Goal: Task Accomplishment & Management: Use online tool/utility

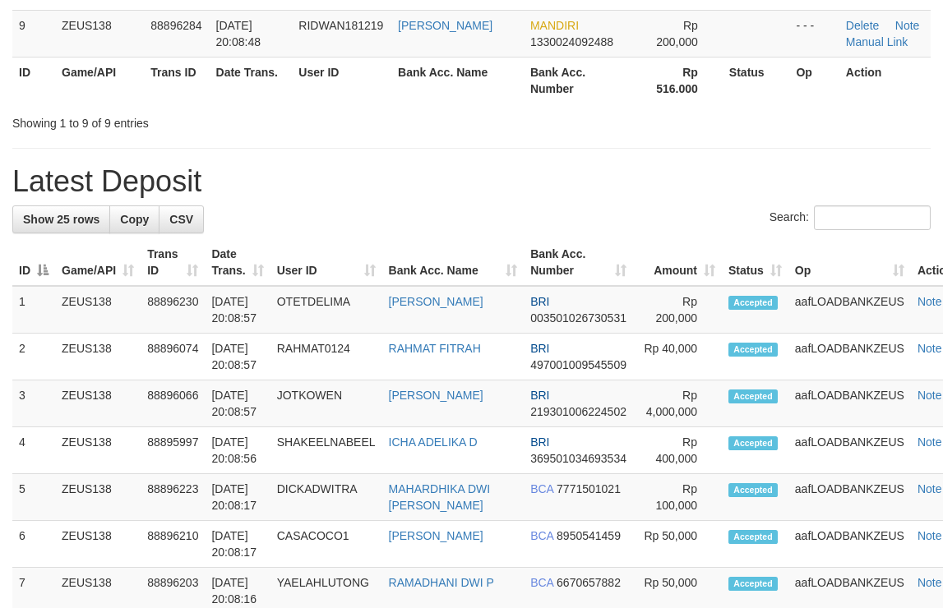
scroll to position [492, 0]
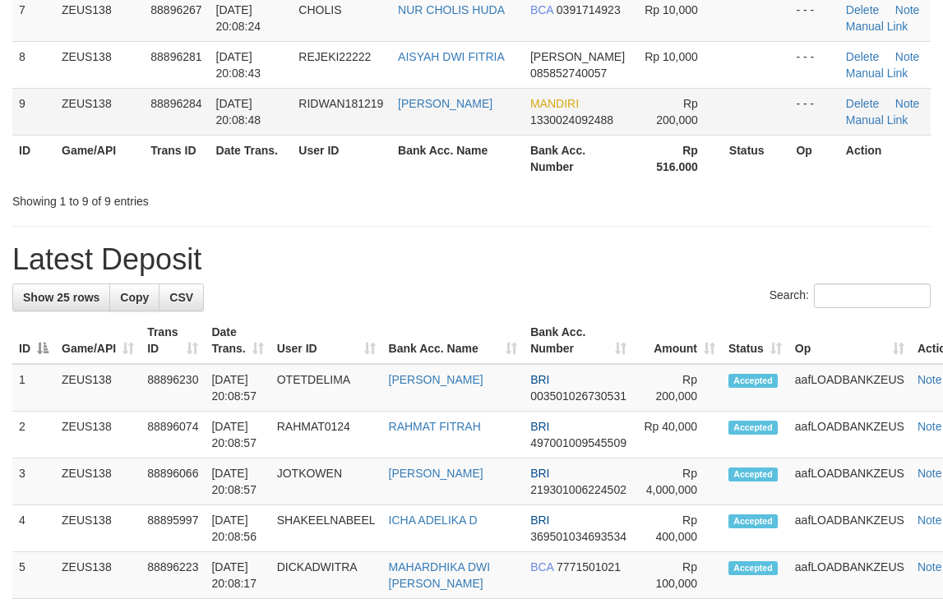
drag, startPoint x: 232, startPoint y: 151, endPoint x: 295, endPoint y: 134, distance: 65.6
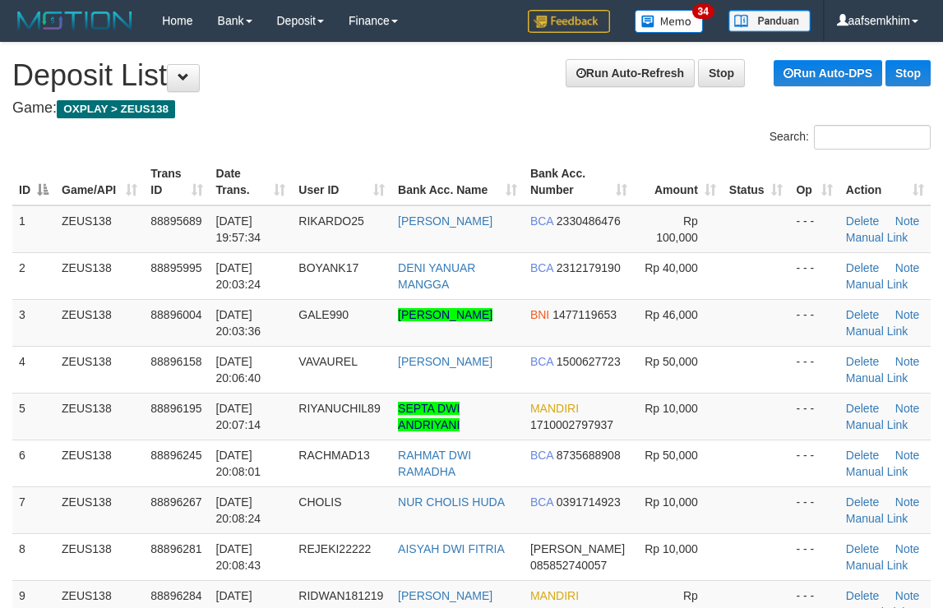
scroll to position [570, 0]
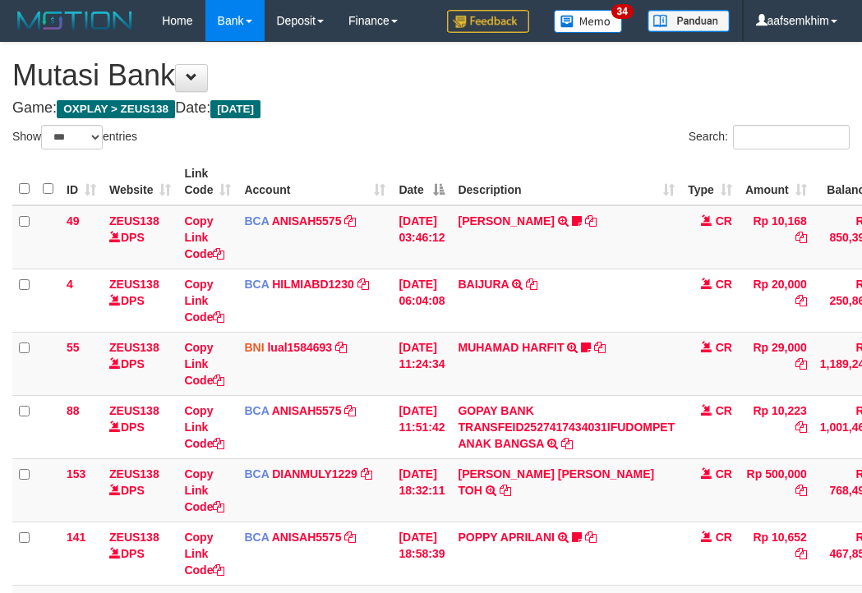
select select "***"
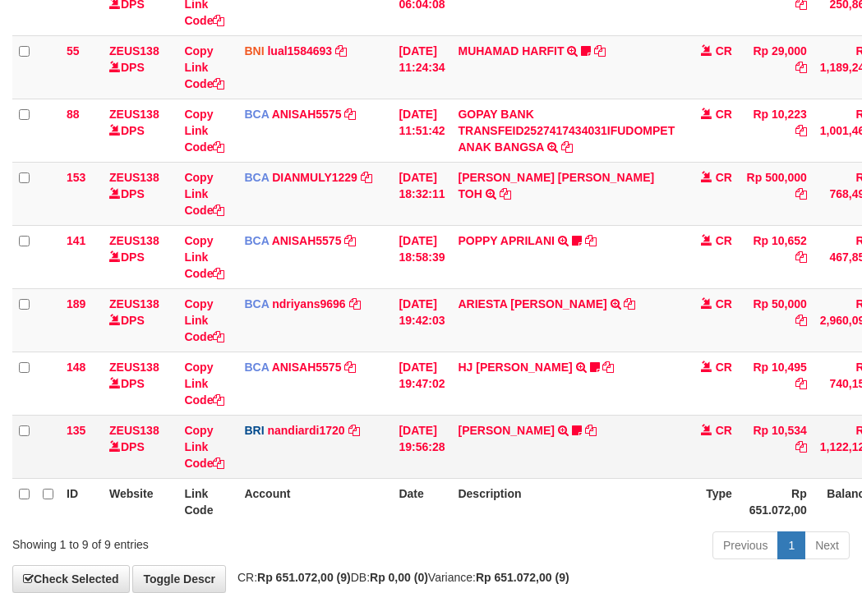
scroll to position [388, 0]
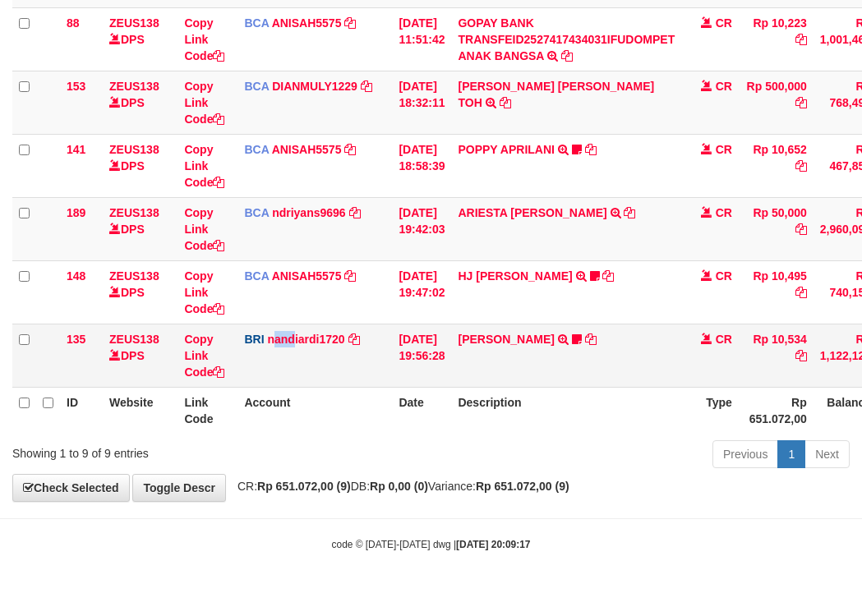
drag, startPoint x: 277, startPoint y: 328, endPoint x: 294, endPoint y: 330, distance: 17.3
click at [294, 330] on td "BRI nandiardi1720 DPS NANDI ARDIANSYAH mutasi_20251001_3776 | 135 mutasi_202510…" at bounding box center [315, 355] width 155 height 63
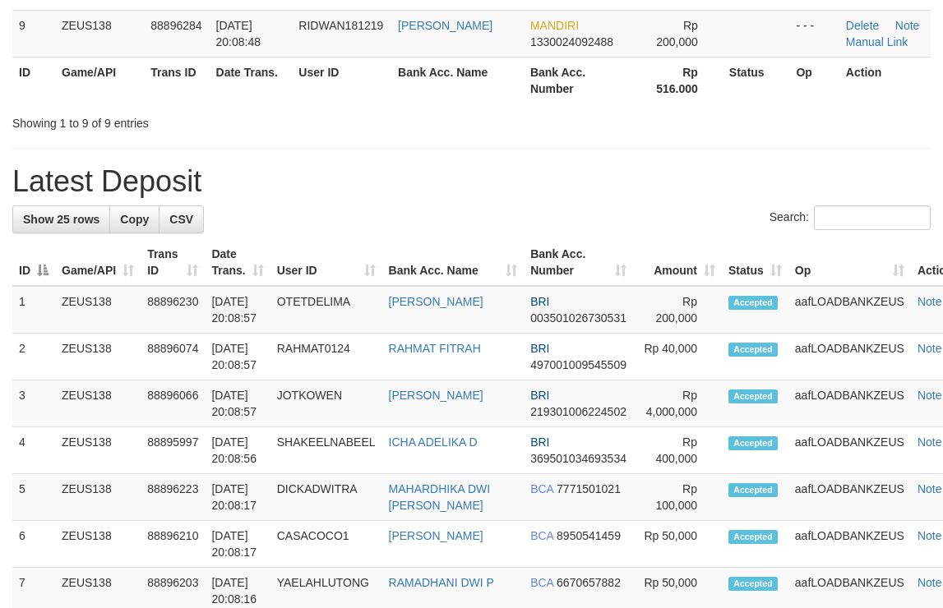
scroll to position [492, 0]
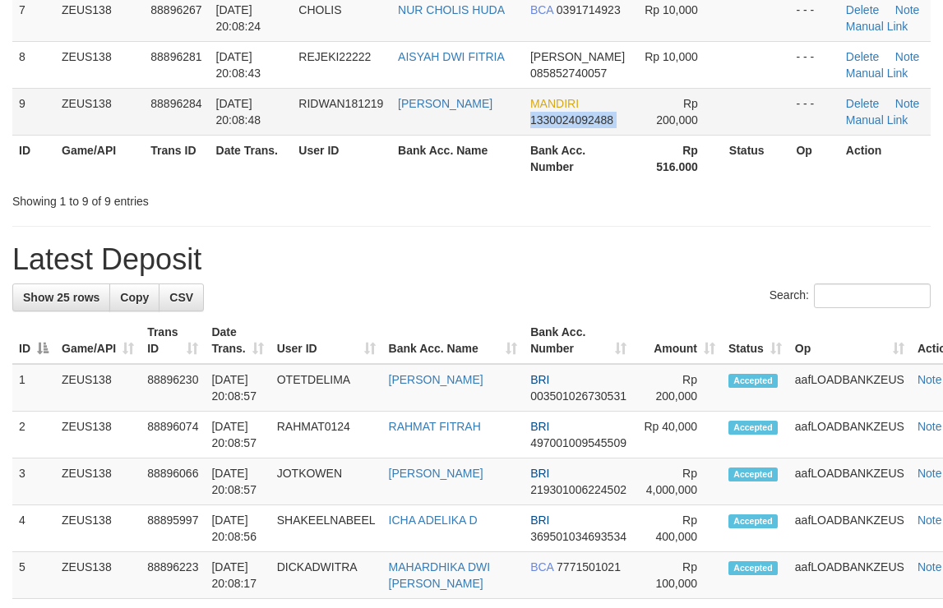
drag, startPoint x: 624, startPoint y: 109, endPoint x: 650, endPoint y: 110, distance: 26.3
click at [633, 108] on tr "9 ZEUS138 88896284 01/10/2025 20:08:48 RIDWAN181219 RIDWAN MARYOTO MANDIRI 1330…" at bounding box center [471, 111] width 918 height 47
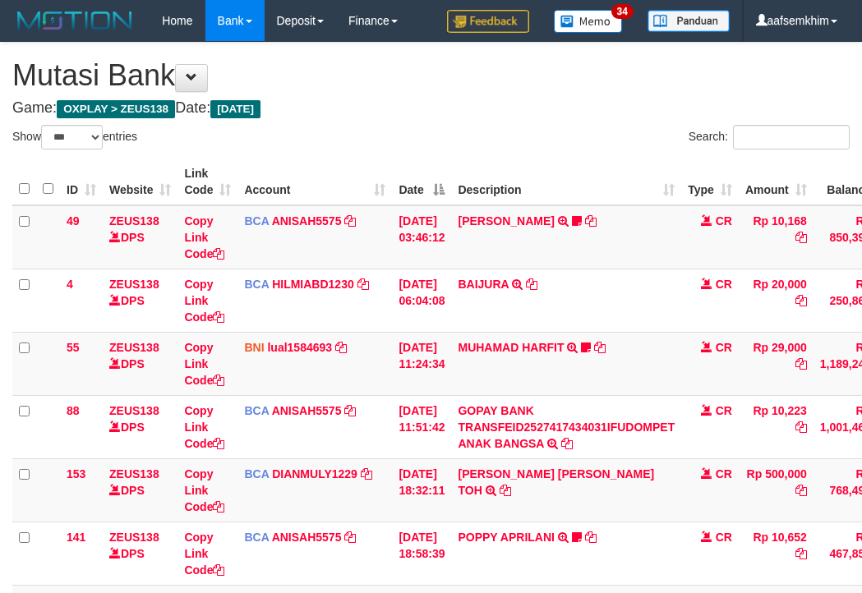
select select "***"
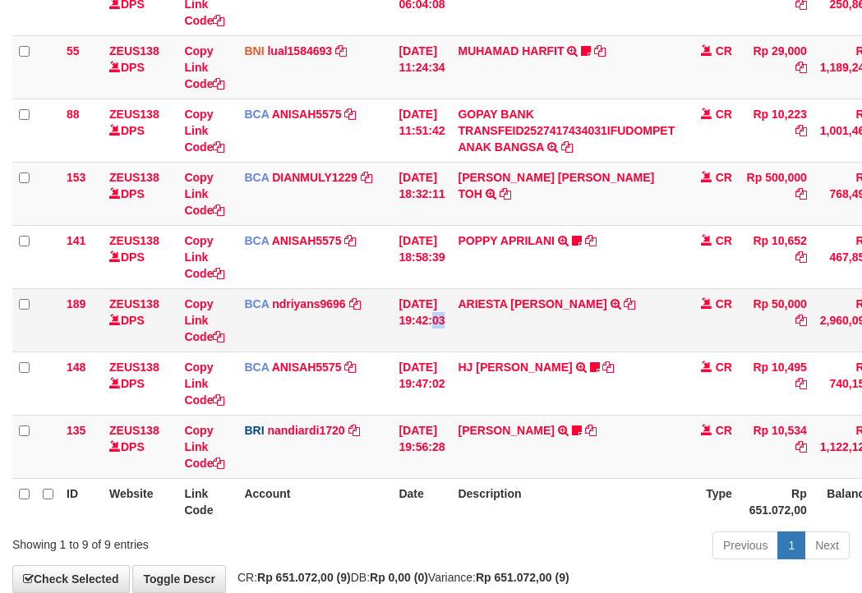
drag, startPoint x: 440, startPoint y: 309, endPoint x: 449, endPoint y: 312, distance: 9.6
click at [449, 311] on td "01/10/2025 19:42:03" at bounding box center [421, 319] width 59 height 63
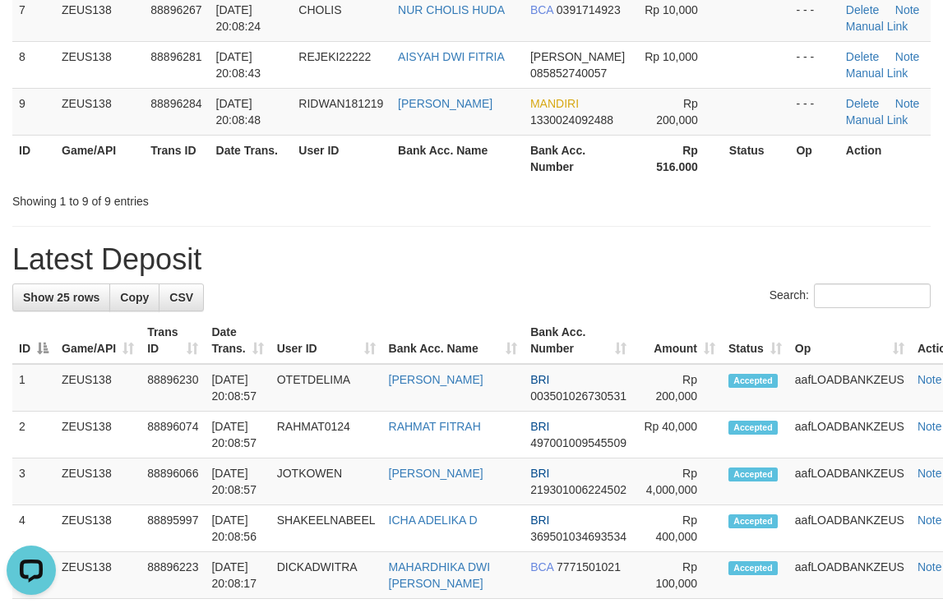
drag, startPoint x: 717, startPoint y: 230, endPoint x: 954, endPoint y: 276, distance: 241.1
click at [744, 234] on div "**********" at bounding box center [471, 597] width 943 height 2095
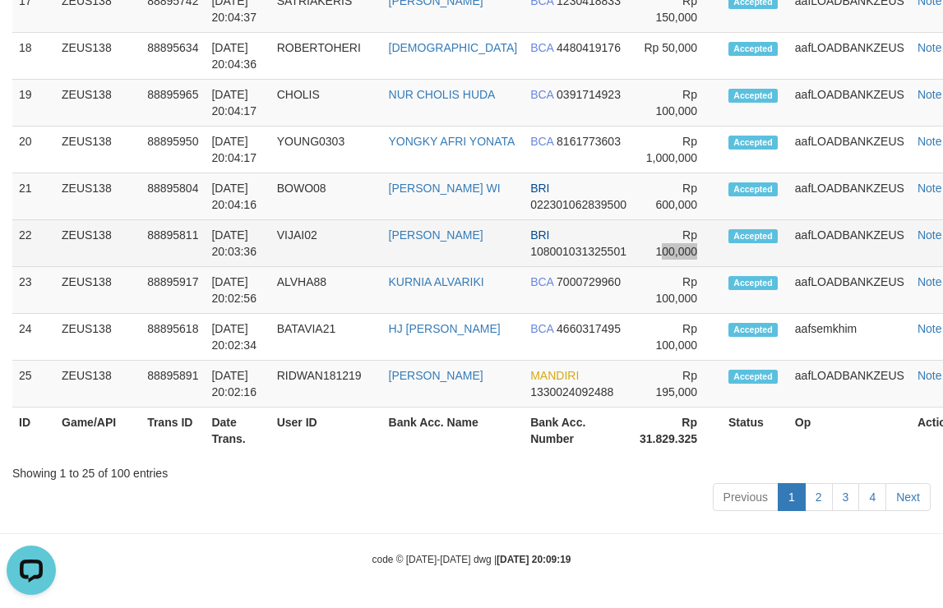
click at [633, 245] on td "Rp 100,000" at bounding box center [677, 243] width 89 height 47
drag, startPoint x: 574, startPoint y: 229, endPoint x: 736, endPoint y: 228, distance: 161.9
click at [575, 229] on td "BRI 108001031325501" at bounding box center [578, 243] width 109 height 47
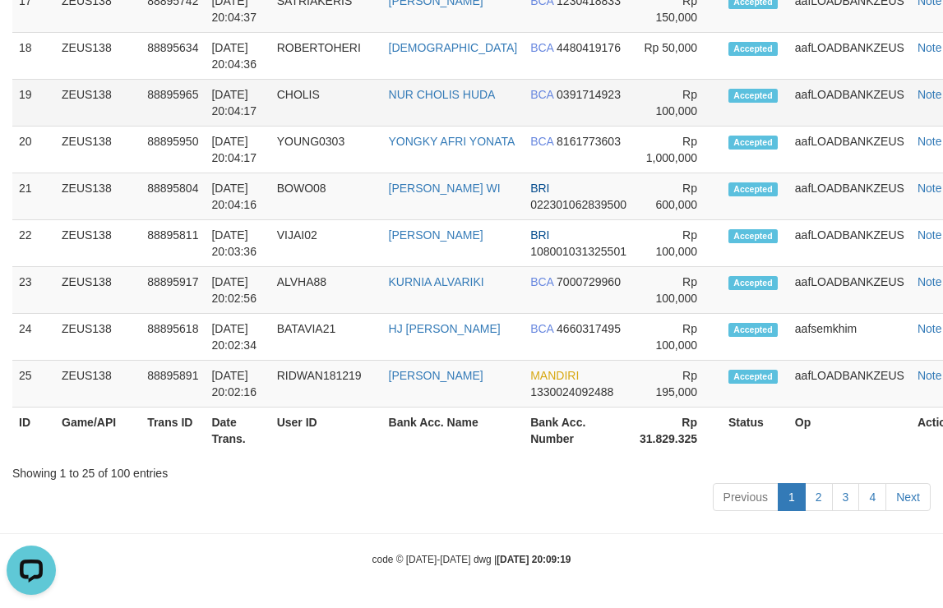
scroll to position [1573, 0]
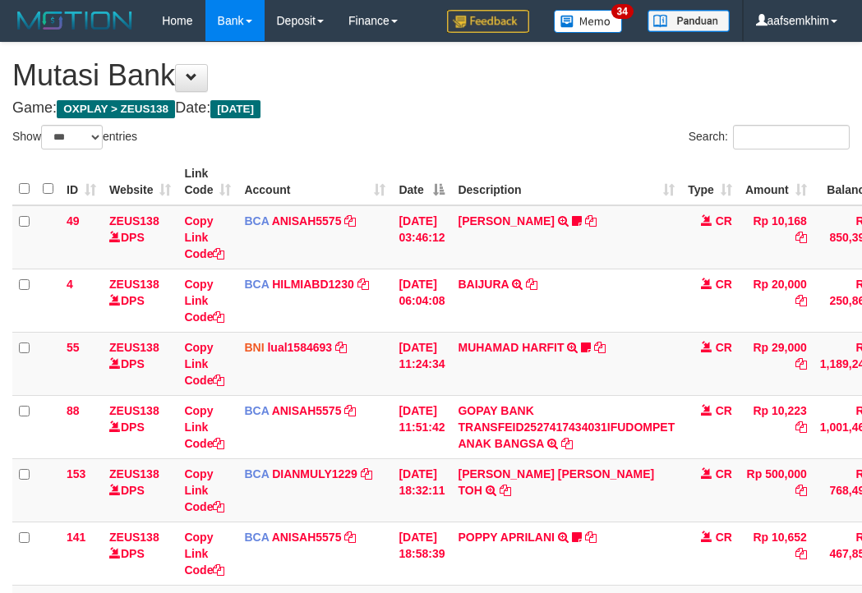
select select "***"
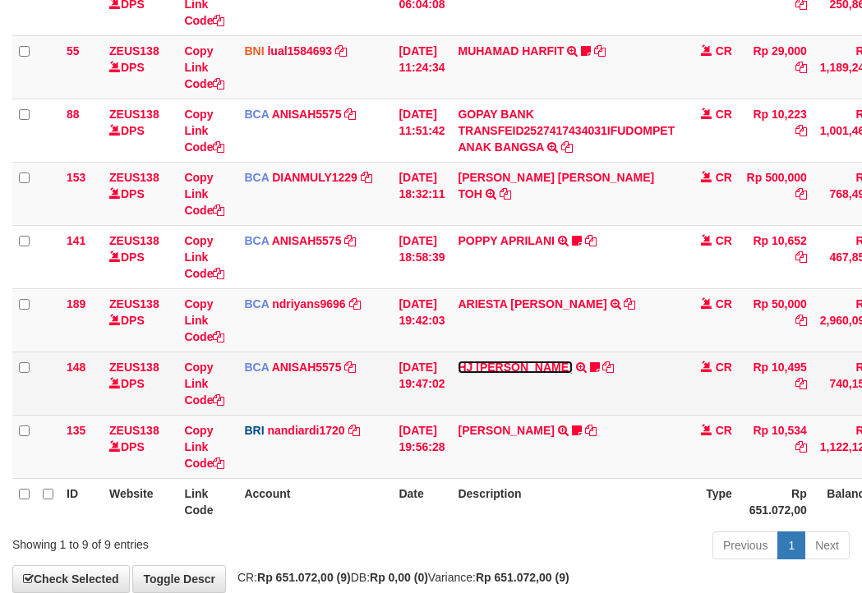
click at [531, 365] on link "HJ [PERSON_NAME]" at bounding box center [515, 367] width 114 height 13
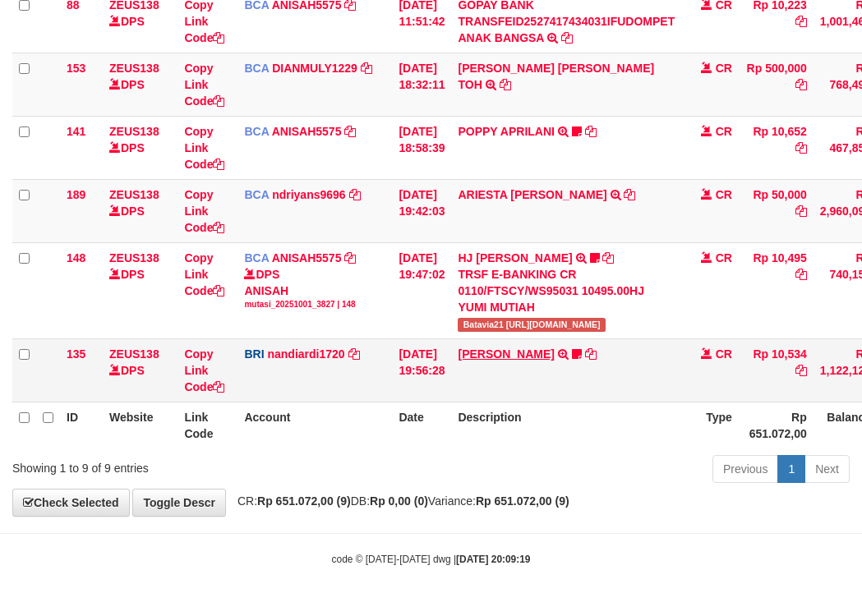
scroll to position [421, 0]
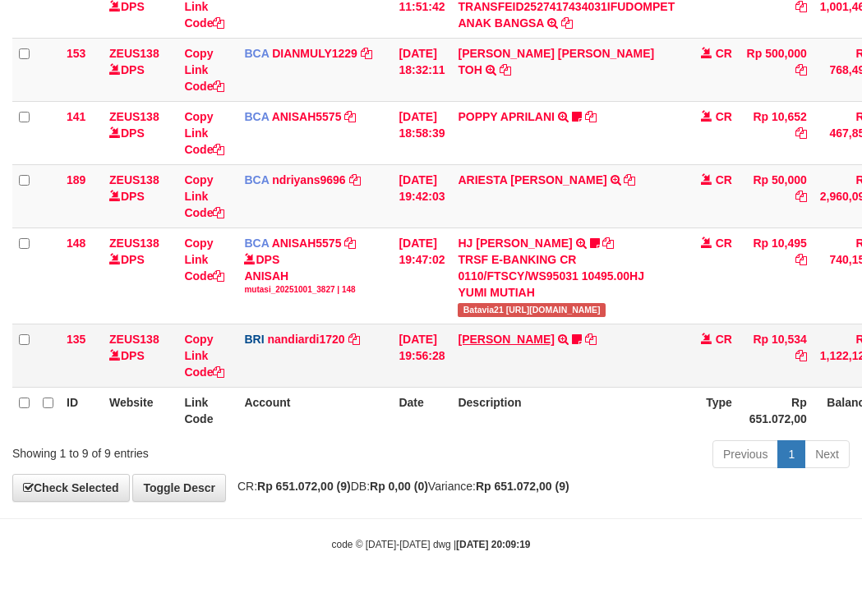
click at [494, 335] on td "KELVIN PRAYOGA TRANSFER NBMB KELVIN PRAYOGA TO NANDI ARDIANSYAH Kamngenca" at bounding box center [566, 355] width 230 height 63
click at [494, 335] on link "KELVIN PRAYOGA" at bounding box center [506, 339] width 96 height 13
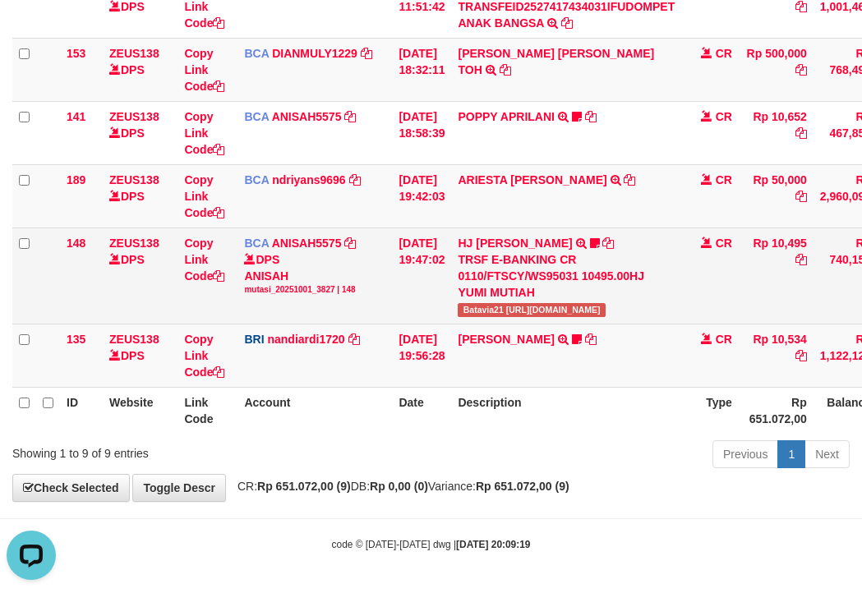
click at [492, 313] on span "Batavia21 https://prnt.sc/FQN_MkHym9JM" at bounding box center [531, 310] width 147 height 14
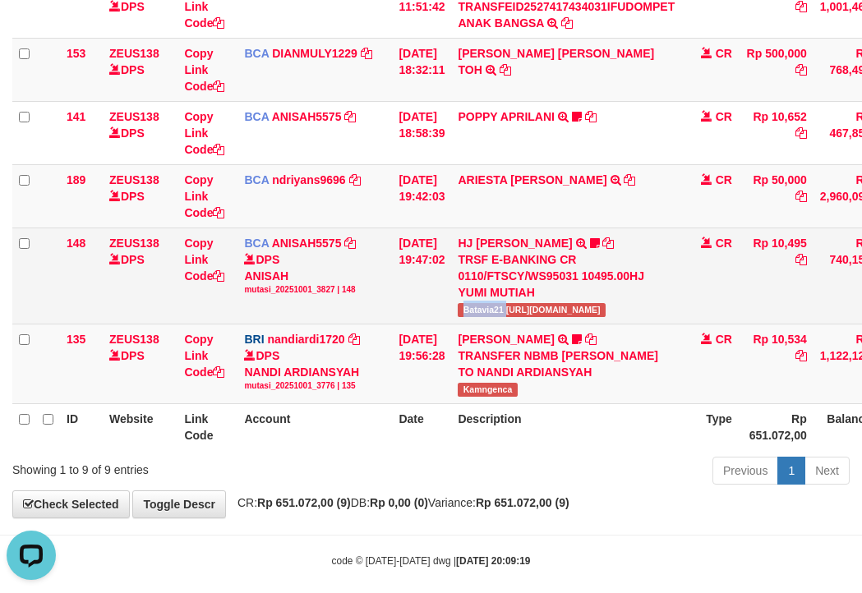
click at [492, 313] on span "Batavia21 https://prnt.sc/FQN_MkHym9JM" at bounding box center [531, 310] width 147 height 14
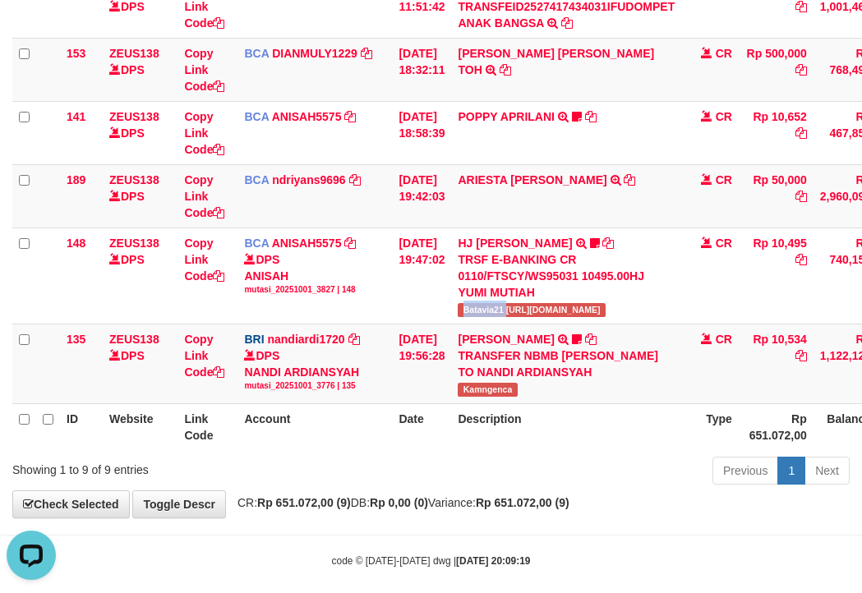
copy span "Batavia21"
click at [507, 389] on span "Kamngenca" at bounding box center [487, 390] width 59 height 14
copy span "Kamngenca"
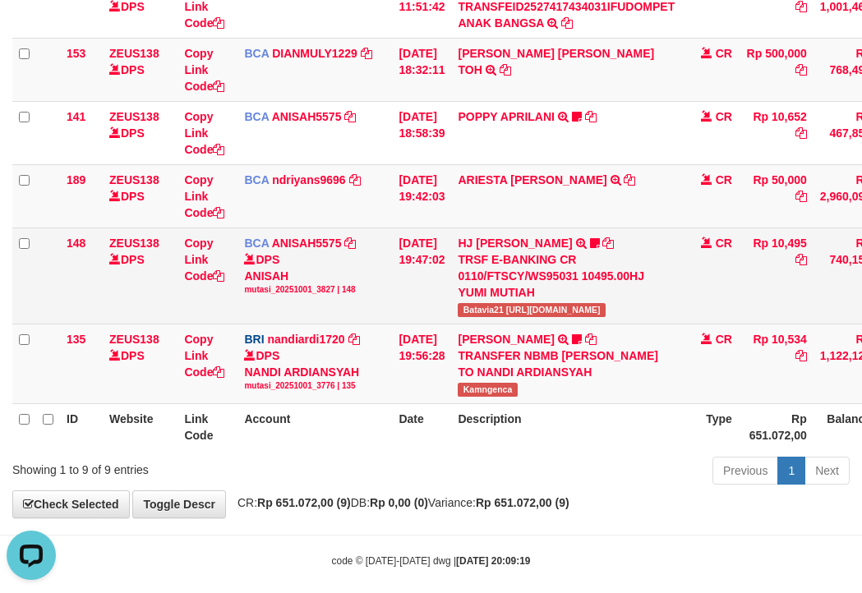
drag, startPoint x: 180, startPoint y: 283, endPoint x: 84, endPoint y: 230, distance: 109.6
click at [182, 283] on td "Copy Link Code" at bounding box center [208, 276] width 60 height 96
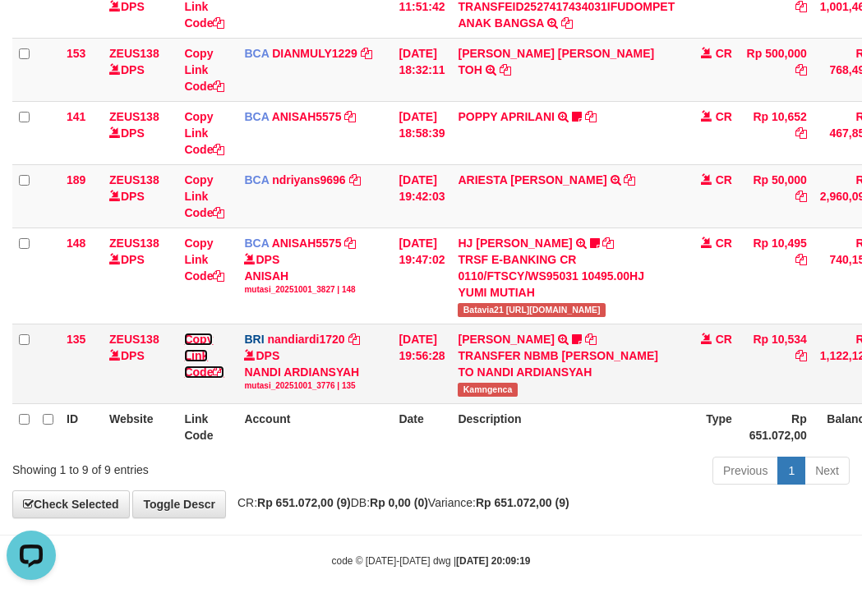
click at [187, 355] on link "Copy Link Code" at bounding box center [204, 356] width 40 height 46
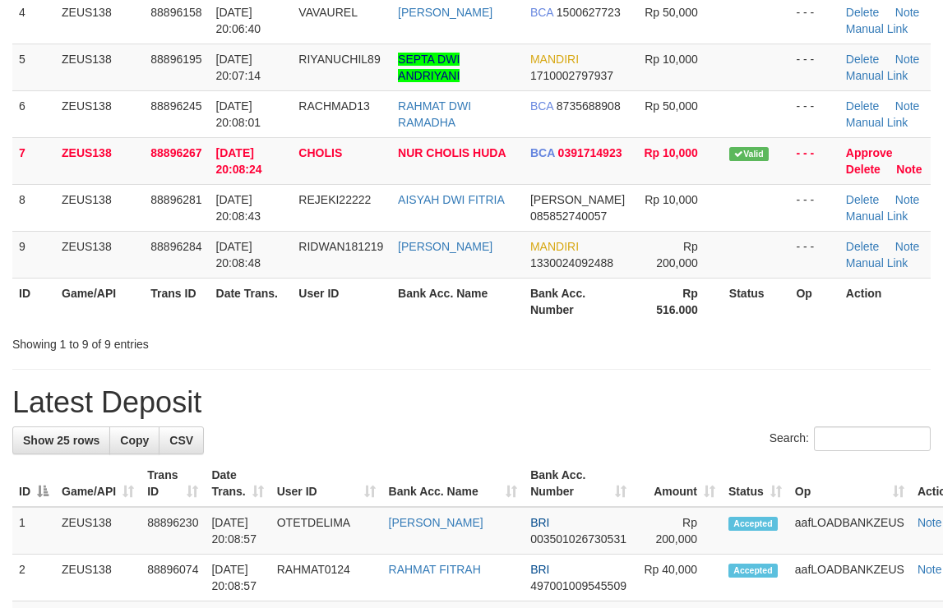
scroll to position [92, 0]
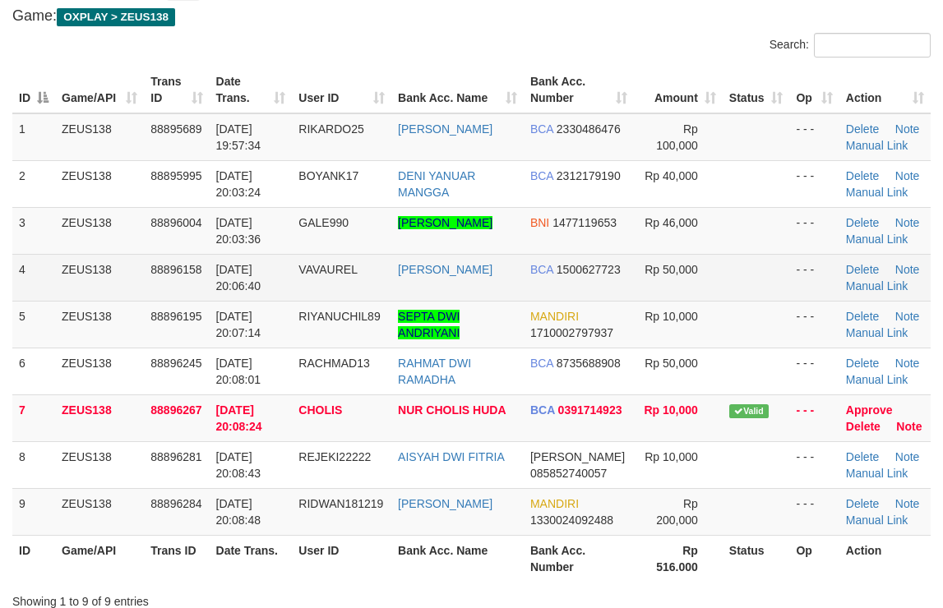
drag, startPoint x: 510, startPoint y: 295, endPoint x: 490, endPoint y: 280, distance: 24.7
click at [508, 296] on td "[PERSON_NAME]" at bounding box center [457, 277] width 132 height 47
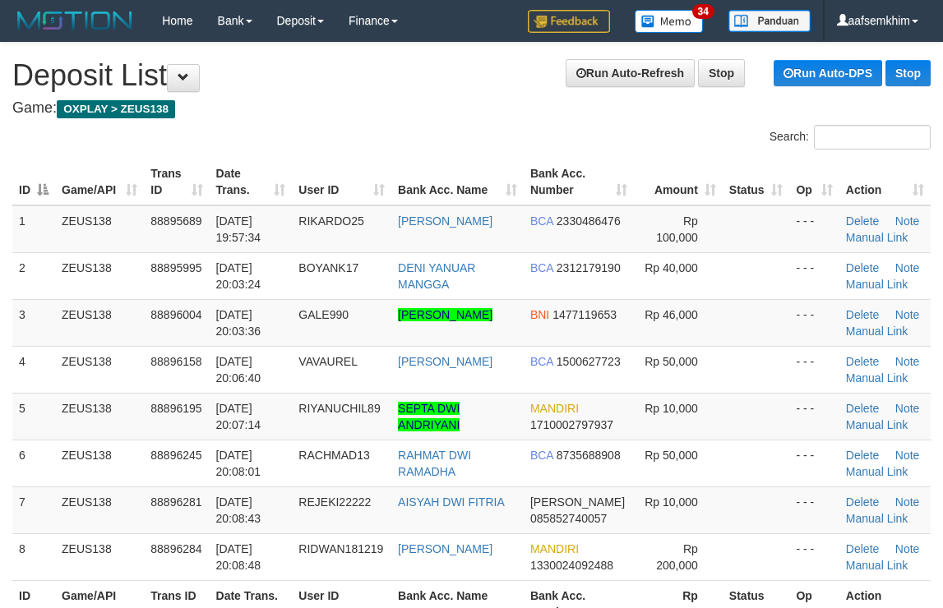
scroll to position [93, 0]
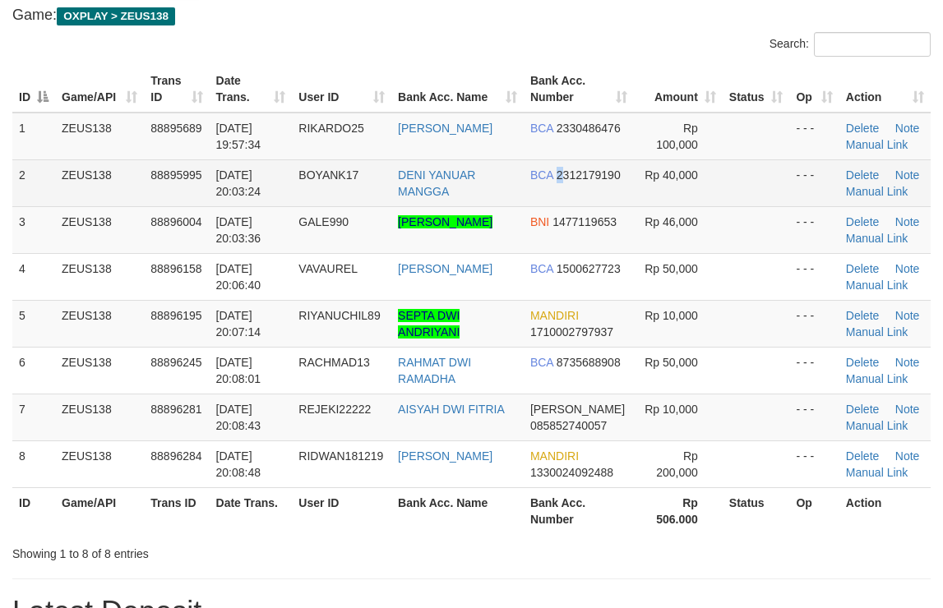
drag, startPoint x: 557, startPoint y: 161, endPoint x: 591, endPoint y: 162, distance: 33.7
click at [573, 161] on td "BCA 2312179190" at bounding box center [579, 182] width 111 height 47
drag, startPoint x: 604, startPoint y: 160, endPoint x: 613, endPoint y: 159, distance: 9.1
click at [606, 160] on td "BCA 2312179190" at bounding box center [579, 182] width 111 height 47
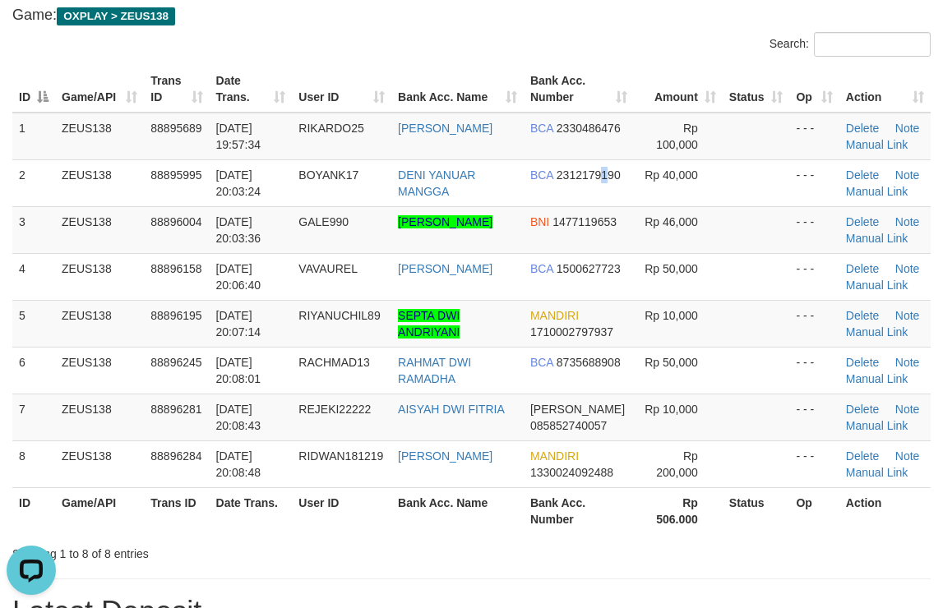
scroll to position [0, 0]
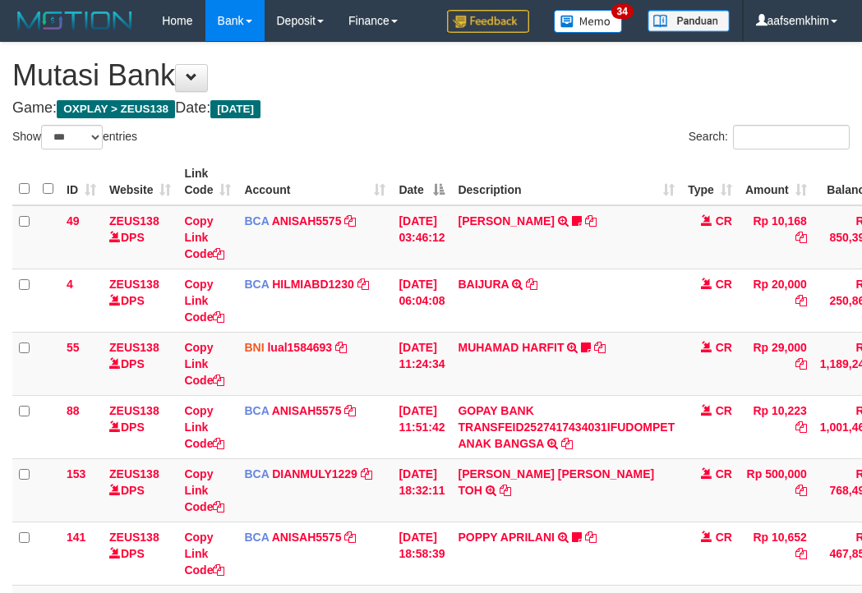
select select "***"
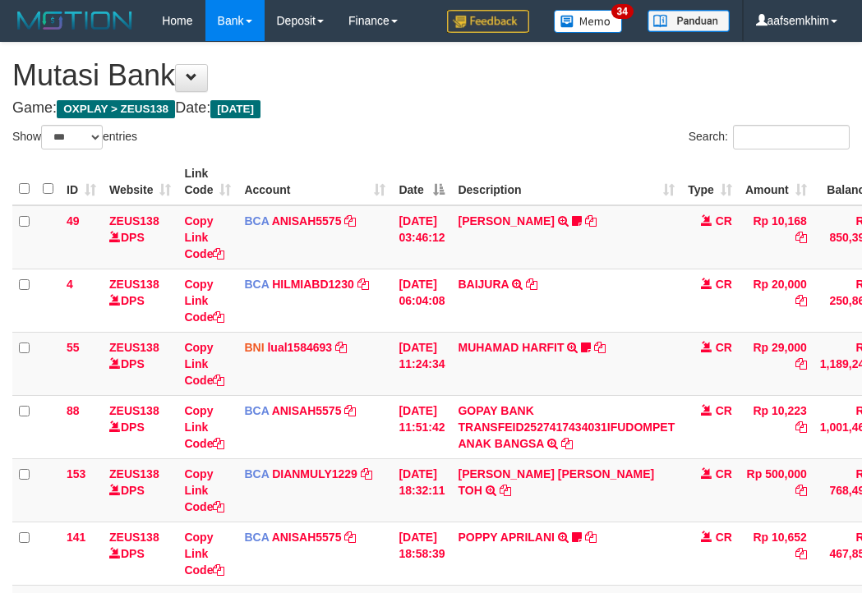
scroll to position [346, 0]
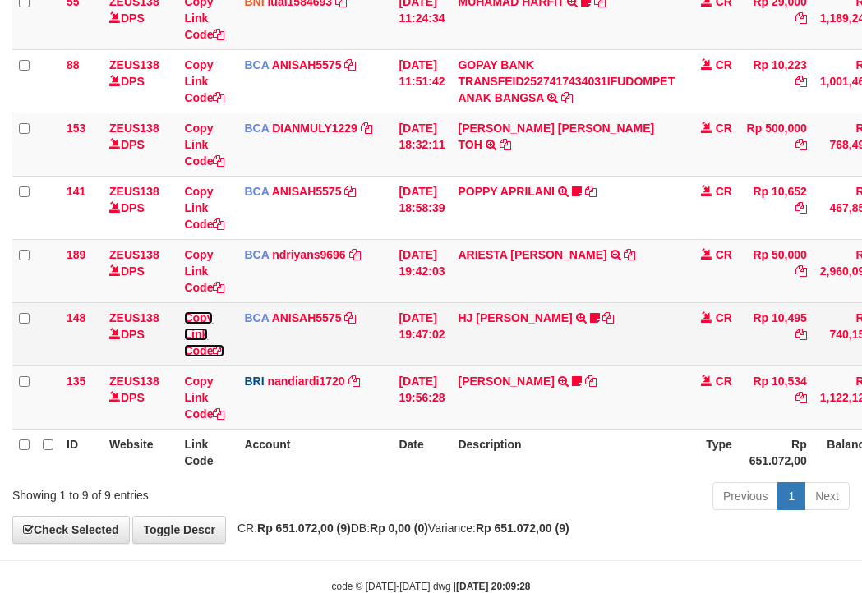
click at [185, 324] on link "Copy Link Code" at bounding box center [204, 334] width 40 height 46
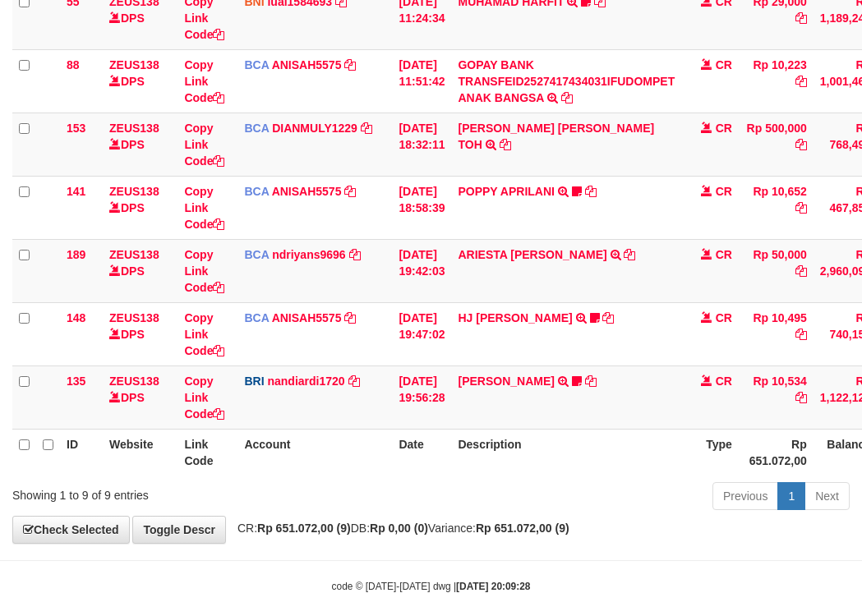
scroll to position [263, 0]
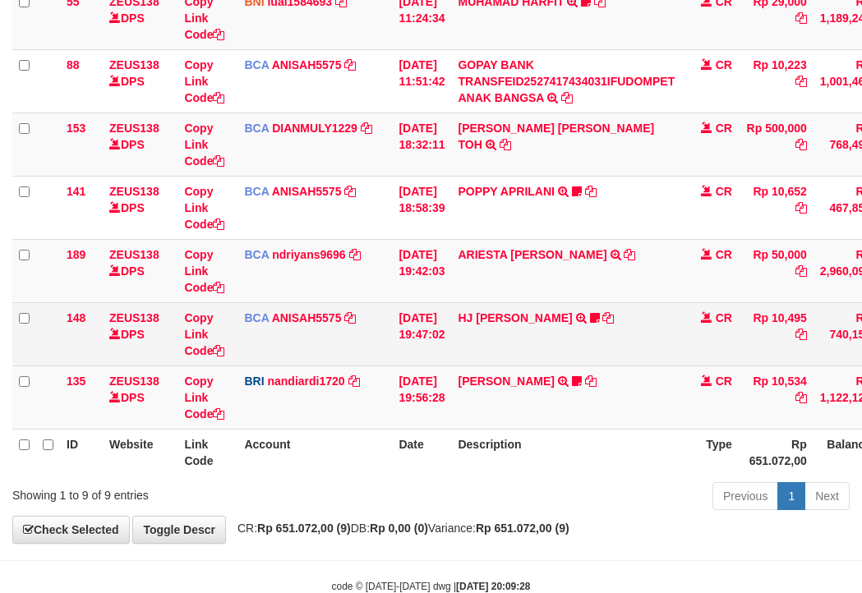
click at [195, 306] on td "Copy Link Code" at bounding box center [208, 333] width 60 height 63
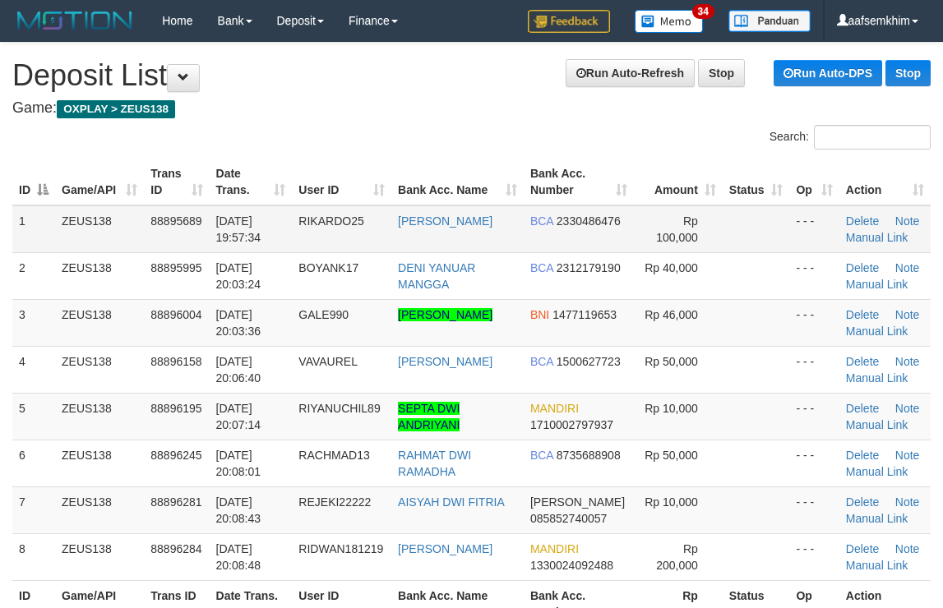
scroll to position [52, 0]
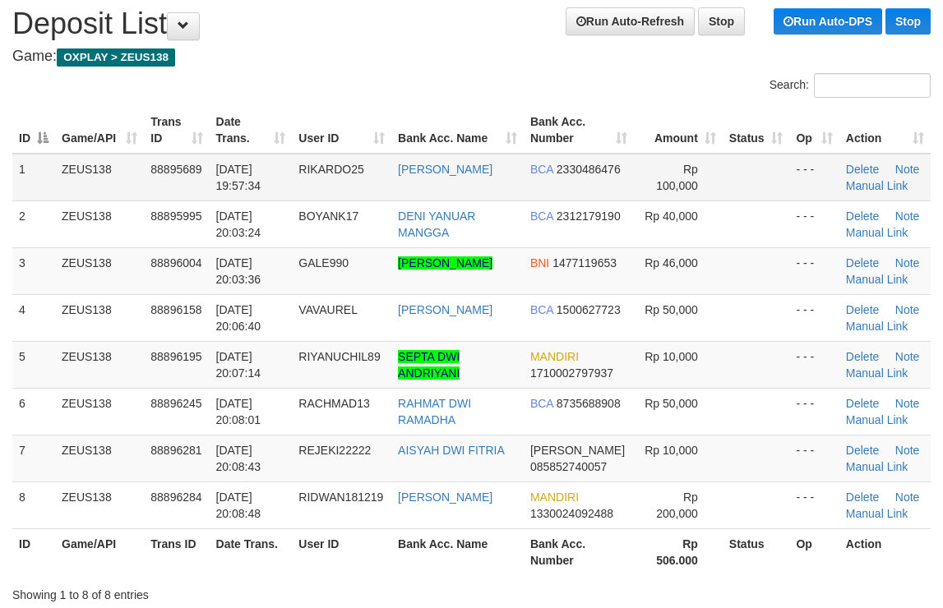
click at [649, 168] on td "Rp 100,000" at bounding box center [678, 178] width 88 height 48
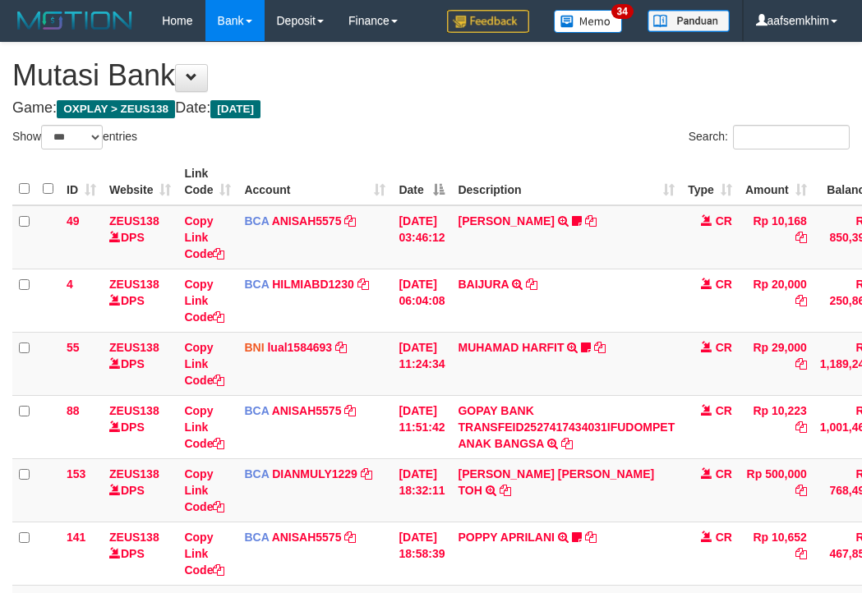
select select "***"
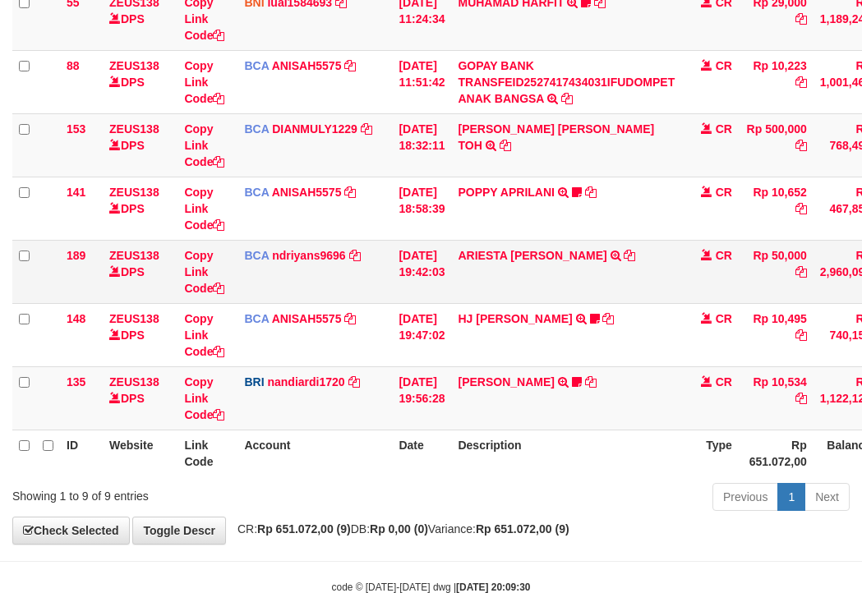
click at [159, 294] on td "ZEUS138 DPS" at bounding box center [140, 271] width 75 height 63
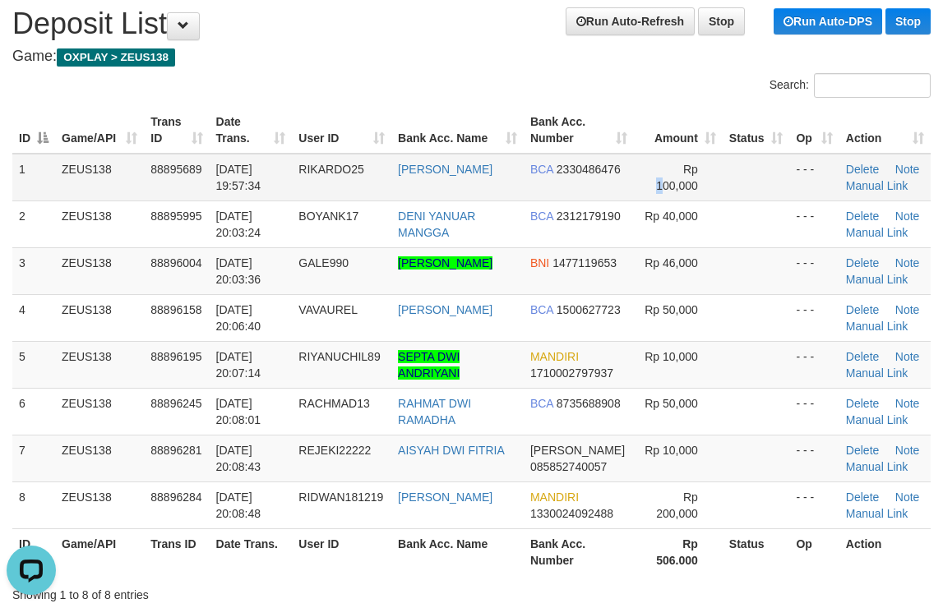
drag, startPoint x: 603, startPoint y: 182, endPoint x: 650, endPoint y: 181, distance: 46.9
click at [639, 178] on td "Rp 100,000" at bounding box center [678, 178] width 88 height 48
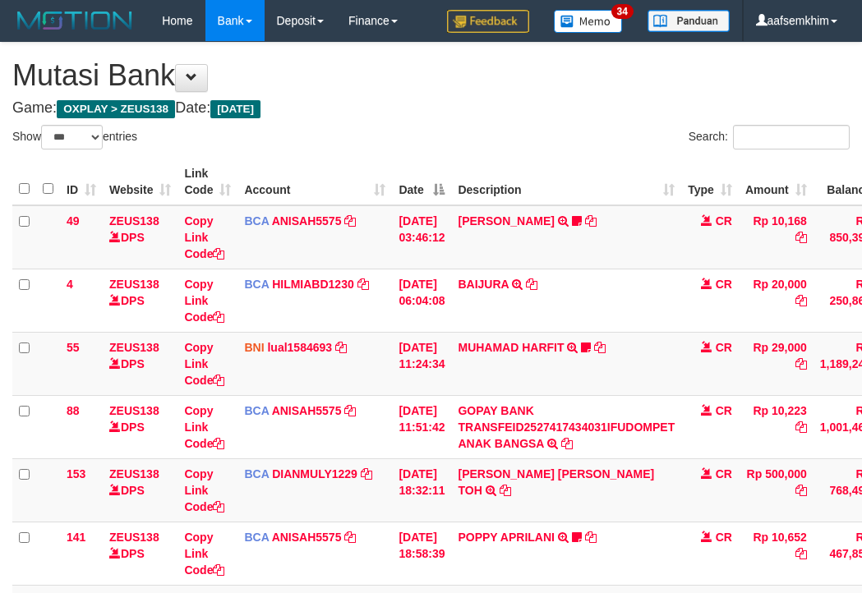
select select "***"
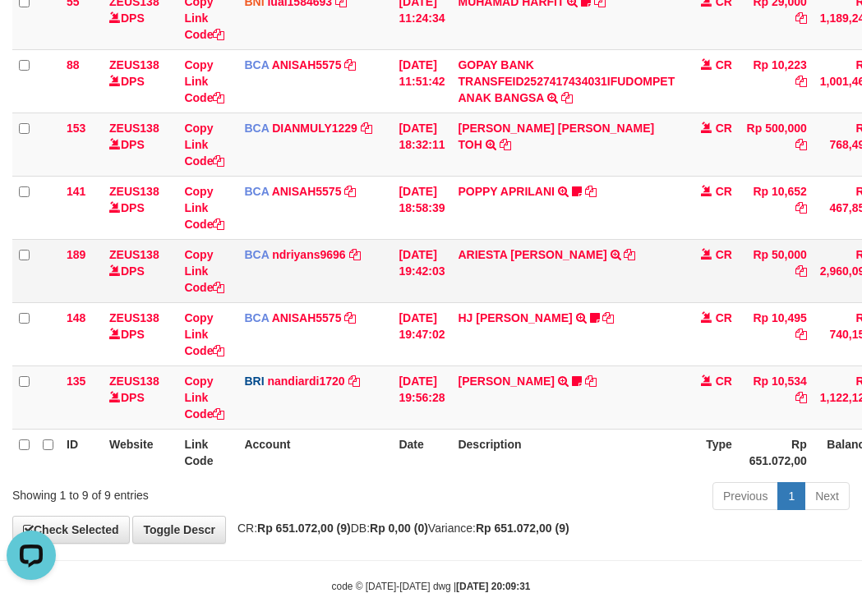
drag, startPoint x: 0, startPoint y: 0, endPoint x: 159, endPoint y: 285, distance: 326.3
click at [159, 285] on td "ZEUS138 DPS" at bounding box center [140, 270] width 75 height 63
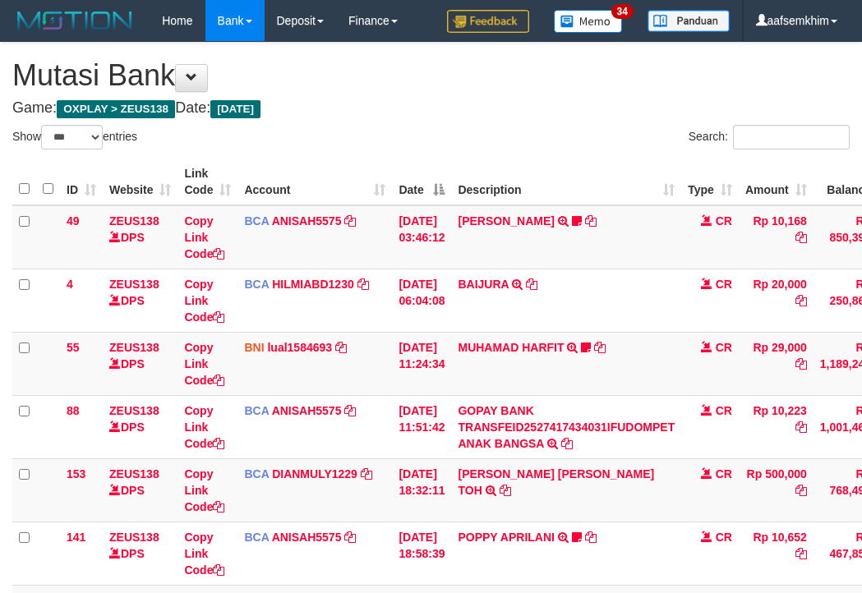
select select "***"
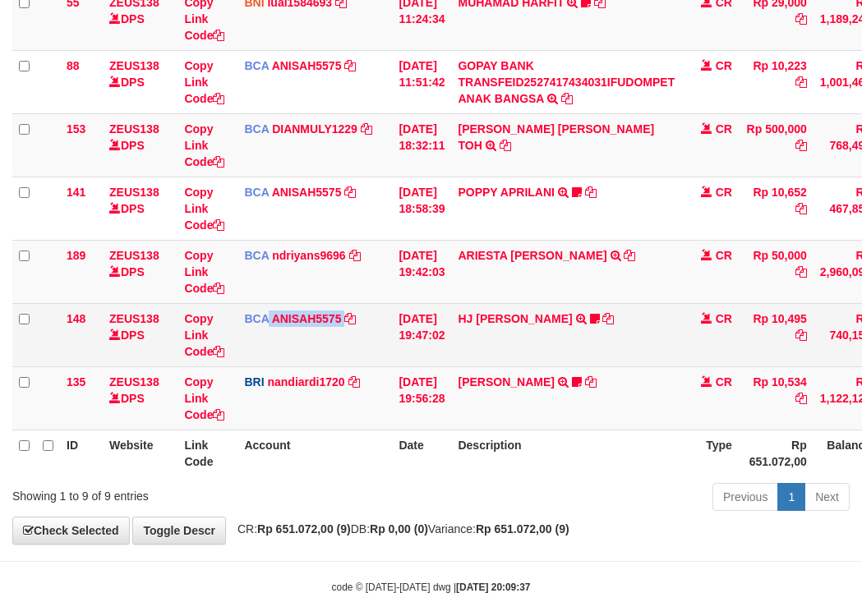
click at [350, 342] on td "BCA ANISAH5575 DPS ANISAH mutasi_20251001_3827 | 148 mutasi_20251001_3827 | 148" at bounding box center [315, 334] width 155 height 63
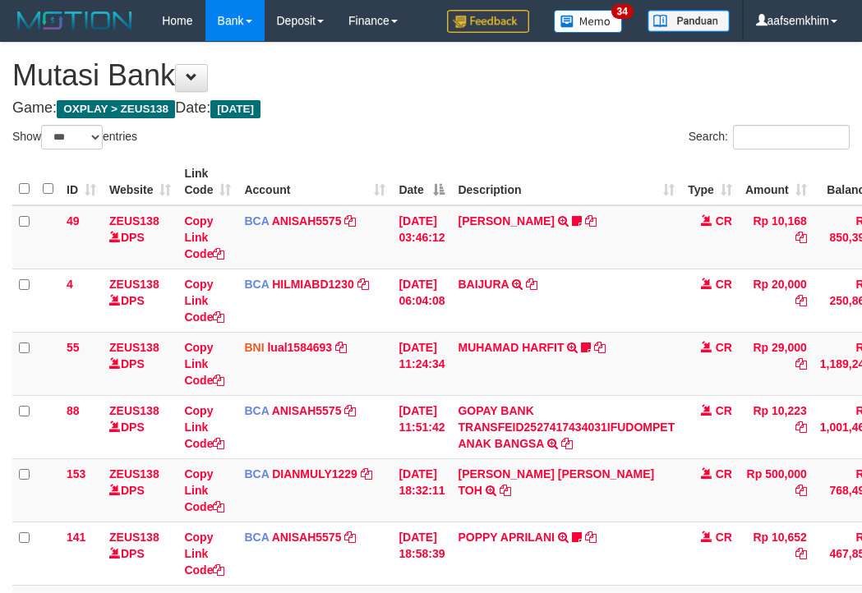
select select "***"
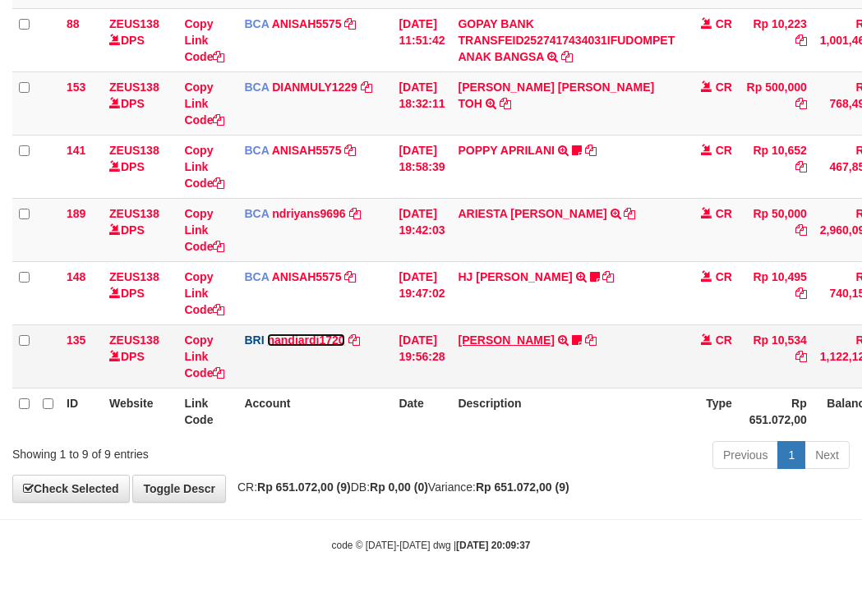
scroll to position [388, 0]
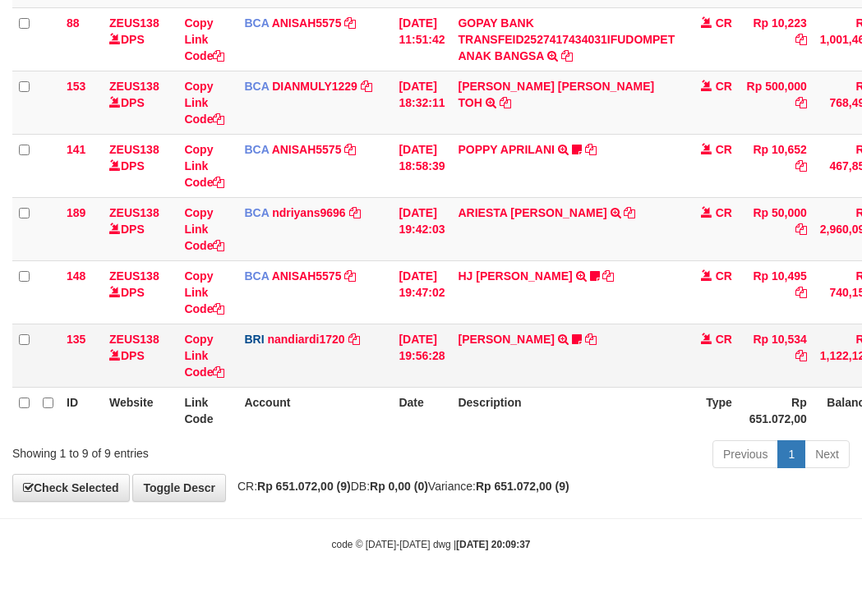
click at [542, 331] on td "KELVIN PRAYOGA TRANSFER NBMB KELVIN PRAYOGA TO NANDI ARDIANSYAH Kamngenca" at bounding box center [566, 355] width 230 height 63
click at [530, 337] on link "KELVIN PRAYOGA" at bounding box center [506, 339] width 96 height 13
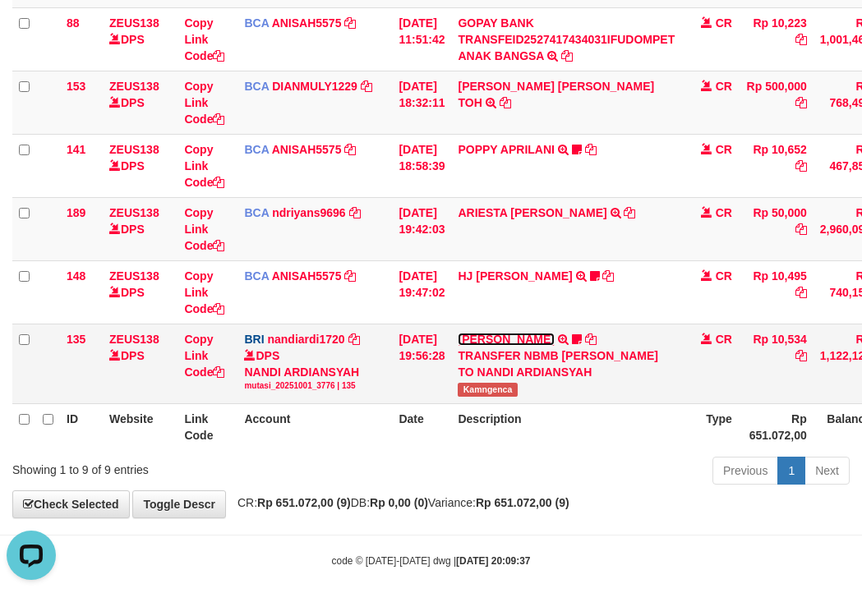
scroll to position [0, 0]
drag, startPoint x: 468, startPoint y: 390, endPoint x: 537, endPoint y: 391, distance: 69.0
click at [545, 390] on td "KELVIN PRAYOGA TRANSFER NBMB KELVIN PRAYOGA TO NANDI ARDIANSYAH Kamngenca" at bounding box center [566, 364] width 230 height 80
copy span "Kamngenca"
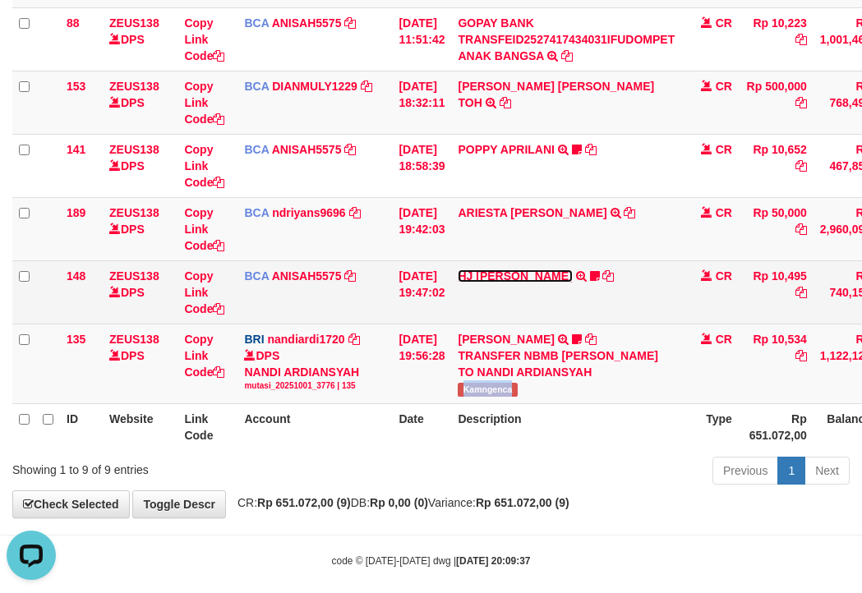
drag, startPoint x: 521, startPoint y: 278, endPoint x: 509, endPoint y: 304, distance: 29.0
click at [521, 278] on link "[PERSON_NAME]" at bounding box center [515, 276] width 114 height 13
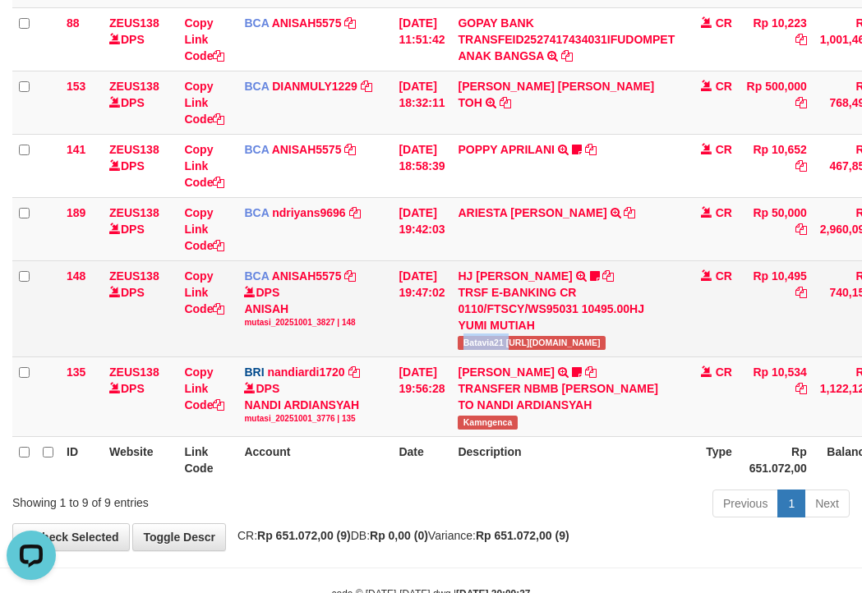
copy span "Batavia21 h"
click at [511, 348] on span "Batavia21 [URL][DOMAIN_NAME]" at bounding box center [531, 343] width 147 height 14
click at [506, 341] on span "Batavia21 https://prnt.sc/FQN_MkHym9JM" at bounding box center [531, 343] width 147 height 14
click at [506, 341] on span "Batavia21 [URL][DOMAIN_NAME]" at bounding box center [531, 343] width 147 height 14
drag, startPoint x: 473, startPoint y: 243, endPoint x: 456, endPoint y: 265, distance: 27.0
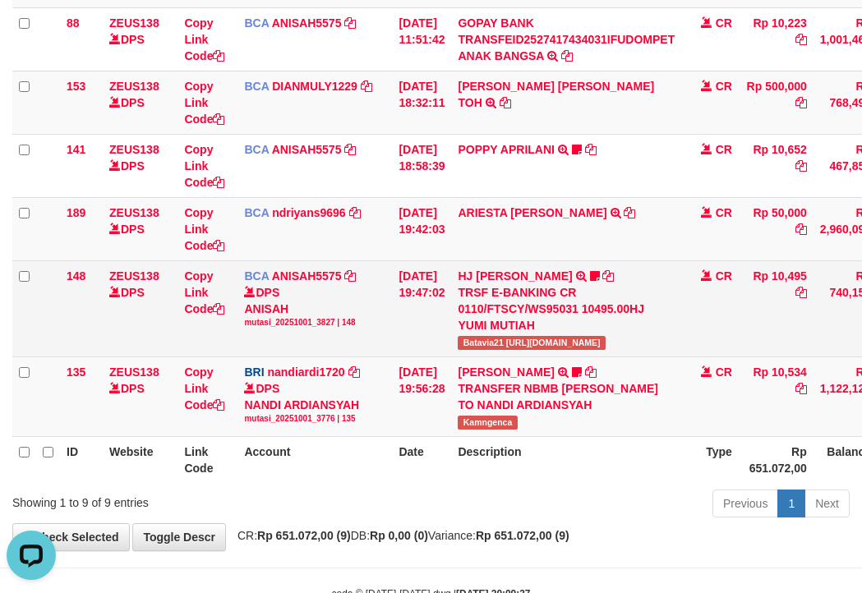
click at [464, 258] on td "ARIESTA HERU PRAKO TRSF E-BANKING CR 10/01 ZP6P1 ARIESTA HERU PRAKO" at bounding box center [566, 228] width 230 height 63
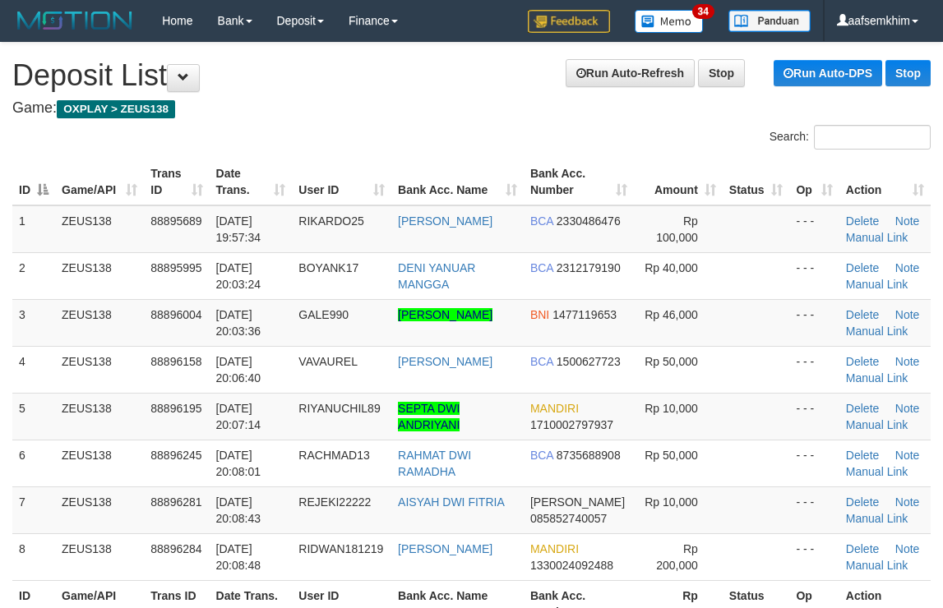
scroll to position [52, 0]
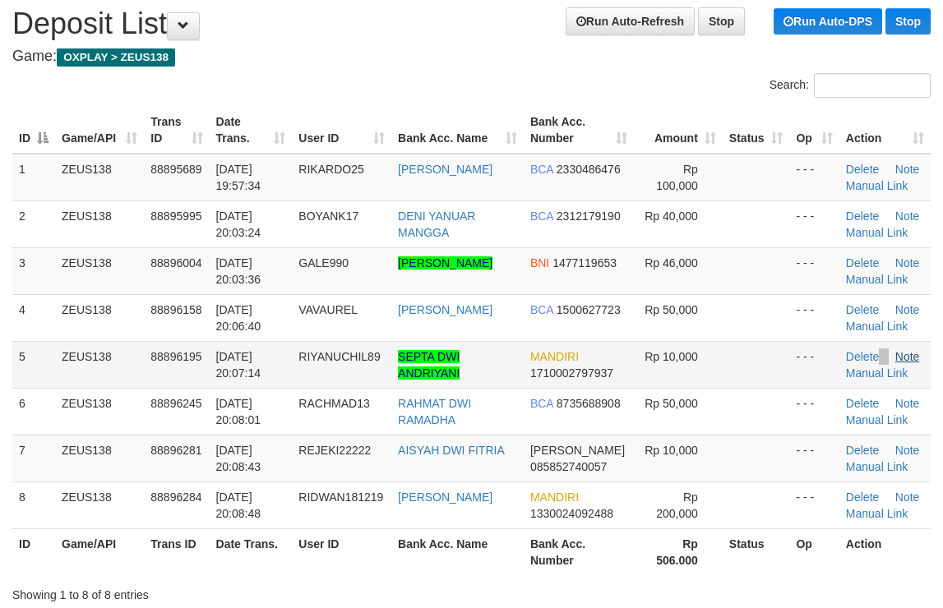
click at [898, 377] on td "Delete Note Manual Link" at bounding box center [884, 364] width 91 height 47
drag, startPoint x: 792, startPoint y: 327, endPoint x: 952, endPoint y: 295, distance: 162.6
click at [813, 323] on td "- - -" at bounding box center [813, 317] width 49 height 47
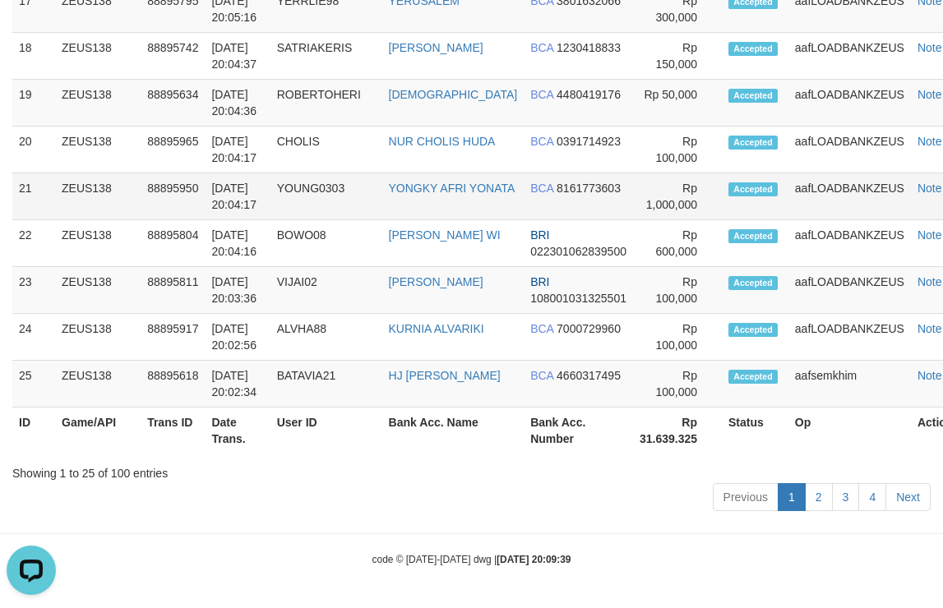
drag, startPoint x: 670, startPoint y: 217, endPoint x: 669, endPoint y: 191, distance: 26.3
click at [675, 217] on tr "21 ZEUS138 88895950 [DATE] 20:04:17 YOUNG0303 [PERSON_NAME] BCA 8161773603 Rp 1…" at bounding box center [494, 196] width 965 height 47
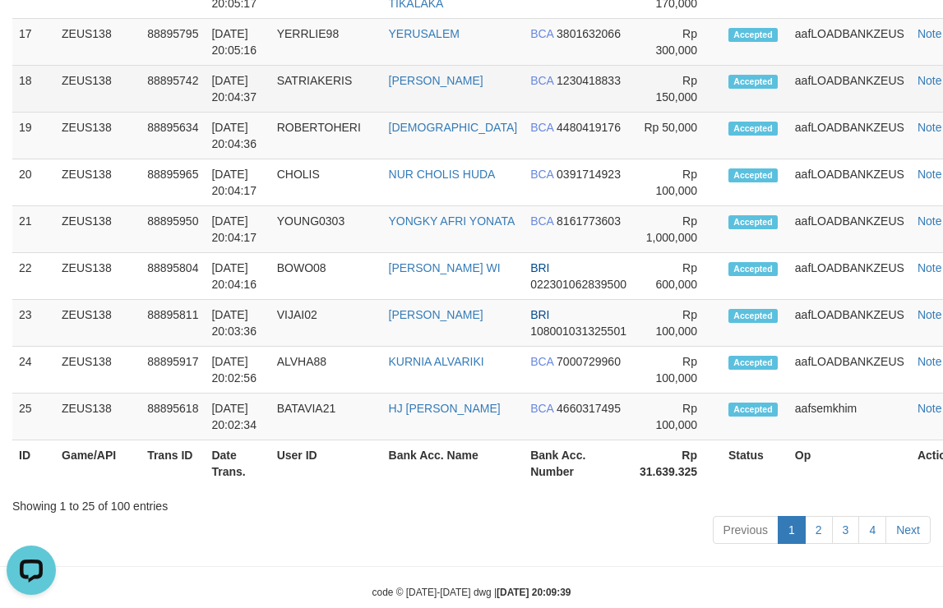
scroll to position [1295, 0]
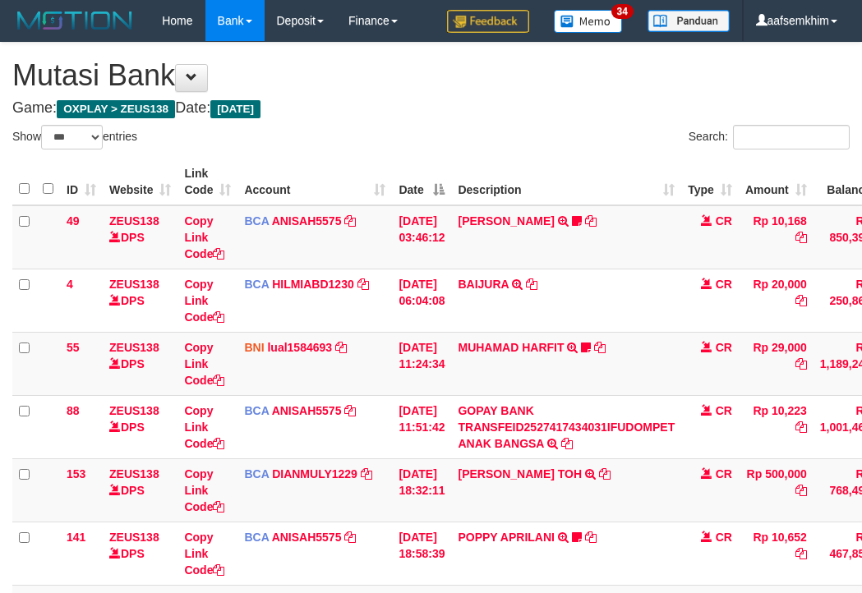
select select "***"
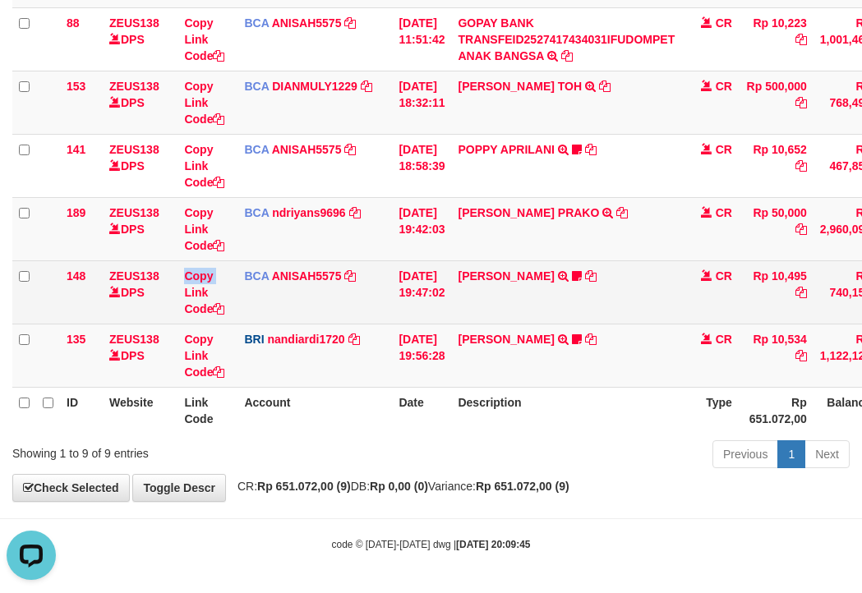
drag, startPoint x: 178, startPoint y: 297, endPoint x: 161, endPoint y: 292, distance: 17.2
click at [178, 296] on tr "148 ZEUS138 DPS Copy Link Code BCA ANISAH5575 DPS ANISAH mutasi_20251001_3827 |…" at bounding box center [502, 292] width 980 height 63
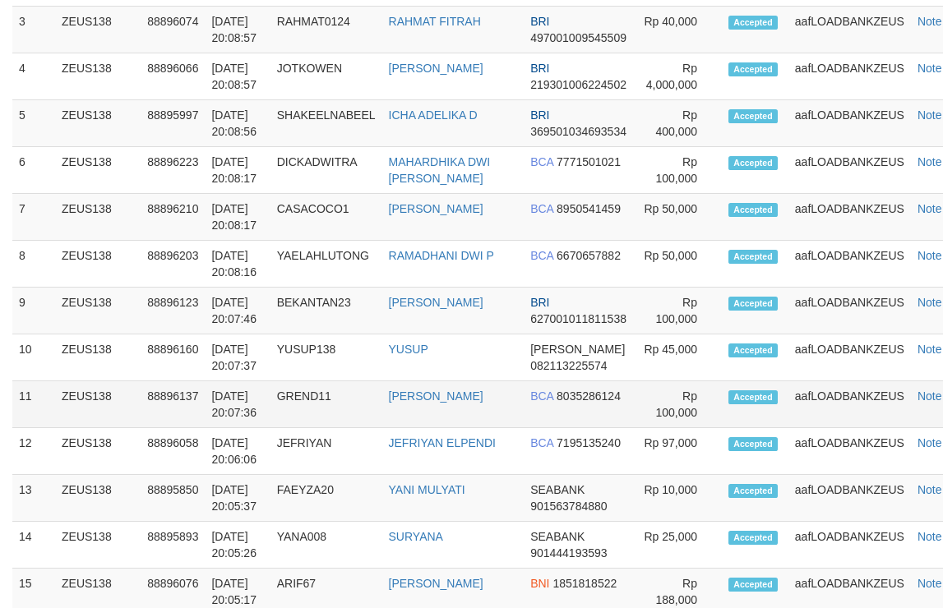
scroll to position [847, 0]
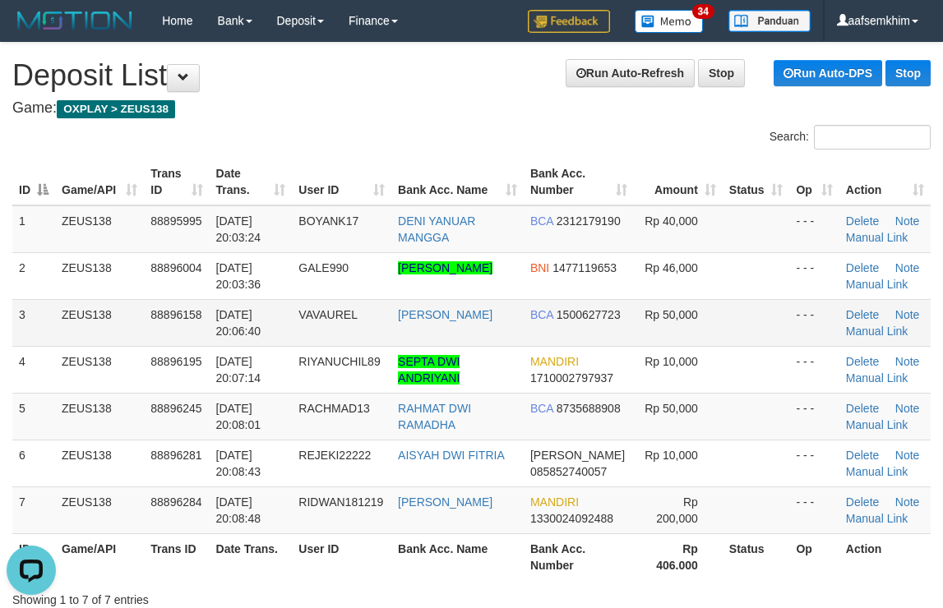
click at [585, 284] on td "BNI 1477119653" at bounding box center [579, 275] width 111 height 47
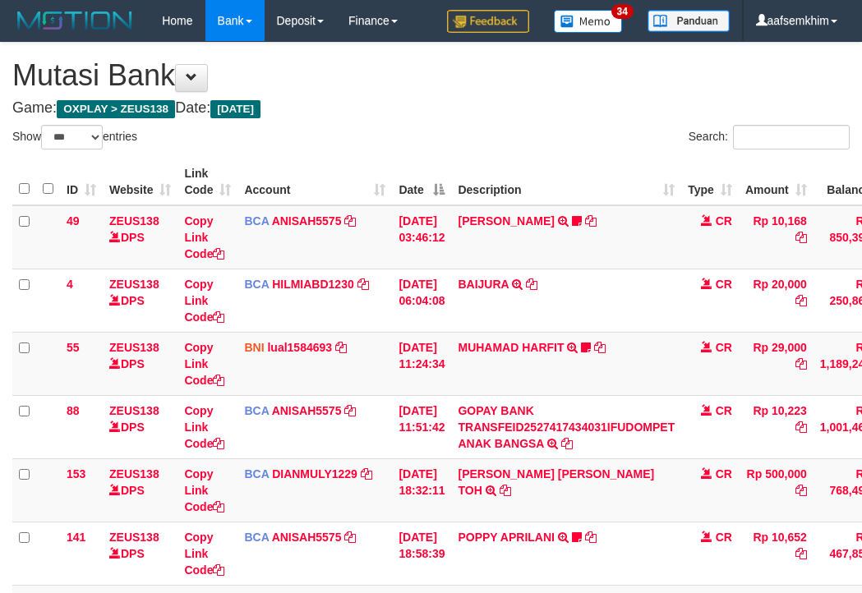
select select "***"
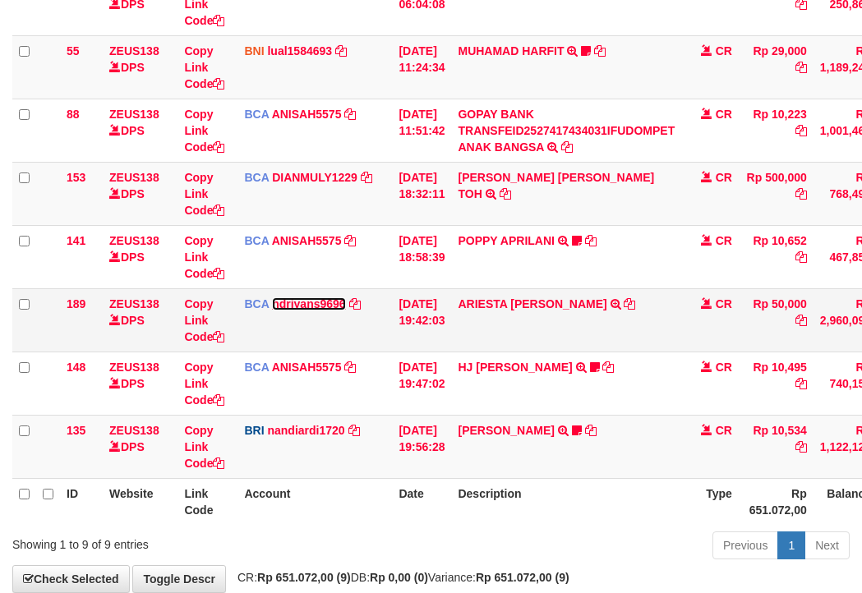
scroll to position [388, 0]
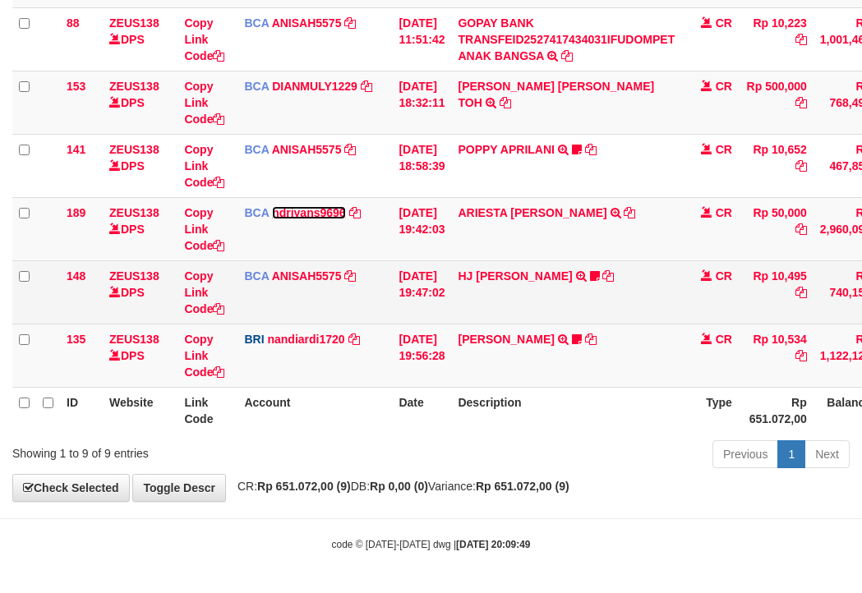
click at [338, 302] on tbody "49 ZEUS138 DPS Copy Link Code BCA ANISAH5575 DPS [PERSON_NAME] mutasi_20251001_…" at bounding box center [502, 103] width 980 height 570
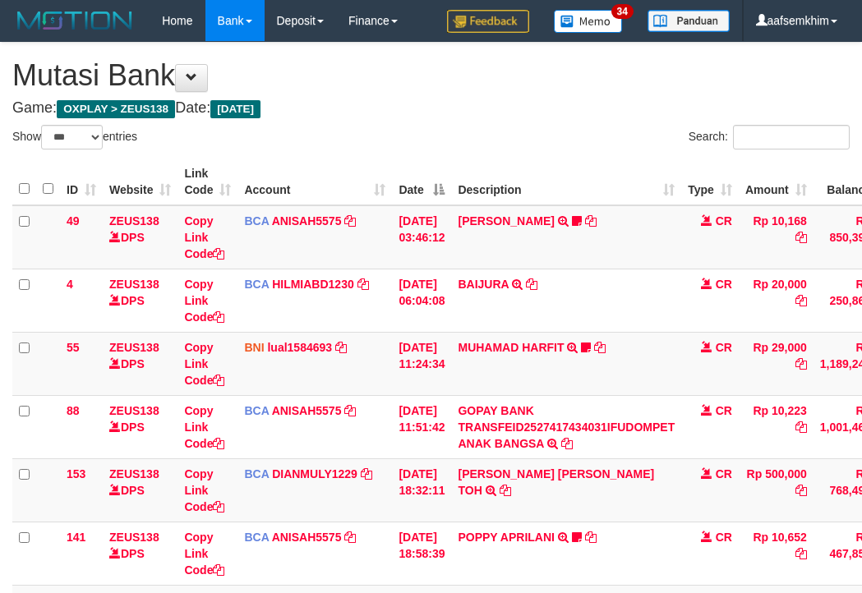
select select "***"
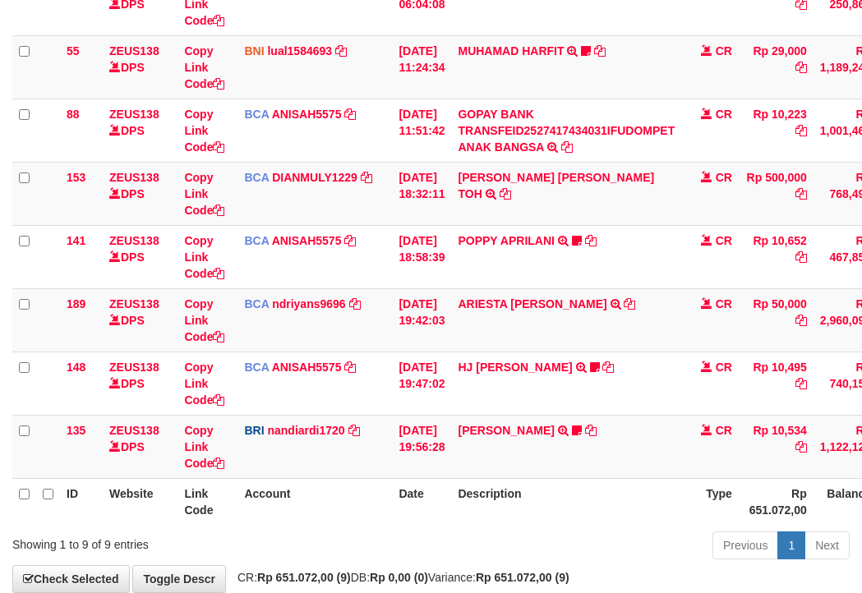
click at [339, 302] on link "ndriyans9696" at bounding box center [309, 304] width 74 height 13
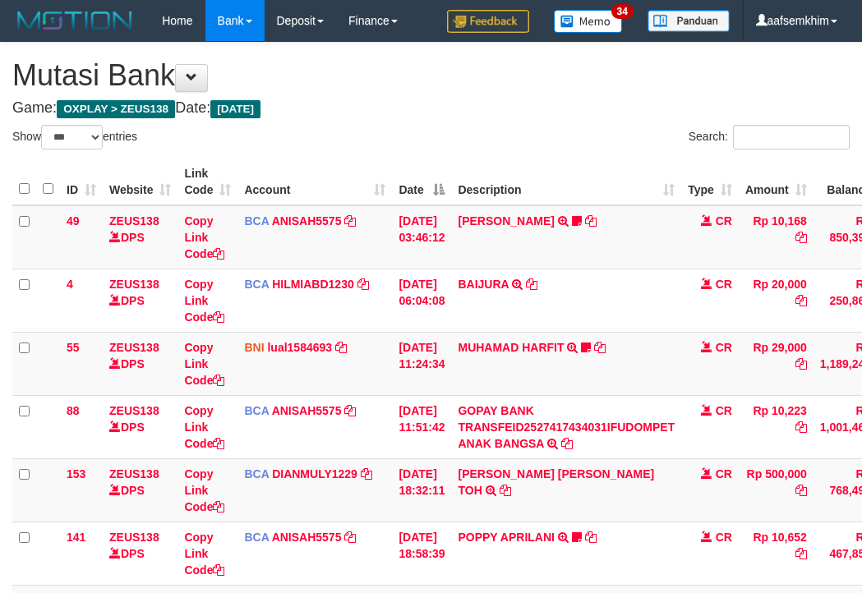
select select "***"
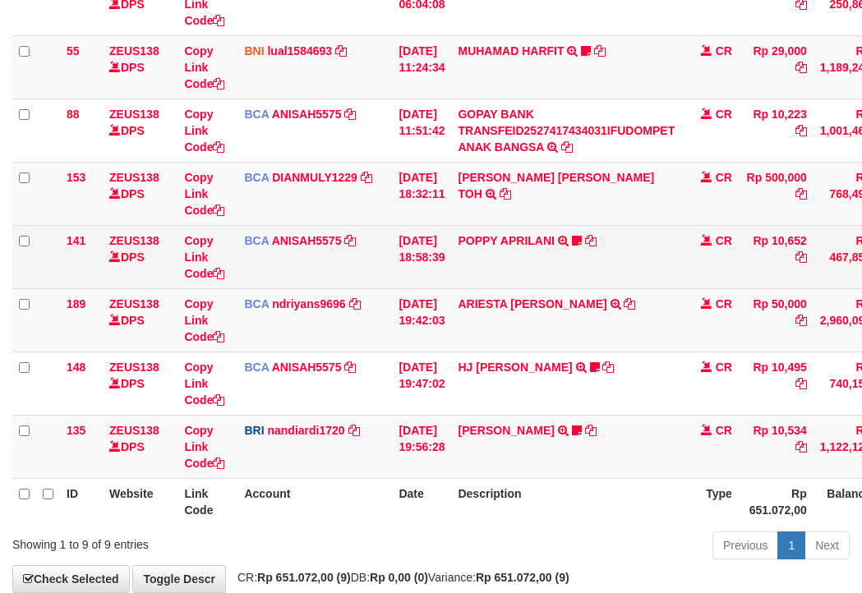
scroll to position [388, 0]
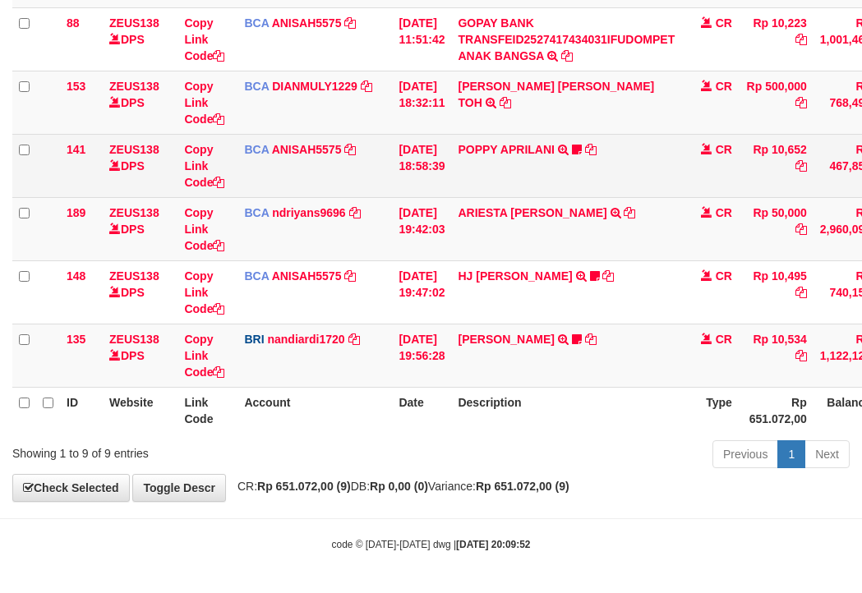
click at [253, 279] on tbody "49 ZEUS138 DPS Copy Link Code BCA ANISAH5575 DPS ANISAH mutasi_20251001_3827 | …" at bounding box center [502, 103] width 980 height 570
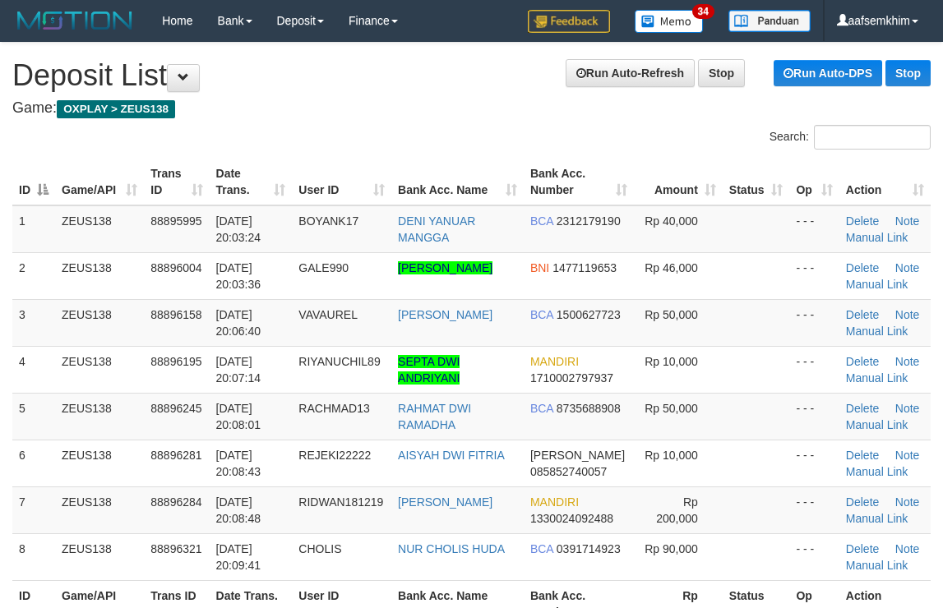
click at [753, 187] on th "Status" at bounding box center [755, 182] width 67 height 47
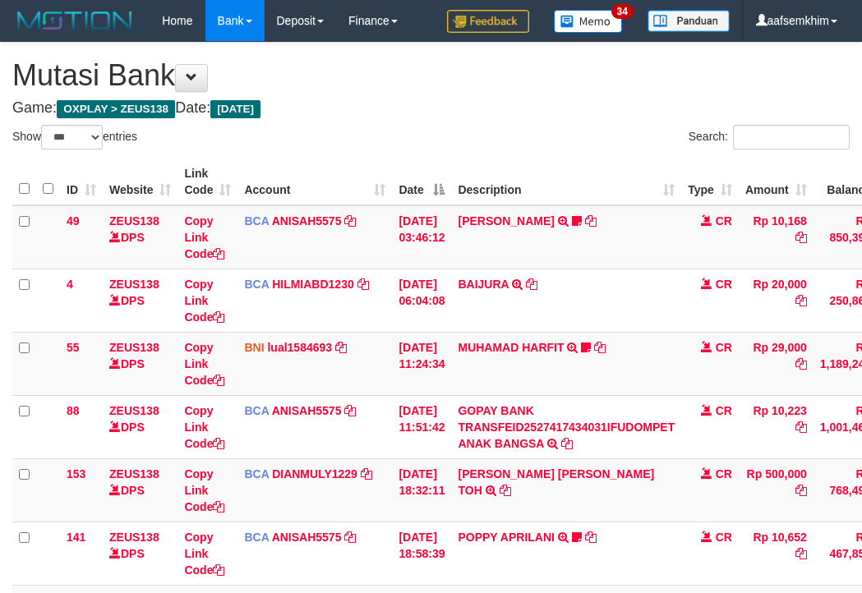
select select "***"
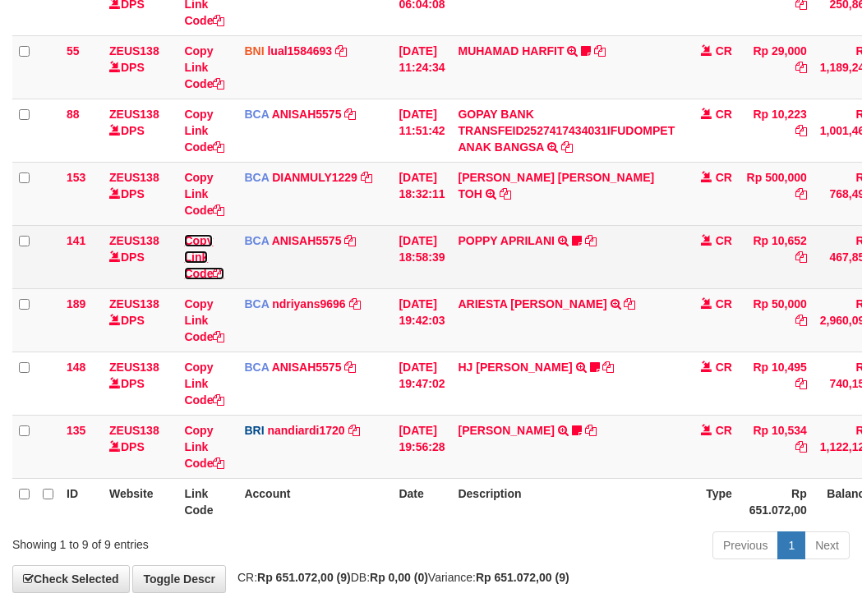
click at [198, 242] on link "Copy Link Code" at bounding box center [204, 257] width 40 height 46
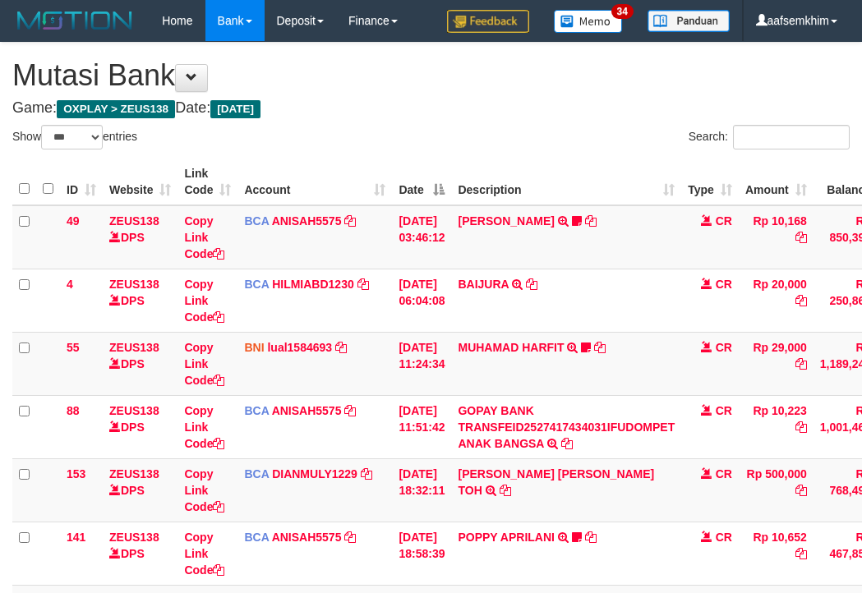
select select "***"
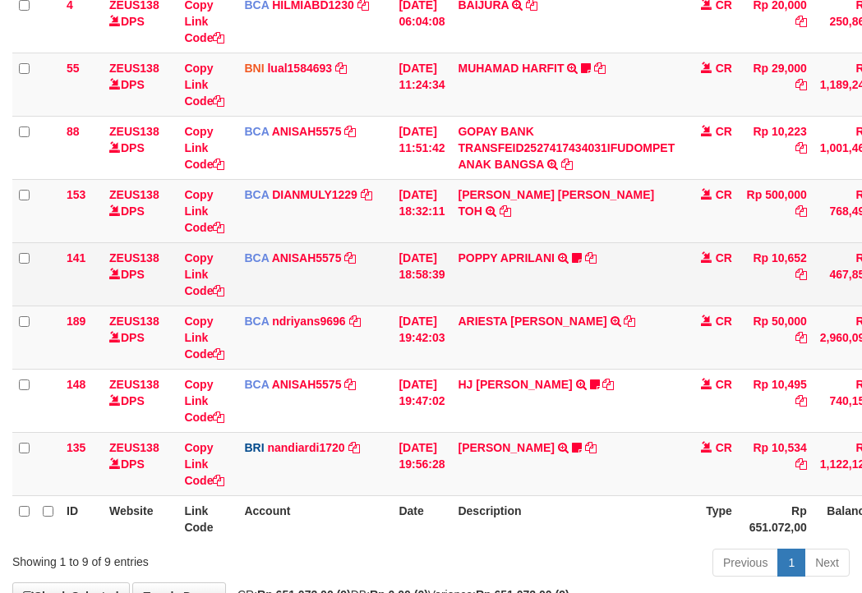
scroll to position [297, 0]
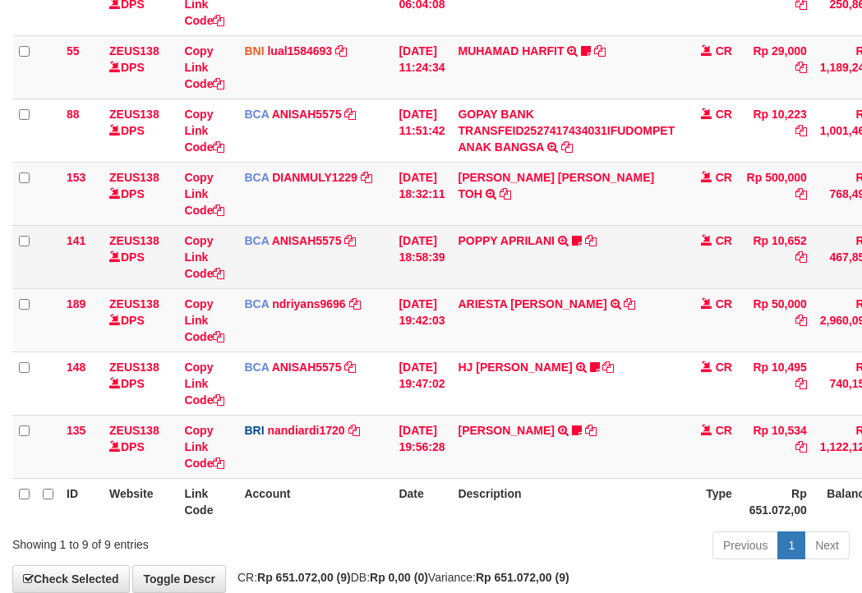
drag, startPoint x: 304, startPoint y: 277, endPoint x: 265, endPoint y: 258, distance: 43.0
click at [305, 277] on td "BCA ANISAH5575 DPS ANISAH mutasi_20251001_3827 | 141 mutasi_20251001_3827 | 141" at bounding box center [315, 256] width 155 height 63
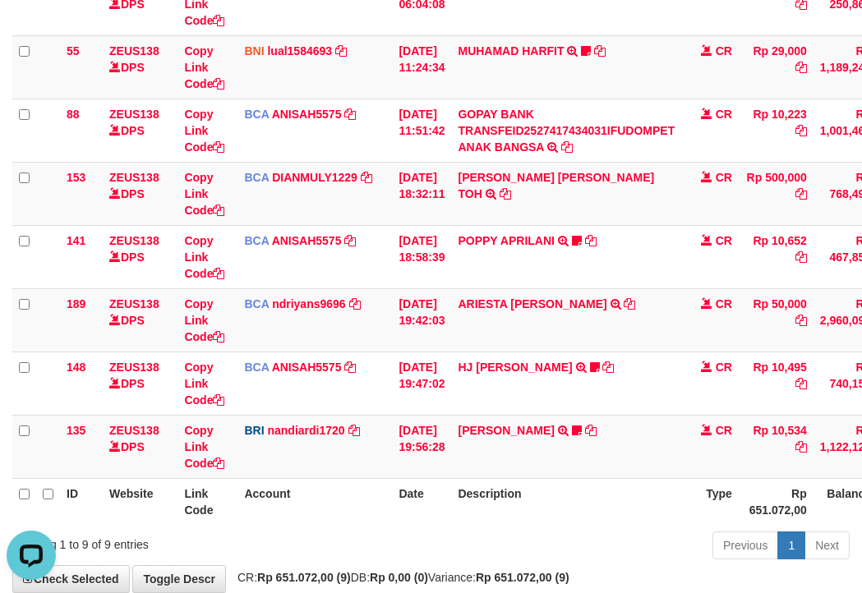
scroll to position [0, 0]
drag, startPoint x: 267, startPoint y: 254, endPoint x: 3, endPoint y: 184, distance: 272.9
click at [266, 254] on td "BCA ANISAH5575 DPS ANISAH mutasi_20251001_3827 | 141 mutasi_20251001_3827 | 141" at bounding box center [315, 256] width 155 height 63
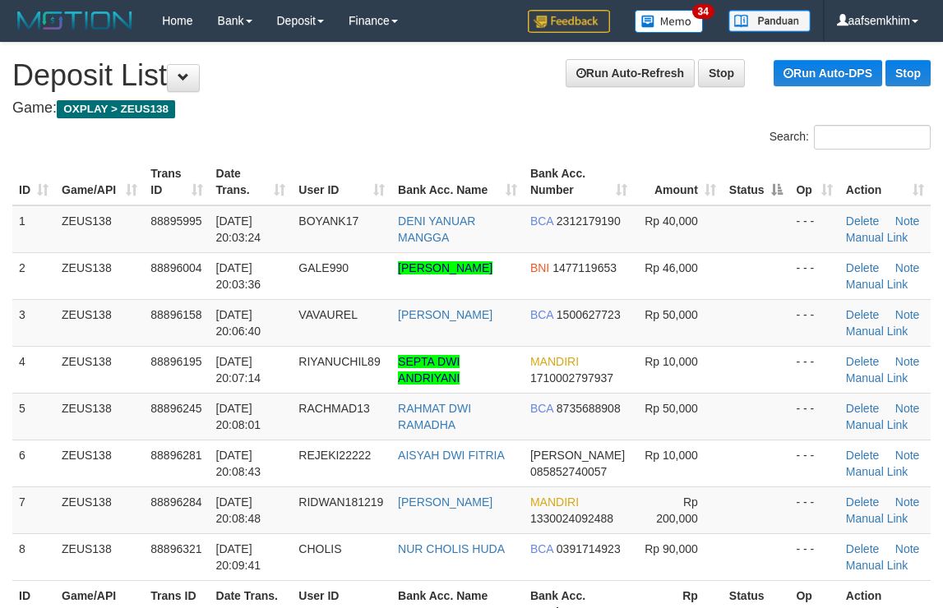
click at [668, 162] on th "Amount" at bounding box center [678, 182] width 88 height 47
drag, startPoint x: 377, startPoint y: 127, endPoint x: 671, endPoint y: 157, distance: 295.7
click at [497, 131] on div "Search:" at bounding box center [471, 139] width 943 height 29
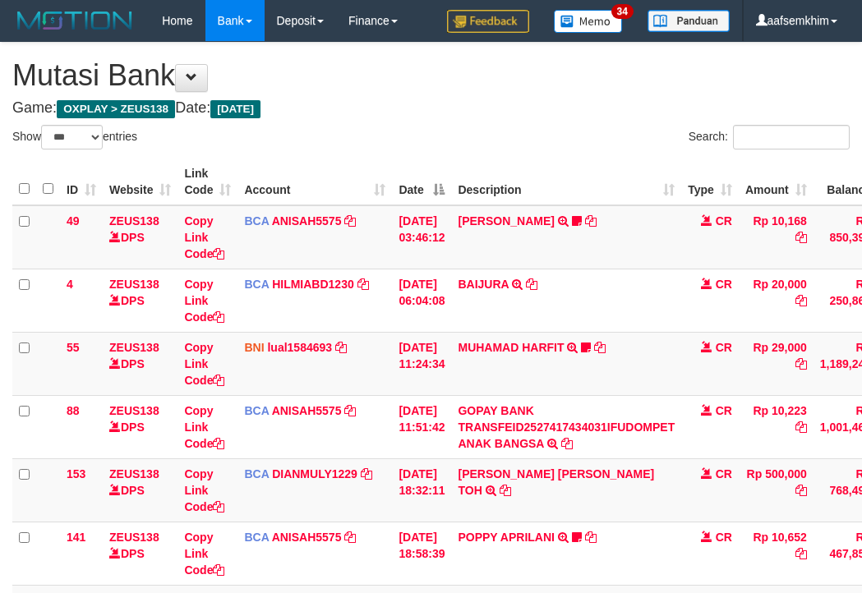
select select "***"
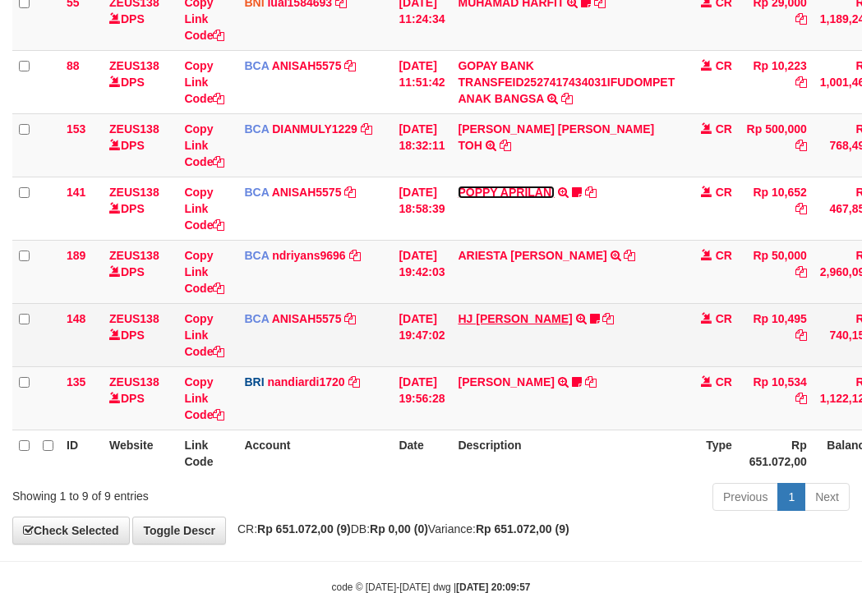
scroll to position [388, 0]
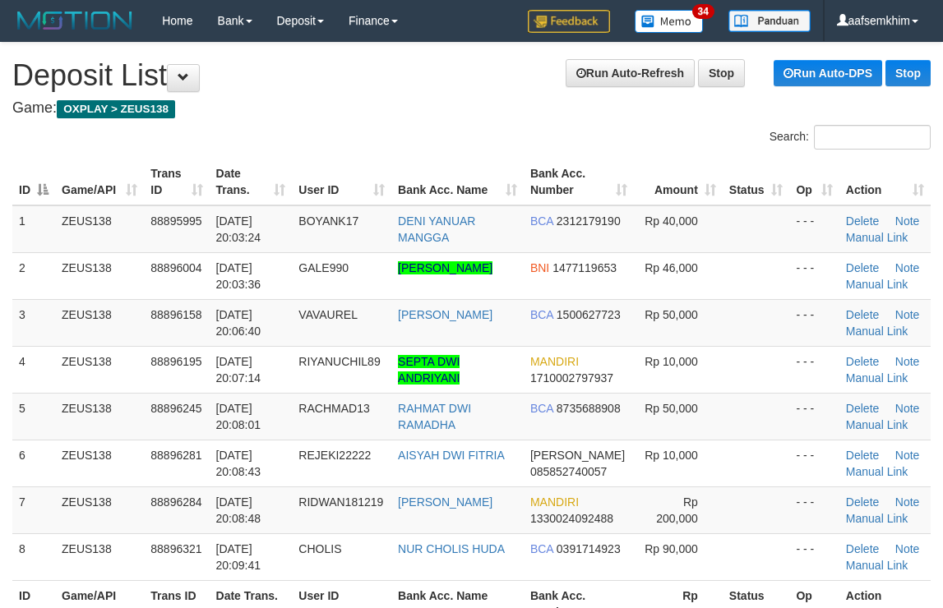
drag, startPoint x: 557, startPoint y: 134, endPoint x: 948, endPoint y: 150, distance: 391.5
click at [611, 125] on div "Search:" at bounding box center [707, 139] width 447 height 29
click at [740, 107] on h4 "Game: OXPLAY > ZEUS138" at bounding box center [471, 108] width 918 height 16
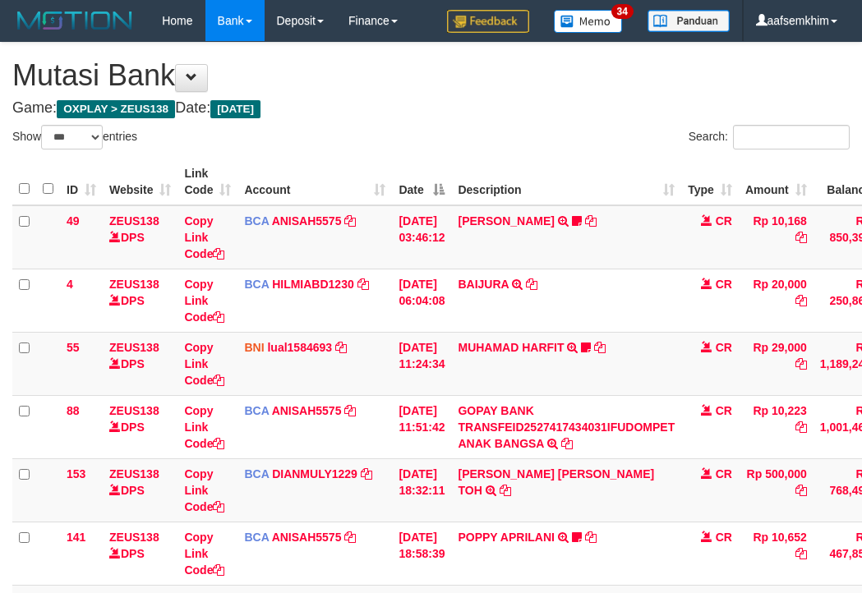
select select "***"
click at [529, 522] on td "POPPY APRILANI TRSF E-BANKING CR 0110/FTSCY/WS95271 10652.00POPPY APRILANI Taro…" at bounding box center [566, 553] width 230 height 63
select select "***"
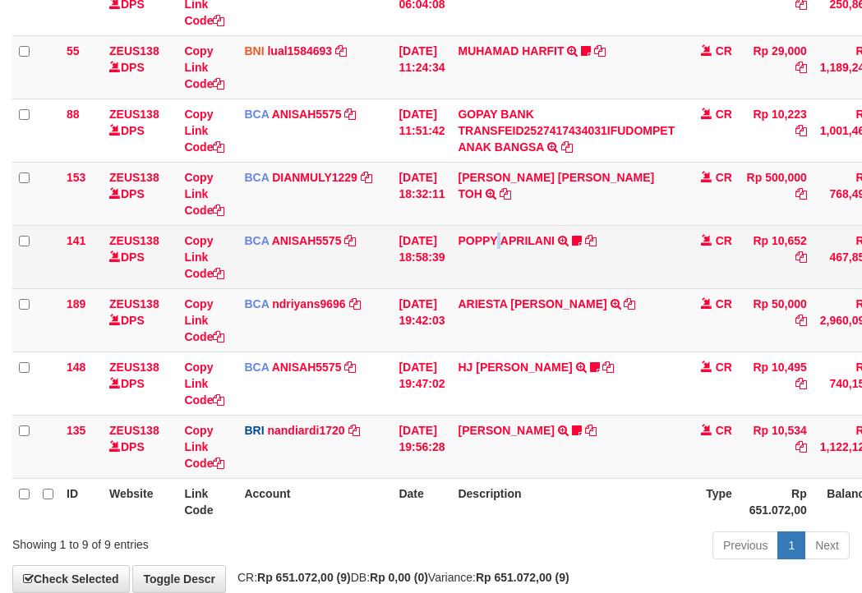
click at [512, 271] on td "POPPY APRILANI TRSF E-BANKING CR 0110/FTSCY/WS95271 10652.00POPPY APRILANI Taro…" at bounding box center [566, 256] width 230 height 63
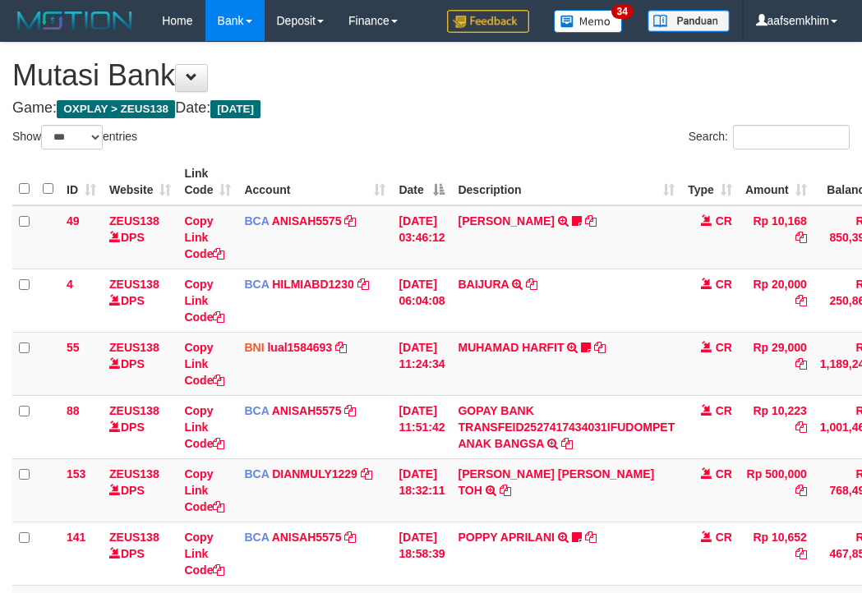
select select "***"
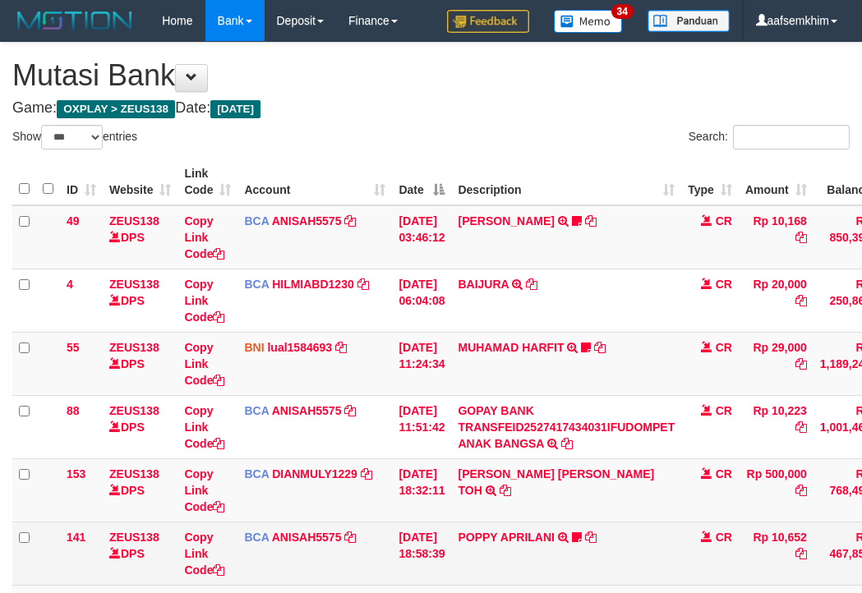
scroll to position [297, 0]
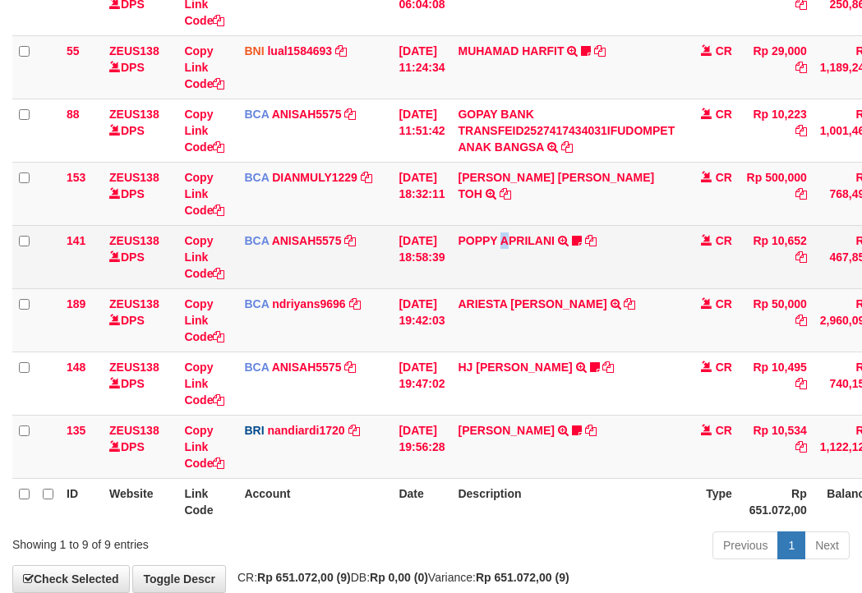
click at [516, 271] on td "POPPY APRILANI TRSF E-BANKING CR 0110/FTSCY/WS95271 10652.00POPPY APRILANI Taro…" at bounding box center [566, 256] width 230 height 63
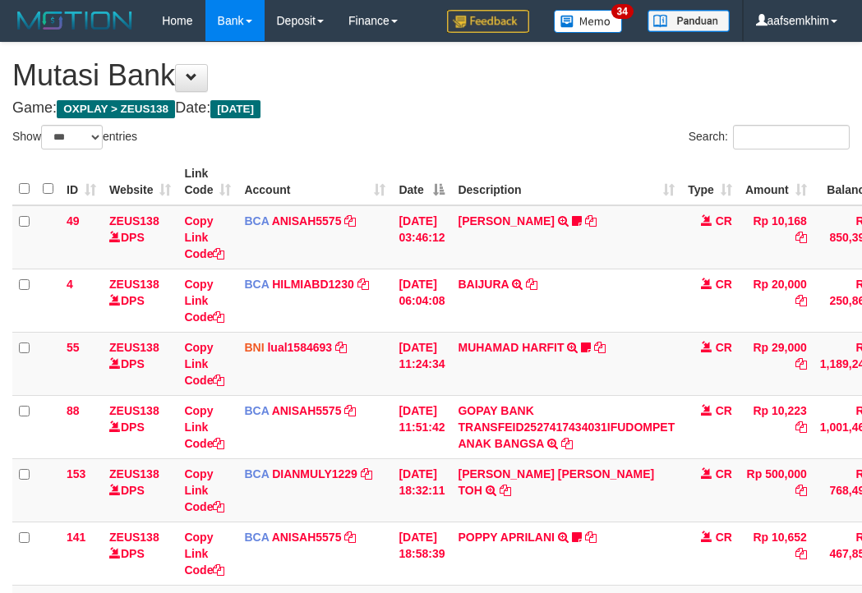
select select "***"
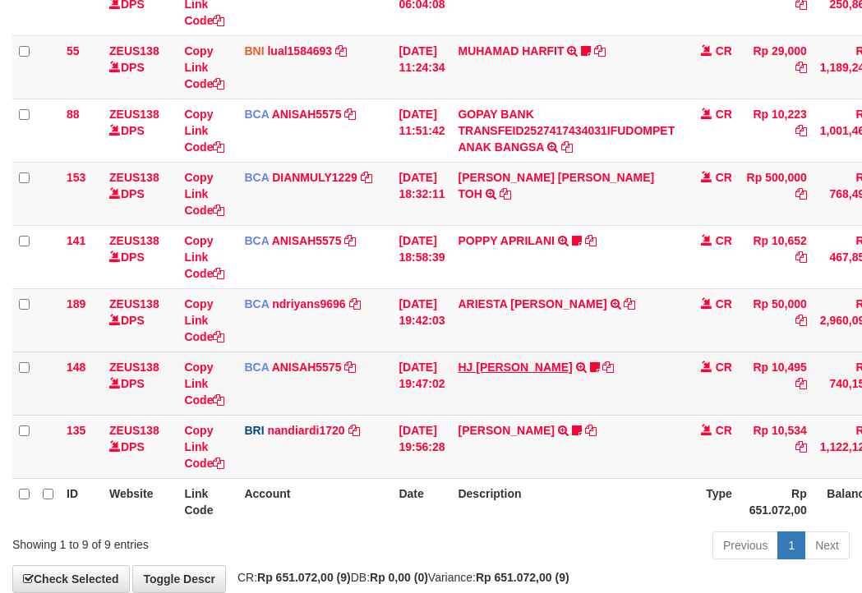
scroll to position [388, 0]
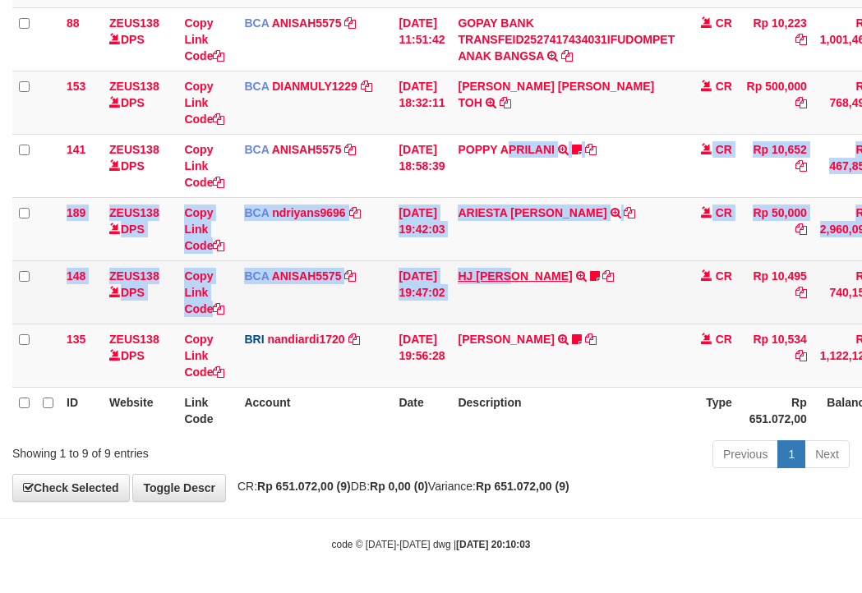
drag, startPoint x: 0, startPoint y: 0, endPoint x: 519, endPoint y: 271, distance: 585.2
click at [519, 271] on tbody "49 ZEUS138 DPS Copy Link Code BCA ANISAH5575 DPS ANISAH mutasi_20251001_3827 | …" at bounding box center [502, 103] width 980 height 570
click at [520, 271] on link "HJ [PERSON_NAME]" at bounding box center [515, 276] width 114 height 13
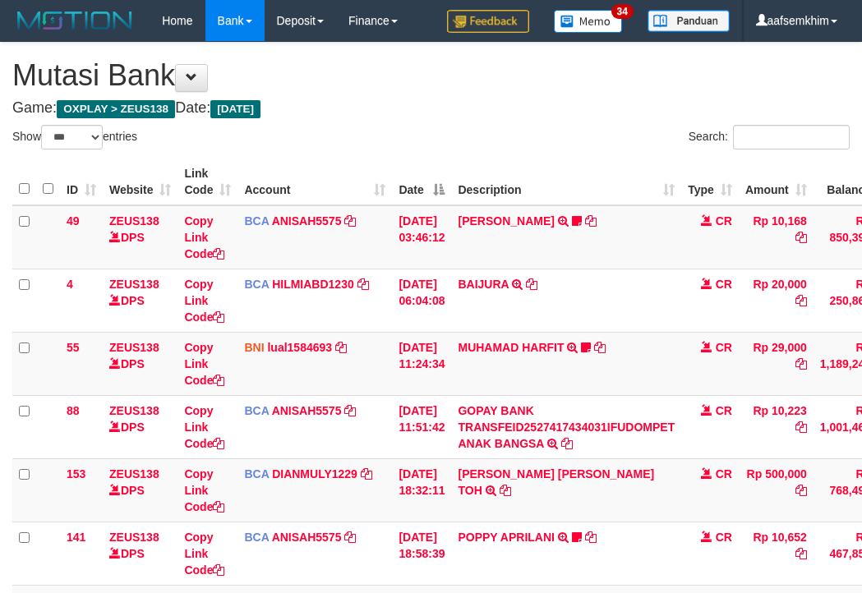
select select "***"
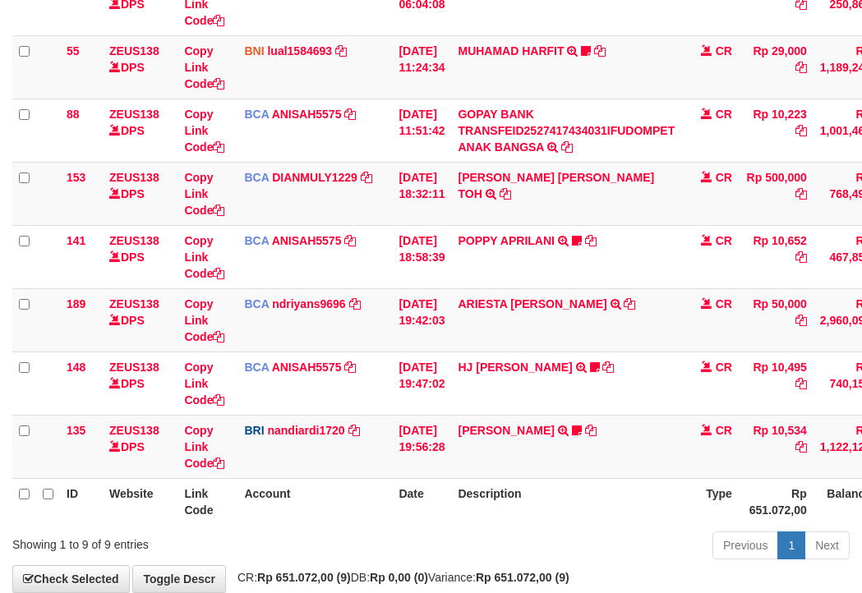
scroll to position [388, 0]
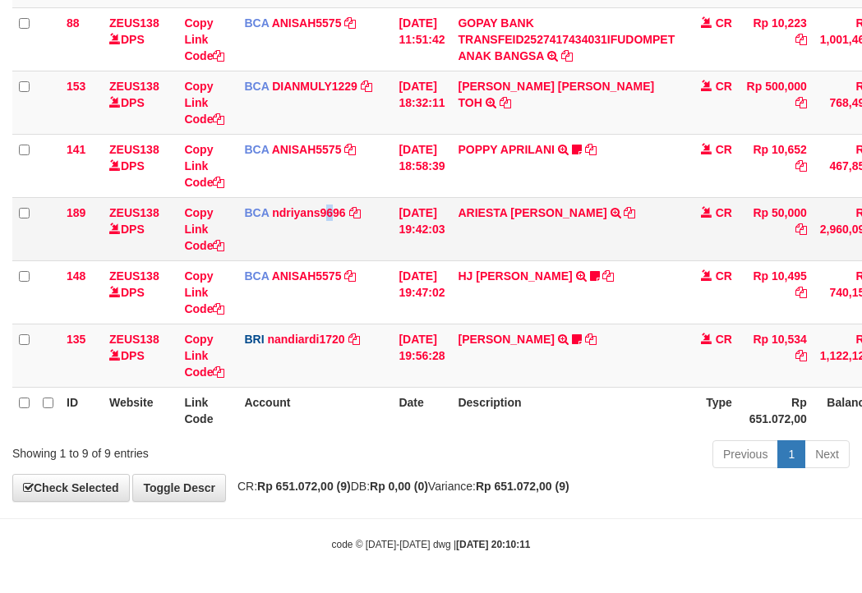
click at [333, 232] on td "BCA ndriyans9696 DPS ANDRIYANSYAH mutasi_20251001_3291 | 189 mutasi_20251001_32…" at bounding box center [315, 228] width 155 height 63
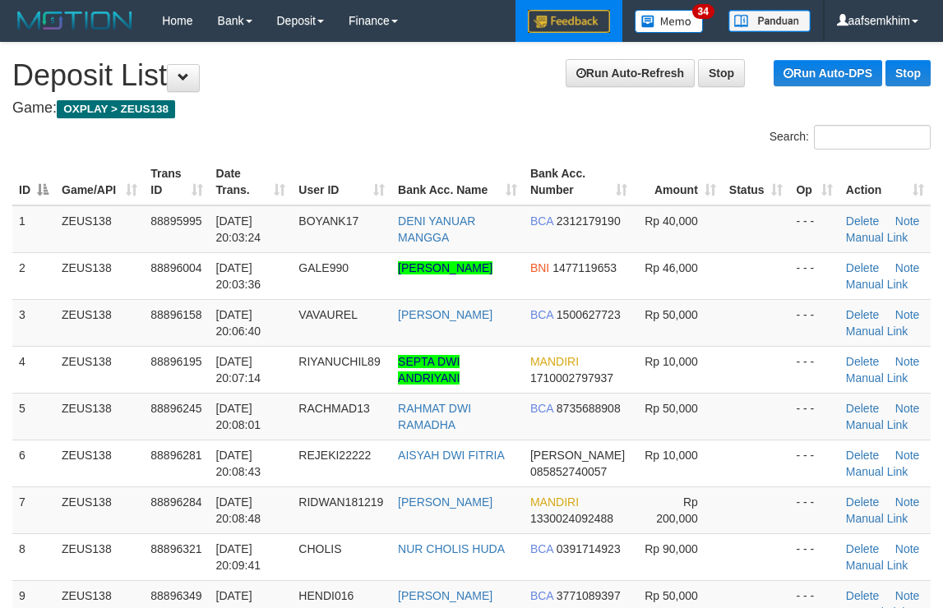
drag, startPoint x: 597, startPoint y: 44, endPoint x: 589, endPoint y: 40, distance: 9.2
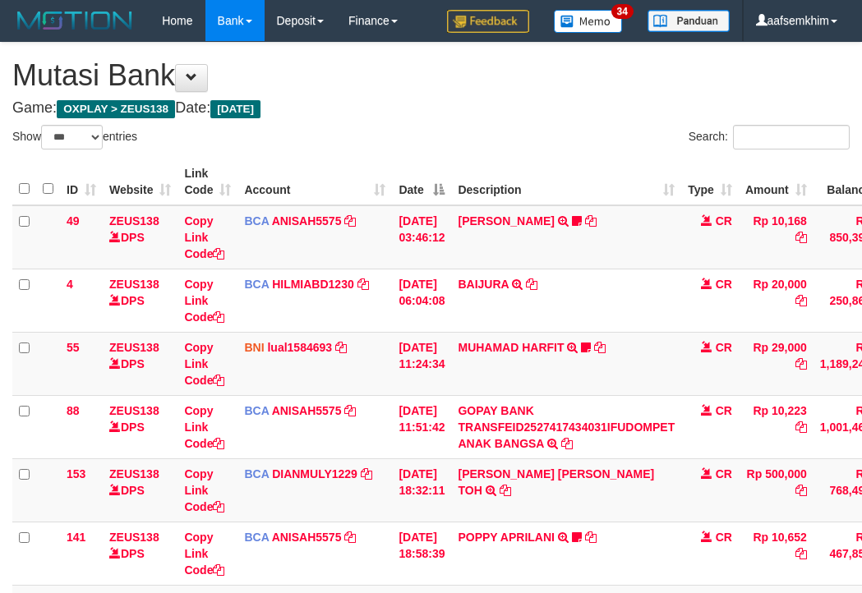
select select "***"
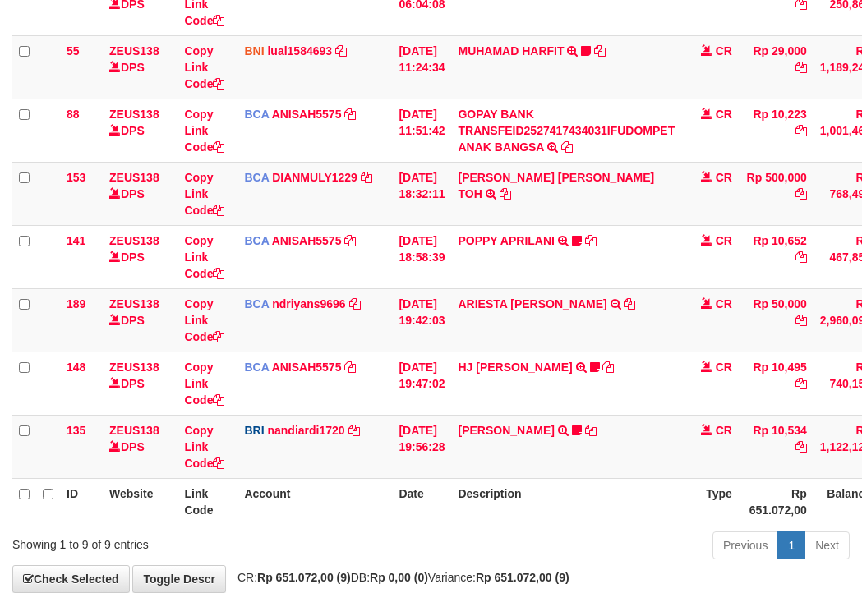
scroll to position [388, 0]
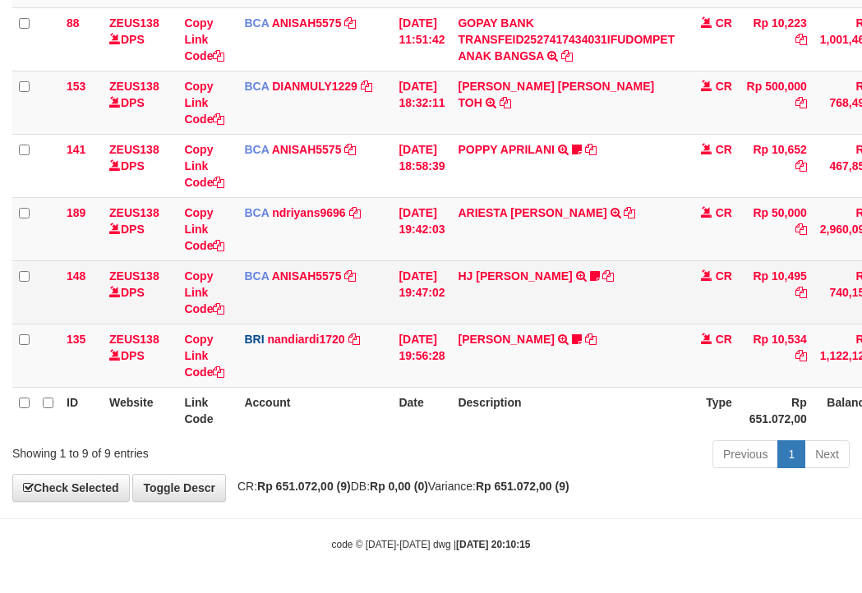
click at [486, 261] on td "HJ YUMI MUTIAH TRSF E-BANKING CR 0110/FTSCY/WS95031 10495.00HJ YUMI MUTIAH Bata…" at bounding box center [566, 292] width 230 height 63
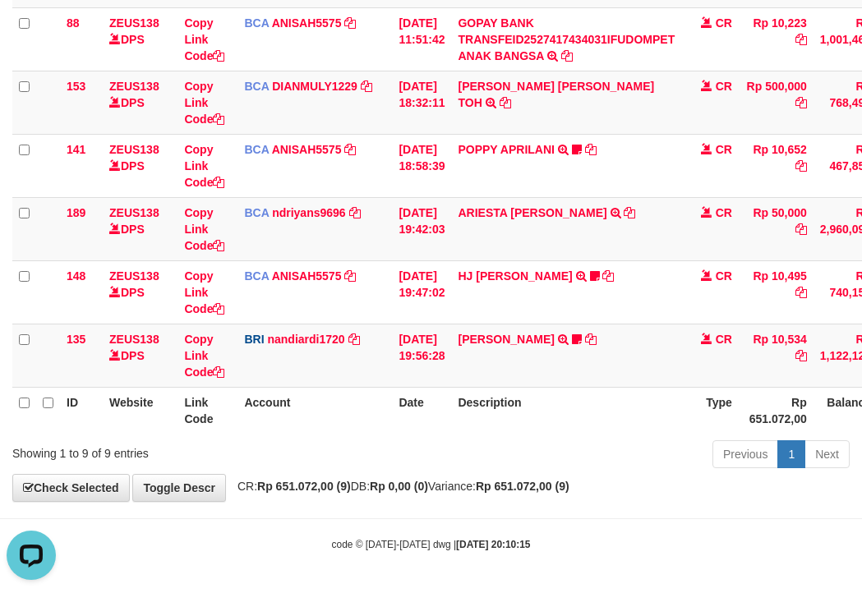
scroll to position [0, 0]
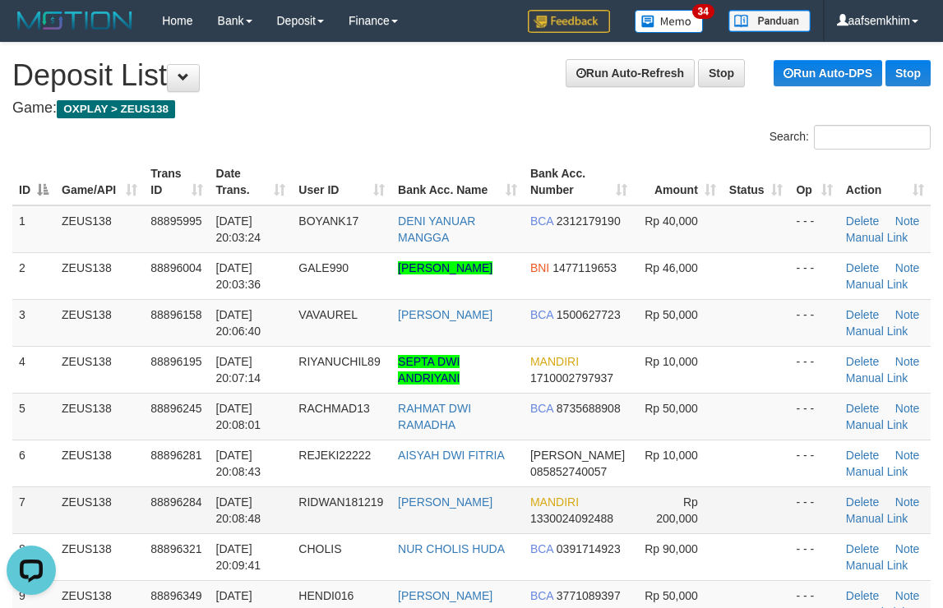
scroll to position [355, 0]
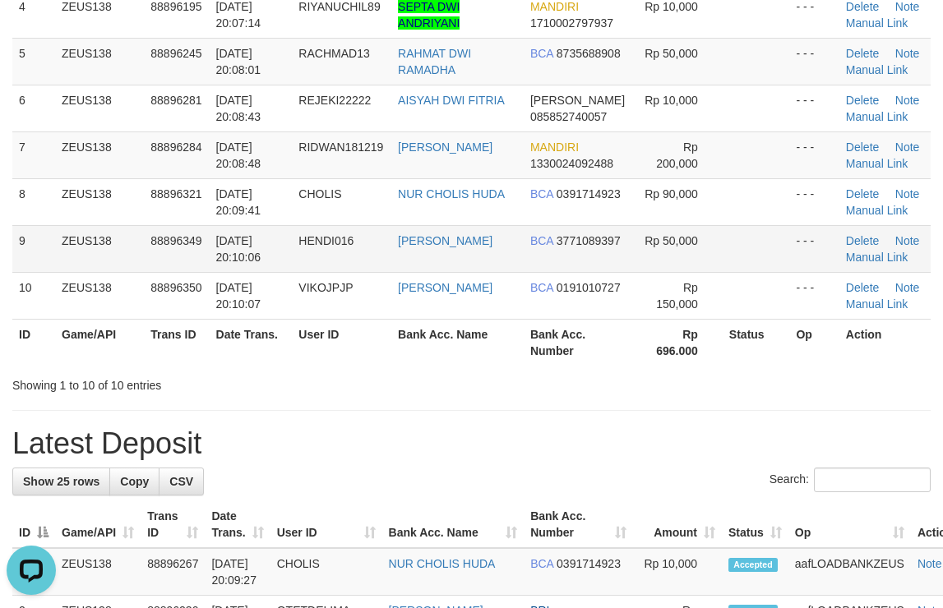
click at [848, 265] on td "Delete Note Manual Link" at bounding box center [884, 248] width 91 height 47
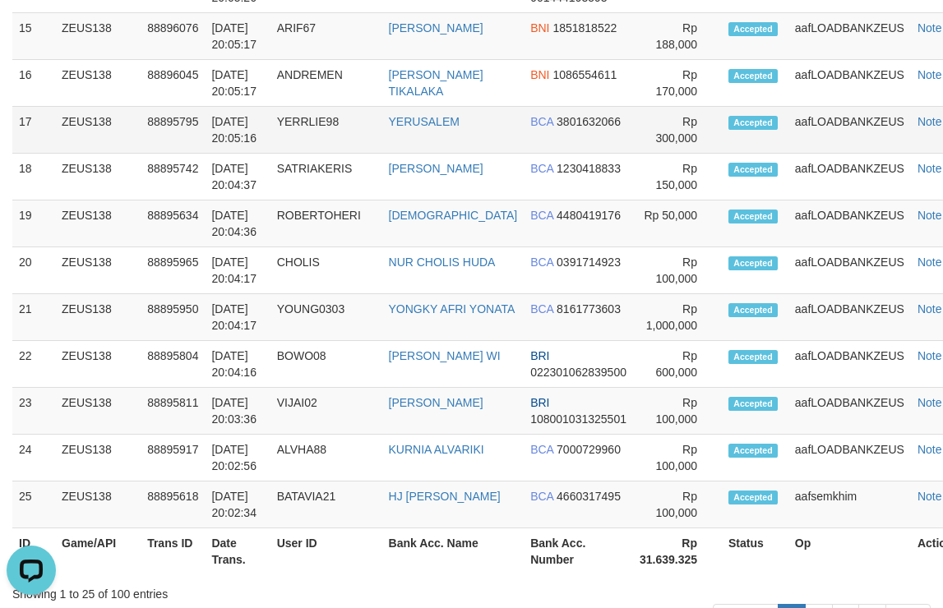
drag, startPoint x: 750, startPoint y: 229, endPoint x: 855, endPoint y: 172, distance: 119.9
click at [731, 201] on tr "18 ZEUS138 88895742 01/10/2025 20:04:37 SATRIAKERIS DEDI KRISTANTO BCA 12304188…" at bounding box center [494, 177] width 965 height 47
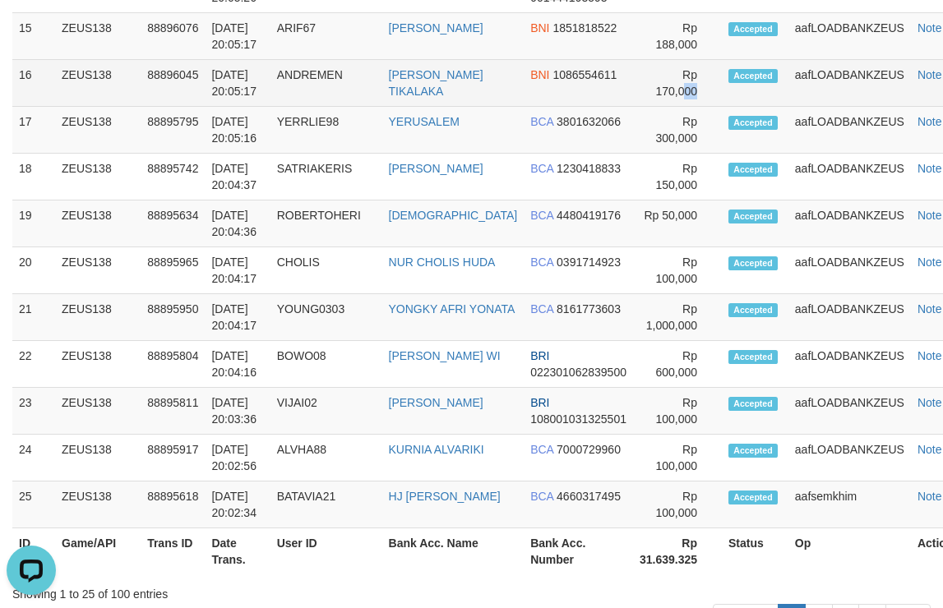
drag, startPoint x: 637, startPoint y: 108, endPoint x: 642, endPoint y: 96, distance: 13.3
click at [650, 107] on td "Rp 170,000" at bounding box center [677, 83] width 89 height 47
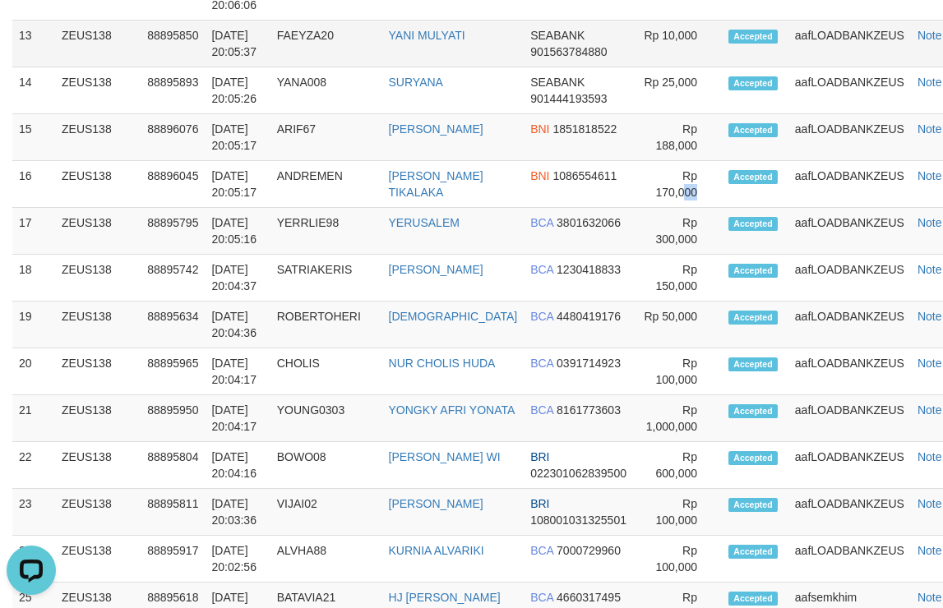
scroll to position [1289, 0]
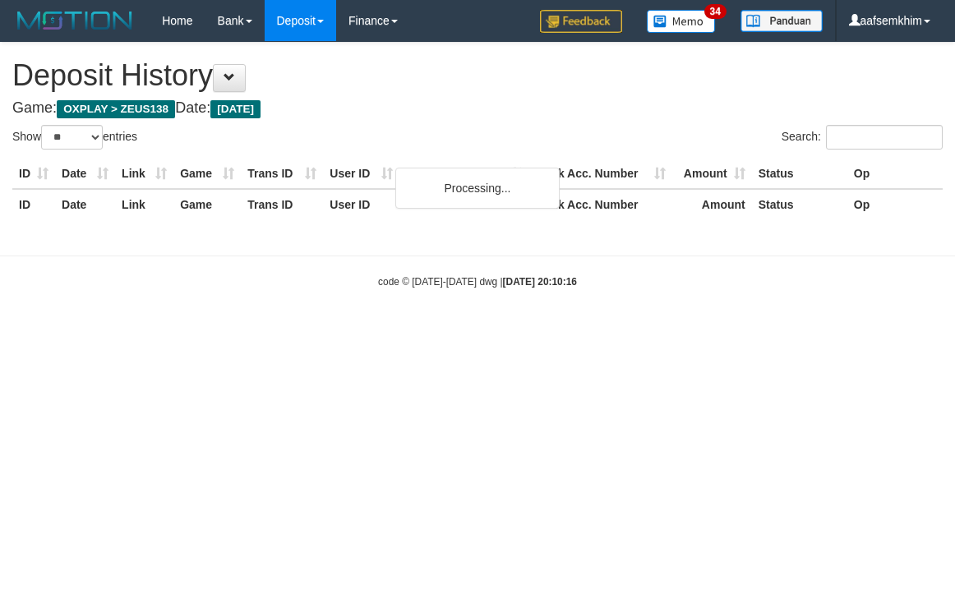
select select "**"
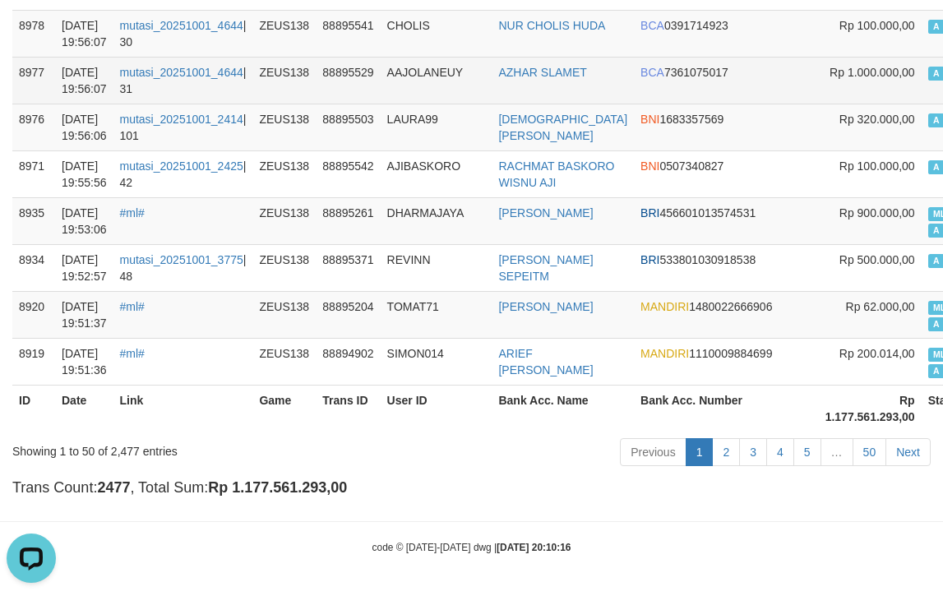
scroll to position [2262, 0]
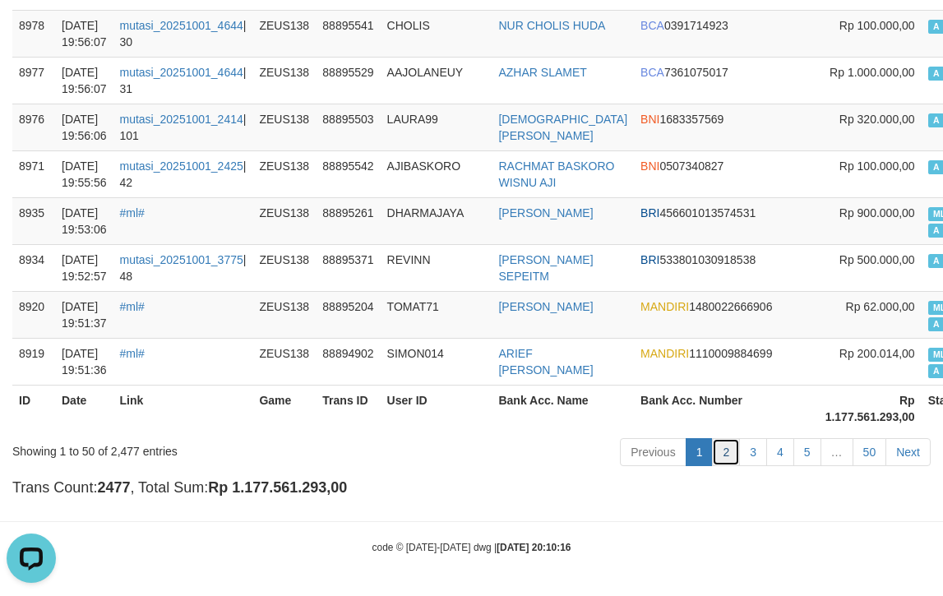
click at [722, 455] on link "2" at bounding box center [726, 452] width 28 height 28
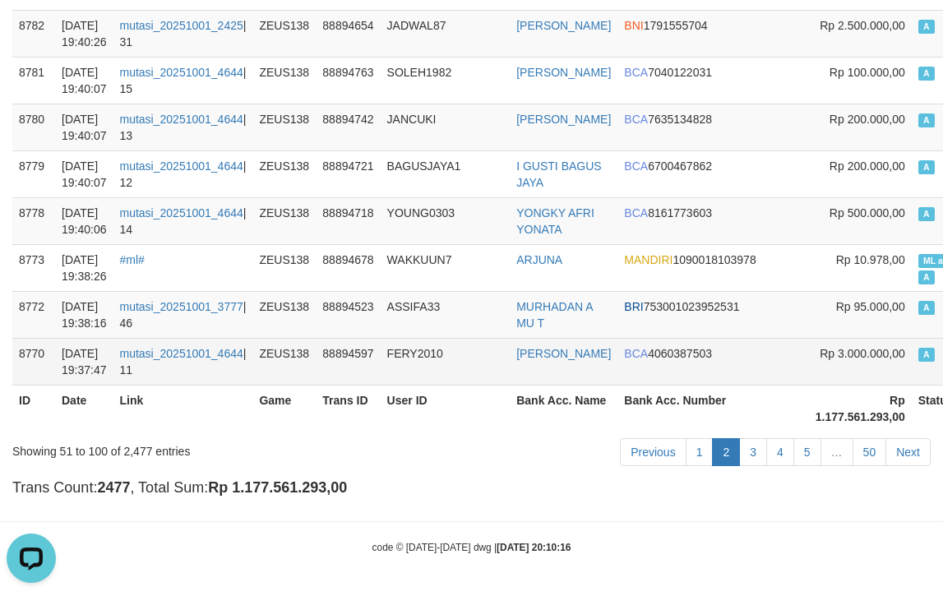
scroll to position [2295, 0]
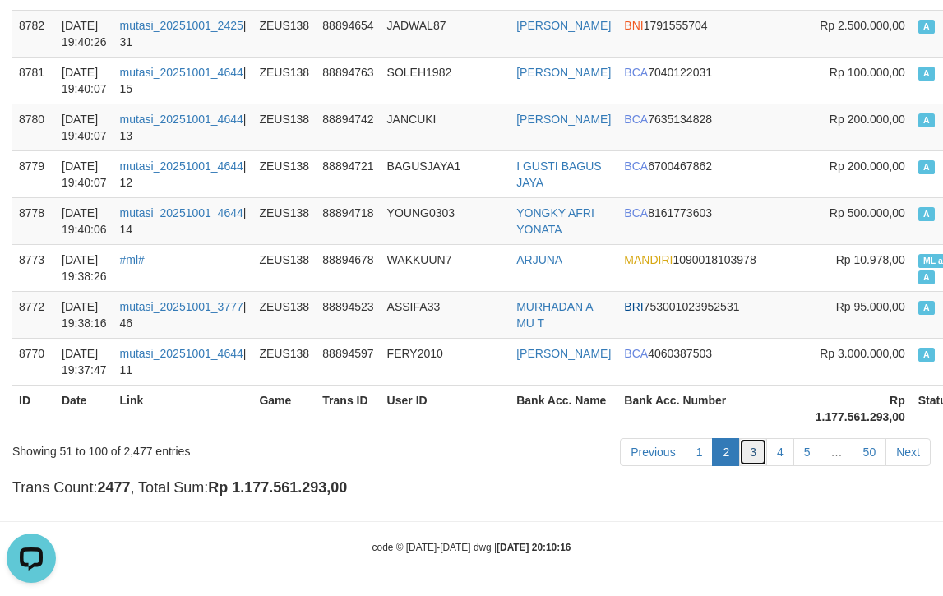
click at [760, 438] on link "3" at bounding box center [753, 452] width 28 height 28
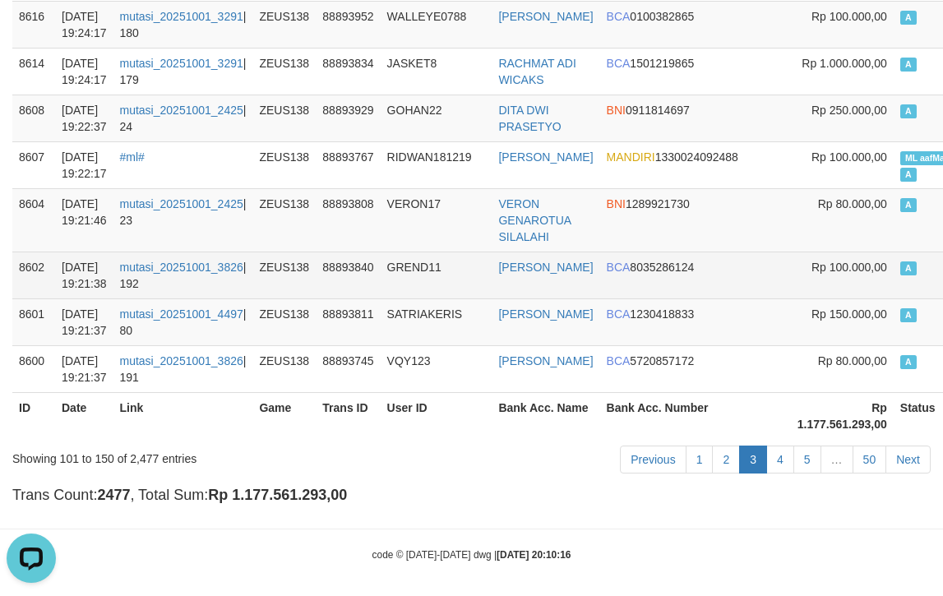
scroll to position [2229, 0]
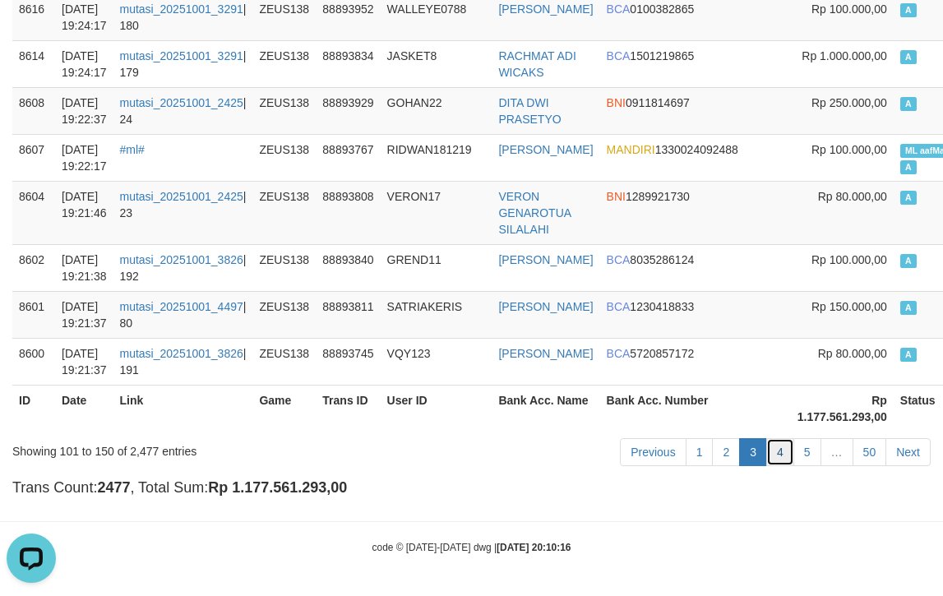
click at [785, 457] on link "4" at bounding box center [780, 452] width 28 height 28
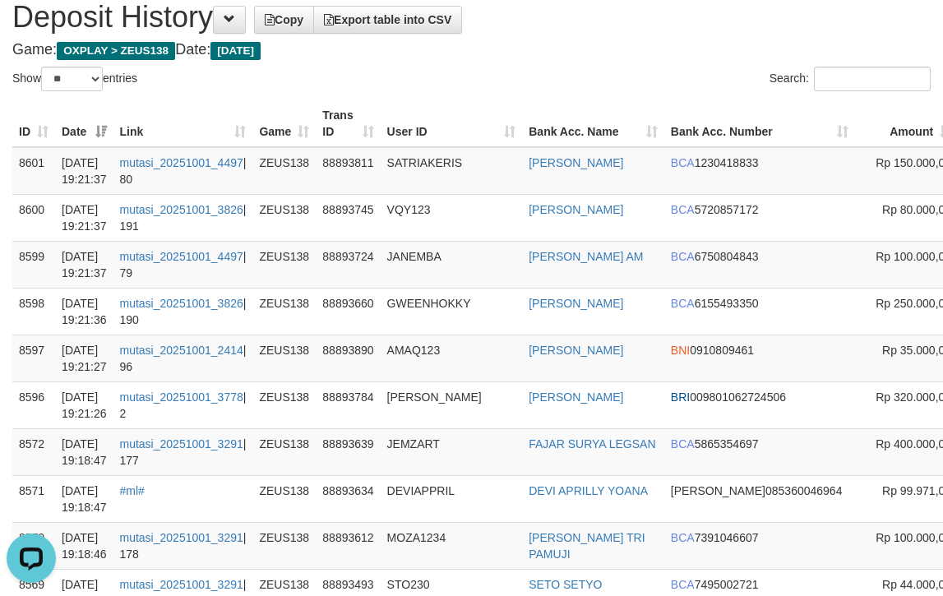
scroll to position [0, 0]
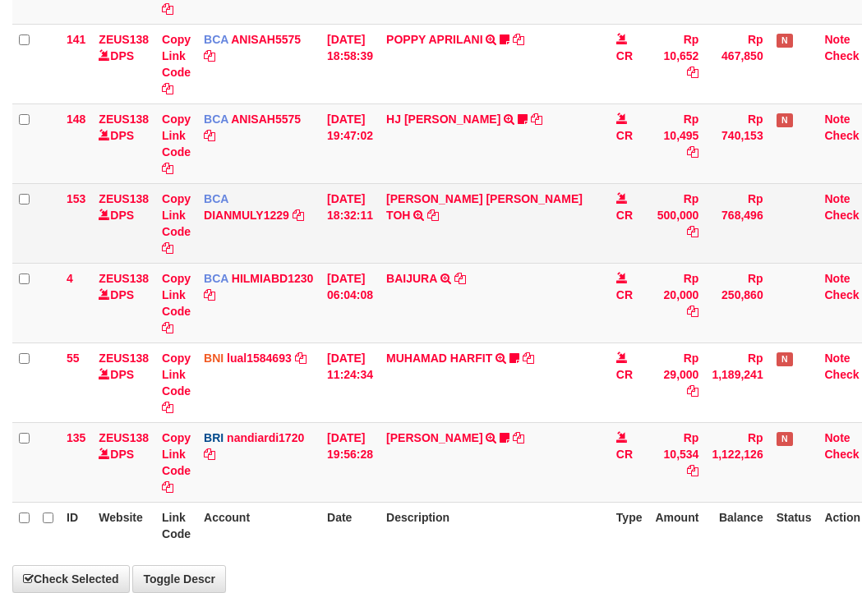
click at [298, 235] on td "BCA DIANMULY1229 DPS [PERSON_NAME] mutasi_20251001_3826 | 153 mutasi_20251001_3…" at bounding box center [258, 223] width 123 height 80
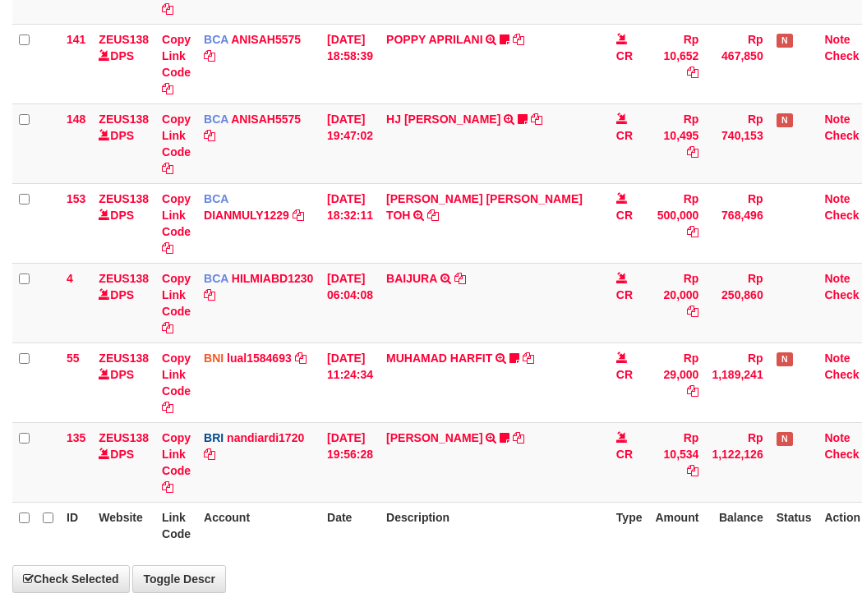
scroll to position [388, 0]
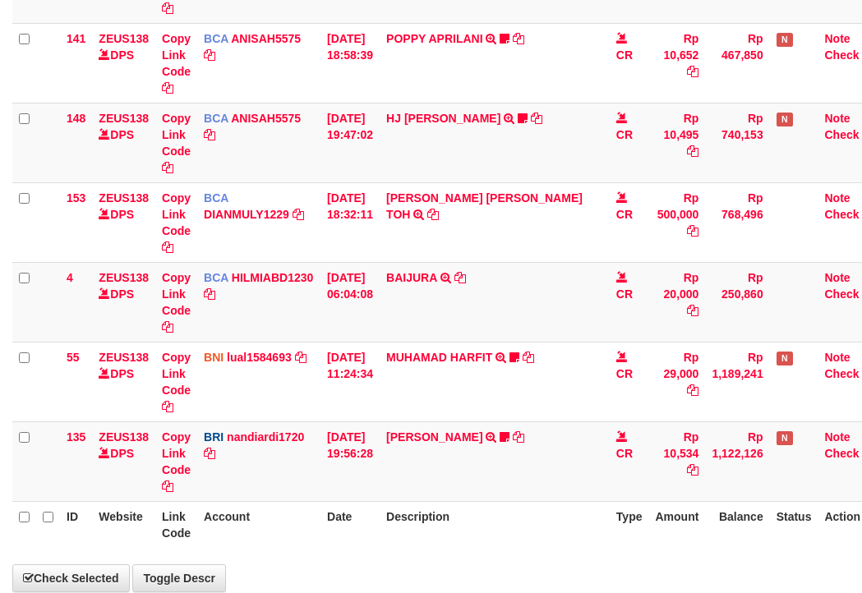
select select "***"
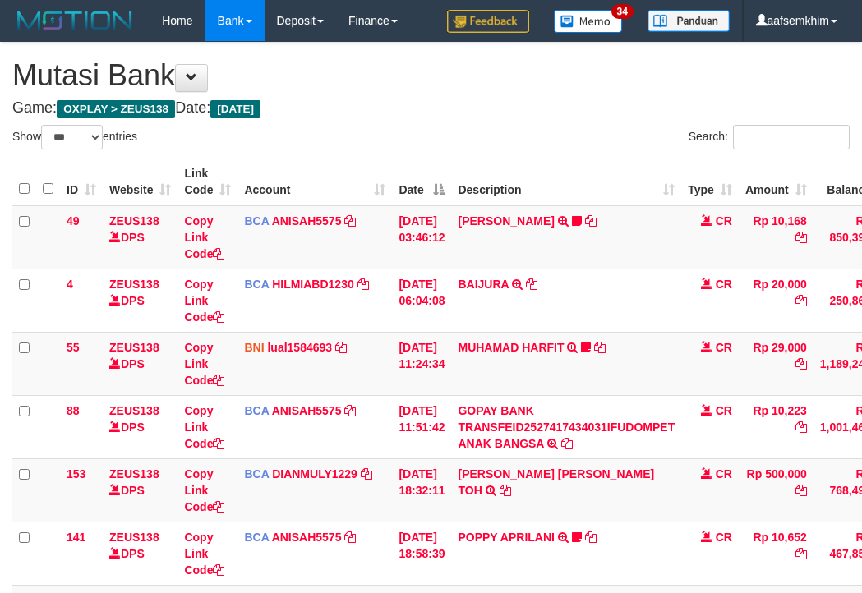
select select "***"
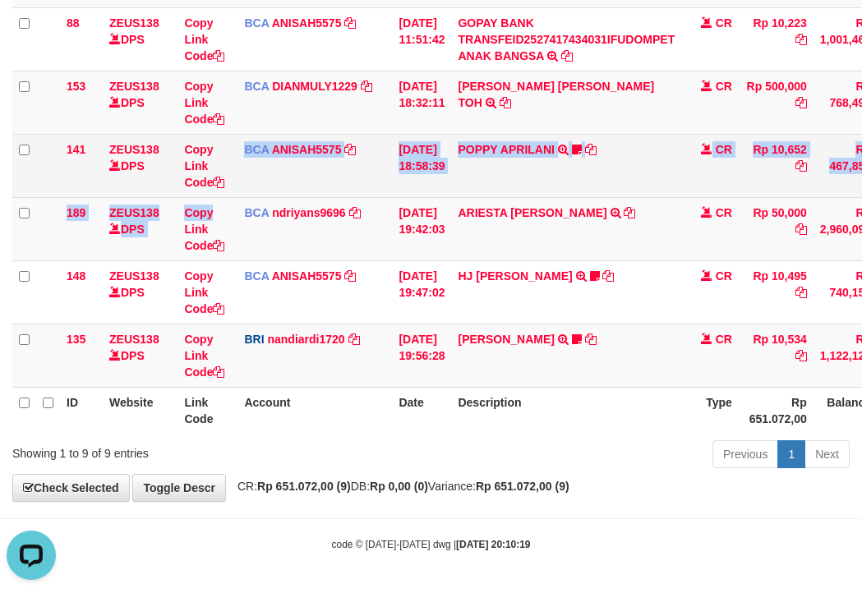
click at [228, 197] on tbody "49 ZEUS138 DPS Copy Link Code BCA ANISAH5575 DPS [PERSON_NAME] mutasi_20251001_…" at bounding box center [502, 103] width 980 height 570
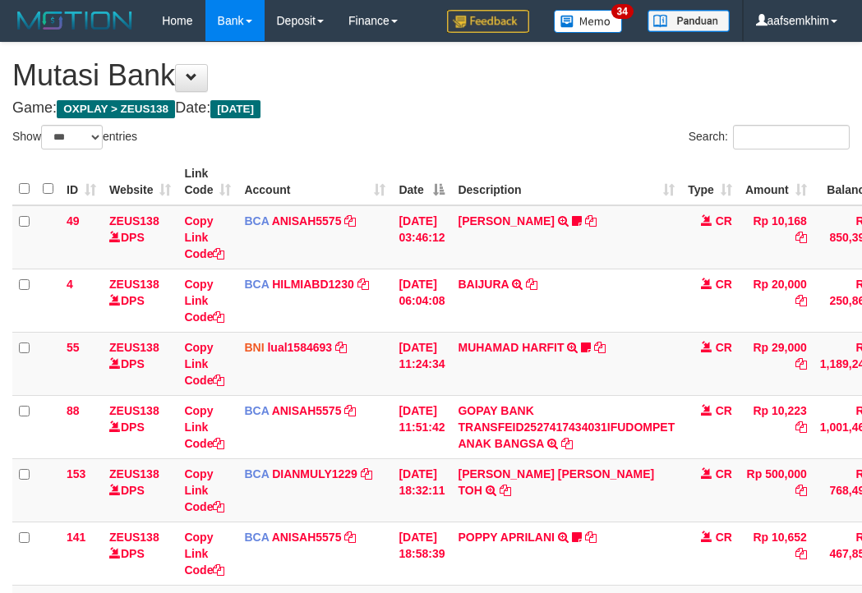
select select "***"
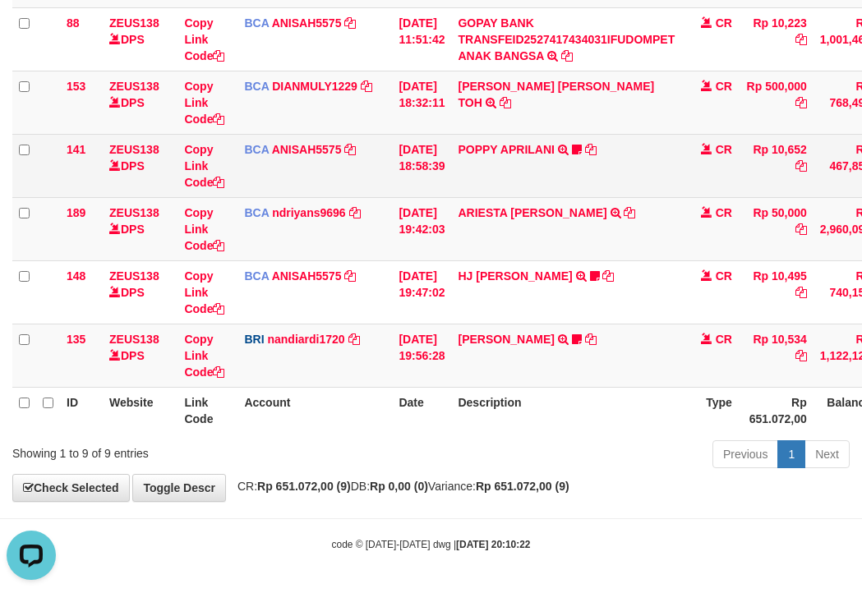
click at [406, 181] on td "[DATE] 18:58:39" at bounding box center [421, 165] width 59 height 63
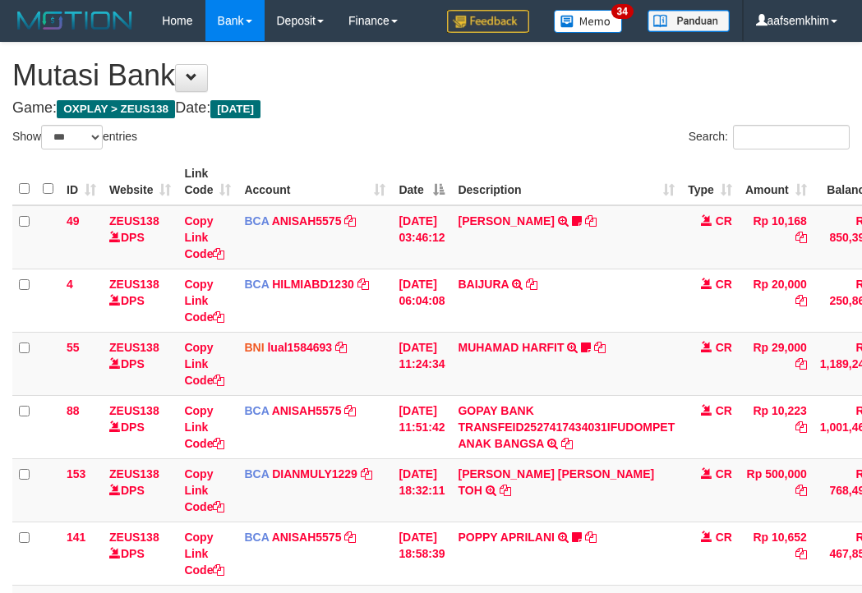
select select "***"
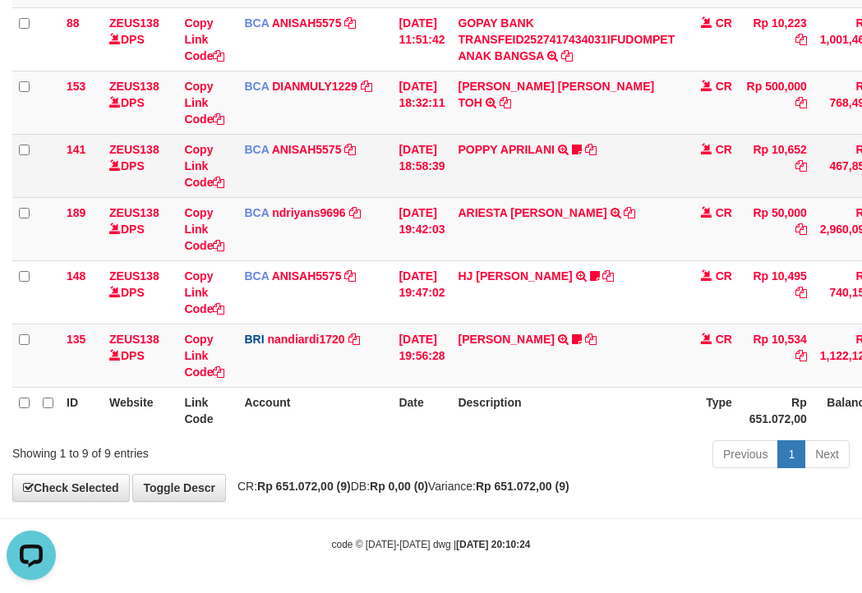
drag, startPoint x: 159, startPoint y: 138, endPoint x: 170, endPoint y: 140, distance: 11.6
click at [170, 140] on td "ZEUS138 DPS" at bounding box center [140, 165] width 75 height 63
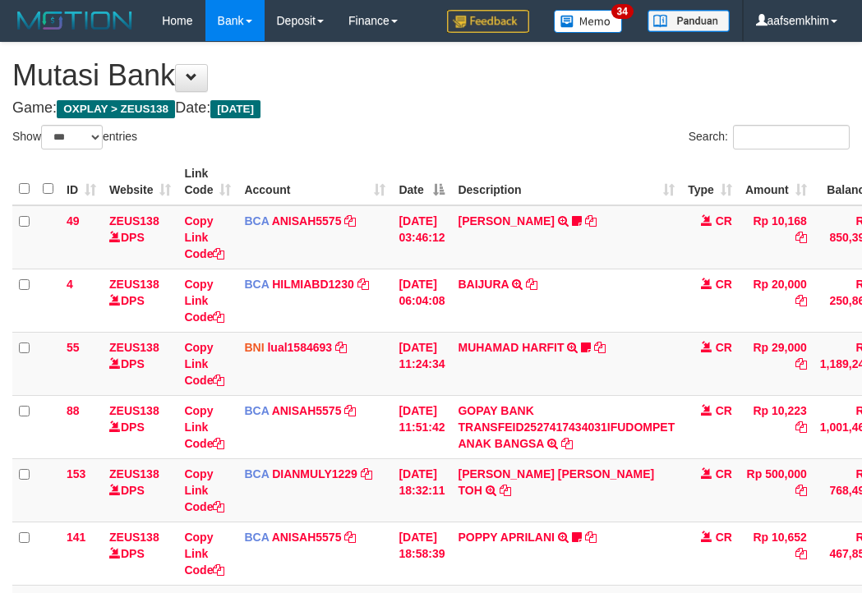
select select "***"
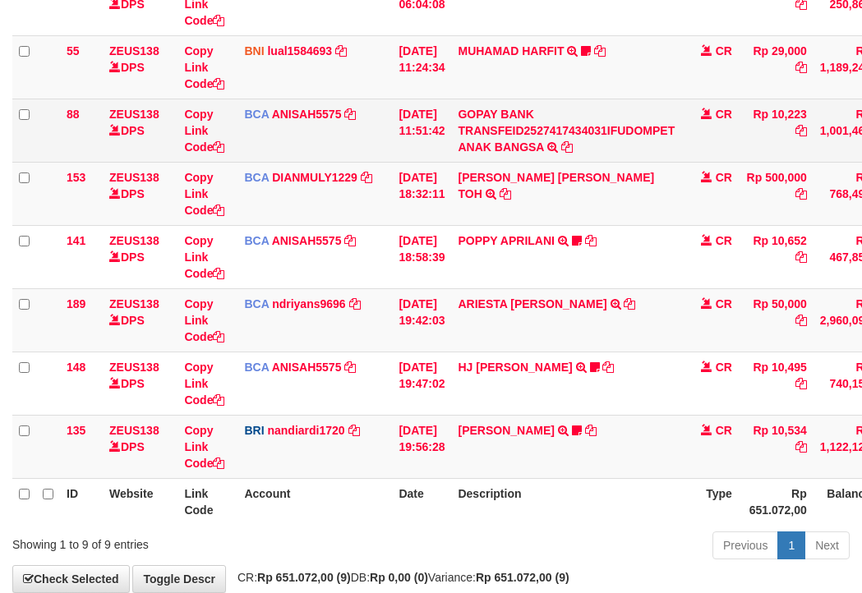
drag, startPoint x: 0, startPoint y: 0, endPoint x: 251, endPoint y: 114, distance: 275.5
click at [251, 114] on span "BCA" at bounding box center [256, 114] width 25 height 13
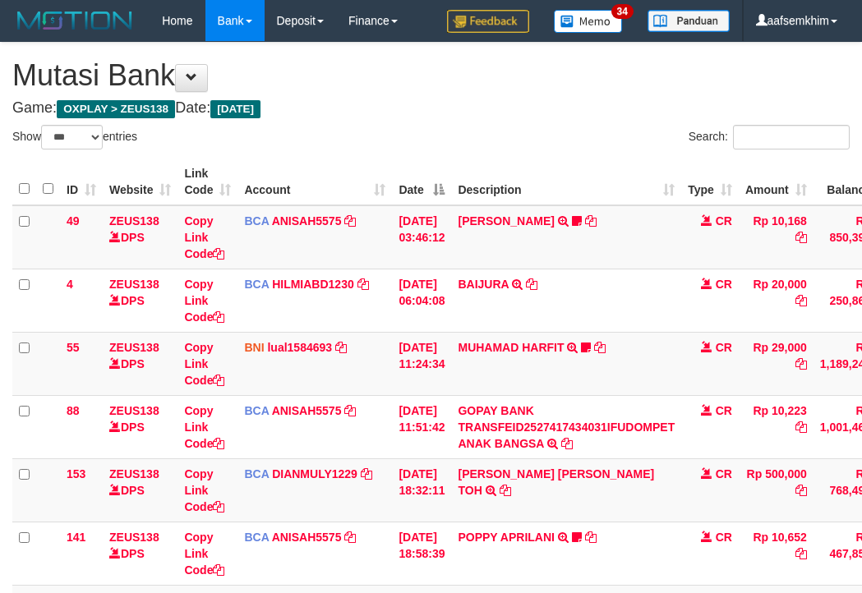
select select "***"
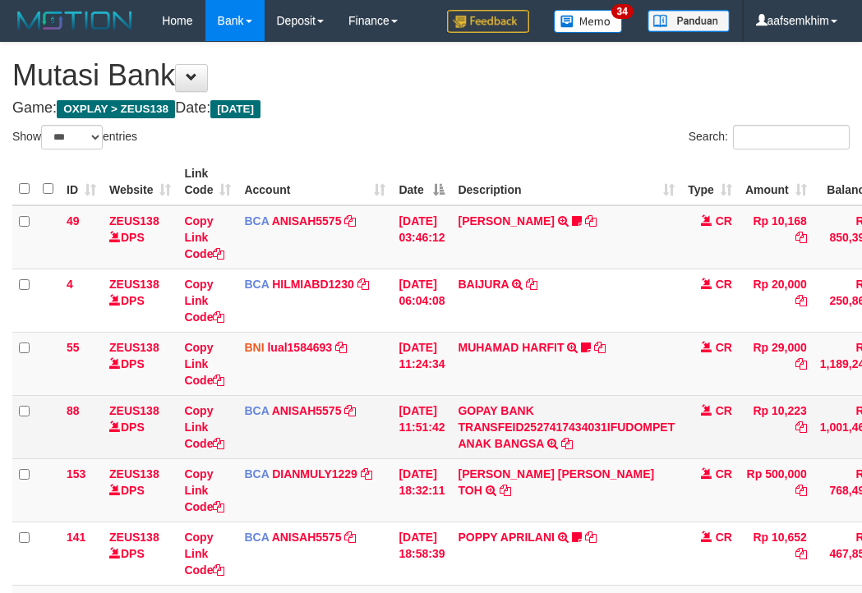
scroll to position [297, 0]
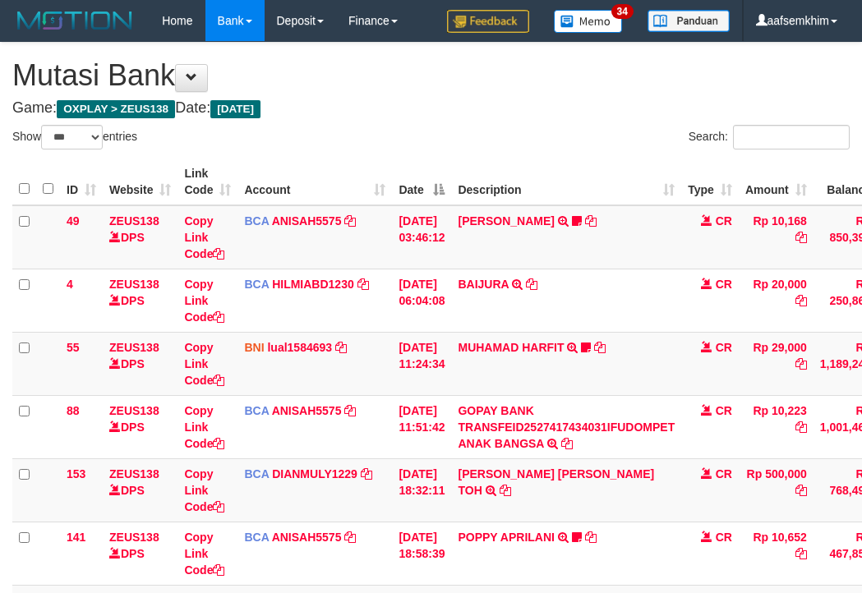
select select "***"
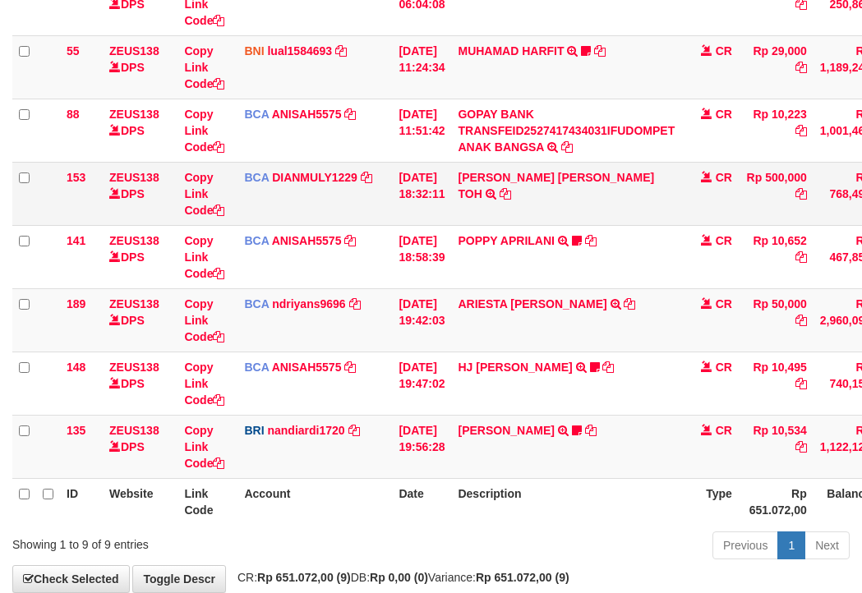
scroll to position [388, 0]
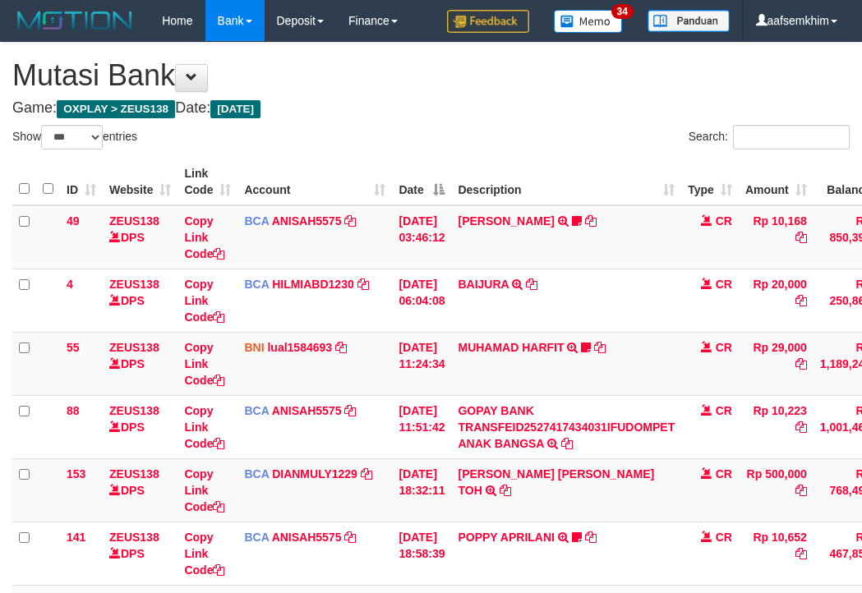
select select "***"
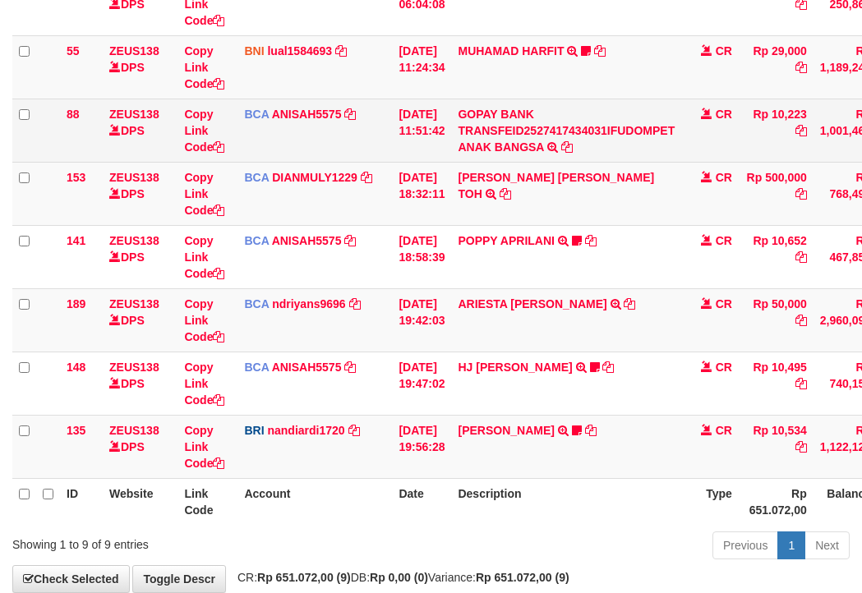
scroll to position [388, 0]
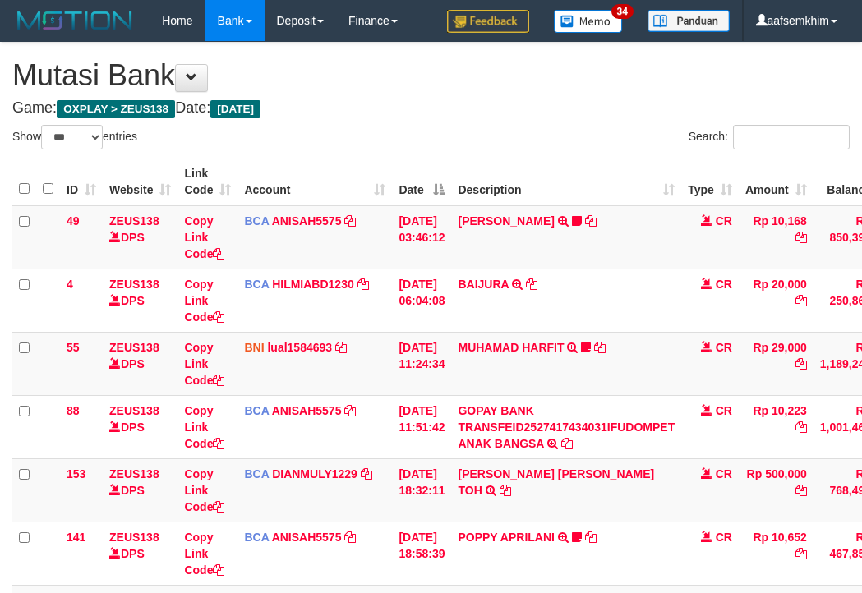
select select "***"
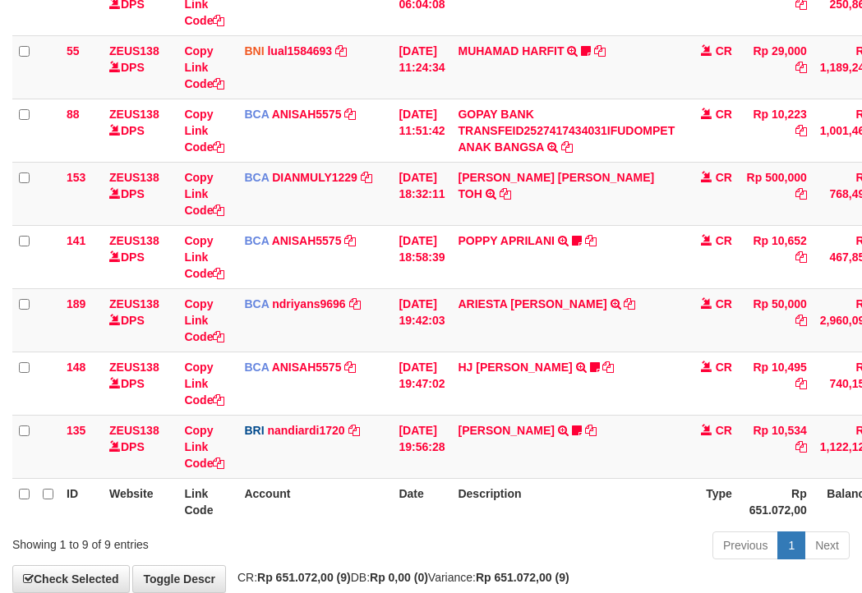
scroll to position [388, 0]
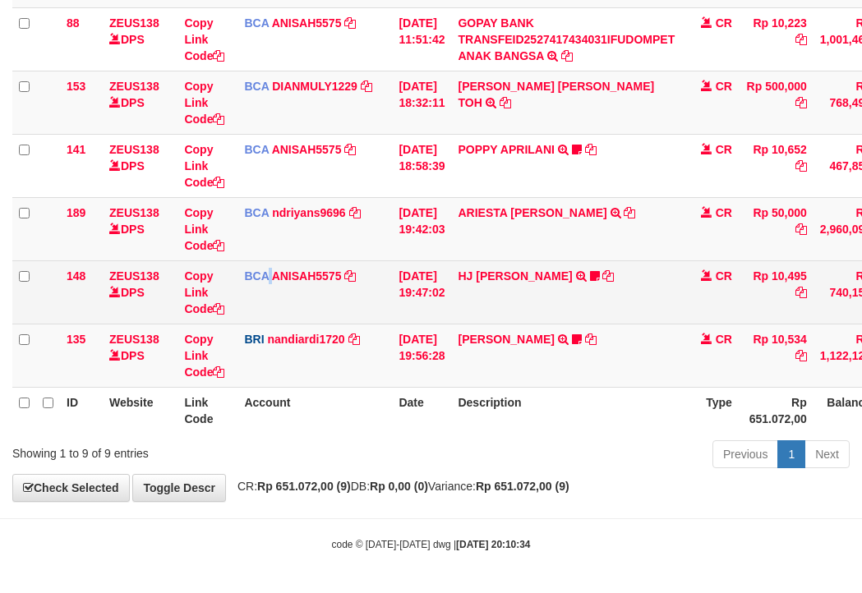
drag, startPoint x: 269, startPoint y: 320, endPoint x: 280, endPoint y: 304, distance: 19.4
click at [284, 311] on td "BCA ANISAH5575 DPS ANISAH mutasi_20251001_3827 | 148 mutasi_20251001_3827 | 148" at bounding box center [315, 292] width 155 height 63
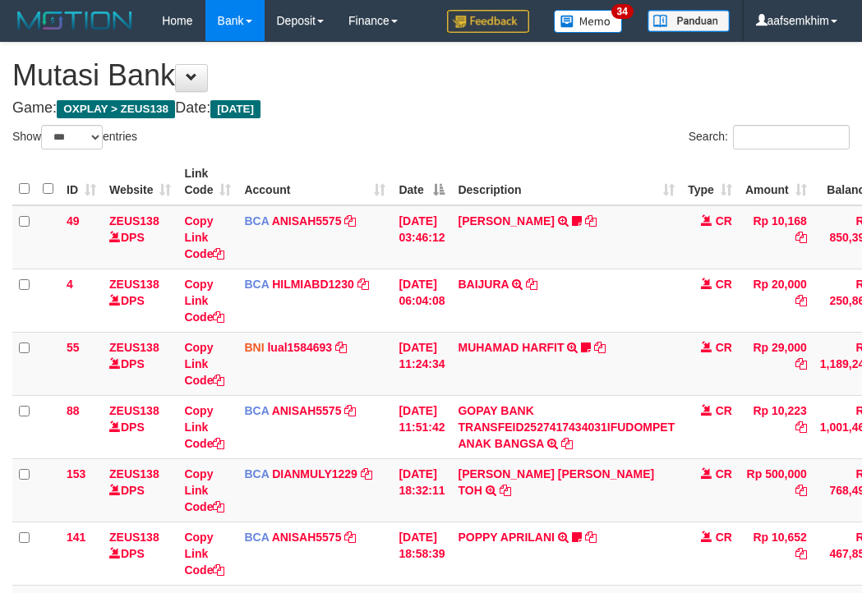
select select "***"
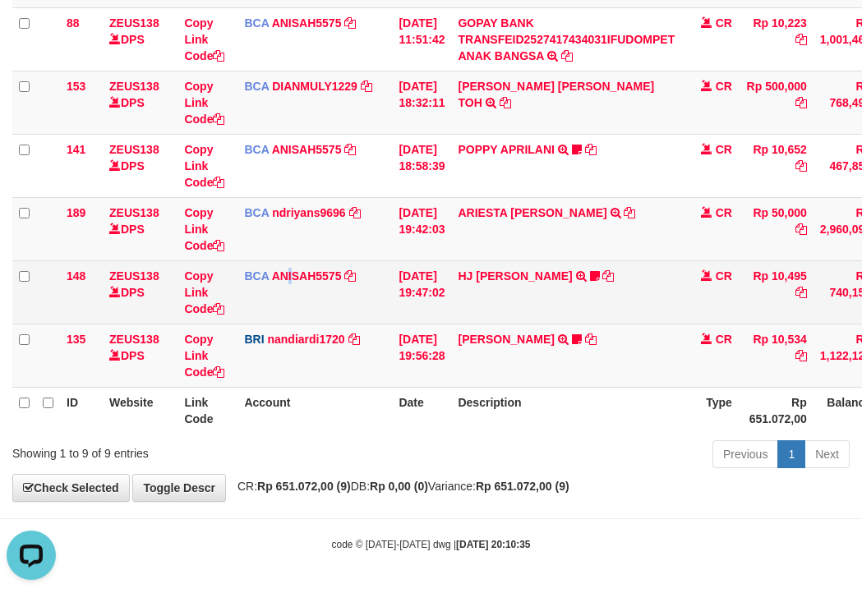
drag, startPoint x: 294, startPoint y: 286, endPoint x: 251, endPoint y: 262, distance: 49.7
click at [298, 282] on td "BCA ANISAH5575 DPS ANISAH mutasi_20251001_3827 | 148 mutasi_20251001_3827 | 148" at bounding box center [315, 292] width 155 height 63
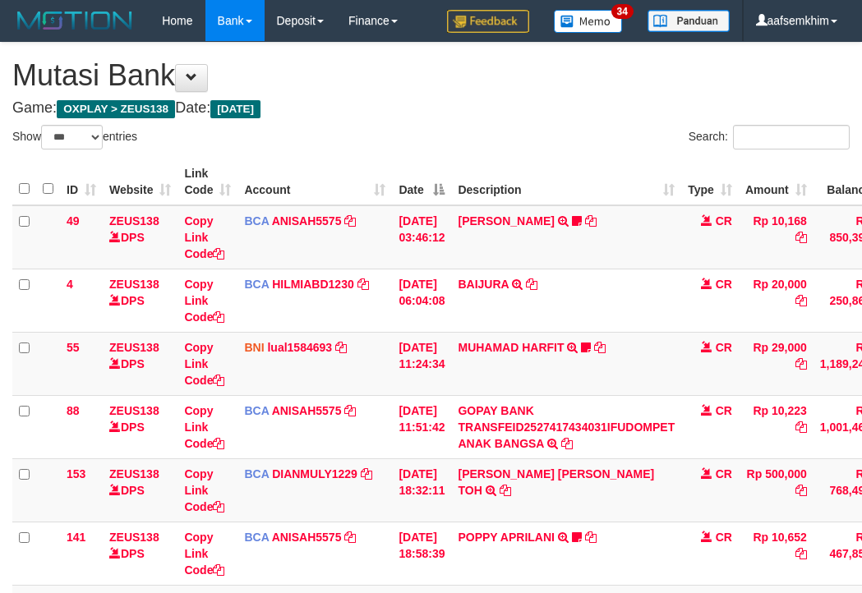
select select "***"
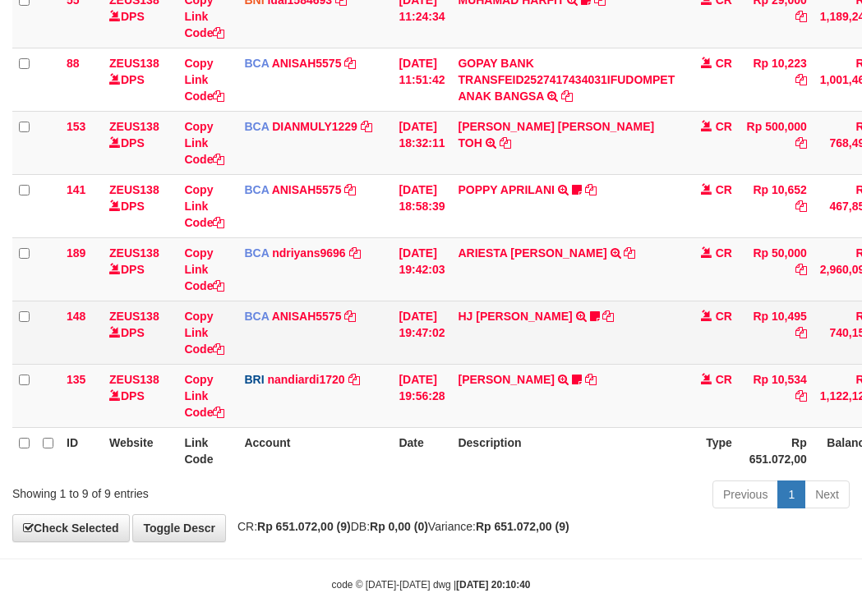
scroll to position [388, 0]
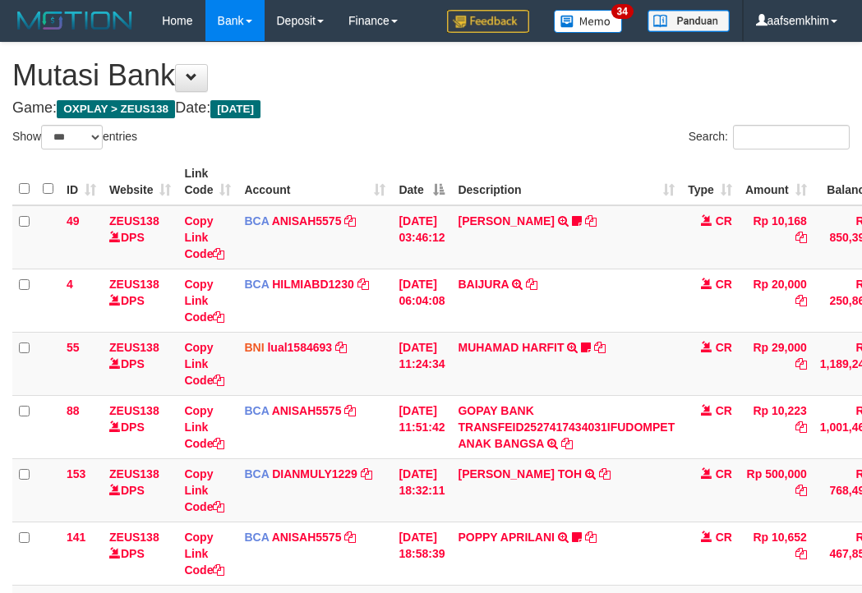
select select "***"
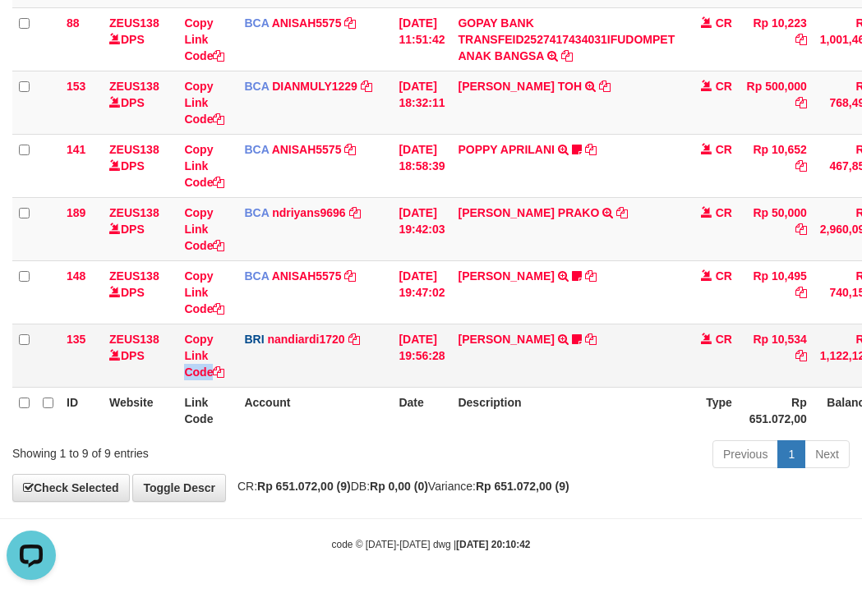
drag, startPoint x: 231, startPoint y: 348, endPoint x: 237, endPoint y: 334, distance: 15.1
click at [240, 340] on tr "135 ZEUS138 DPS Copy Link Code BRI nandiardi1720 DPS NANDI ARDIANSYAH mutasi_20…" at bounding box center [502, 355] width 980 height 63
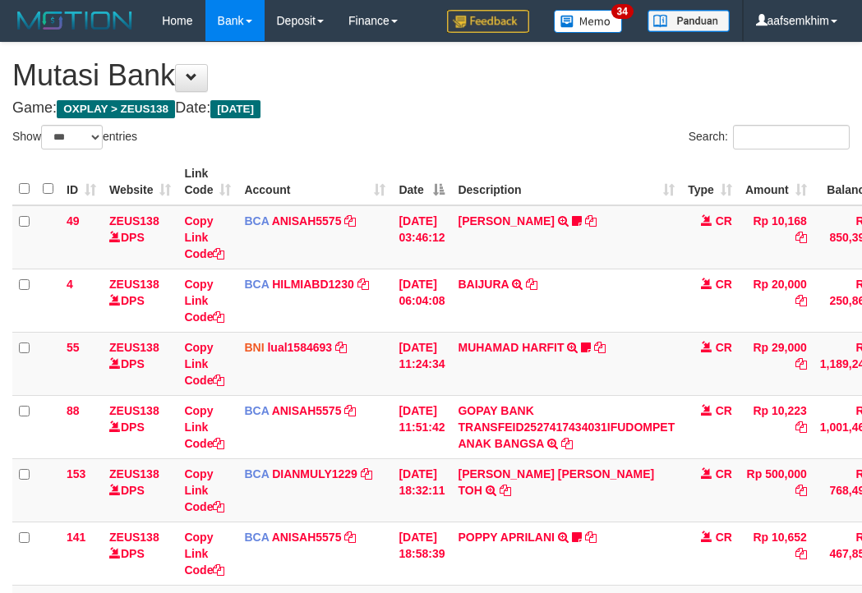
select select "***"
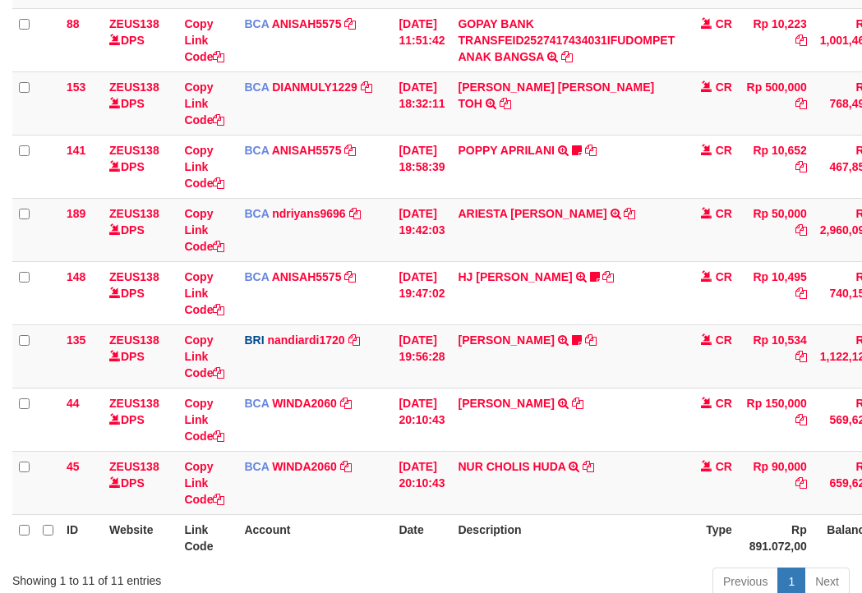
scroll to position [388, 0]
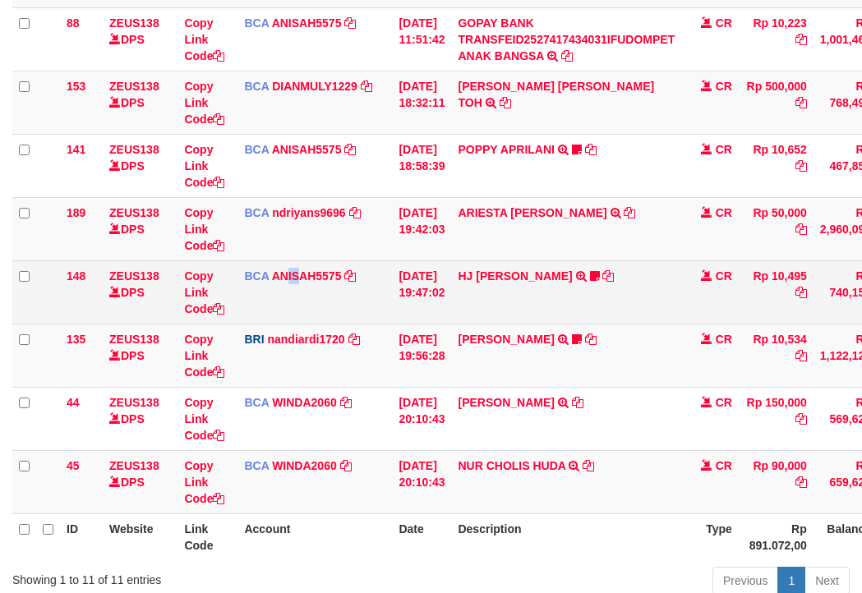
click at [298, 316] on td "BCA ANISAH5575 DPS ANISAH mutasi_20251001_3827 | 148 mutasi_20251001_3827 | 148" at bounding box center [315, 292] width 155 height 63
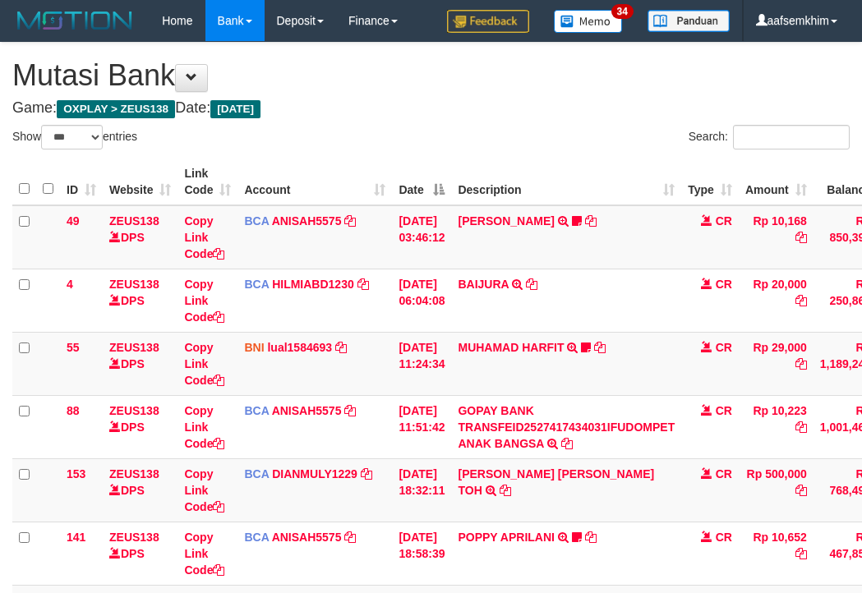
select select "***"
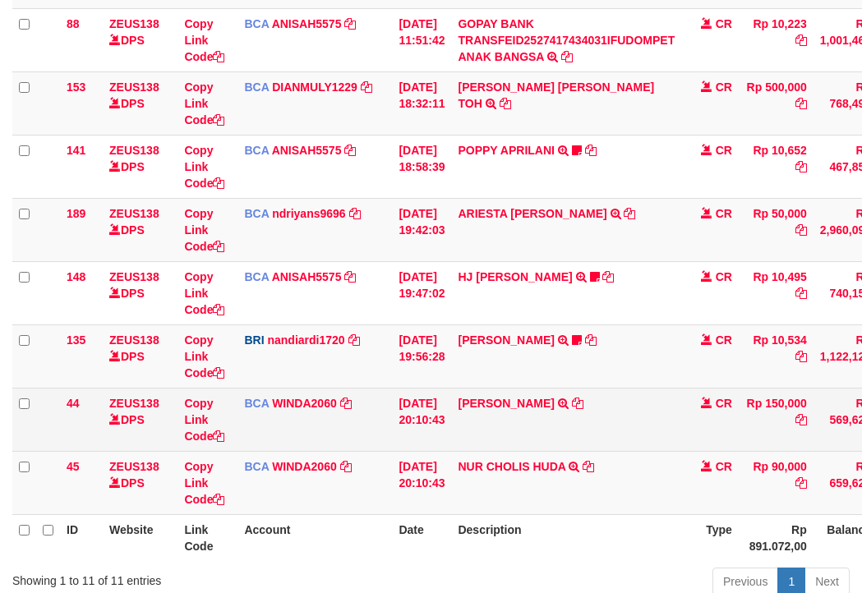
scroll to position [388, 0]
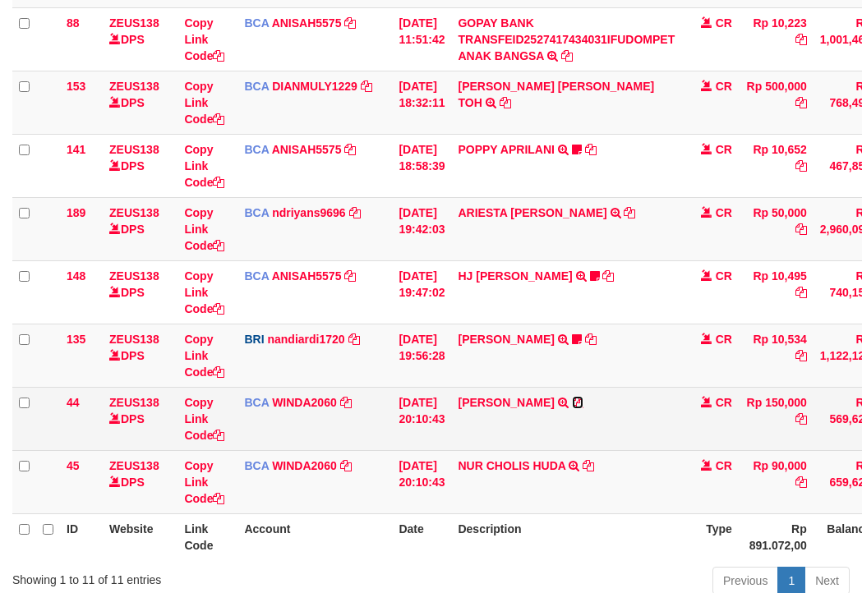
click at [578, 404] on icon at bounding box center [578, 403] width 12 height 12
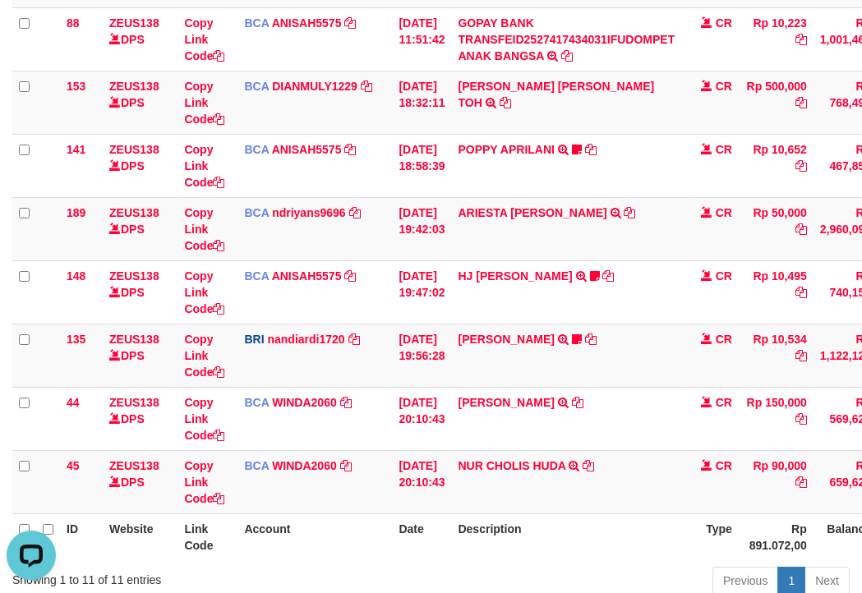
scroll to position [0, 0]
click at [608, 466] on td "NUR CHOLIS HUDA TRSF E-BANKING CR 0110/FTSCY/WS95031 90000.00NUR CHOLIS HUDA" at bounding box center [566, 481] width 230 height 63
click at [594, 466] on icon at bounding box center [589, 466] width 12 height 12
drag, startPoint x: 383, startPoint y: 205, endPoint x: 370, endPoint y: 200, distance: 14.4
click at [381, 205] on td "BCA ndriyans9696 DPS ANDRIYANSYAH mutasi_20251001_3291 | 189 mutasi_20251001_32…" at bounding box center [315, 228] width 155 height 63
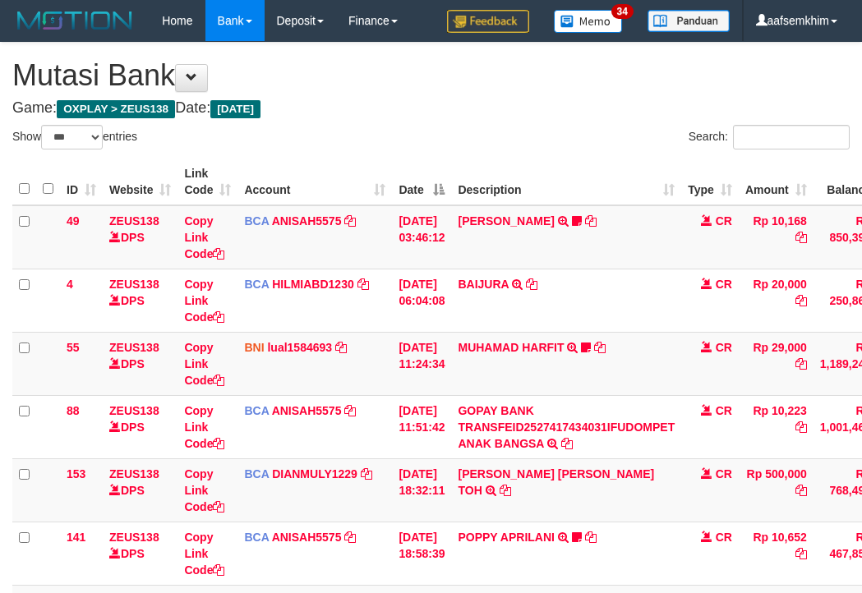
select select "***"
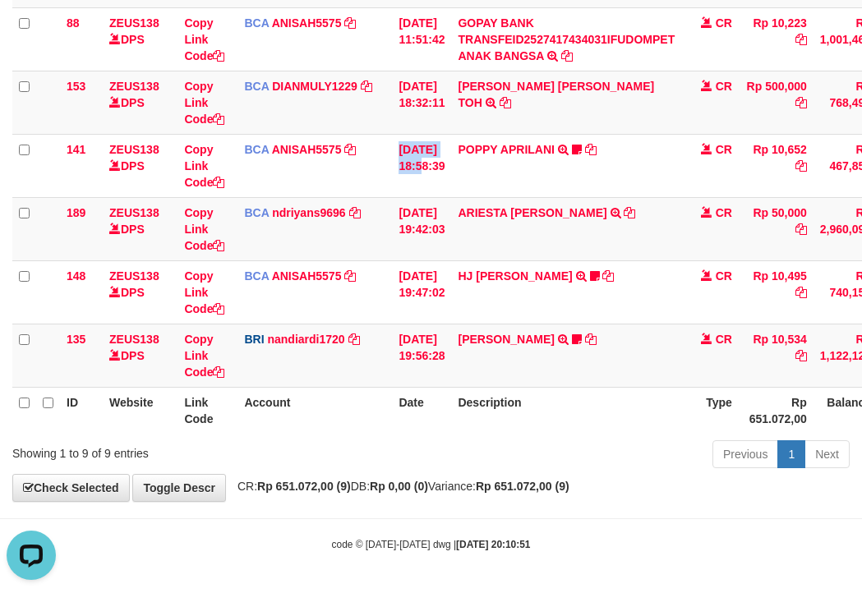
drag, startPoint x: 427, startPoint y: 150, endPoint x: 4, endPoint y: 30, distance: 439.9
click at [424, 149] on tr "141 ZEUS138 DPS Copy Link Code BCA ANISAH5575 DPS [PERSON_NAME] mutasi_20251001…" at bounding box center [502, 165] width 980 height 63
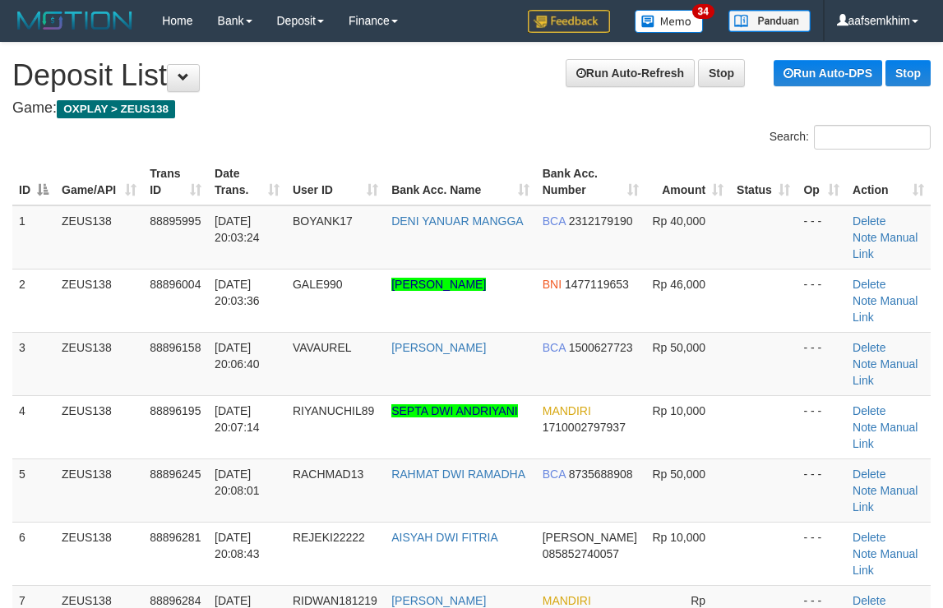
scroll to position [724, 0]
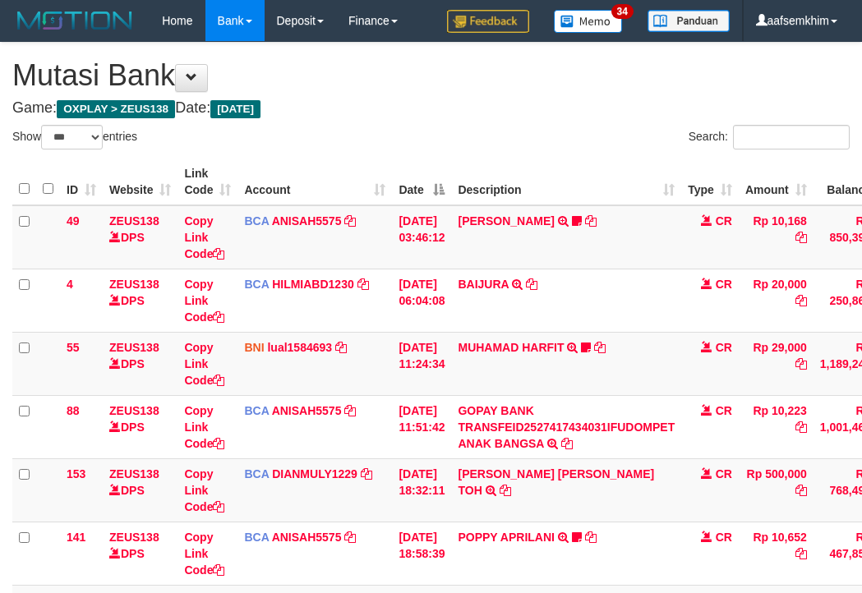
select select "***"
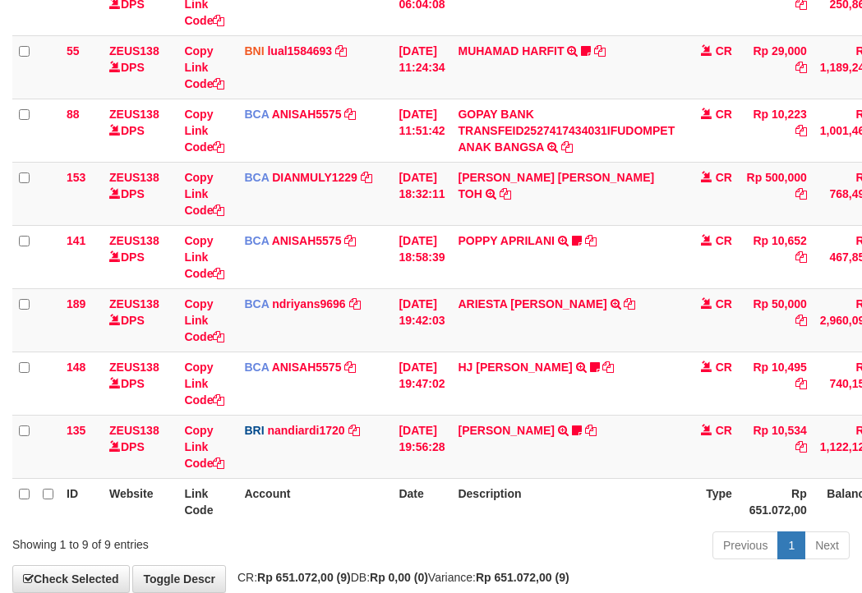
scroll to position [388, 0]
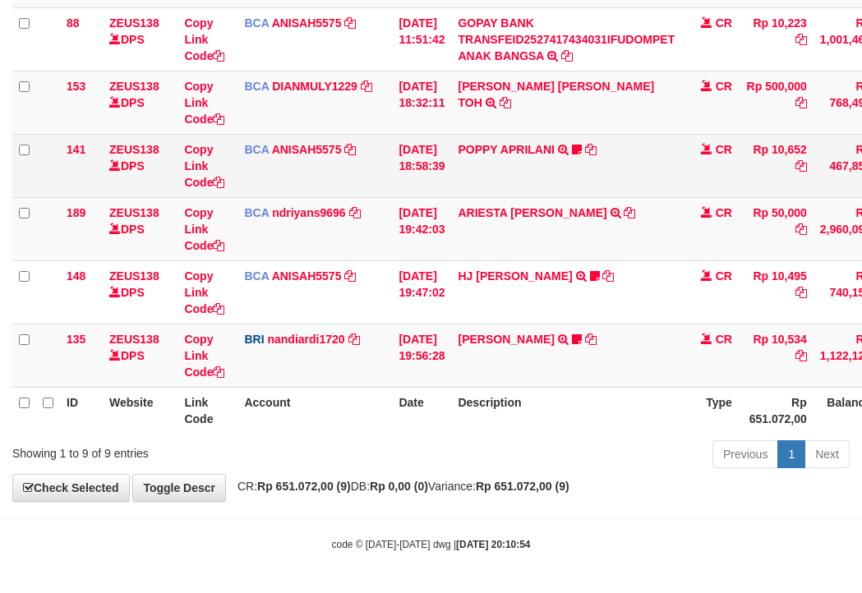
click at [401, 184] on tr "141 ZEUS138 DPS Copy Link Code BCA ANISAH5575 DPS [PERSON_NAME] mutasi_20251001…" at bounding box center [502, 165] width 980 height 63
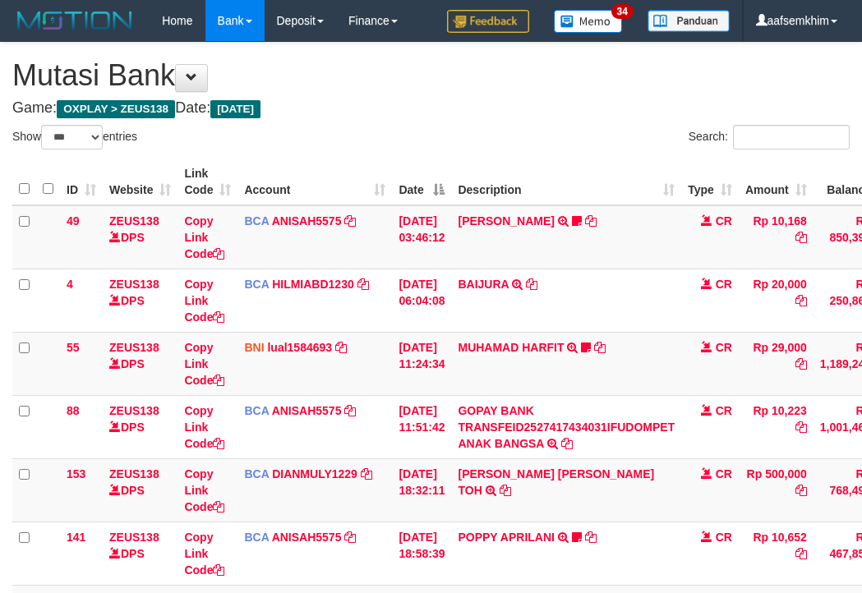
select select "***"
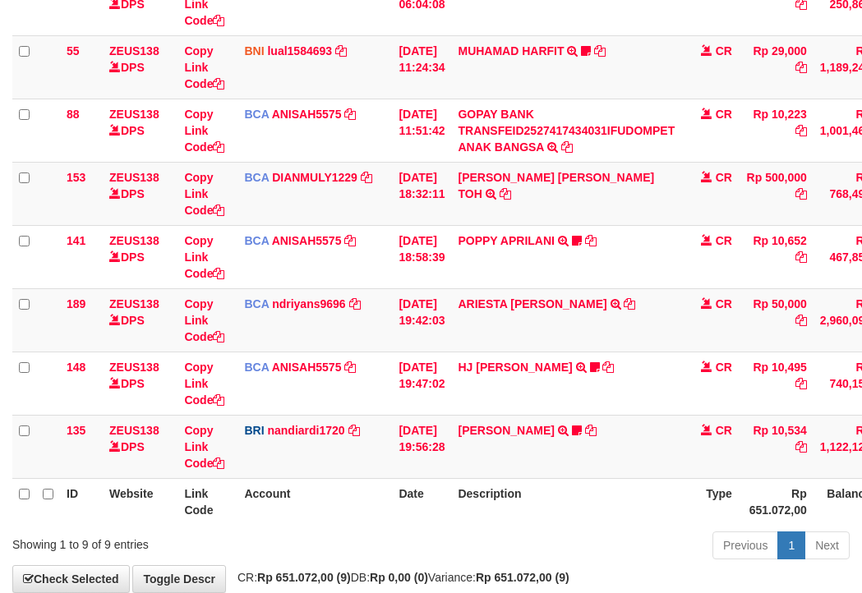
scroll to position [388, 0]
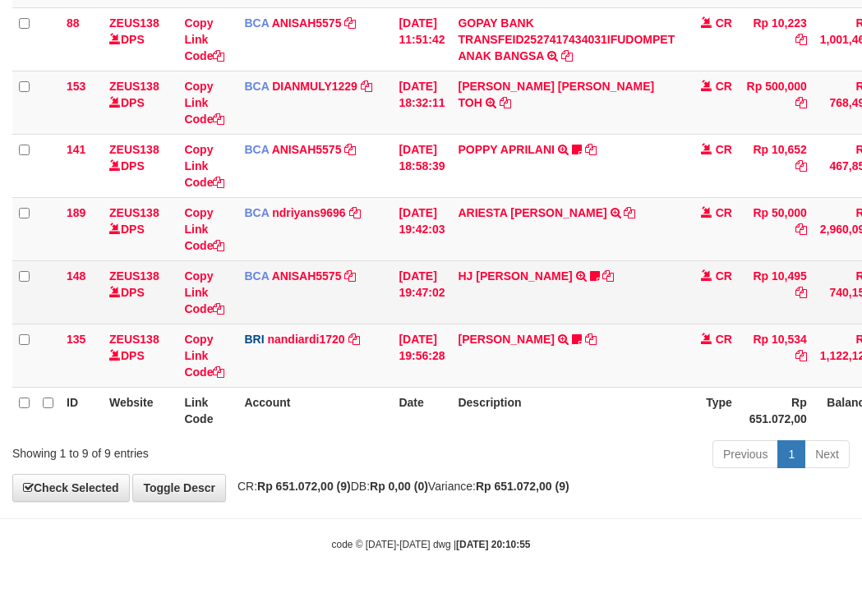
drag, startPoint x: 308, startPoint y: 300, endPoint x: 302, endPoint y: 288, distance: 13.3
click at [311, 299] on td "BCA ANISAH5575 DPS ANISAH mutasi_20251001_3827 | 148 mutasi_20251001_3827 | 148" at bounding box center [315, 292] width 155 height 63
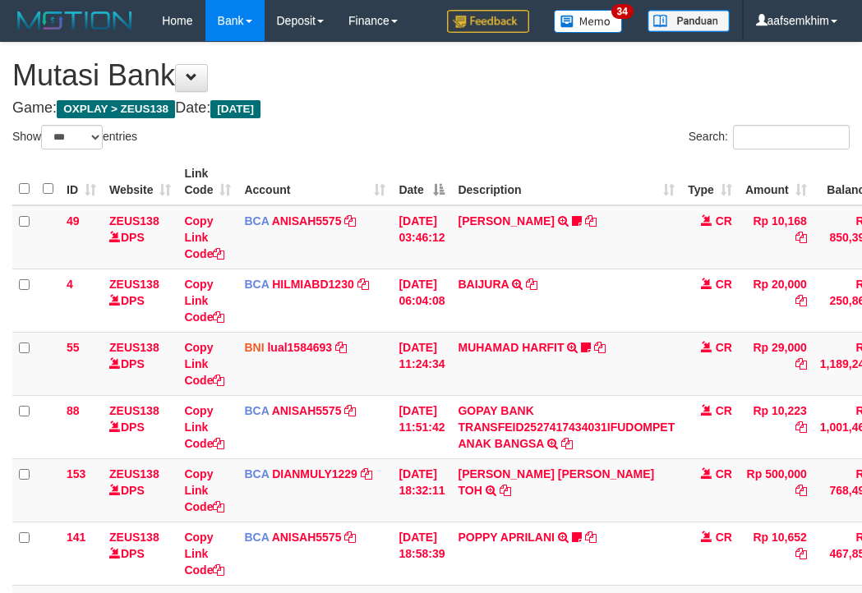
select select "***"
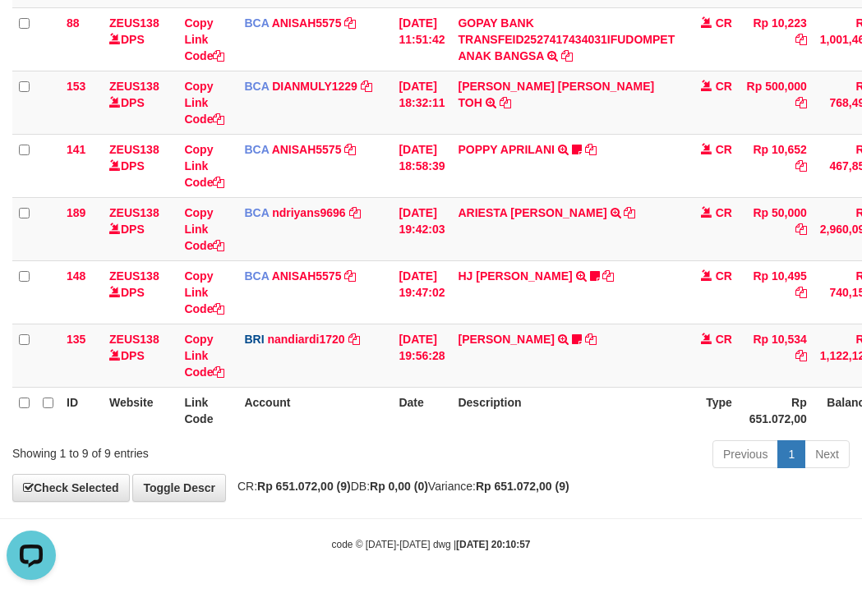
drag, startPoint x: 186, startPoint y: 215, endPoint x: 2, endPoint y: 152, distance: 194.7
click at [187, 215] on td "Copy Link Code" at bounding box center [208, 228] width 60 height 63
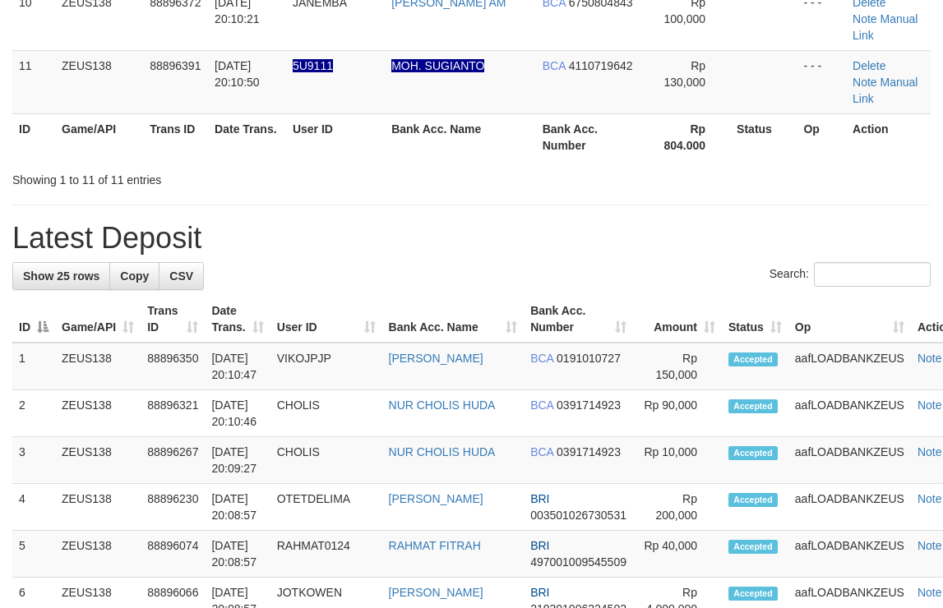
click at [513, 25] on div "**********" at bounding box center [471, 439] width 943 height 2369
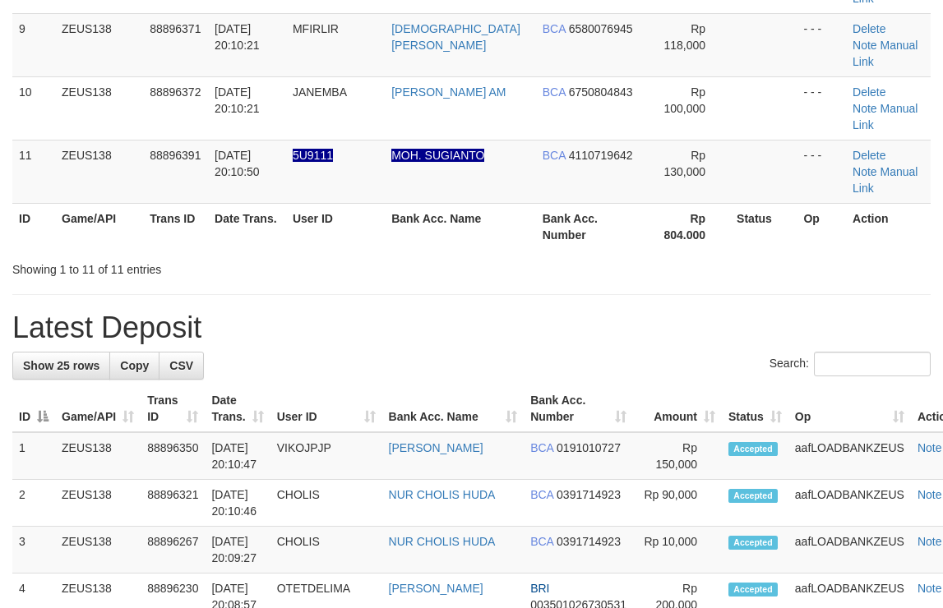
scroll to position [295, 0]
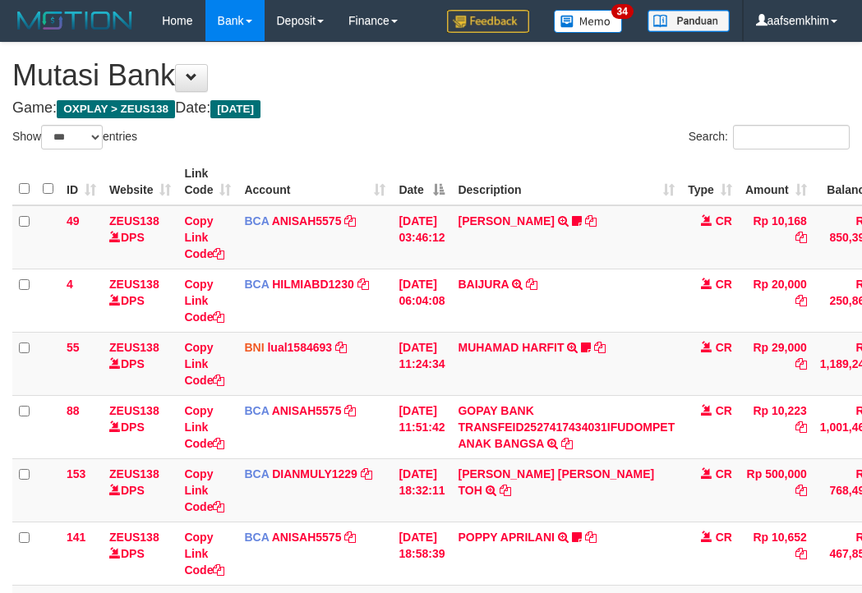
select select "***"
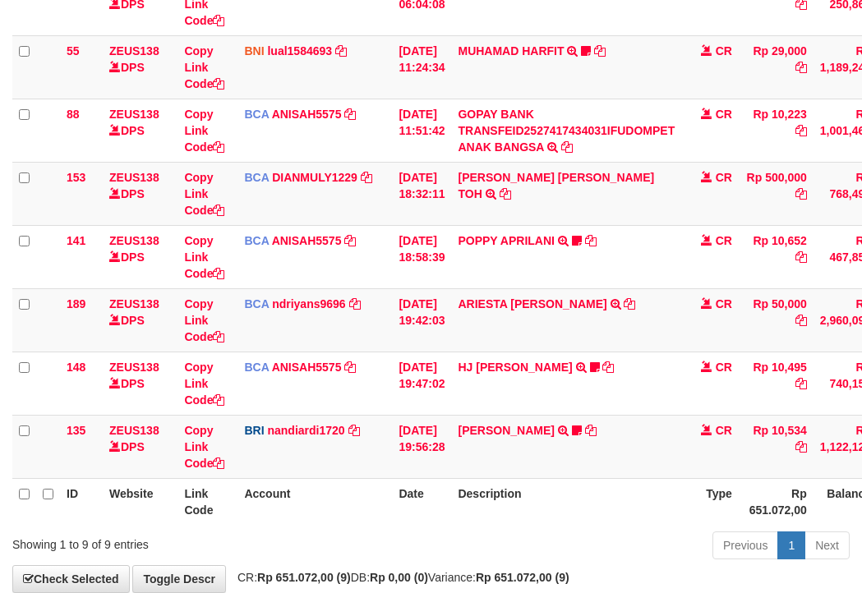
scroll to position [388, 0]
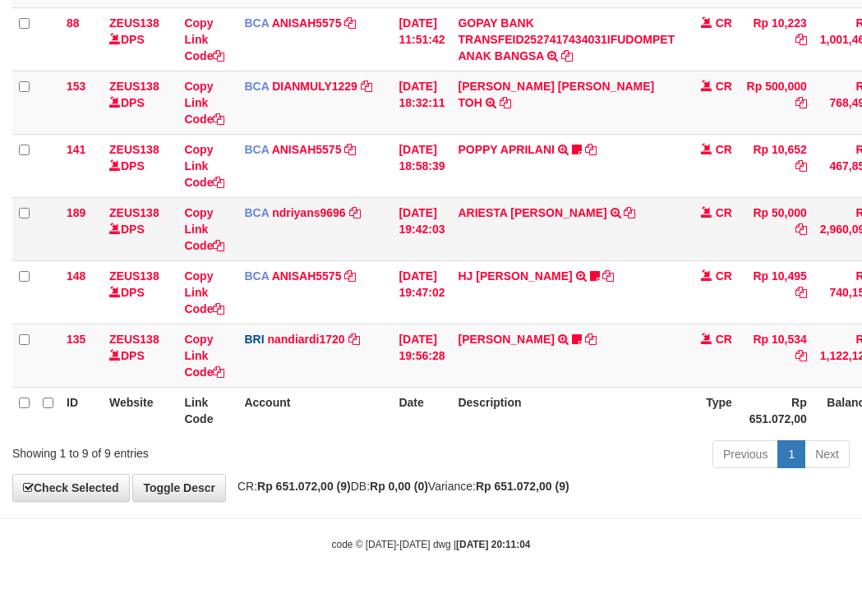
drag, startPoint x: 437, startPoint y: 196, endPoint x: 426, endPoint y: 201, distance: 12.5
click at [427, 201] on tbody "49 ZEUS138 DPS Copy Link Code BCA ANISAH5575 DPS [PERSON_NAME] mutasi_20251001_…" at bounding box center [502, 103] width 980 height 570
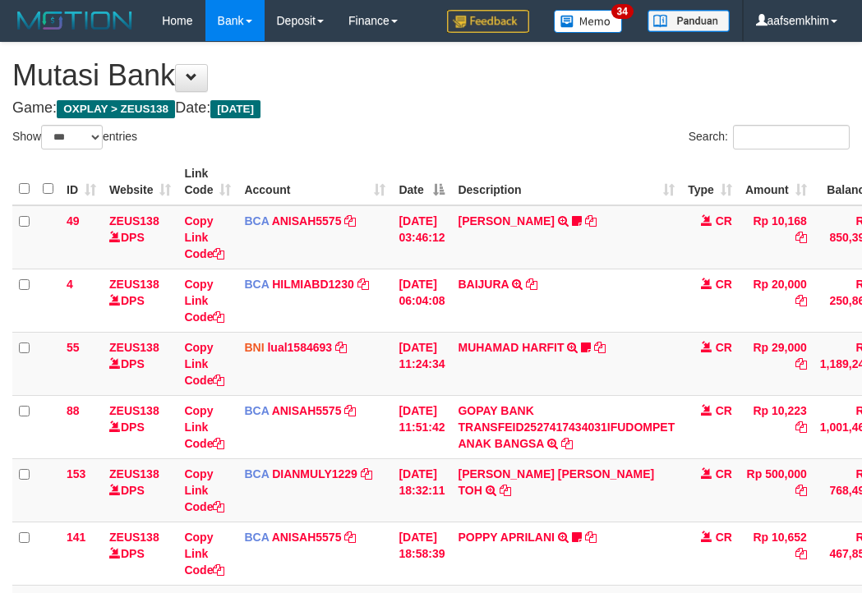
select select "***"
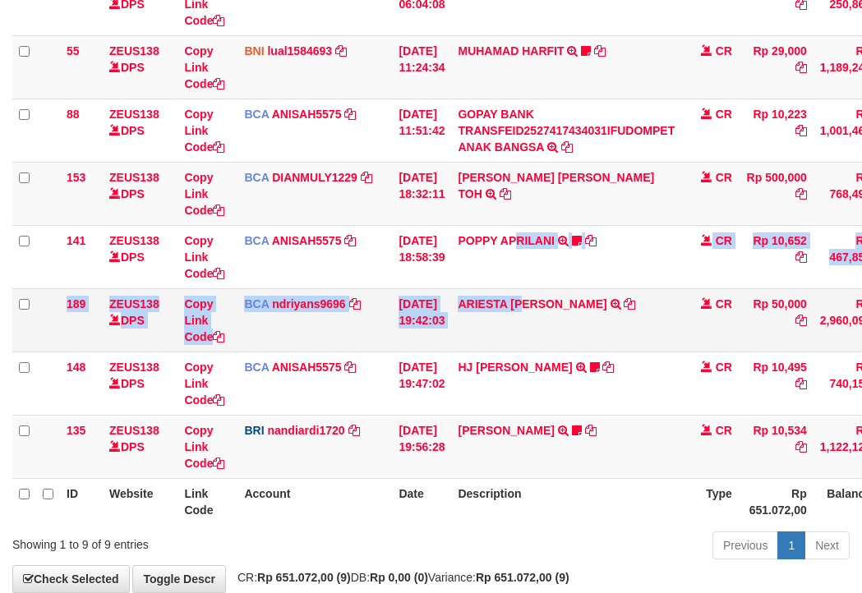
click at [538, 288] on tbody "49 ZEUS138 DPS Copy Link Code BCA ANISAH5575 DPS [PERSON_NAME] mutasi_20251001_…" at bounding box center [502, 194] width 980 height 570
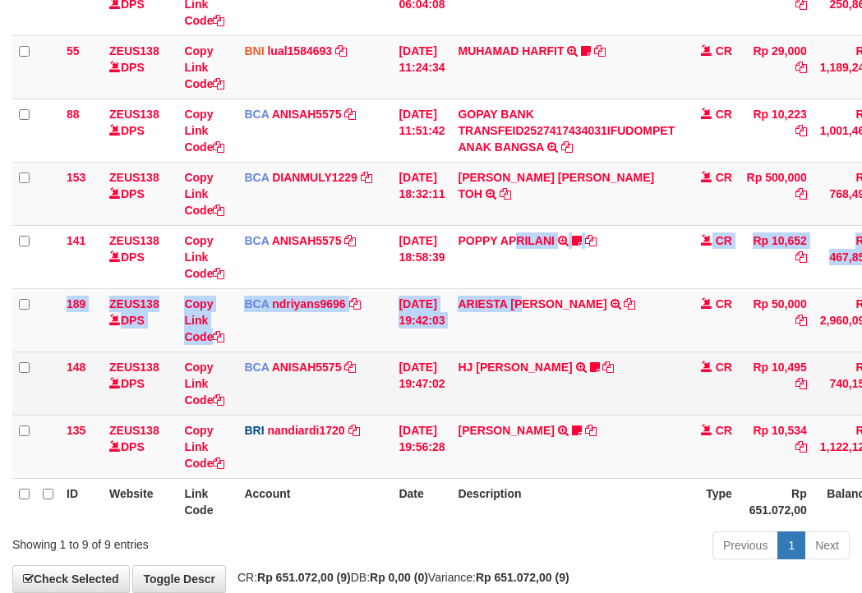
scroll to position [388, 0]
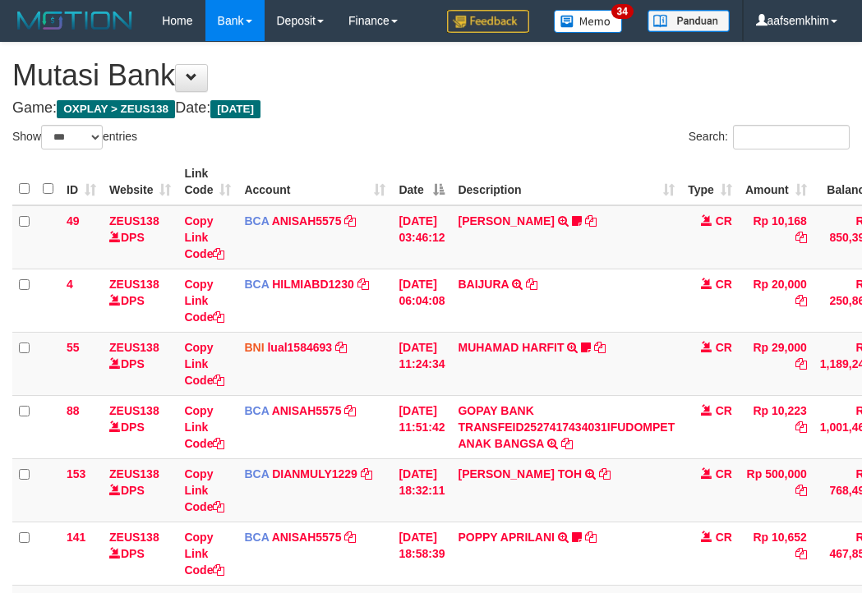
select select "***"
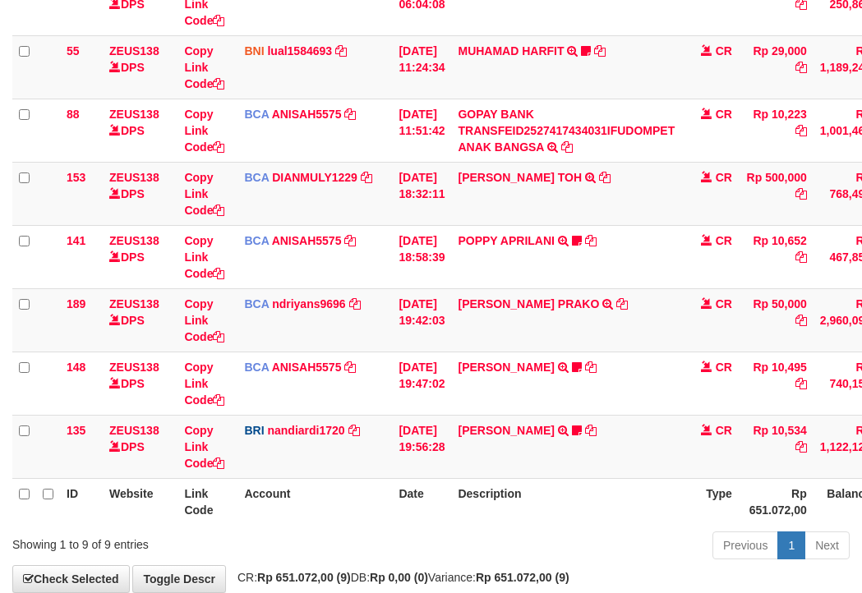
scroll to position [388, 0]
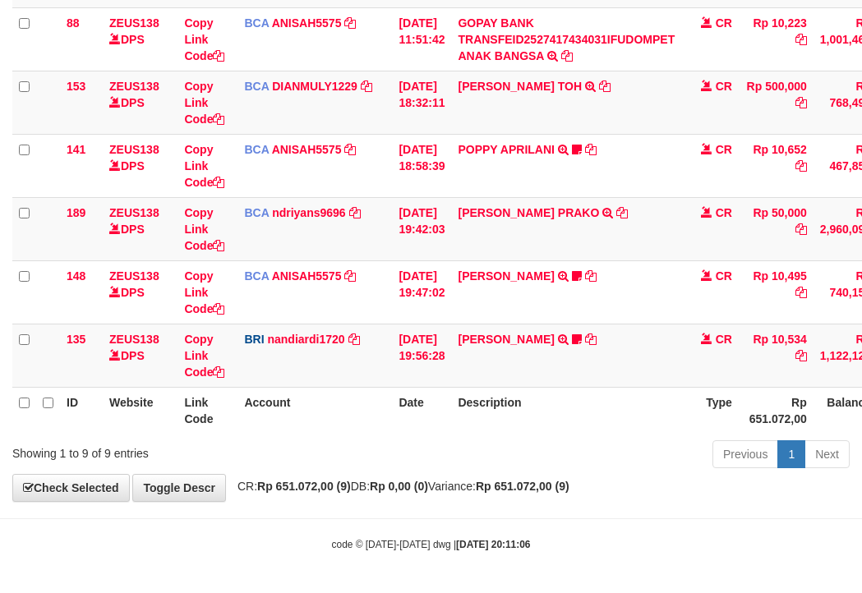
click at [538, 439] on div "Previous 1 Next" at bounding box center [610, 456] width 478 height 35
click at [539, 337] on link "[PERSON_NAME]" at bounding box center [506, 339] width 96 height 13
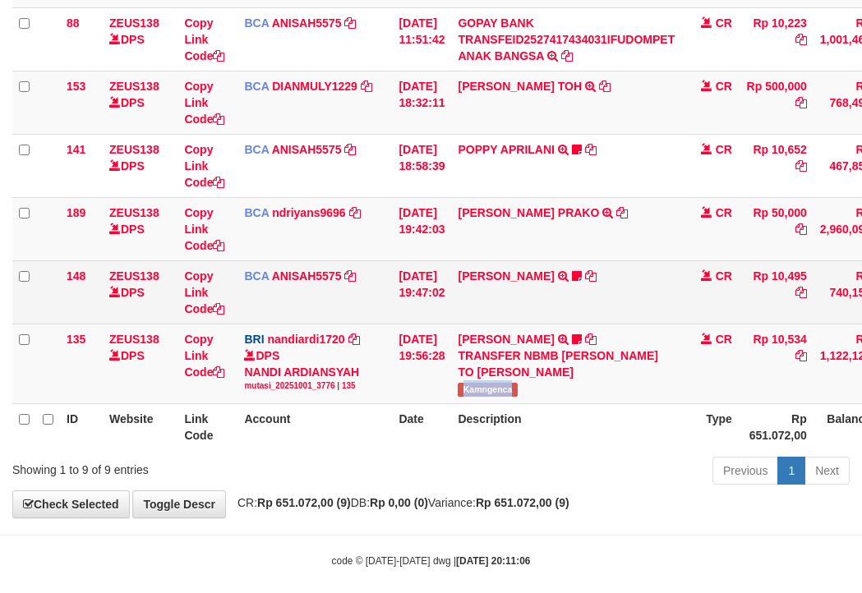
drag, startPoint x: 477, startPoint y: 394, endPoint x: 43, endPoint y: 315, distance: 441.1
click at [555, 388] on td "KELVIN PRAYOGA TRANSFER NBMB KELVIN PRAYOGA TO NANDI ARDIANSYAH Kamngenca" at bounding box center [566, 364] width 230 height 80
copy span "Kamngenca"
click at [516, 272] on link "HJ YUMI MUTIAH" at bounding box center [506, 276] width 96 height 13
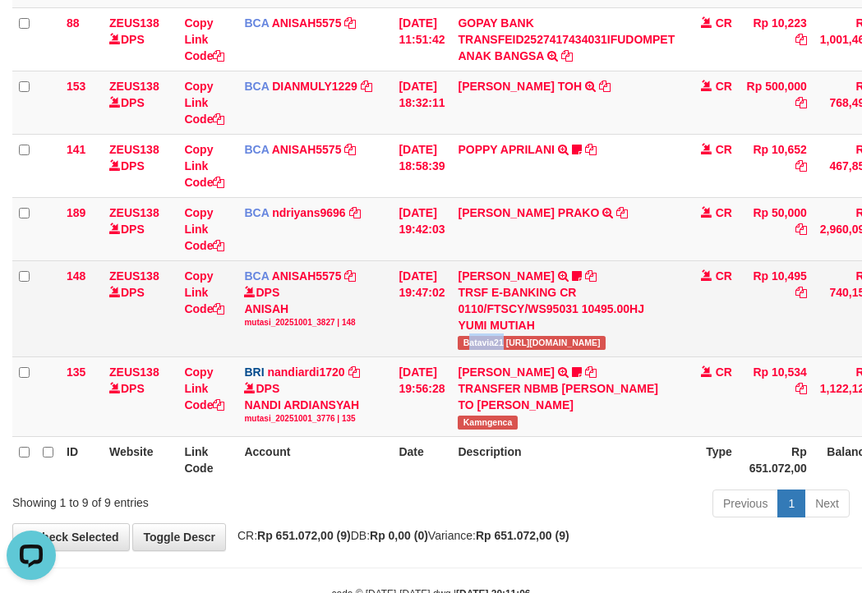
drag, startPoint x: 480, startPoint y: 334, endPoint x: 515, endPoint y: 343, distance: 36.3
click at [515, 343] on td "HJ YUMI MUTIAH TRSF E-BANKING CR 0110/FTSCY/WS95031 10495.00HJ YUMI MUTIAH Bata…" at bounding box center [566, 309] width 230 height 96
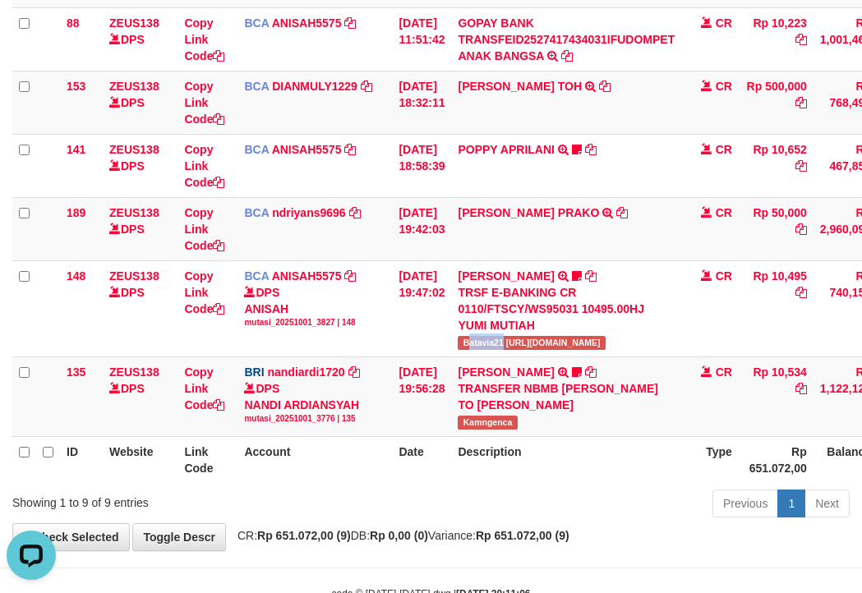
copy span "atavia21"
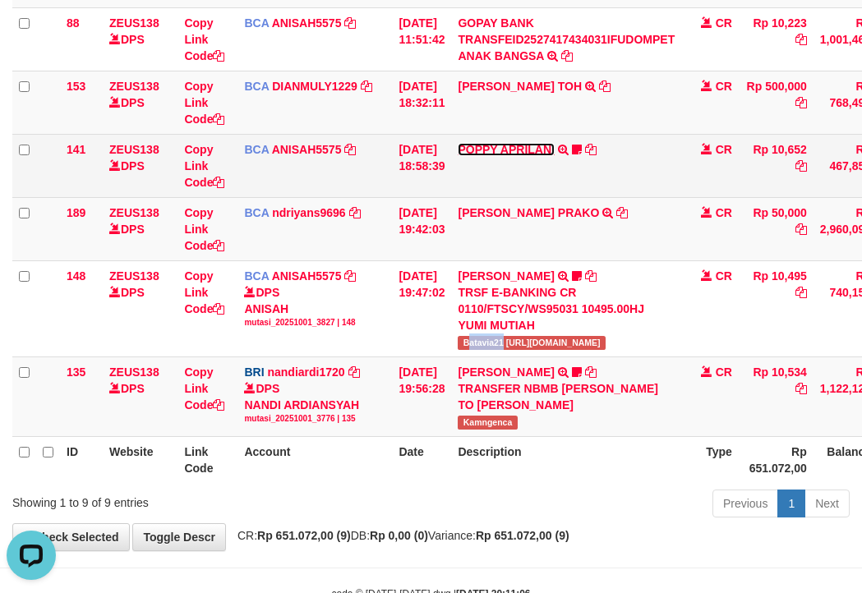
click at [520, 155] on link "POPPY APRILANI" at bounding box center [506, 149] width 96 height 13
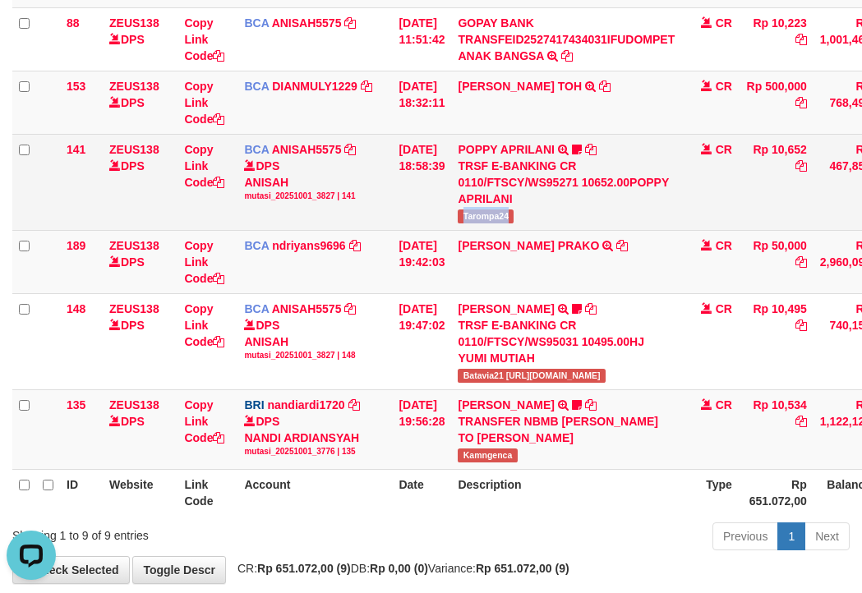
drag, startPoint x: 476, startPoint y: 220, endPoint x: 122, endPoint y: 187, distance: 354.9
click at [556, 222] on td "POPPY APRILANI TRSF E-BANKING CR 0110/FTSCY/WS95271 10652.00POPPY APRILANI Taro…" at bounding box center [566, 182] width 230 height 96
copy span "Tarompa24"
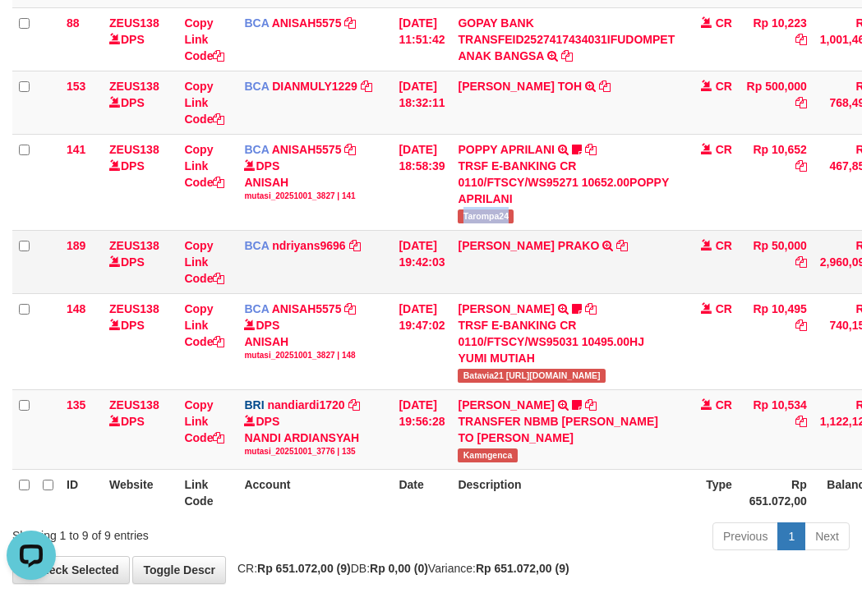
drag, startPoint x: 499, startPoint y: 261, endPoint x: 460, endPoint y: 262, distance: 38.7
click at [521, 257] on tr "189 ZEUS138 DPS Copy Link Code BCA ndriyans9696 DPS ANDRIYANSYAH mutasi_2025100…" at bounding box center [502, 261] width 980 height 63
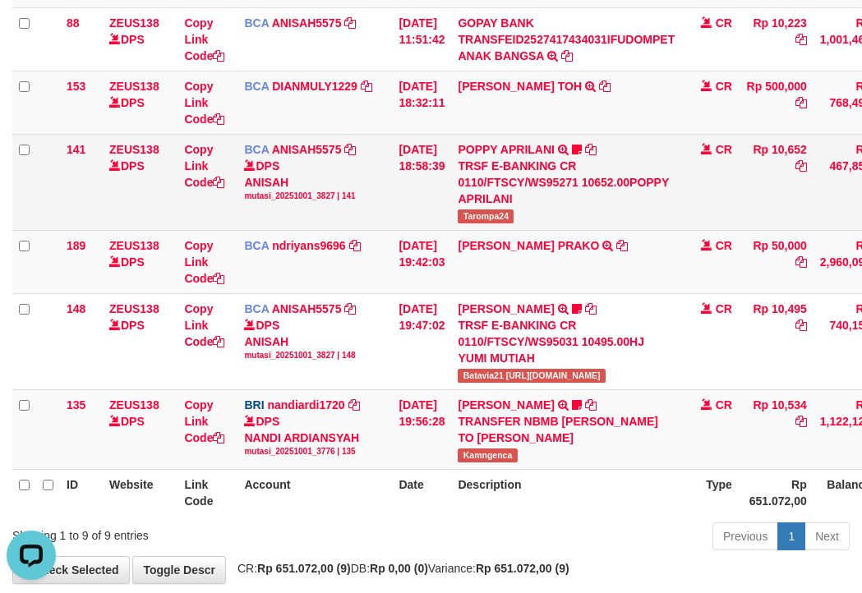
click at [151, 189] on td "ZEUS138 DPS" at bounding box center [140, 182] width 75 height 96
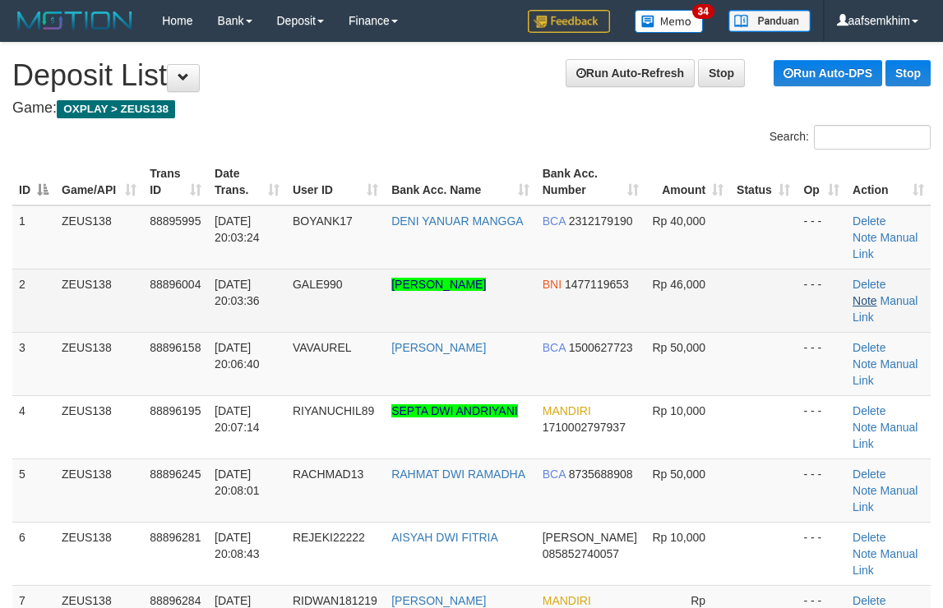
drag, startPoint x: 789, startPoint y: 280, endPoint x: 889, endPoint y: 266, distance: 101.2
click at [801, 277] on td "- - -" at bounding box center [820, 300] width 49 height 63
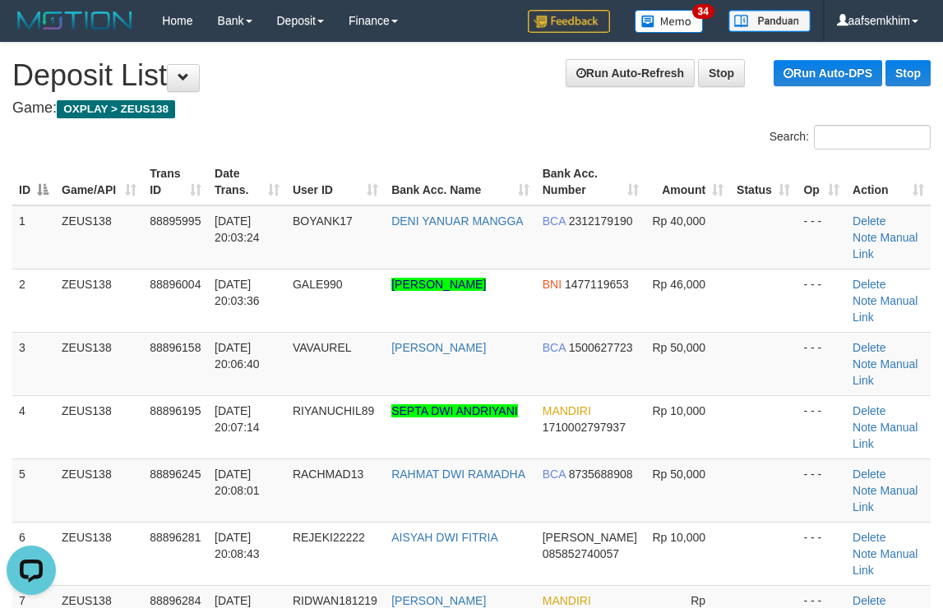
drag, startPoint x: 708, startPoint y: 214, endPoint x: 951, endPoint y: 191, distance: 244.4
click at [740, 214] on td at bounding box center [763, 237] width 67 height 64
click at [767, 168] on th "Status" at bounding box center [763, 182] width 67 height 47
drag, startPoint x: 648, startPoint y: 208, endPoint x: 899, endPoint y: 183, distance: 252.7
click at [667, 205] on td "Rp 40,000" at bounding box center [687, 237] width 85 height 64
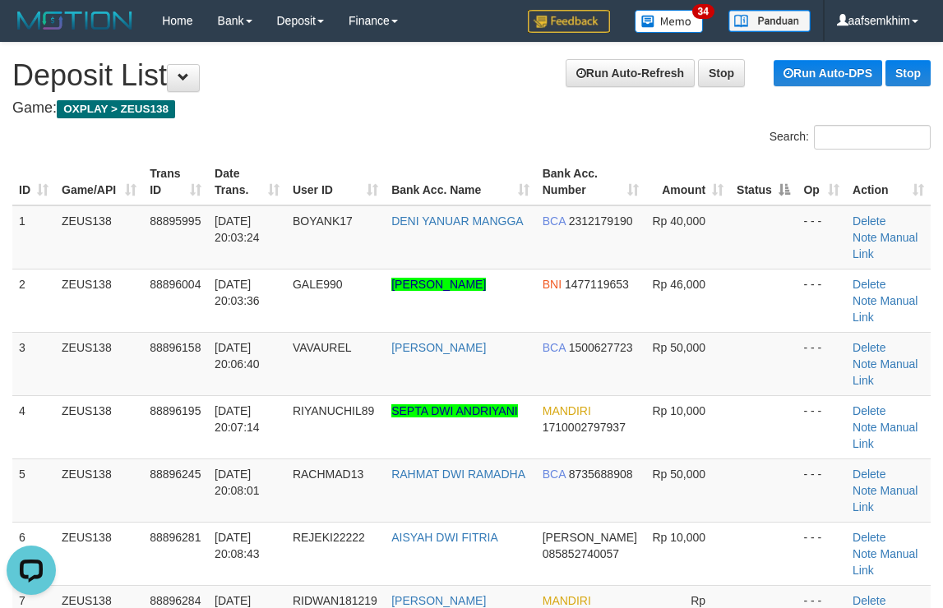
drag, startPoint x: 595, startPoint y: 169, endPoint x: 650, endPoint y: 164, distance: 55.3
click at [600, 168] on th "Bank Acc. Number" at bounding box center [591, 182] width 110 height 47
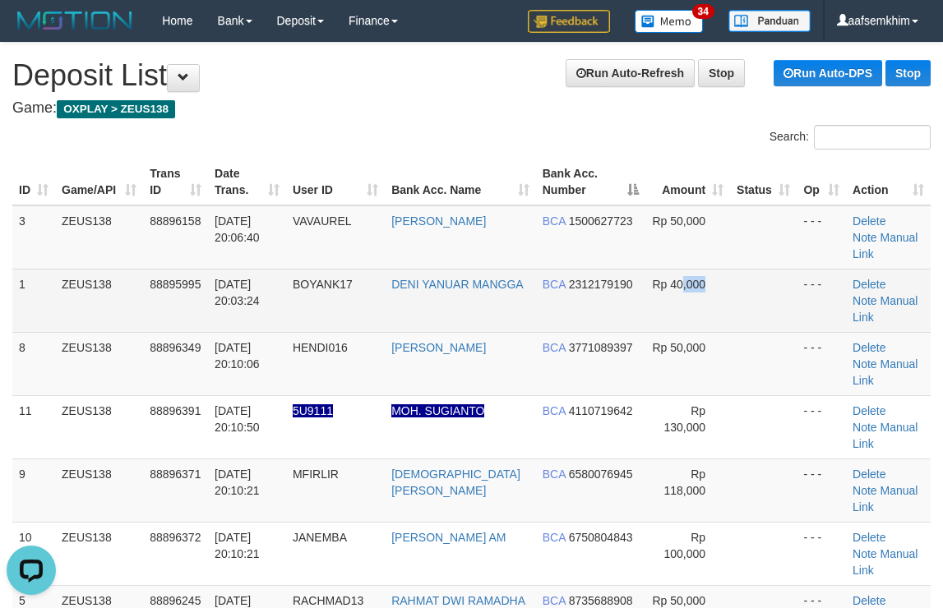
drag, startPoint x: 682, startPoint y: 297, endPoint x: 691, endPoint y: 298, distance: 9.1
click at [691, 298] on td "Rp 40,000" at bounding box center [687, 300] width 85 height 63
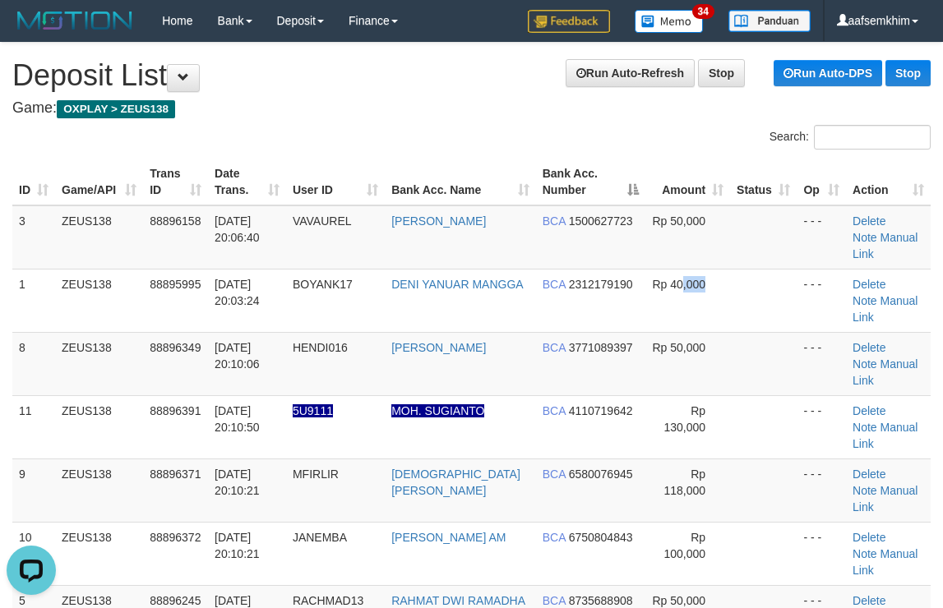
click at [599, 178] on th "Bank Acc. Number" at bounding box center [591, 182] width 110 height 47
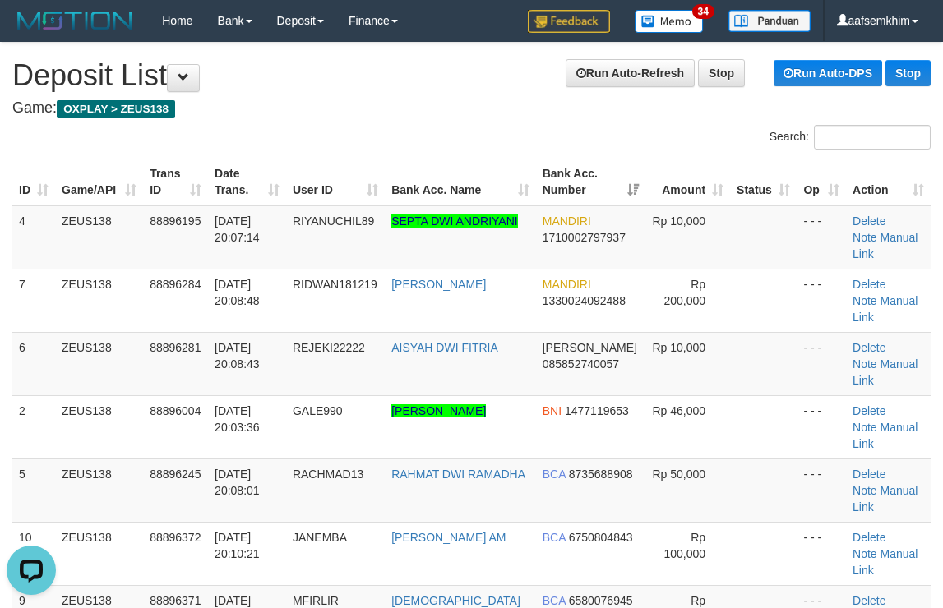
click at [602, 178] on th "Bank Acc. Number" at bounding box center [591, 182] width 110 height 47
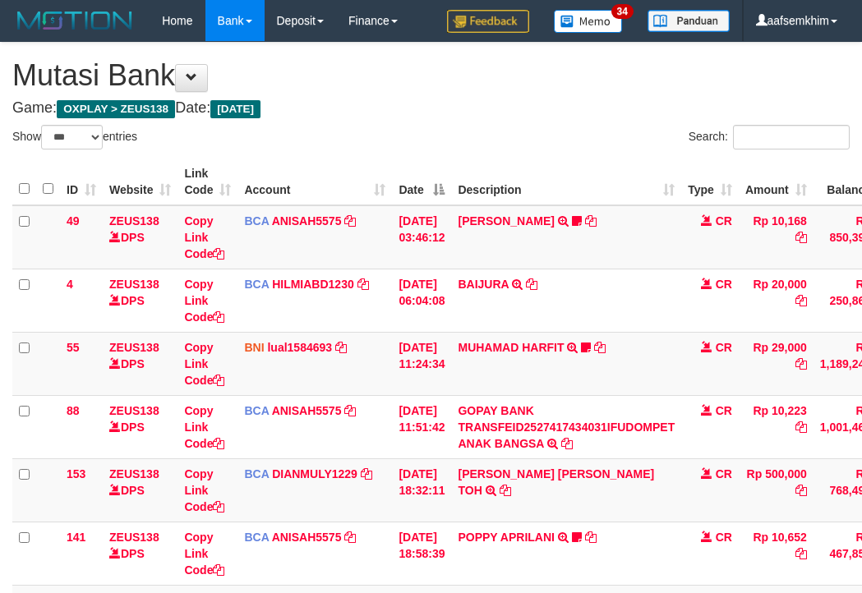
select select "***"
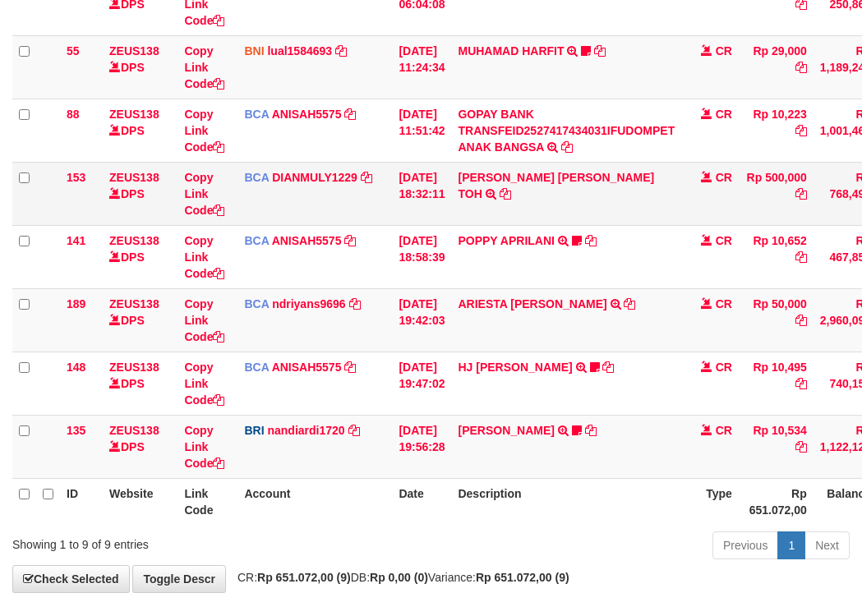
drag, startPoint x: 424, startPoint y: 211, endPoint x: 432, endPoint y: 204, distance: 11.1
click at [432, 205] on td "01/10/2025 18:32:11" at bounding box center [421, 193] width 59 height 63
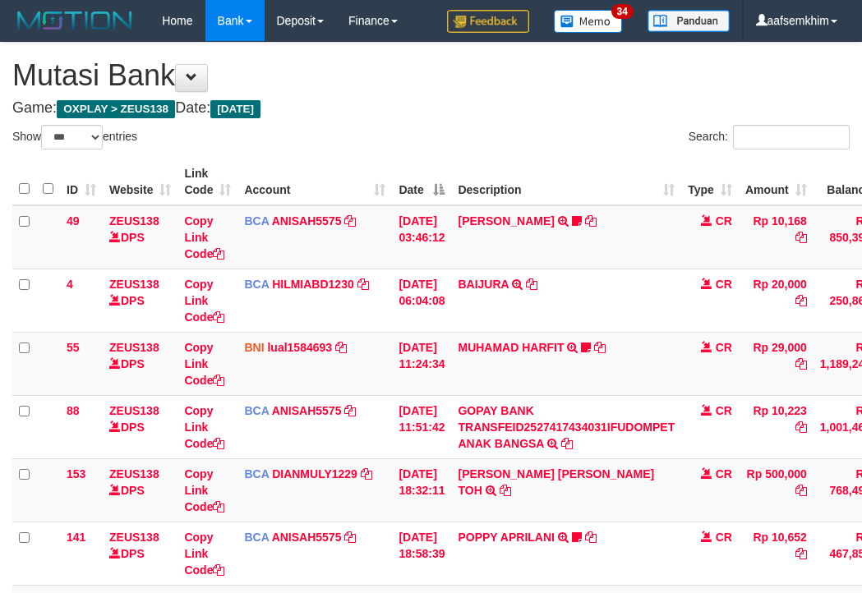
select select "***"
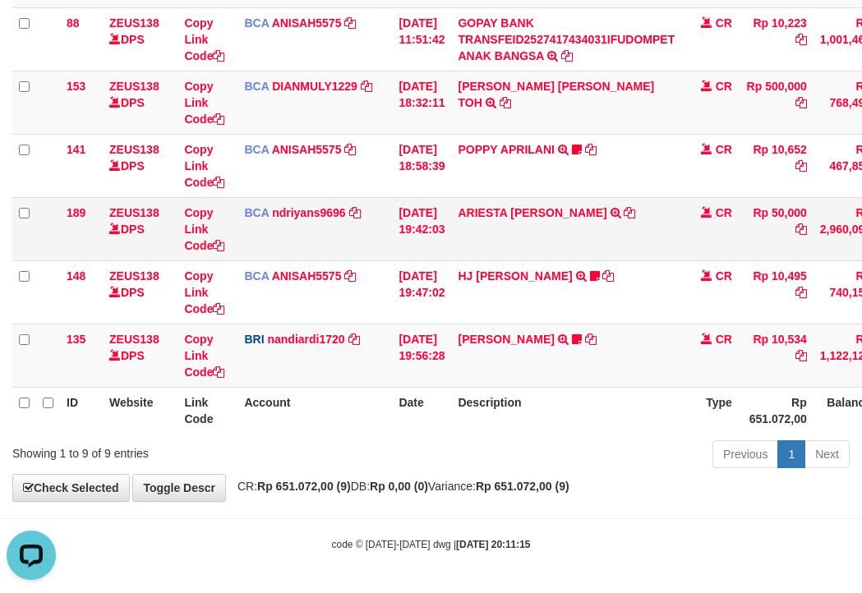
drag, startPoint x: 334, startPoint y: 251, endPoint x: 316, endPoint y: 249, distance: 17.4
click at [333, 251] on td "BCA ndriyans9696 DPS ANDRIYANSYAH mutasi_20251001_3291 | 189 mutasi_20251001_32…" at bounding box center [315, 228] width 155 height 63
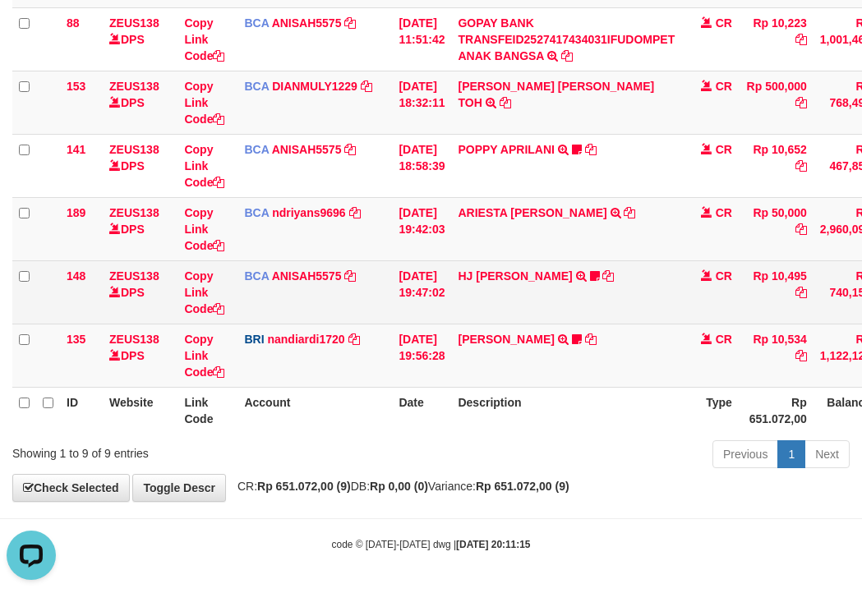
click at [508, 284] on td "HJ YUMI MUTIAH TRSF E-BANKING CR 0110/FTSCY/WS95031 10495.00HJ YUMI MUTIAH Bata…" at bounding box center [566, 292] width 230 height 63
click at [509, 275] on link "HJ YUMI MUTIAH" at bounding box center [515, 276] width 114 height 13
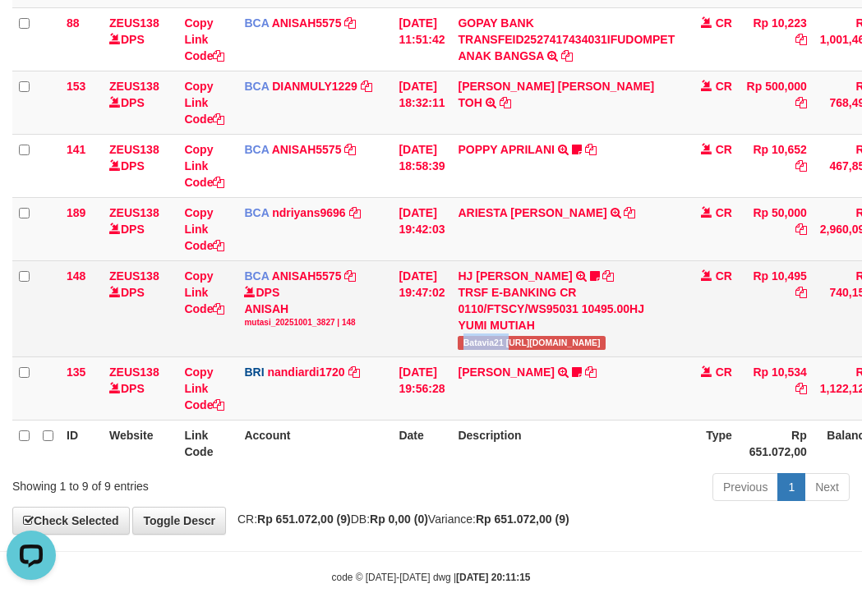
drag, startPoint x: 509, startPoint y: 343, endPoint x: 523, endPoint y: 343, distance: 14.0
click at [523, 343] on span "Batavia21 https://prnt.sc/FQN_MkHym9JM" at bounding box center [531, 343] width 147 height 14
copy span "Batavia21 h"
click at [513, 340] on span "Batavia21 https://prnt.sc/FQN_MkHym9JM" at bounding box center [531, 343] width 147 height 14
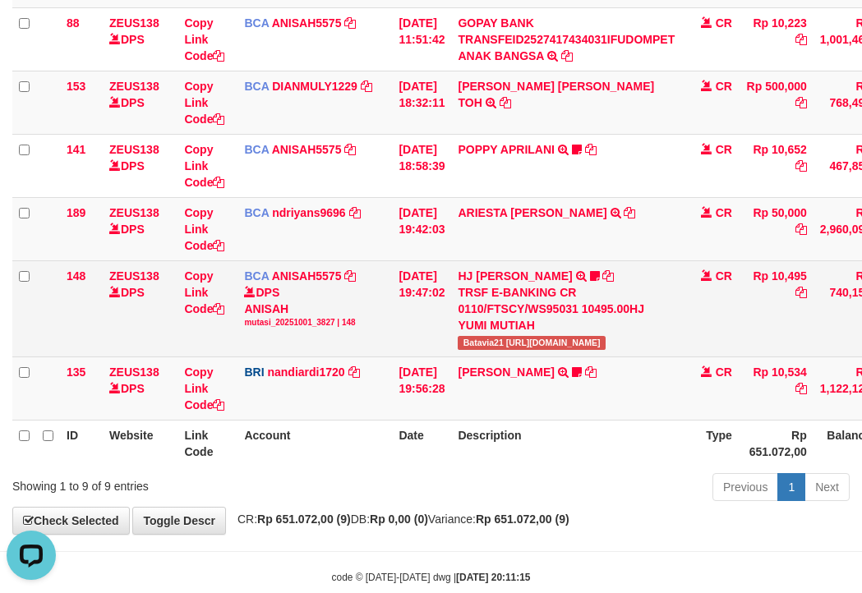
drag, startPoint x: 461, startPoint y: 325, endPoint x: 449, endPoint y: 324, distance: 12.4
click at [451, 325] on td "01/10/2025 19:47:02" at bounding box center [421, 309] width 59 height 96
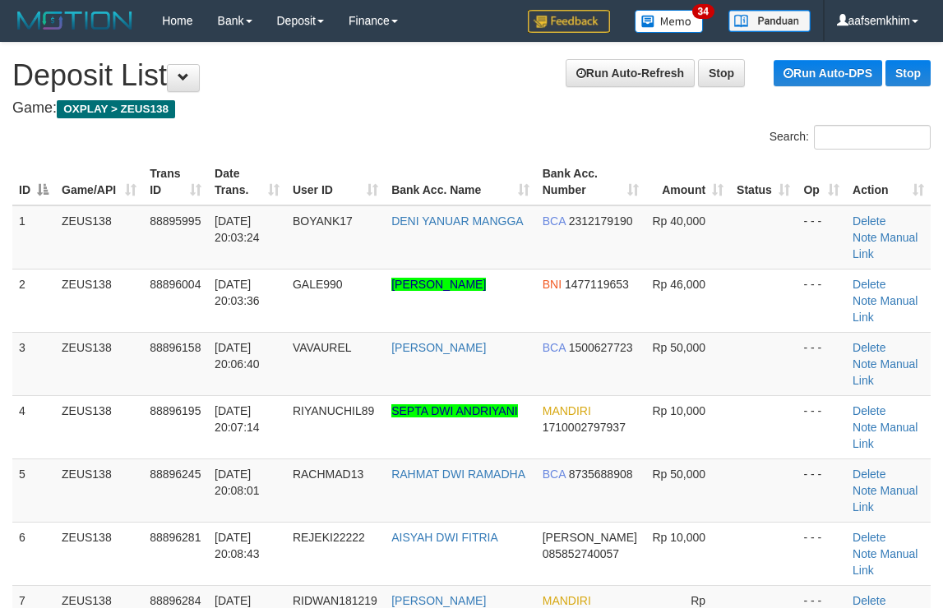
drag, startPoint x: 626, startPoint y: 181, endPoint x: 759, endPoint y: 185, distance: 133.2
click at [662, 179] on tr "ID Game/API Trans ID Date Trans. User ID Bank Acc. Name Bank Acc. Number Amount…" at bounding box center [471, 182] width 918 height 47
drag, startPoint x: 796, startPoint y: 274, endPoint x: 950, endPoint y: 272, distance: 153.7
click at [826, 273] on td "- - -" at bounding box center [820, 300] width 49 height 63
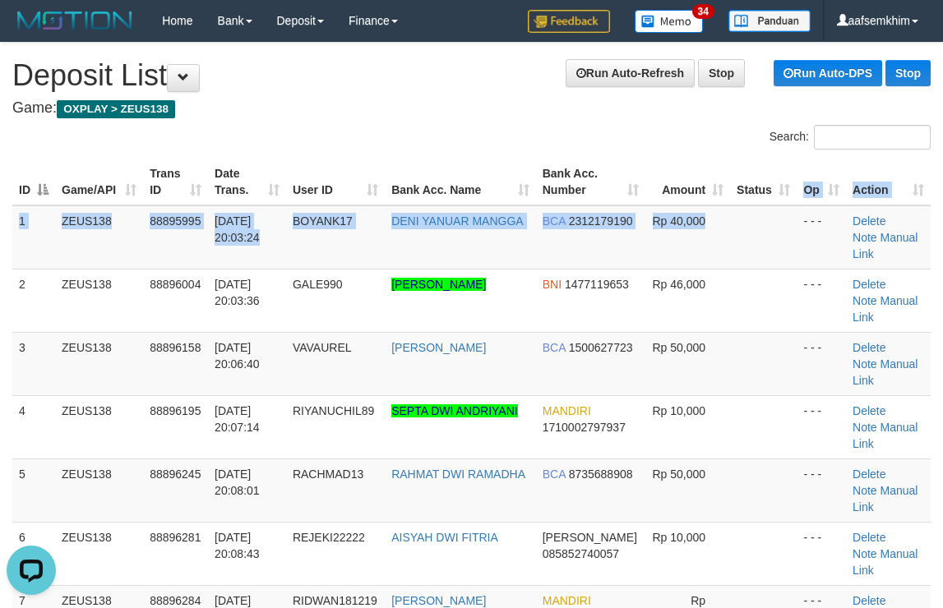
drag, startPoint x: 767, startPoint y: 205, endPoint x: 934, endPoint y: 202, distance: 167.7
click at [818, 198] on table "ID Game/API Trans ID Date Trans. User ID Bank Acc. Name Bank Acc. Number Amount…" at bounding box center [471, 554] width 918 height 790
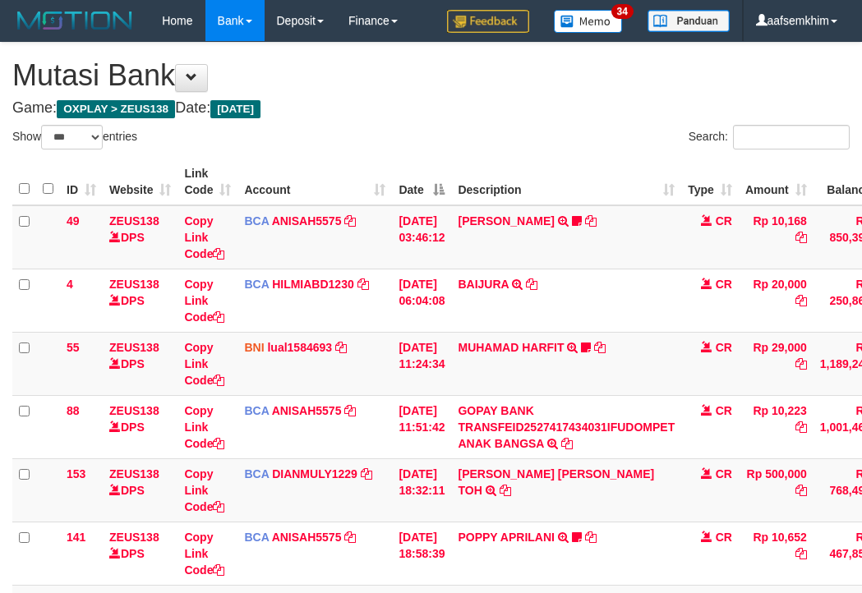
select select "***"
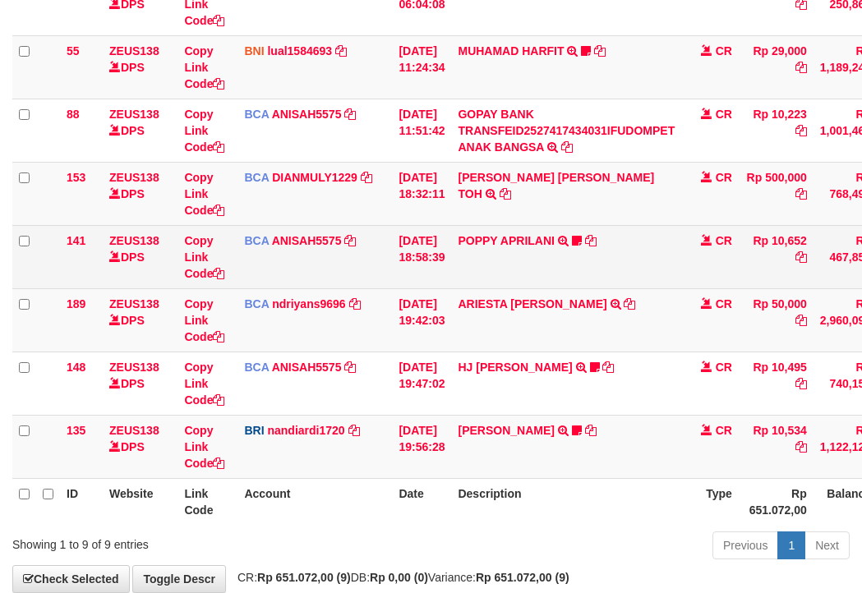
click at [382, 264] on td "BCA ANISAH5575 DPS ANISAH mutasi_20251001_3827 | 141 mutasi_20251001_3827 | 141" at bounding box center [315, 256] width 155 height 63
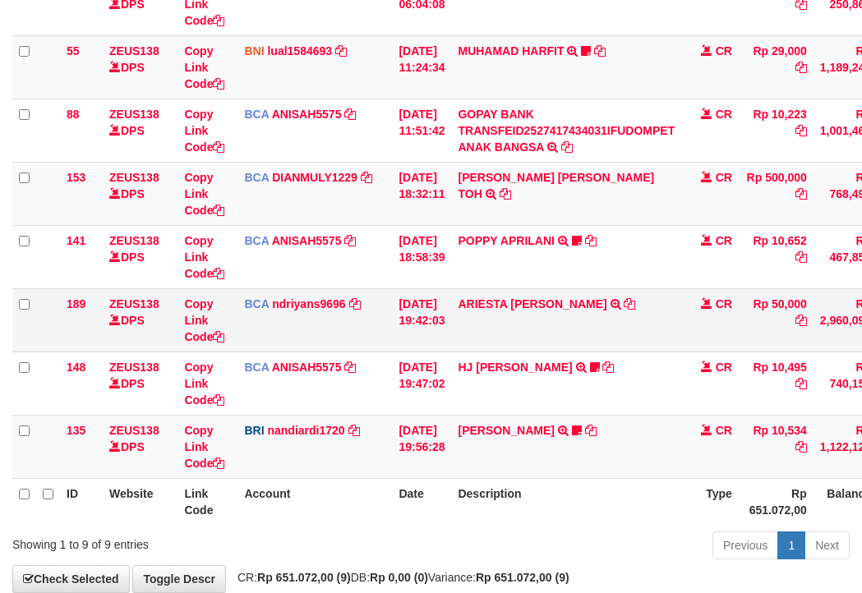
scroll to position [388, 0]
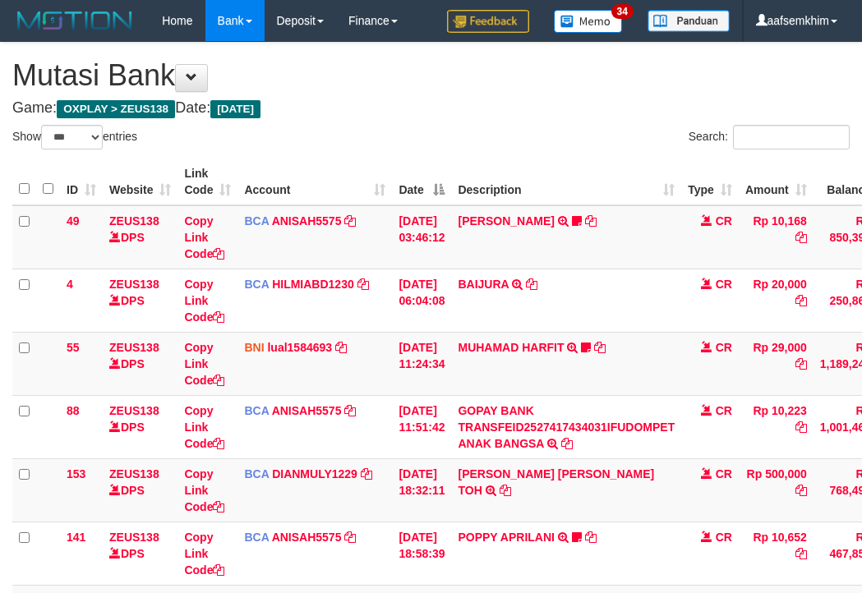
select select "***"
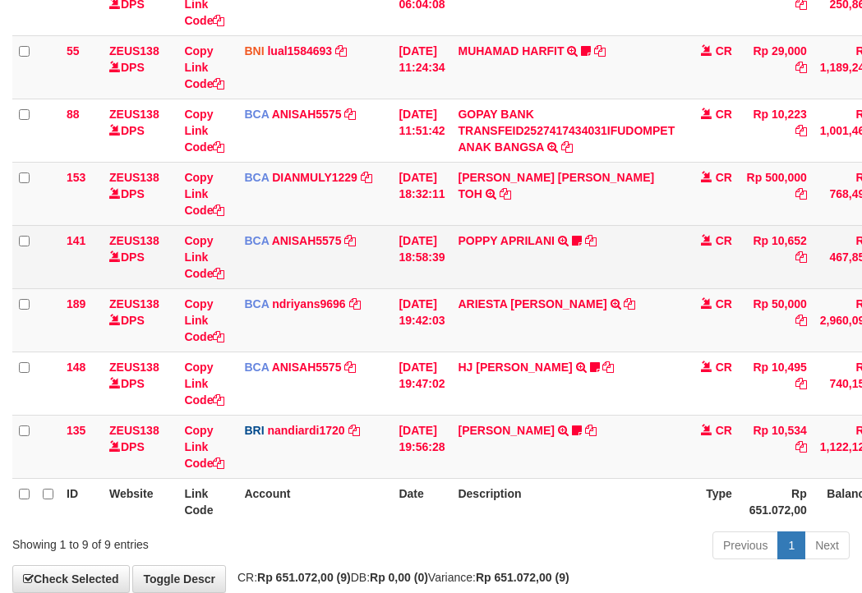
scroll to position [388, 0]
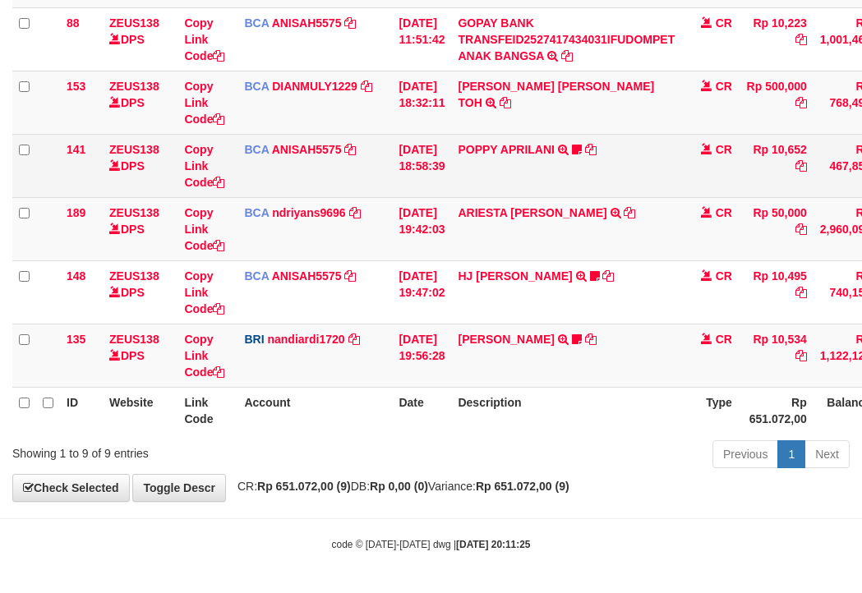
click at [386, 270] on tbody "49 ZEUS138 DPS Copy Link Code BCA ANISAH5575 DPS [PERSON_NAME] mutasi_20251001_…" at bounding box center [502, 103] width 980 height 570
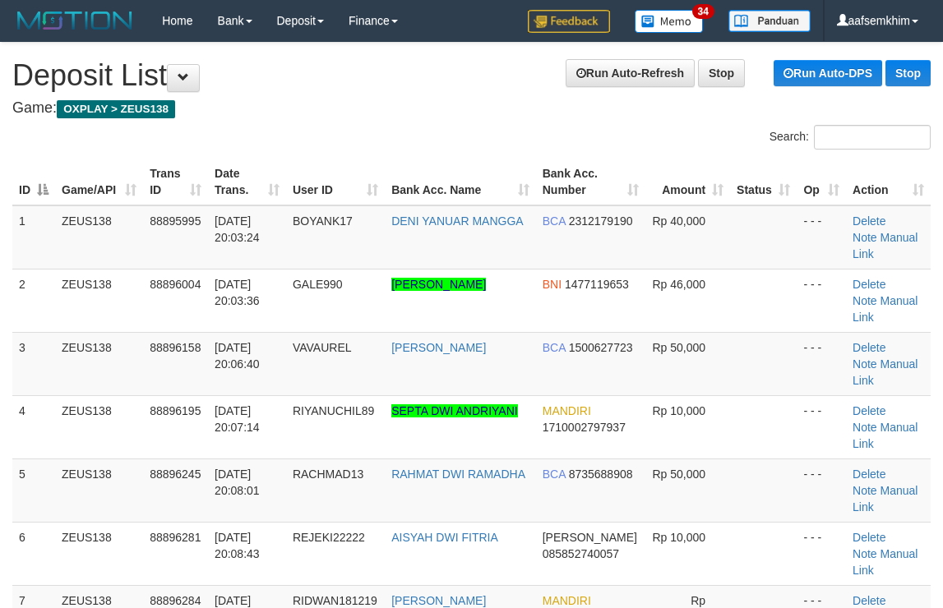
click at [675, 174] on th "Amount" at bounding box center [687, 182] width 85 height 47
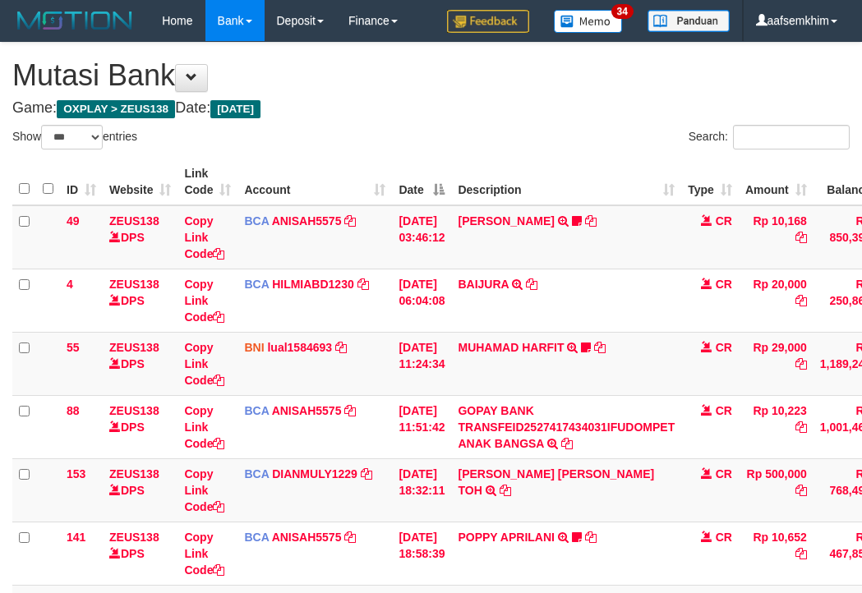
select select "***"
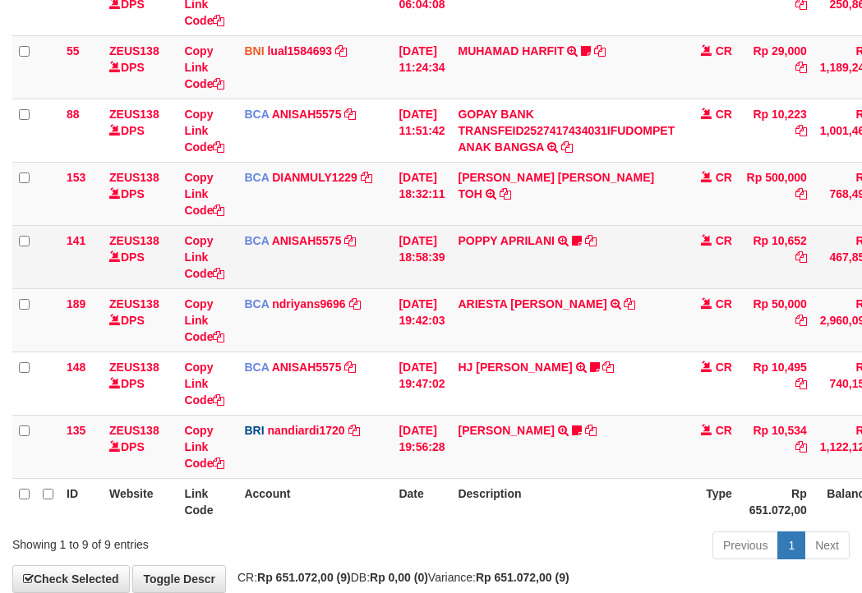
click at [451, 275] on td "[DATE] 18:58:39" at bounding box center [421, 256] width 59 height 63
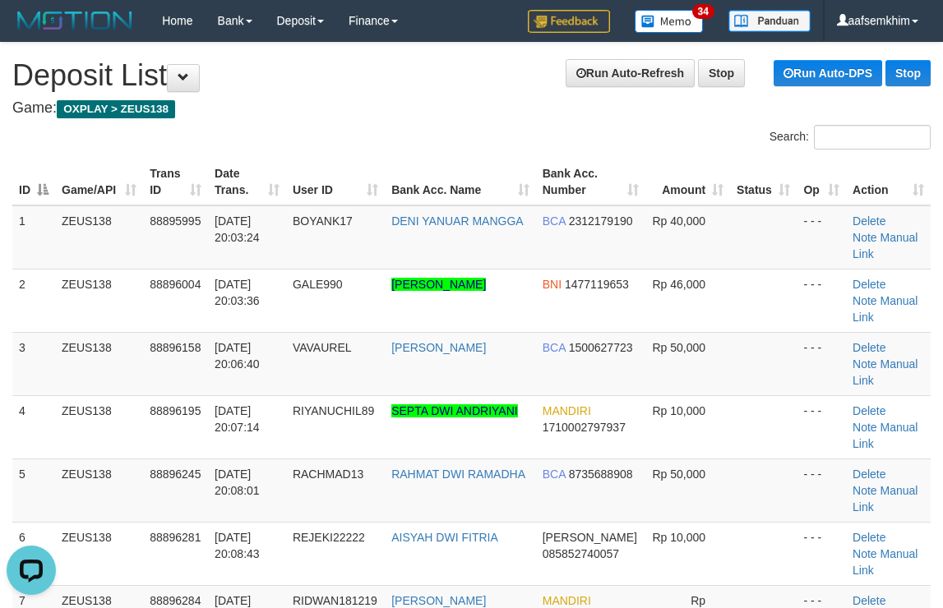
click at [629, 106] on h4 "Game: OXPLAY > ZEUS138" at bounding box center [471, 108] width 918 height 16
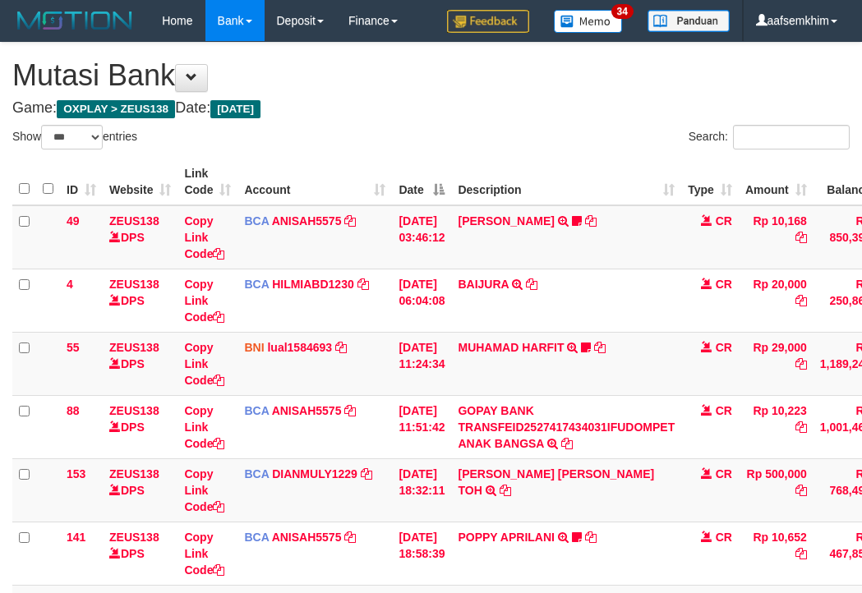
select select "***"
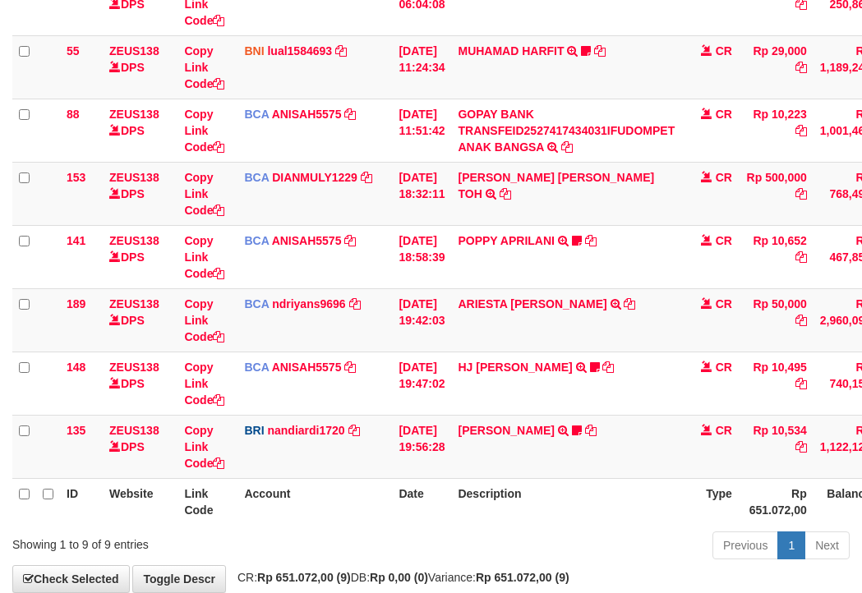
click at [418, 241] on td "[DATE] 18:58:39" at bounding box center [421, 256] width 59 height 63
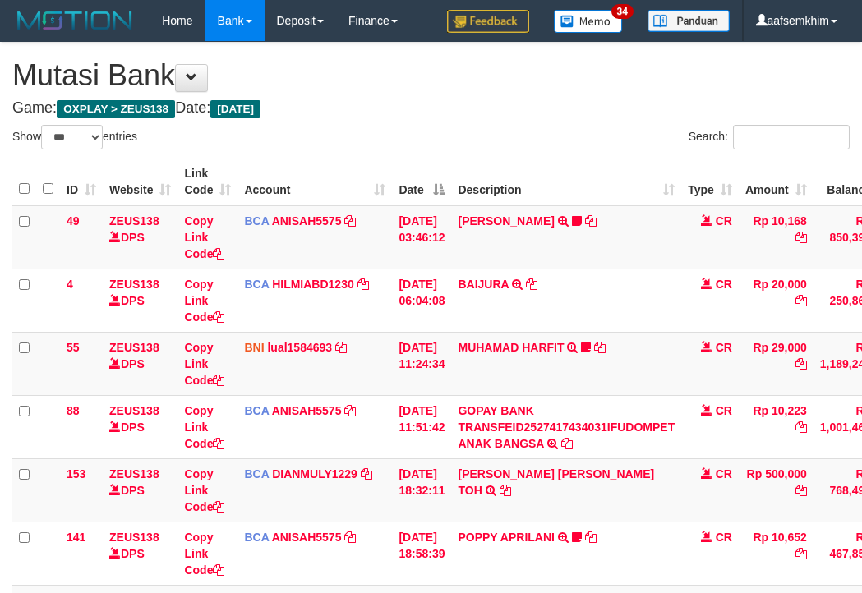
select select "***"
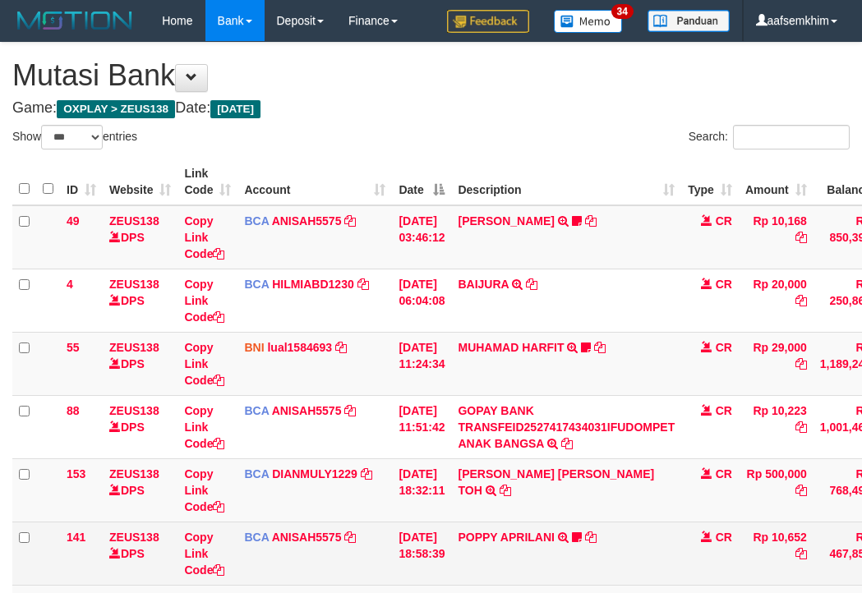
scroll to position [297, 0]
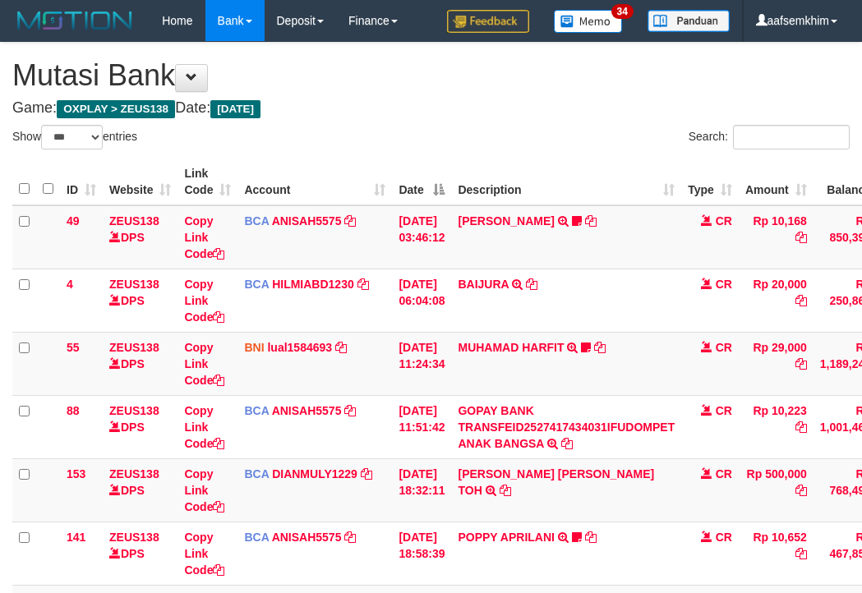
select select "***"
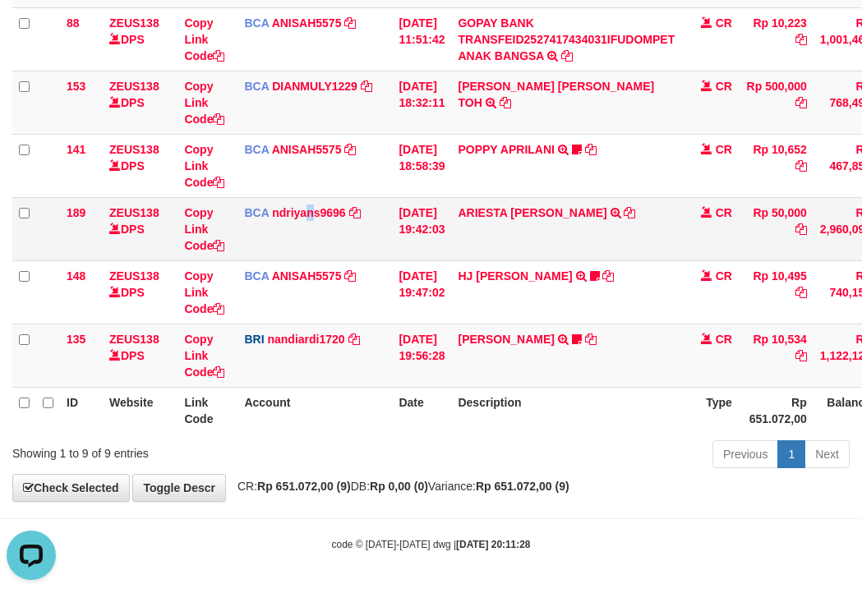
click at [312, 228] on td "BCA ndriyans9696 DPS ANDRIYANSYAH mutasi_20251001_3291 | 189 mutasi_20251001_32…" at bounding box center [315, 228] width 155 height 63
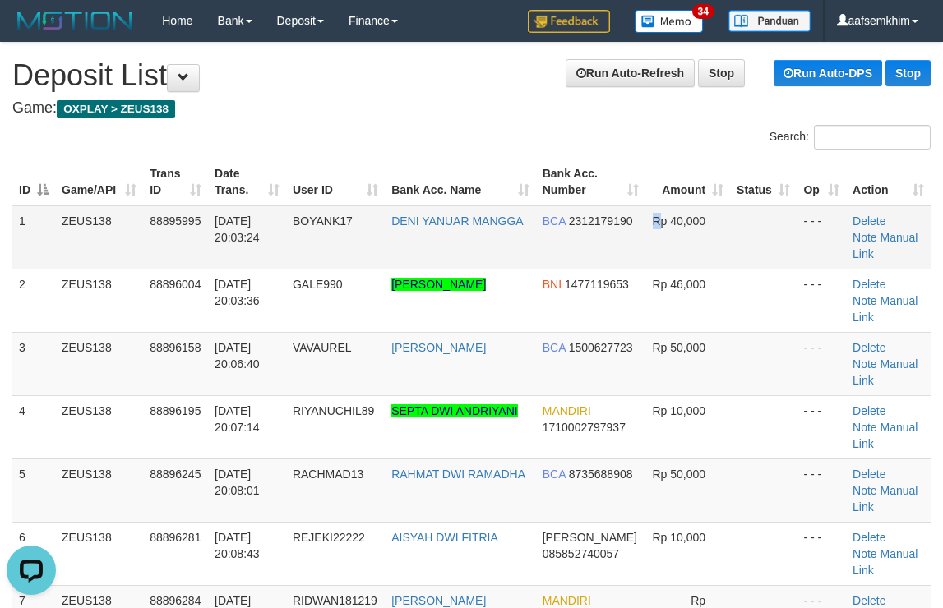
drag, startPoint x: 641, startPoint y: 247, endPoint x: 954, endPoint y: 220, distance: 314.2
click at [653, 242] on td "Rp 40,000" at bounding box center [687, 237] width 85 height 64
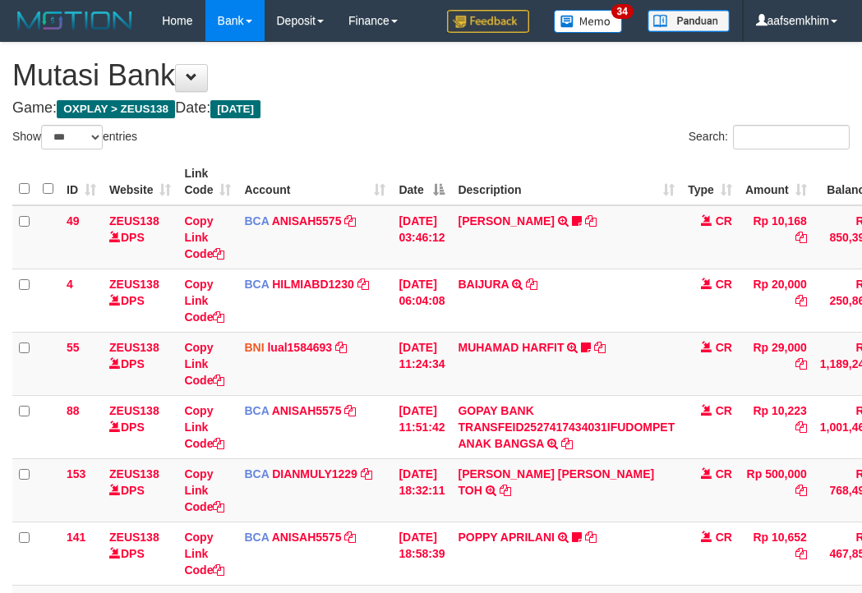
select select "***"
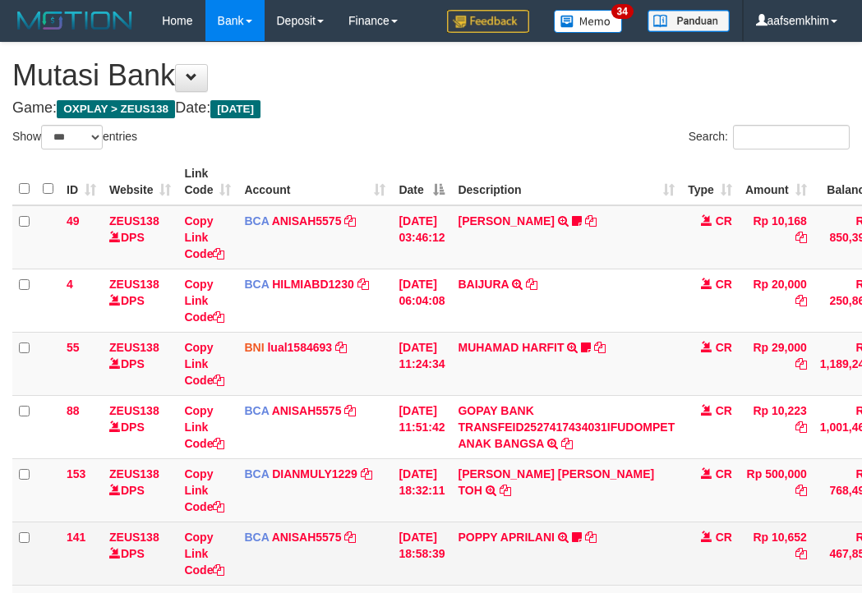
scroll to position [297, 0]
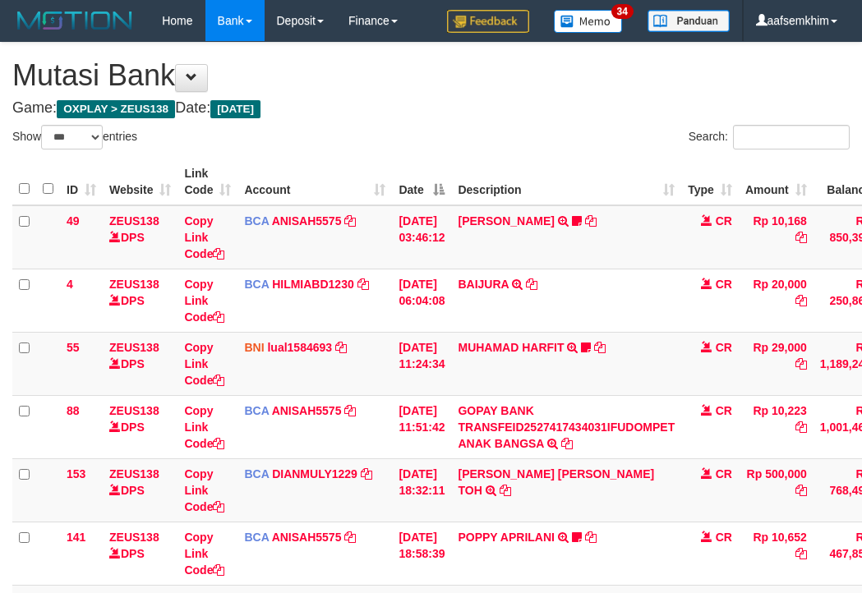
select select "***"
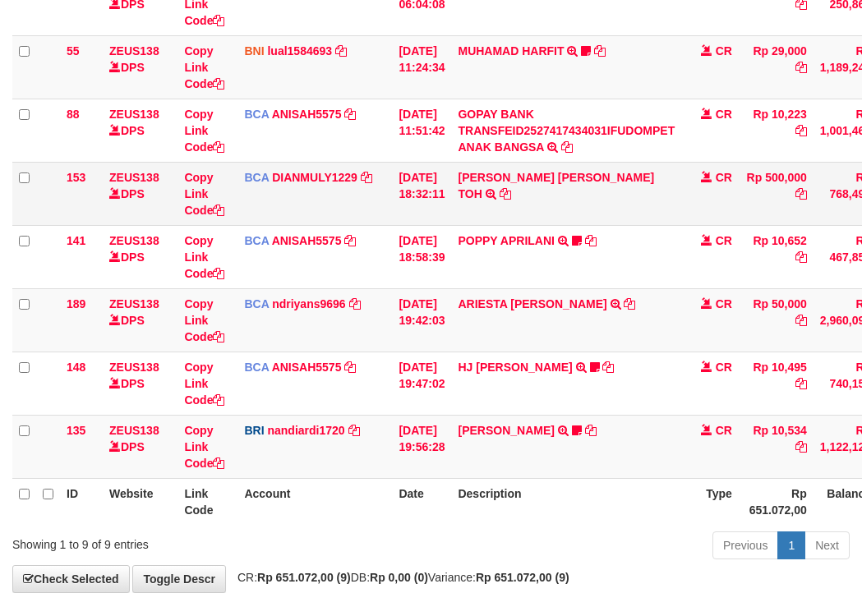
click at [215, 252] on td "Copy Link Code" at bounding box center [208, 256] width 60 height 63
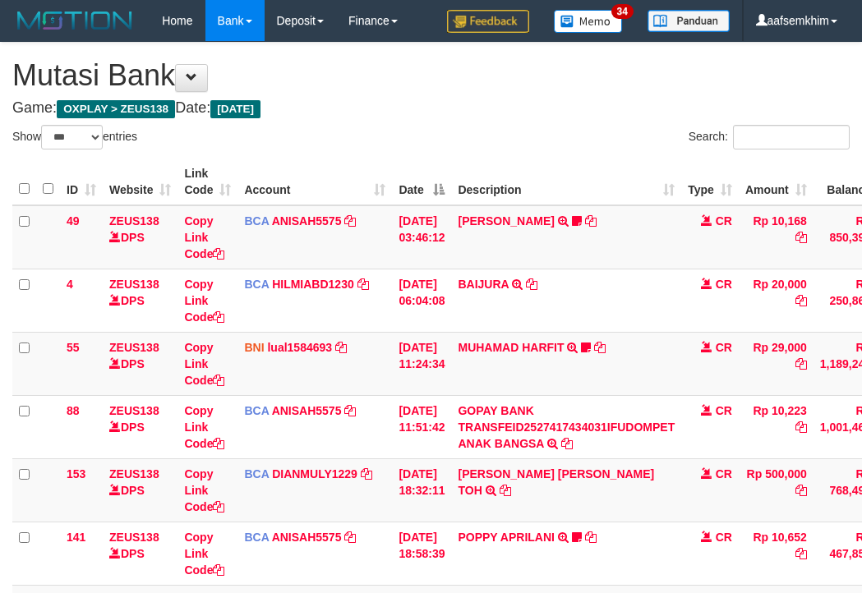
select select "***"
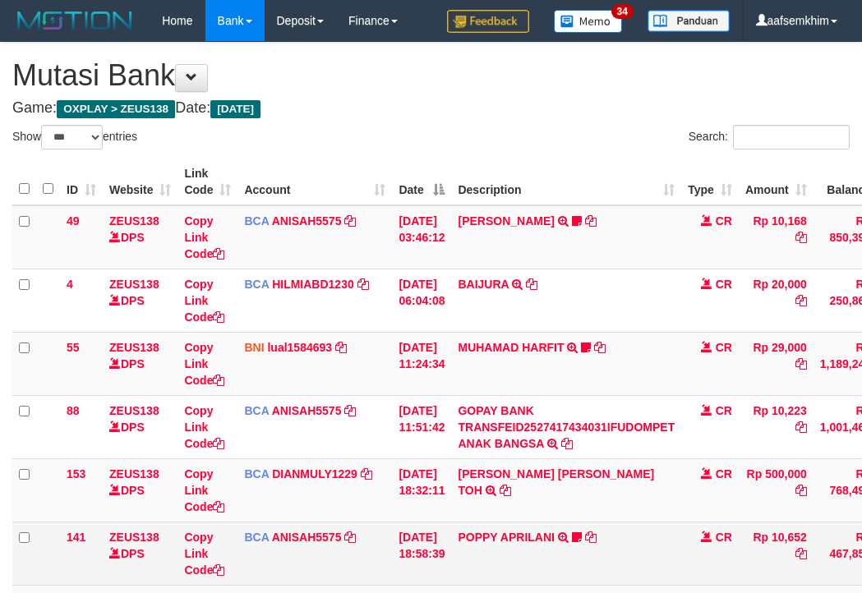
scroll to position [297, 0]
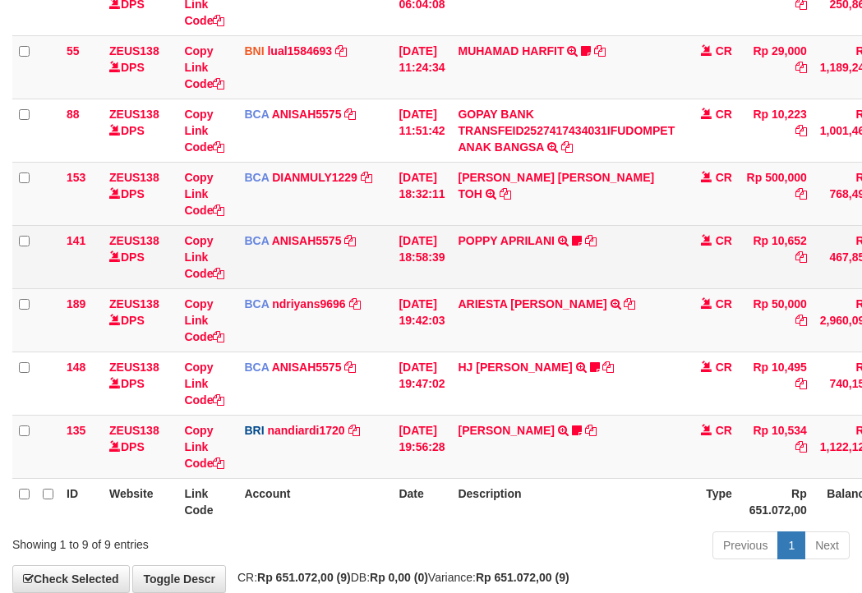
click at [182, 247] on td "Copy Link Code" at bounding box center [208, 256] width 60 height 63
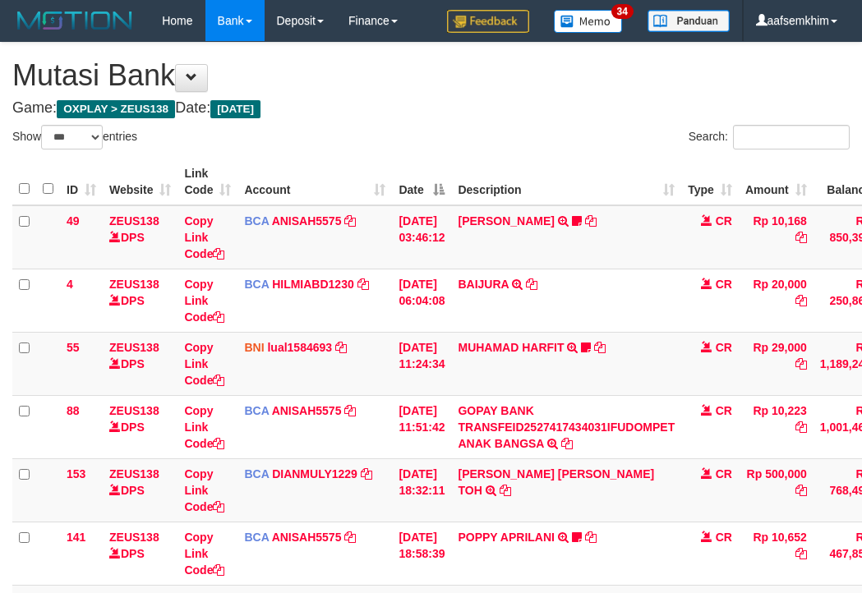
select select "***"
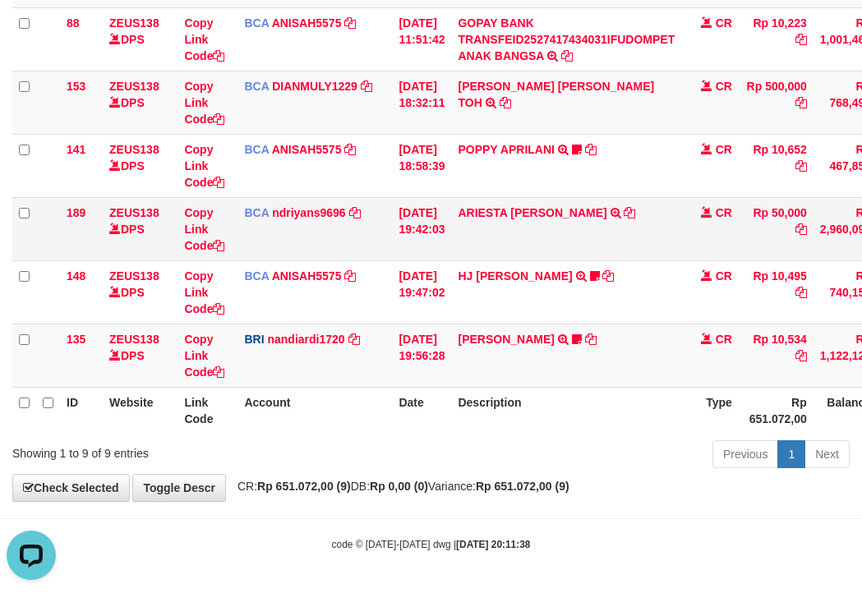
click at [112, 254] on td "ZEUS138 DPS" at bounding box center [140, 228] width 75 height 63
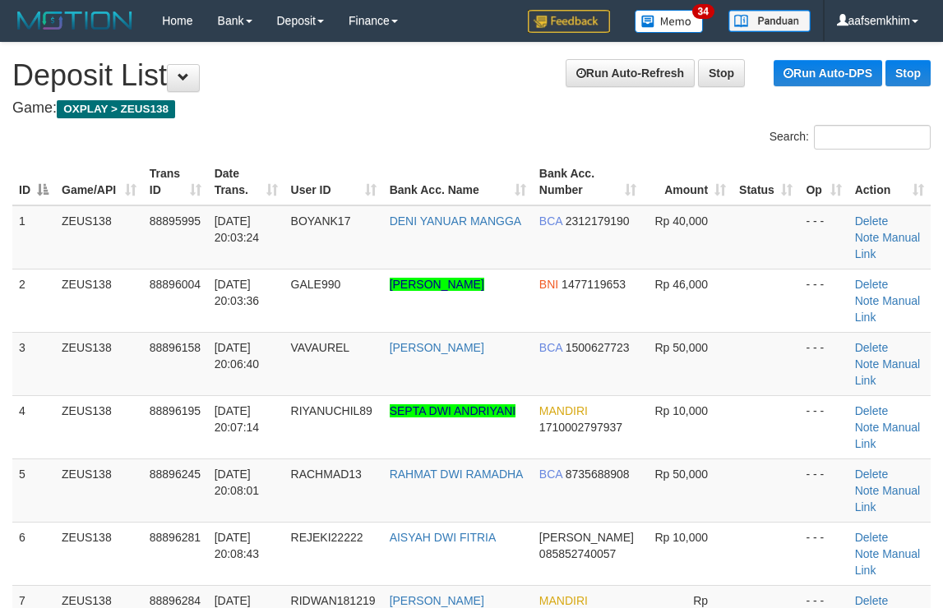
click at [515, 127] on div "Search:" at bounding box center [707, 139] width 447 height 29
click at [517, 126] on div "Search:" at bounding box center [707, 139] width 447 height 29
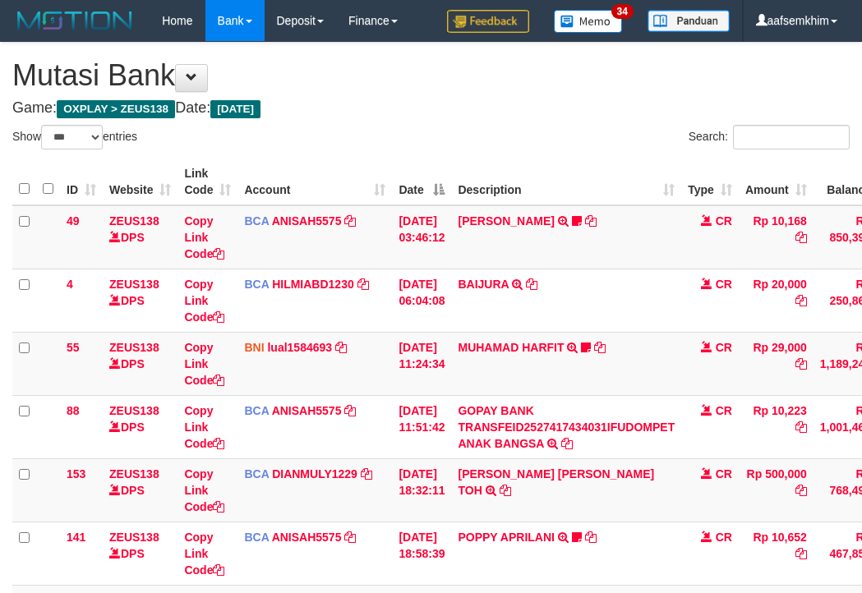
select select "***"
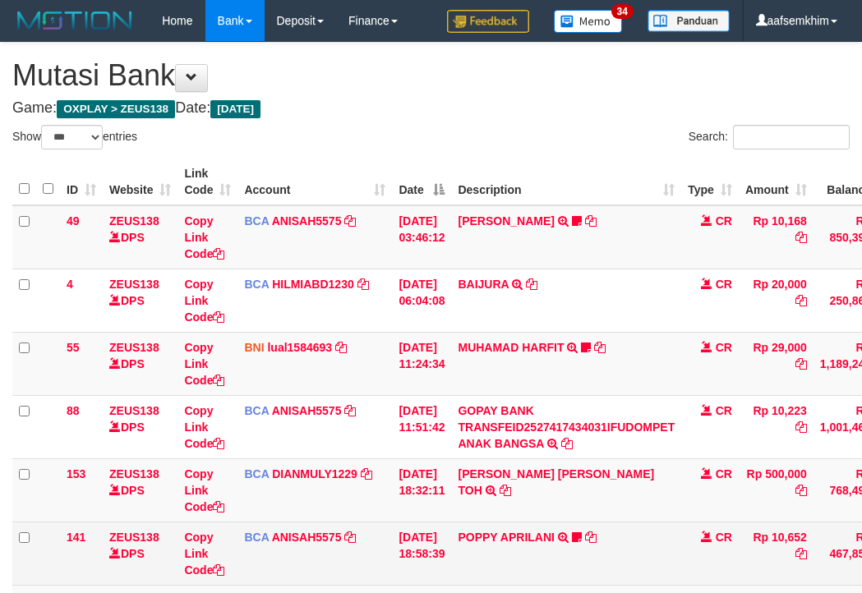
scroll to position [297, 0]
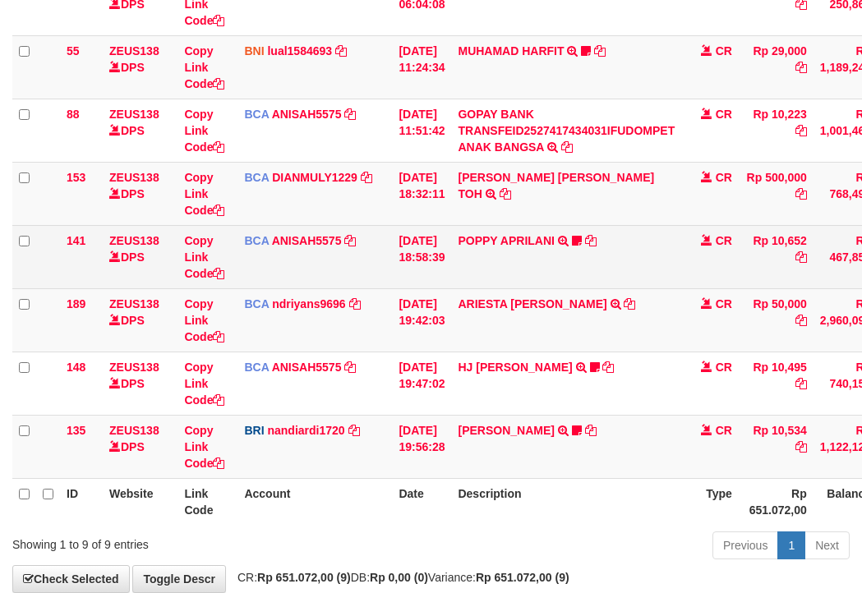
click at [288, 273] on td "BCA ANISAH5575 DPS ANISAH mutasi_20251001_3827 | 141 mutasi_20251001_3827 | 141" at bounding box center [315, 256] width 155 height 63
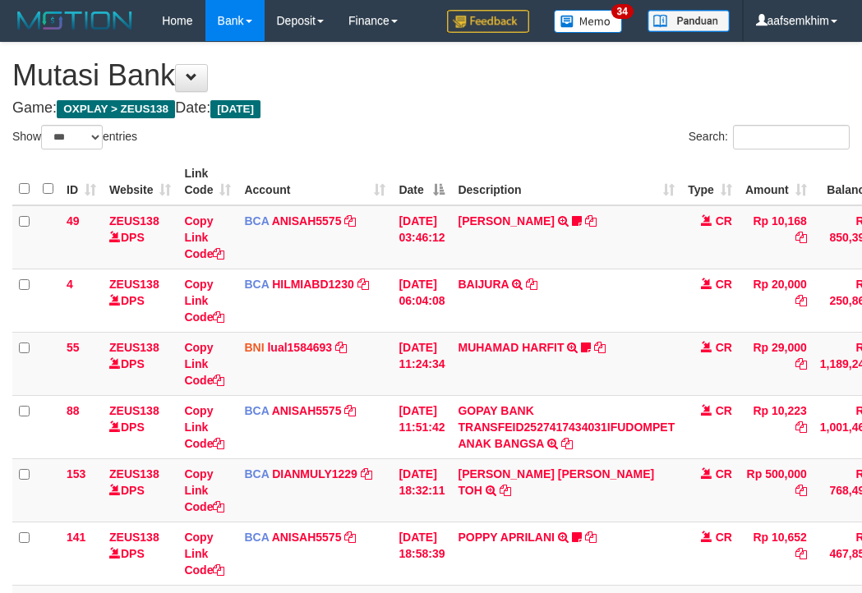
select select "***"
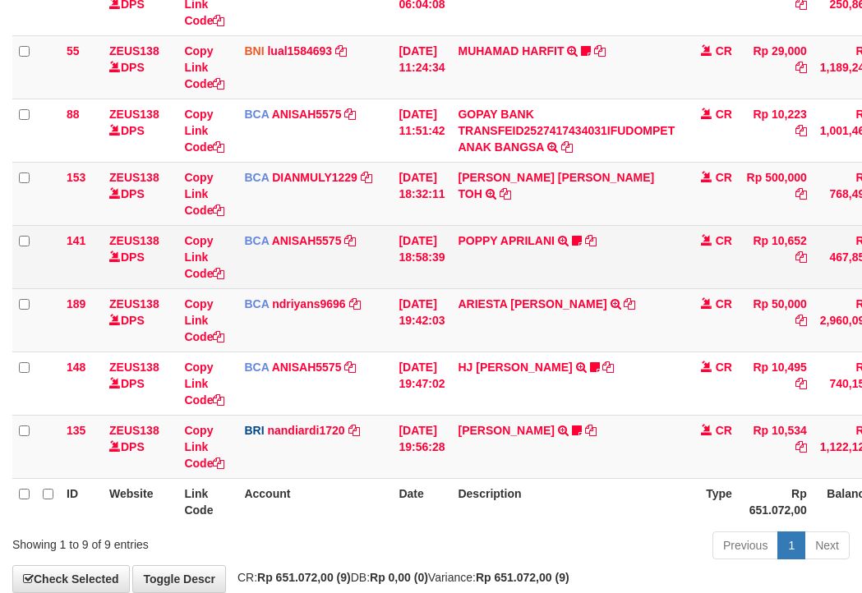
click at [228, 261] on td "Copy Link Code" at bounding box center [208, 256] width 60 height 63
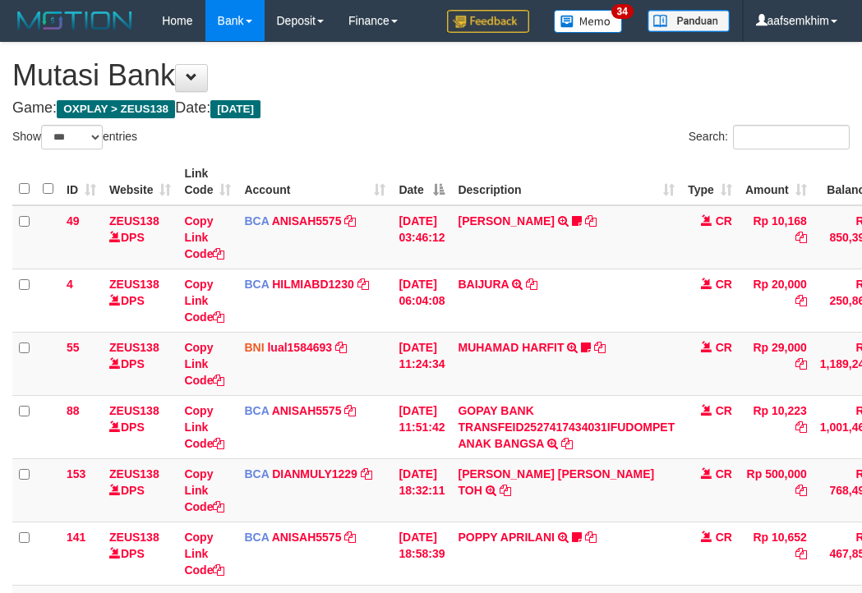
select select "***"
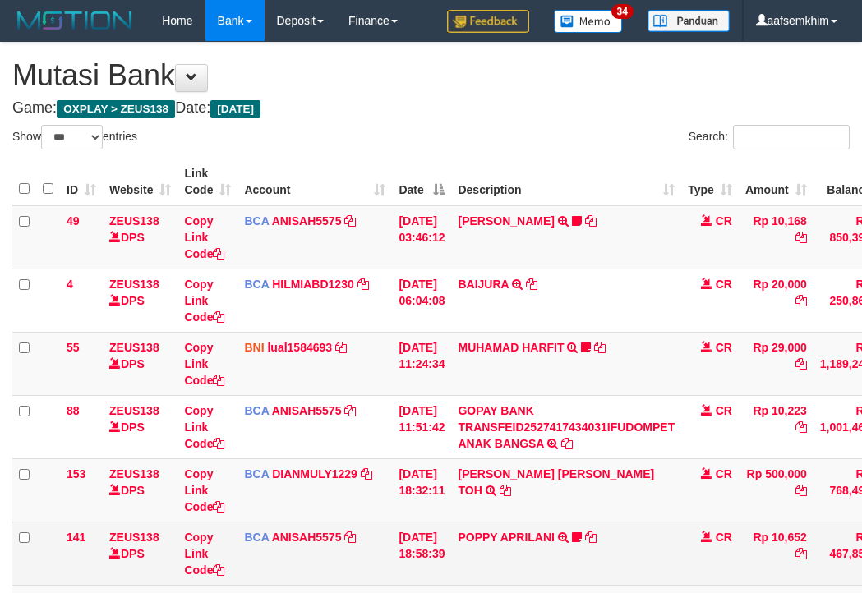
scroll to position [297, 0]
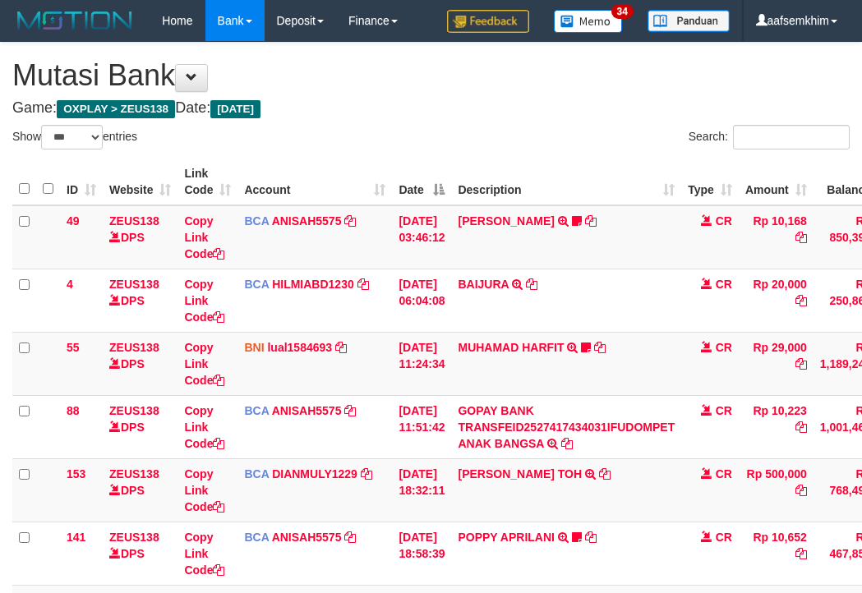
select select "***"
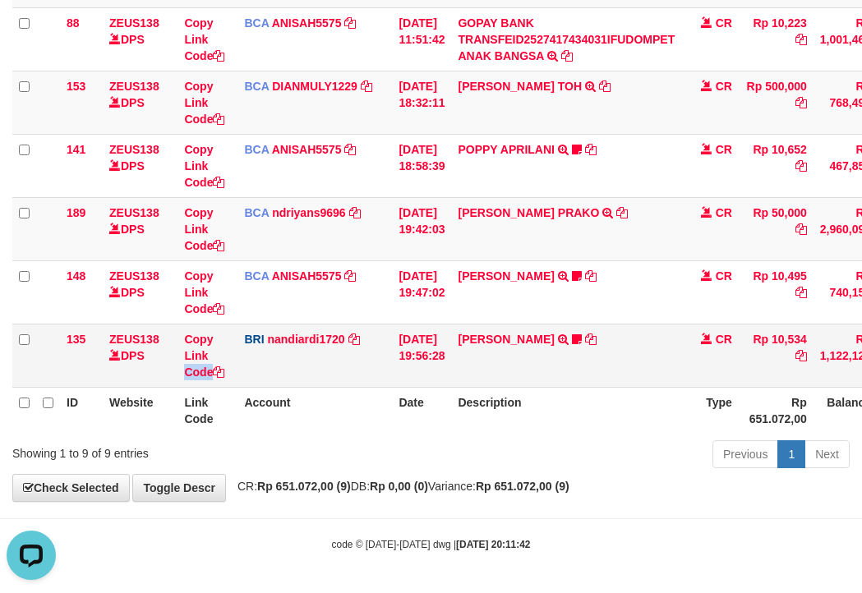
click at [241, 367] on tr "135 ZEUS138 DPS Copy Link Code BRI nandiardi1720 DPS [PERSON_NAME] mutasi_20251…" at bounding box center [502, 355] width 980 height 63
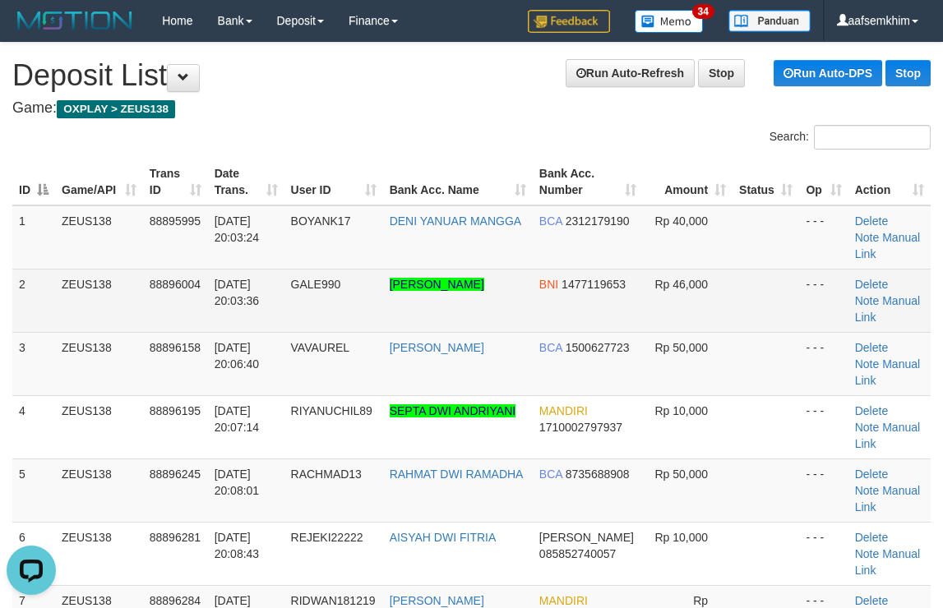
drag, startPoint x: 254, startPoint y: 371, endPoint x: 298, endPoint y: 308, distance: 77.3
click at [285, 321] on tbody "1 ZEUS138 88895995 01/10/2025 20:03:24 BOYANK17 DENI YANUAR MANGGA BCA 23121791…" at bounding box center [471, 585] width 918 height 760
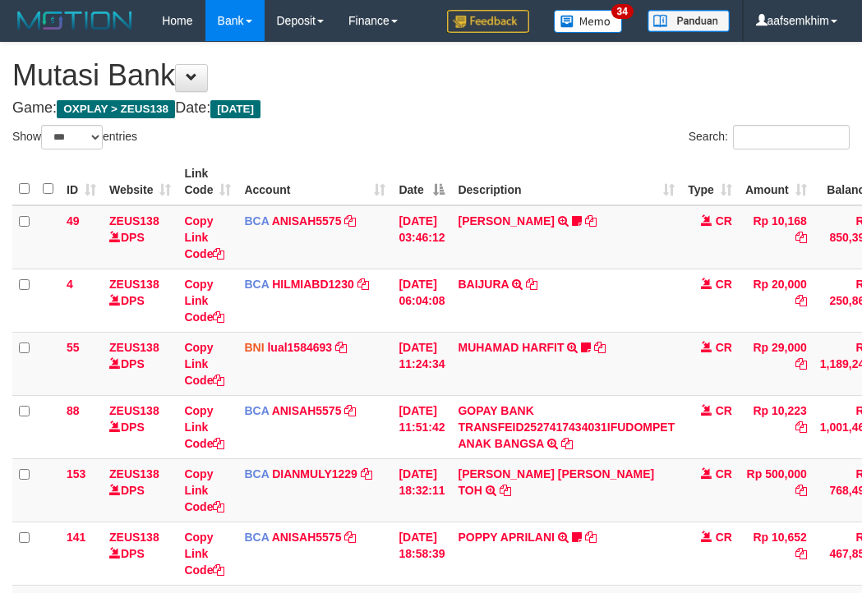
select select "***"
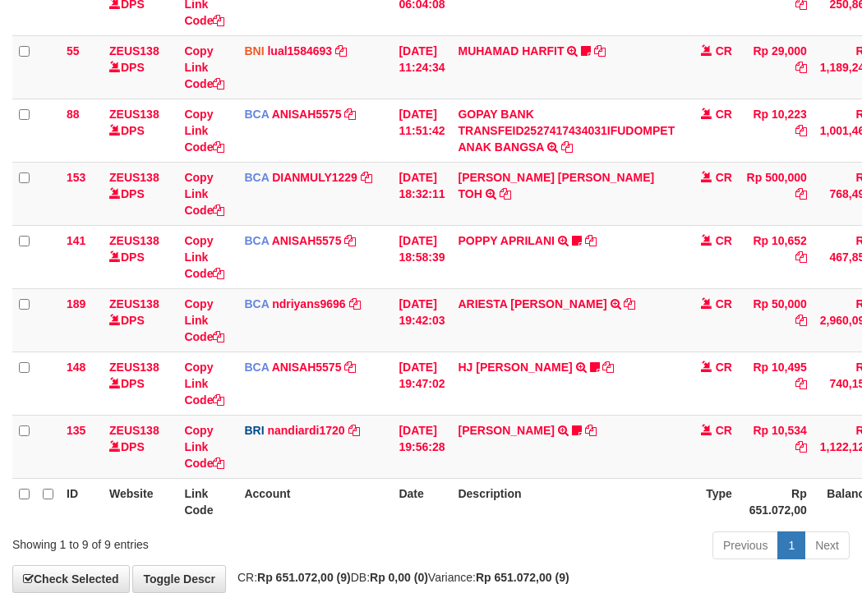
drag, startPoint x: 360, startPoint y: 383, endPoint x: 4, endPoint y: 285, distance: 369.1
click at [353, 381] on td "BCA ANISAH5575 DPS ANISAH mutasi_20251001_3827 | 148 mutasi_20251001_3827 | 148" at bounding box center [315, 383] width 155 height 63
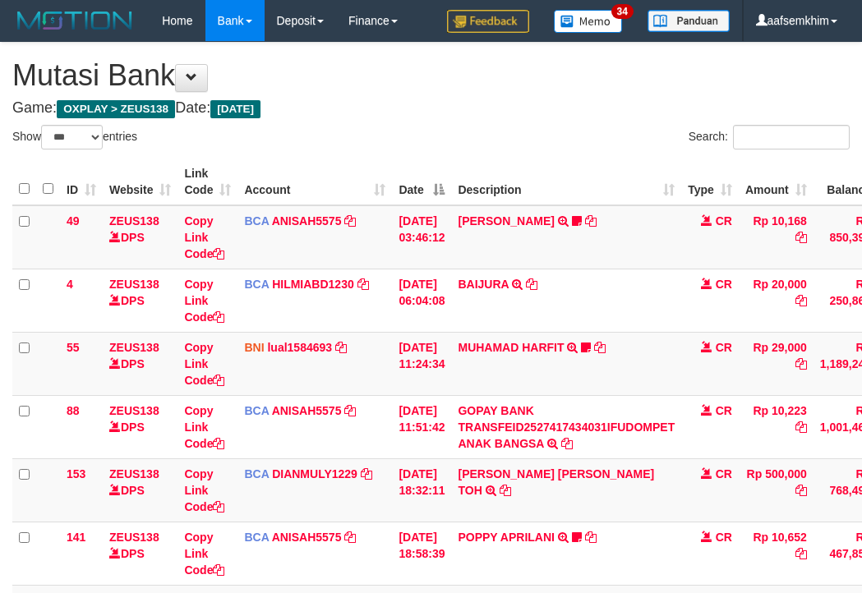
select select "***"
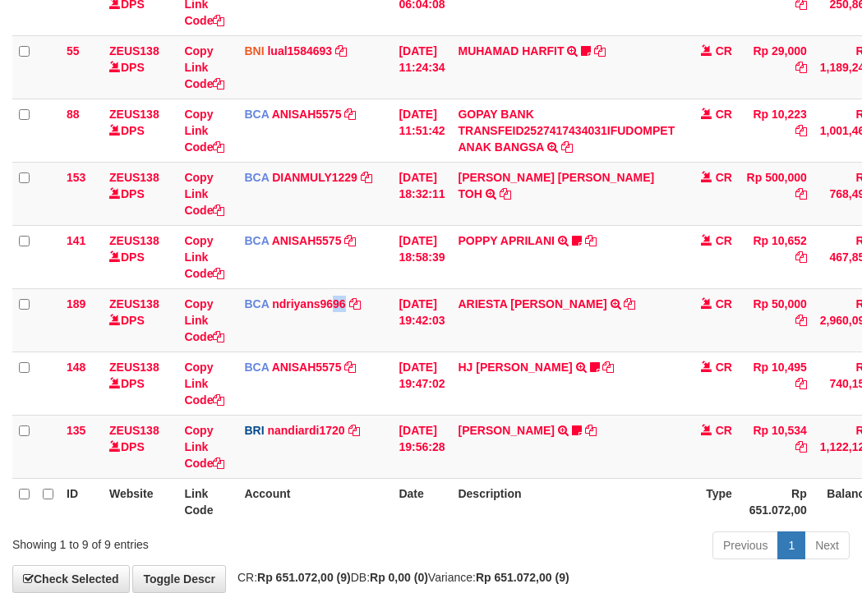
drag, startPoint x: 346, startPoint y: 321, endPoint x: 1, endPoint y: 231, distance: 356.8
click at [342, 321] on td "BCA ndriyans9696 DPS ANDRIYANSYAH mutasi_20251001_3291 | 189 mutasi_20251001_32…" at bounding box center [315, 319] width 155 height 63
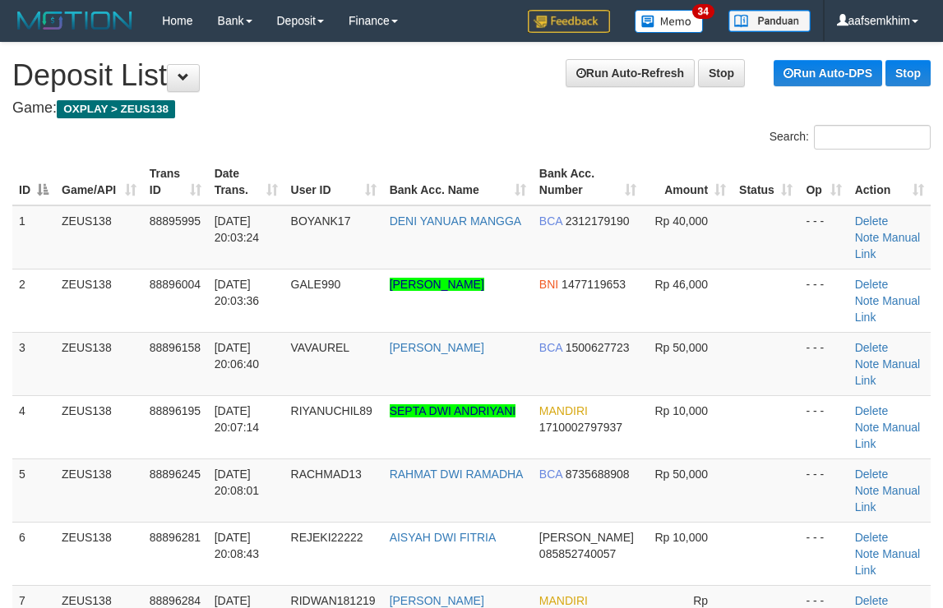
drag, startPoint x: 507, startPoint y: 103, endPoint x: 800, endPoint y: 153, distance: 296.8
click at [594, 112] on h4 "Game: OXPLAY > ZEUS138" at bounding box center [471, 108] width 918 height 16
drag, startPoint x: 0, startPoint y: 0, endPoint x: 604, endPoint y: 166, distance: 626.5
click at [604, 166] on th "Bank Acc. Number" at bounding box center [588, 182] width 111 height 47
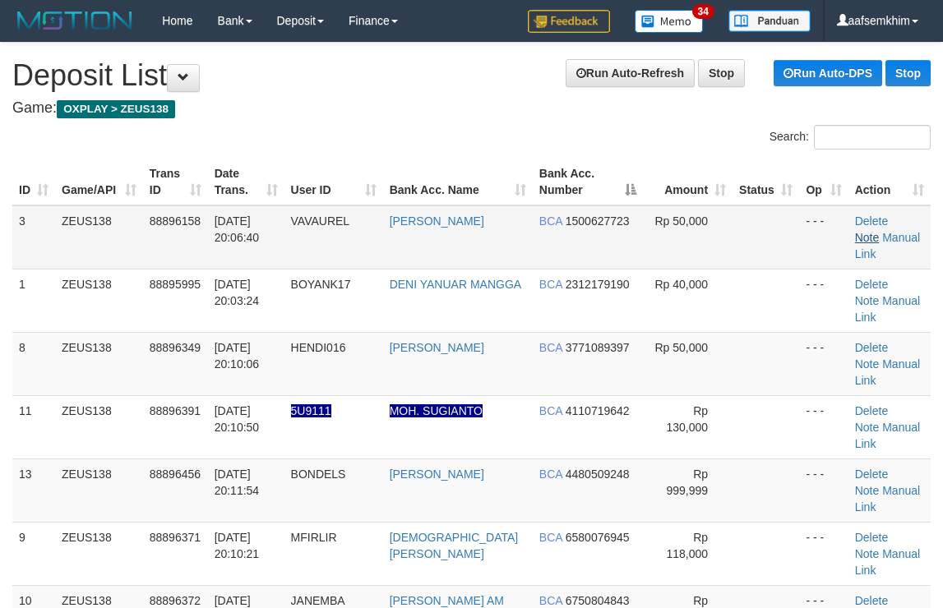
drag, startPoint x: 452, startPoint y: 110, endPoint x: 902, endPoint y: 214, distance: 461.3
click at [454, 110] on h4 "Game: OXPLAY > ZEUS138" at bounding box center [471, 108] width 918 height 16
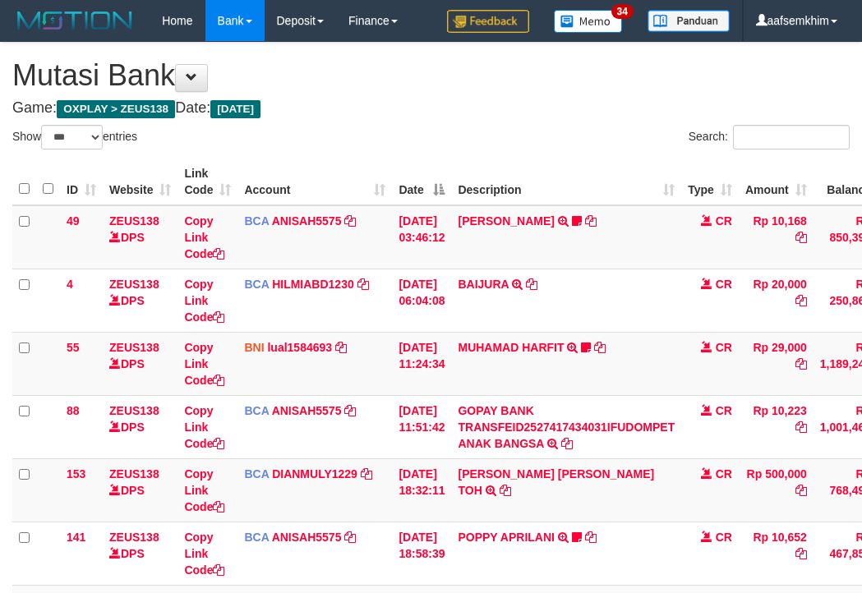
select select "***"
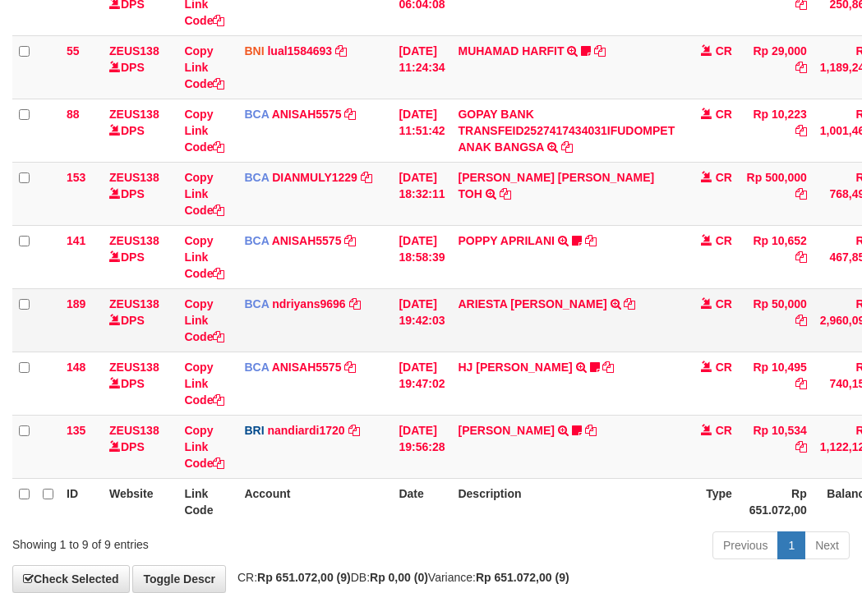
click at [243, 335] on td "BCA ndriyans9696 DPS ANDRIYANSYAH mutasi_20251001_3291 | 189 mutasi_20251001_32…" at bounding box center [315, 319] width 155 height 63
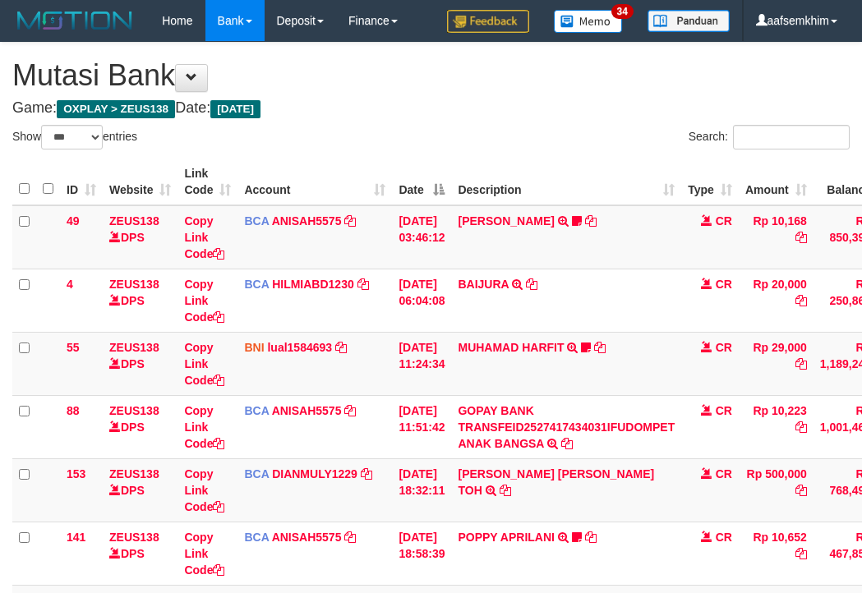
select select "***"
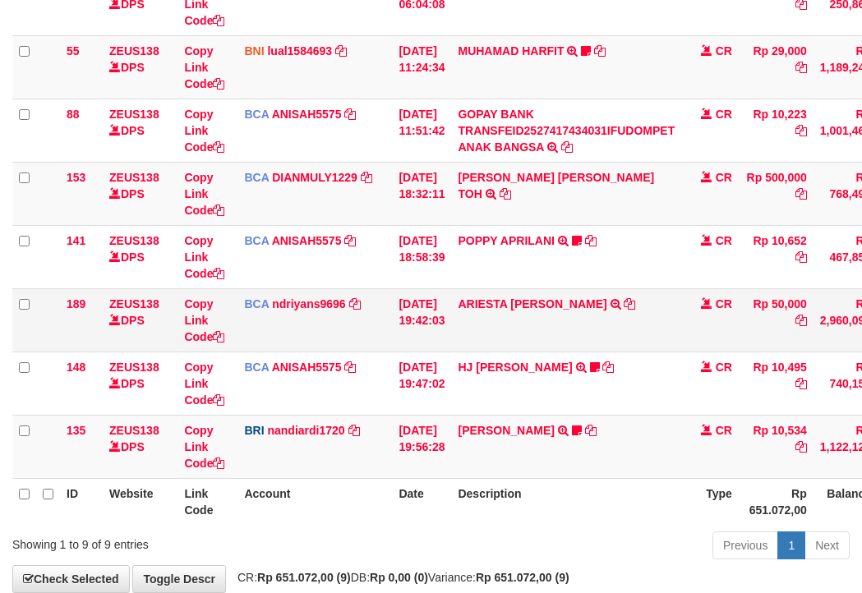
click at [355, 348] on td "BCA ndriyans9696 DPS ANDRIYANSYAH mutasi_20251001_3291 | 189 mutasi_20251001_32…" at bounding box center [315, 319] width 155 height 63
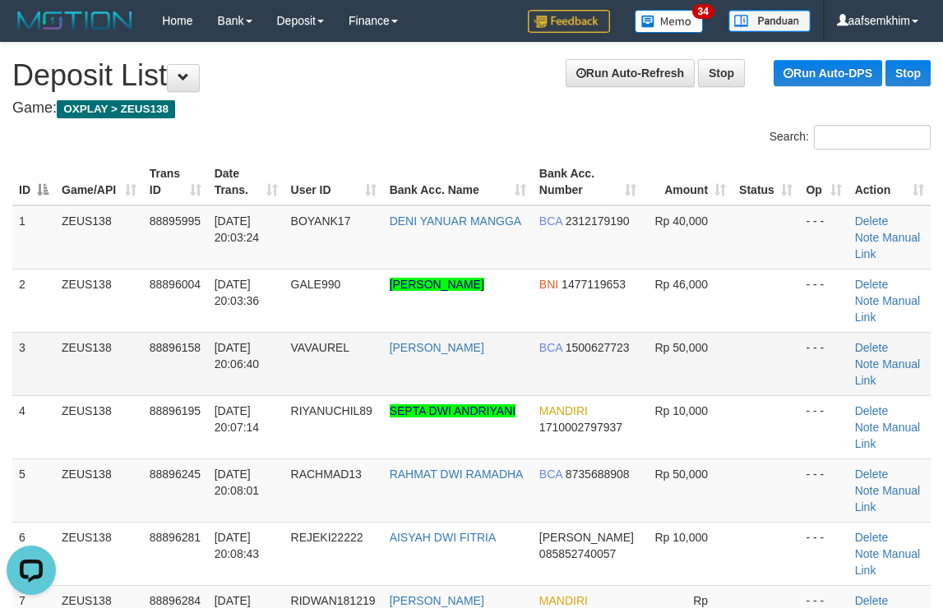
click at [680, 341] on span "Rp 50,000" at bounding box center [680, 347] width 53 height 13
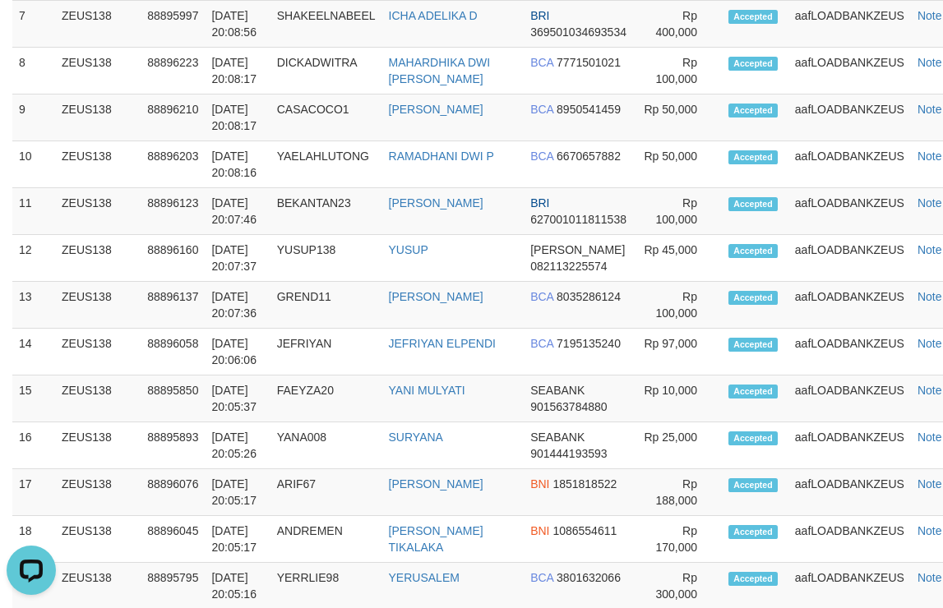
scroll to position [402, 0]
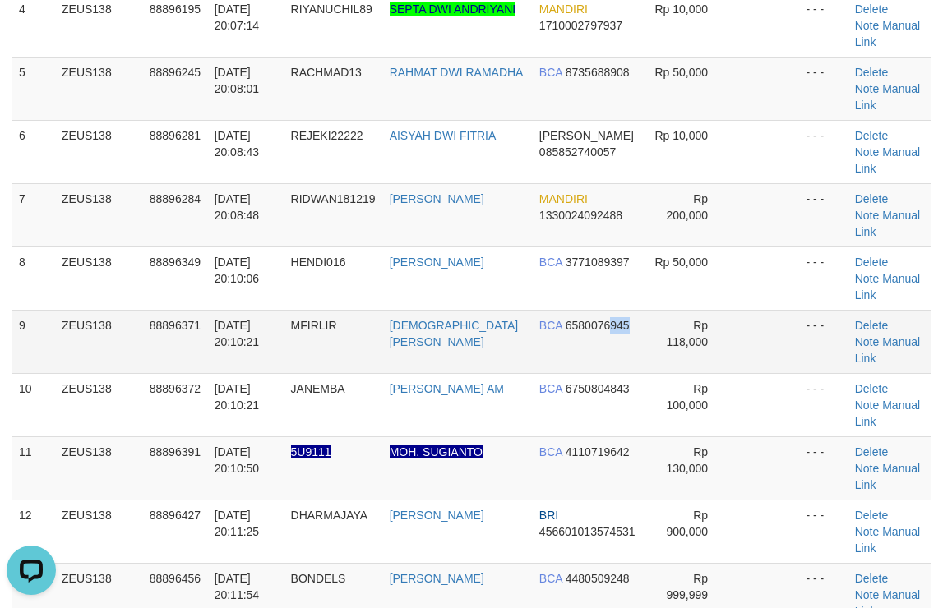
drag, startPoint x: 606, startPoint y: 207, endPoint x: 620, endPoint y: 207, distance: 14.0
click at [618, 310] on td "BCA 6580076945" at bounding box center [588, 341] width 111 height 63
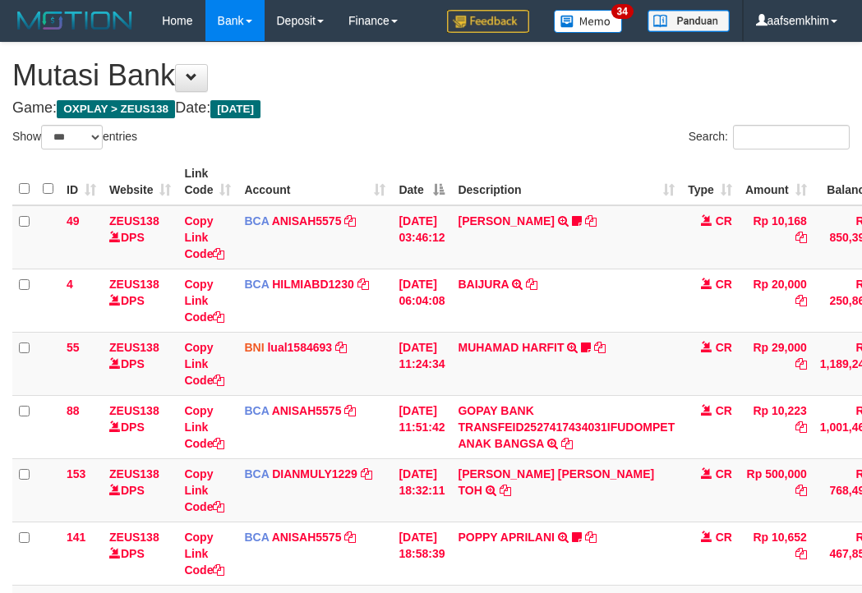
select select "***"
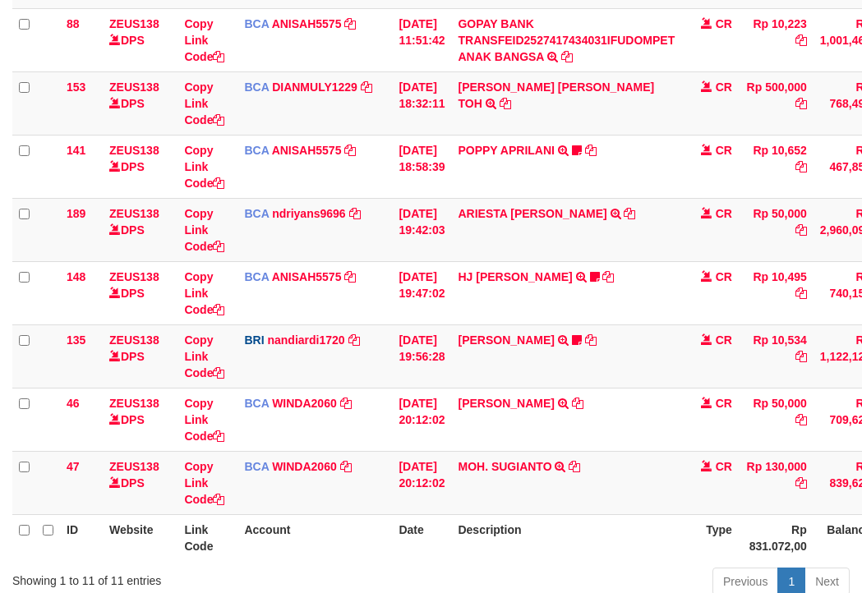
click at [355, 343] on icon at bounding box center [354, 340] width 12 height 12
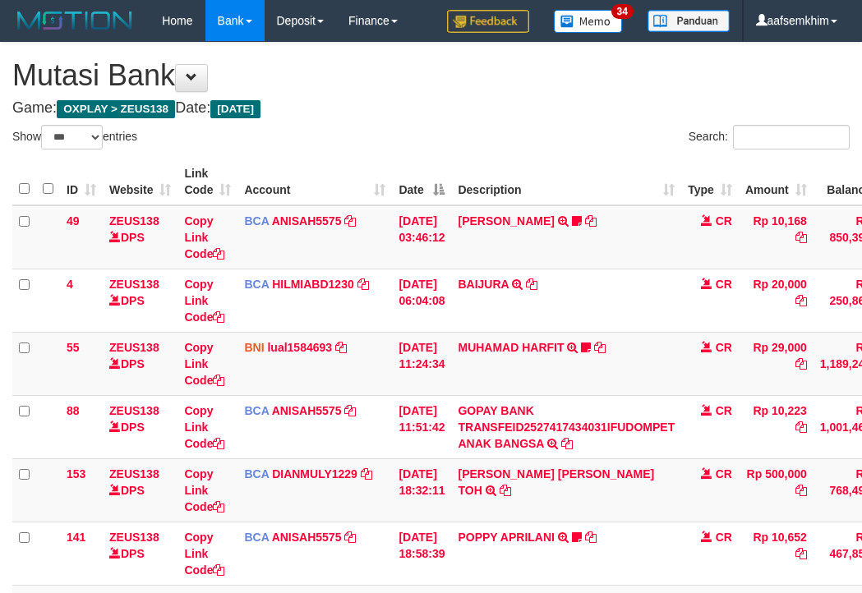
select select "***"
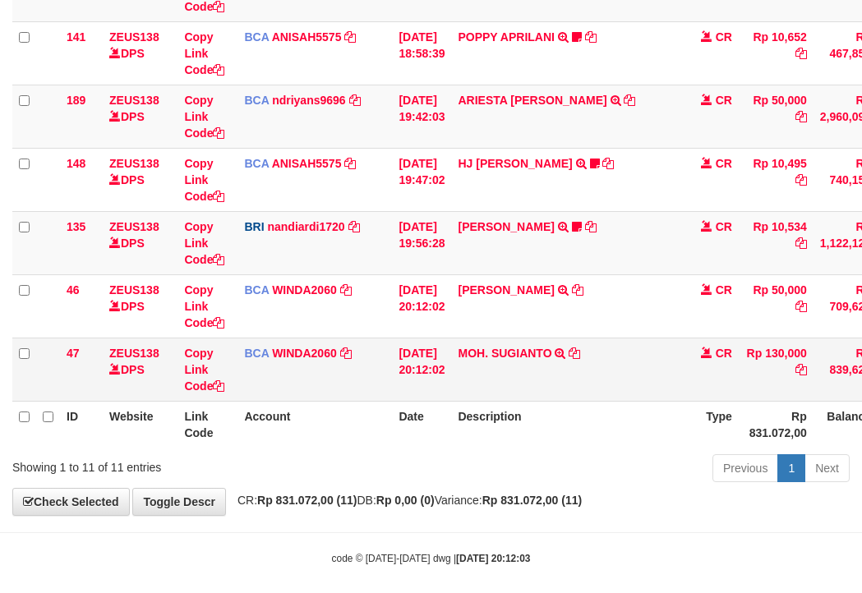
scroll to position [514, 0]
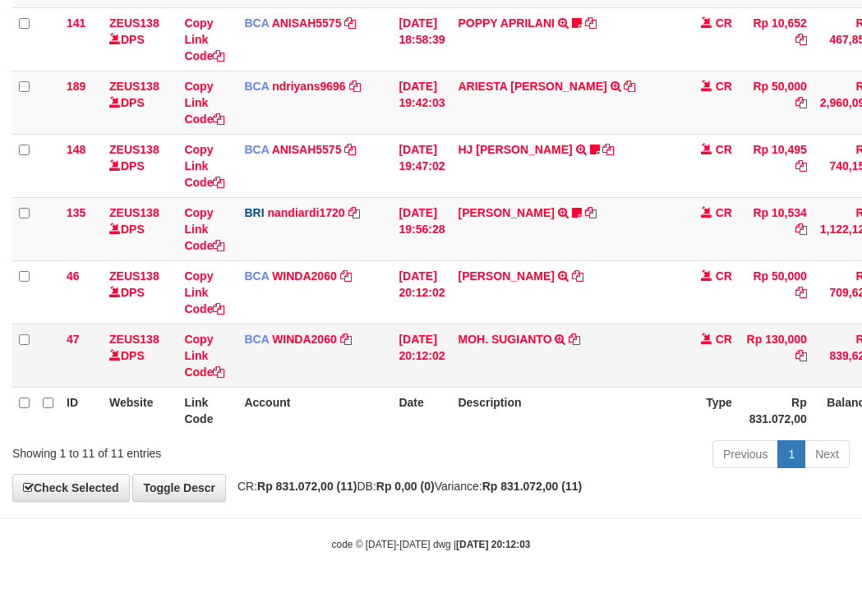
click at [528, 352] on td "MOH. SUGIANTO TRSF E-BANKING CR 0110/FTSCY/WS95031 130000.00MOH. SUGIANTO" at bounding box center [566, 355] width 230 height 63
copy td "SUGIANTO"
click at [472, 435] on div "ID Website Link Code Account Date Description Type Amount Balance Status Action…" at bounding box center [431, 39] width 862 height 800
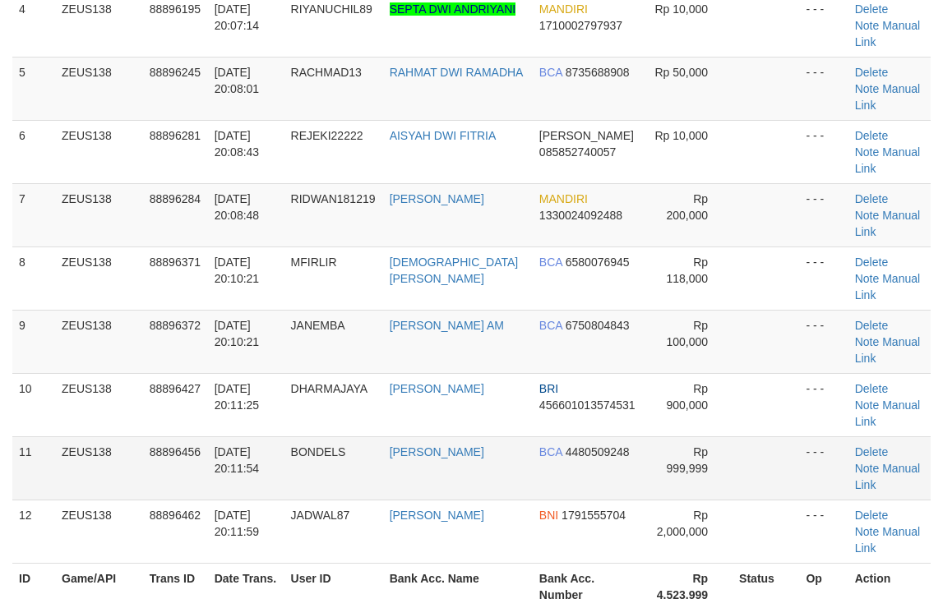
click at [636, 213] on tbody "1 ZEUS138 88895995 01/10/2025 20:03:24 BOYANK17 DENI YANUAR MANGGA BCA 23121791…" at bounding box center [471, 184] width 918 height 760
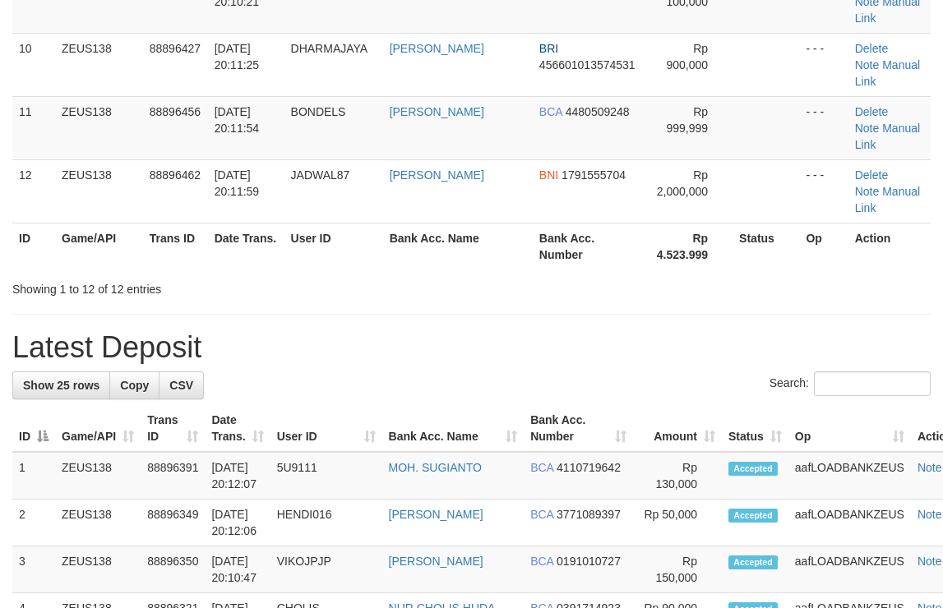
drag, startPoint x: 638, startPoint y: 214, endPoint x: 948, endPoint y: 283, distance: 318.2
click at [648, 371] on div "Search:" at bounding box center [471, 385] width 918 height 29
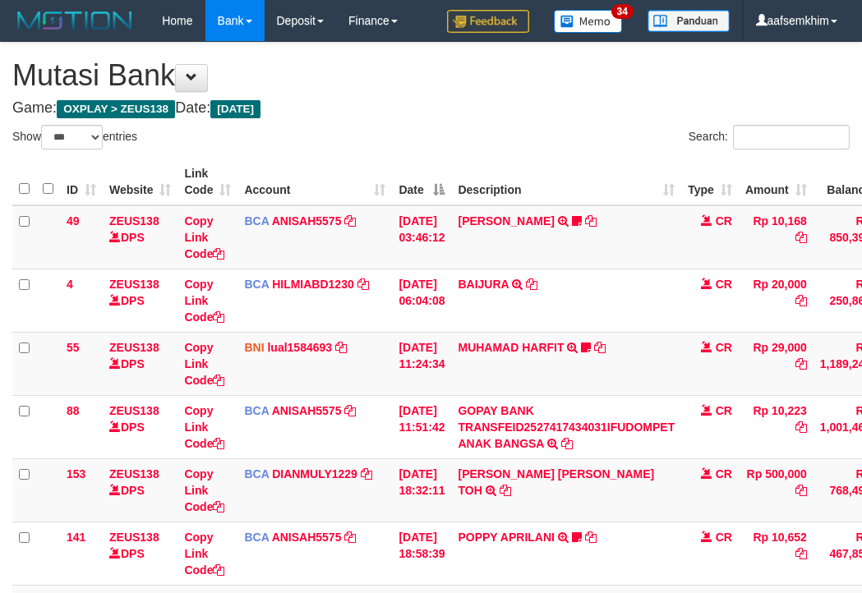
select select "***"
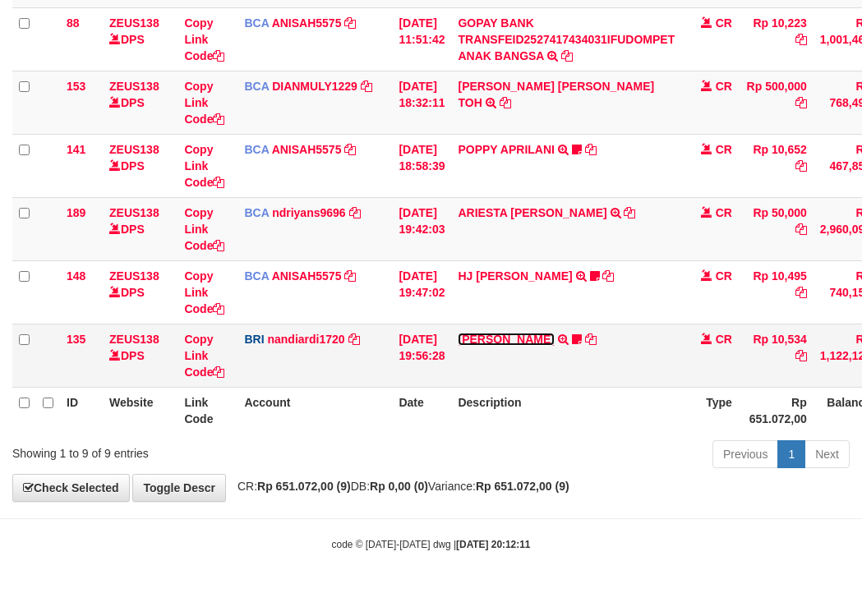
click at [501, 340] on link "[PERSON_NAME]" at bounding box center [506, 339] width 96 height 13
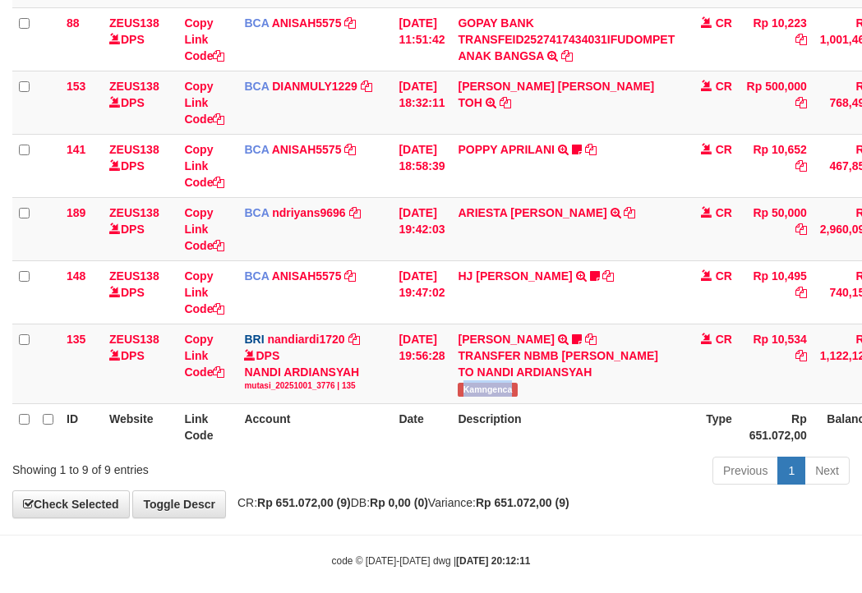
drag, startPoint x: 556, startPoint y: 394, endPoint x: 2, endPoint y: 267, distance: 568.2
click at [552, 394] on td "[PERSON_NAME] TRANSFER NBMB [PERSON_NAME] PRAYOGA TO NANDI ARDIANSYAH Kamngenca" at bounding box center [566, 364] width 230 height 80
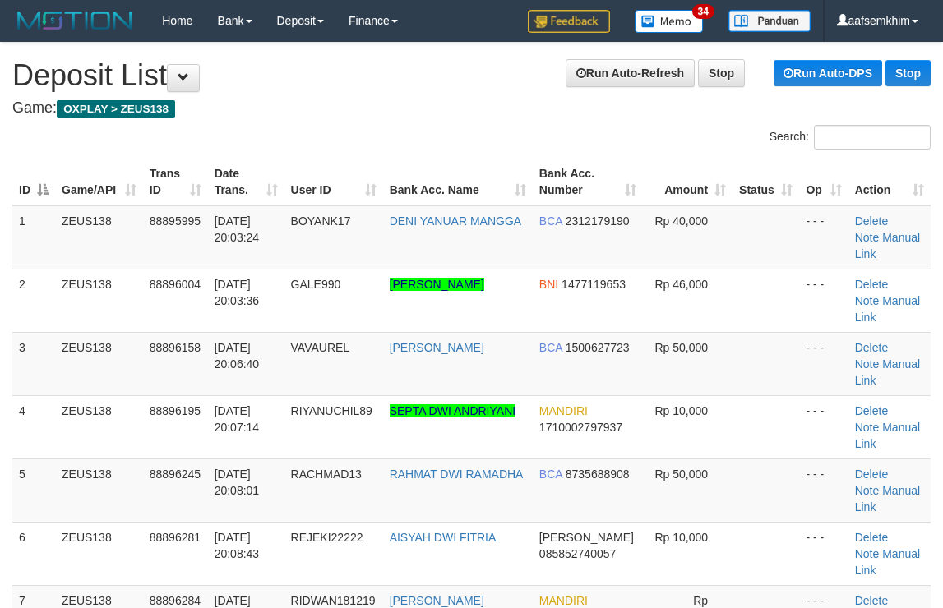
scroll to position [820, 0]
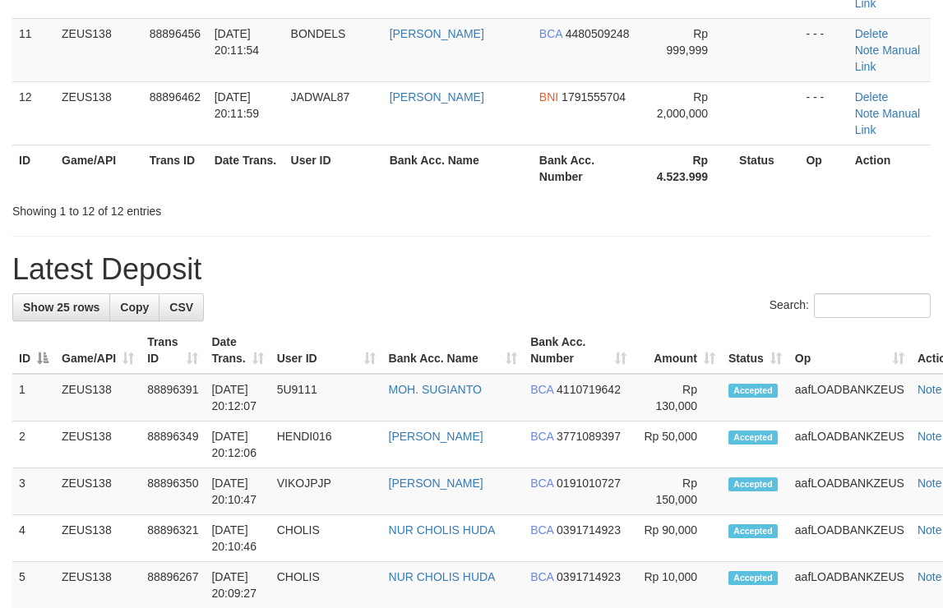
scroll to position [742, 0]
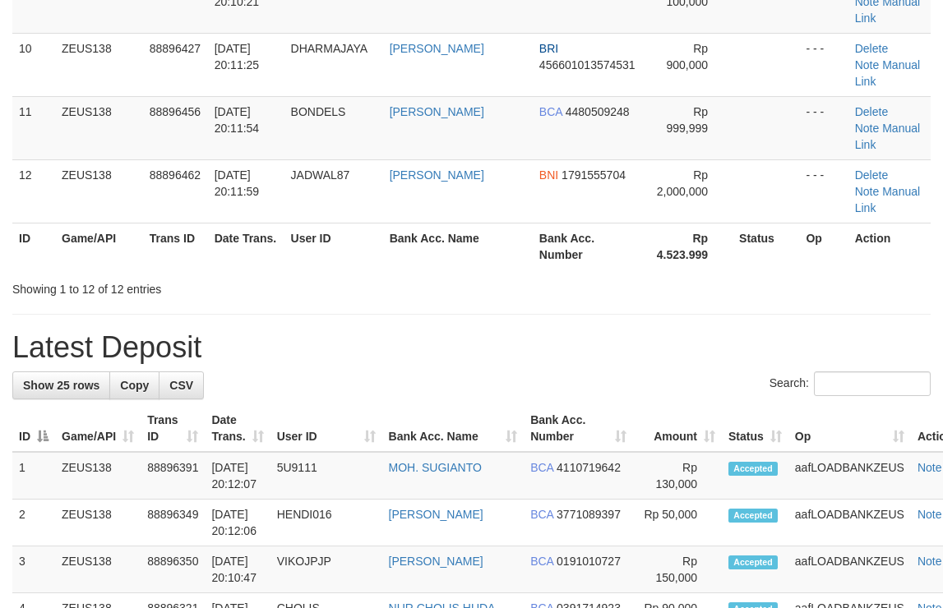
drag, startPoint x: 670, startPoint y: 159, endPoint x: 648, endPoint y: 150, distance: 24.0
click at [645, 331] on h1 "Latest Deposit" at bounding box center [471, 347] width 918 height 33
drag, startPoint x: 667, startPoint y: 164, endPoint x: 949, endPoint y: 226, distance: 288.7
click at [720, 331] on h1 "Latest Deposit" at bounding box center [471, 347] width 918 height 33
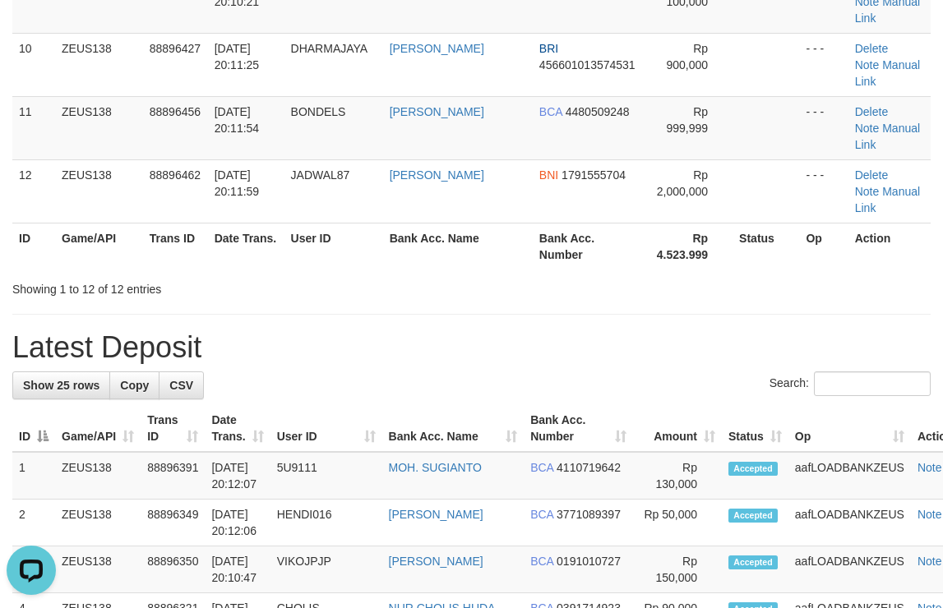
drag, startPoint x: 686, startPoint y: 138, endPoint x: 684, endPoint y: 115, distance: 23.1
click at [686, 138] on div "**********" at bounding box center [471, 517] width 943 height 2433
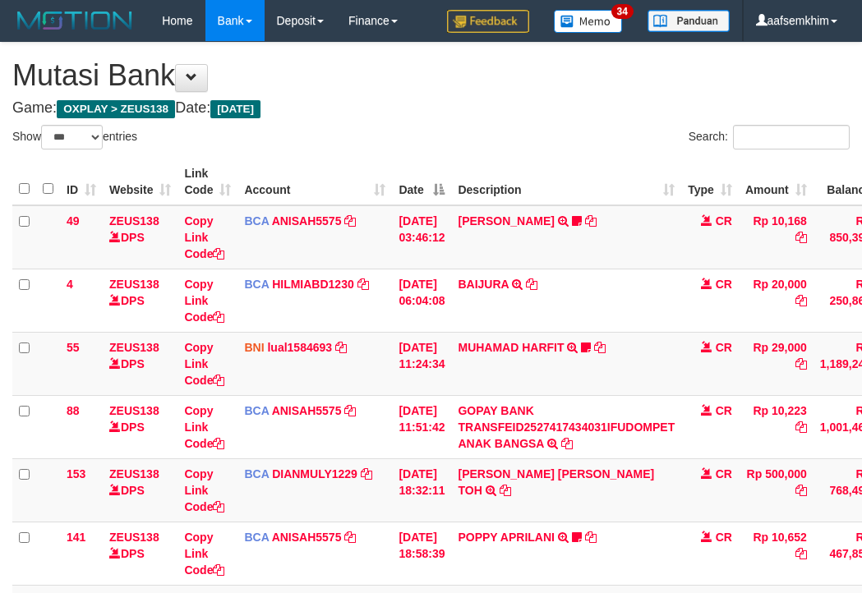
select select "***"
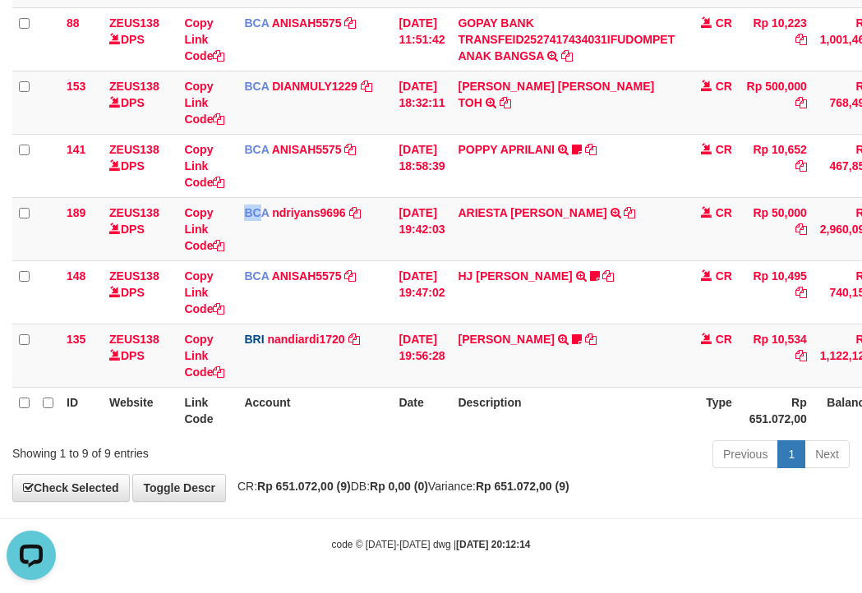
drag, startPoint x: 276, startPoint y: 238, endPoint x: 6, endPoint y: 176, distance: 277.3
click at [173, 228] on tr "189 ZEUS138 DPS Copy Link Code BCA ndriyans9696 DPS ANDRIYANSYAH mutasi_2025100…" at bounding box center [502, 228] width 980 height 63
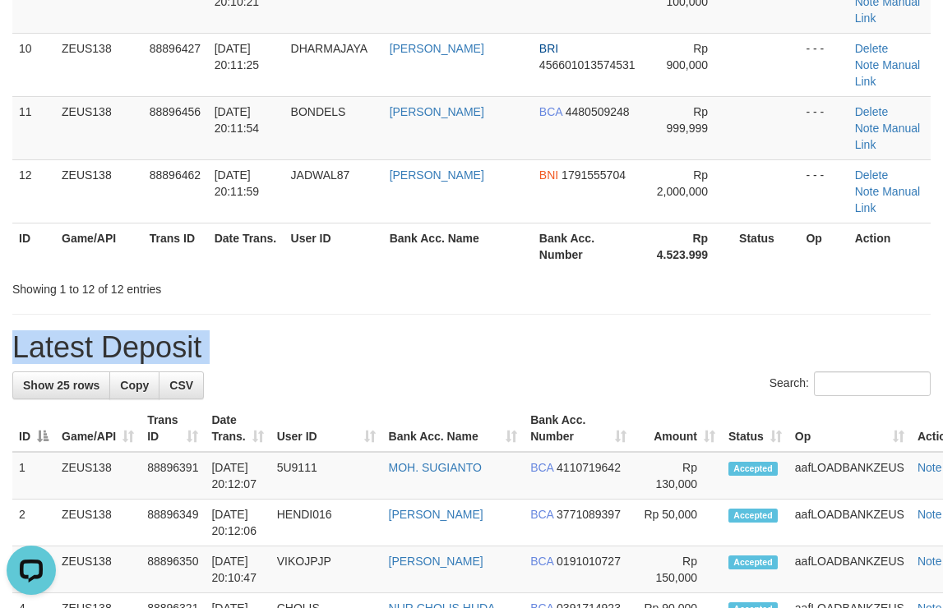
drag, startPoint x: 686, startPoint y: 116, endPoint x: 738, endPoint y: 159, distance: 67.7
click at [689, 165] on div "**********" at bounding box center [471, 517] width 943 height 2433
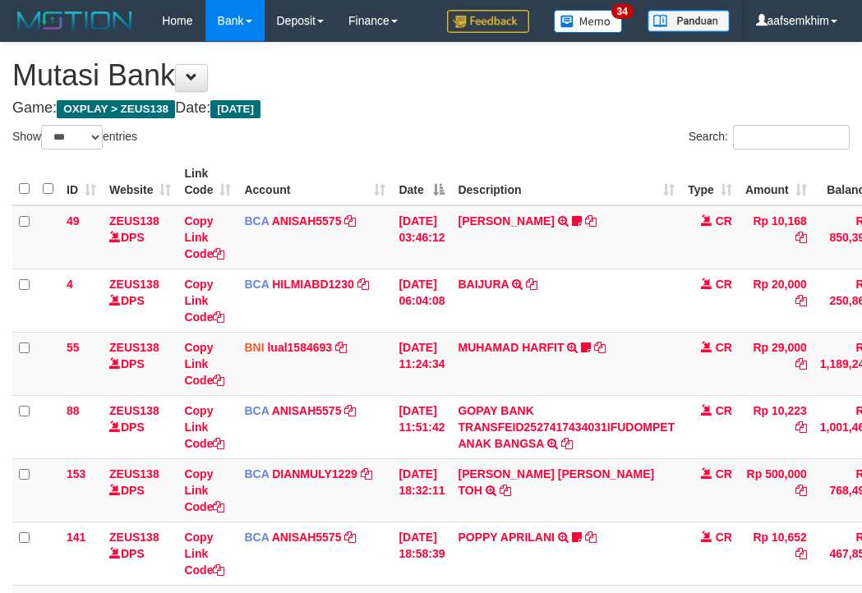
select select "***"
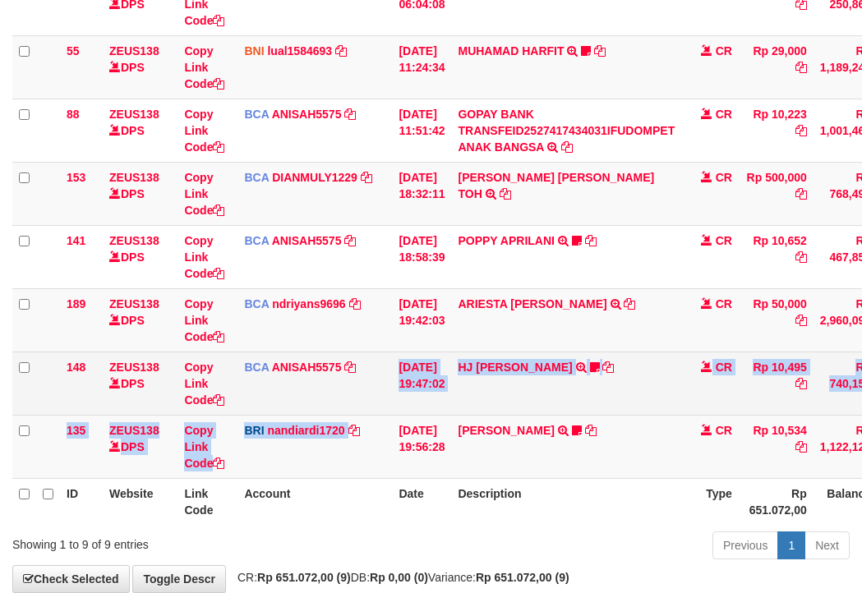
drag, startPoint x: 404, startPoint y: 418, endPoint x: 389, endPoint y: 409, distance: 17.3
click at [391, 413] on td "BCA ANISAH5575 DPS ANISAH mutasi_20251001_3827 | 148 mutasi_20251001_3827 | 148" at bounding box center [315, 383] width 155 height 63
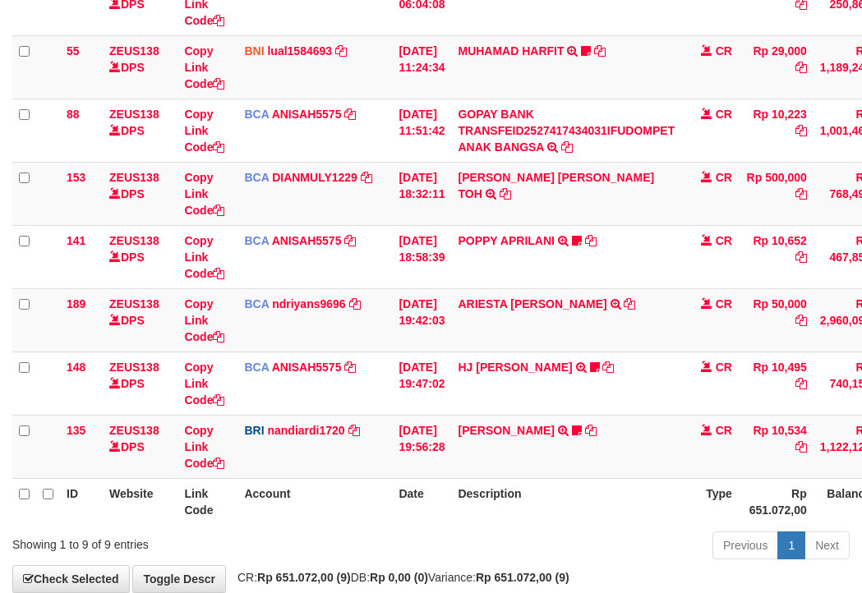
scroll to position [388, 0]
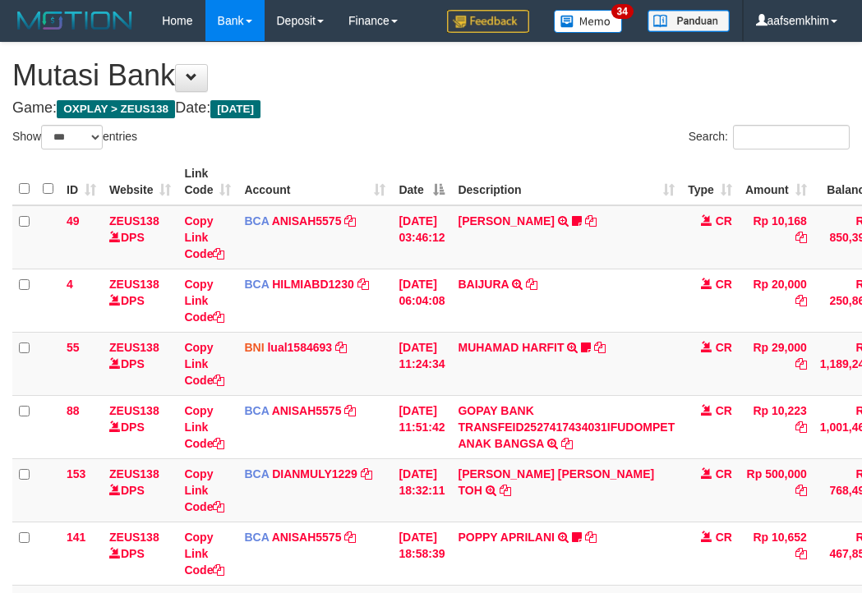
select select "***"
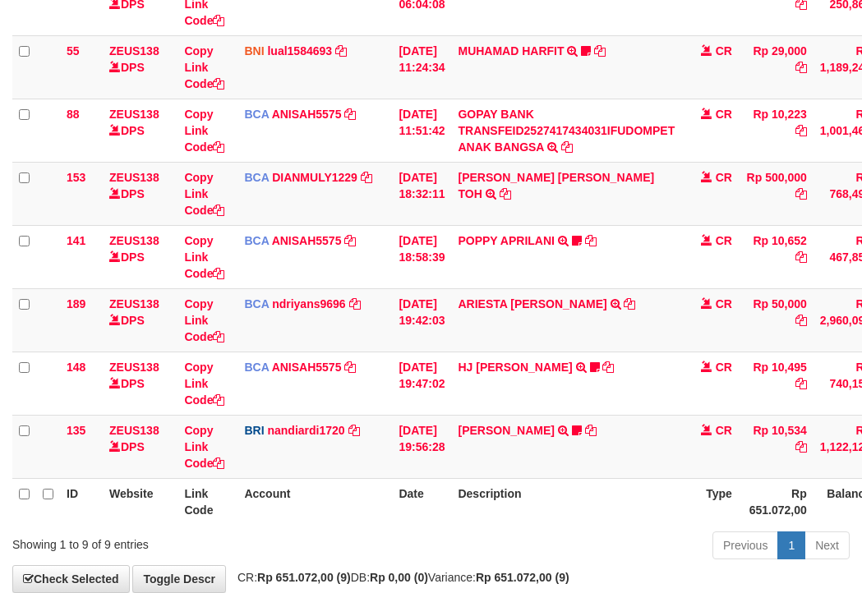
scroll to position [388, 0]
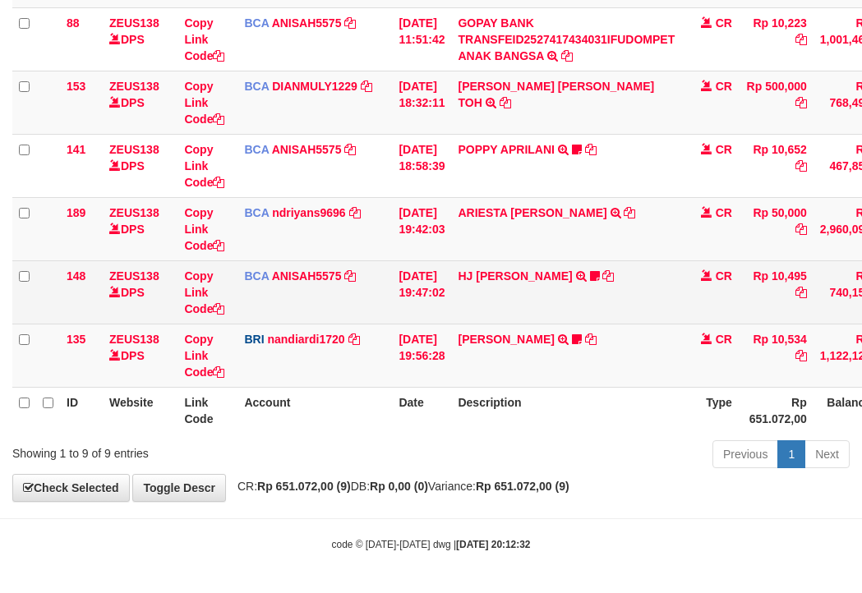
drag, startPoint x: 247, startPoint y: 342, endPoint x: 188, endPoint y: 319, distance: 63.5
click at [246, 342] on span "BRI" at bounding box center [254, 339] width 20 height 13
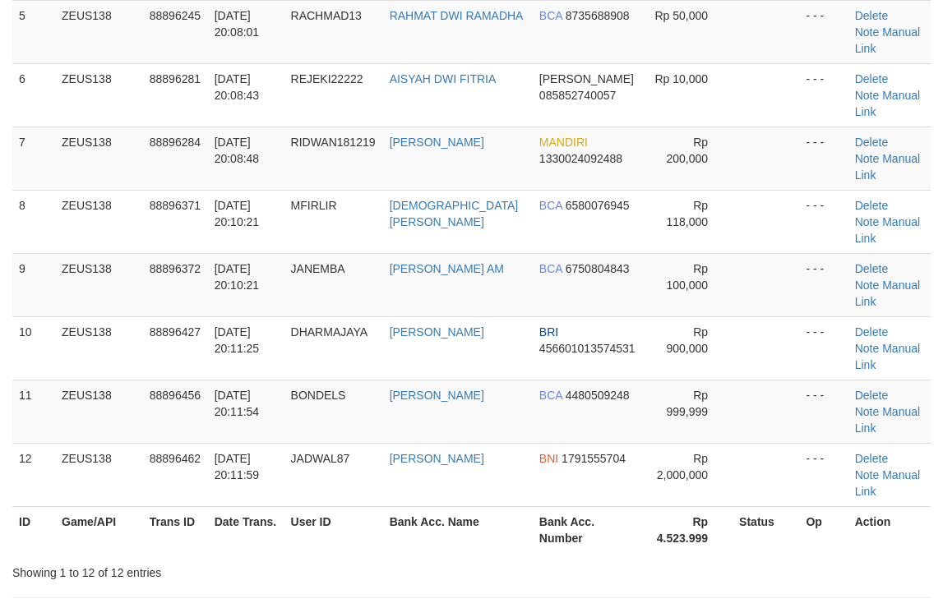
scroll to position [328, 0]
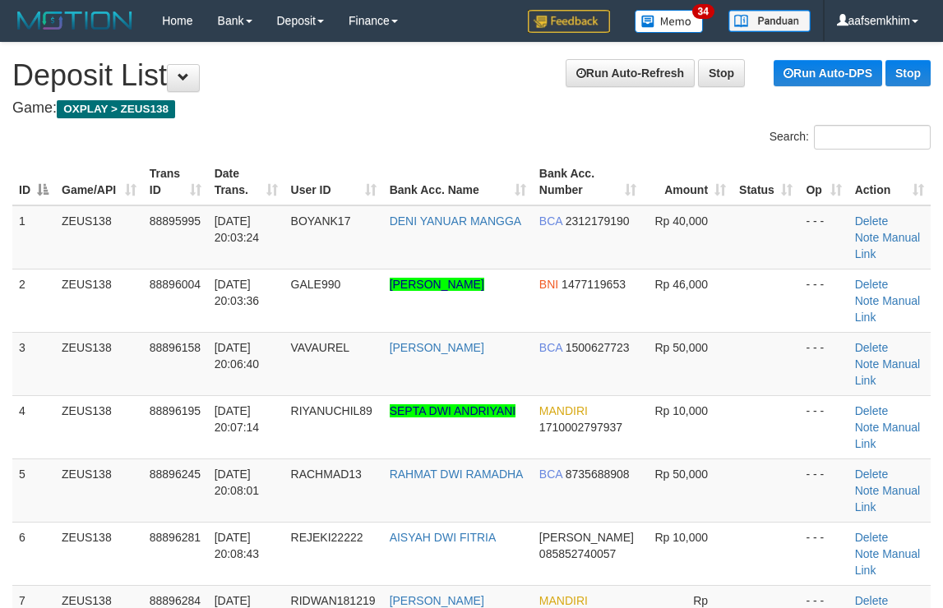
scroll to position [405, 0]
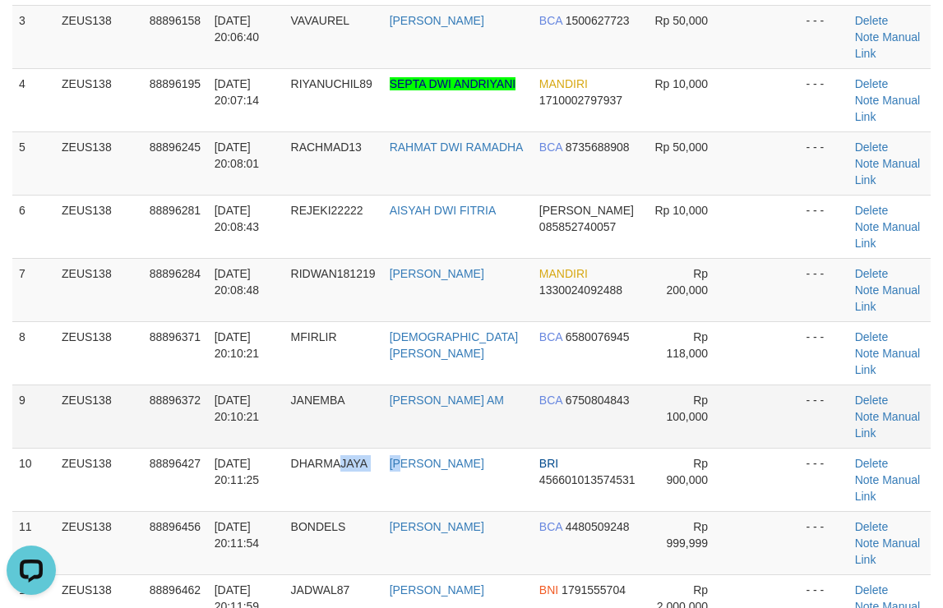
drag, startPoint x: 421, startPoint y: 327, endPoint x: 502, endPoint y: 313, distance: 82.6
click at [466, 448] on tr "10 ZEUS138 88896427 [DATE] 20:11:25 [GEOGRAPHIC_DATA] [PERSON_NAME] BRI 4566010…" at bounding box center [471, 479] width 918 height 63
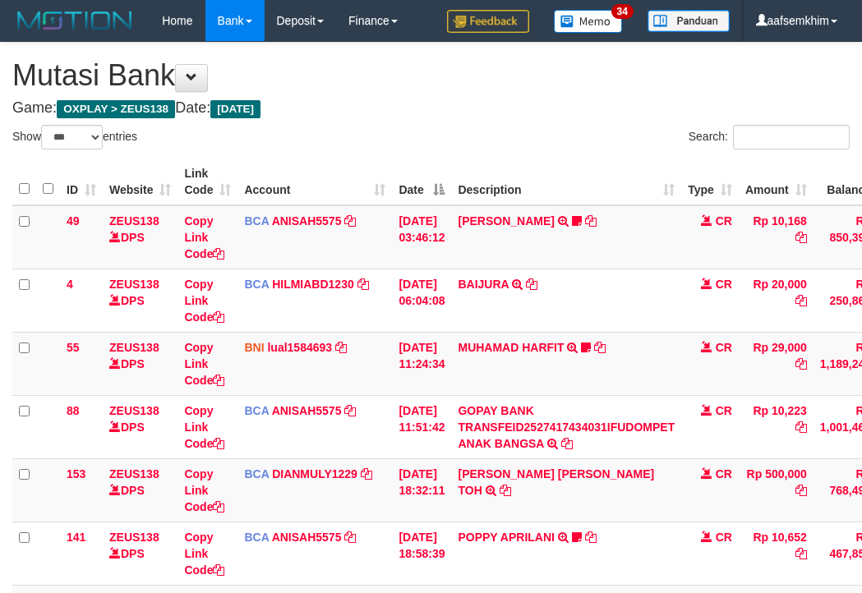
select select "***"
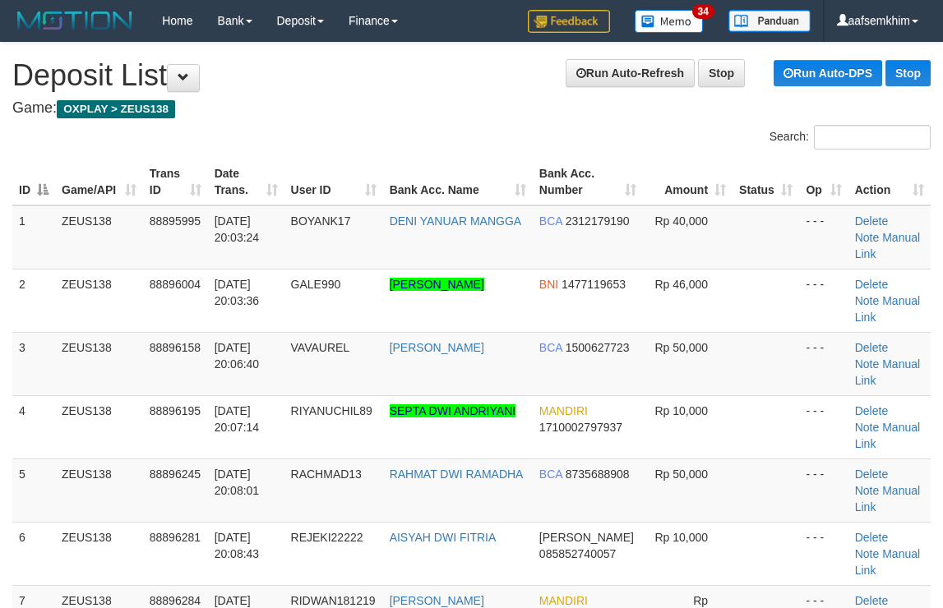
scroll to position [405, 0]
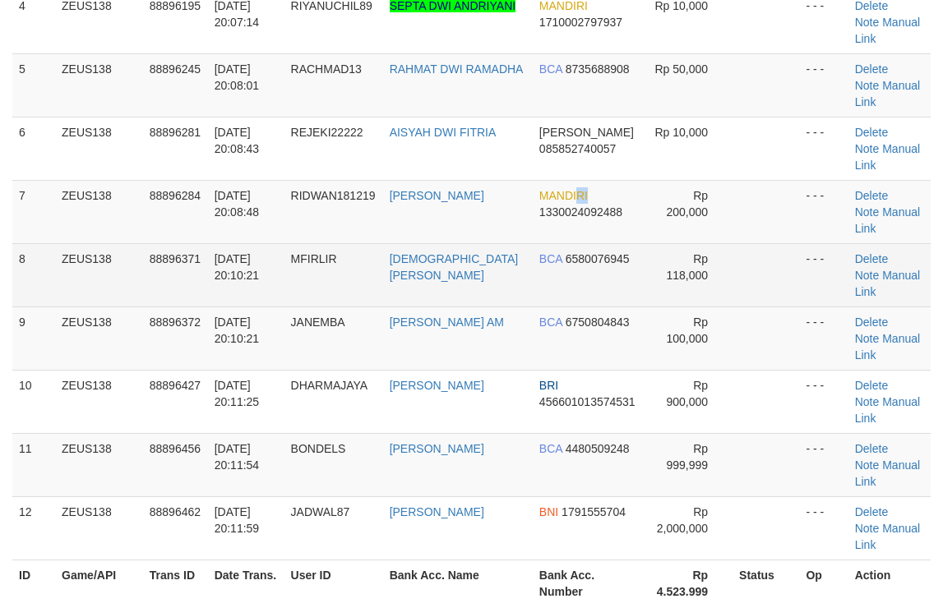
click at [593, 180] on td "MANDIRI 1330024092488" at bounding box center [588, 211] width 111 height 63
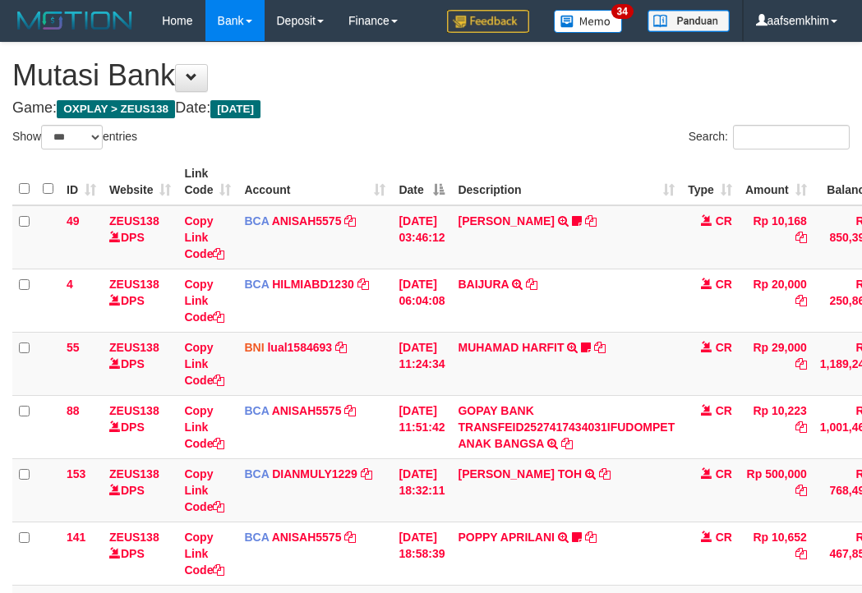
select select "***"
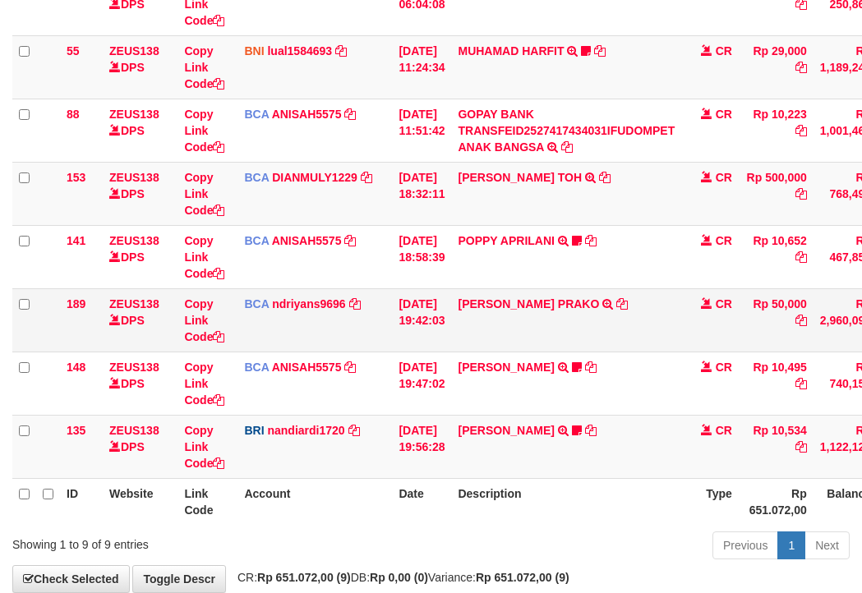
scroll to position [388, 0]
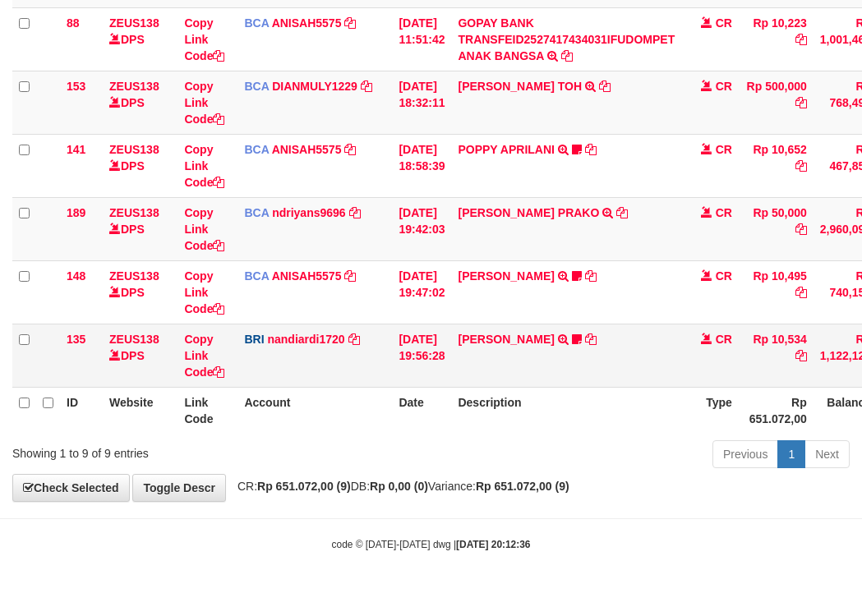
click at [372, 337] on tbody "49 ZEUS138 DPS Copy Link Code BCA ANISAH5575 DPS ANISAH mutasi_20251001_3827 | …" at bounding box center [502, 103] width 980 height 570
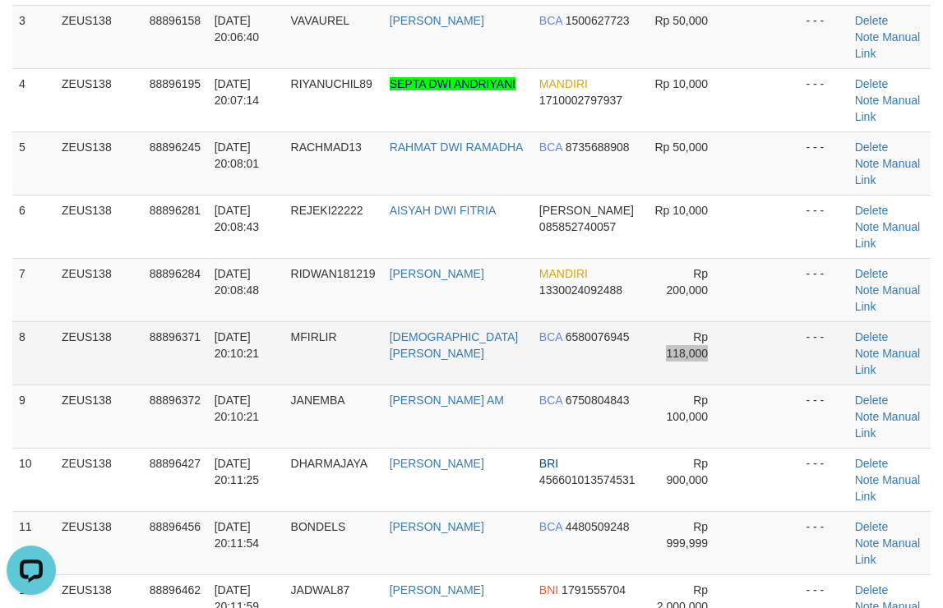
click at [661, 321] on tr "8 ZEUS138 88896371 01/10/2025 20:10:21 MFIRLIR MUHAMMAD FIRLI RIZ BCA 658007694…" at bounding box center [471, 352] width 918 height 63
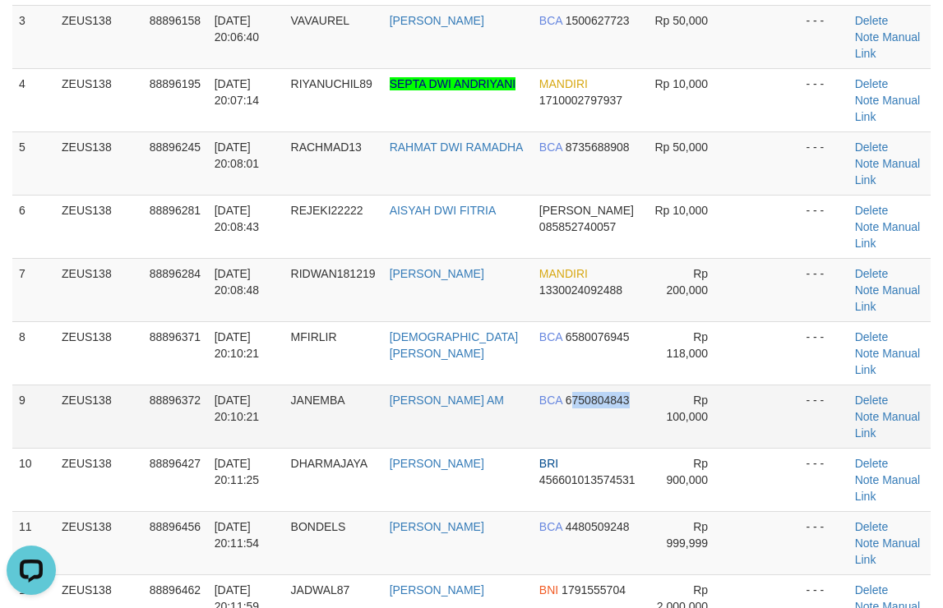
click at [582, 385] on td "BCA 6750804843" at bounding box center [588, 416] width 111 height 63
drag, startPoint x: 718, startPoint y: 258, endPoint x: 950, endPoint y: 207, distance: 237.3
click at [696, 321] on tr "8 ZEUS138 88896371 01/10/2025 20:10:21 MFIRLIR MUHAMMAD FIRLI RIZ BCA 658007694…" at bounding box center [471, 352] width 918 height 63
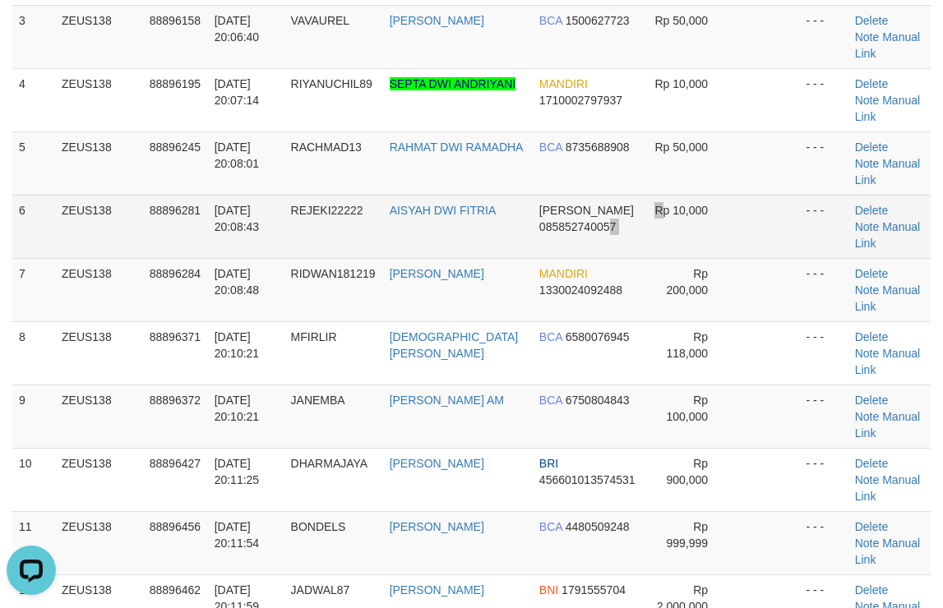
drag, startPoint x: 598, startPoint y: 161, endPoint x: 589, endPoint y: 161, distance: 9.0
click at [589, 195] on tr "6 ZEUS138 88896281 01/10/2025 20:08:43 REJEKI22222 AISYAH DWI FITRIA DANA 08585…" at bounding box center [471, 226] width 918 height 63
drag, startPoint x: 526, startPoint y: 142, endPoint x: 634, endPoint y: 141, distance: 108.5
click at [565, 195] on td "DANA 085852740057" at bounding box center [588, 226] width 111 height 63
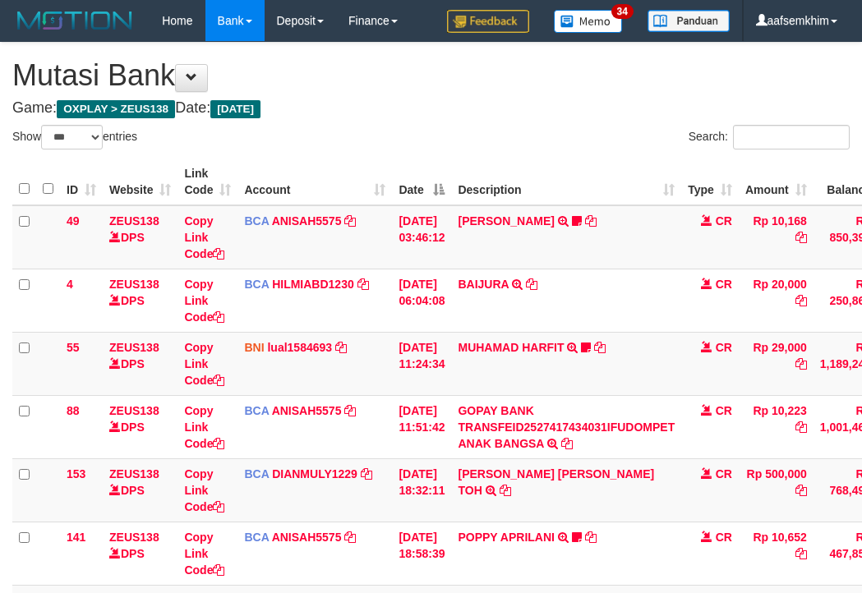
select select "***"
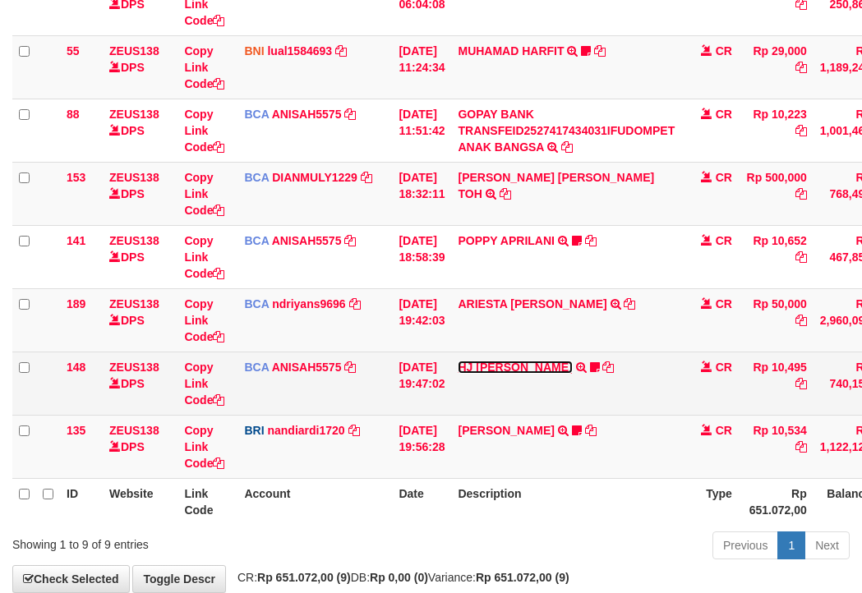
click at [537, 373] on link "HJ [PERSON_NAME]" at bounding box center [515, 367] width 114 height 13
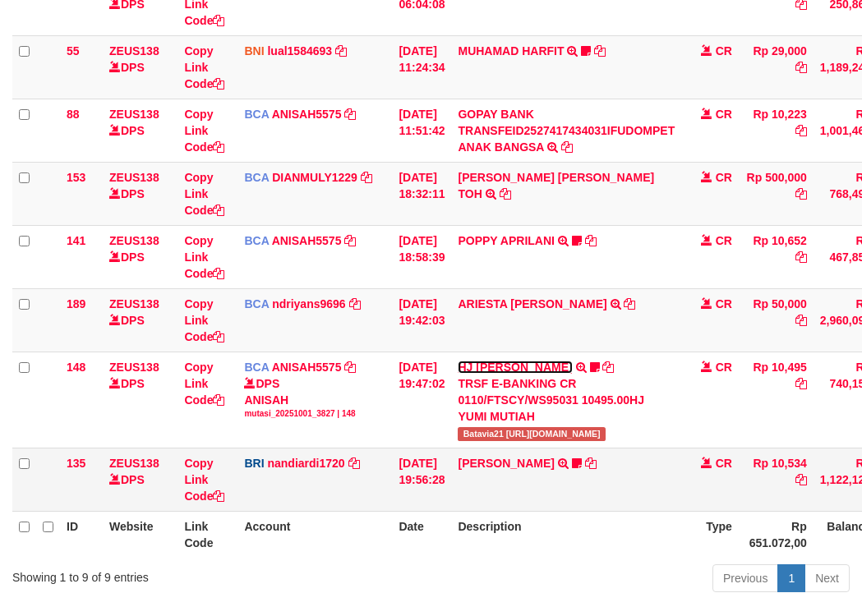
scroll to position [388, 0]
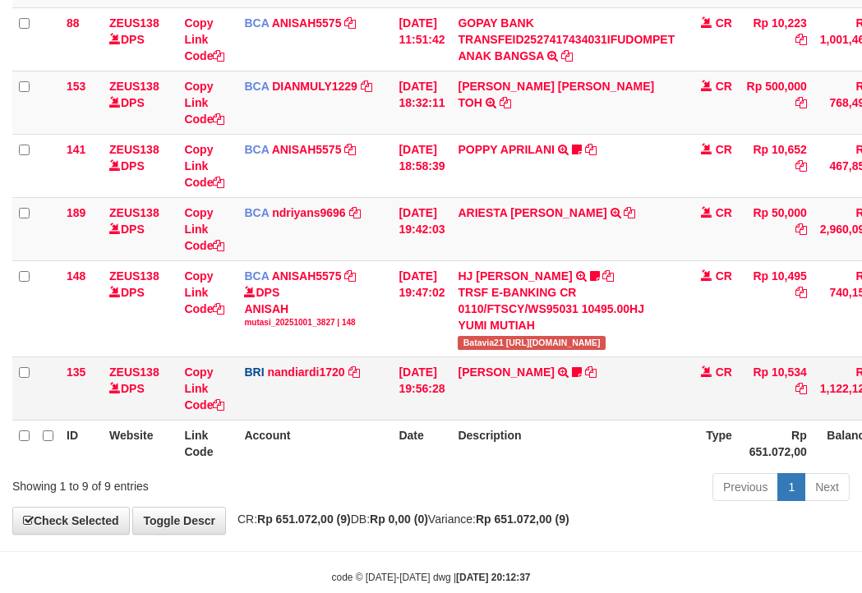
click at [523, 381] on td "[PERSON_NAME] TRANSFER NBMB [PERSON_NAME] PRAYOGA TO NANDI ARDIANSYAH Kamngenca" at bounding box center [566, 388] width 230 height 63
click at [523, 376] on link "[PERSON_NAME]" at bounding box center [506, 372] width 96 height 13
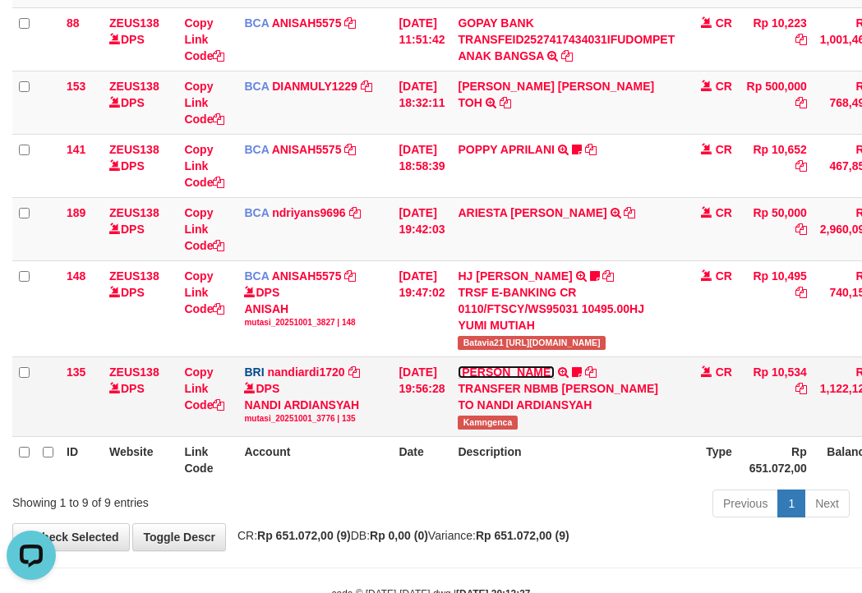
scroll to position [0, 0]
drag, startPoint x: 567, startPoint y: 432, endPoint x: 291, endPoint y: 379, distance: 281.3
click at [561, 435] on td "KELVIN PRAYOGA TRANSFER NBMB KELVIN PRAYOGA TO NANDI ARDIANSYAH Kamngenca" at bounding box center [566, 397] width 230 height 80
copy span "Kamngenca"
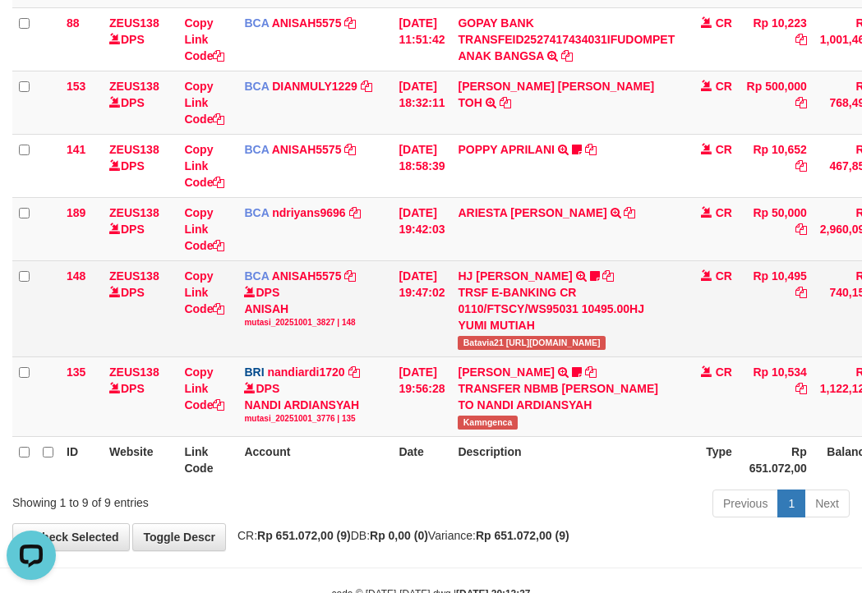
click at [484, 337] on td "HJ YUMI MUTIAH TRSF E-BANKING CR 0110/FTSCY/WS95031 10495.00HJ YUMI MUTIAH Bata…" at bounding box center [566, 309] width 230 height 96
click at [491, 340] on span "Batavia21 https://prnt.sc/FQN_MkHym9JM" at bounding box center [531, 343] width 147 height 14
click at [487, 344] on span "Batavia21 https://prnt.sc/FQN_MkHym9JM" at bounding box center [531, 343] width 147 height 14
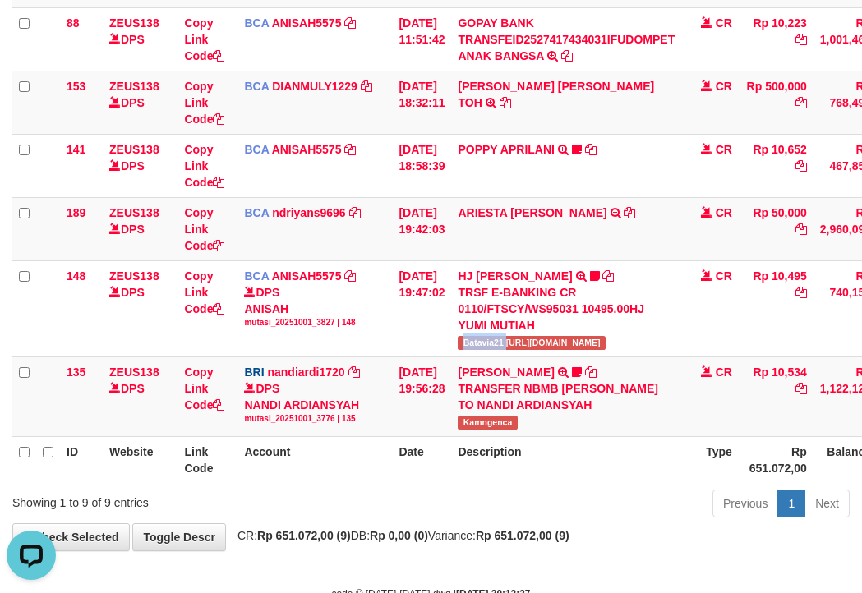
copy span "Batavia21"
drag, startPoint x: 476, startPoint y: 237, endPoint x: 554, endPoint y: 241, distance: 78.2
click at [559, 239] on td "ARIESTA HERU PRAKO TRSF E-BANKING CR 10/01 ZP6P1 ARIESTA HERU PRAKO" at bounding box center [566, 228] width 230 height 63
click at [307, 232] on td "BCA ndriyans9696 DPS ANDRIYANSYAH mutasi_20251001_3291 | 189 mutasi_20251001_32…" at bounding box center [315, 228] width 155 height 63
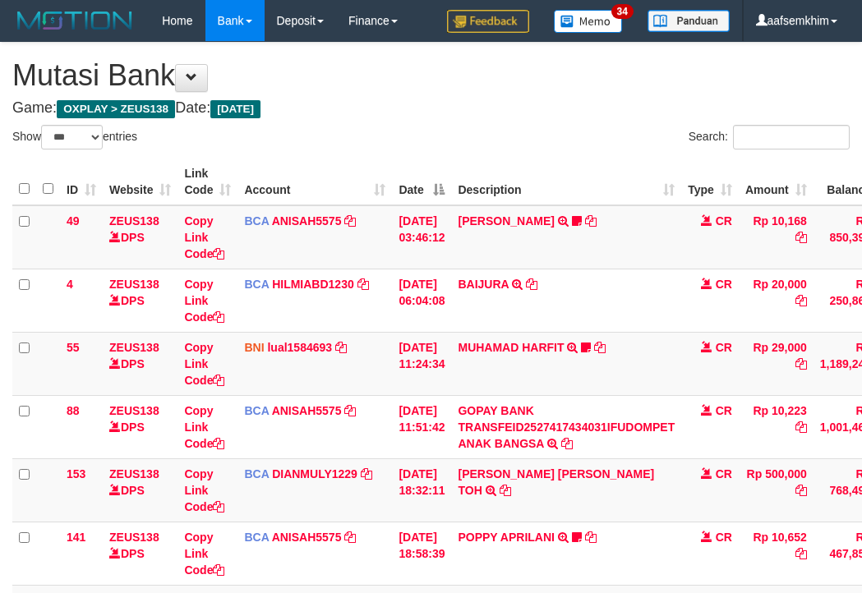
select select "***"
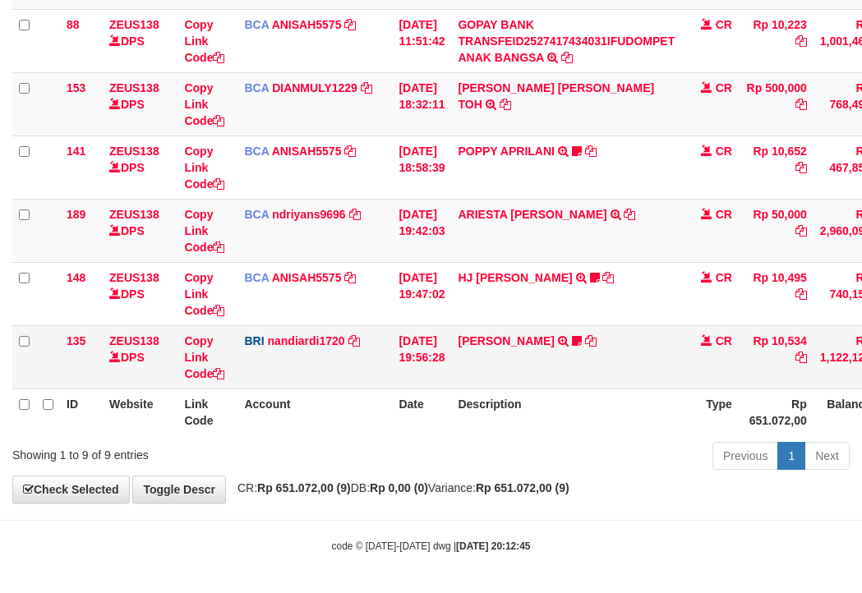
scroll to position [388, 0]
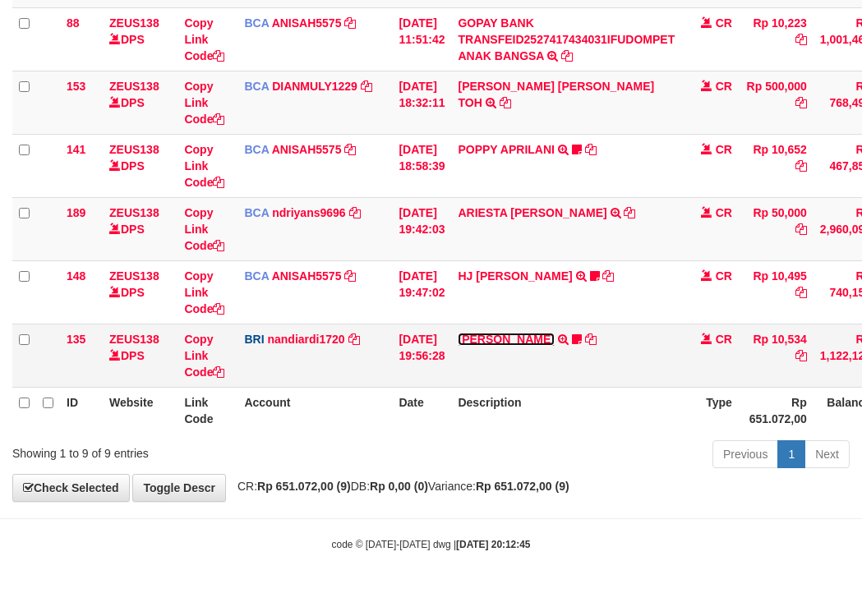
click at [551, 344] on link "[PERSON_NAME]" at bounding box center [506, 339] width 96 height 13
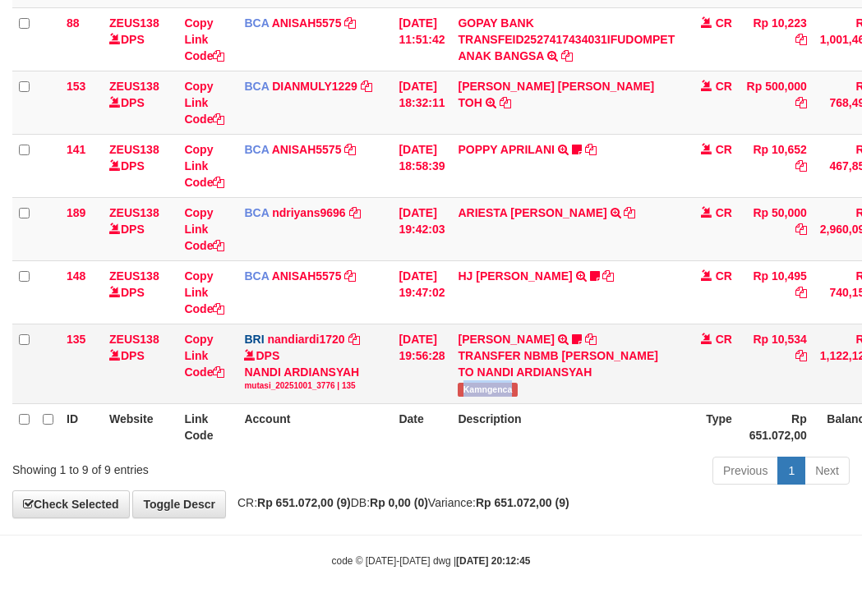
drag, startPoint x: 586, startPoint y: 397, endPoint x: 607, endPoint y: 395, distance: 20.6
click at [614, 394] on td "[PERSON_NAME] TRANSFER NBMB [PERSON_NAME] PRAYOGA TO NANDI ARDIANSYAH Kamngenca" at bounding box center [566, 364] width 230 height 80
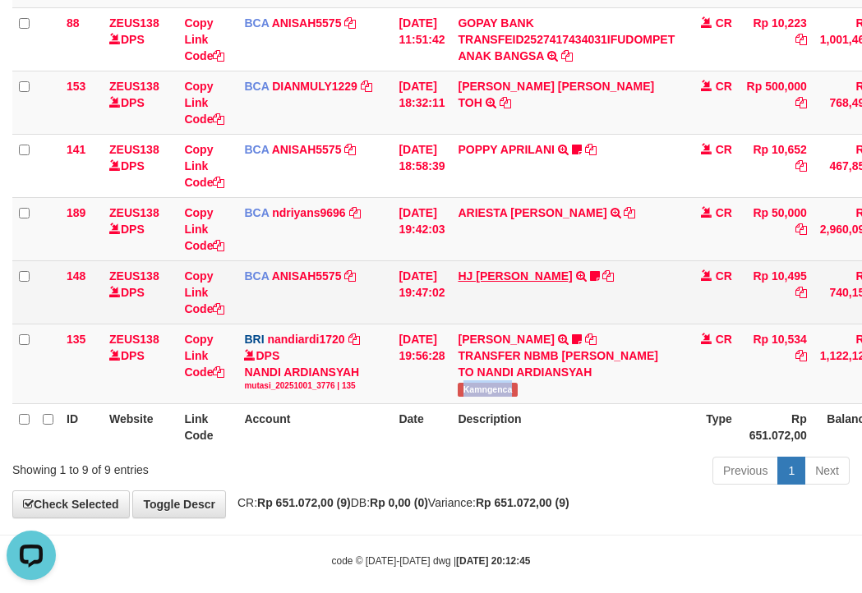
click at [524, 277] on link "HJ [PERSON_NAME]" at bounding box center [515, 276] width 114 height 13
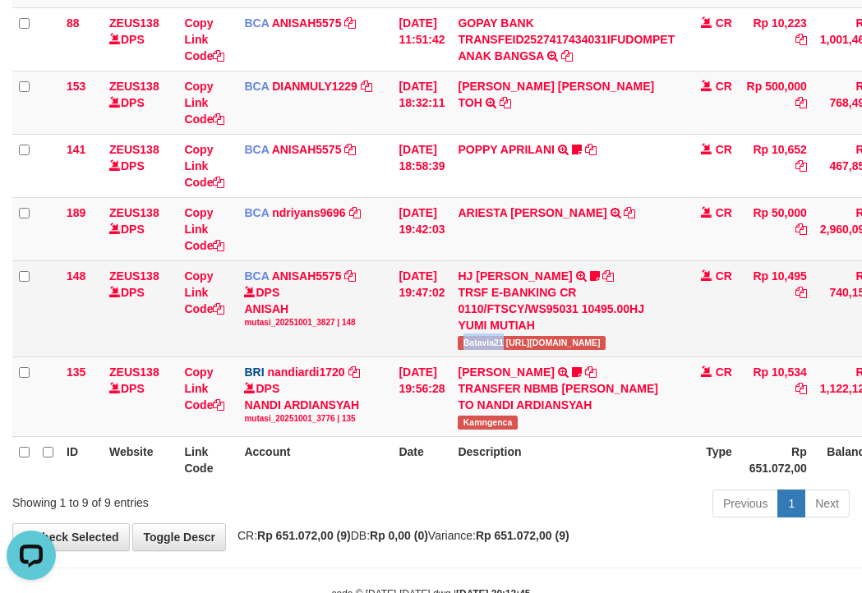
click at [514, 344] on td "HJ YUMI MUTIAH TRSF E-BANKING CR 0110/FTSCY/WS95031 10495.00HJ YUMI MUTIAH Bata…" at bounding box center [566, 309] width 230 height 96
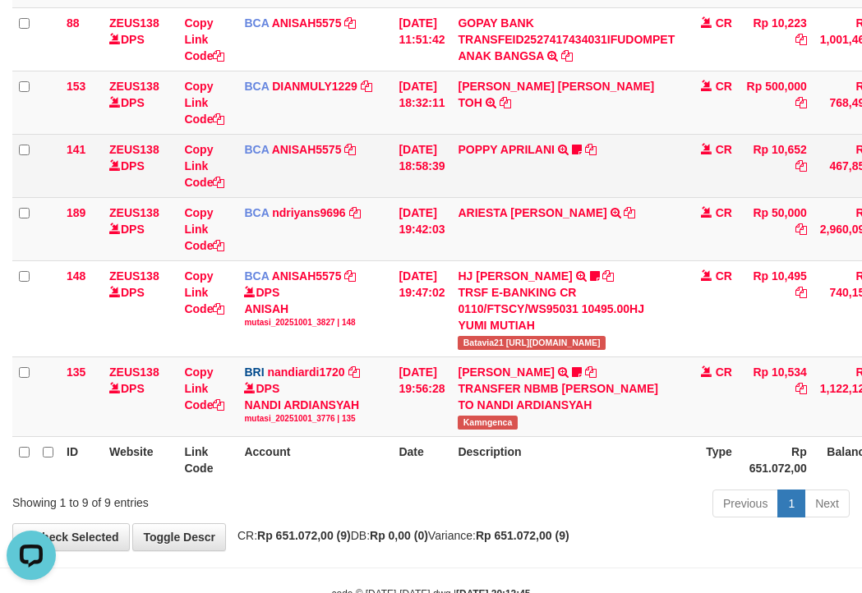
click at [501, 159] on td "POPPY APRILANI TRSF E-BANKING CR 0110/FTSCY/WS95271 10652.00POPPY APRILANI Taro…" at bounding box center [566, 165] width 230 height 63
click at [502, 146] on link "POPPY APRILANI" at bounding box center [506, 149] width 96 height 13
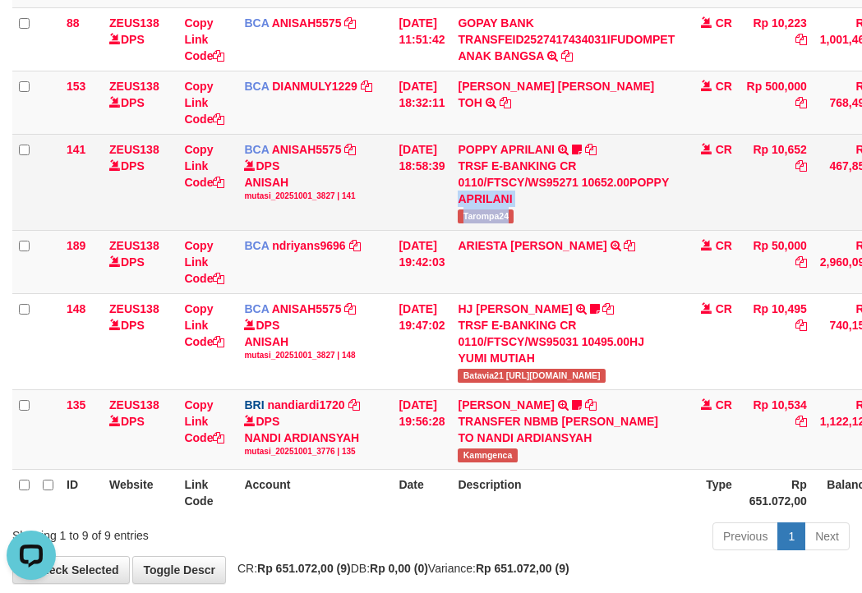
click at [524, 212] on td "POPPY APRILANI TRSF E-BANKING CR 0110/FTSCY/WS95271 10652.00POPPY APRILANI Taro…" at bounding box center [566, 182] width 230 height 96
copy td "APRILANI Tarompa24"
click at [487, 224] on td "POPPY APRILANI TRSF E-BANKING CR 0110/FTSCY/WS95271 10652.00POPPY APRILANI Taro…" at bounding box center [566, 182] width 230 height 96
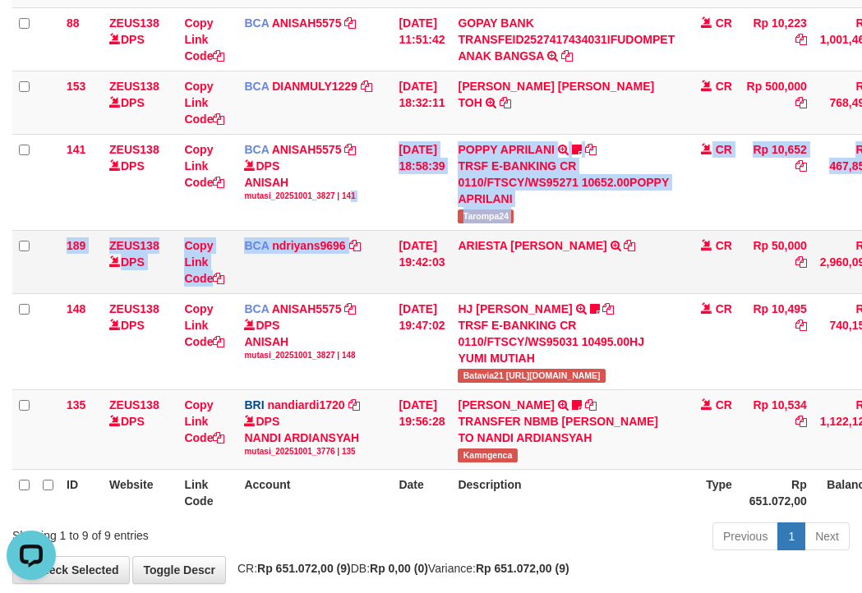
drag, startPoint x: 358, startPoint y: 231, endPoint x: 312, endPoint y: 236, distance: 46.3
click at [353, 233] on tbody "49 ZEUS138 DPS Copy Link Code BCA ANISAH5575 DPS ANISAH mutasi_20251001_3827 | …" at bounding box center [502, 144] width 980 height 653
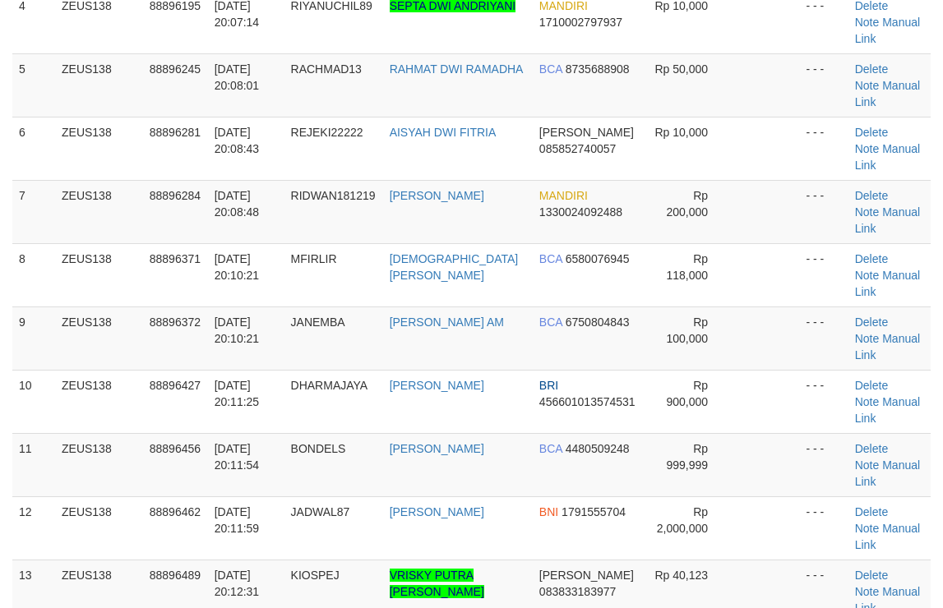
scroll to position [327, 0]
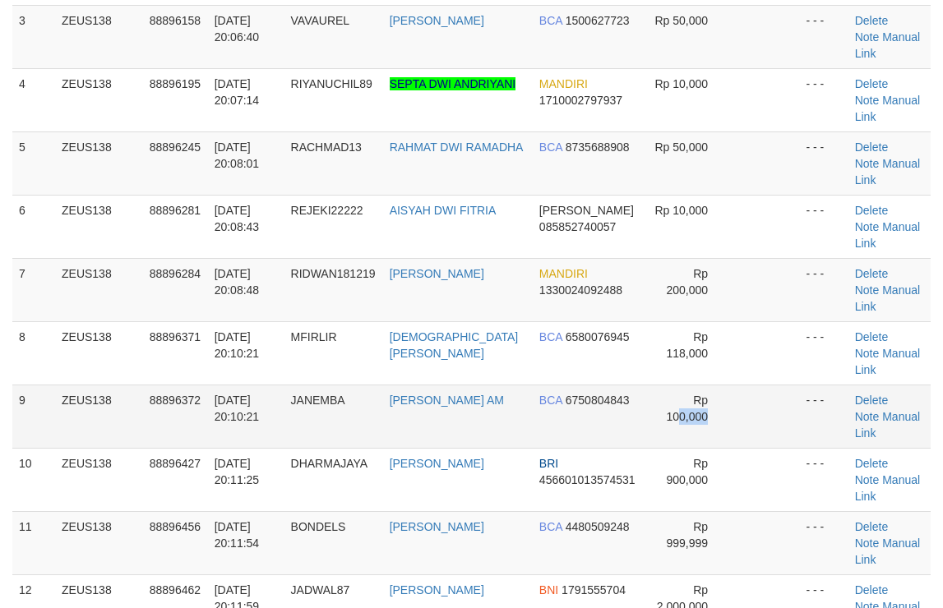
click at [681, 385] on tr "9 ZEUS138 88896372 [DATE] 20:10:21 JANEMBA [PERSON_NAME] AM BCA 6750804843 Rp 1…" at bounding box center [471, 416] width 918 height 63
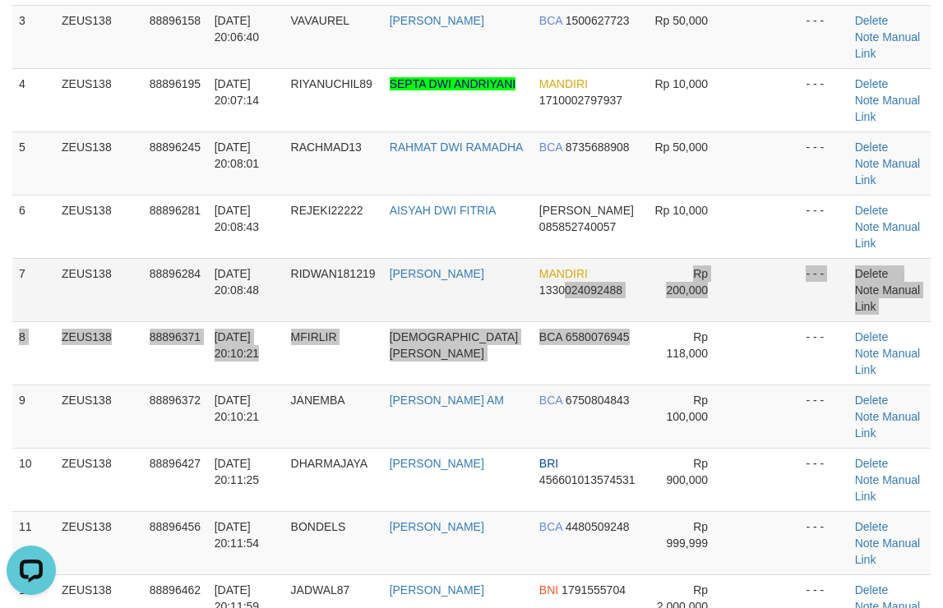
drag, startPoint x: 584, startPoint y: 224, endPoint x: 551, endPoint y: 219, distance: 33.2
click at [551, 219] on tbody "1 ZEUS138 88895995 01/10/2025 20:03:24 BOYANK17 DENI YANUAR MANGGA BCA 23121791…" at bounding box center [471, 321] width 918 height 887
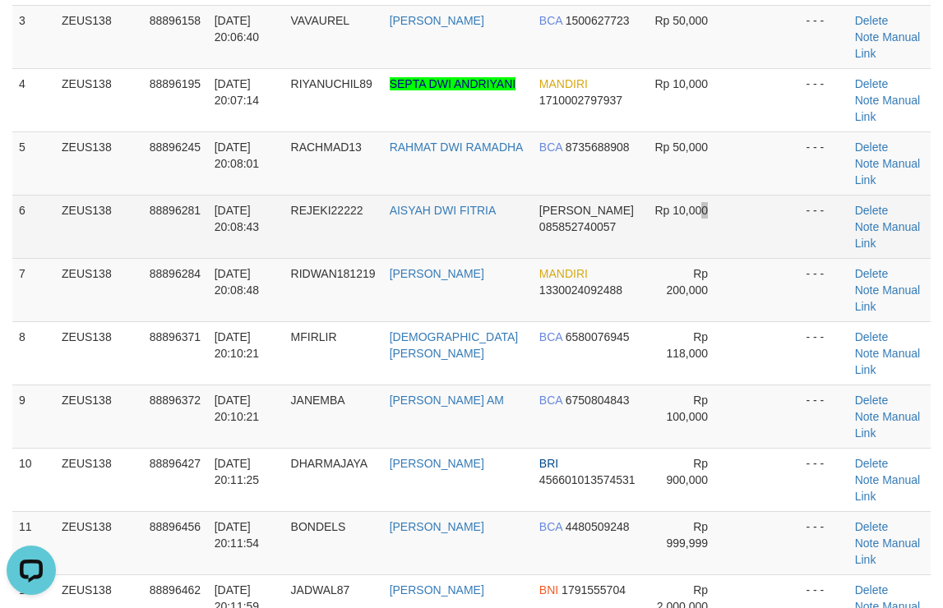
click at [691, 195] on tr "6 ZEUS138 88896281 [DATE] 20:08:43 REJEKI22222 AISYAH DWI FITRIA [PERSON_NAME] …" at bounding box center [471, 226] width 918 height 63
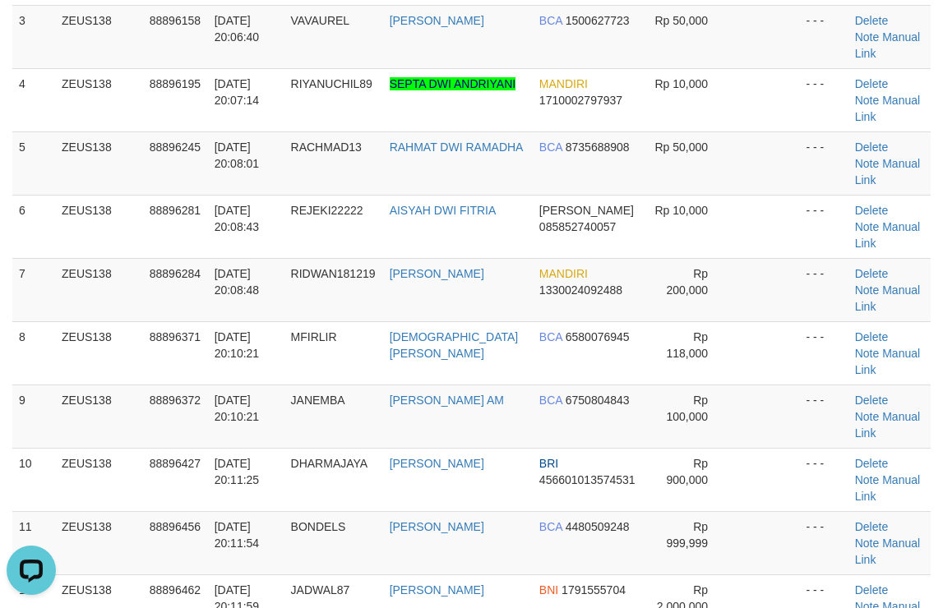
drag, startPoint x: 920, startPoint y: 159, endPoint x: 953, endPoint y: 162, distance: 33.0
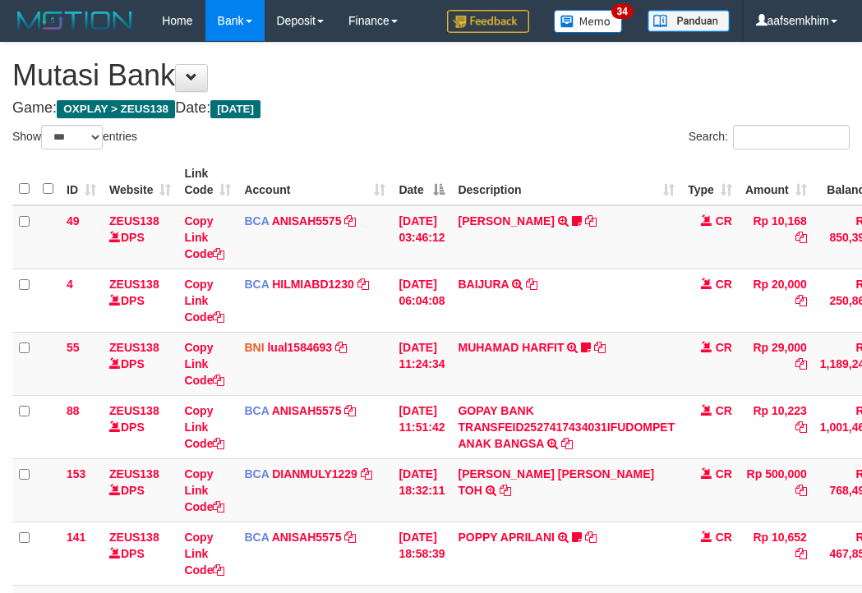
select select "***"
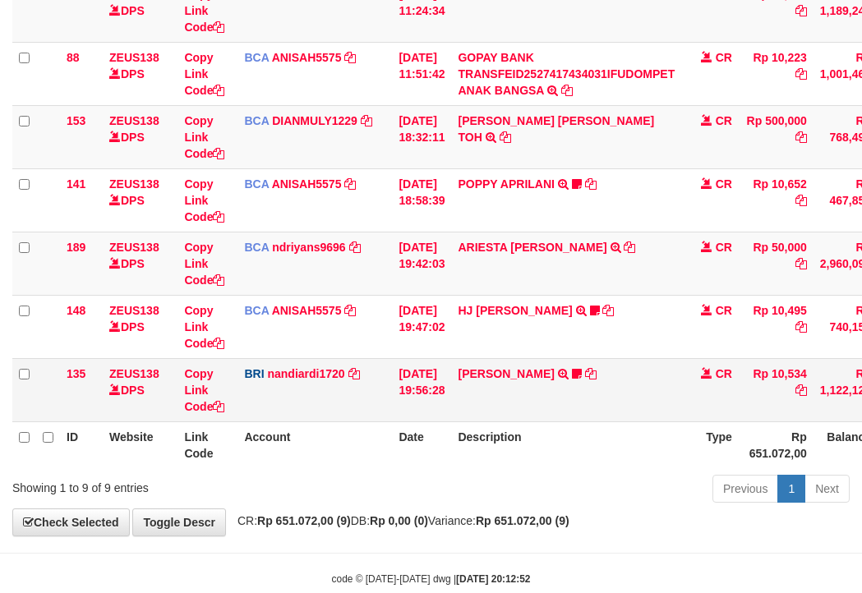
scroll to position [388, 0]
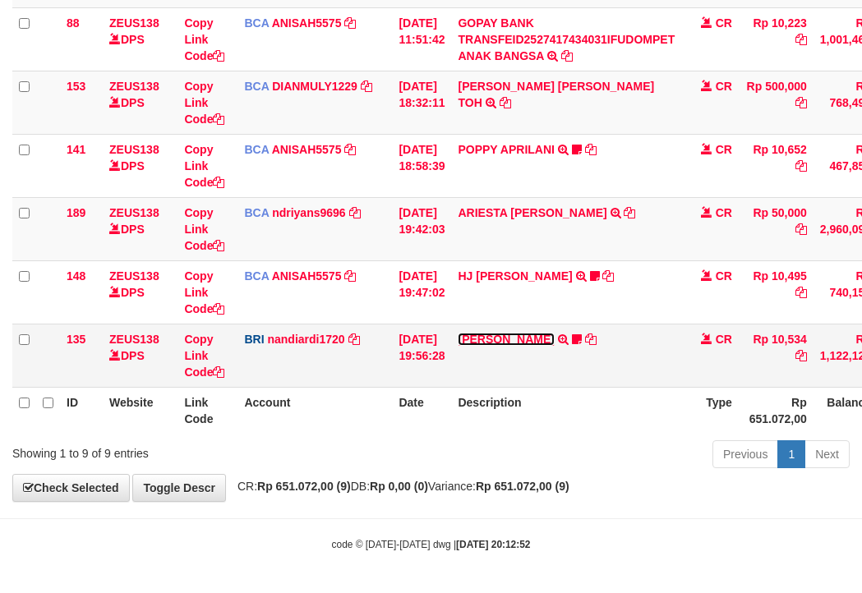
click at [516, 344] on link "[PERSON_NAME]" at bounding box center [506, 339] width 96 height 13
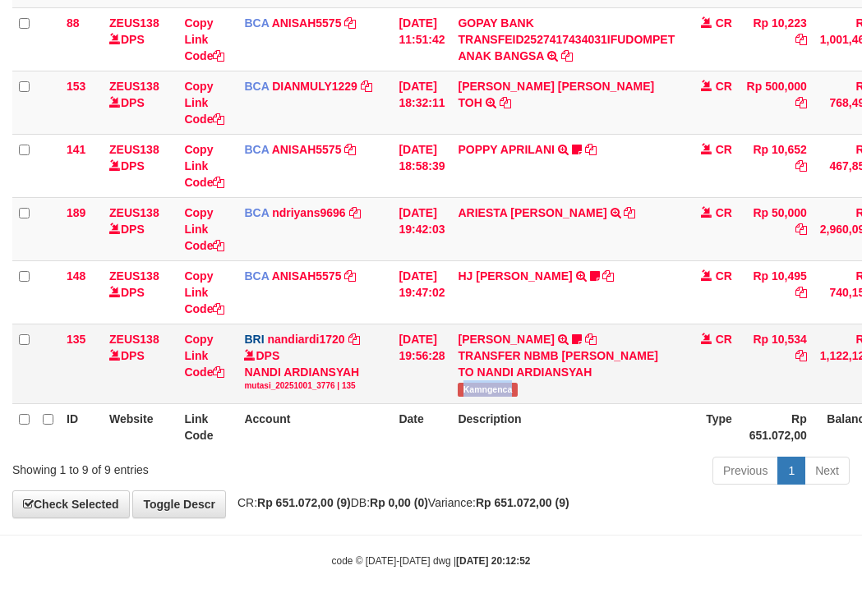
drag, startPoint x: 553, startPoint y: 390, endPoint x: 530, endPoint y: 394, distance: 23.2
click at [548, 392] on td "[PERSON_NAME] TRANSFER NBMB [PERSON_NAME] PRAYOGA TO NANDI ARDIANSYAH Kamngenca" at bounding box center [566, 364] width 230 height 80
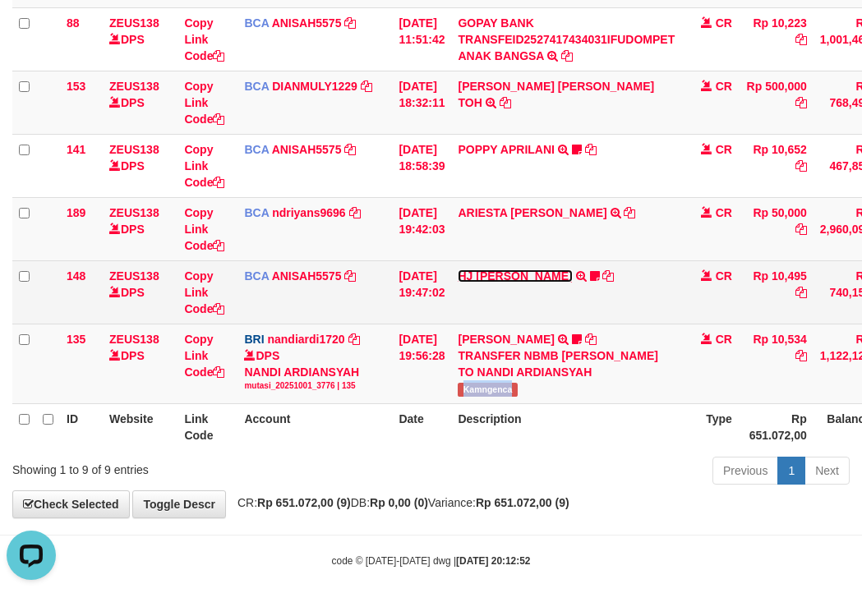
click at [511, 270] on link "HJ [PERSON_NAME]" at bounding box center [515, 276] width 114 height 13
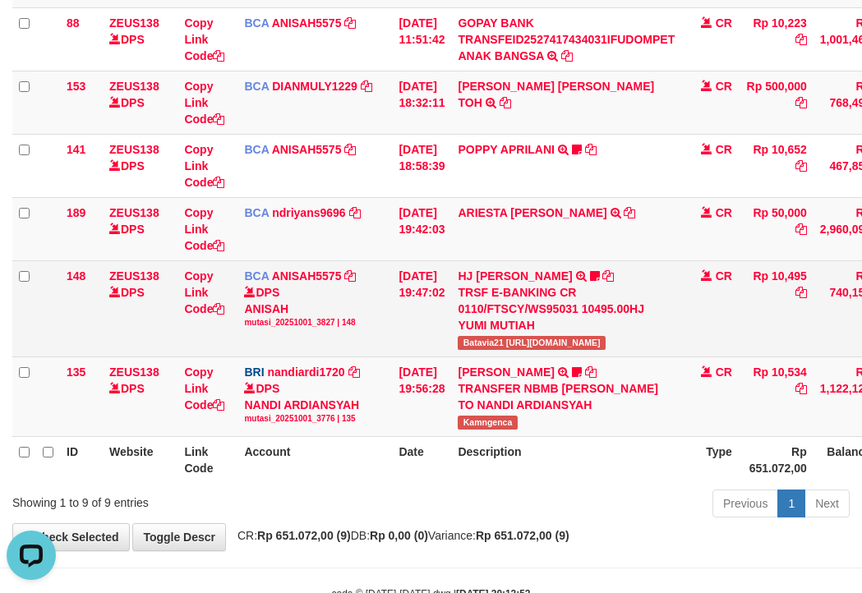
click at [497, 348] on span "Batavia21 https://prnt.sc/FQN_MkHym9JM" at bounding box center [531, 343] width 147 height 14
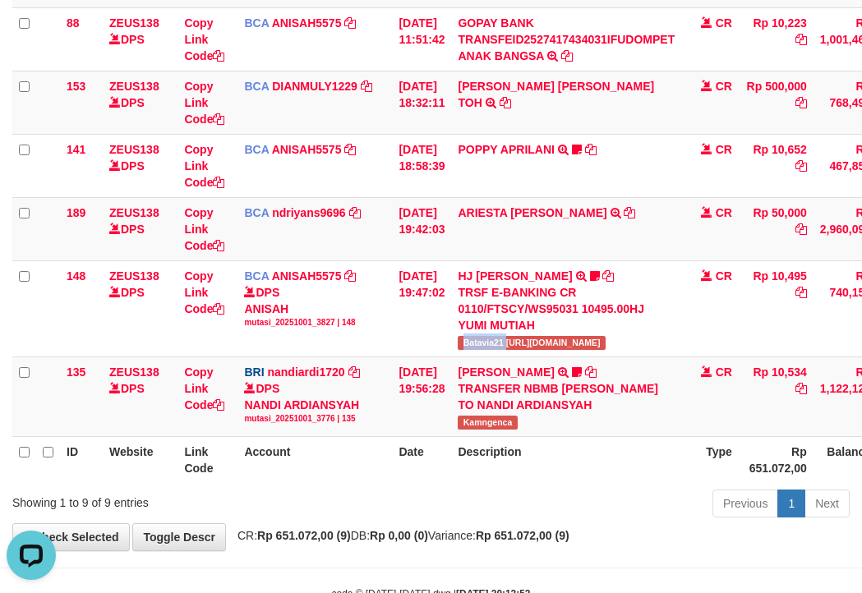
drag, startPoint x: 497, startPoint y: 348, endPoint x: 2, endPoint y: 288, distance: 498.4
click at [496, 348] on span "Batavia21 https://prnt.sc/FQN_MkHym9JM" at bounding box center [531, 343] width 147 height 14
copy span "Batavia21"
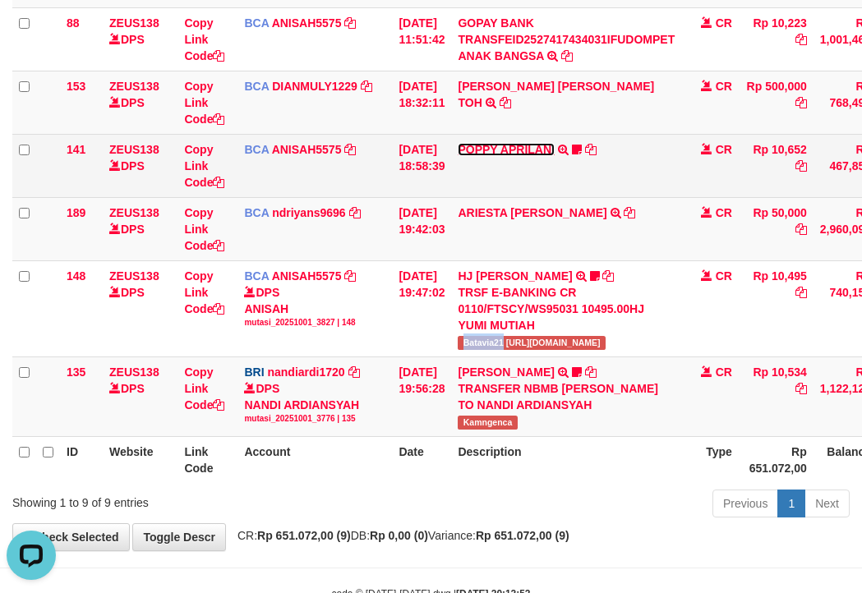
click at [532, 152] on link "POPPY APRILANI" at bounding box center [506, 149] width 96 height 13
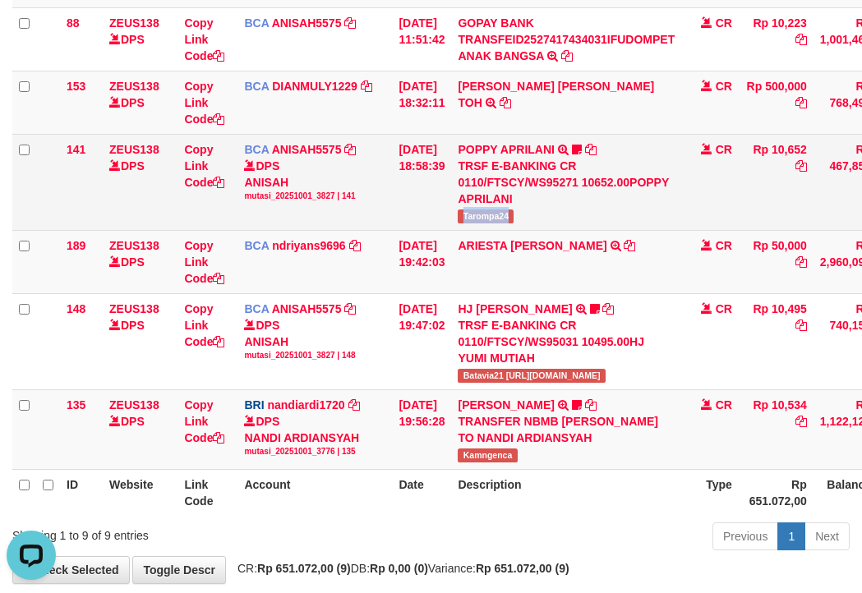
drag, startPoint x: 508, startPoint y: 223, endPoint x: 544, endPoint y: 223, distance: 36.2
click at [546, 223] on td "POPPY APRILANI TRSF E-BANKING CR 0110/FTSCY/WS95271 10652.00POPPY APRILANI Taro…" at bounding box center [566, 182] width 230 height 96
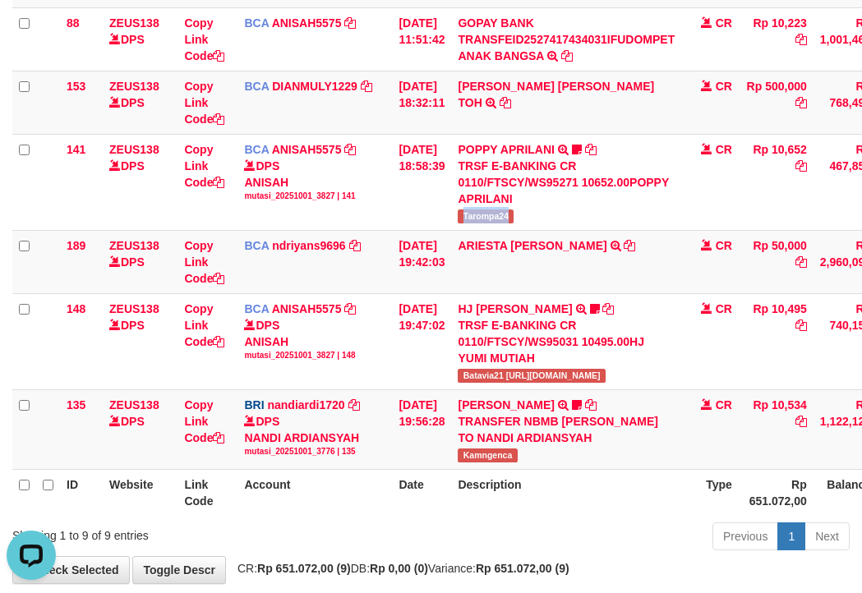
copy span "Tarompa24"
drag, startPoint x: 530, startPoint y: 113, endPoint x: 516, endPoint y: 126, distance: 19.2
click at [556, 116] on tr "153 ZEUS138 DPS Copy Link Code BCA DIANMULY1229 DPS DIAN MULYADI mutasi_2025100…" at bounding box center [502, 102] width 980 height 63
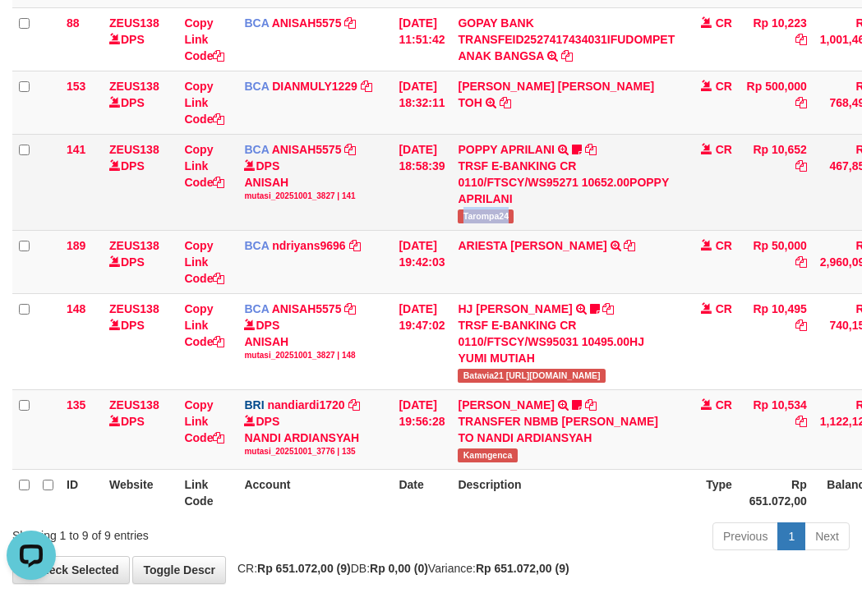
copy tr "1 CARINA OCTAV"
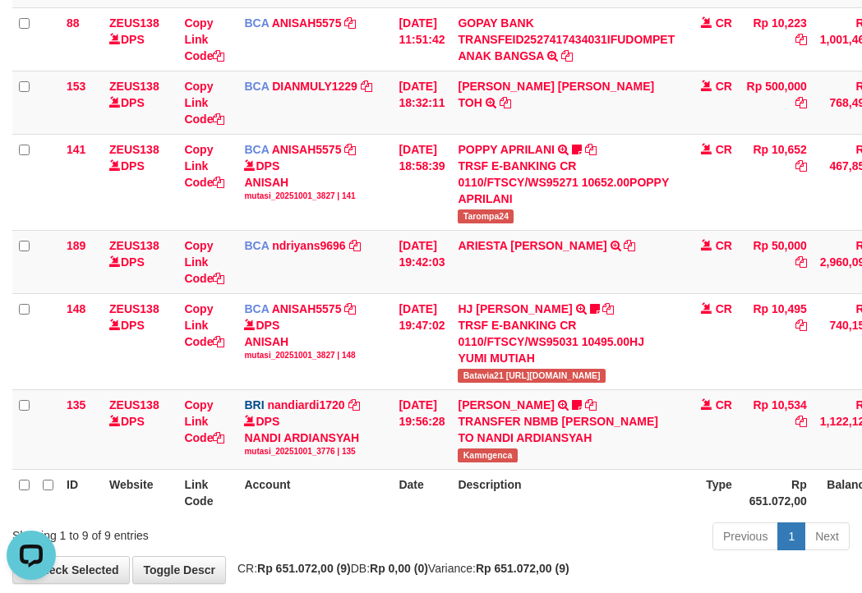
drag, startPoint x: 376, startPoint y: 165, endPoint x: 2, endPoint y: 161, distance: 374.0
click at [367, 168] on div "DPS ANISAH mutasi_20251001_3827 | 141" at bounding box center [314, 180] width 141 height 44
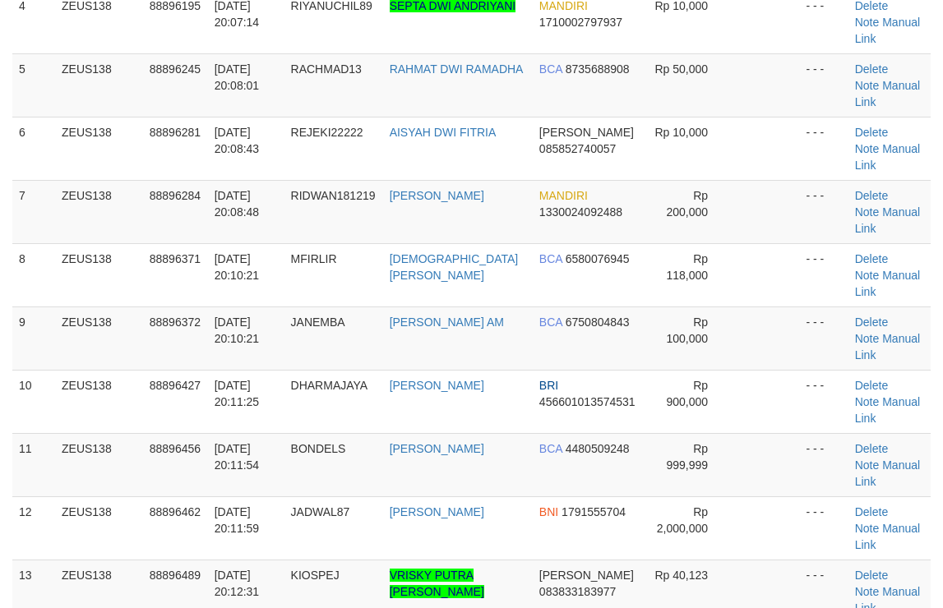
scroll to position [327, 0]
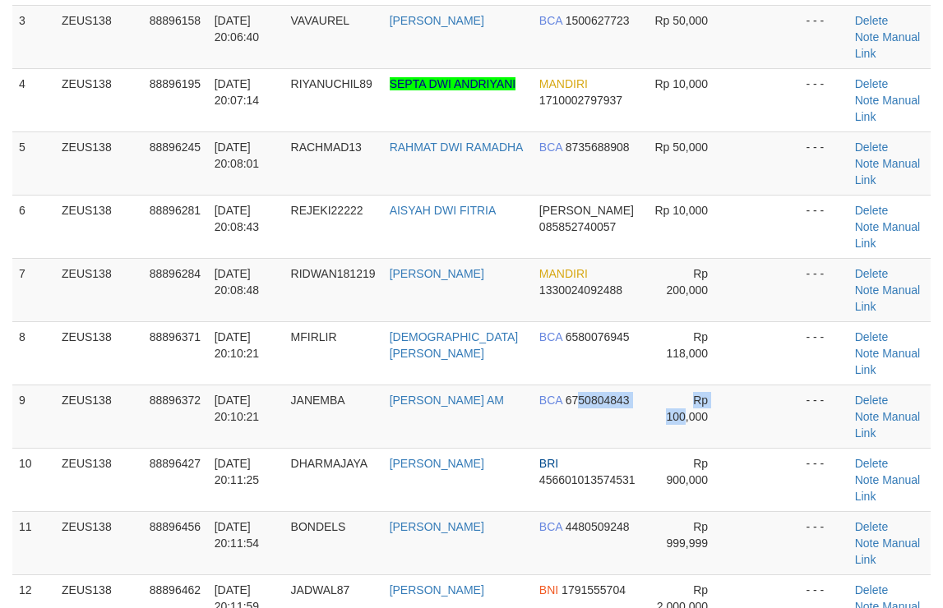
drag, startPoint x: 588, startPoint y: 299, endPoint x: 952, endPoint y: 263, distance: 365.1
click at [569, 385] on tr "9 ZEUS138 88896372 [DATE] 20:10:21 JANEMBA [PERSON_NAME] AM BCA 6750804843 Rp 1…" at bounding box center [471, 416] width 918 height 63
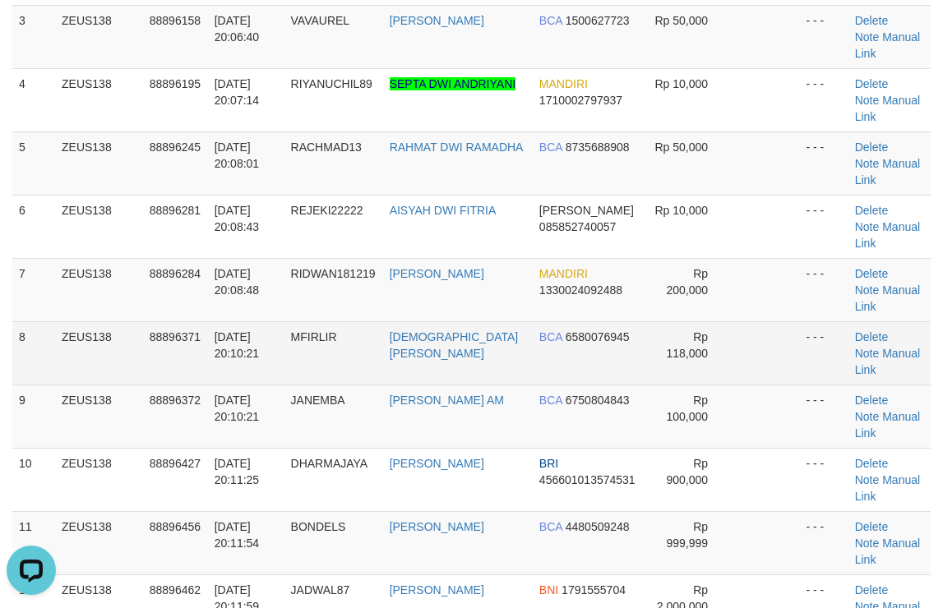
click at [718, 321] on tr "8 ZEUS138 88896371 01/10/2025 20:10:21 MFIRLIR MUHAMMAD FIRLI RIZ BCA 658007694…" at bounding box center [471, 352] width 918 height 63
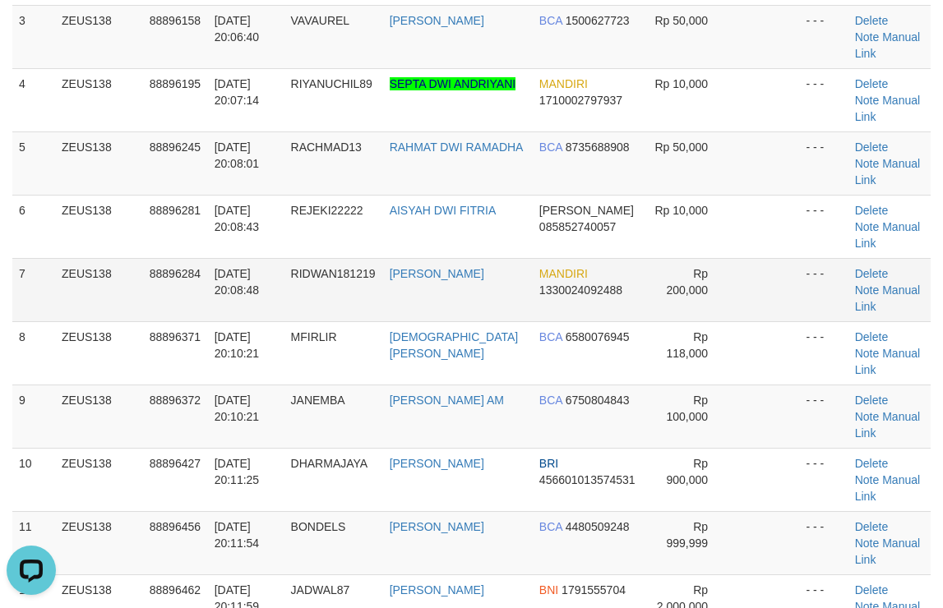
drag, startPoint x: 714, startPoint y: 201, endPoint x: 808, endPoint y: 187, distance: 94.7
click at [732, 258] on td at bounding box center [765, 289] width 67 height 63
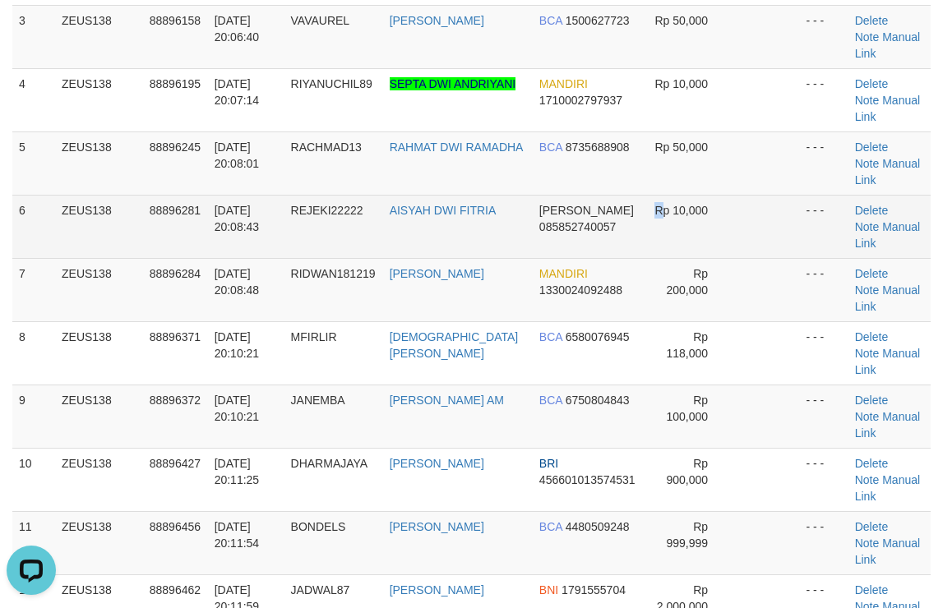
drag, startPoint x: 638, startPoint y: 149, endPoint x: 714, endPoint y: 145, distance: 76.5
click at [679, 204] on span "Rp 10,000" at bounding box center [680, 210] width 53 height 13
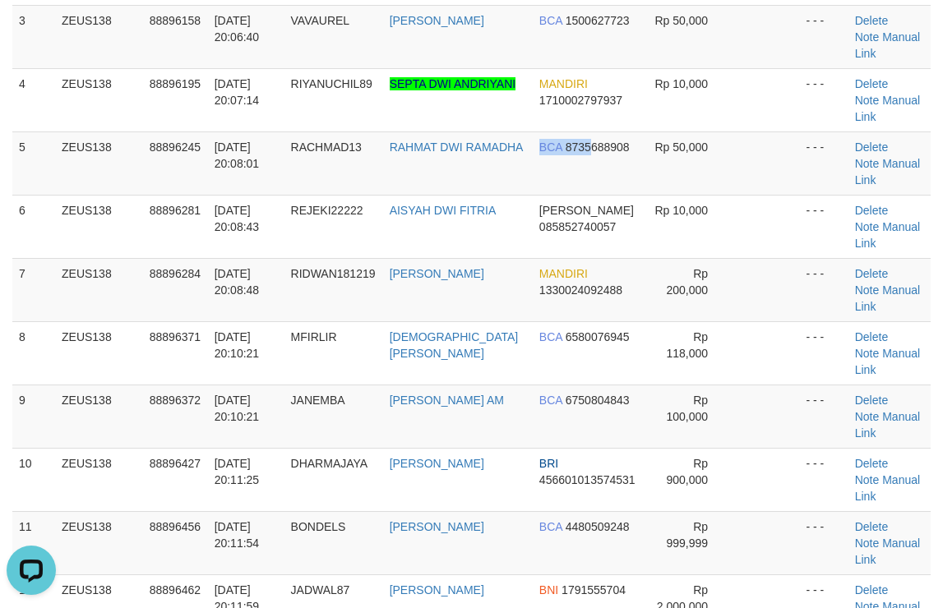
drag, startPoint x: 515, startPoint y: 123, endPoint x: 953, endPoint y: 127, distance: 438.1
click at [608, 131] on td "BCA 8735688908" at bounding box center [588, 162] width 111 height 63
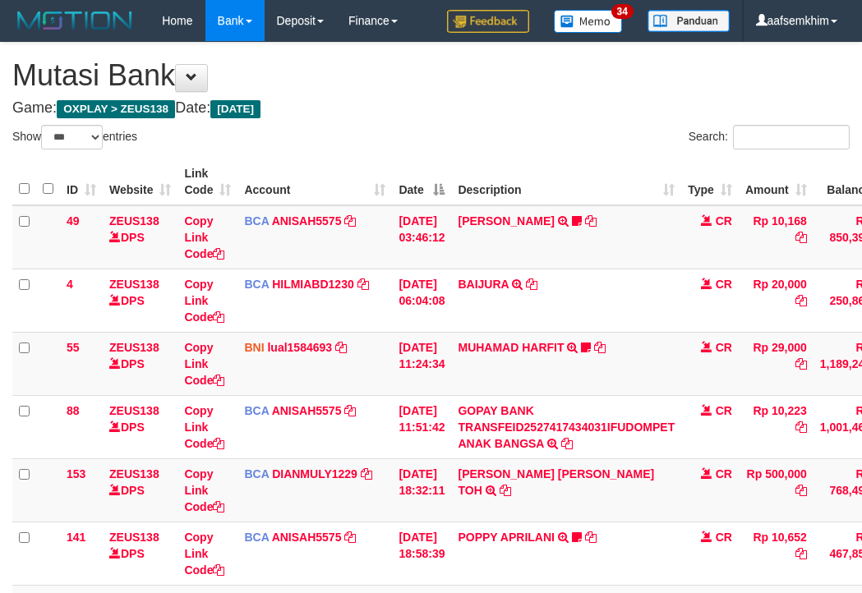
select select "***"
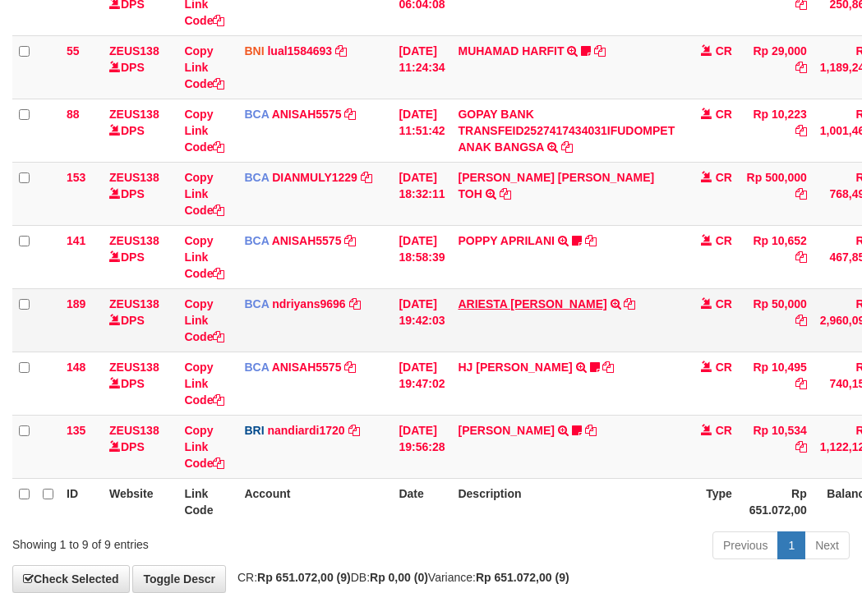
click at [469, 254] on tr "141 ZEUS138 DPS Copy Link Code BCA ANISAH5575 DPS [PERSON_NAME] mutasi_20251001…" at bounding box center [502, 256] width 980 height 63
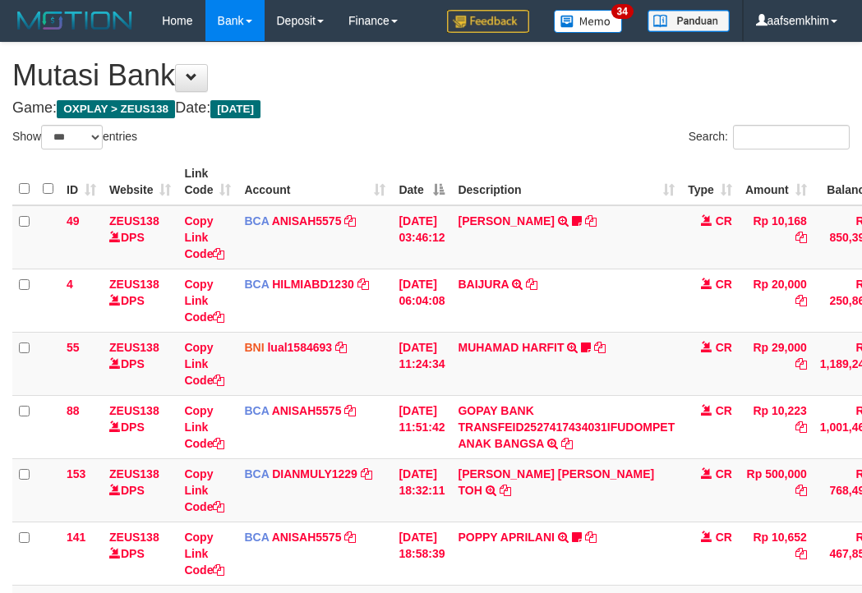
select select "***"
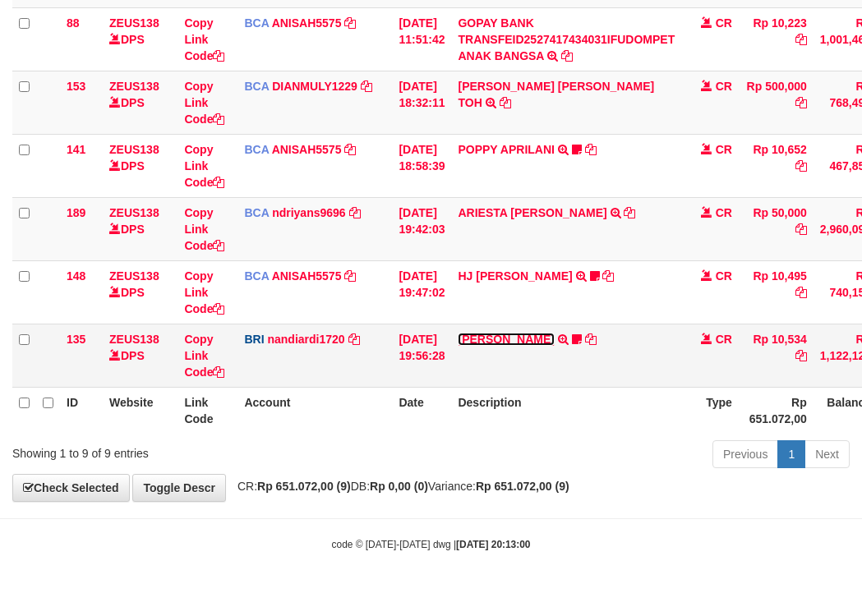
click at [546, 344] on link "[PERSON_NAME]" at bounding box center [506, 339] width 96 height 13
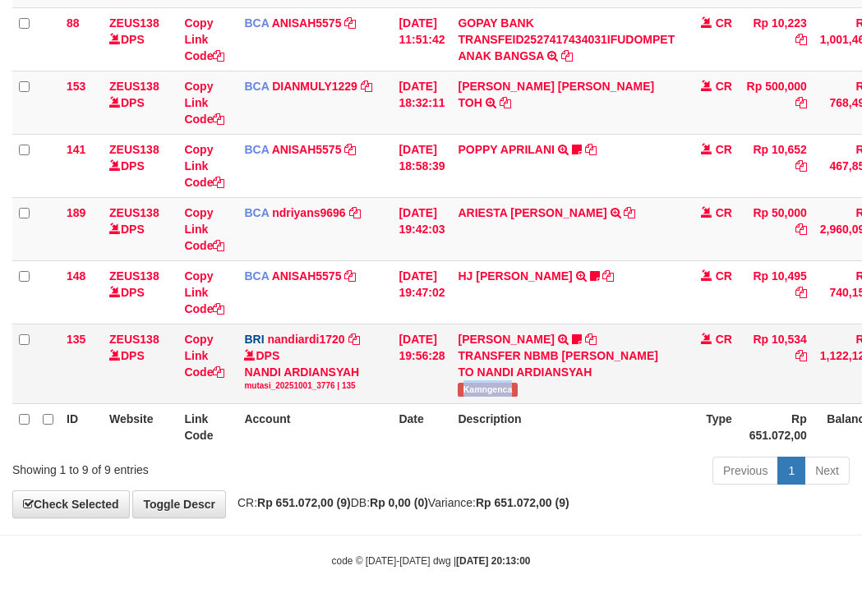
drag, startPoint x: 478, startPoint y: 391, endPoint x: 545, endPoint y: 390, distance: 67.4
click at [545, 390] on td "[PERSON_NAME] TRANSFER NBMB [PERSON_NAME] PRAYOGA TO NANDI ARDIANSYAH Kamngenca" at bounding box center [566, 364] width 230 height 80
copy span "Kamngenca"
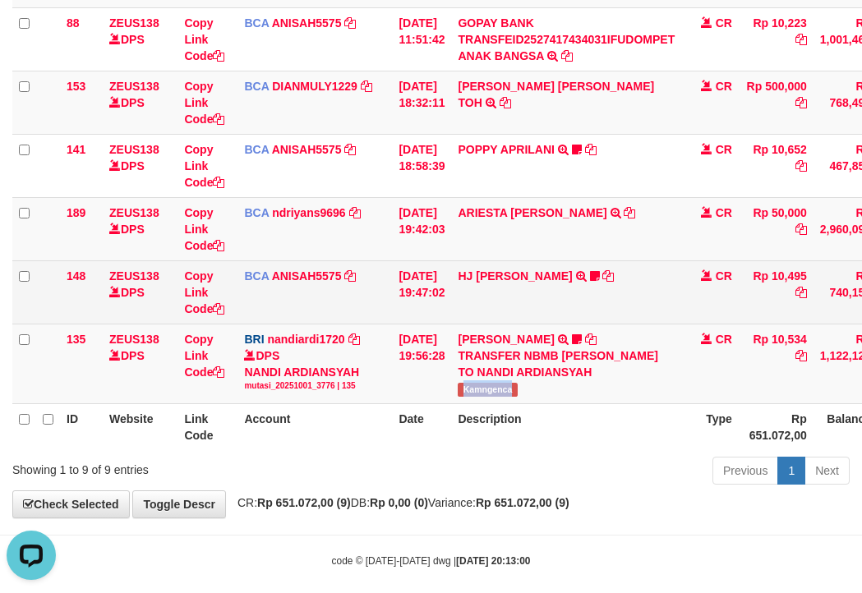
scroll to position [0, 0]
click at [522, 276] on link "HJ [PERSON_NAME]" at bounding box center [515, 276] width 114 height 13
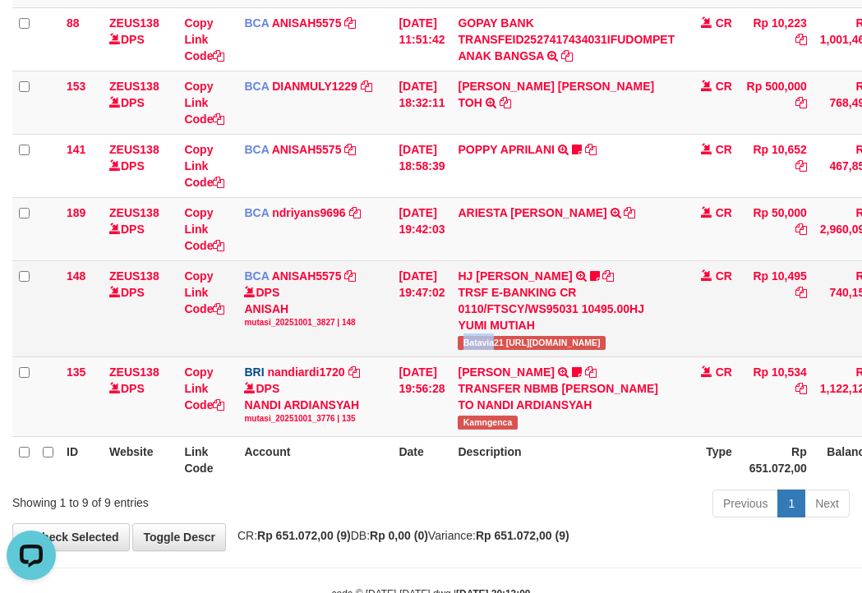
copy span "[GEOGRAPHIC_DATA]"
drag, startPoint x: 465, startPoint y: 337, endPoint x: 507, endPoint y: 352, distance: 44.4
click at [507, 352] on td "HJ YUMI MUTIAH TRSF E-BANKING CR 0110/FTSCY/WS95031 10495.00HJ YUMI MUTIAH Bata…" at bounding box center [566, 309] width 230 height 96
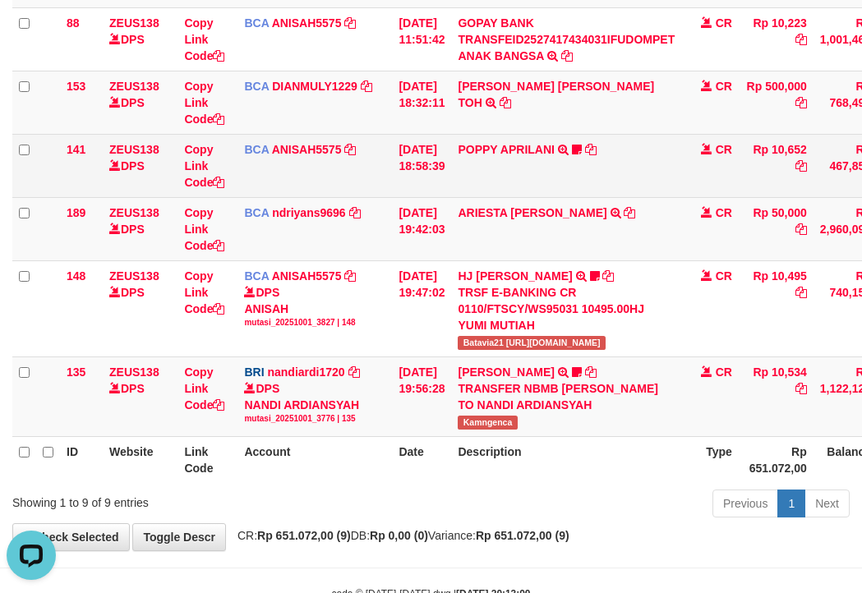
drag, startPoint x: 445, startPoint y: 194, endPoint x: 397, endPoint y: 195, distance: 47.7
click at [432, 194] on td "[DATE] 18:58:39" at bounding box center [421, 165] width 59 height 63
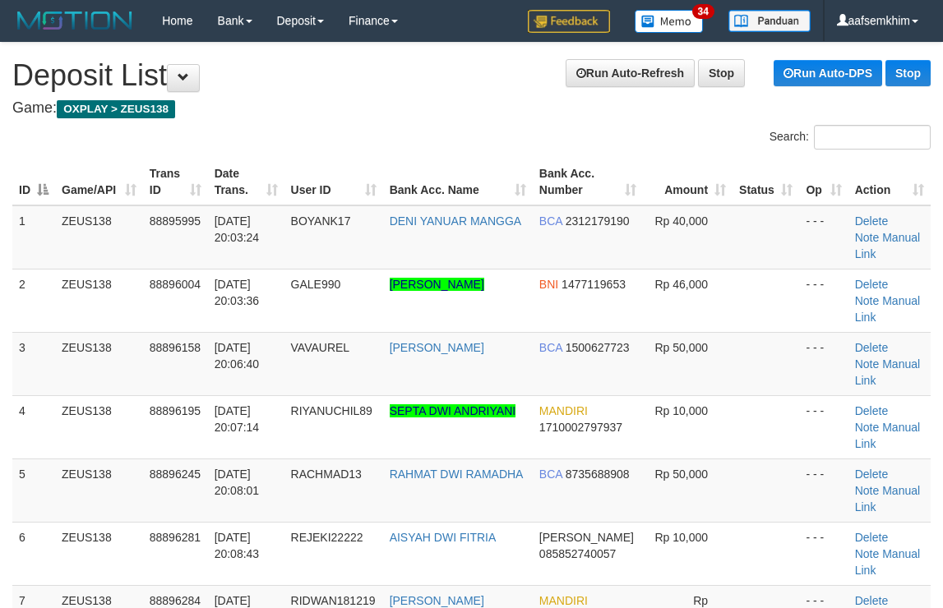
scroll to position [327, 0]
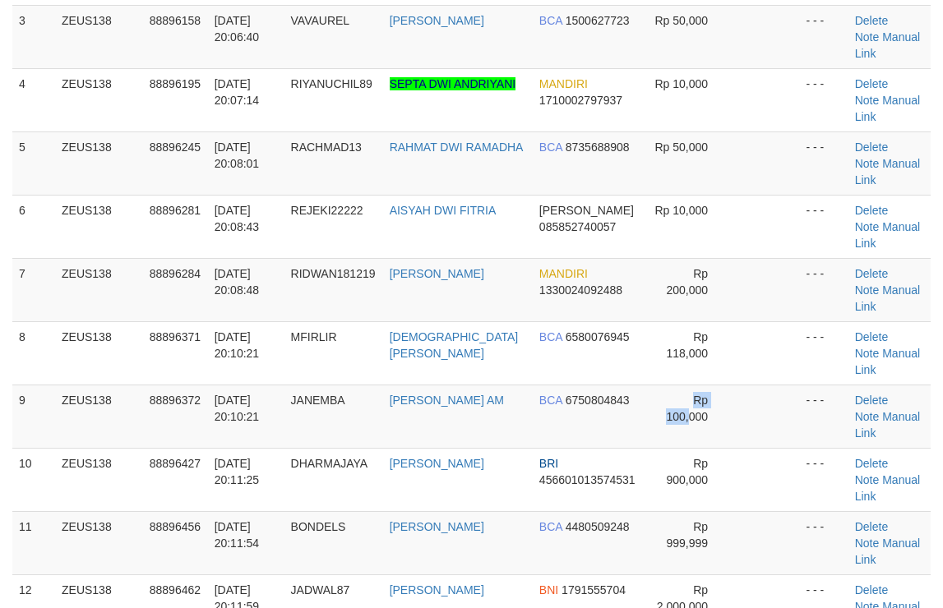
drag, startPoint x: 677, startPoint y: 293, endPoint x: 948, endPoint y: 275, distance: 271.9
click at [685, 385] on td "Rp 100,000" at bounding box center [688, 416] width 90 height 63
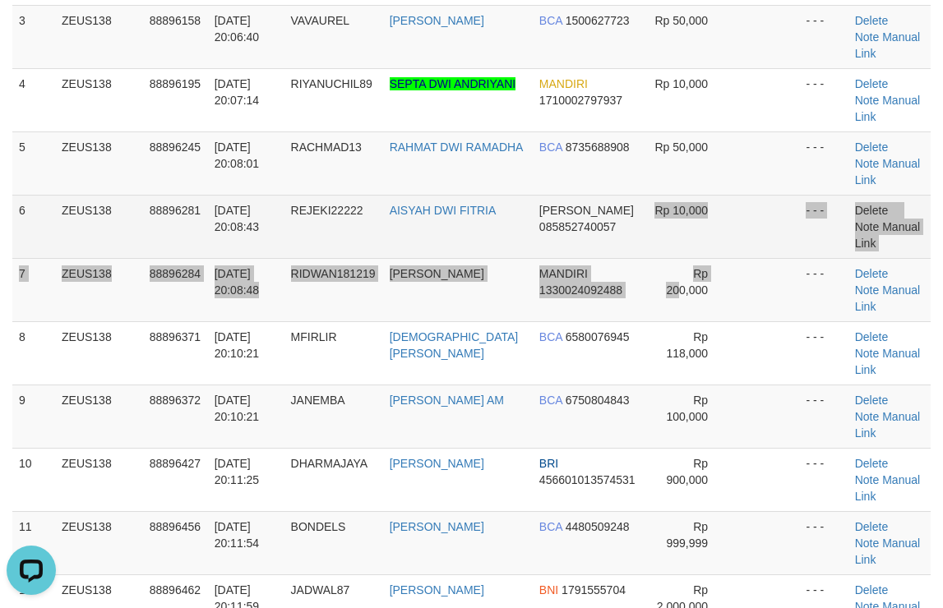
click at [657, 171] on tbody "1 ZEUS138 88895995 [DATE] 20:03:24 BOYANK17 DENI YANUAR MANGGA BCA 2312179190 R…" at bounding box center [471, 353] width 918 height 950
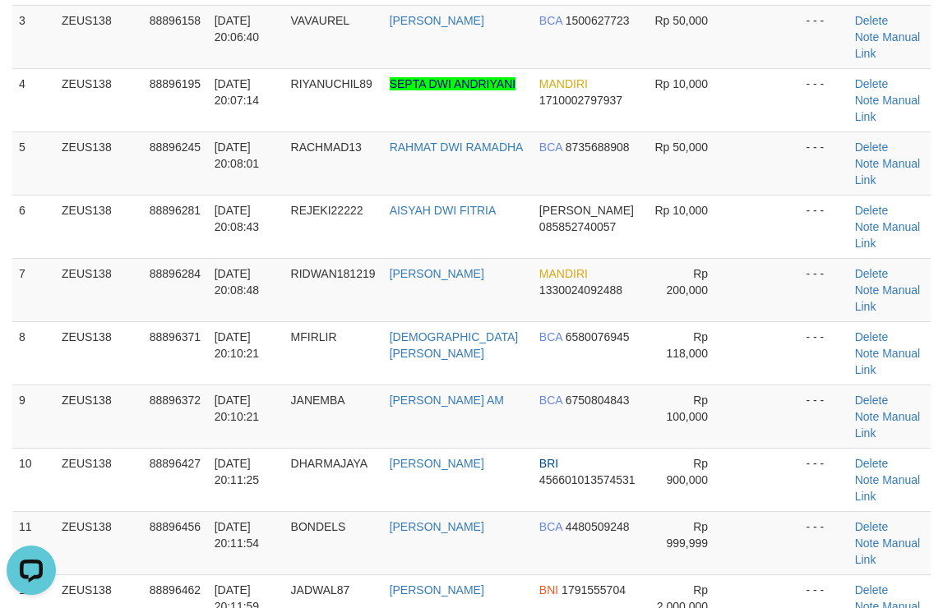
drag, startPoint x: 682, startPoint y: 131, endPoint x: 951, endPoint y: 145, distance: 269.2
click at [823, 195] on tr "6 ZEUS138 88896281 [DATE] 20:08:43 REJEKI22222 AISYAH DWI FITRIA [PERSON_NAME] …" at bounding box center [471, 226] width 918 height 63
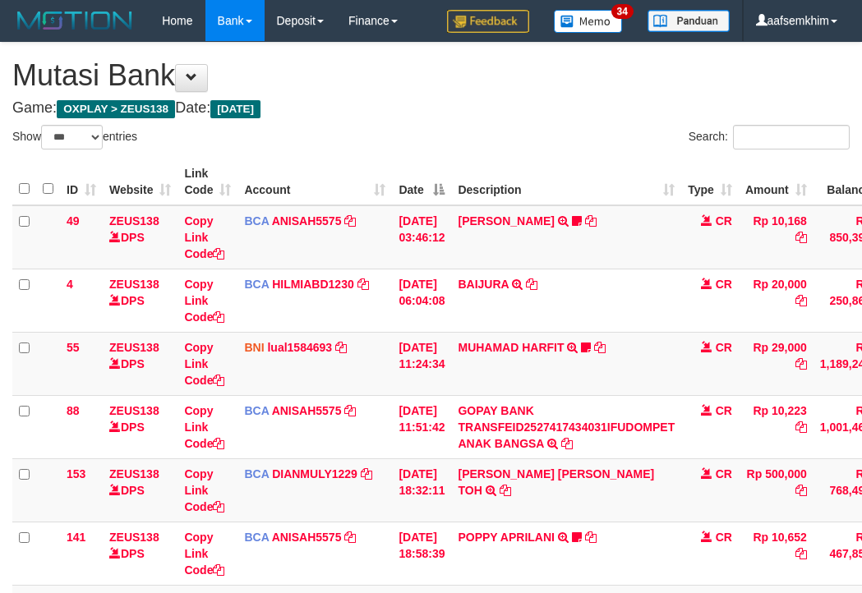
select select "***"
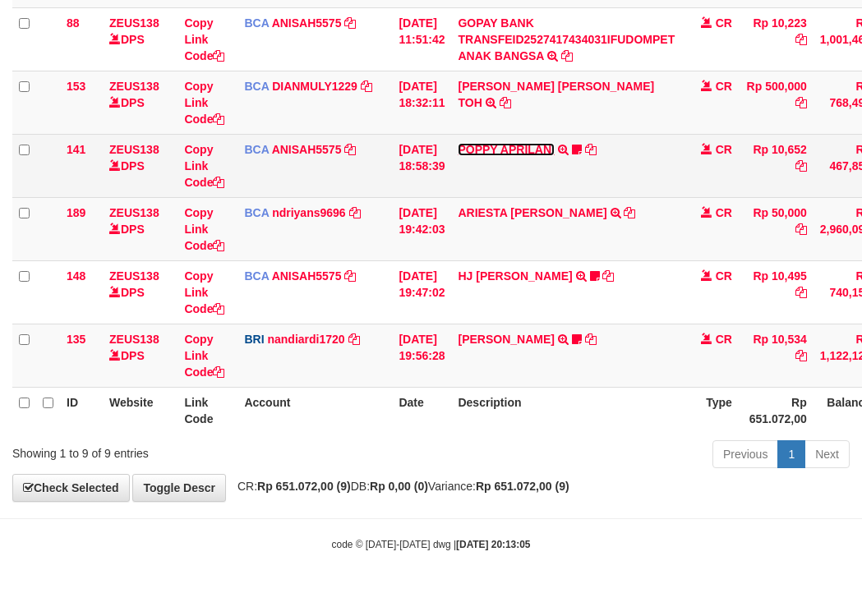
click at [547, 150] on link "POPPY APRILANI" at bounding box center [506, 149] width 96 height 13
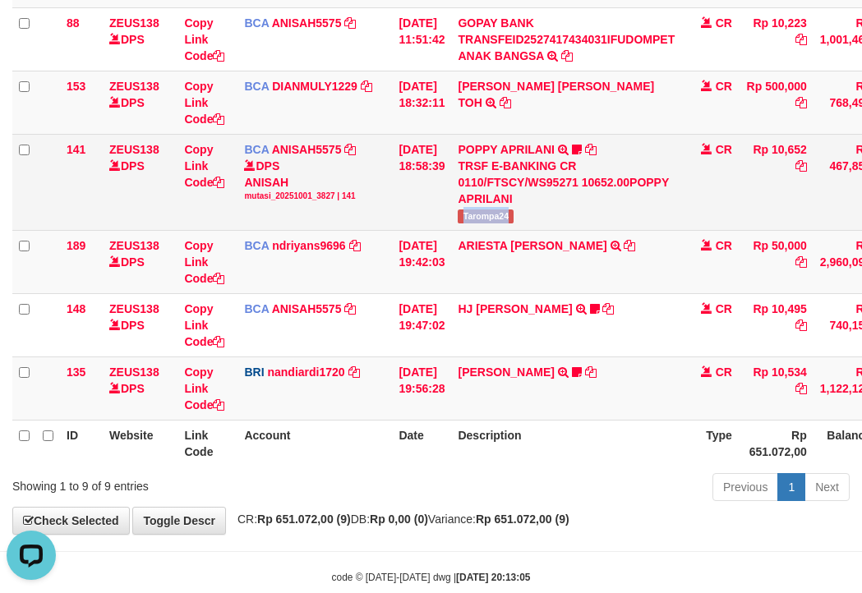
scroll to position [0, 0]
drag, startPoint x: 487, startPoint y: 219, endPoint x: 524, endPoint y: 219, distance: 37.8
click at [524, 219] on td "POPPY APRILANI TRSF E-BANKING CR 0110/FTSCY/WS95271 10652.00POPPY APRILANI Taro…" at bounding box center [566, 182] width 230 height 96
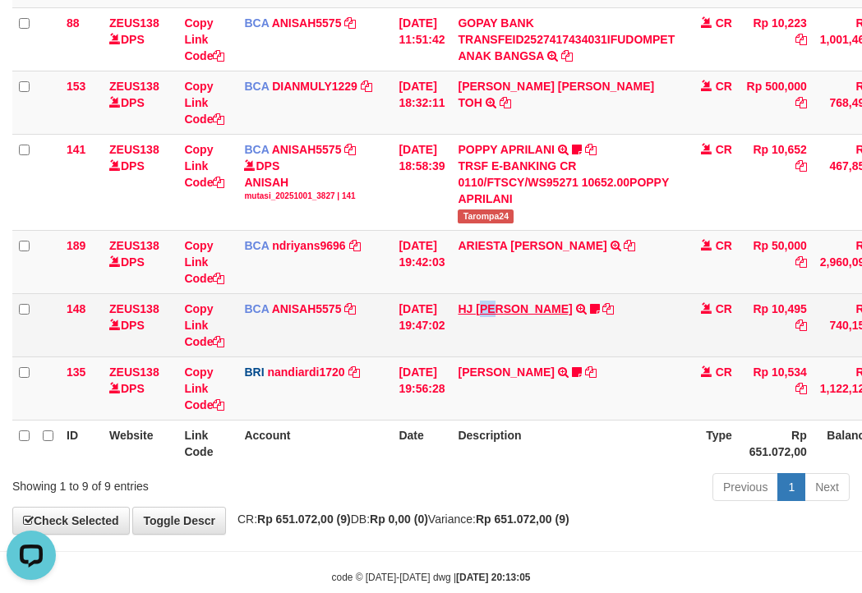
drag, startPoint x: 513, startPoint y: 319, endPoint x: 493, endPoint y: 307, distance: 22.8
click at [495, 309] on td "HJ YUMI MUTIAH TRSF E-BANKING CR 0110/FTSCY/WS95031 10495.00HJ YUMI MUTIAH Bata…" at bounding box center [566, 324] width 230 height 63
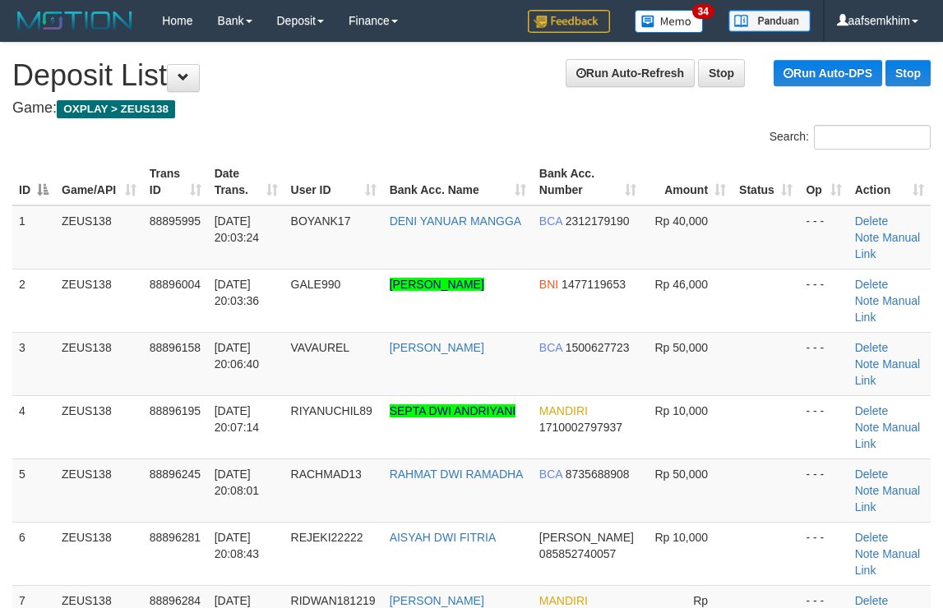
scroll to position [327, 0]
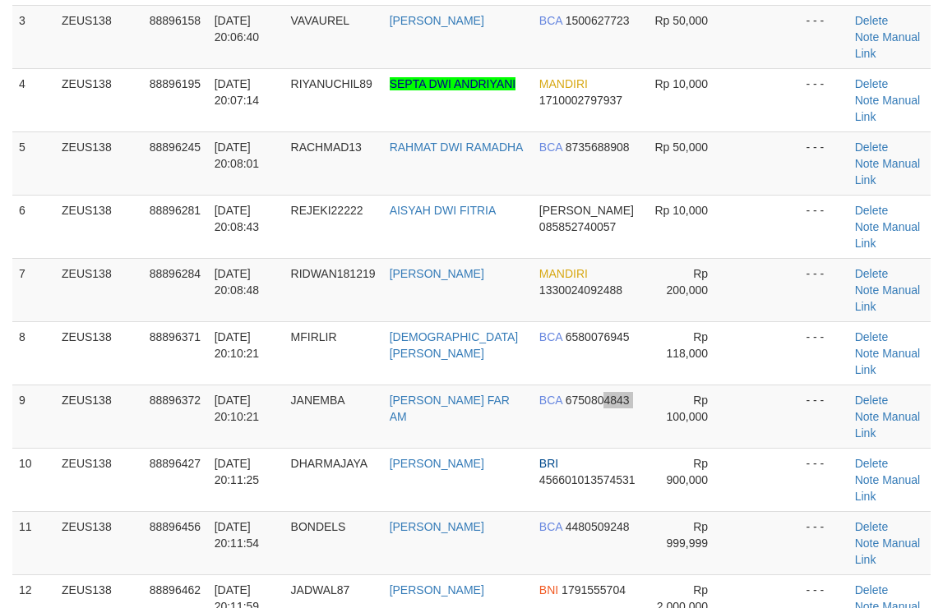
drag, startPoint x: 596, startPoint y: 274, endPoint x: 950, endPoint y: 253, distance: 354.8
click at [607, 385] on tr "9 ZEUS138 88896372 [DATE] 20:10:21 JANEMBA [PERSON_NAME] FAR AM BCA 6750804843 …" at bounding box center [471, 416] width 918 height 63
drag, startPoint x: 581, startPoint y: 71, endPoint x: 803, endPoint y: 105, distance: 224.6
click at [657, 73] on tr "4 ZEUS138 88896195 01/10/2025 20:07:14 RIYANUCHIL89 SEPTA DWI ANDRIYANI MANDIRI…" at bounding box center [471, 99] width 918 height 63
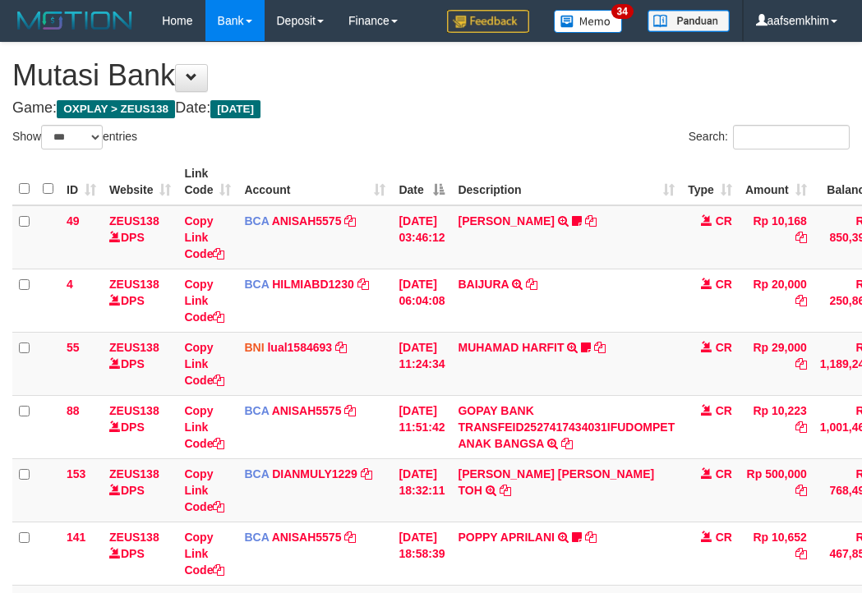
select select "***"
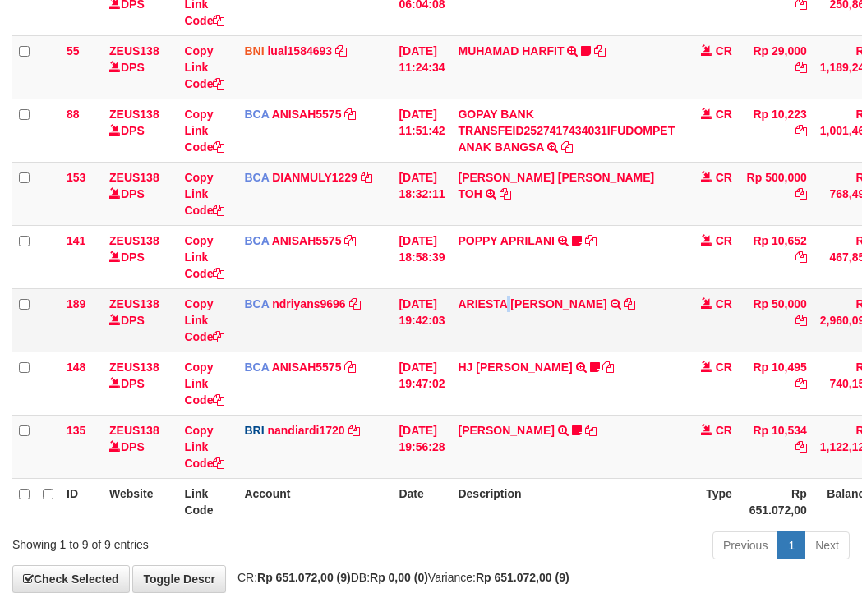
click at [522, 332] on td "ARIESTA [PERSON_NAME] TRSF E-BANKING CR 10/01 ZP6P1 ARIESTA [PERSON_NAME]" at bounding box center [566, 319] width 230 height 63
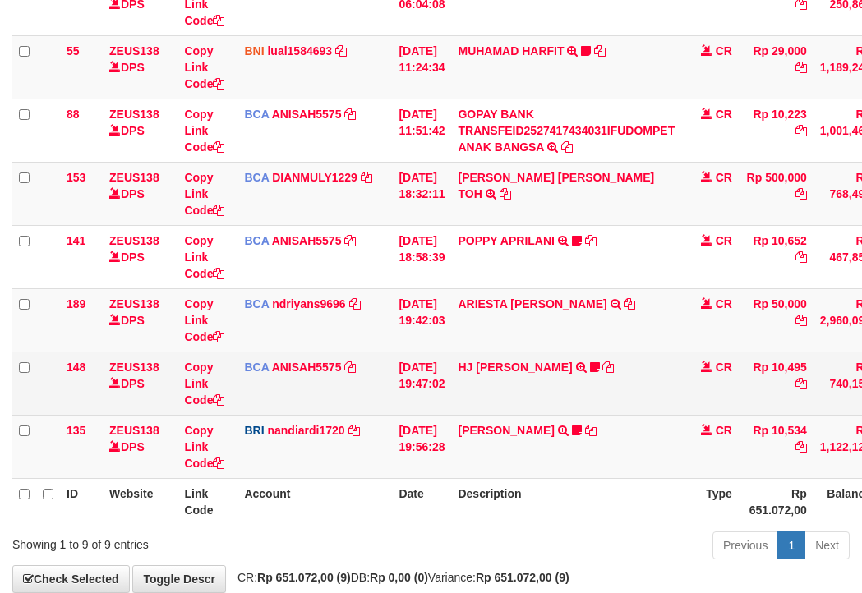
scroll to position [388, 0]
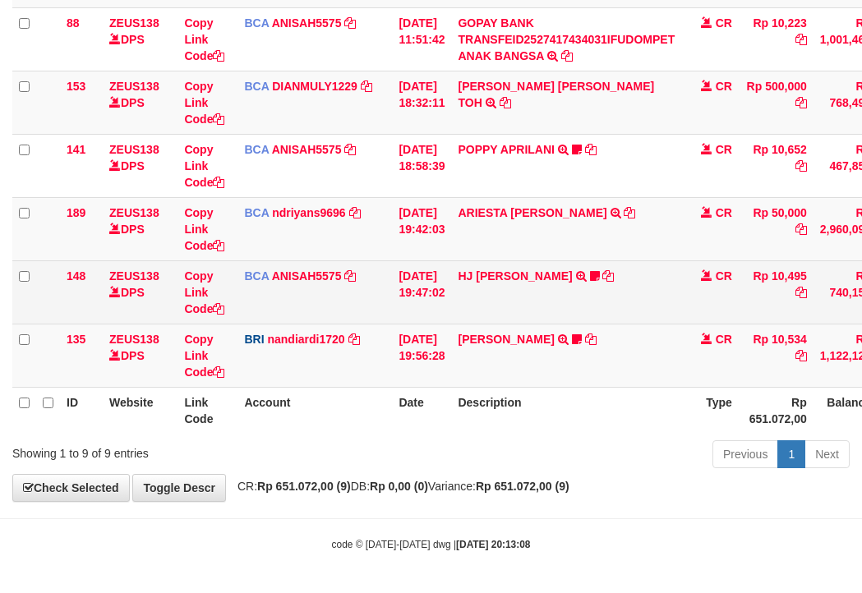
click at [436, 288] on tbody "49 ZEUS138 DPS Copy Link Code BCA ANISAH5575 DPS ANISAH mutasi_20251001_3827 | …" at bounding box center [502, 103] width 980 height 570
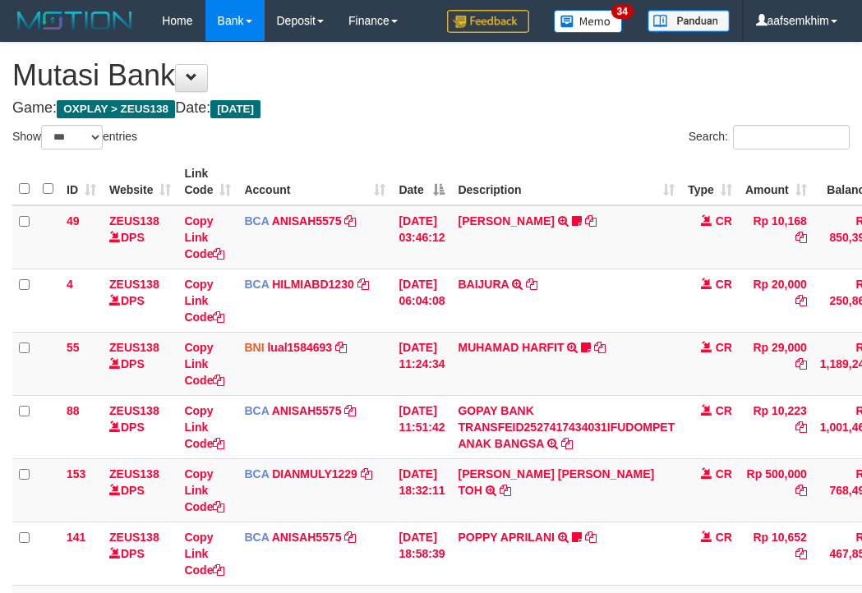
select select "***"
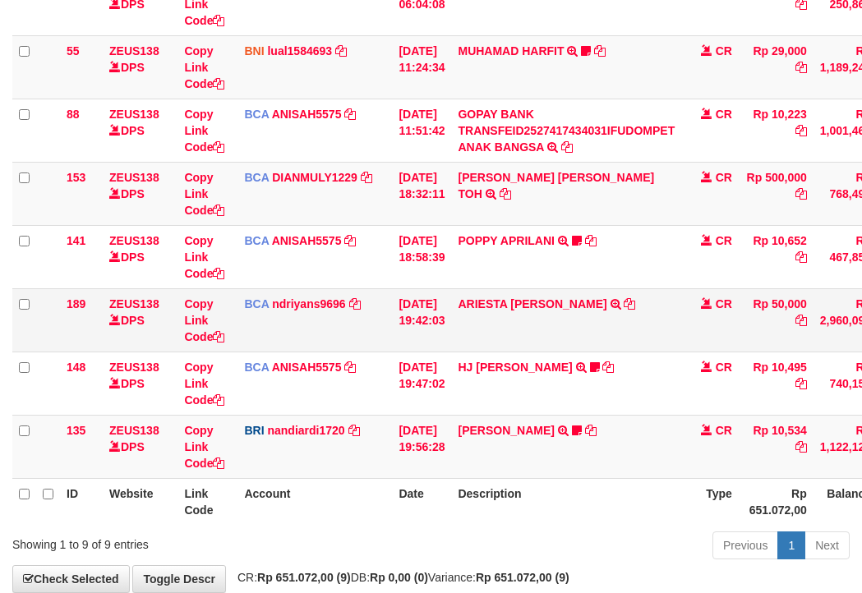
click at [468, 312] on tr "189 ZEUS138 DPS Copy Link Code BCA ndriyans9696 DPS ANDRIYANSYAH mutasi_2025100…" at bounding box center [502, 319] width 980 height 63
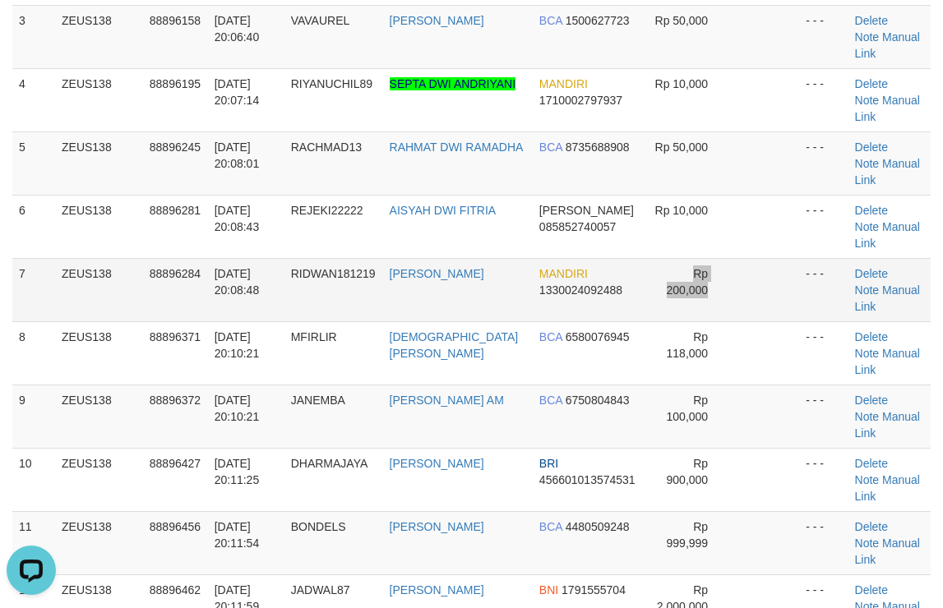
drag, startPoint x: 755, startPoint y: 177, endPoint x: 635, endPoint y: 193, distance: 121.1
click at [635, 258] on tr "7 ZEUS138 88896284 [DATE] 20:08:48 RIDWAN181219 [PERSON_NAME] MANDIRI 133002409…" at bounding box center [471, 289] width 918 height 63
drag, startPoint x: 571, startPoint y: 250, endPoint x: 950, endPoint y: 254, distance: 378.9
click at [620, 321] on td "BCA 6580076945" at bounding box center [588, 352] width 111 height 63
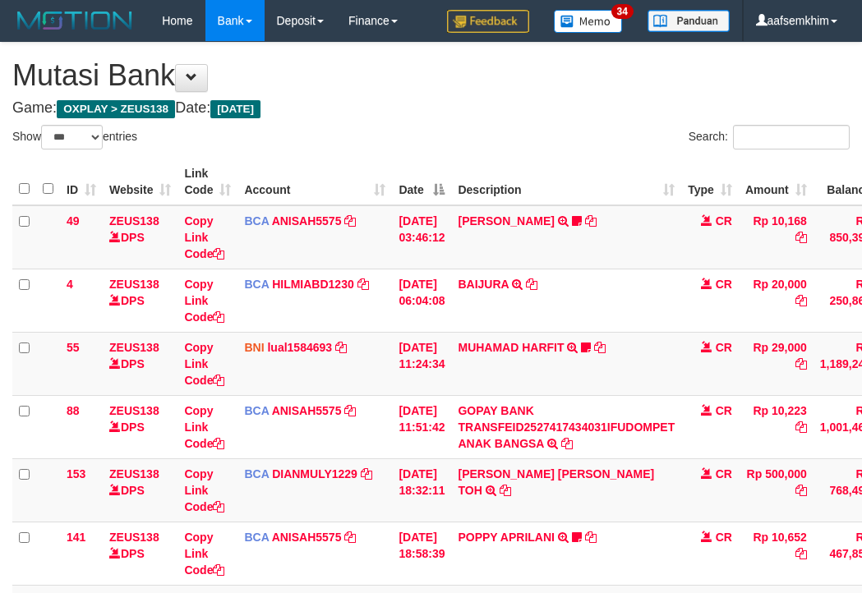
select select "***"
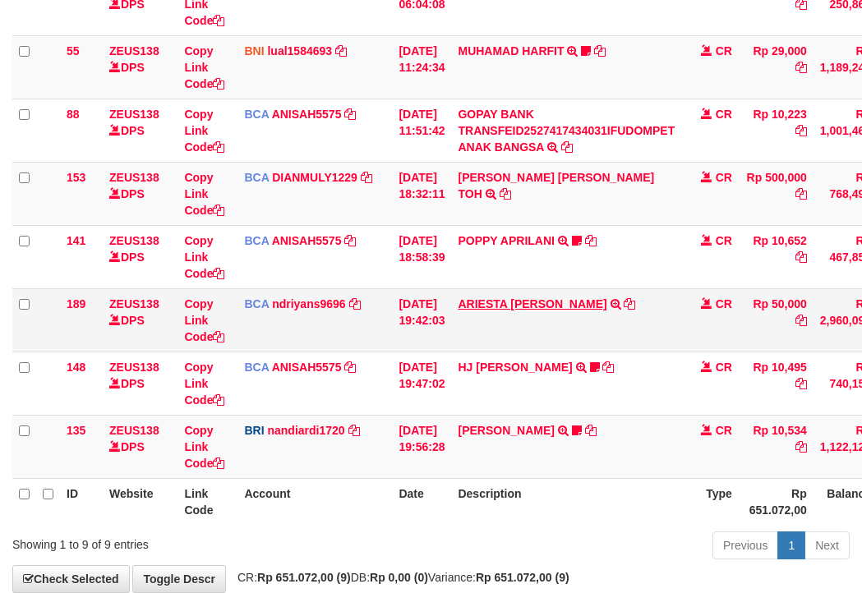
drag, startPoint x: 524, startPoint y: 305, endPoint x: 536, endPoint y: 305, distance: 11.5
click at [536, 305] on tr "189 ZEUS138 DPS Copy Link Code BCA ndriyans9696 DPS ANDRIYANSYAH mutasi_2025100…" at bounding box center [502, 319] width 980 height 63
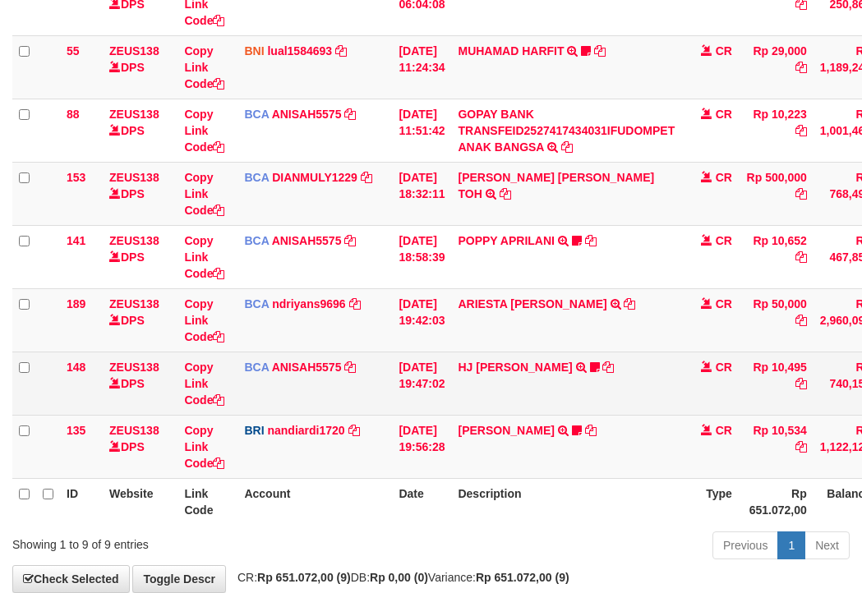
scroll to position [388, 0]
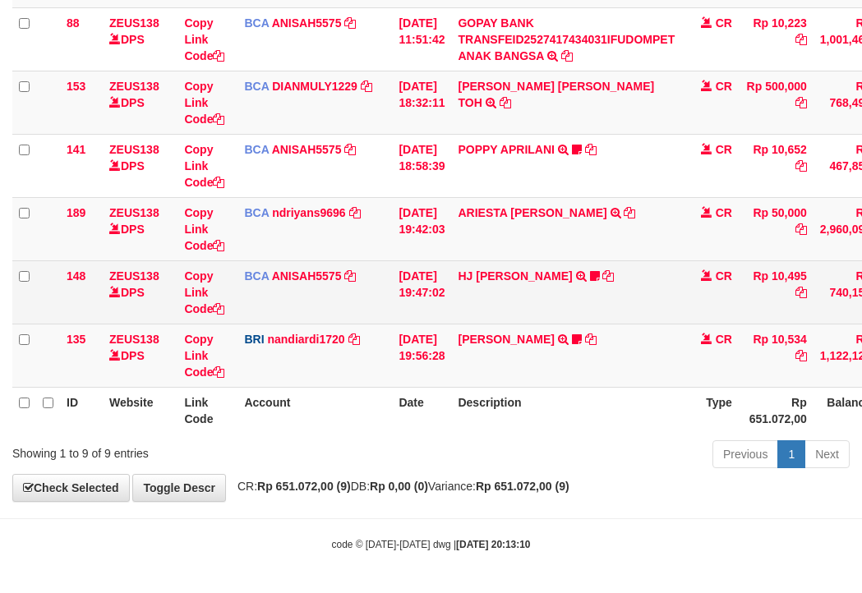
click at [476, 317] on td "HJ YUMI MUTIAH TRSF E-BANKING CR 0110/FTSCY/WS95031 10495.00HJ YUMI MUTIAH Bata…" at bounding box center [566, 292] width 230 height 63
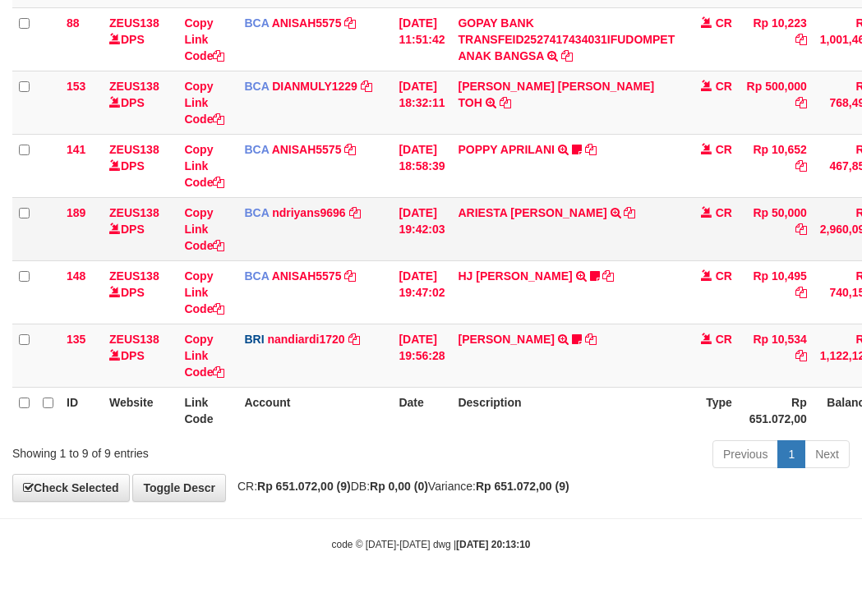
click at [496, 246] on td "ARIESTA HERU PRAKO TRSF E-BANKING CR 10/01 ZP6P1 ARIESTA HERU PRAKO" at bounding box center [566, 228] width 230 height 63
click at [494, 206] on link "ARIESTA [PERSON_NAME]" at bounding box center [532, 212] width 149 height 13
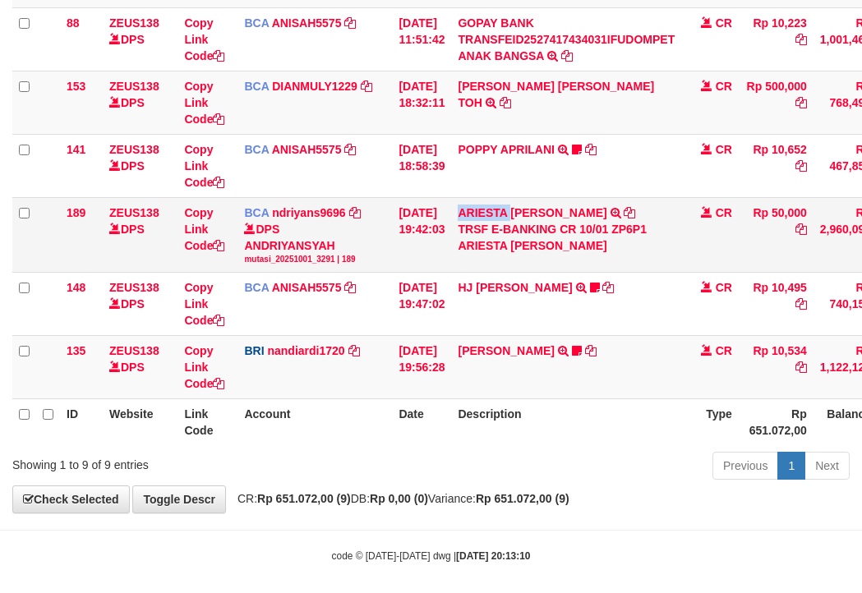
click at [494, 205] on td "ARIESTA HERU PRAKO TRSF E-BANKING CR 10/01 ZP6P1 ARIESTA HERU PRAKO" at bounding box center [566, 234] width 230 height 75
copy link "ARIESTA"
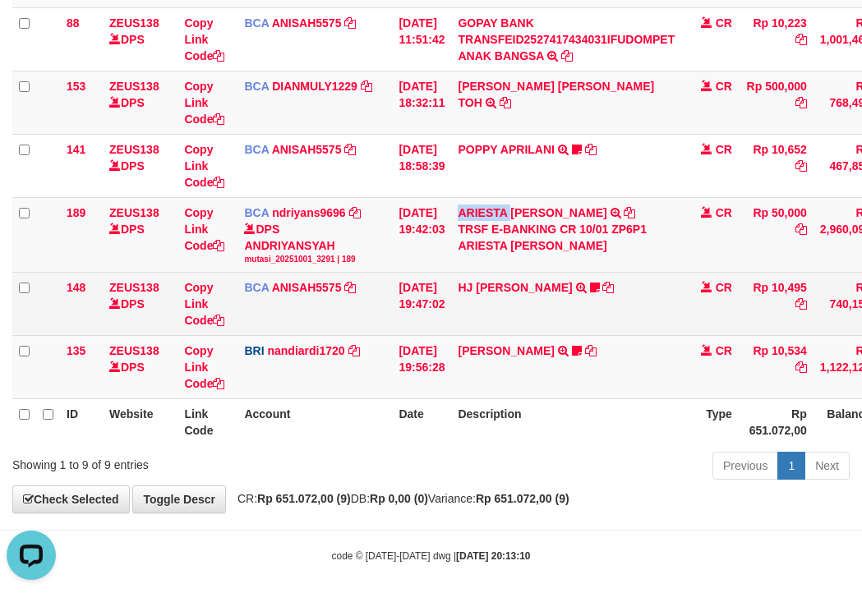
drag, startPoint x: 388, startPoint y: 306, endPoint x: 356, endPoint y: 296, distance: 33.5
click at [367, 299] on td "BCA ANISAH5575 DPS ANISAH mutasi_20251001_3827 | 148 mutasi_20251001_3827 | 148" at bounding box center [315, 304] width 155 height 63
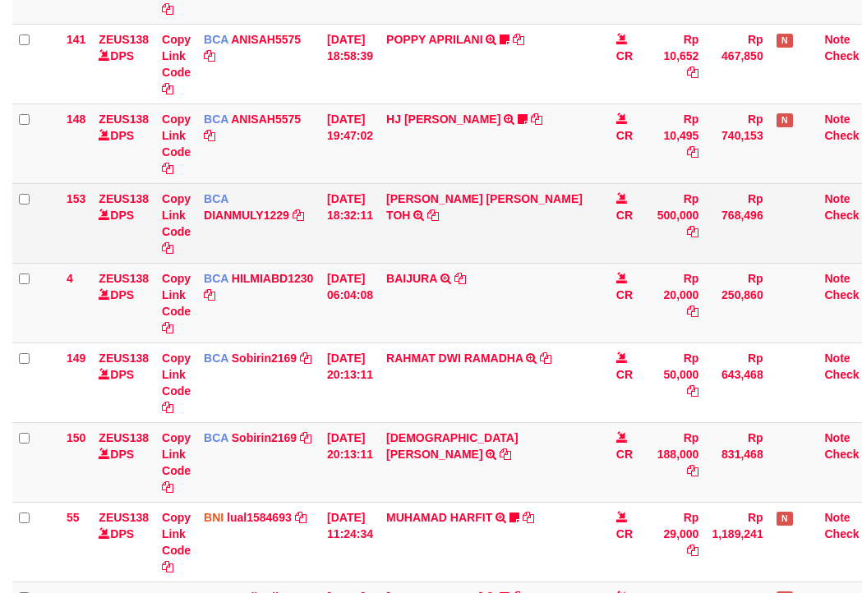
scroll to position [387, 0]
select select "***"
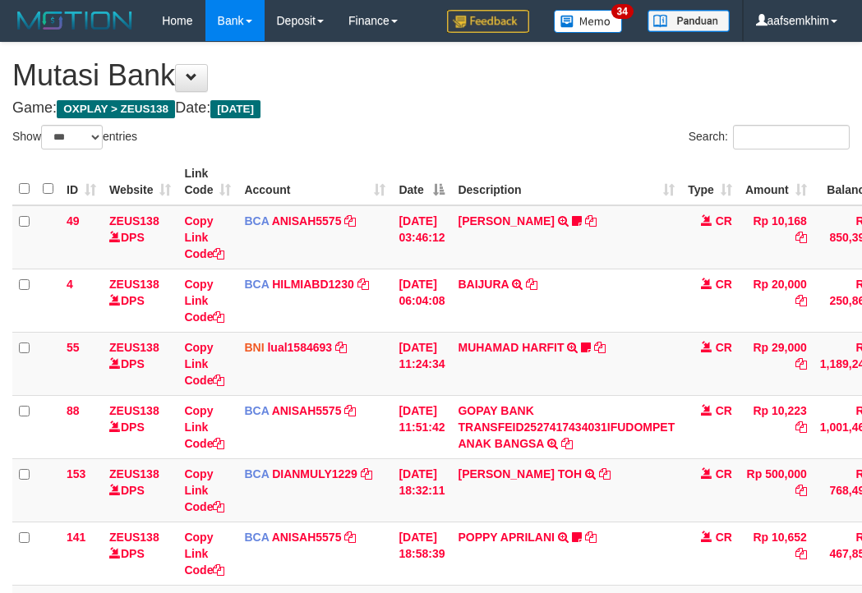
select select "***"
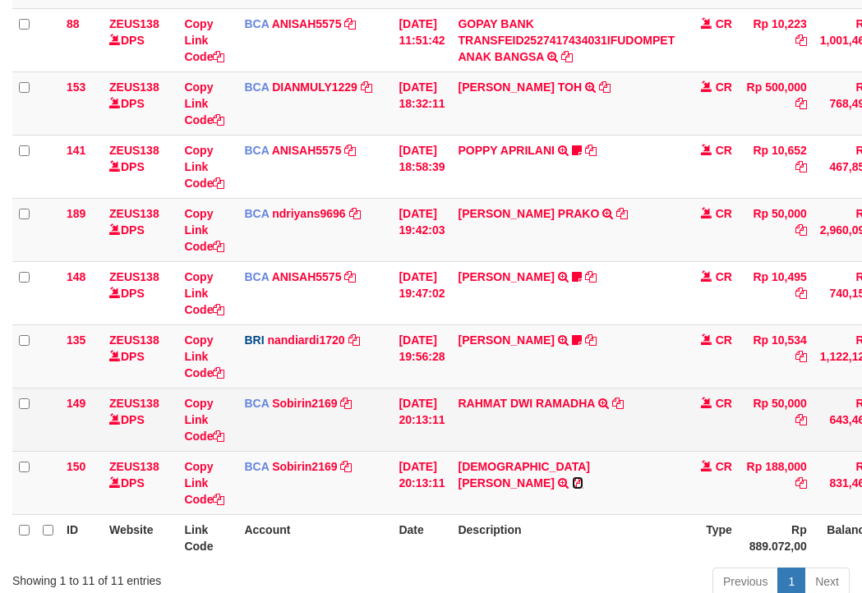
drag, startPoint x: 616, startPoint y: 466, endPoint x: 489, endPoint y: 440, distance: 130.1
click at [584, 478] on icon at bounding box center [578, 484] width 12 height 12
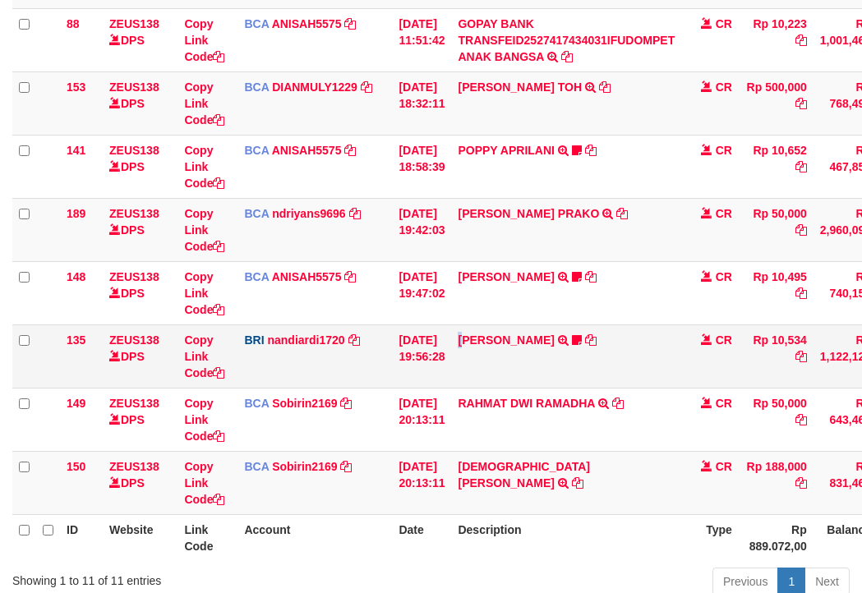
drag, startPoint x: 479, startPoint y: 377, endPoint x: 386, endPoint y: 358, distance: 94.8
click at [446, 372] on tr "135 ZEUS138 DPS Copy Link Code BRI nandiardi1720 DPS NANDI ARDIANSYAH mutasi_20…" at bounding box center [502, 356] width 980 height 63
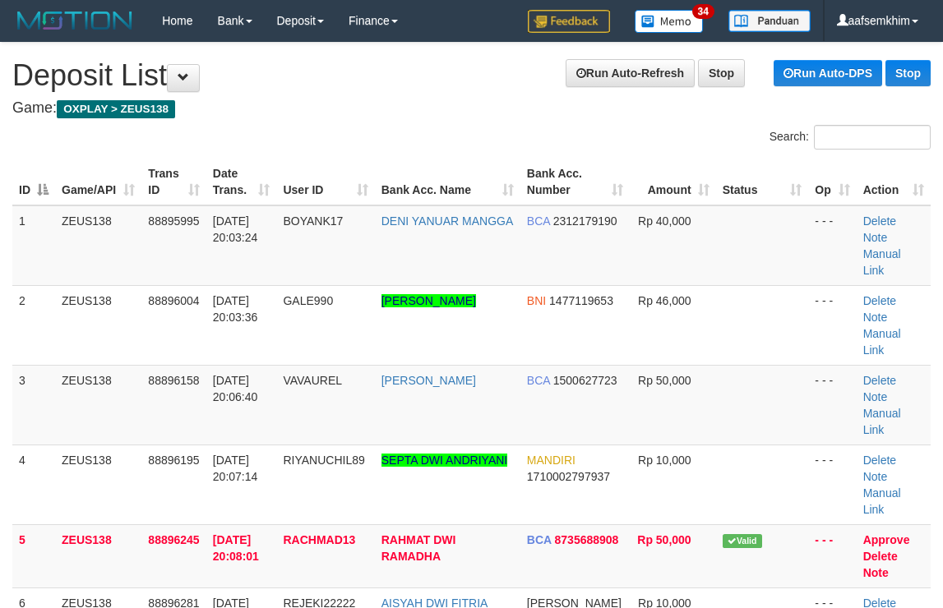
scroll to position [327, 0]
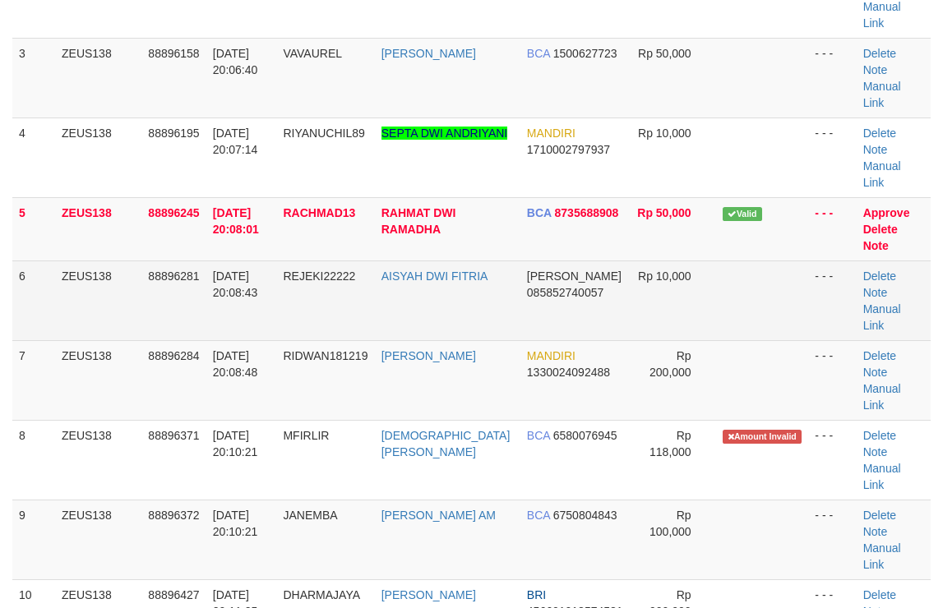
click at [717, 261] on td at bounding box center [762, 301] width 93 height 80
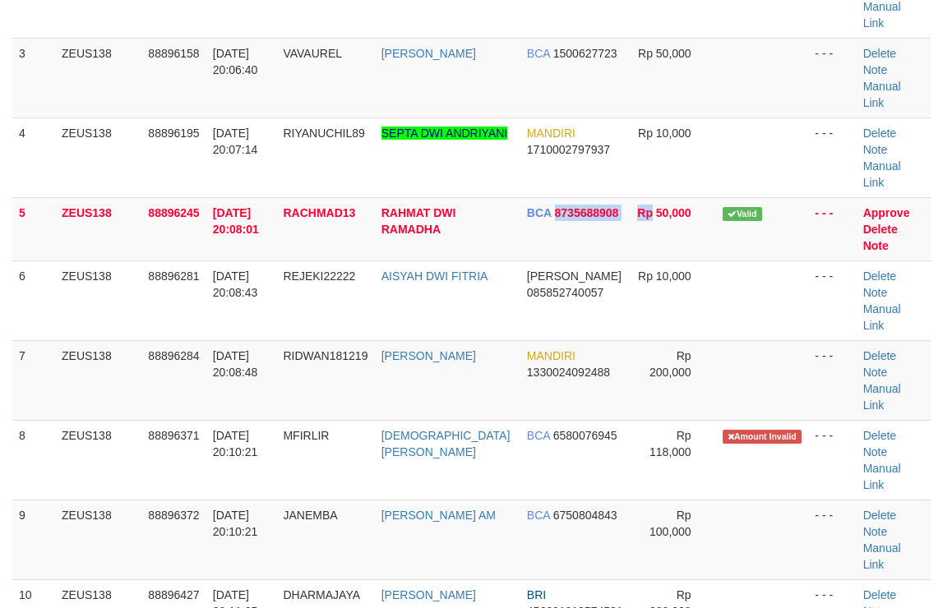
drag, startPoint x: 533, startPoint y: 145, endPoint x: 950, endPoint y: 227, distance: 425.5
click at [683, 197] on tr "5 ZEUS138 88896245 01/10/2025 20:08:01 RACHMAD13 RAHMAT DWI RAMADHA BCA 8735688…" at bounding box center [471, 228] width 918 height 63
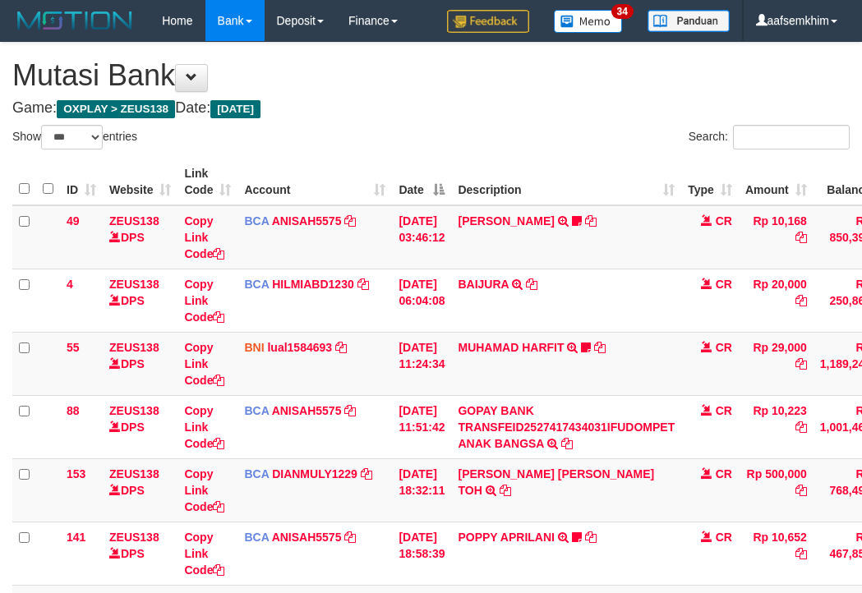
select select "***"
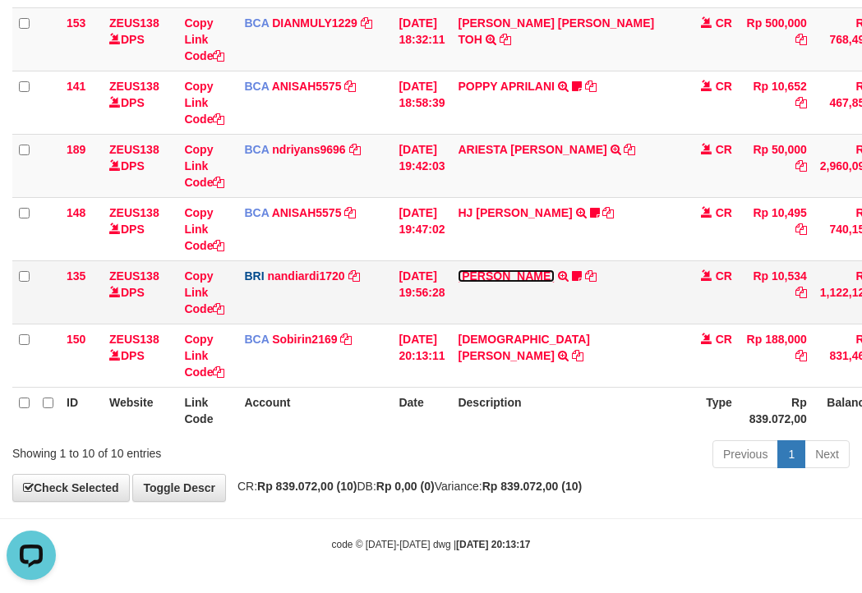
click at [524, 276] on link "[PERSON_NAME]" at bounding box center [506, 276] width 96 height 13
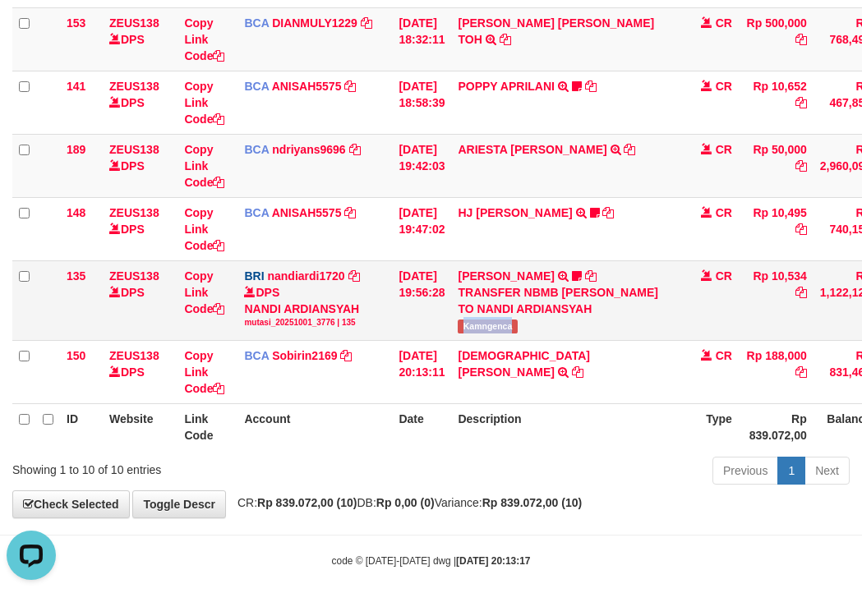
click at [552, 331] on td "[PERSON_NAME] TRANSFER NBMB [PERSON_NAME] PRAYOGA TO NANDI ARDIANSYAH Kamngenca" at bounding box center [566, 301] width 230 height 80
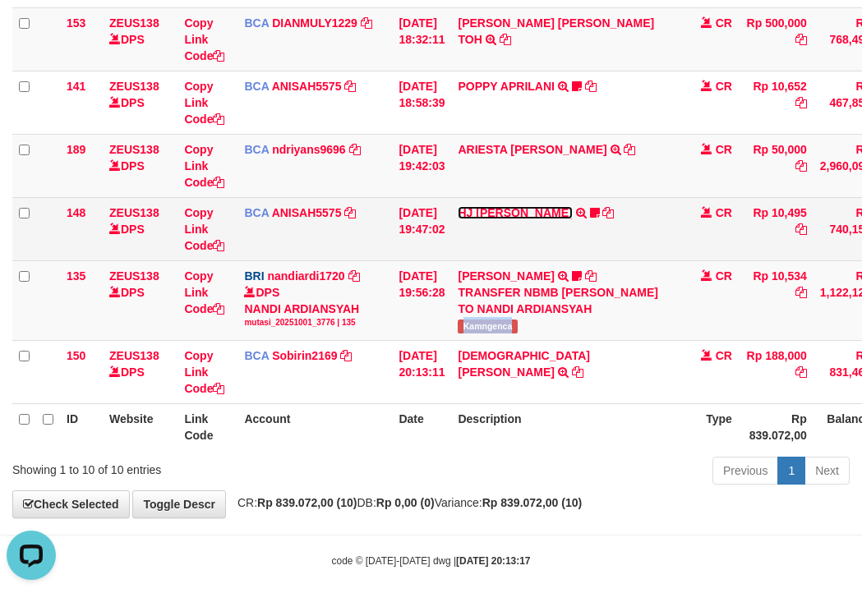
click at [513, 215] on link "HJ YUMI MUTIAH" at bounding box center [515, 212] width 114 height 13
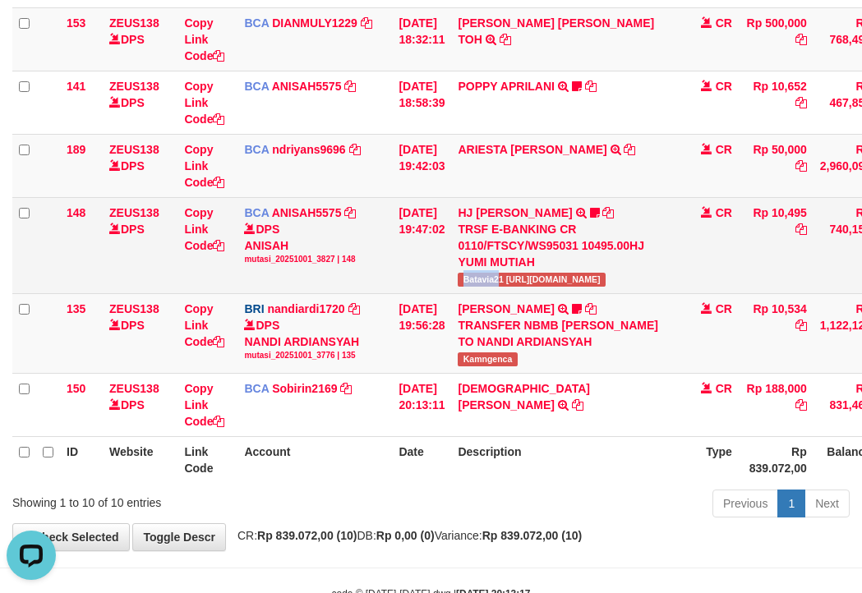
drag, startPoint x: 502, startPoint y: 279, endPoint x: 512, endPoint y: 279, distance: 9.9
click at [512, 279] on td "HJ YUMI MUTIAH TRSF E-BANKING CR 0110/FTSCY/WS95031 10495.00HJ YUMI MUTIAH Bata…" at bounding box center [566, 245] width 230 height 96
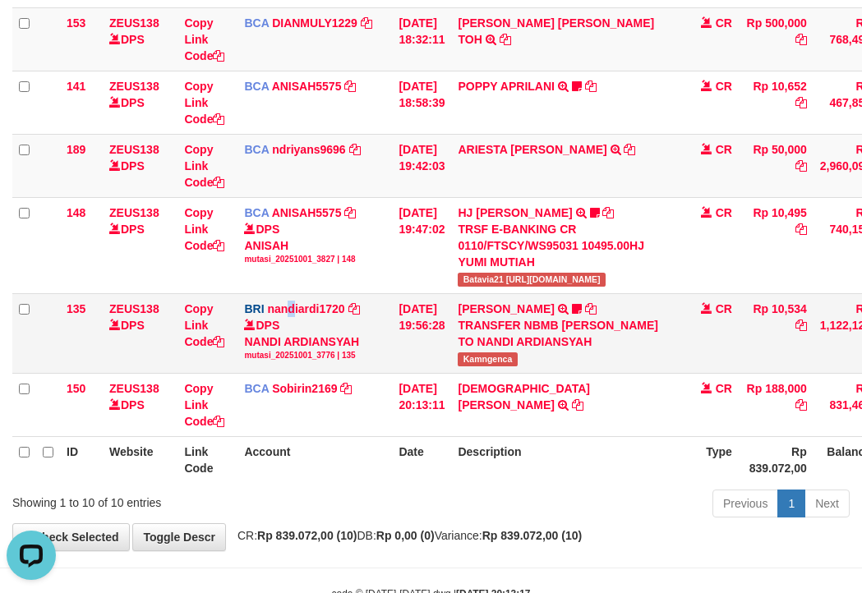
drag, startPoint x: 291, startPoint y: 293, endPoint x: 270, endPoint y: 293, distance: 21.4
click at [293, 295] on td "BRI nandiardi1720 DPS NANDI ARDIANSYAH mutasi_20251001_3776 | 135 mutasi_202510…" at bounding box center [315, 333] width 155 height 80
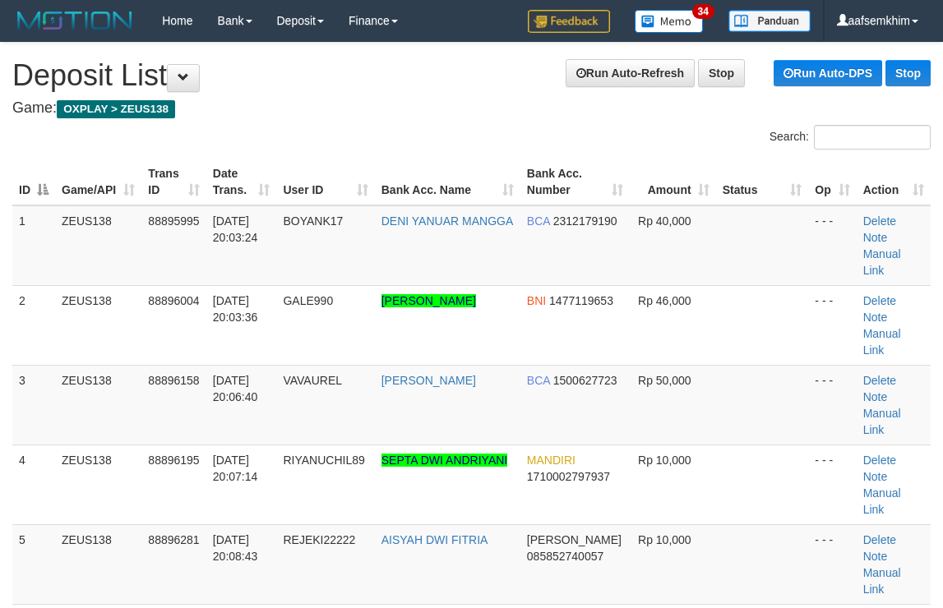
scroll to position [327, 0]
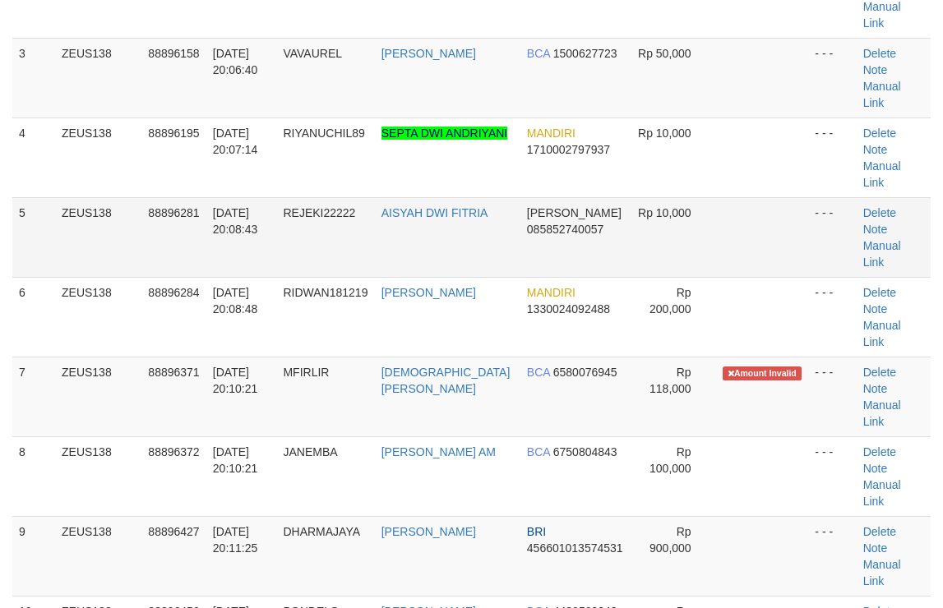
click at [574, 223] on span "085852740057" at bounding box center [565, 229] width 76 height 13
drag, startPoint x: 506, startPoint y: 138, endPoint x: 953, endPoint y: 182, distance: 449.3
click at [551, 197] on td "DANA 085852740057" at bounding box center [575, 237] width 110 height 80
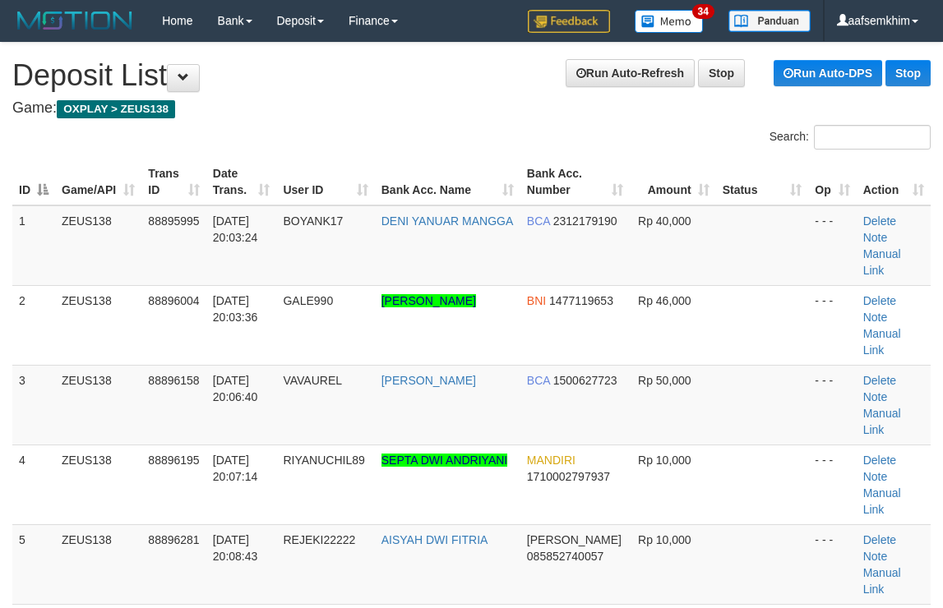
scroll to position [327, 0]
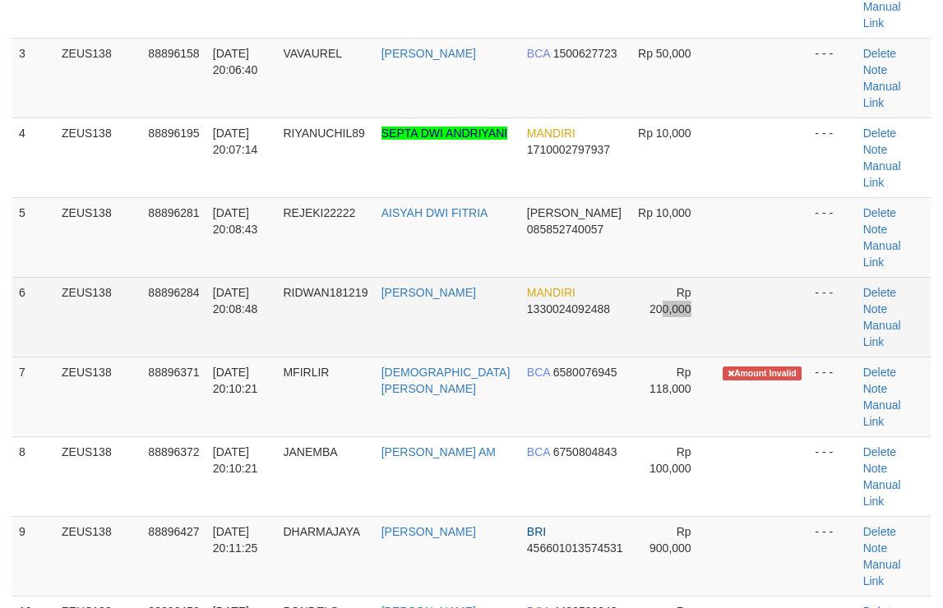
click at [662, 277] on td "Rp 200,000" at bounding box center [672, 317] width 85 height 80
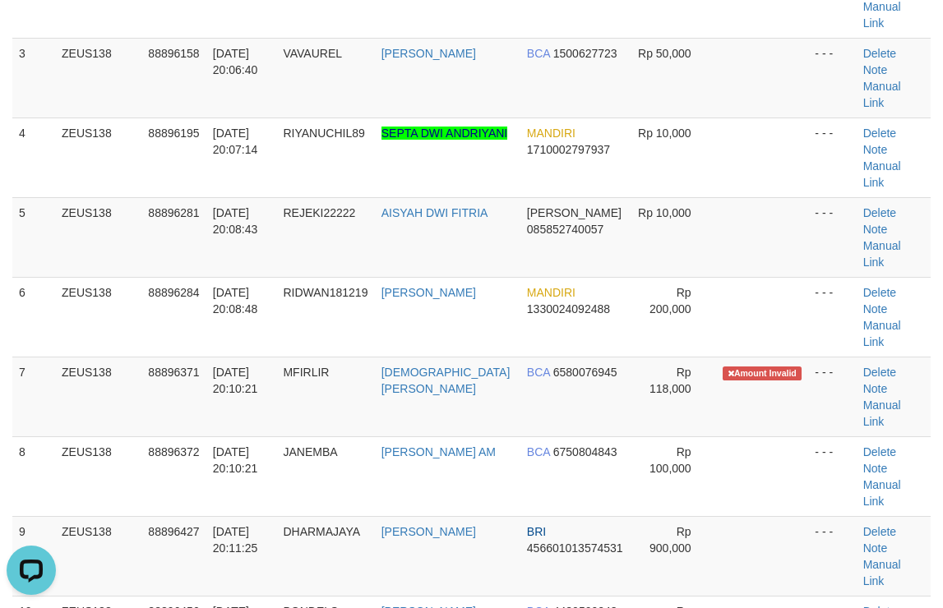
scroll to position [0, 0]
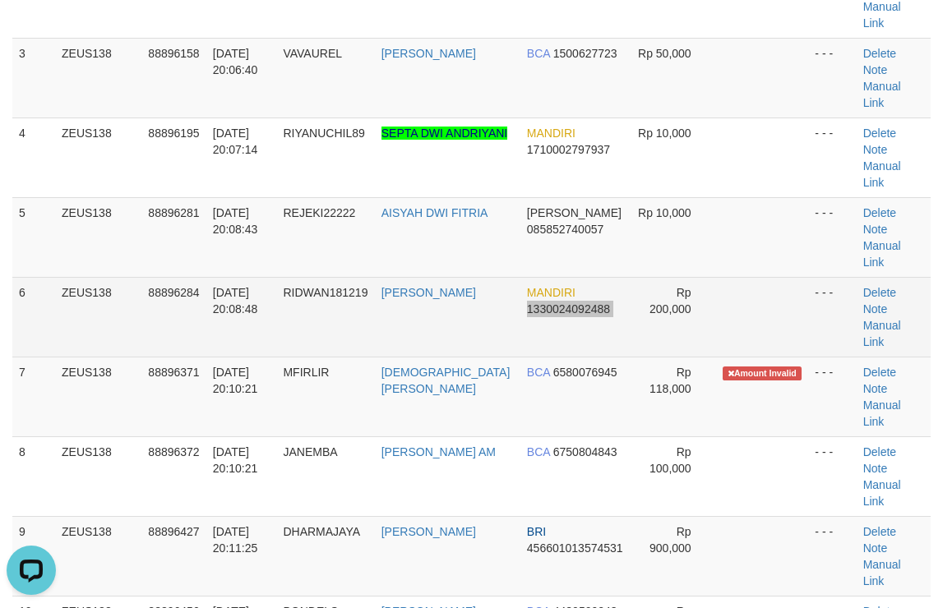
click at [599, 277] on tr "6 ZEUS138 88896284 01/10/2025 20:08:48 RIDWAN181219 RIDWAN MARYOTO MANDIRI 1330…" at bounding box center [471, 317] width 918 height 80
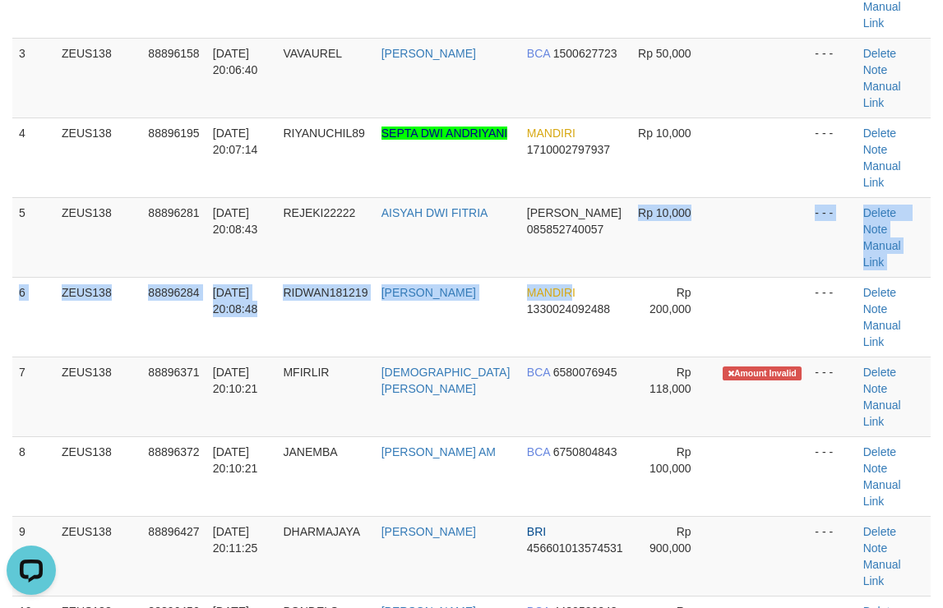
drag, startPoint x: 563, startPoint y: 195, endPoint x: 944, endPoint y: 208, distance: 381.6
click at [685, 175] on tbody "1 ZEUS138 88895995 01/10/2025 20:03:24 BOYANK17 DENI YANUAR MANGGA BCA 23121791…" at bounding box center [471, 516] width 918 height 1276
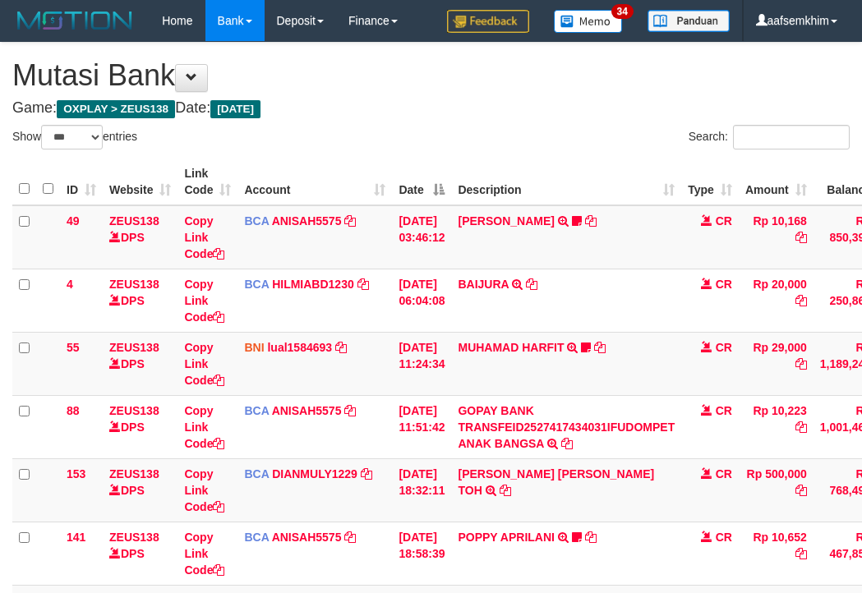
select select "***"
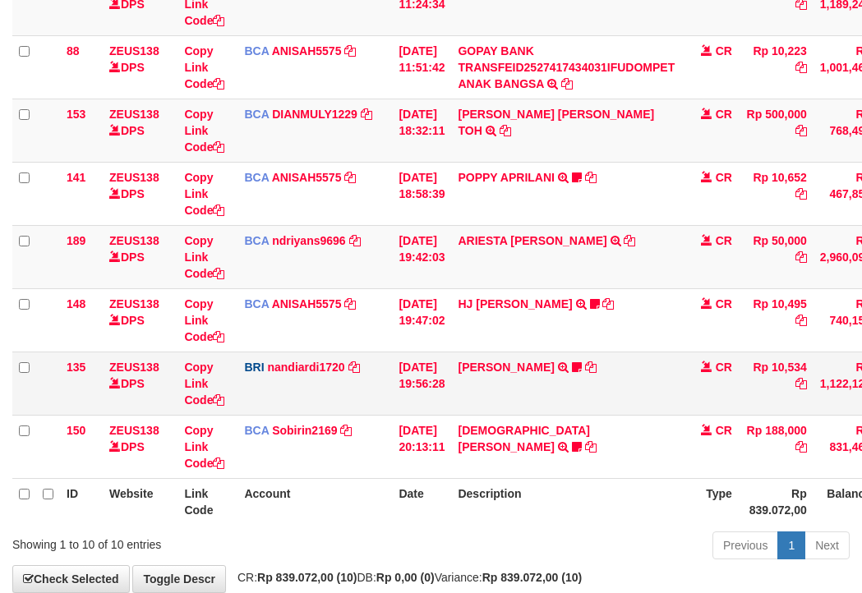
click at [302, 385] on td "BRI nandiardi1720 DPS NANDI ARDIANSYAH mutasi_20251001_3776 | 135 mutasi_202510…" at bounding box center [315, 383] width 155 height 63
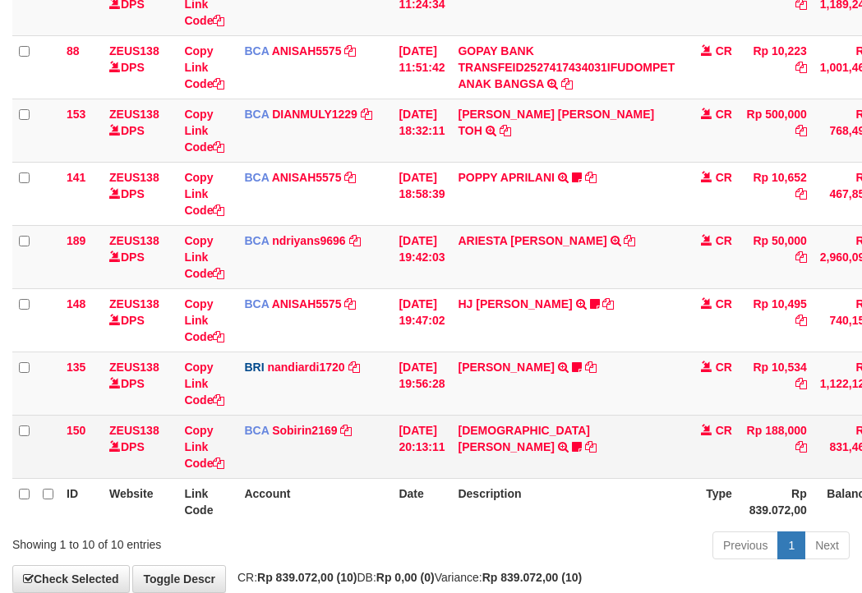
scroll to position [451, 0]
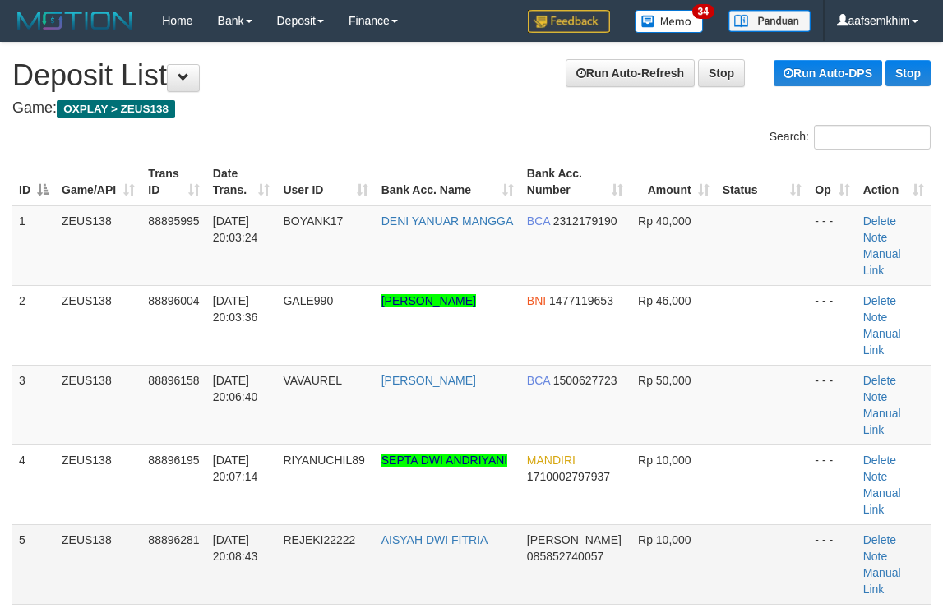
click at [530, 470] on span "1710002797937" at bounding box center [568, 476] width 83 height 13
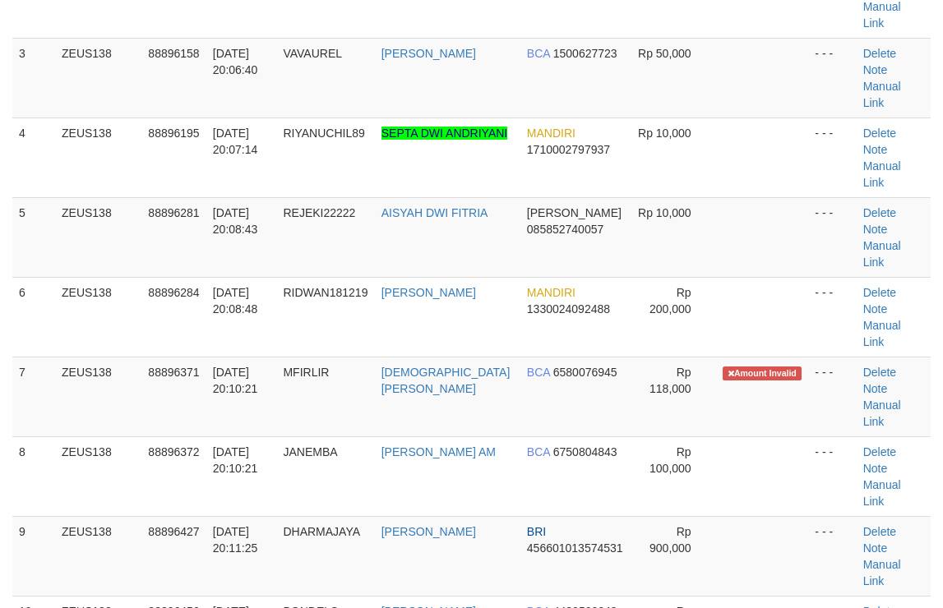
scroll to position [327, 0]
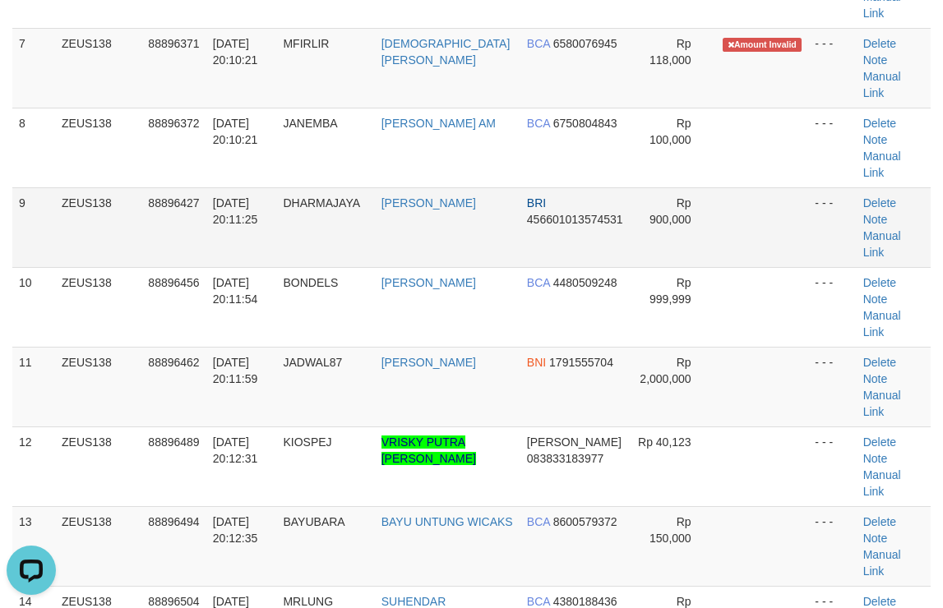
click at [716, 187] on td at bounding box center [762, 227] width 93 height 80
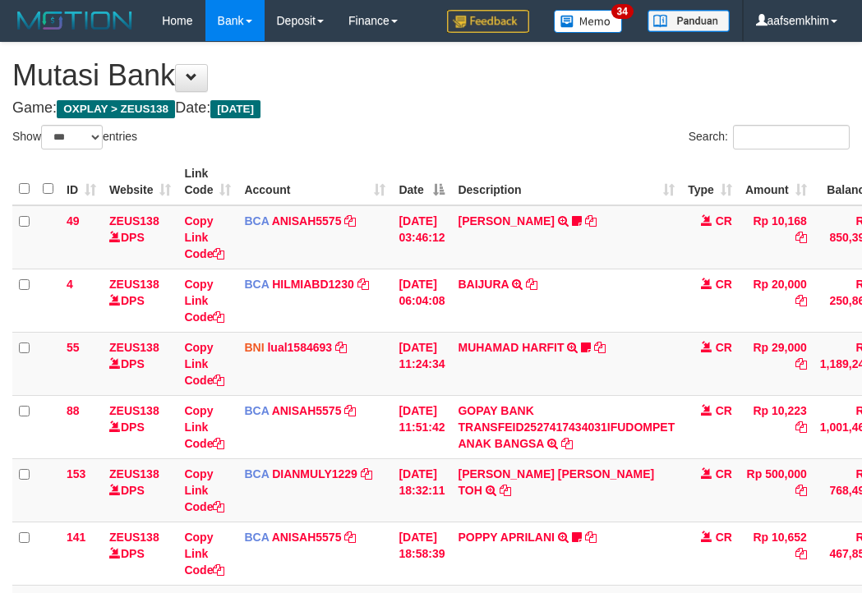
select select "***"
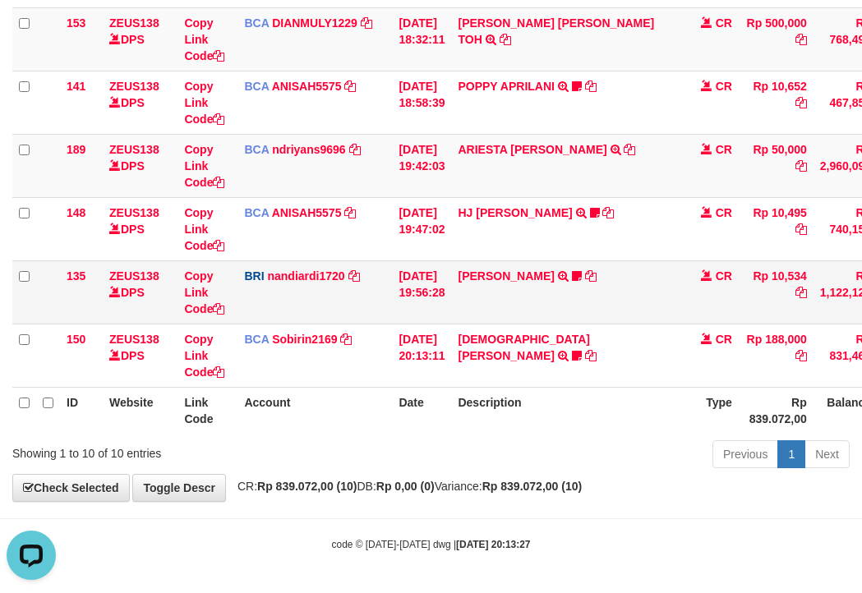
scroll to position [369, 0]
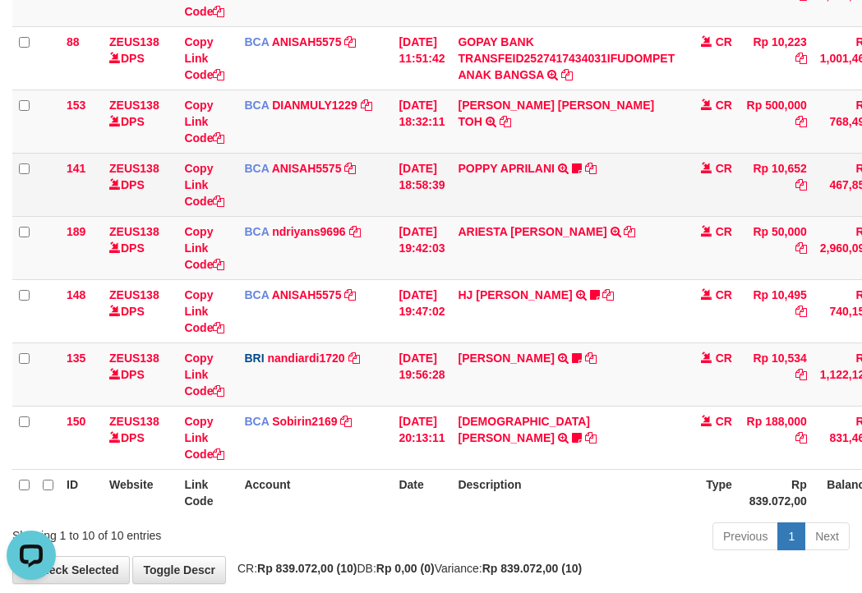
drag, startPoint x: 676, startPoint y: 285, endPoint x: 247, endPoint y: 182, distance: 441.3
click at [667, 284] on td "HJ YUMI MUTIAH TRSF E-BANKING CR 0110/FTSCY/WS95031 10495.00HJ YUMI MUTIAH Bata…" at bounding box center [566, 310] width 230 height 63
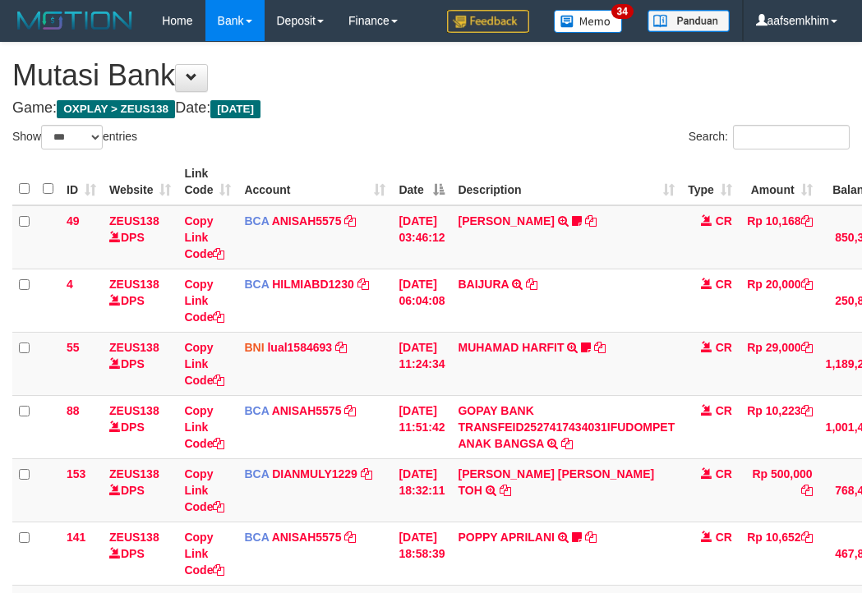
select select "***"
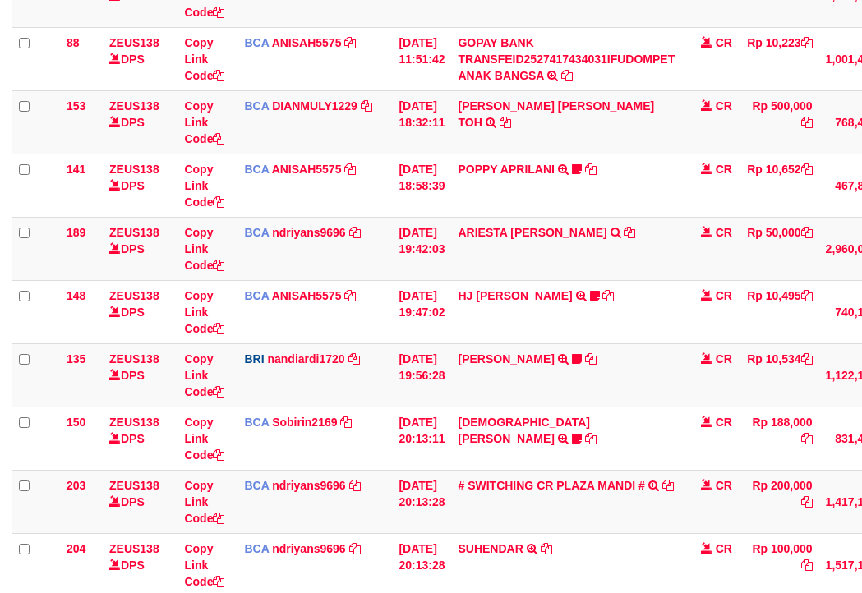
scroll to position [369, 0]
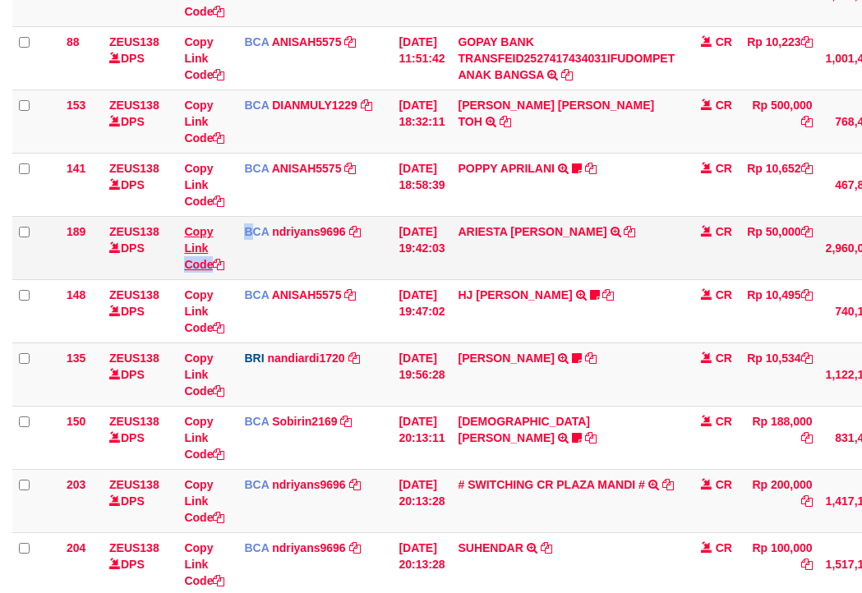
drag, startPoint x: 244, startPoint y: 251, endPoint x: 203, endPoint y: 260, distance: 42.1
click at [253, 254] on tr "189 ZEUS138 DPS Copy Link Code BCA ndriyans9696 DPS ANDRIYANSYAH mutasi_2025100…" at bounding box center [505, 247] width 986 height 63
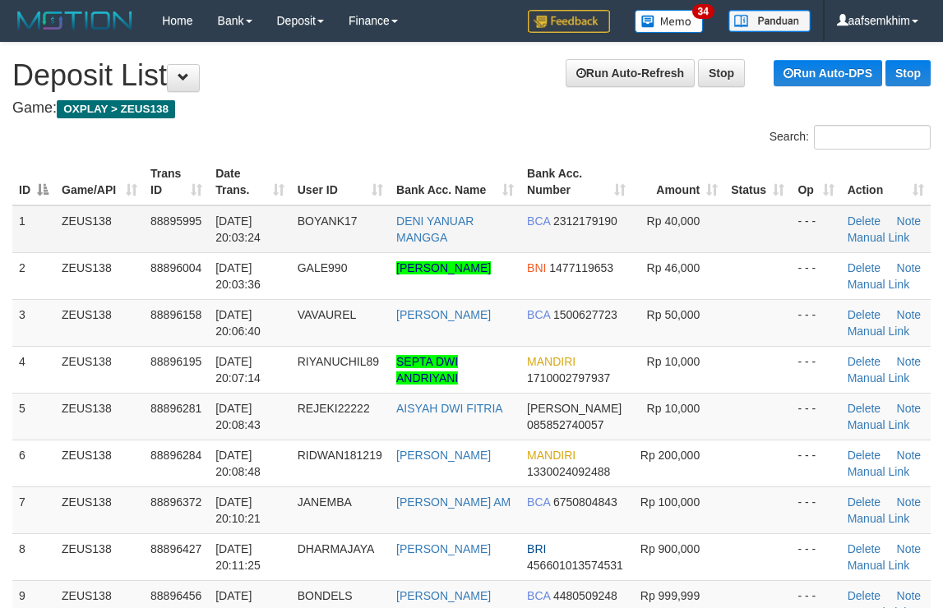
drag, startPoint x: 782, startPoint y: 233, endPoint x: 663, endPoint y: 219, distance: 119.2
click at [795, 233] on tr "1 ZEUS138 88895995 [DATE] 20:03:24 BOYANK17 DENI YANUAR MANGGA BCA 2312179190 R…" at bounding box center [471, 229] width 918 height 48
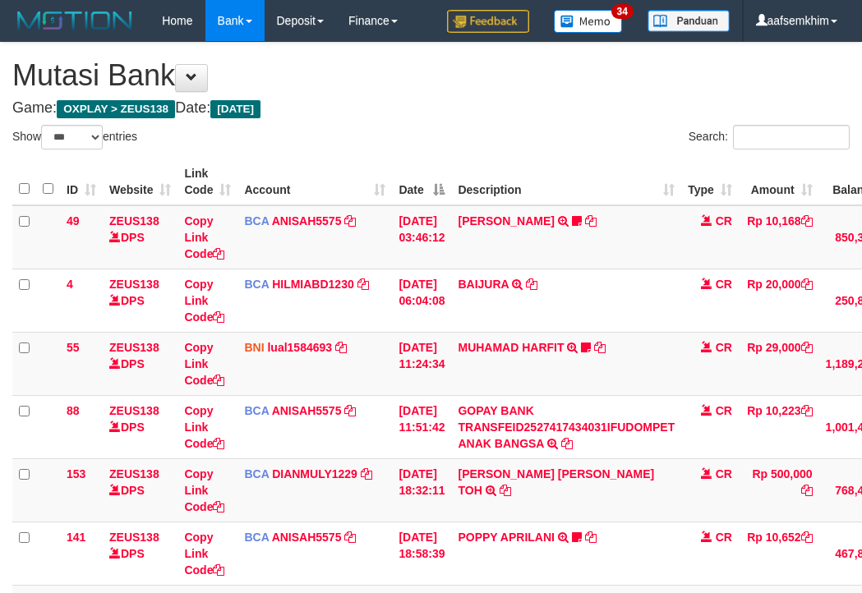
select select "***"
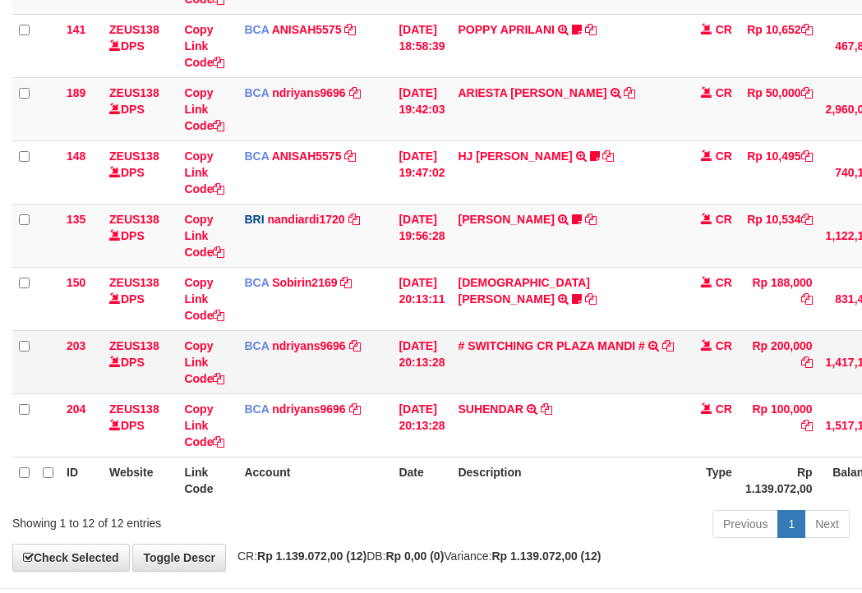
scroll to position [578, 0]
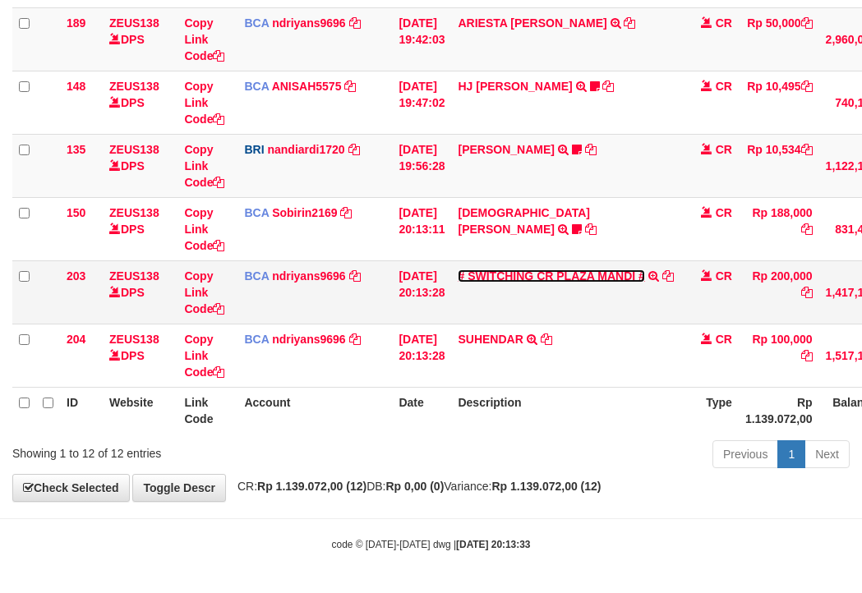
click at [616, 280] on link "# SWITCHING CR PLAZA MANDI #" at bounding box center [551, 276] width 187 height 13
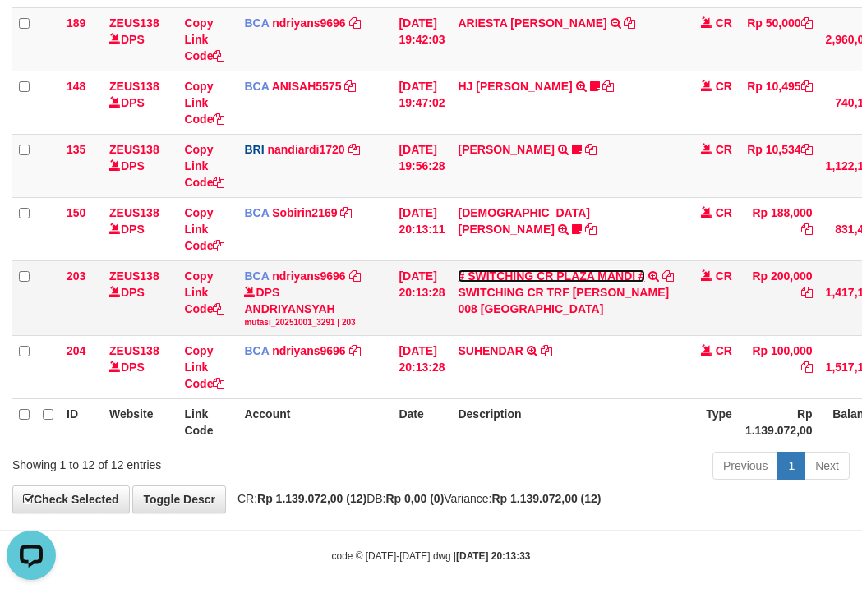
scroll to position [0, 0]
drag, startPoint x: 581, startPoint y: 293, endPoint x: 2, endPoint y: 295, distance: 578.6
click at [514, 315] on div "SWITCHING CR TRF RIDWAN MARYOTO 008 PLAZA MANDI" at bounding box center [566, 300] width 217 height 33
copy div "RIDWAN MARYO"
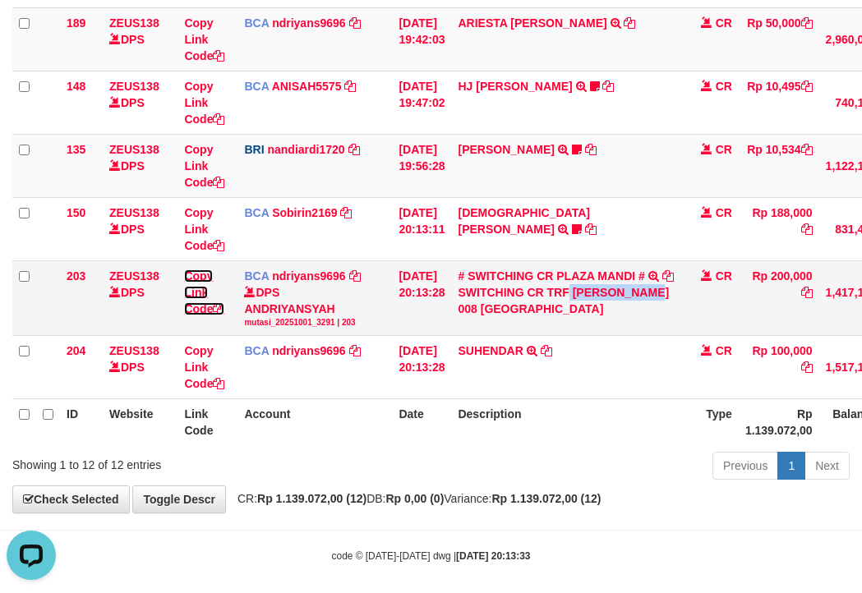
click at [196, 279] on link "Copy Link Code" at bounding box center [204, 293] width 40 height 46
copy div "RIDWAN MARYO"
click at [198, 273] on link "Copy Link Code" at bounding box center [204, 293] width 40 height 46
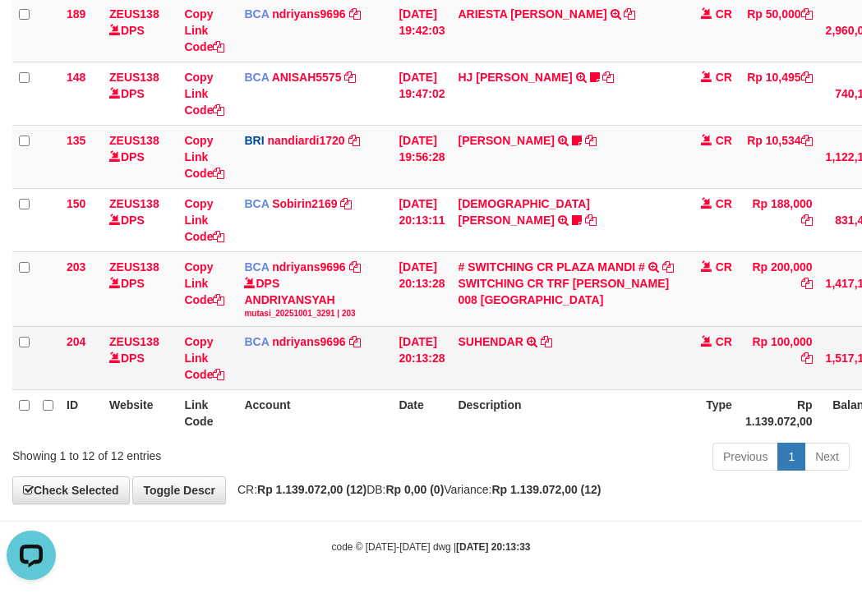
scroll to position [589, 0]
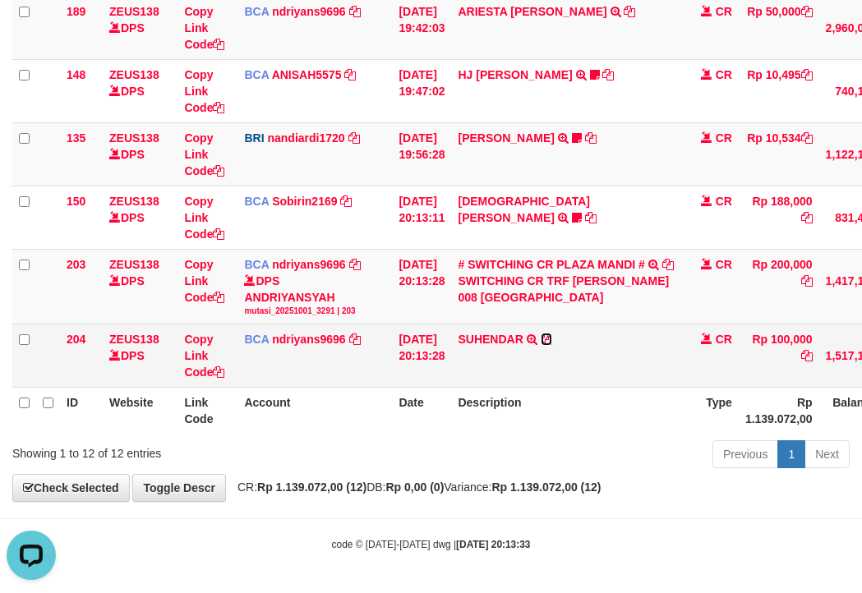
click at [552, 344] on icon at bounding box center [547, 340] width 12 height 12
click at [552, 342] on icon at bounding box center [547, 340] width 12 height 12
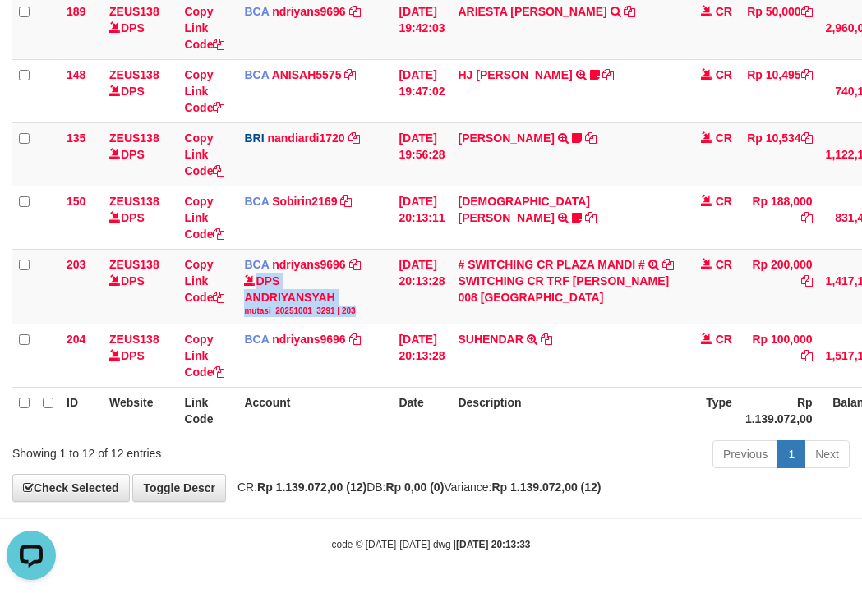
drag, startPoint x: 376, startPoint y: 306, endPoint x: 4, endPoint y: 170, distance: 396.2
click at [344, 293] on div "DPS ANDRIYANSYAH mutasi_20251001_3291 | 203" at bounding box center [314, 295] width 141 height 44
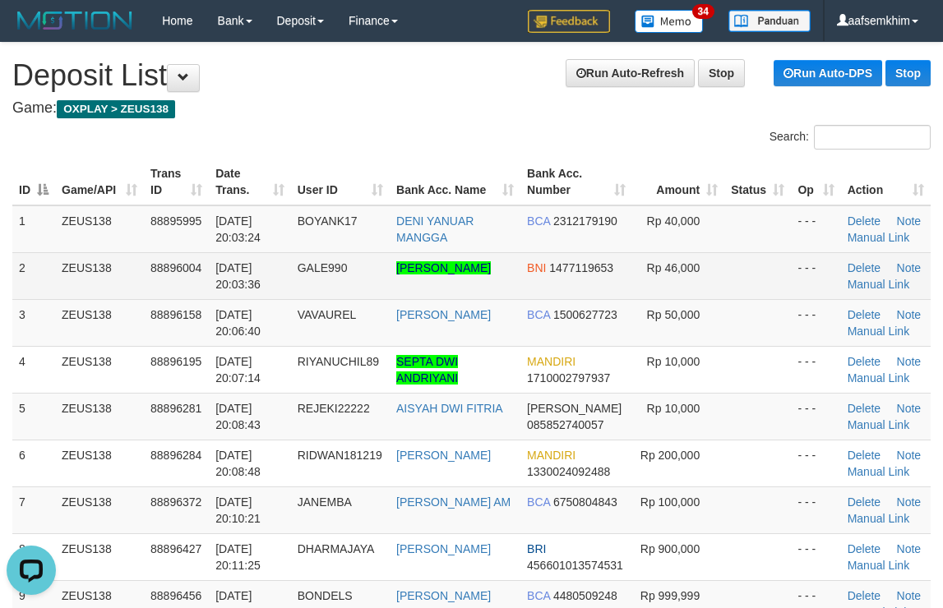
click at [799, 279] on td "- - -" at bounding box center [815, 275] width 49 height 47
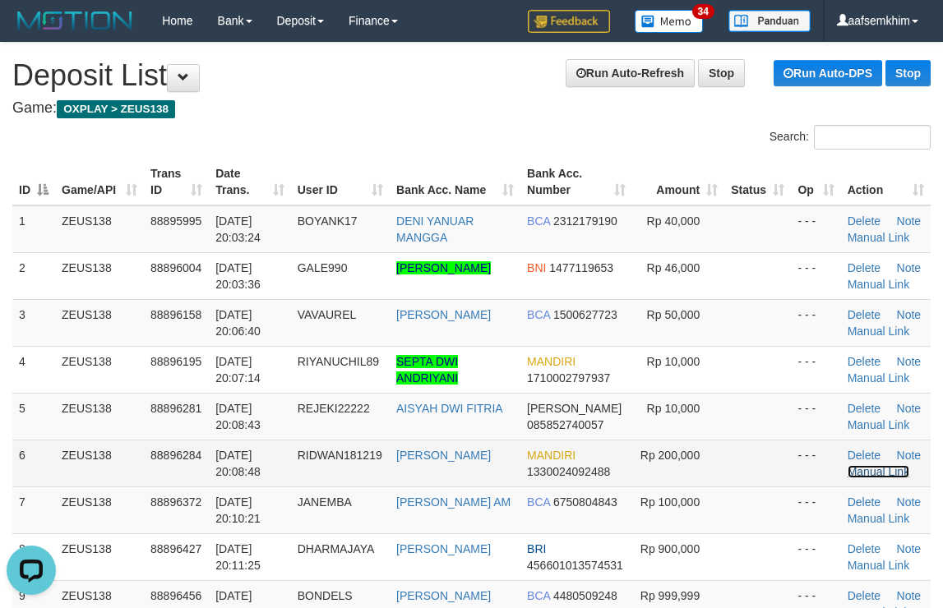
click at [876, 478] on link "Manual Link" at bounding box center [878, 471] width 62 height 13
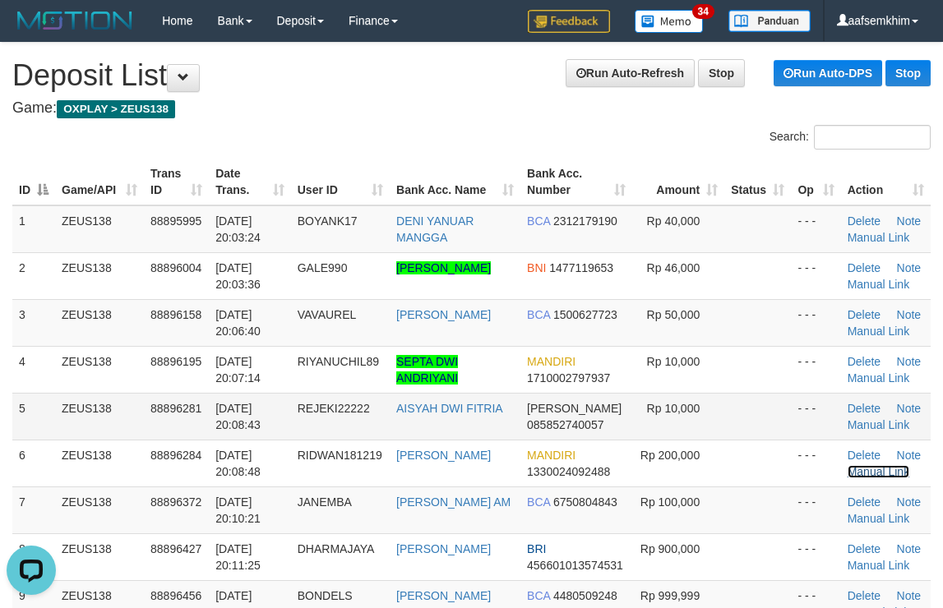
drag, startPoint x: 855, startPoint y: 489, endPoint x: 754, endPoint y: 437, distance: 113.6
click at [855, 478] on link "Manual Link" at bounding box center [878, 471] width 62 height 13
click at [847, 465] on link "Manual Link" at bounding box center [878, 471] width 62 height 13
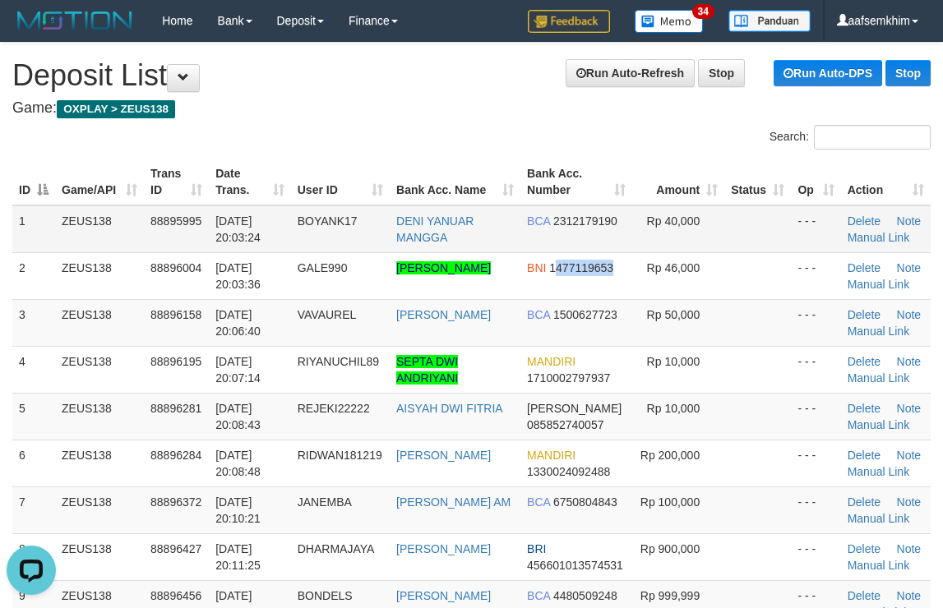
drag, startPoint x: 595, startPoint y: 289, endPoint x: 571, endPoint y: 216, distance: 76.9
click at [607, 281] on td "BNI 1477119653" at bounding box center [575, 275] width 111 height 47
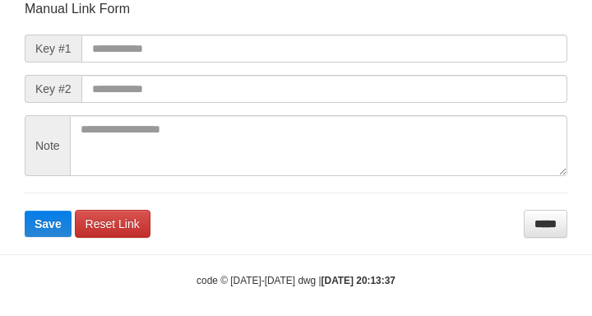
scroll to position [191, 0]
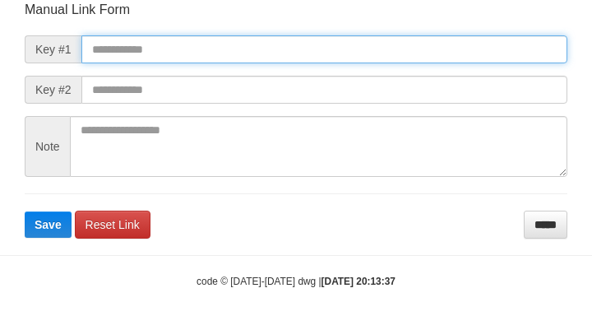
click at [448, 57] on input "text" at bounding box center [324, 49] width 486 height 28
paste input "**********"
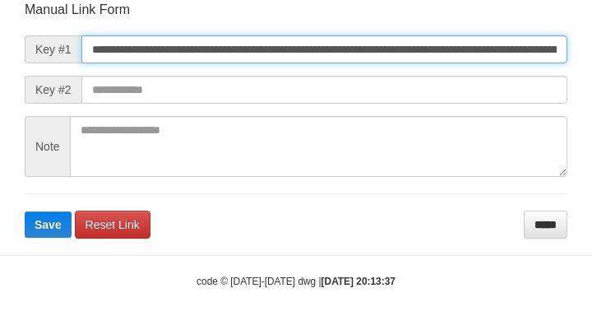
scroll to position [0, 1193]
type input "**********"
click at [25, 211] on button "Save" at bounding box center [48, 224] width 47 height 26
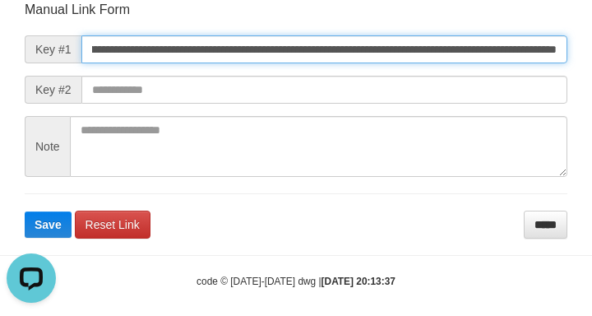
scroll to position [0, 0]
click at [25, 211] on button "Save" at bounding box center [48, 224] width 47 height 26
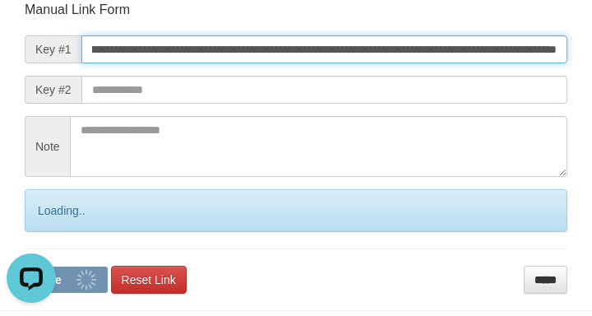
click at [25, 266] on button "Save" at bounding box center [66, 279] width 83 height 26
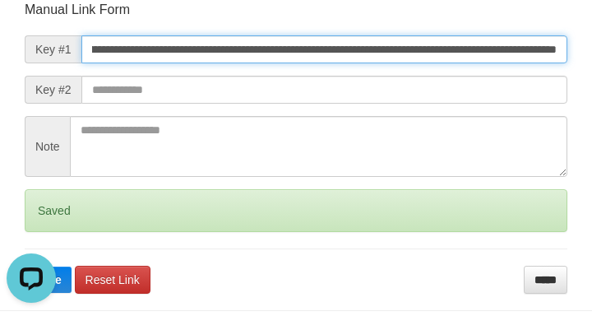
click at [25, 266] on button "Save" at bounding box center [48, 279] width 47 height 26
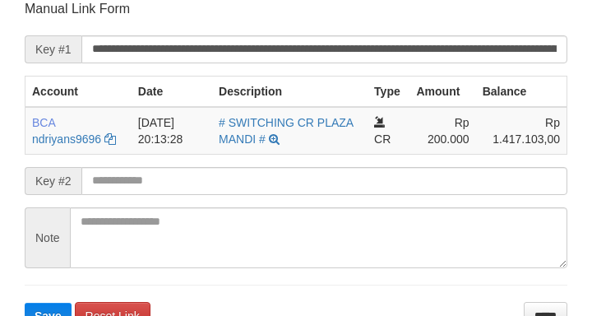
click at [468, 38] on input "**********" at bounding box center [324, 49] width 486 height 28
click at [25, 302] on button "Save" at bounding box center [48, 315] width 47 height 26
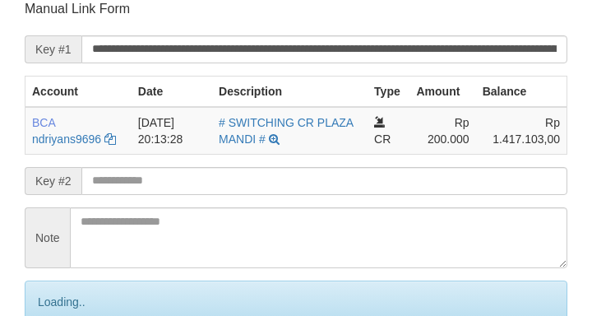
scroll to position [322, 0]
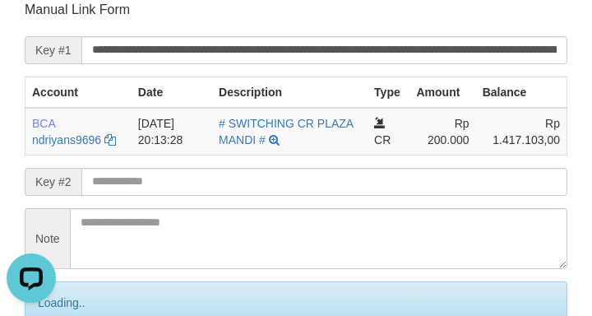
scroll to position [0, 0]
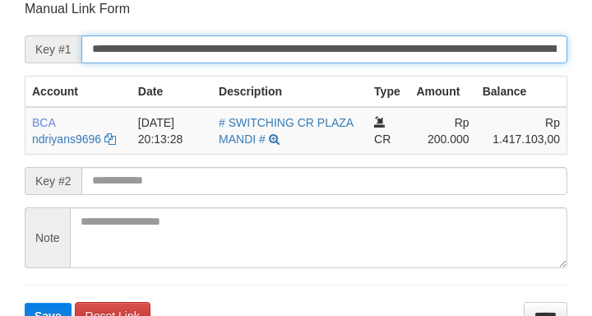
click at [473, 49] on input "**********" at bounding box center [324, 49] width 486 height 28
click at [25, 302] on button "Save" at bounding box center [48, 315] width 47 height 26
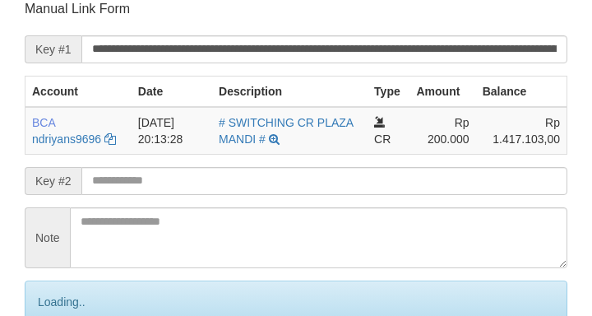
click at [473, 53] on input "**********" at bounding box center [324, 49] width 486 height 28
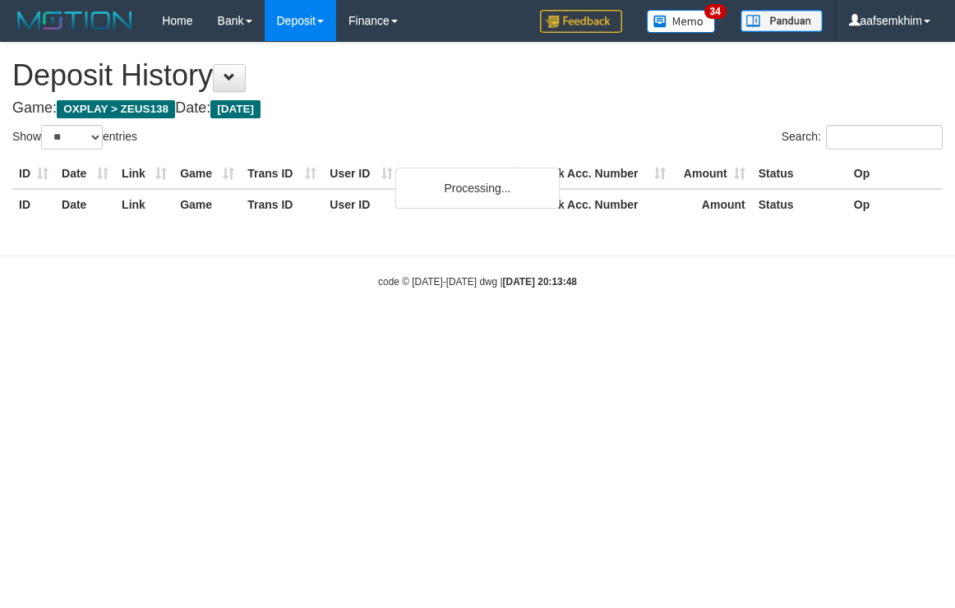
select select "**"
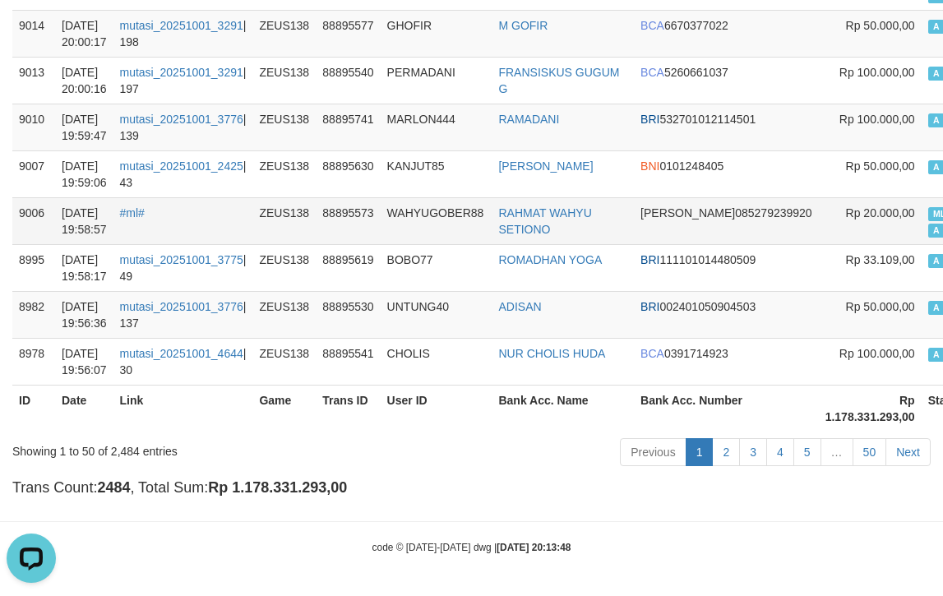
scroll to position [2229, 0]
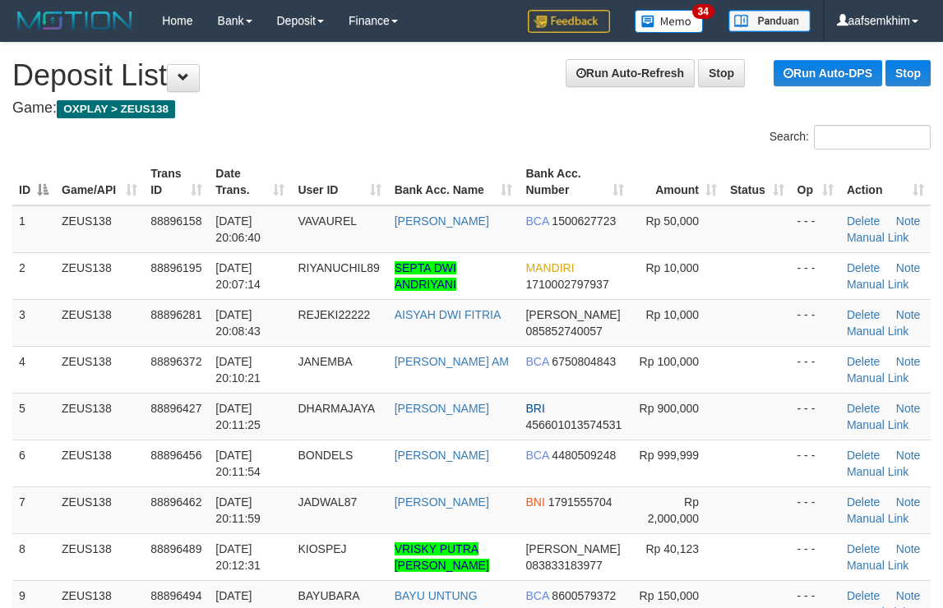
scroll to position [756, 0]
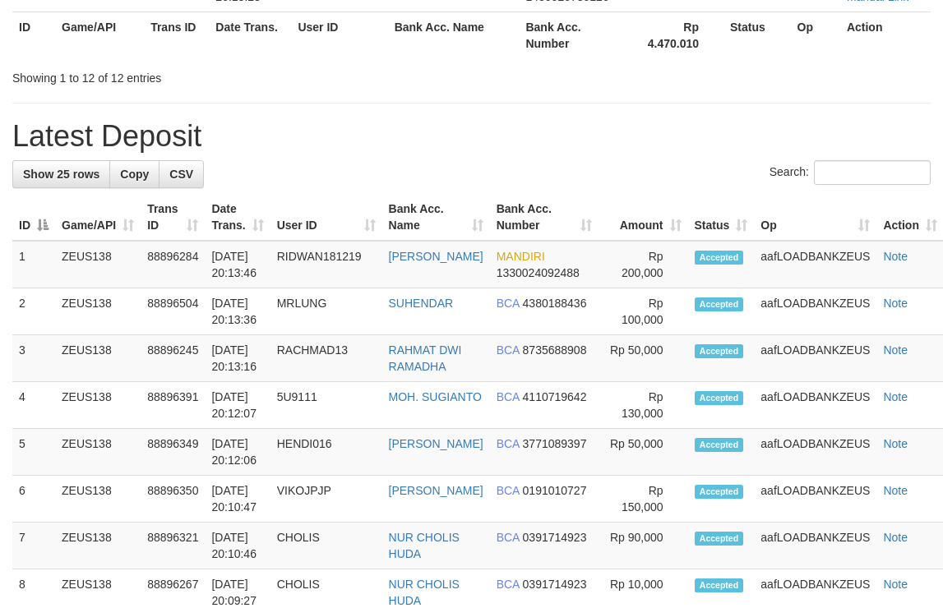
drag, startPoint x: 521, startPoint y: 184, endPoint x: 577, endPoint y: 191, distance: 56.4
drag, startPoint x: 616, startPoint y: 73, endPoint x: 631, endPoint y: 64, distance: 17.3
click at [625, 69] on div "Showing 1 to 12 of 12 entries" at bounding box center [471, 74] width 943 height 23
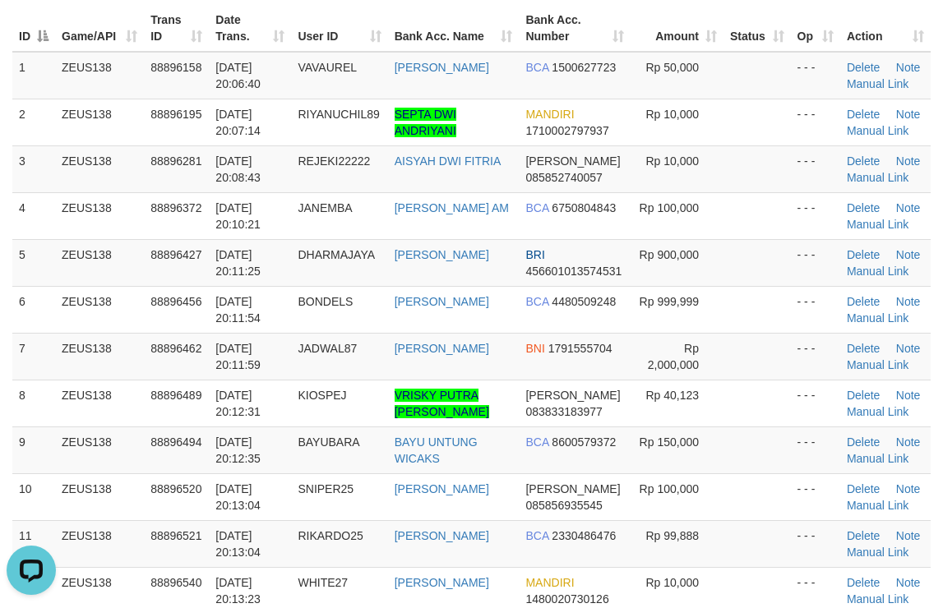
scroll to position [99, 0]
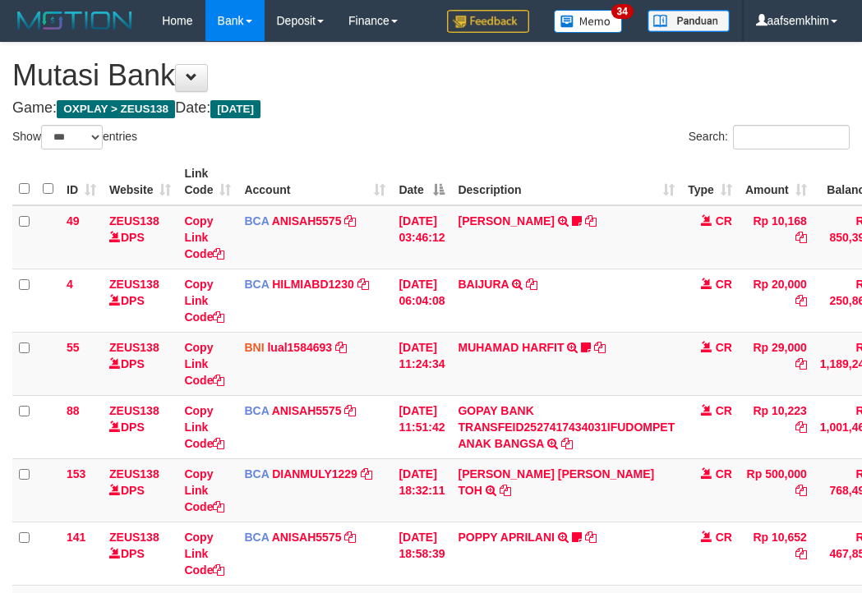
select select "***"
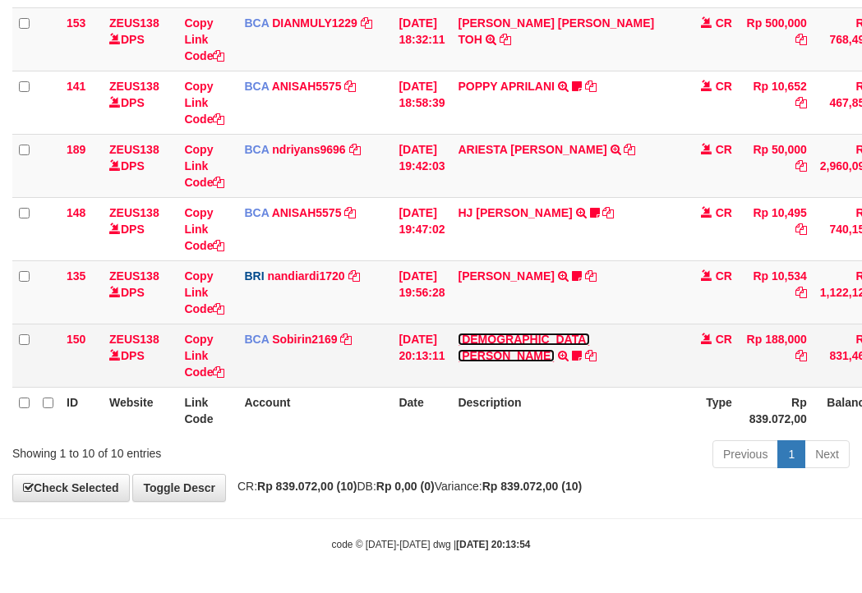
click at [541, 334] on link "MUHAMMAD FIRLI RIZ" at bounding box center [523, 348] width 131 height 30
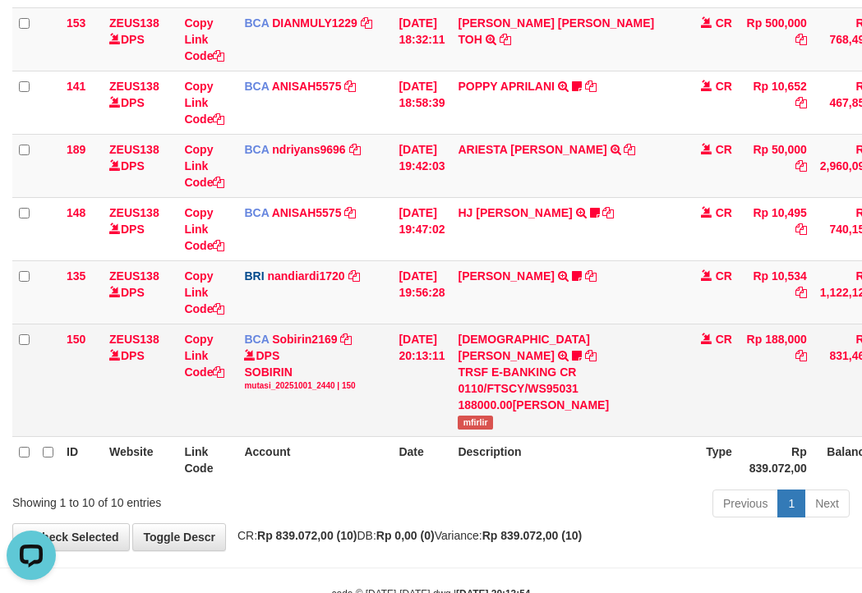
scroll to position [0, 0]
click at [504, 404] on td "MUHAMMAD FIRLI RIZ TRSF E-BANKING CR 0110/FTSCY/WS95031 188000.00MUHAMMAD FIRLI…" at bounding box center [566, 380] width 230 height 113
click at [70, 378] on tr "150 ZEUS138 DPS Copy Link Code BCA Sobirin2169 DPS SOBIRIN mutasi_20251001_2440…" at bounding box center [502, 380] width 980 height 113
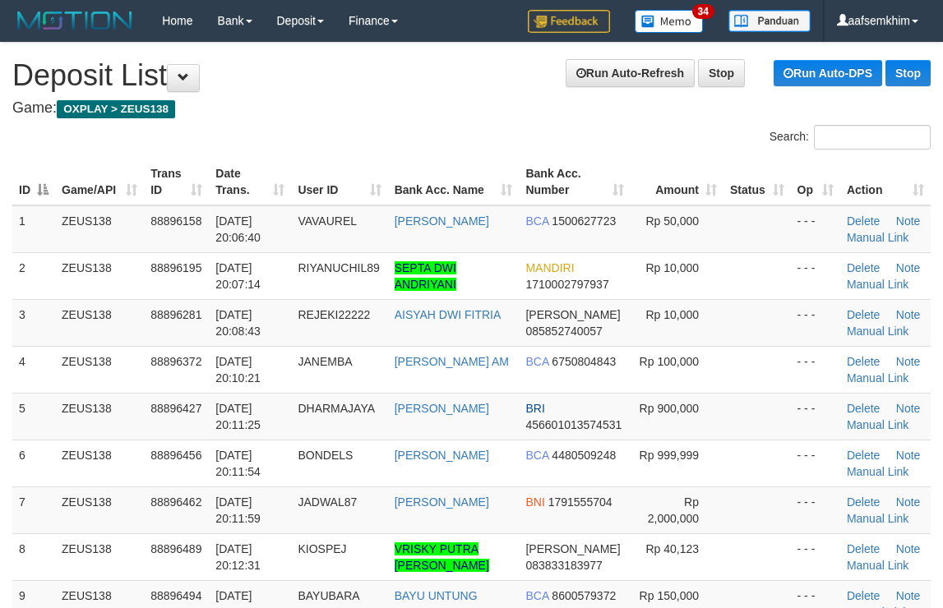
scroll to position [99, 0]
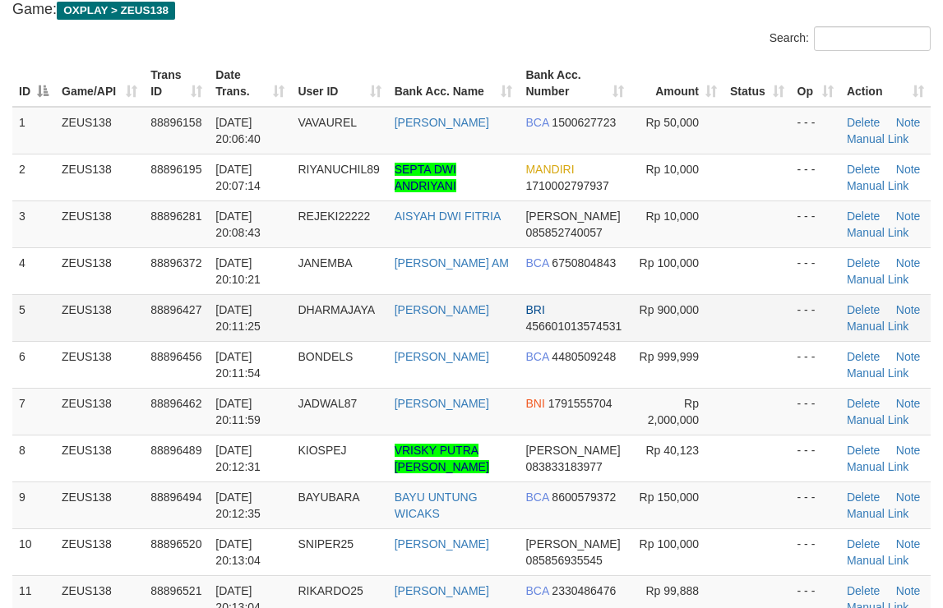
click at [352, 302] on td "DHARMAJAYA" at bounding box center [339, 317] width 96 height 47
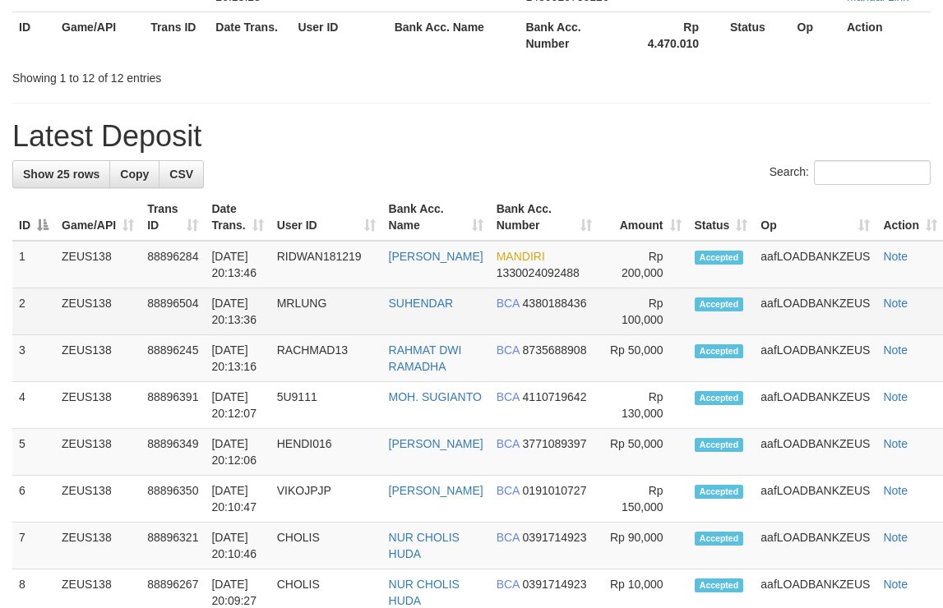
click at [344, 293] on td "MRLUNG" at bounding box center [326, 311] width 112 height 47
drag, startPoint x: 260, startPoint y: 330, endPoint x: 476, endPoint y: 331, distance: 216.2
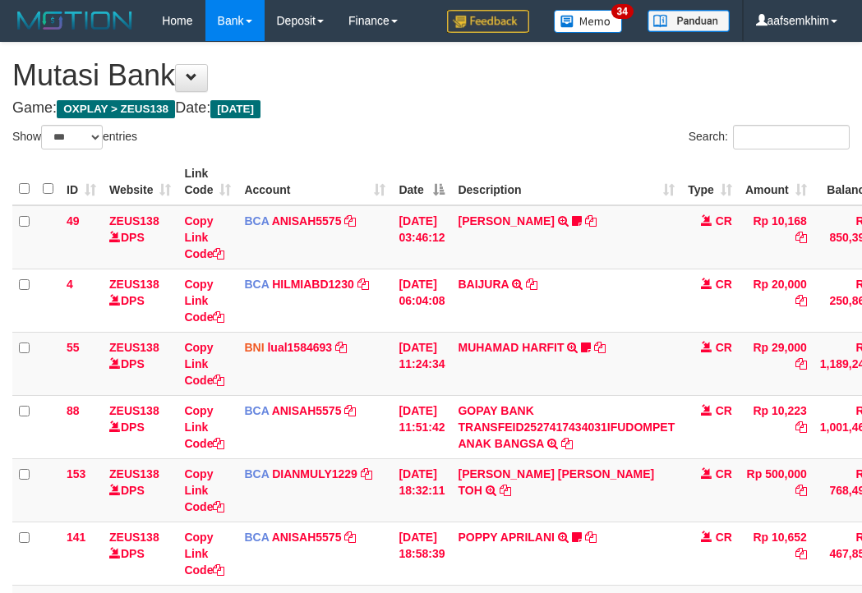
select select "***"
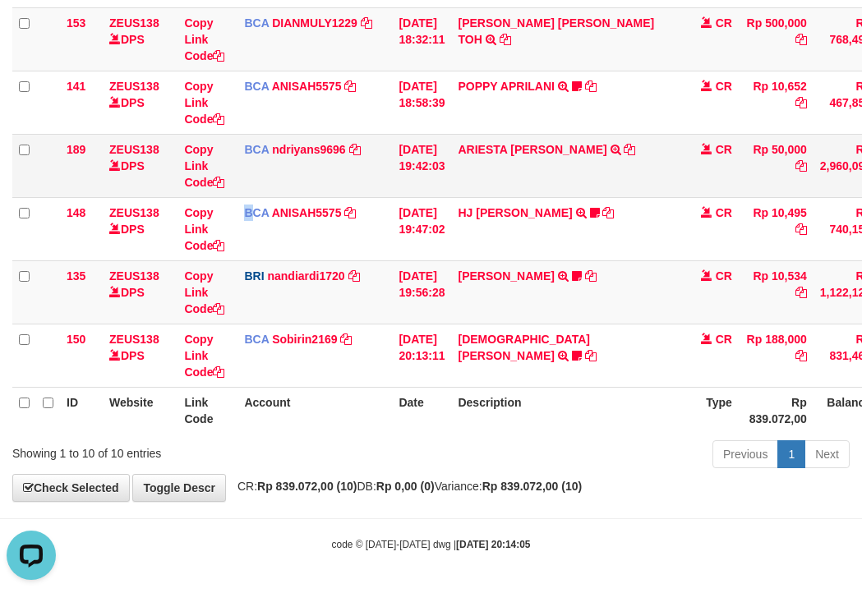
drag, startPoint x: 251, startPoint y: 258, endPoint x: 99, endPoint y: 196, distance: 164.8
click at [213, 247] on tr "148 ZEUS138 DPS Copy Link Code BCA ANISAH5575 DPS ANISAH mutasi_20251001_3827 |…" at bounding box center [502, 228] width 980 height 63
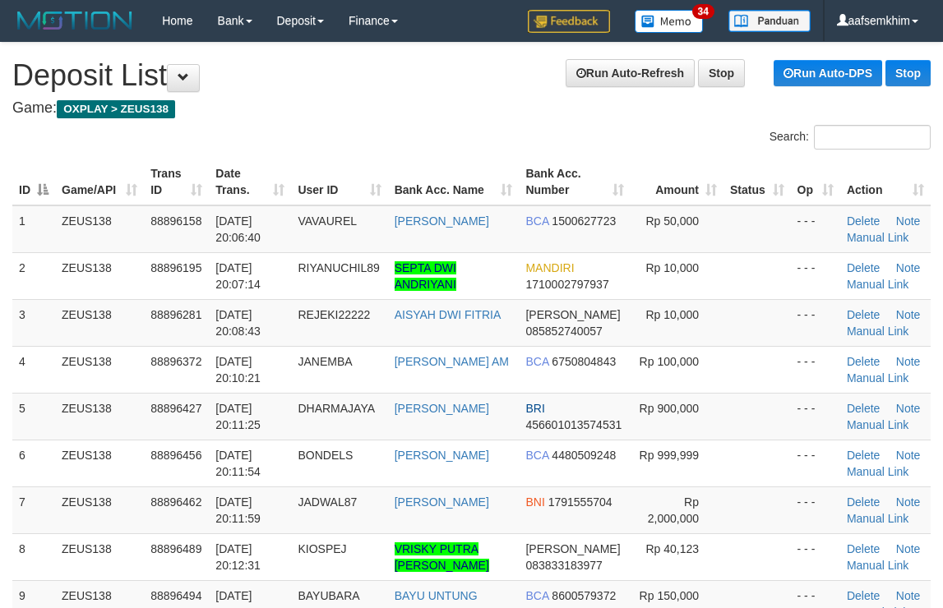
scroll to position [818, 0]
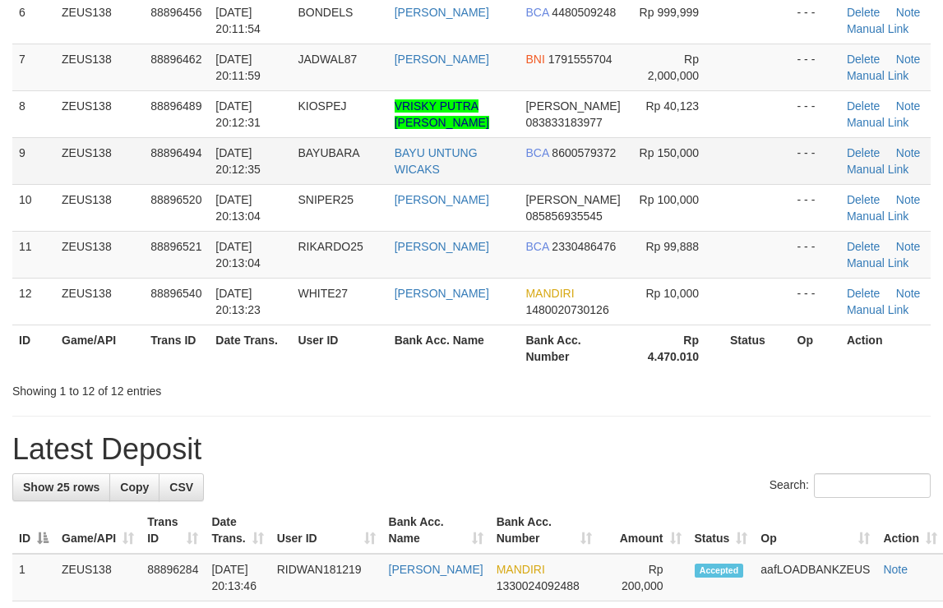
scroll to position [325, 0]
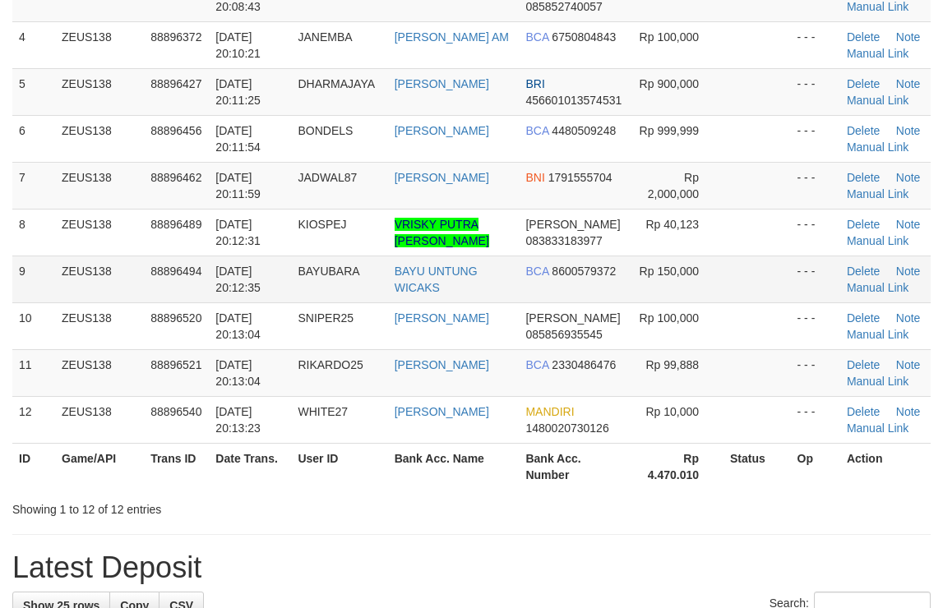
click at [553, 274] on span "8600579372" at bounding box center [583, 271] width 64 height 13
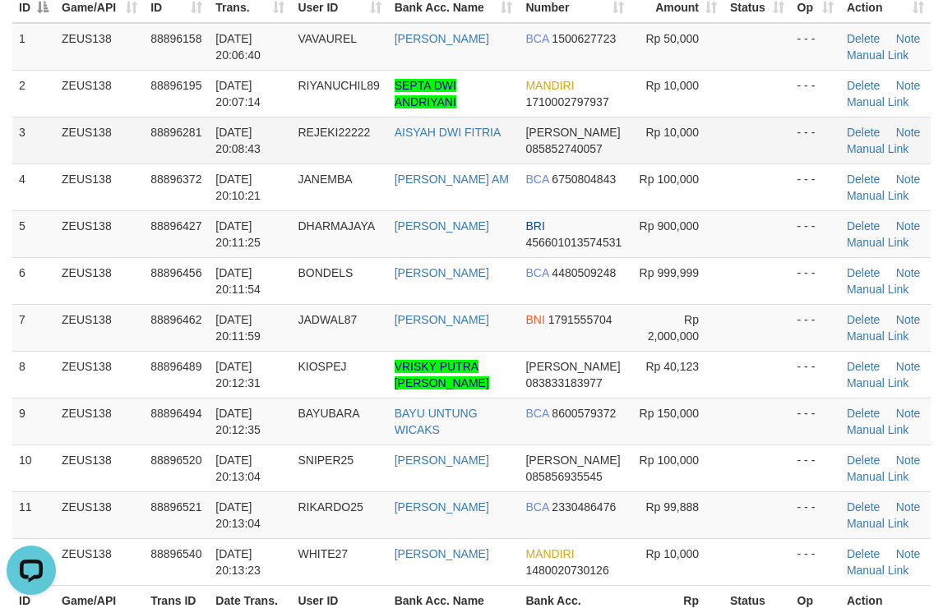
scroll to position [0, 0]
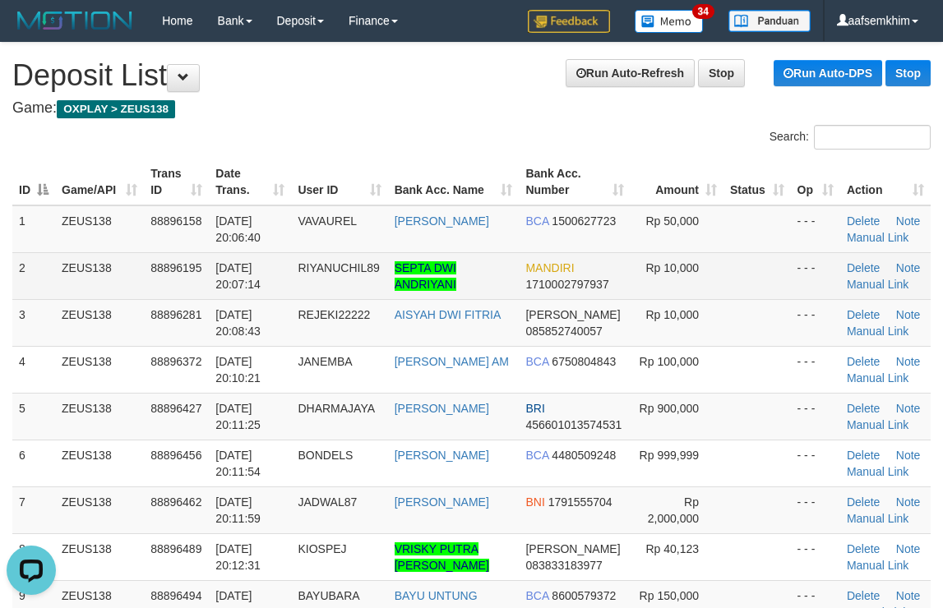
drag, startPoint x: 567, startPoint y: 293, endPoint x: 579, endPoint y: 279, distance: 18.6
click at [575, 286] on td "MANDIRI 1710002797937" at bounding box center [575, 275] width 112 height 47
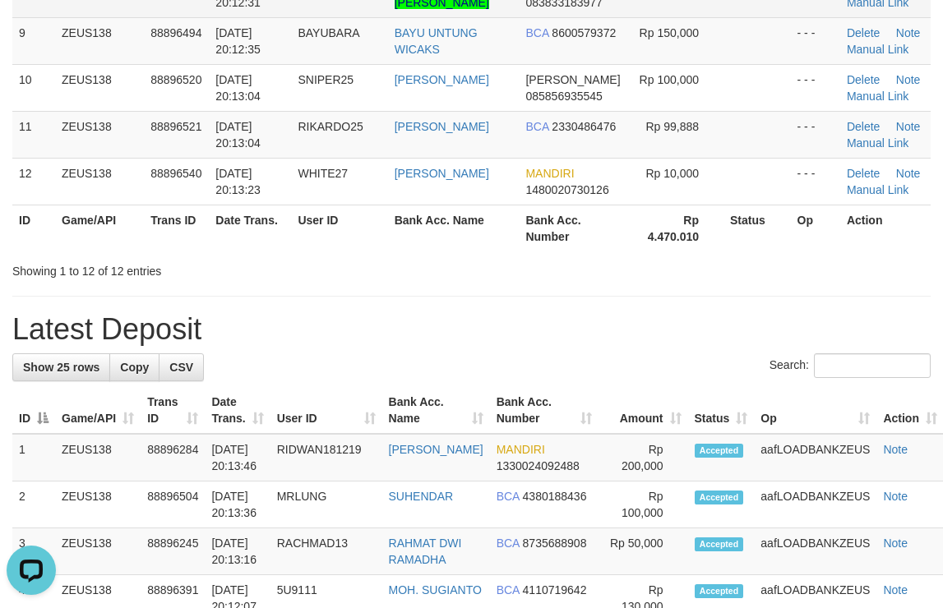
scroll to position [575, 0]
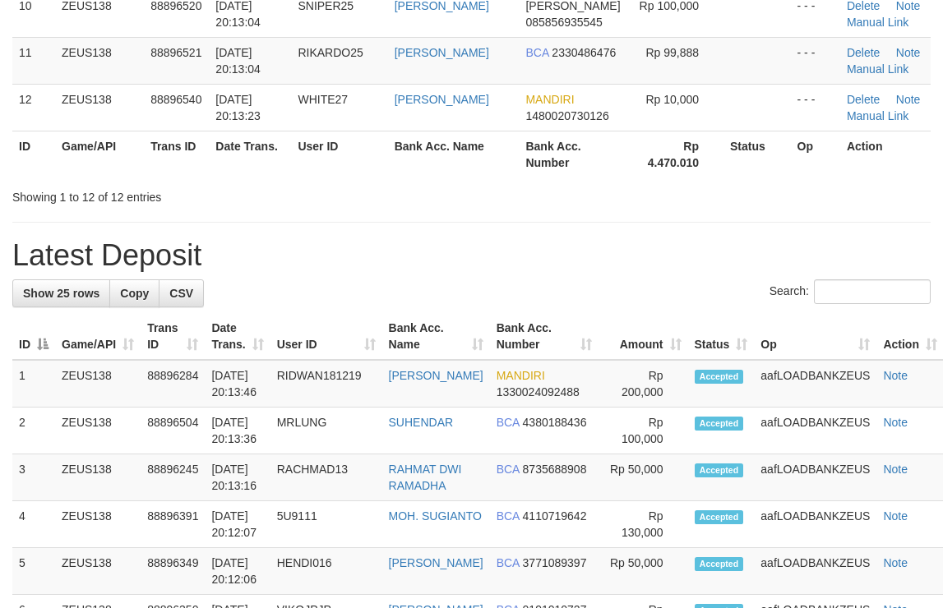
click at [586, 257] on h1 "Latest Deposit" at bounding box center [471, 255] width 918 height 33
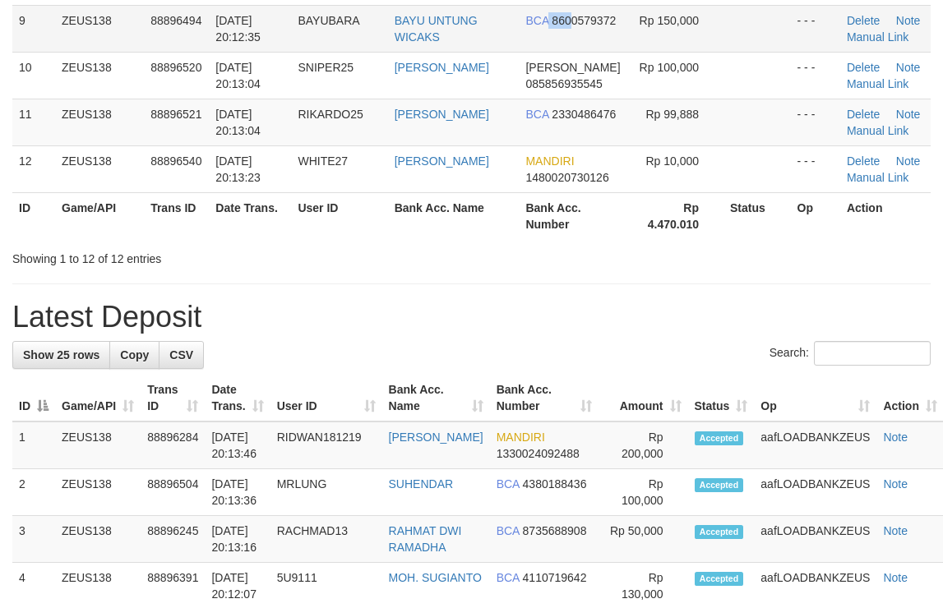
drag, startPoint x: 542, startPoint y: 40, endPoint x: 613, endPoint y: 44, distance: 71.6
click at [581, 39] on td "BCA 8600579372" at bounding box center [575, 28] width 112 height 47
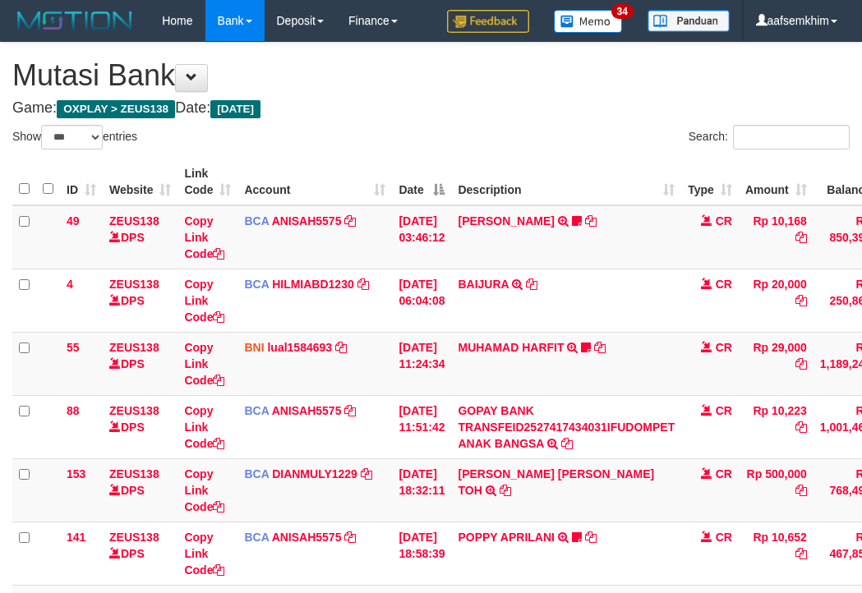
select select "***"
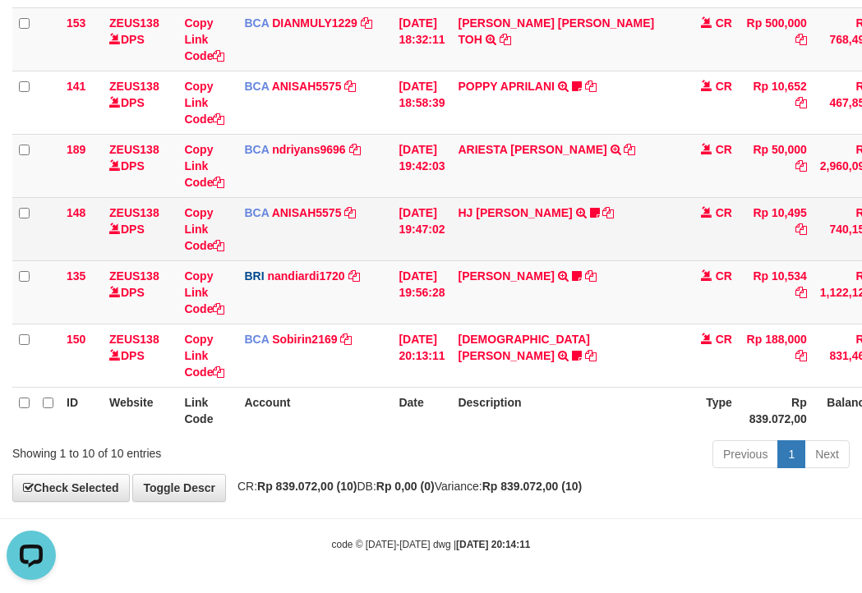
click at [270, 215] on td "BCA ANISAH5575 DPS ANISAH mutasi_20251001_3827 | 148 mutasi_20251001_3827 | 148" at bounding box center [315, 228] width 155 height 63
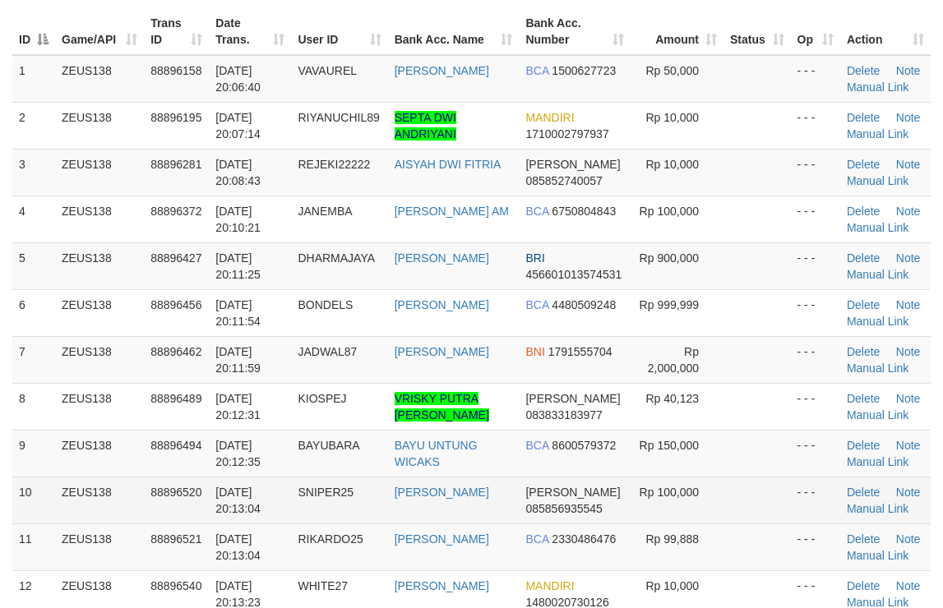
scroll to position [144, 0]
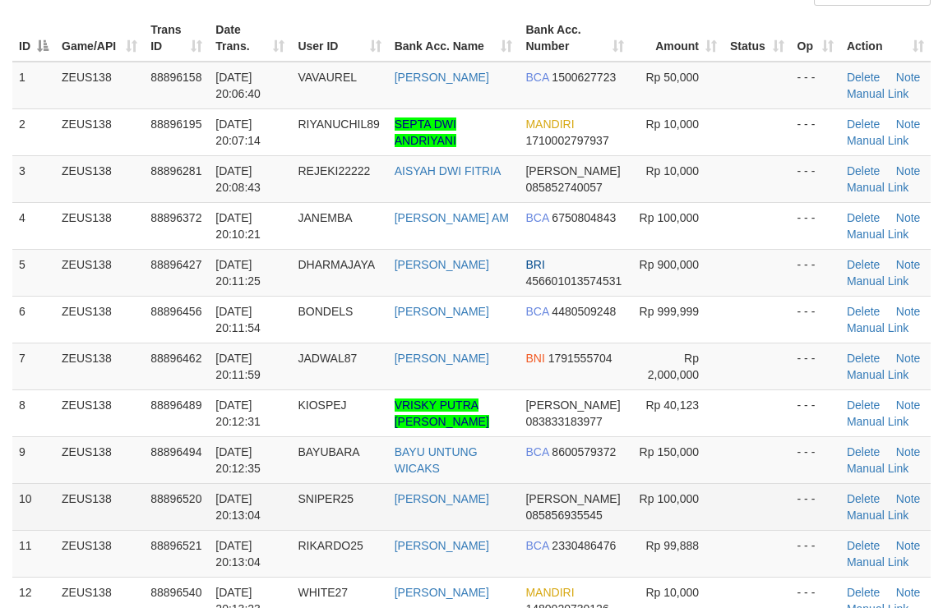
click at [729, 230] on td at bounding box center [756, 225] width 67 height 47
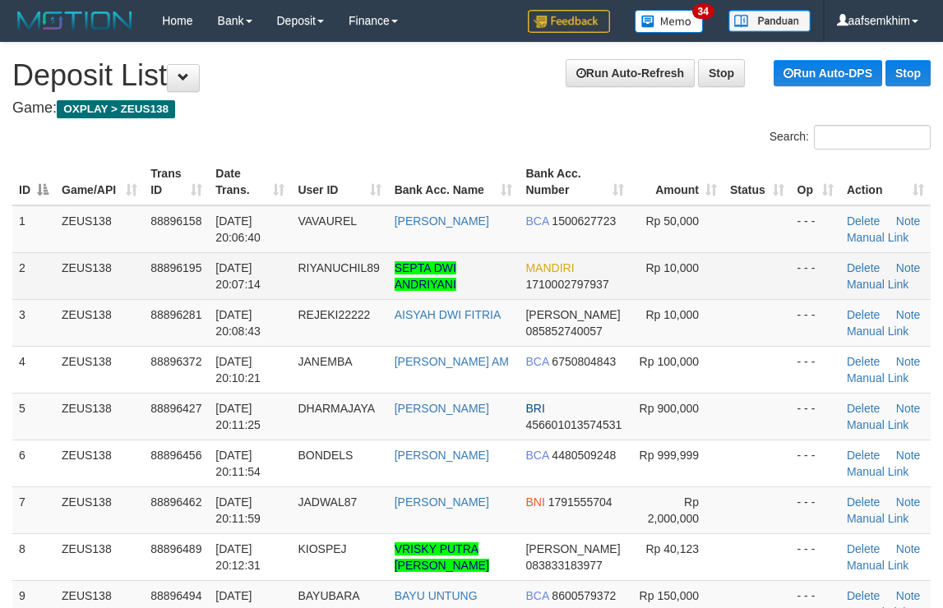
scroll to position [144, 0]
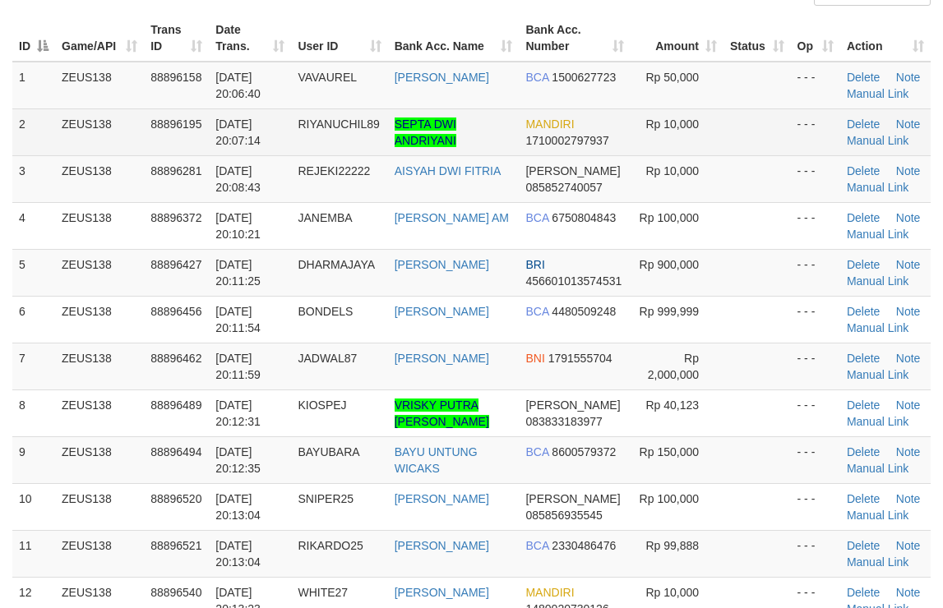
click at [742, 153] on td at bounding box center [756, 131] width 67 height 47
drag, startPoint x: 742, startPoint y: 153, endPoint x: 775, endPoint y: 149, distance: 33.1
click at [774, 149] on td at bounding box center [756, 131] width 67 height 47
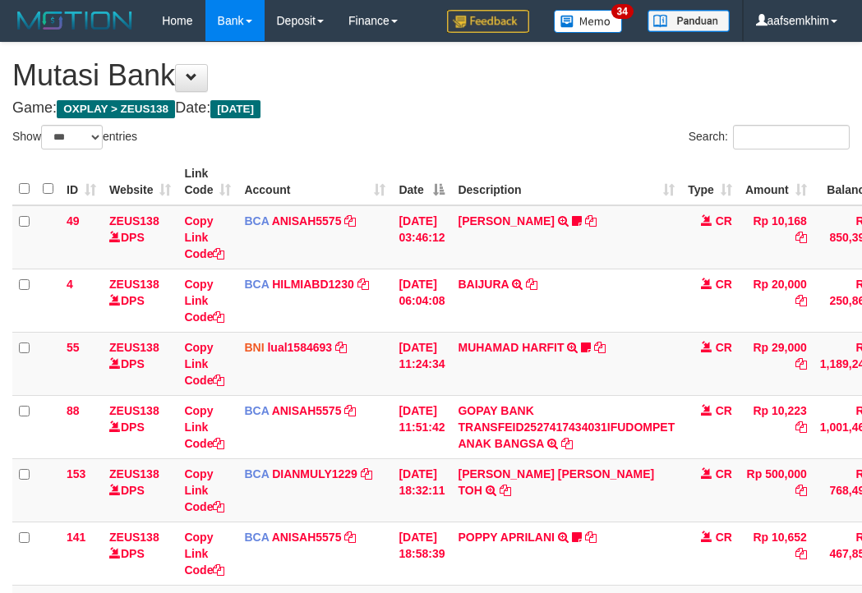
select select "***"
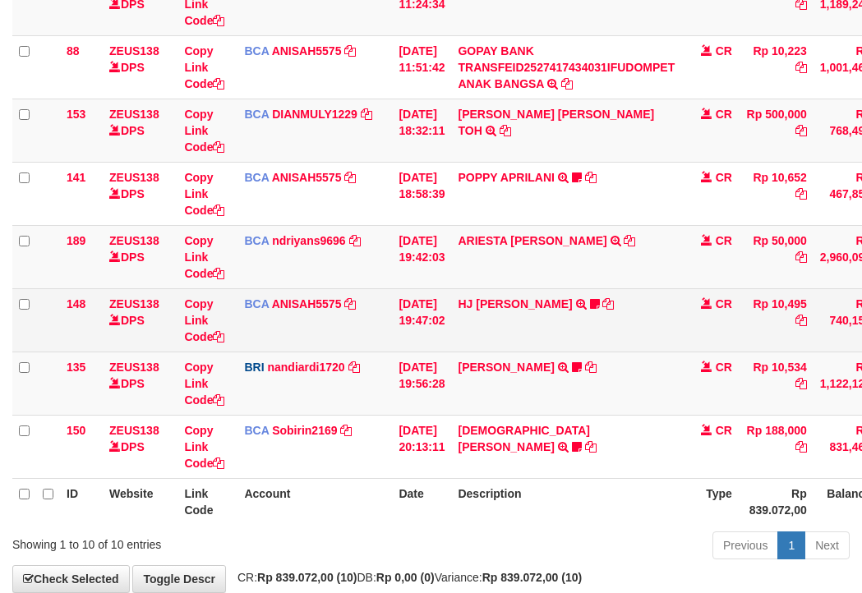
scroll to position [451, 0]
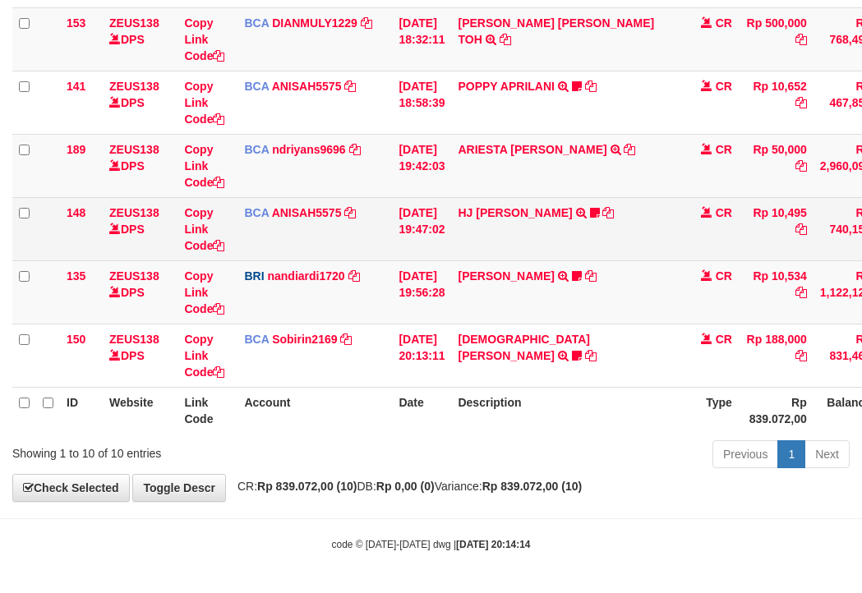
click at [232, 226] on td "Copy Link Code" at bounding box center [208, 228] width 60 height 63
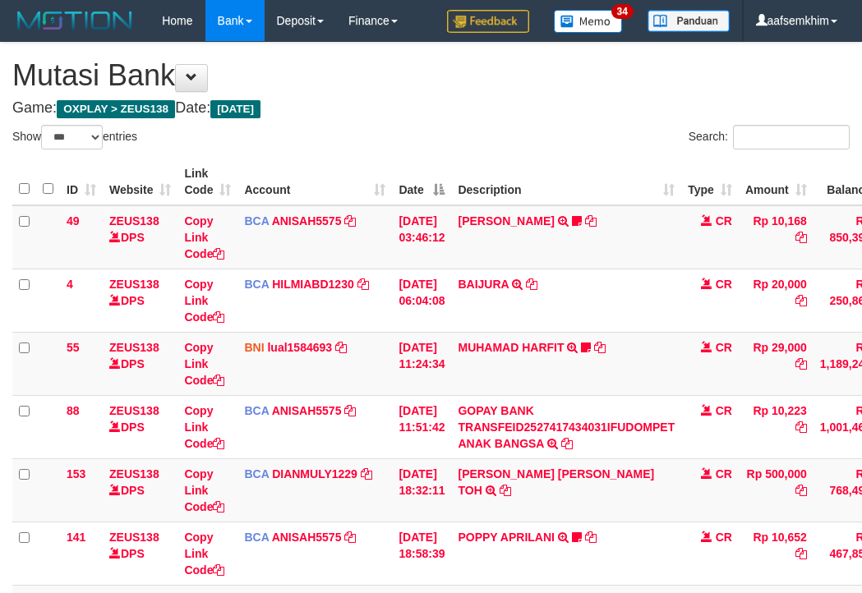
select select "***"
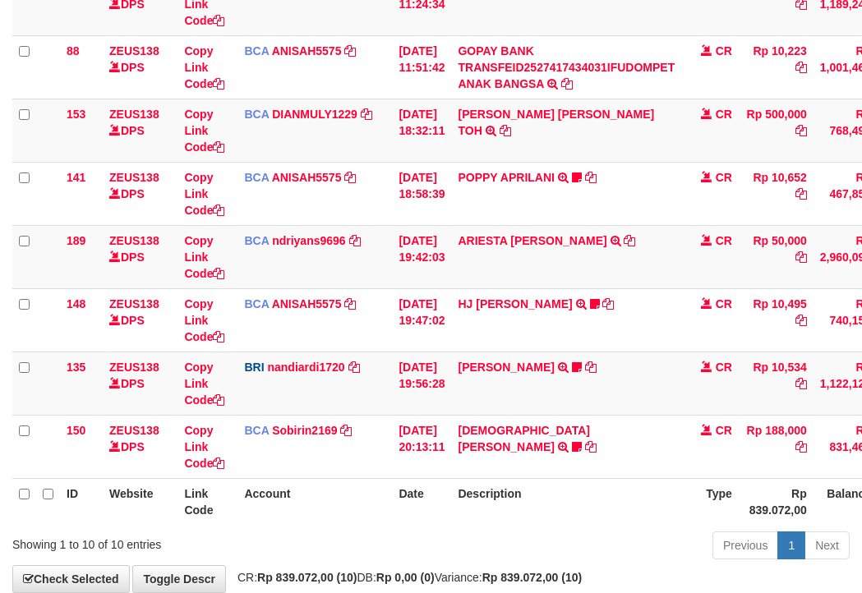
scroll to position [451, 0]
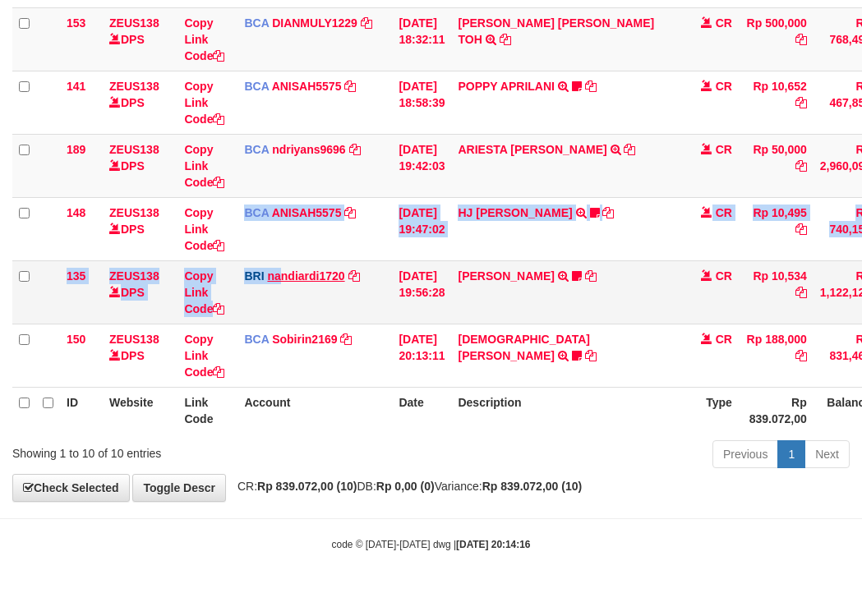
click at [281, 270] on tbody "49 ZEUS138 DPS Copy Link Code BCA ANISAH5575 DPS ANISAH mutasi_20251001_3827 | …" at bounding box center [502, 71] width 980 height 634
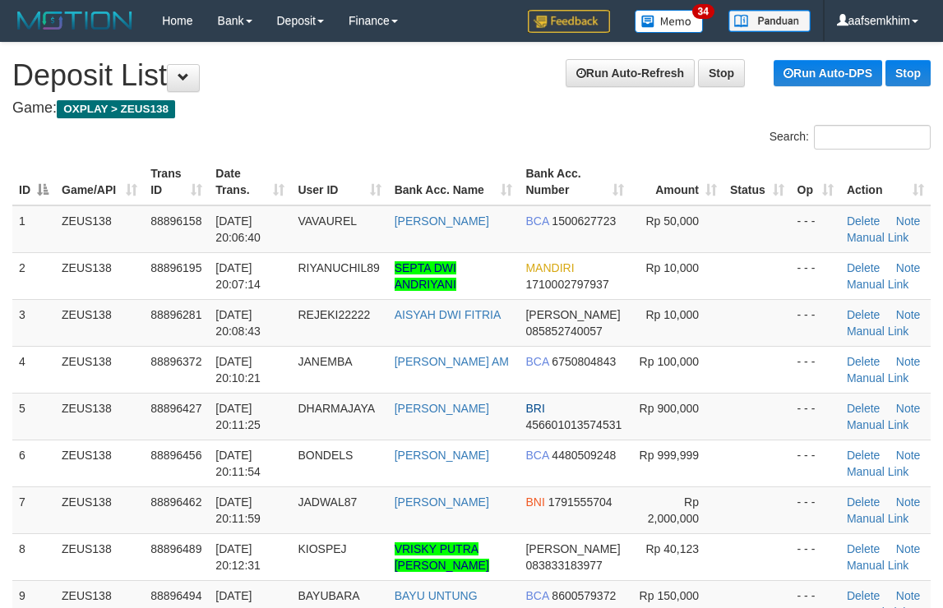
scroll to position [144, 0]
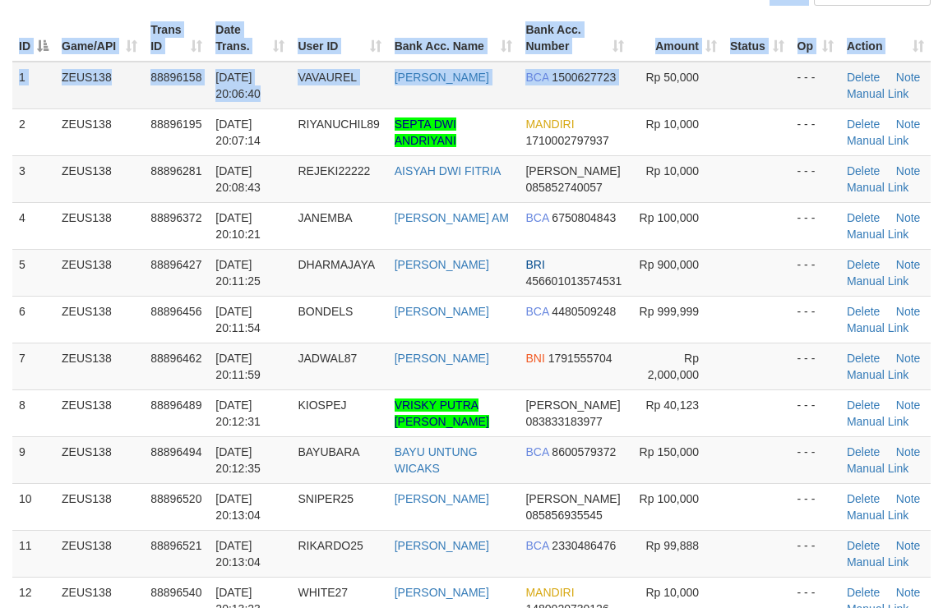
drag, startPoint x: 0, startPoint y: 0, endPoint x: 639, endPoint y: 107, distance: 647.5
click at [639, 107] on td "Rp 50,000" at bounding box center [676, 86] width 93 height 48
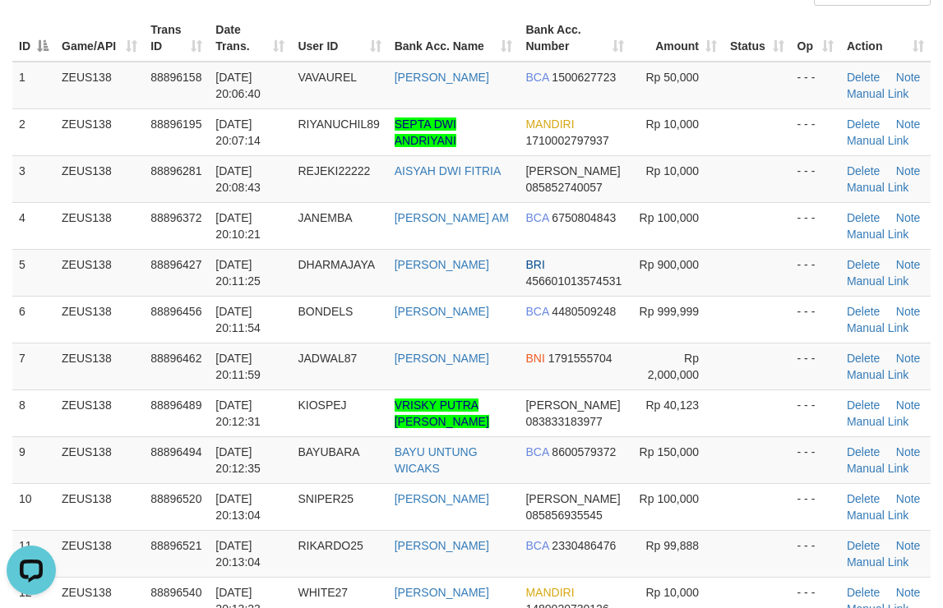
scroll to position [144, 0]
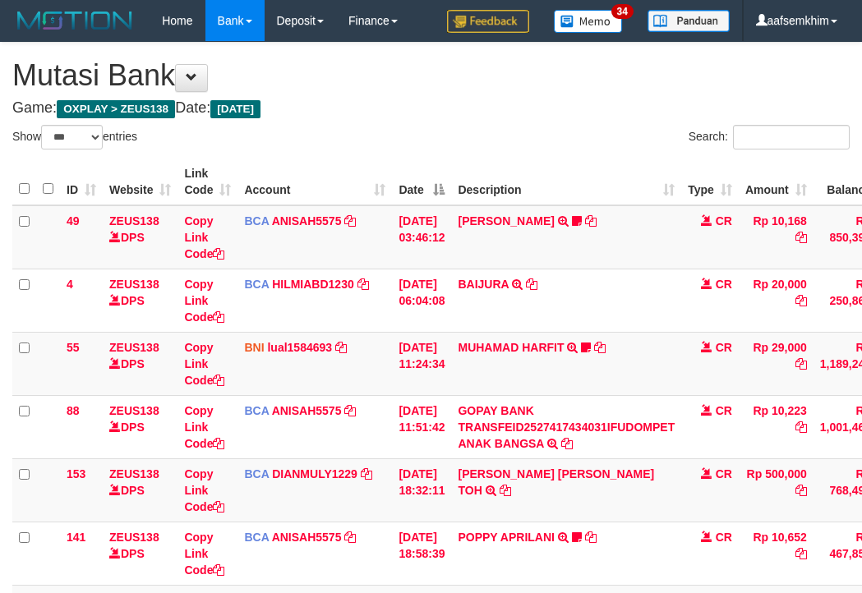
select select "***"
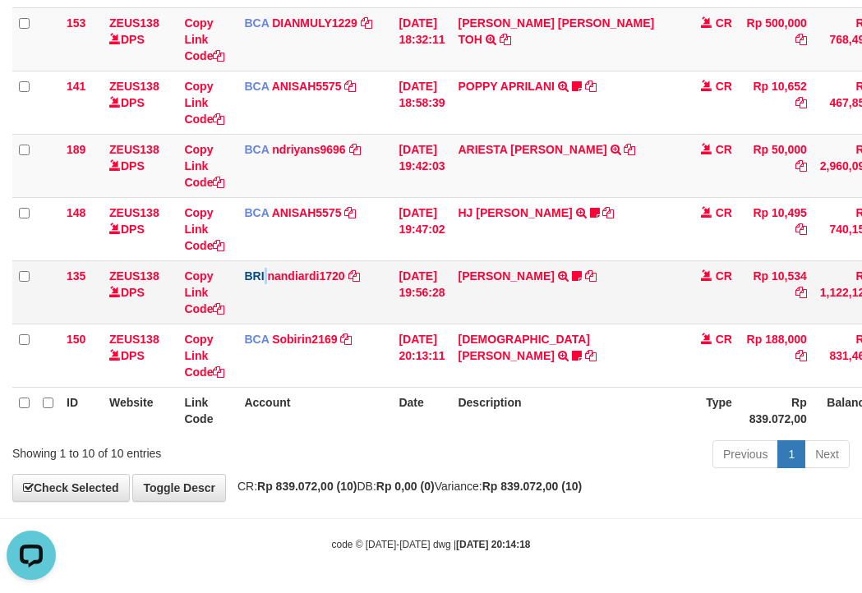
click at [266, 278] on td "BRI nandiardi1720 DPS NANDI ARDIANSYAH mutasi_20251001_3776 | 135 mutasi_202510…" at bounding box center [315, 292] width 155 height 63
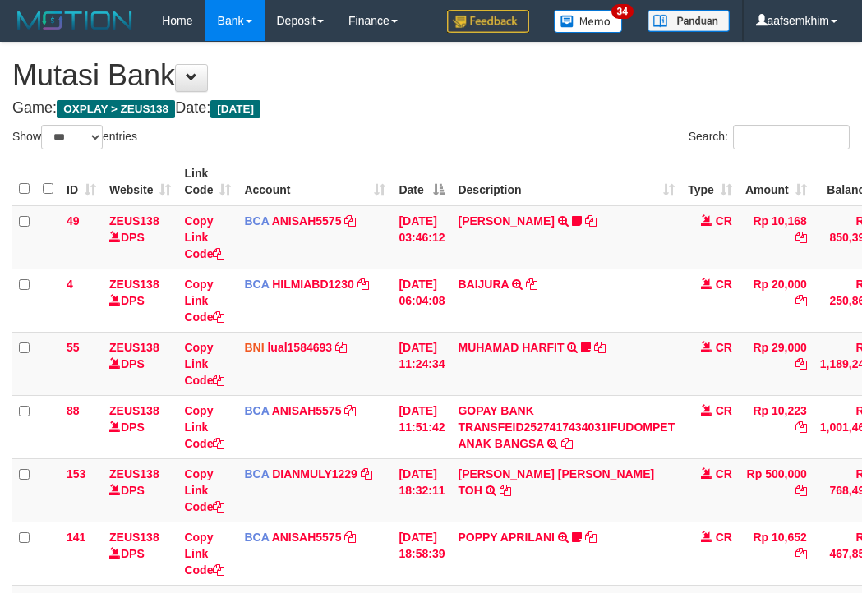
select select "***"
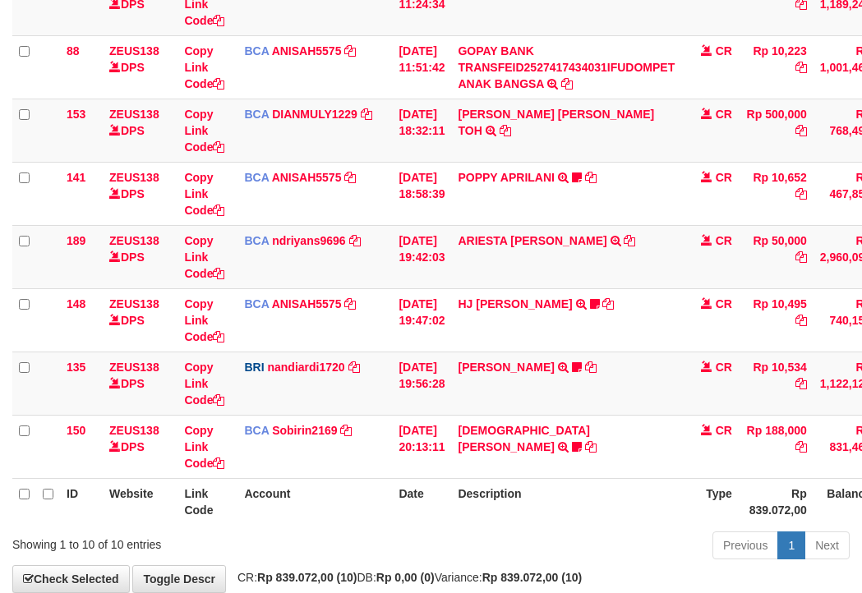
scroll to position [451, 0]
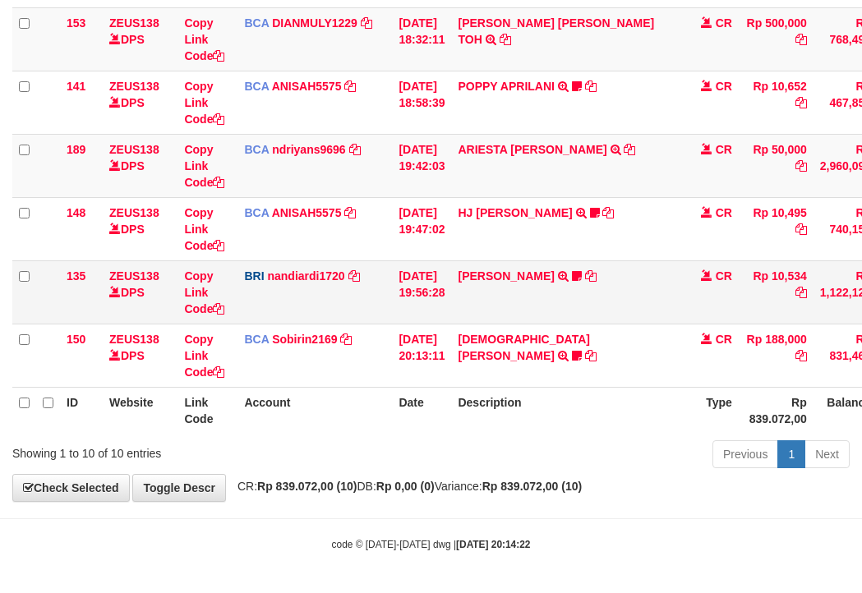
drag, startPoint x: 216, startPoint y: 284, endPoint x: 22, endPoint y: 261, distance: 195.2
click at [214, 284] on td "Copy Link Code" at bounding box center [208, 292] width 60 height 63
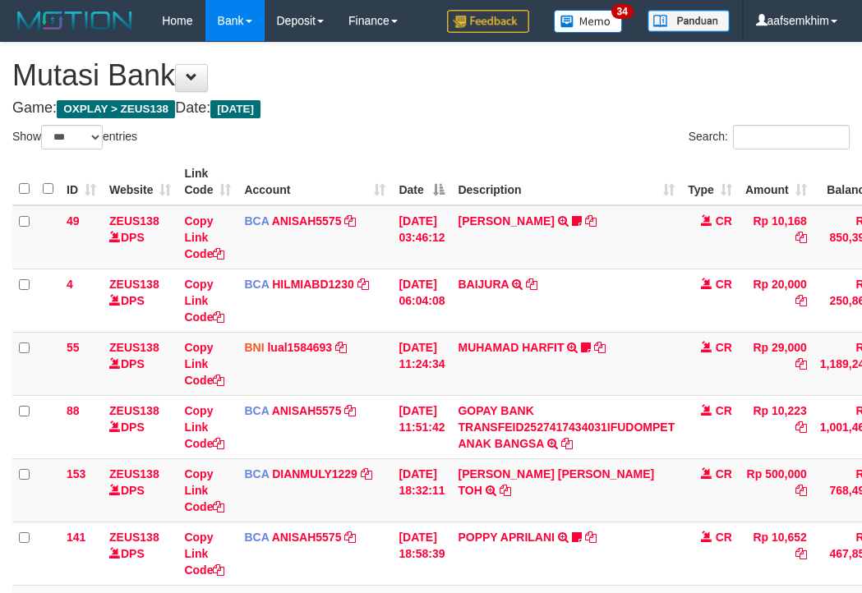
select select "***"
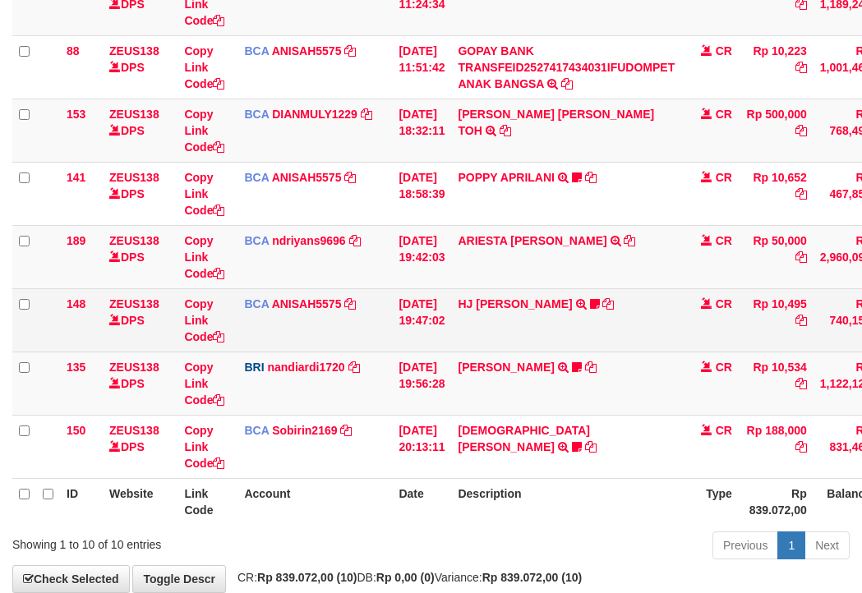
click at [388, 299] on td "BCA ANISAH5575 DPS ANISAH mutasi_20251001_3827 | 148 mutasi_20251001_3827 | 148" at bounding box center [315, 319] width 155 height 63
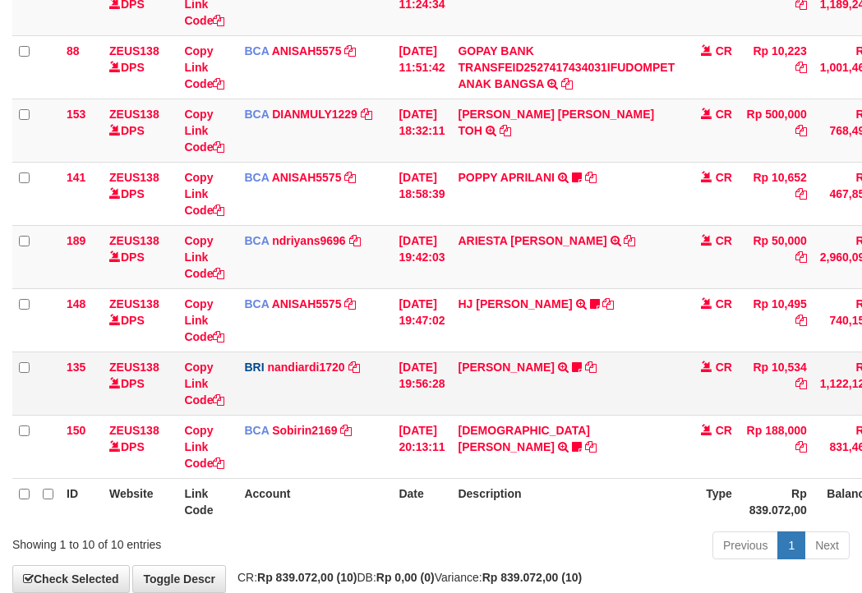
scroll to position [451, 0]
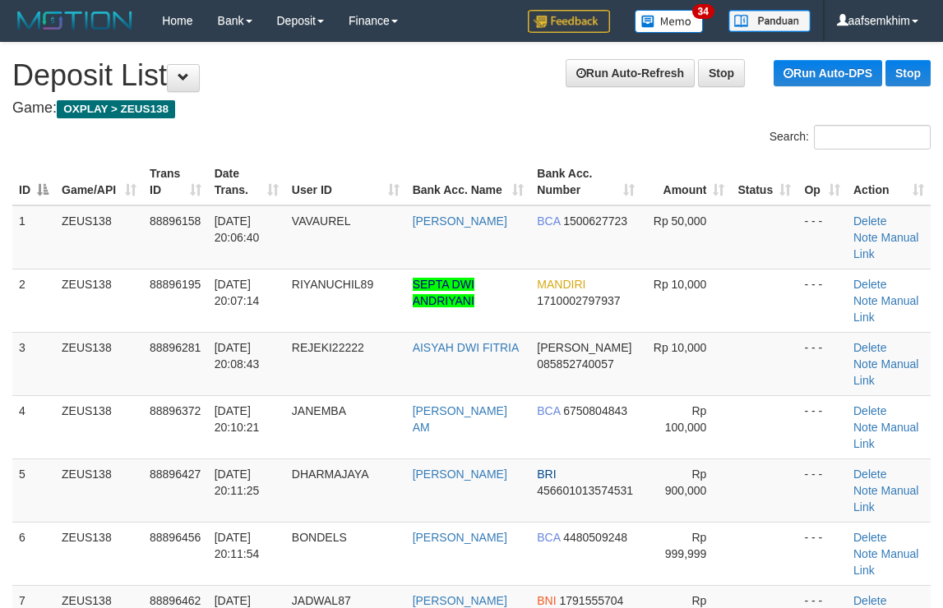
scroll to position [144, 0]
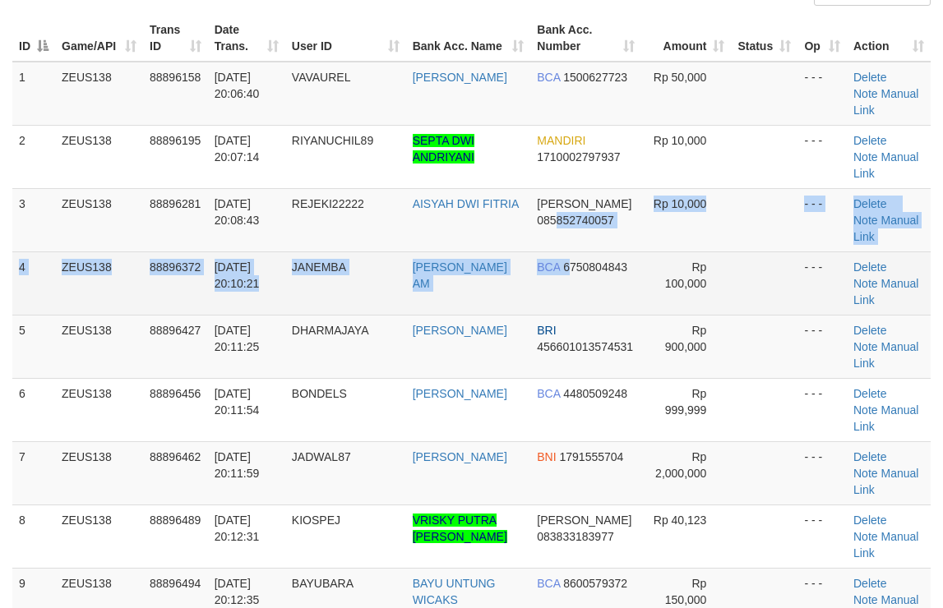
click at [572, 300] on tbody "1 ZEUS138 88896158 [DATE] 20:06:40 VAVAUREL [PERSON_NAME] BCA 1500627723 Rp 50,…" at bounding box center [471, 505] width 918 height 887
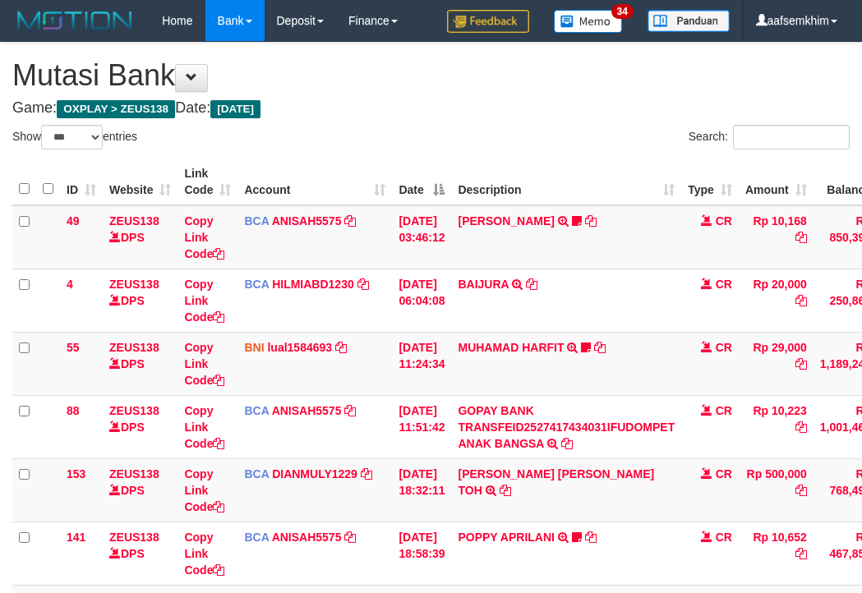
select select "***"
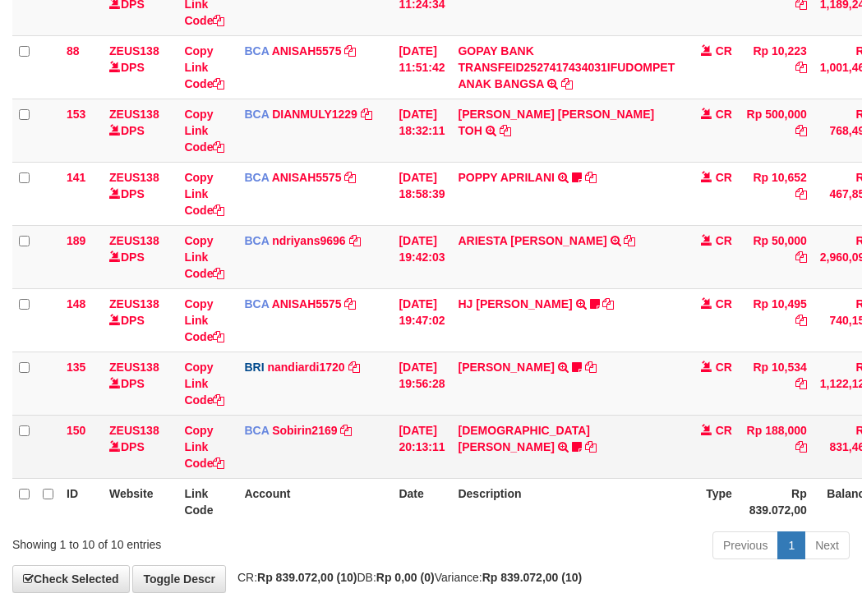
click at [420, 339] on td "[DATE] 19:47:02" at bounding box center [421, 319] width 59 height 63
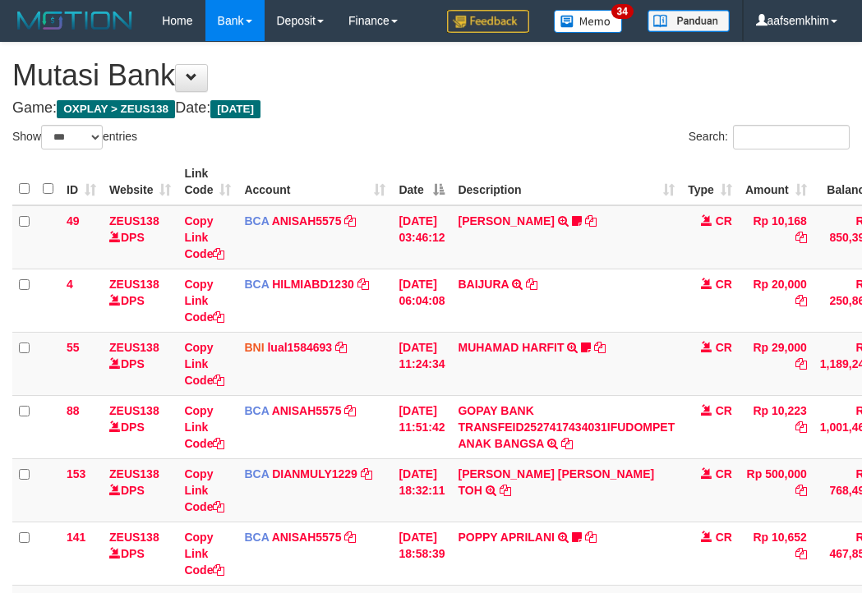
select select "***"
click at [494, 290] on tbody "49 ZEUS138 DPS Copy Link Code BCA ANISAH5575 DPS ANISAH mutasi_20251001_3827 | …" at bounding box center [502, 522] width 980 height 634
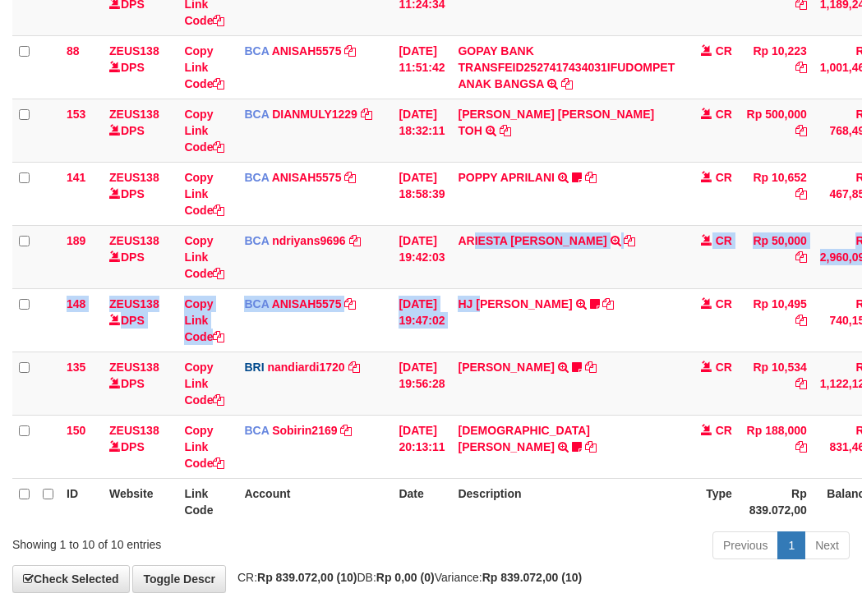
scroll to position [451, 0]
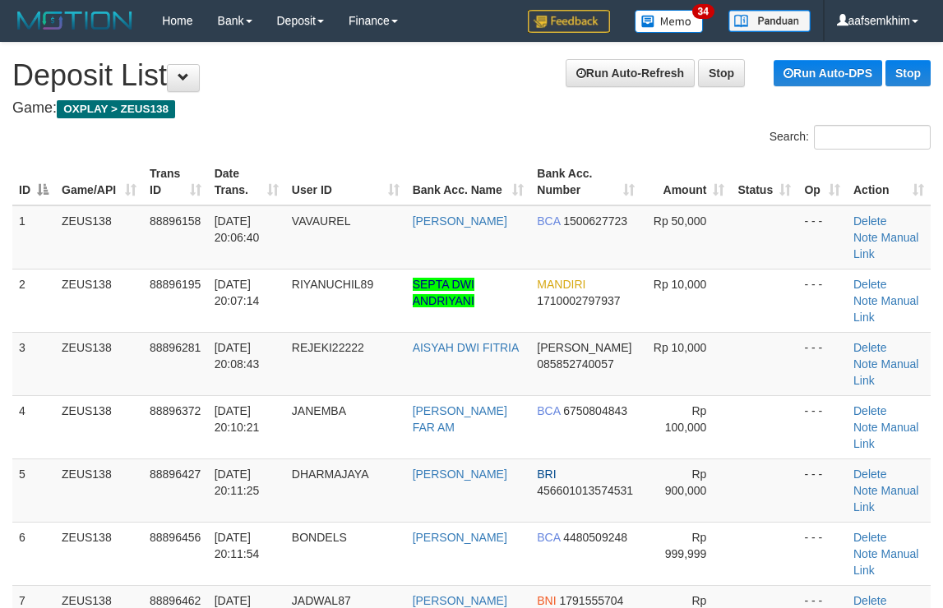
scroll to position [144, 0]
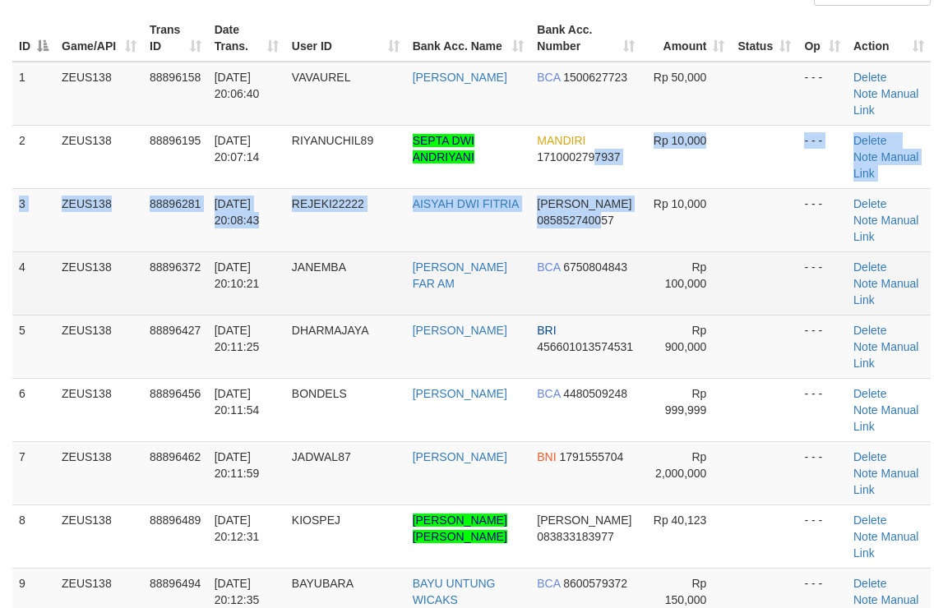
drag, startPoint x: 0, startPoint y: 0, endPoint x: 595, endPoint y: 257, distance: 648.3
click at [601, 256] on tbody "1 ZEUS138 88896158 [DATE] 20:06:40 VAVAUREL RIKI RIKANA BCA 1500627723 Rp 50,00…" at bounding box center [471, 505] width 918 height 887
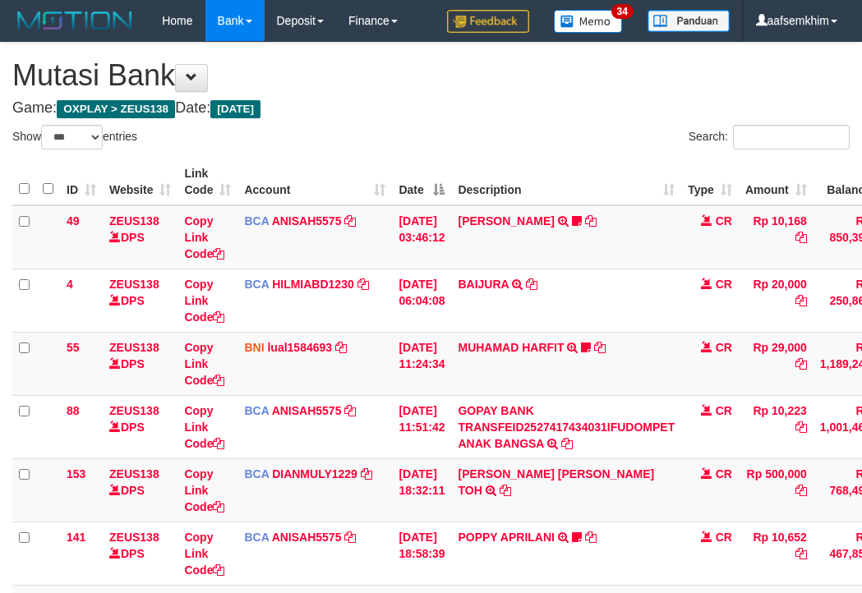
select select "***"
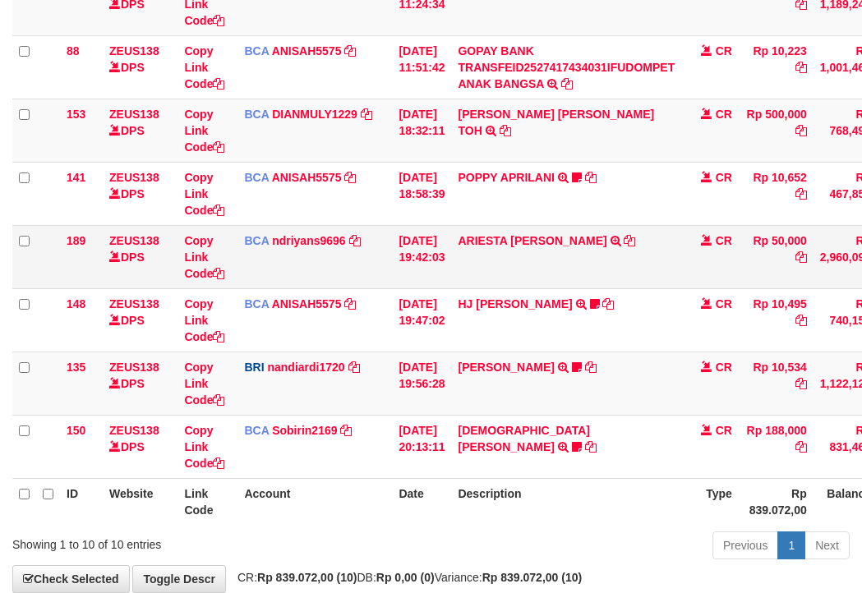
drag, startPoint x: 321, startPoint y: 267, endPoint x: 312, endPoint y: 267, distance: 9.0
click at [315, 267] on td "BCA ndriyans9696 DPS ANDRIYANSYAH mutasi_20251001_3291 | 189 mutasi_20251001_32…" at bounding box center [315, 256] width 155 height 63
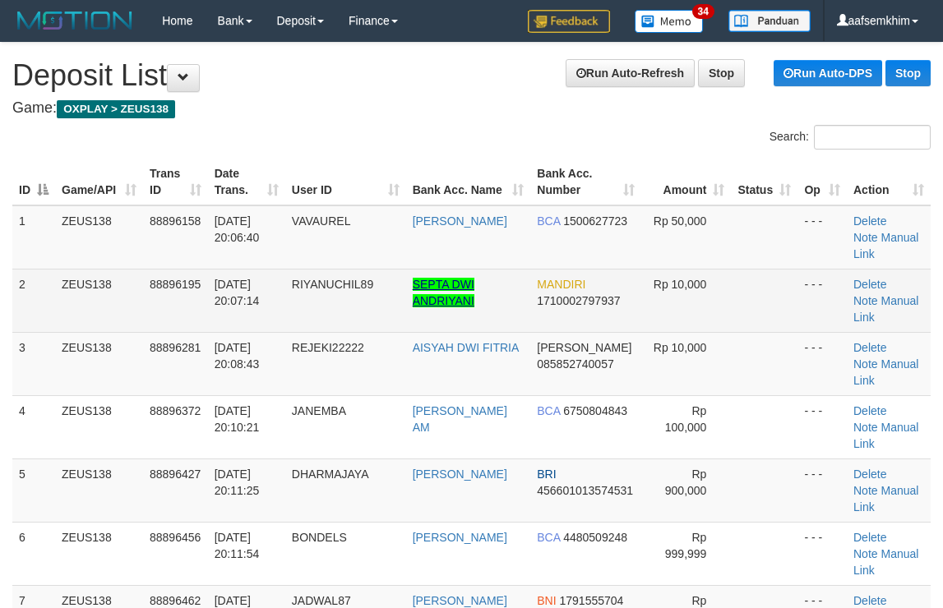
scroll to position [144, 0]
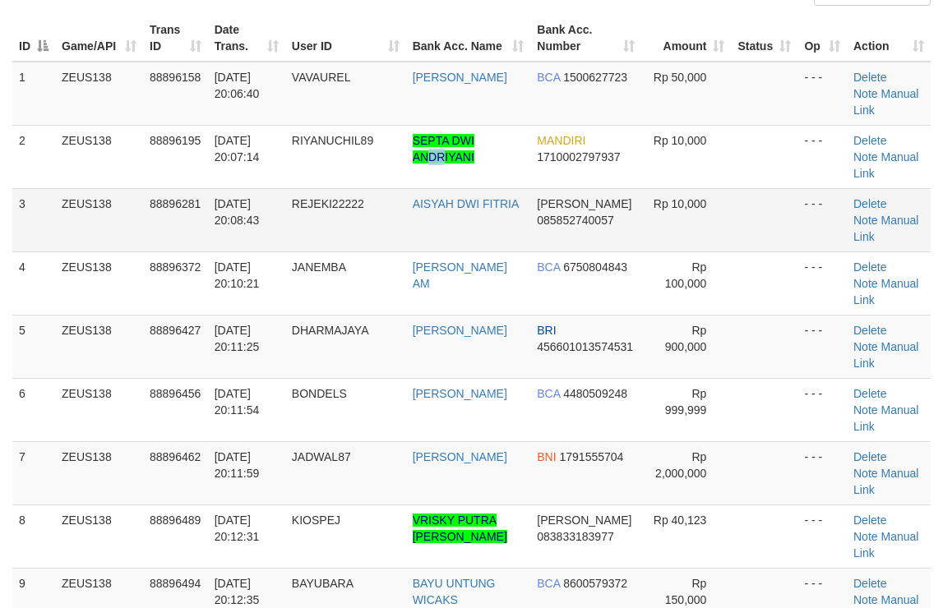
click at [464, 189] on tbody "1 ZEUS138 88896158 01/10/2025 20:06:40 VAVAUREL RIKI RIKANA BCA 1500627723 Rp 5…" at bounding box center [471, 505] width 918 height 887
click at [783, 233] on td at bounding box center [764, 219] width 67 height 63
click at [754, 211] on td at bounding box center [764, 219] width 67 height 63
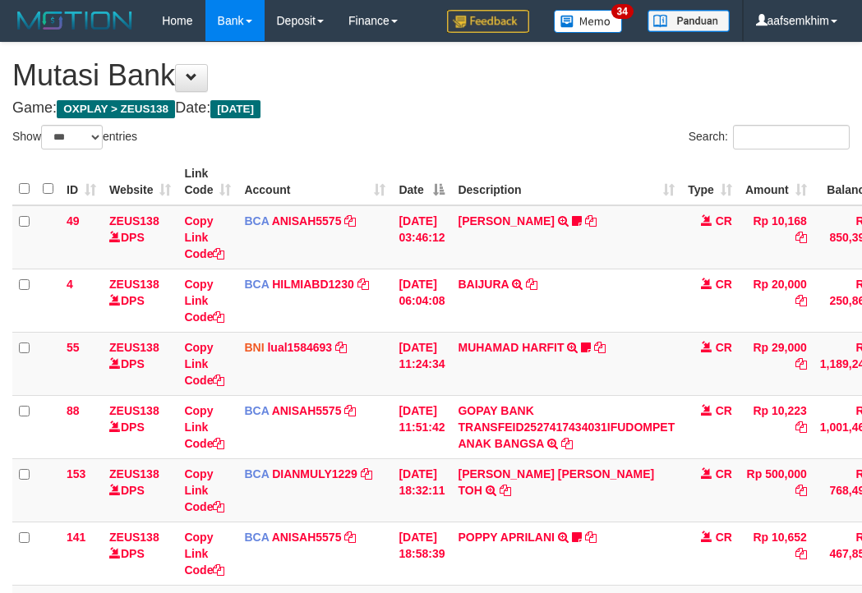
select select "***"
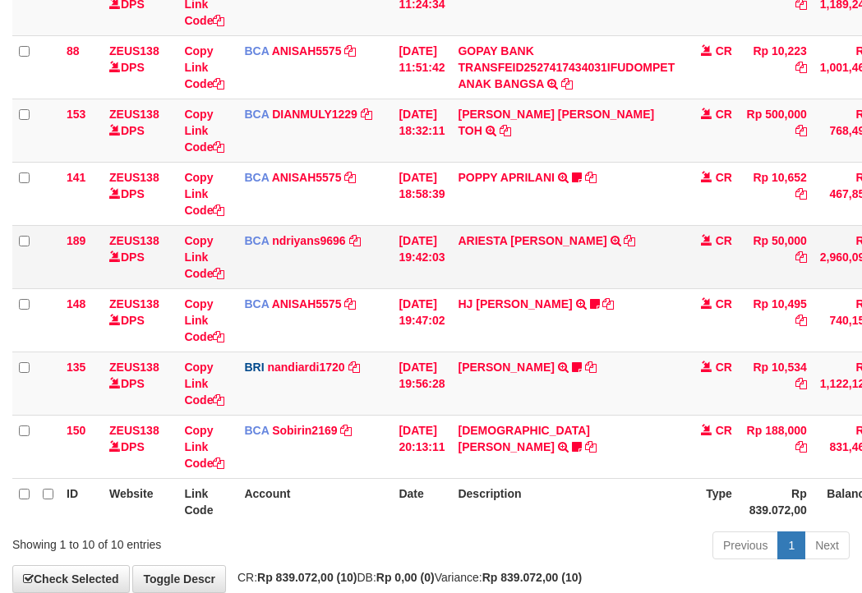
click at [400, 259] on td "01/10/2025 19:42:03" at bounding box center [421, 256] width 59 height 63
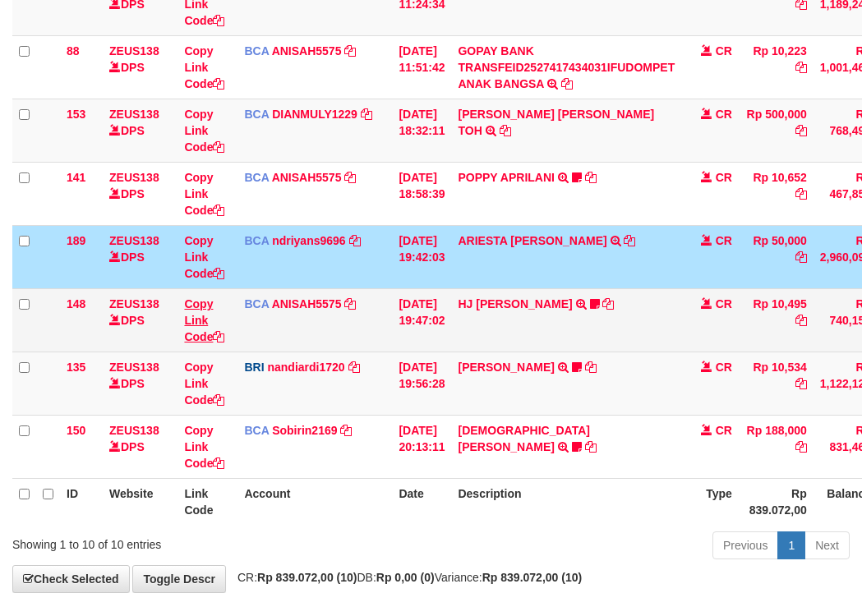
scroll to position [451, 0]
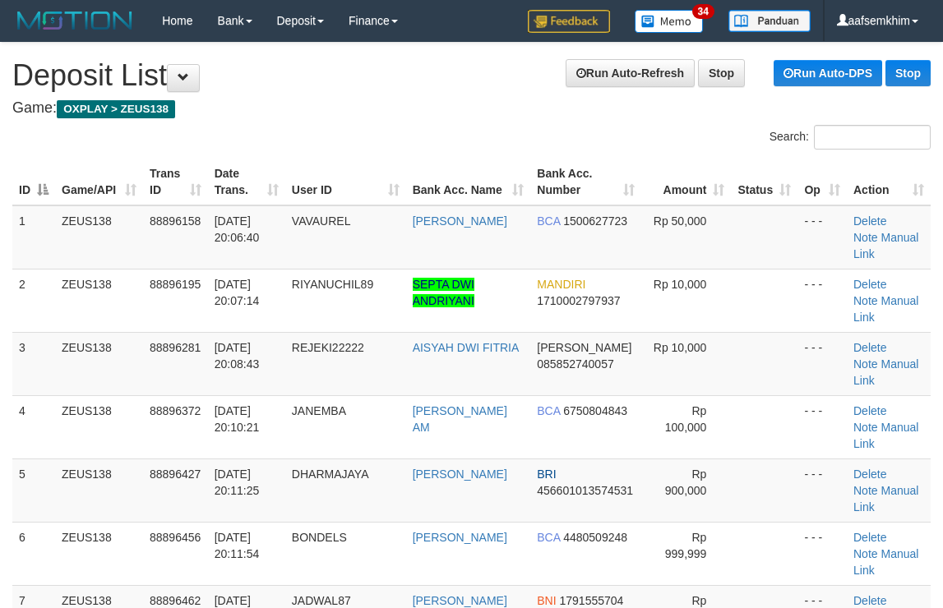
scroll to position [144, 0]
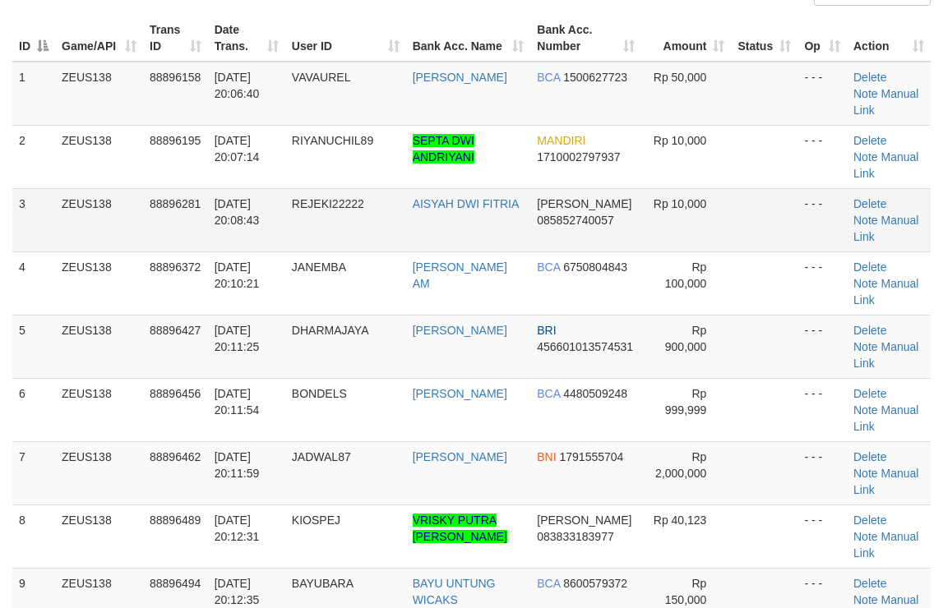
drag, startPoint x: 743, startPoint y: 215, endPoint x: 795, endPoint y: 214, distance: 51.8
click at [750, 215] on td at bounding box center [764, 219] width 67 height 63
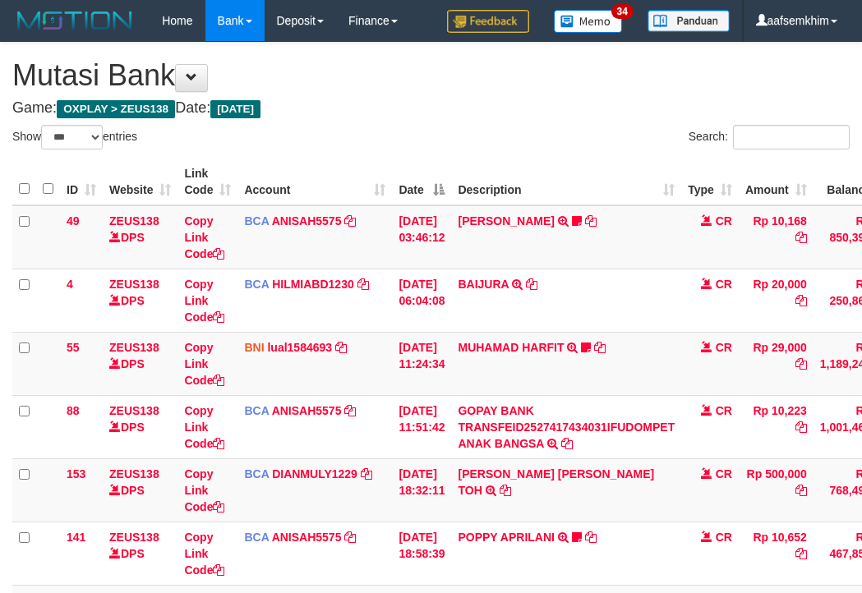
select select "***"
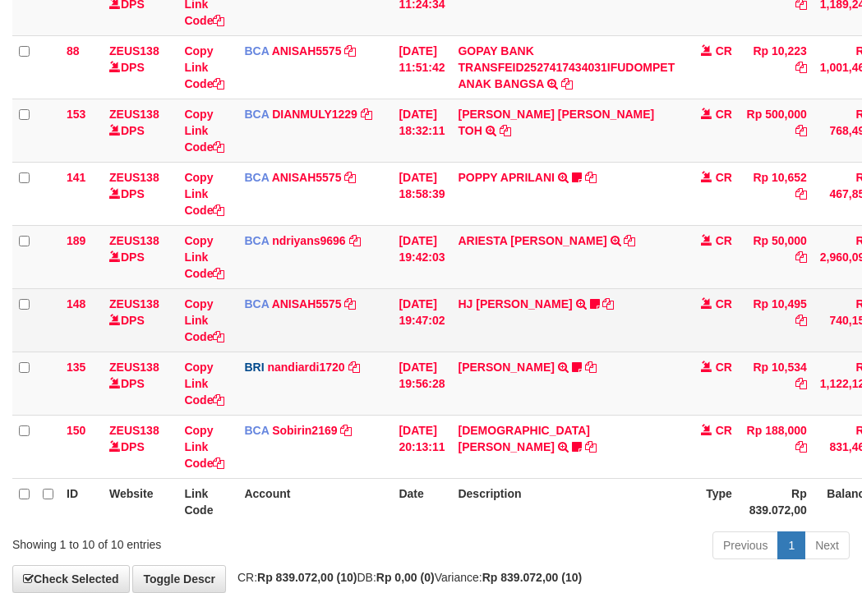
drag, startPoint x: 359, startPoint y: 259, endPoint x: 152, endPoint y: 244, distance: 207.6
click at [355, 261] on td "BCA ndriyans9696 DPS ANDRIYANSYAH mutasi_20251001_3291 | 189 mutasi_20251001_32…" at bounding box center [315, 256] width 155 height 63
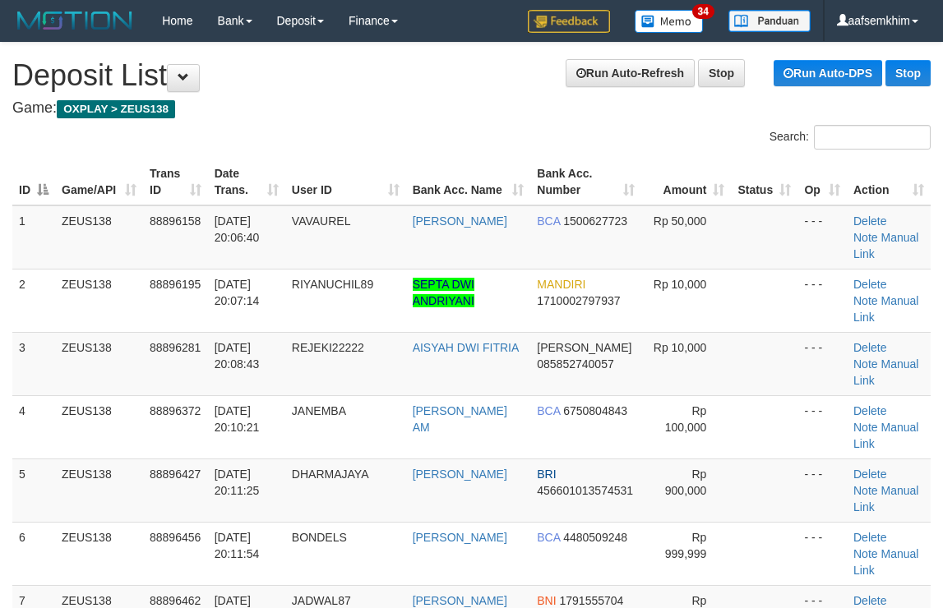
scroll to position [144, 0]
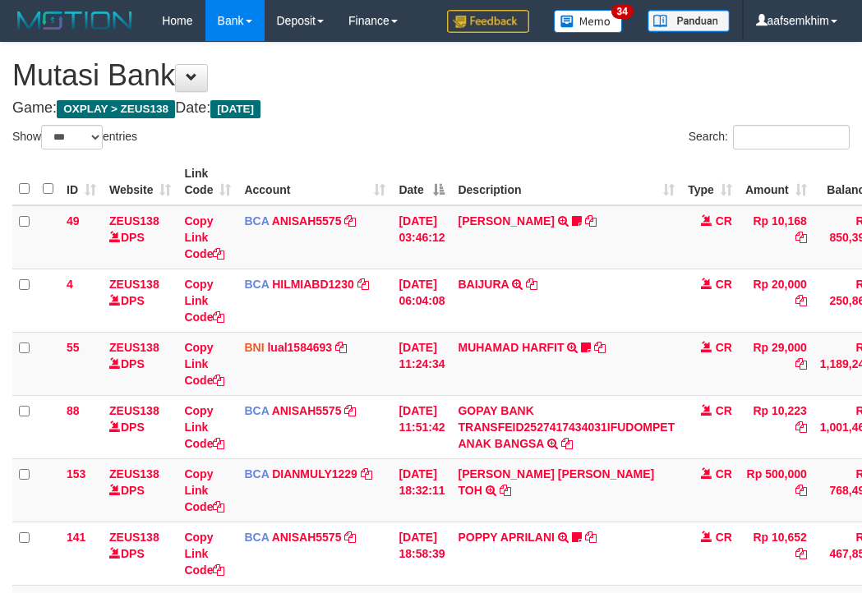
select select "***"
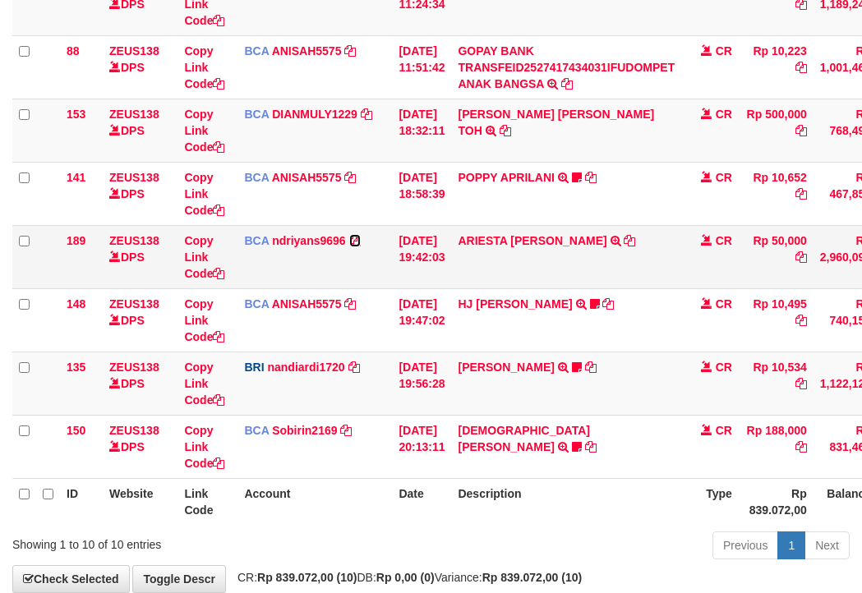
drag, startPoint x: 359, startPoint y: 242, endPoint x: 341, endPoint y: 249, distance: 19.2
click at [358, 244] on icon at bounding box center [355, 241] width 12 height 12
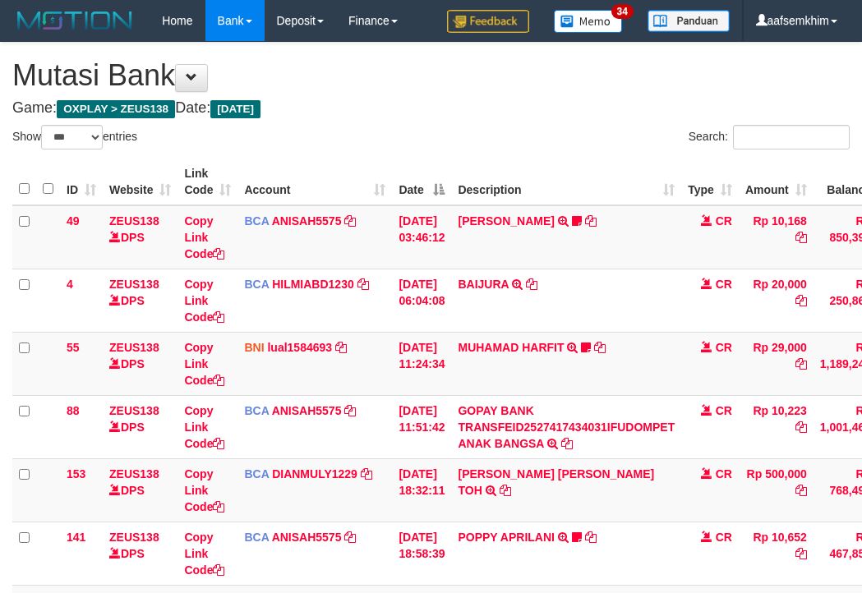
select select "***"
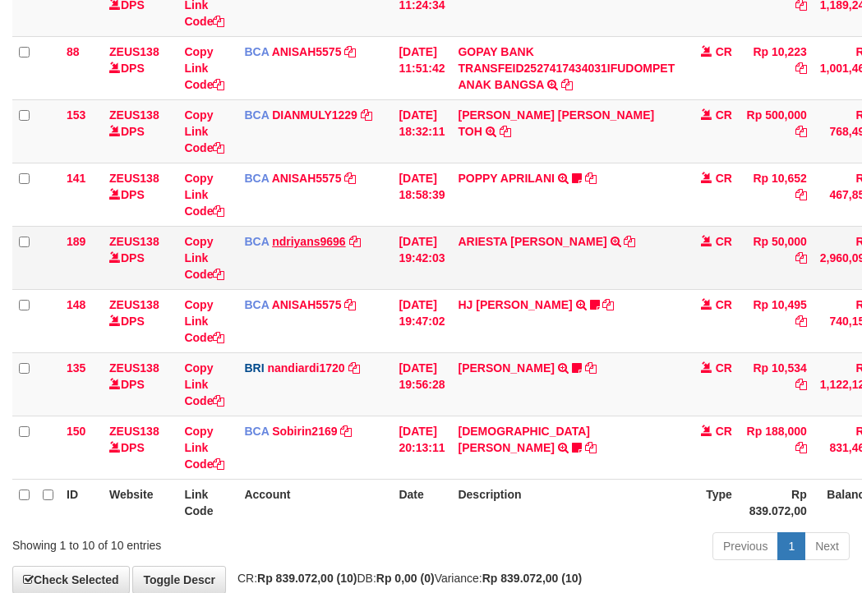
drag, startPoint x: 418, startPoint y: 243, endPoint x: 323, endPoint y: 246, distance: 95.4
click at [402, 246] on td "[DATE] 19:42:03" at bounding box center [421, 257] width 59 height 63
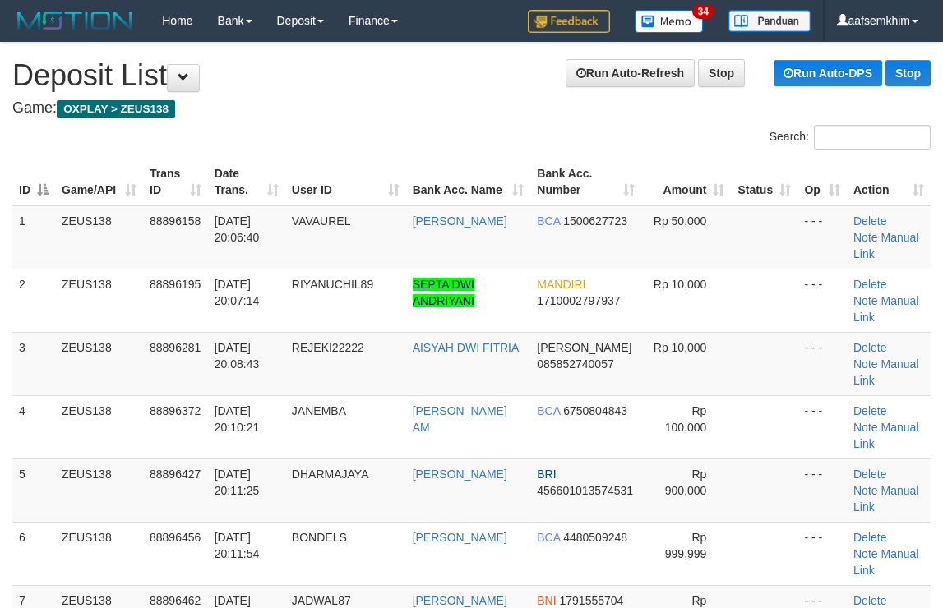
scroll to position [144, 0]
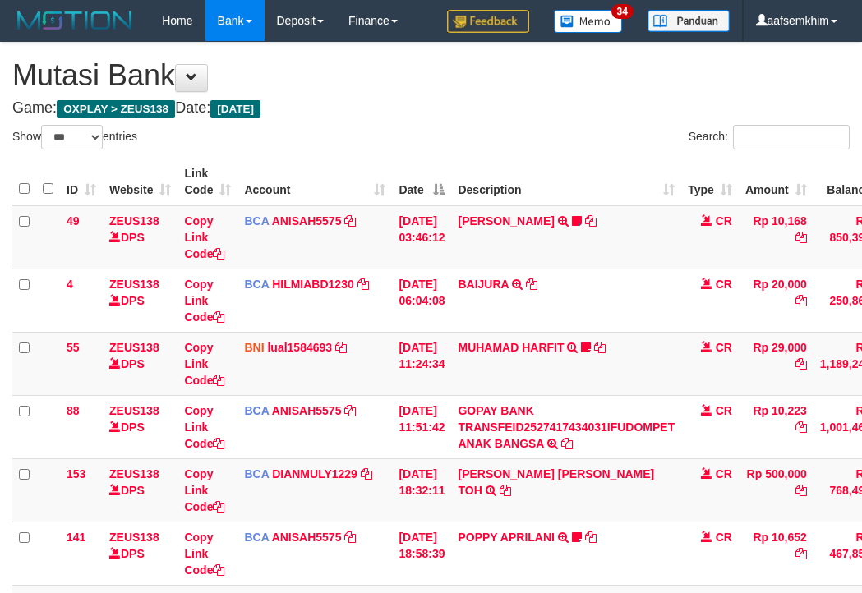
select select "***"
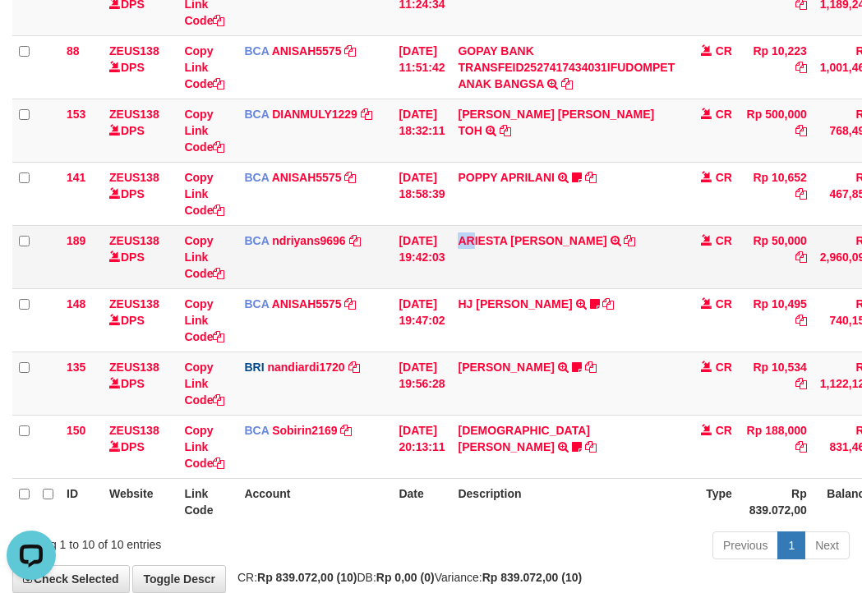
drag, startPoint x: 486, startPoint y: 264, endPoint x: 364, endPoint y: 256, distance: 121.9
click at [430, 261] on tr "189 ZEUS138 DPS Copy Link Code BCA ndriyans9696 DPS ANDRIYANSYAH mutasi_2025100…" at bounding box center [502, 256] width 980 height 63
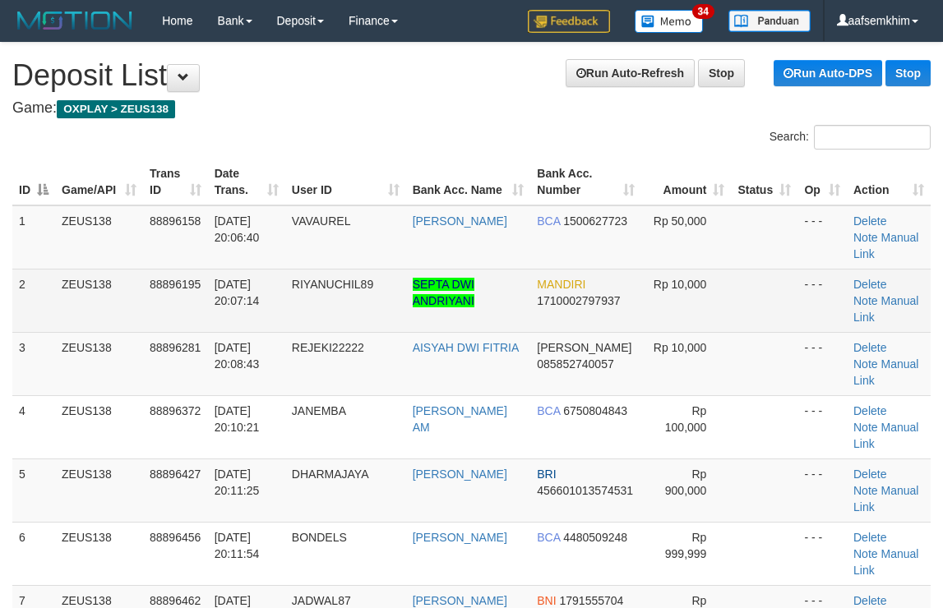
scroll to position [144, 0]
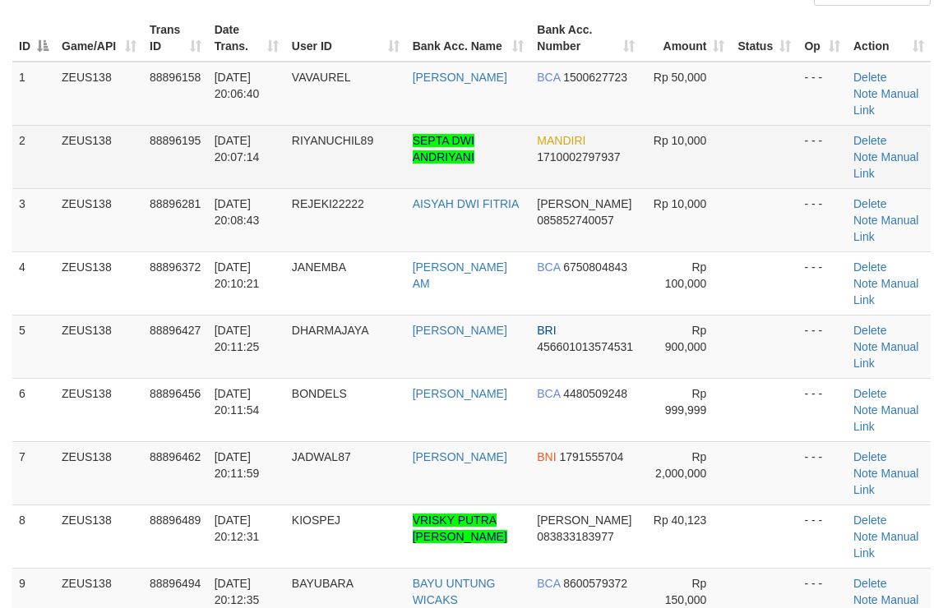
drag, startPoint x: 0, startPoint y: 0, endPoint x: 830, endPoint y: 164, distance: 846.2
click at [833, 224] on td "- - -" at bounding box center [821, 219] width 49 height 63
drag, startPoint x: 0, startPoint y: 0, endPoint x: 847, endPoint y: 155, distance: 860.7
click at [847, 155] on td "Delete Note Manual Link" at bounding box center [889, 156] width 84 height 63
drag, startPoint x: 847, startPoint y: 155, endPoint x: 824, endPoint y: 178, distance: 32.5
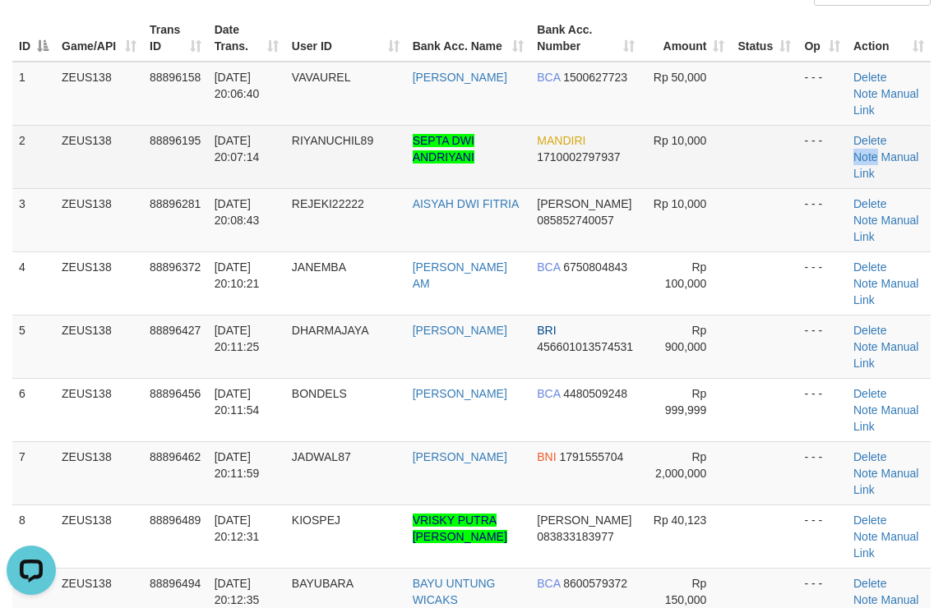
click at [850, 176] on td "Delete Note Manual Link" at bounding box center [889, 156] width 84 height 63
click at [400, 170] on td "RIYANUCHIL89" at bounding box center [345, 156] width 121 height 63
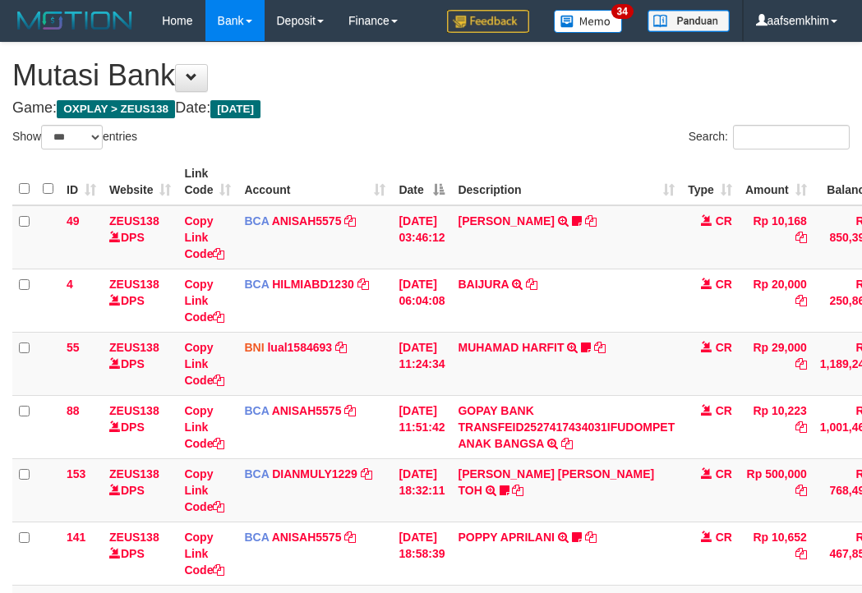
select select "***"
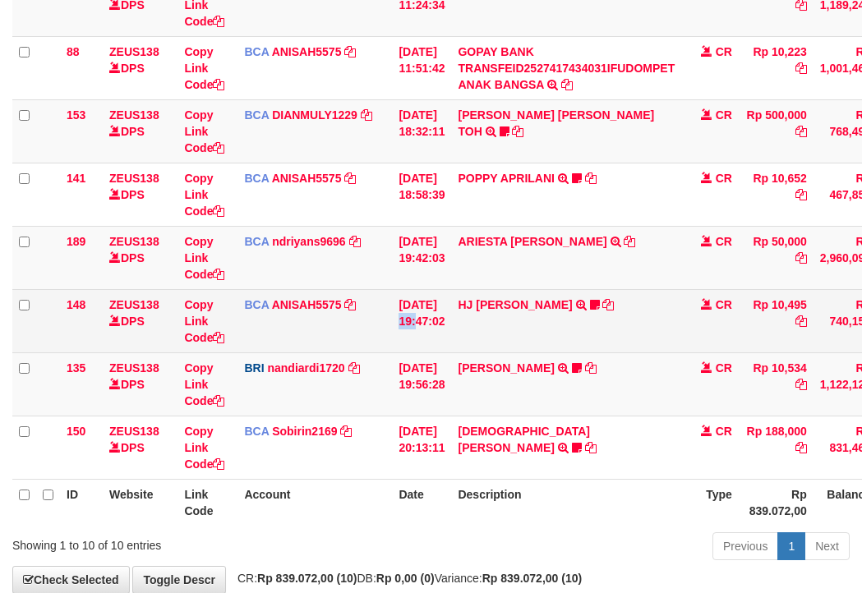
drag, startPoint x: 0, startPoint y: 0, endPoint x: 357, endPoint y: 293, distance: 461.9
click at [414, 305] on td "01/10/2025 19:47:02" at bounding box center [421, 320] width 59 height 63
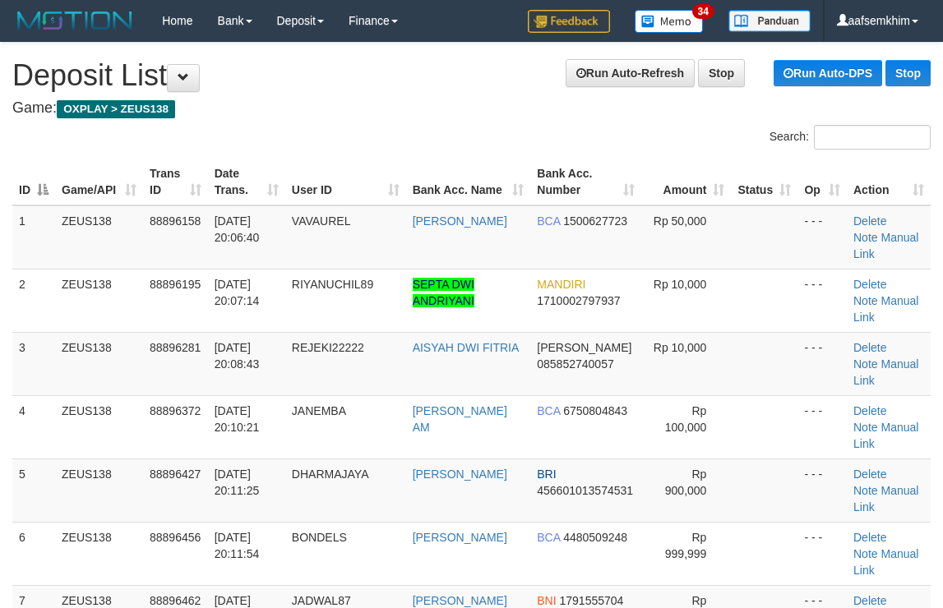
scroll to position [144, 0]
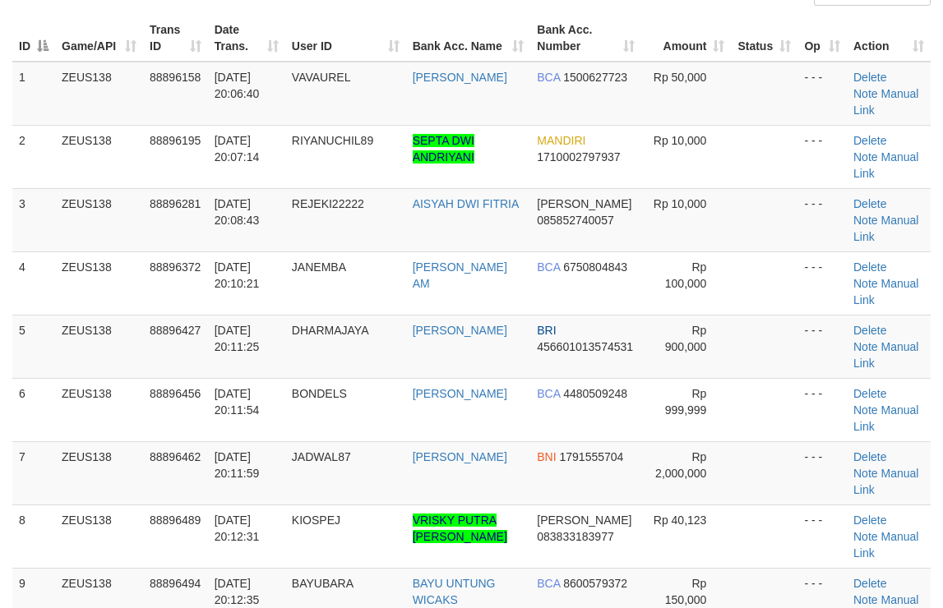
drag, startPoint x: 813, startPoint y: 194, endPoint x: 950, endPoint y: 214, distance: 138.7
click at [852, 190] on tr "3 ZEUS138 88896281 01/10/2025 20:08:43 REJEKI22222 AISYAH DWI FITRIA DANA 08585…" at bounding box center [471, 219] width 918 height 63
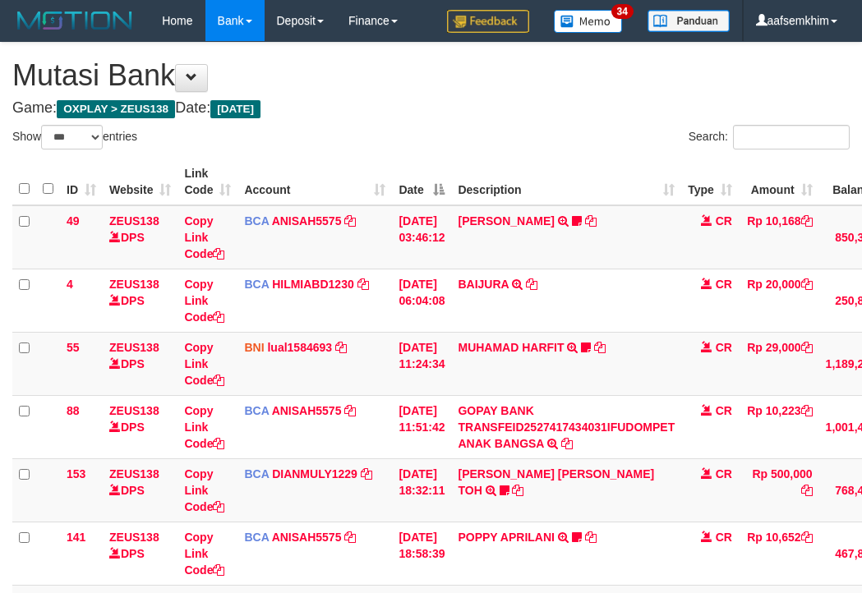
select select "***"
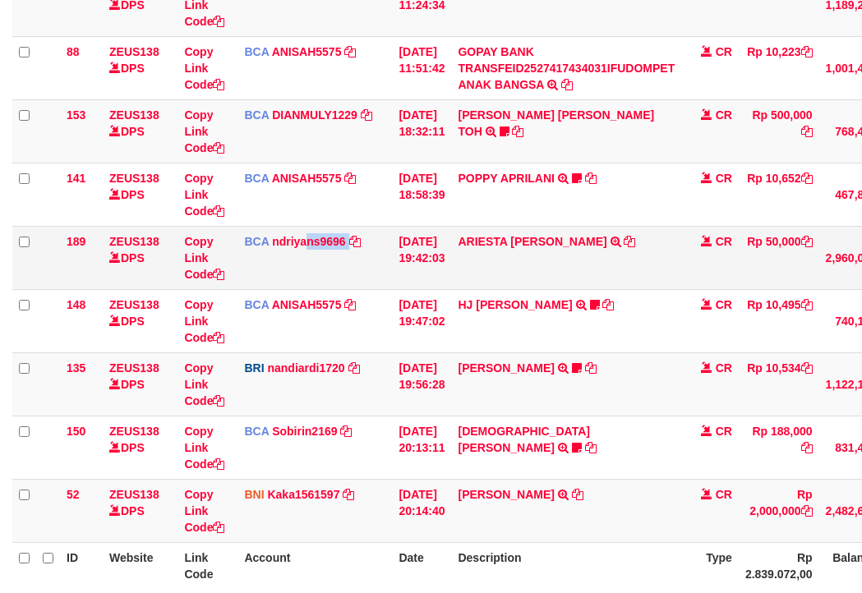
click at [349, 263] on td "BCA ndriyans9696 DPS ANDRIYANSYAH mutasi_20251001_3291 | 189 mutasi_20251001_32…" at bounding box center [315, 257] width 155 height 63
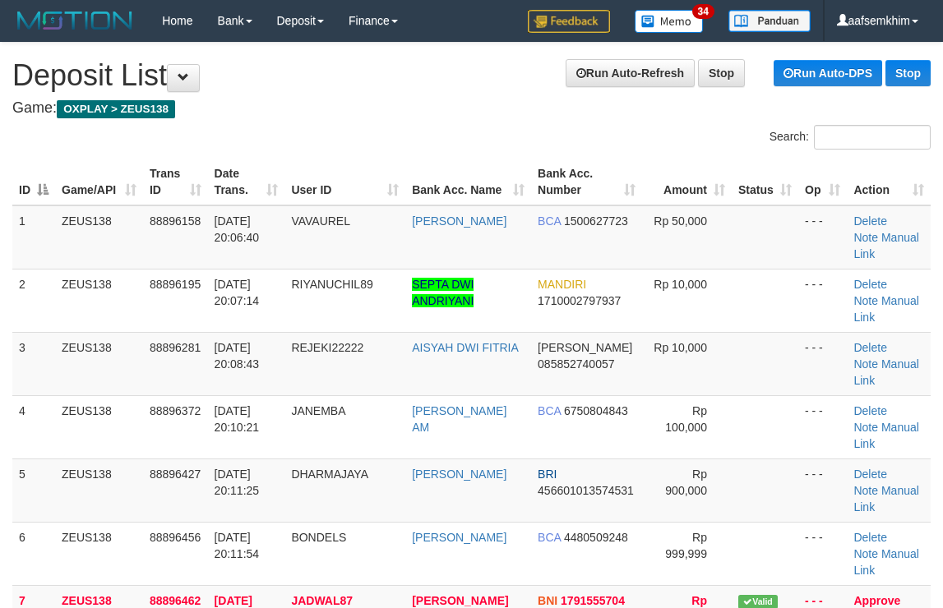
scroll to position [144, 0]
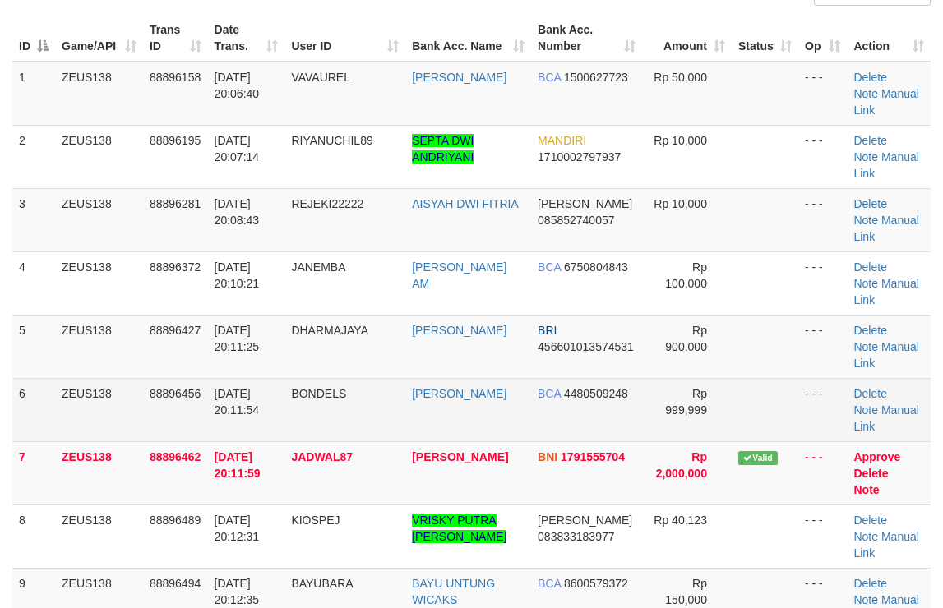
click at [542, 389] on td "BCA 4480509248" at bounding box center [586, 409] width 111 height 63
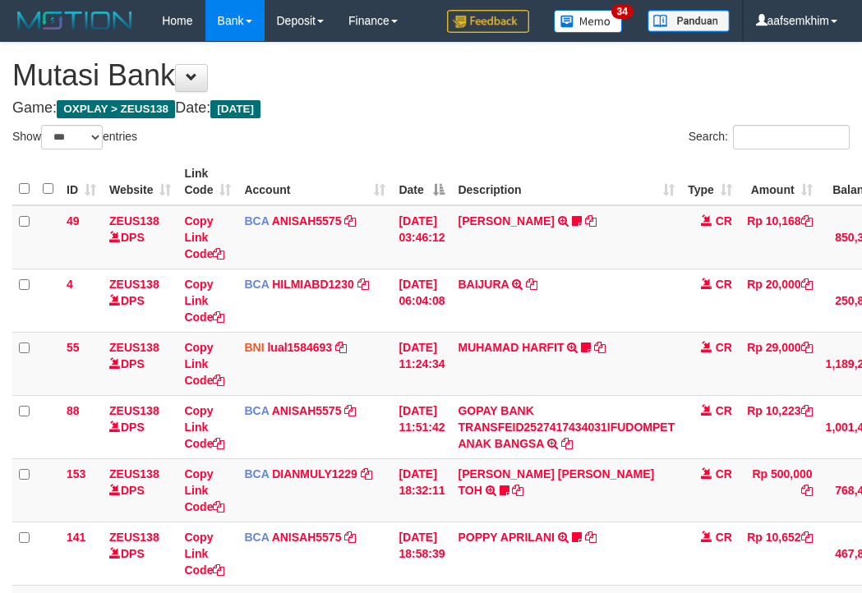
select select "***"
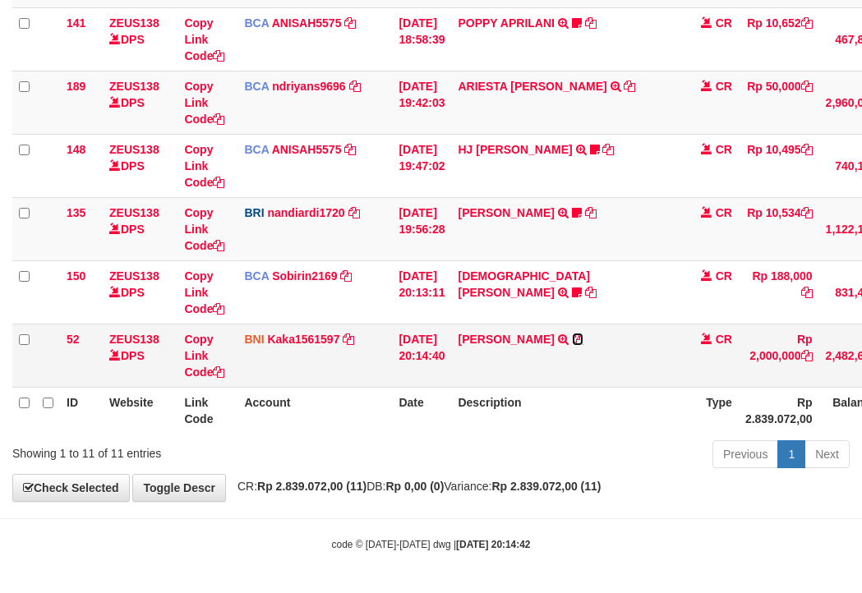
click at [584, 334] on icon at bounding box center [578, 340] width 12 height 12
drag, startPoint x: 175, startPoint y: 390, endPoint x: 0, endPoint y: 358, distance: 178.0
click at [159, 384] on table "ID Website Link Code Account Date Description Type Amount Balance Status Action…" at bounding box center [505, 39] width 986 height 790
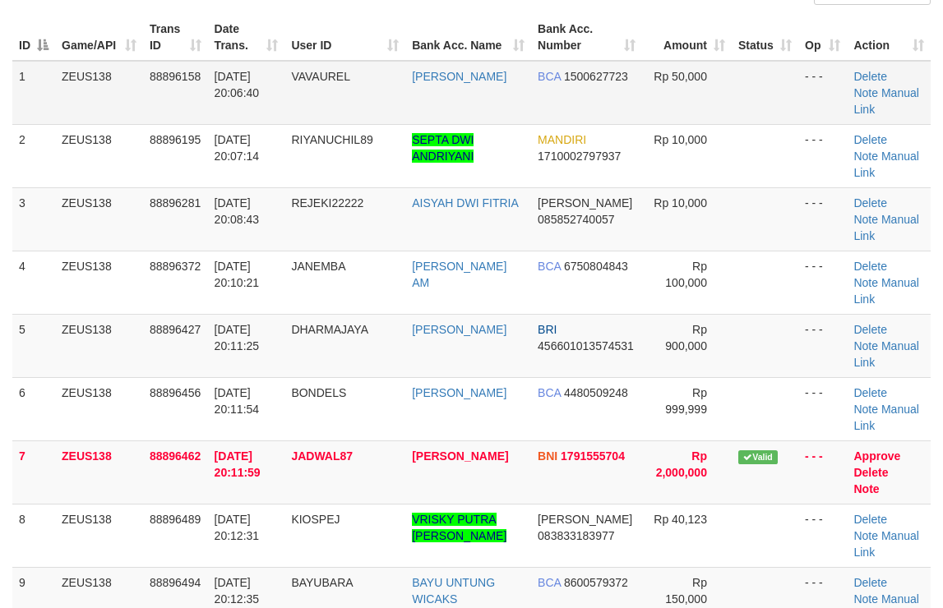
scroll to position [144, 0]
drag, startPoint x: 482, startPoint y: 321, endPoint x: 953, endPoint y: 348, distance: 471.8
click at [495, 303] on tbody "1 ZEUS138 88896158 01/10/2025 20:06:40 VAVAUREL RIKI RIKANA BCA 1500627723 Rp 5…" at bounding box center [471, 505] width 918 height 887
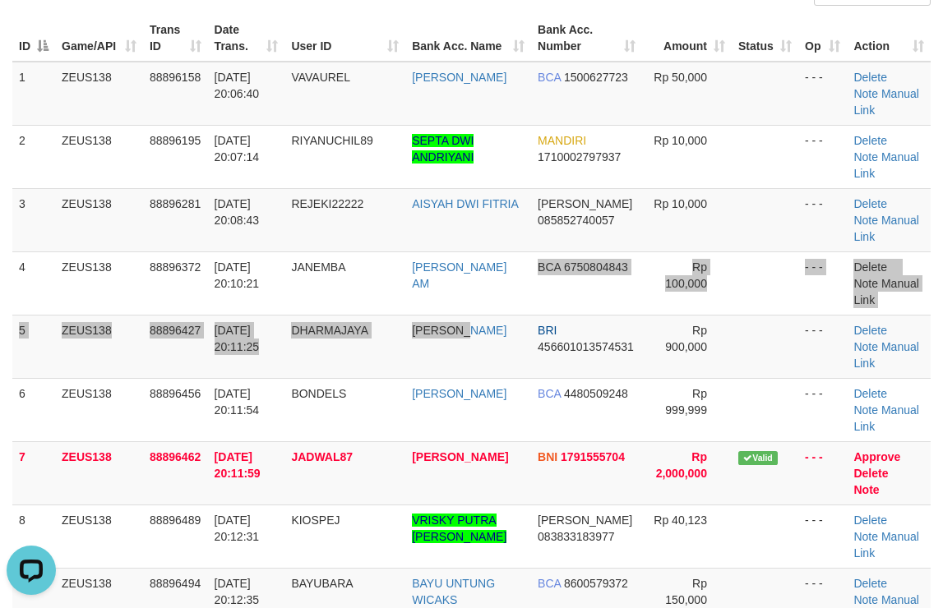
scroll to position [0, 0]
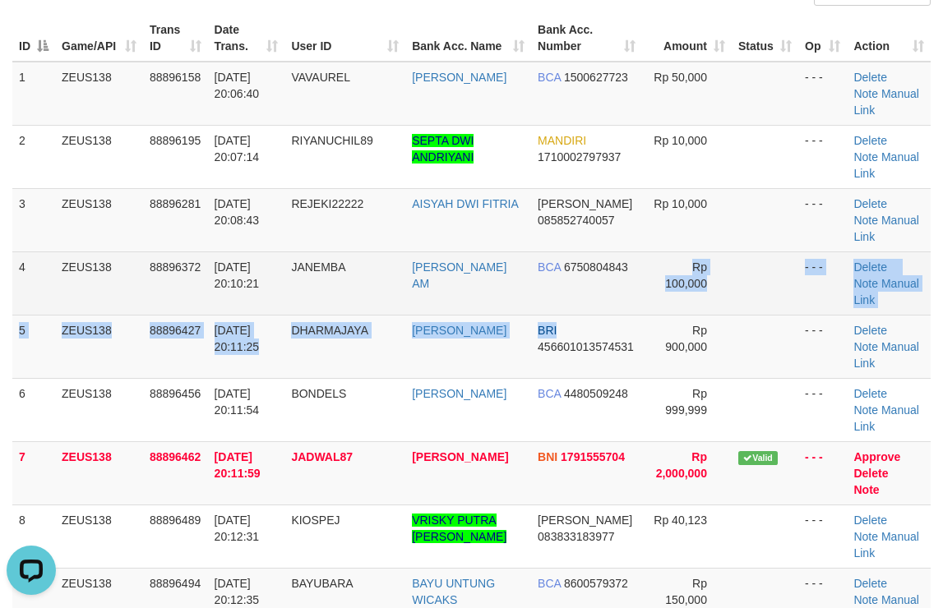
drag, startPoint x: 579, startPoint y: 316, endPoint x: 950, endPoint y: 330, distance: 370.9
click at [640, 307] on tbody "1 ZEUS138 88896158 01/10/2025 20:06:40 VAVAUREL RIKI RIKANA BCA 1500627723 Rp 5…" at bounding box center [471, 505] width 918 height 887
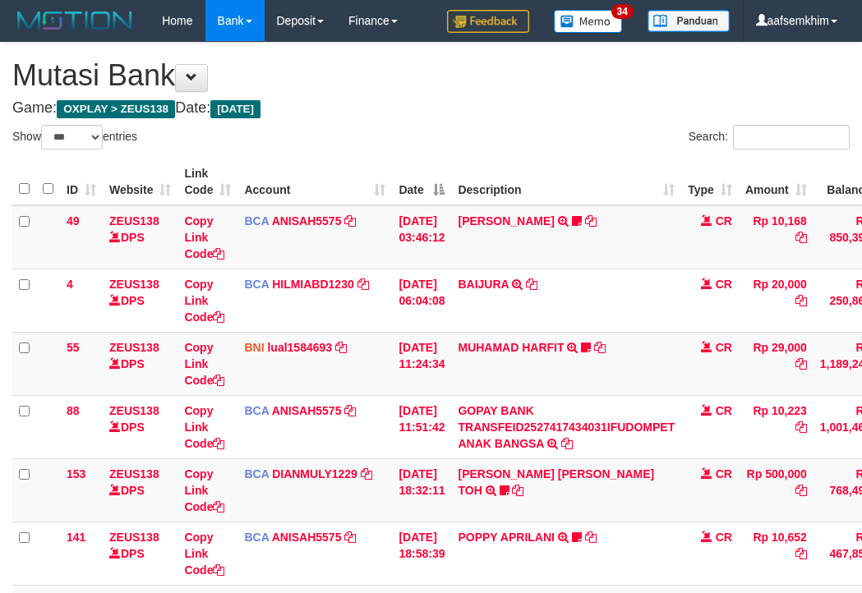
select select "***"
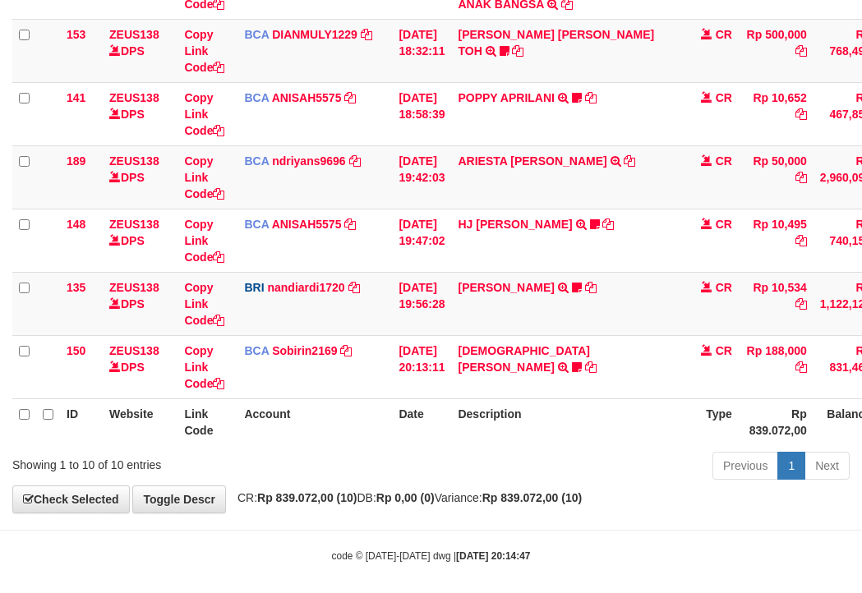
drag, startPoint x: 378, startPoint y: 411, endPoint x: 1, endPoint y: 350, distance: 382.1
click at [357, 404] on th "Account" at bounding box center [315, 422] width 155 height 47
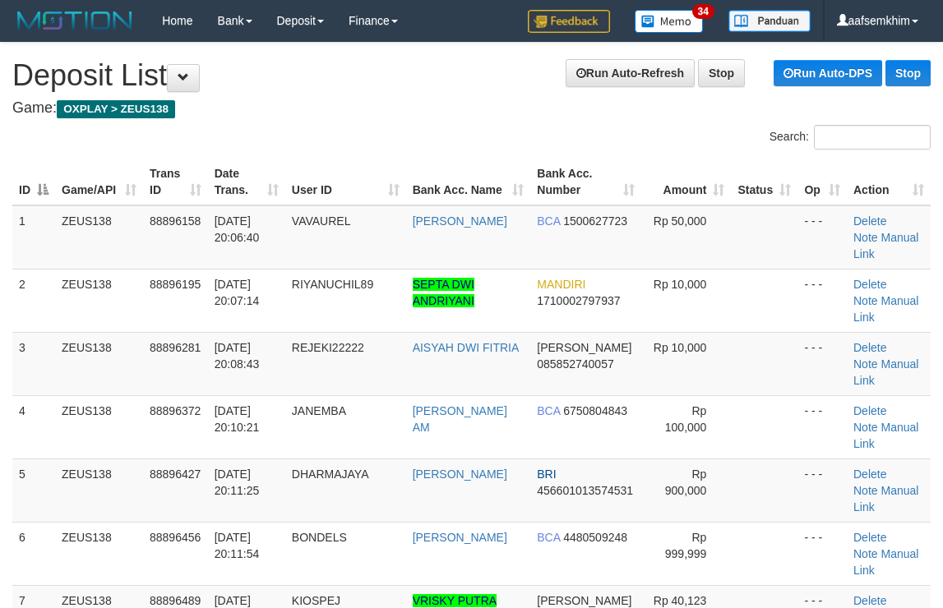
scroll to position [144, 0]
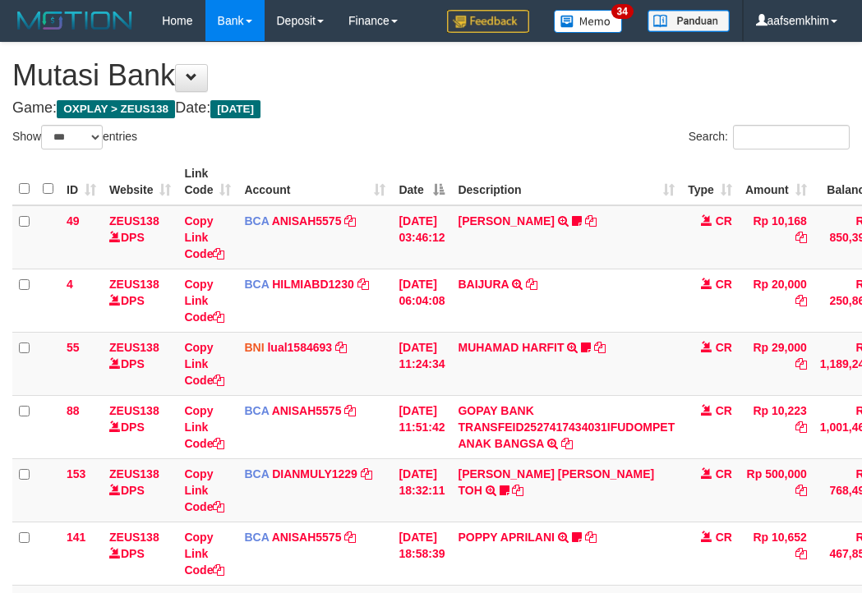
select select "***"
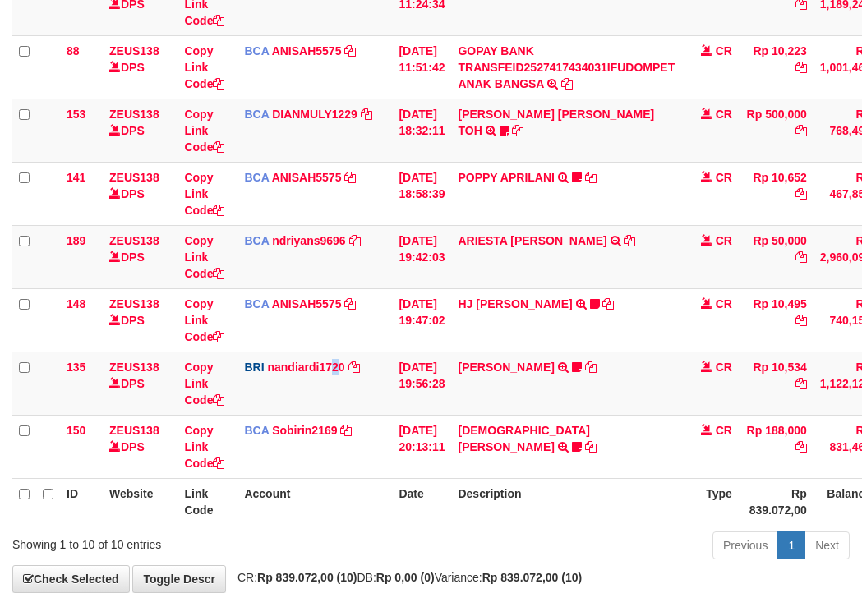
drag, startPoint x: 336, startPoint y: 399, endPoint x: 4, endPoint y: 346, distance: 336.2
click at [321, 395] on td "BRI nandiardi1720 DPS NANDI ARDIANSYAH mutasi_20251001_3776 | 135 mutasi_202510…" at bounding box center [315, 383] width 155 height 63
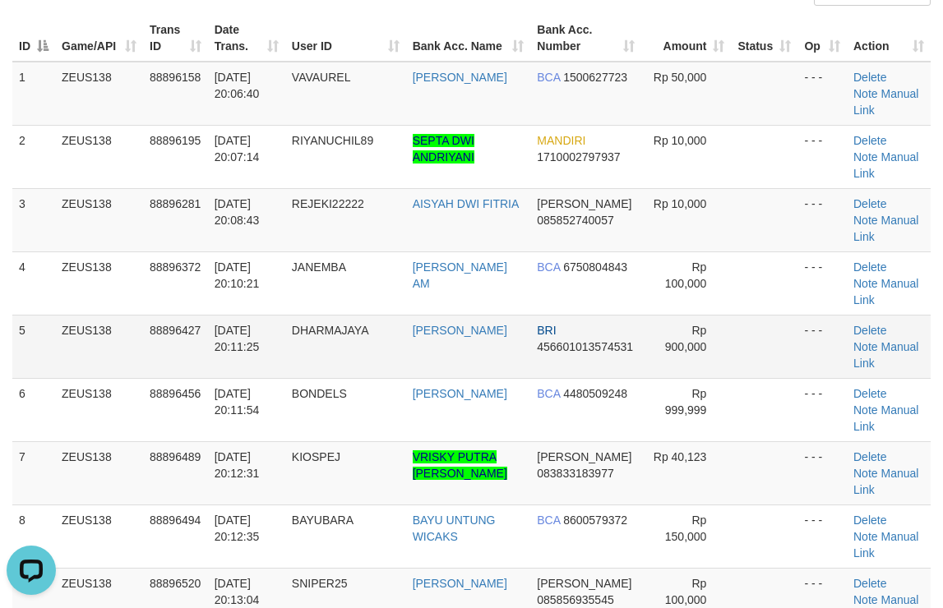
click at [820, 368] on td "- - -" at bounding box center [821, 346] width 49 height 63
drag, startPoint x: 769, startPoint y: 321, endPoint x: 949, endPoint y: 330, distance: 180.2
click at [775, 318] on td at bounding box center [764, 346] width 67 height 63
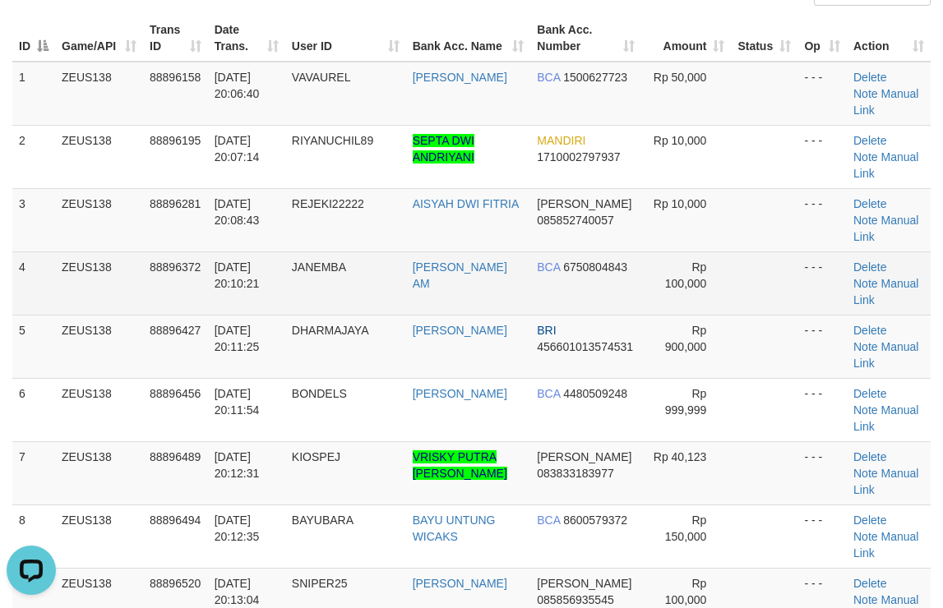
click at [732, 273] on td at bounding box center [764, 282] width 67 height 63
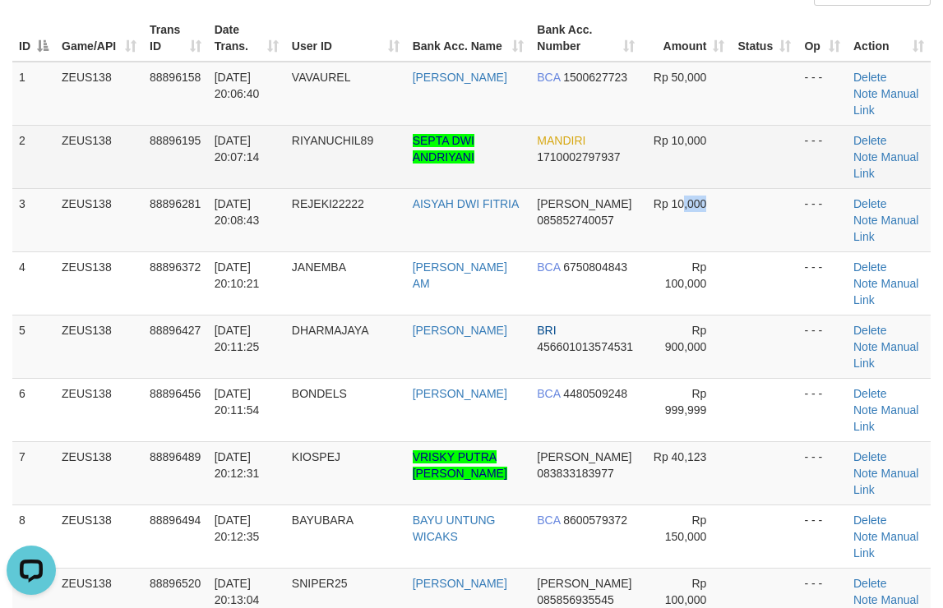
click at [718, 201] on tr "3 ZEUS138 88896281 [DATE] 20:08:43 REJEKI22222 AISYAH DWI FITRIA [PERSON_NAME] …" at bounding box center [471, 219] width 918 height 63
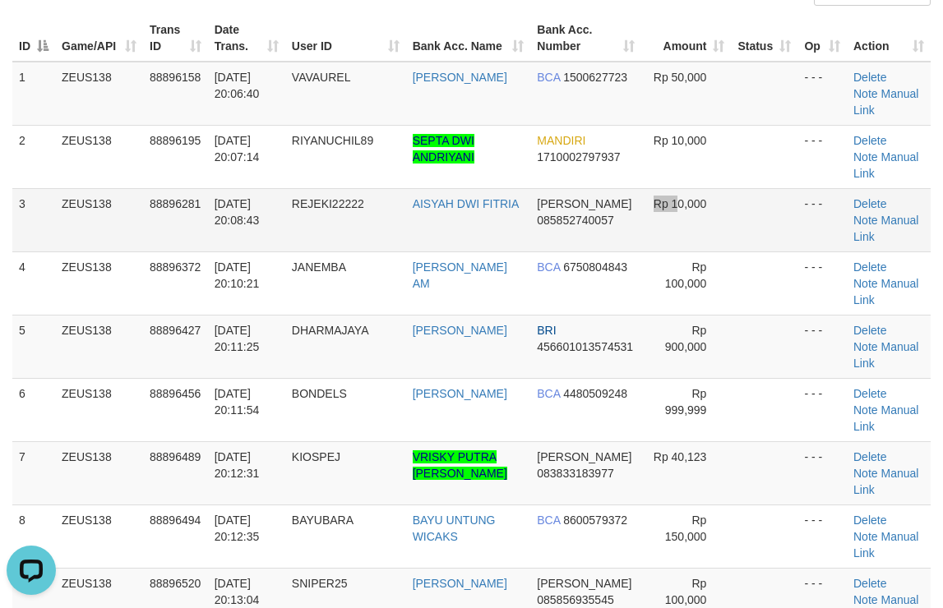
click at [634, 235] on tr "3 ZEUS138 88896281 [DATE] 20:08:43 REJEKI22222 AISYAH DWI FITRIA [PERSON_NAME] …" at bounding box center [471, 219] width 918 height 63
drag, startPoint x: 688, startPoint y: 247, endPoint x: 944, endPoint y: 205, distance: 259.7
click at [782, 228] on tr "3 ZEUS138 88896281 [DATE] 20:08:43 REJEKI22222 AISYAH DWI FITRIA [PERSON_NAME] …" at bounding box center [471, 219] width 918 height 63
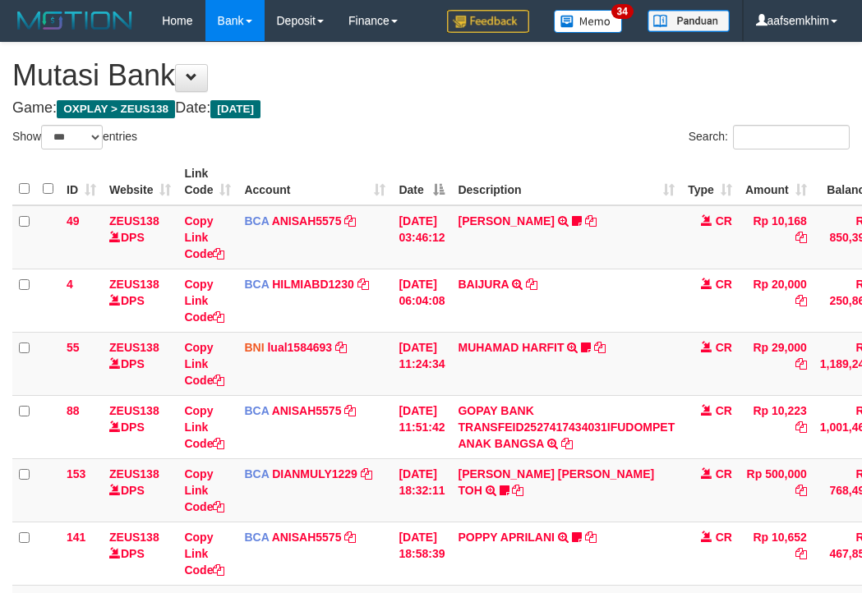
select select "***"
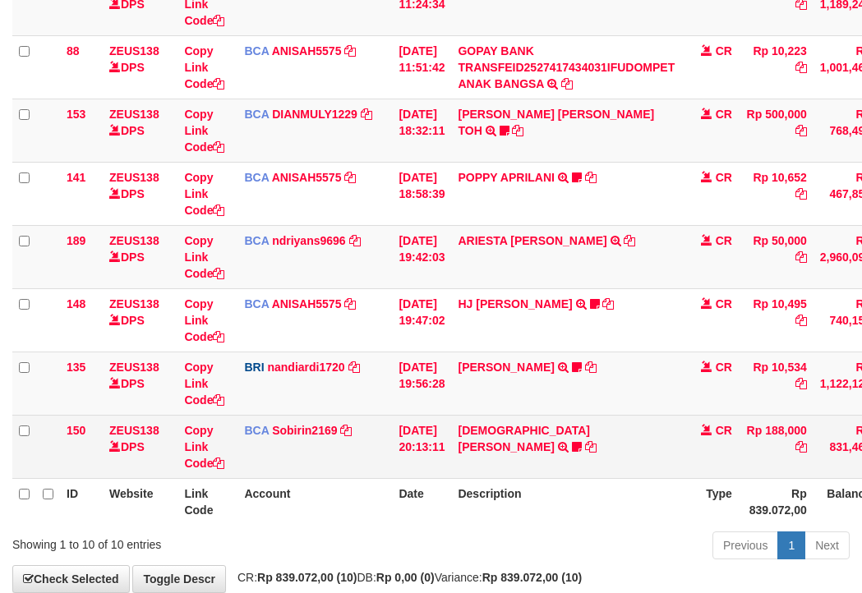
scroll to position [451, 0]
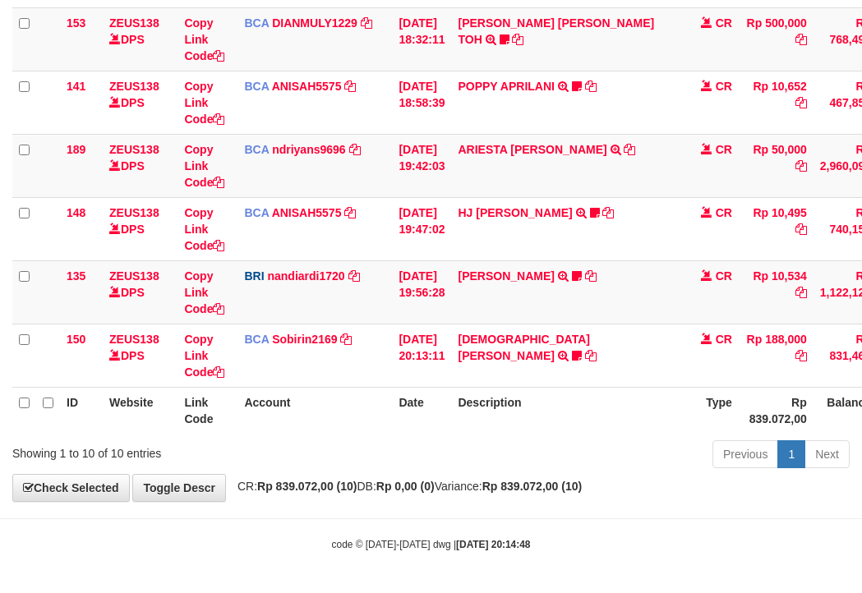
click at [515, 421] on th "Description" at bounding box center [566, 410] width 230 height 47
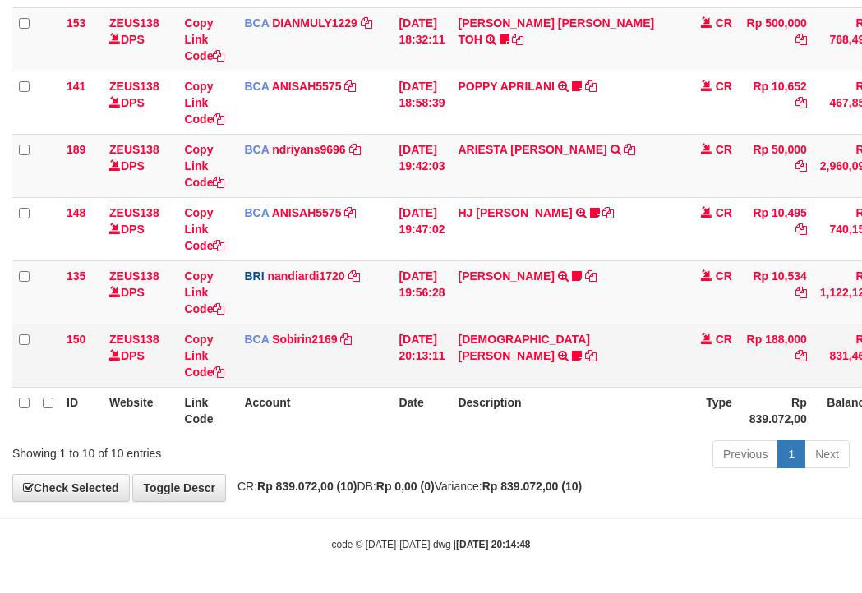
click at [517, 352] on td "MUHAMMAD FIRLI RIZ TRSF E-BANKING CR 0110/FTSCY/WS95031 188000.00MUHAMMAD FIRLI…" at bounding box center [566, 355] width 230 height 63
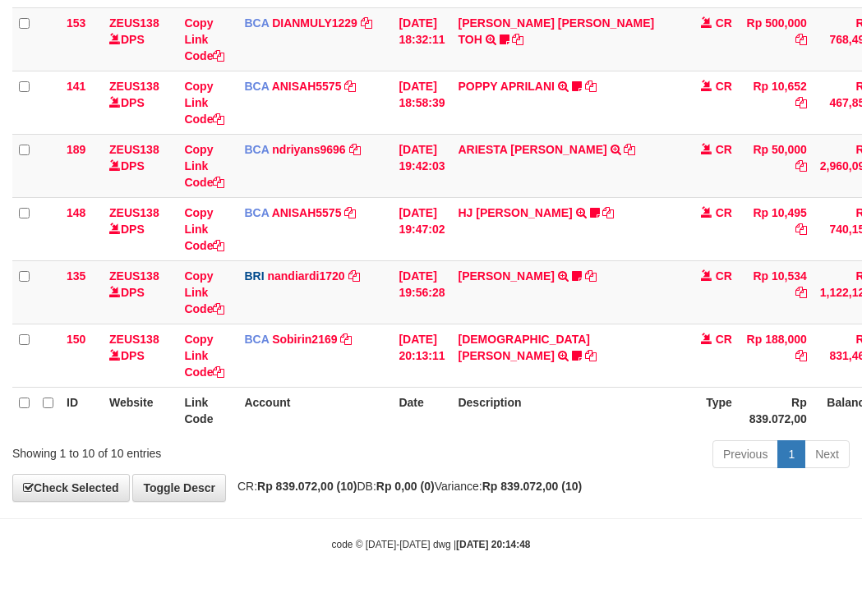
click at [203, 471] on div "Showing 1 to 10 of 10 entries Previous 1 Next" at bounding box center [431, 456] width 862 height 35
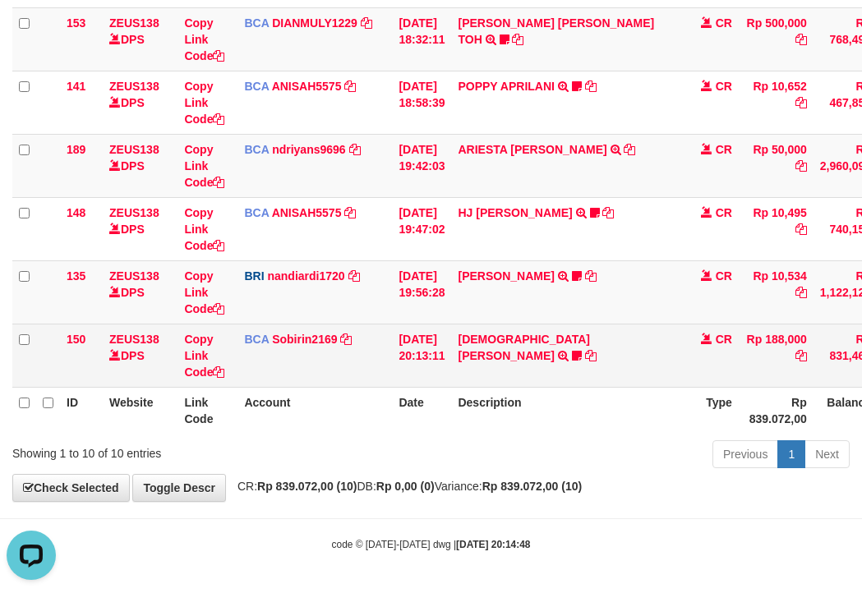
scroll to position [0, 0]
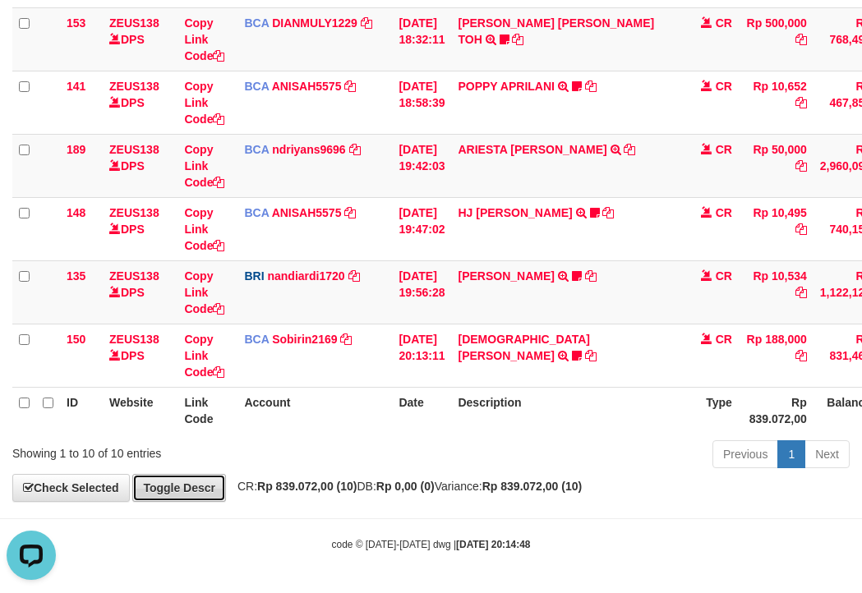
click at [194, 490] on link "Toggle Descr" at bounding box center [179, 488] width 94 height 28
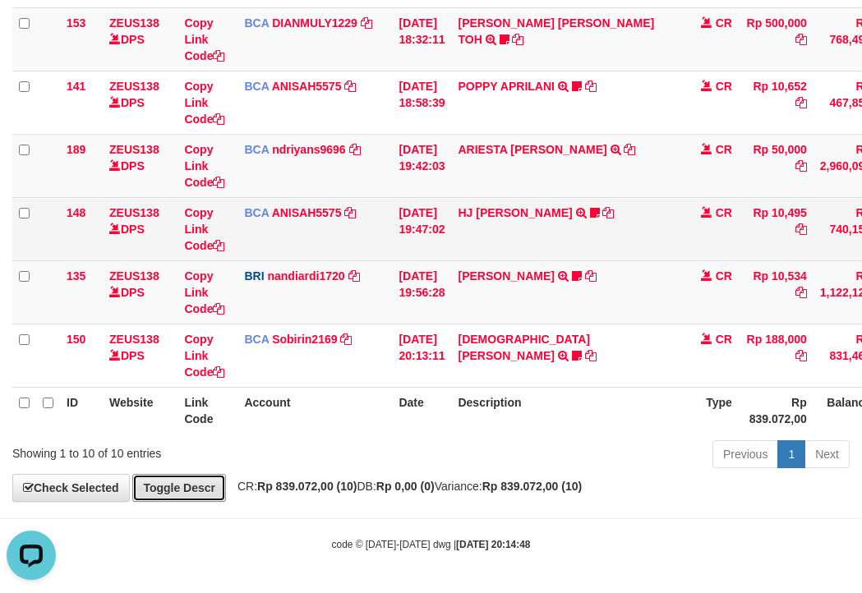
scroll to position [550, 0]
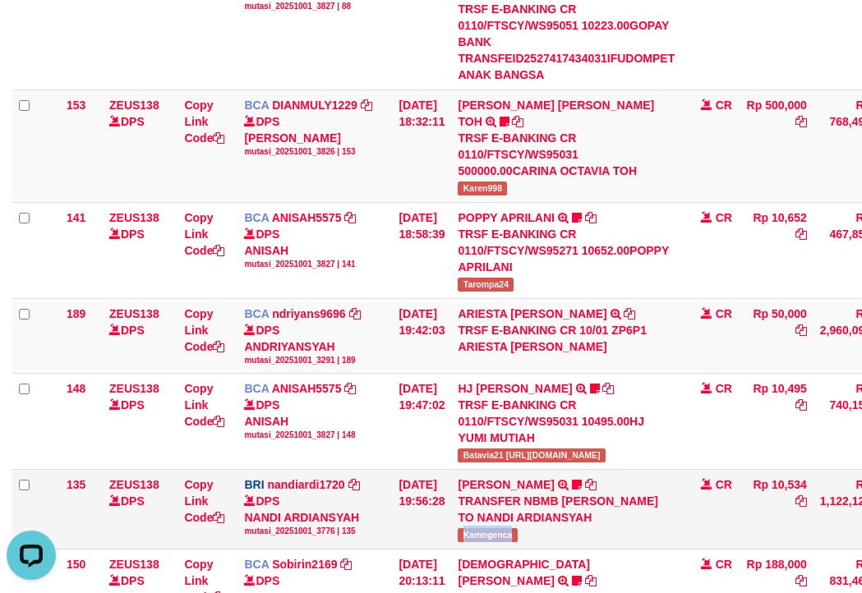
drag, startPoint x: 512, startPoint y: 520, endPoint x: 541, endPoint y: 522, distance: 28.8
click at [541, 522] on td "KELVIN PRAYOGA TRANSFER NBMB KELVIN PRAYOGA TO NANDI ARDIANSYAH Kamngenca" at bounding box center [566, 510] width 230 height 80
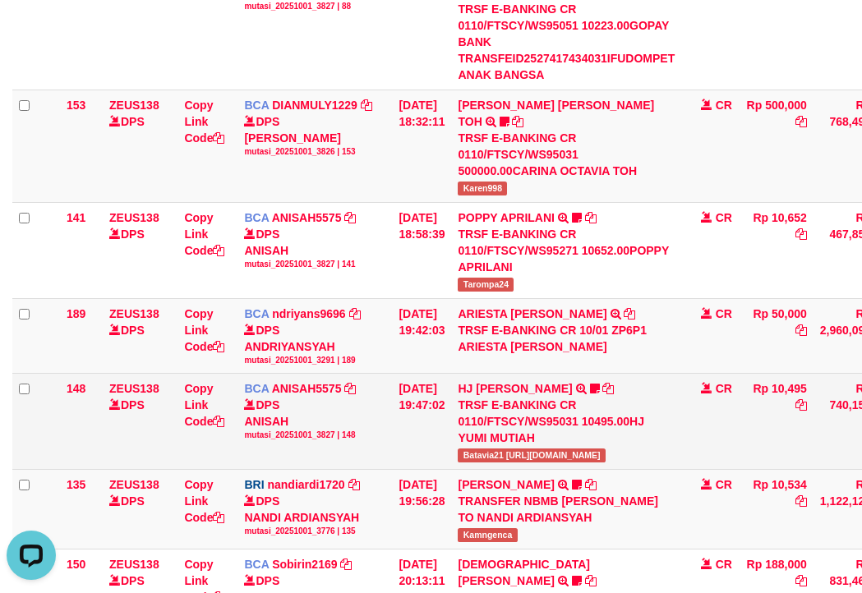
click at [489, 449] on span "Batavia21 [URL][DOMAIN_NAME]" at bounding box center [531, 456] width 147 height 14
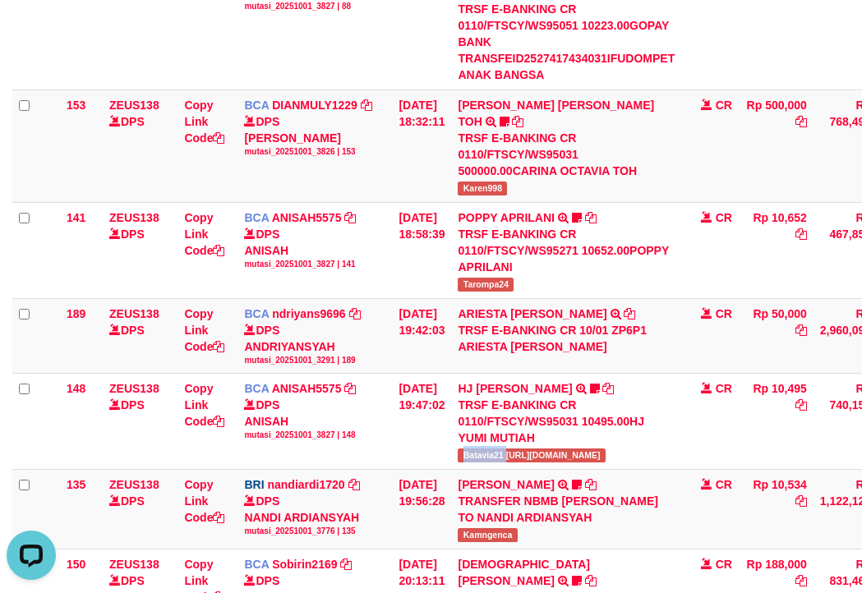
drag, startPoint x: 489, startPoint y: 437, endPoint x: 2, endPoint y: 332, distance: 497.8
click at [489, 449] on span "Batavia21 [URL][DOMAIN_NAME]" at bounding box center [531, 456] width 147 height 14
copy span "Batavia21"
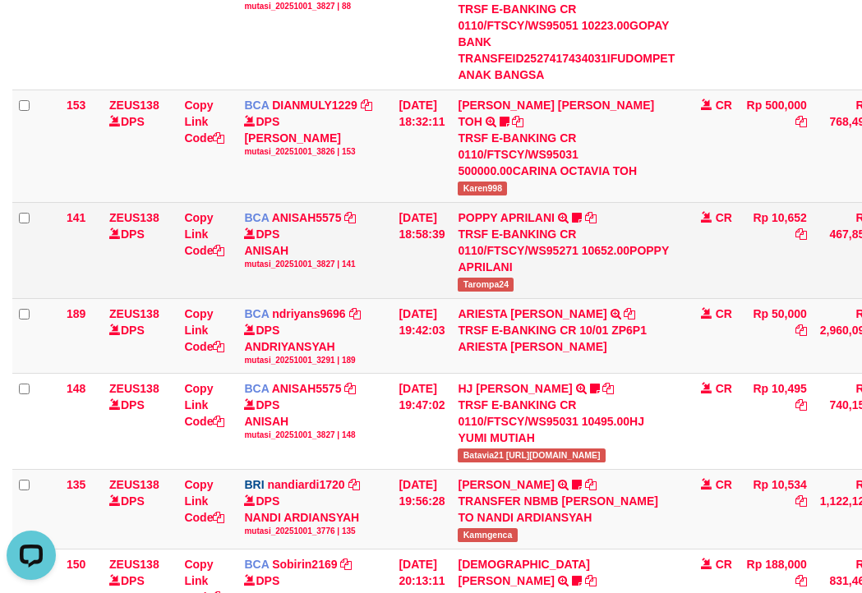
click at [496, 278] on span "Tarompa24" at bounding box center [486, 285] width 56 height 14
click at [493, 278] on span "Tarompa24" at bounding box center [486, 285] width 56 height 14
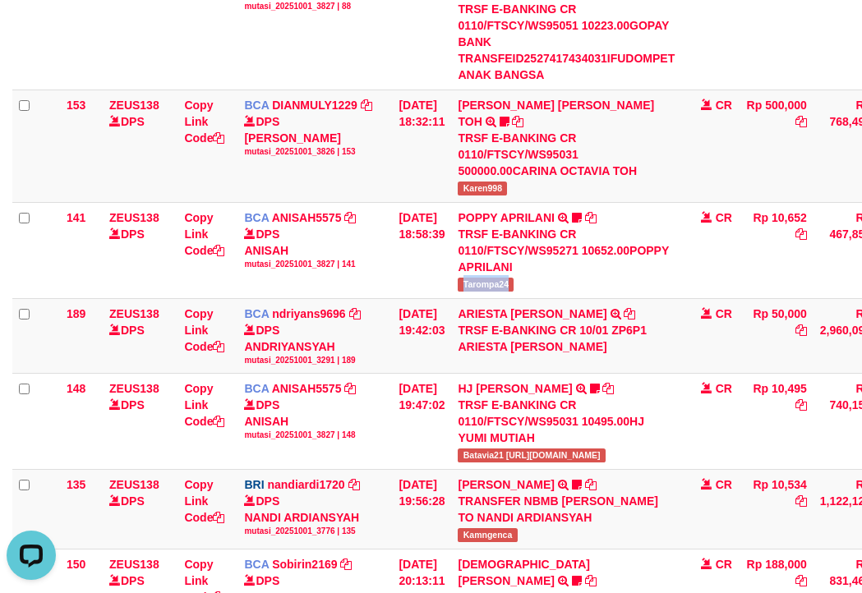
copy span "Tarompa24"
click at [491, 182] on span "Karen998" at bounding box center [482, 189] width 49 height 14
drag, startPoint x: 491, startPoint y: 174, endPoint x: 4, endPoint y: 215, distance: 489.1
click at [487, 182] on span "Karen998" at bounding box center [482, 189] width 49 height 14
copy span "Karen998"
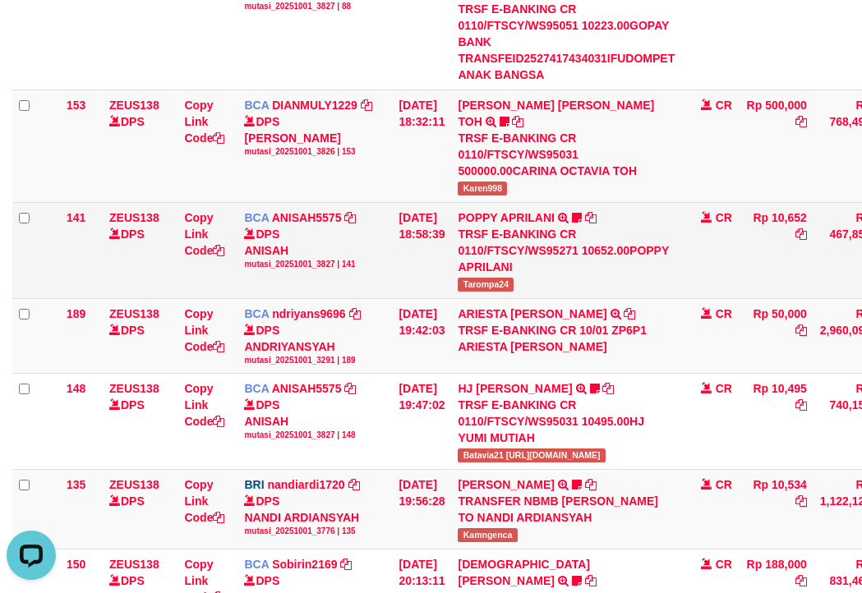
drag, startPoint x: 328, startPoint y: 228, endPoint x: 242, endPoint y: 232, distance: 85.5
click at [318, 230] on div "DPS ANISAH mutasi_20251001_3827 | 141" at bounding box center [314, 248] width 141 height 44
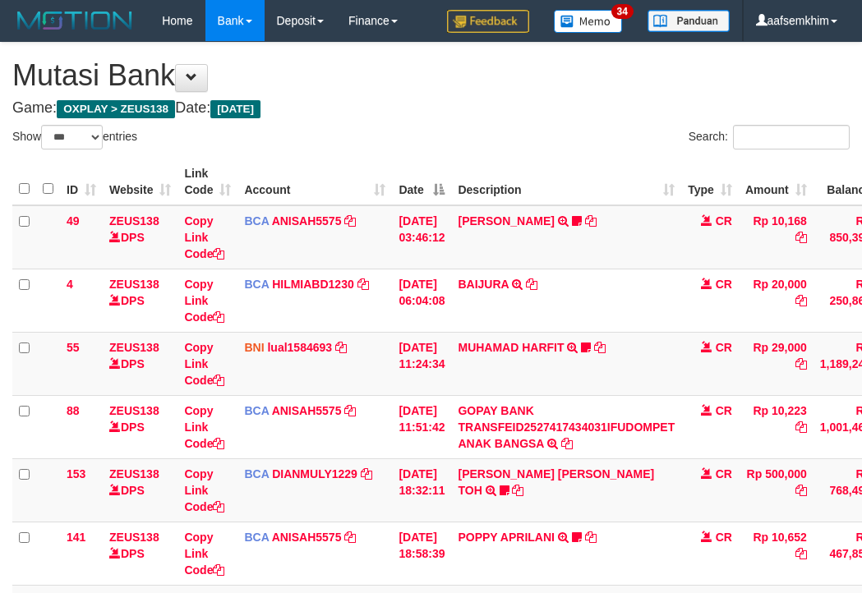
select select "***"
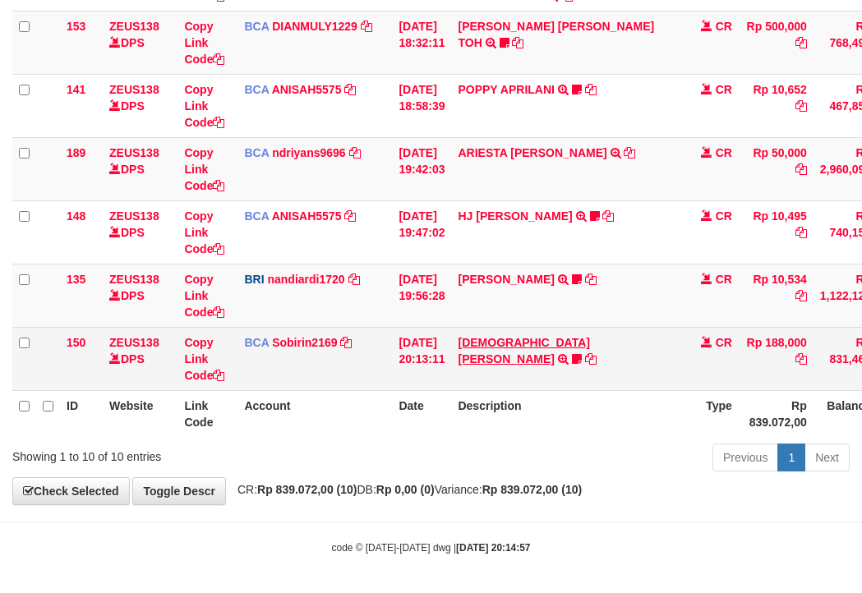
scroll to position [451, 0]
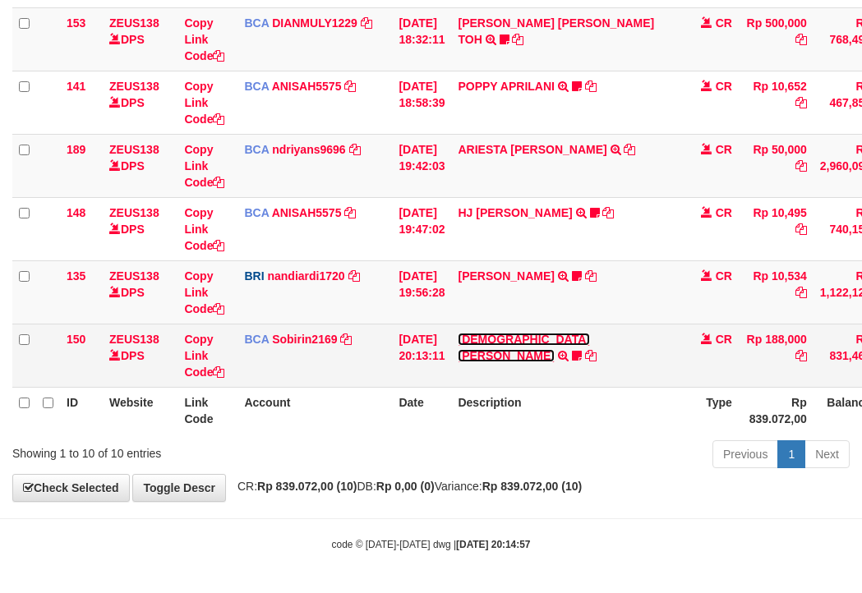
click at [542, 344] on link "[DEMOGRAPHIC_DATA][PERSON_NAME]" at bounding box center [523, 348] width 131 height 30
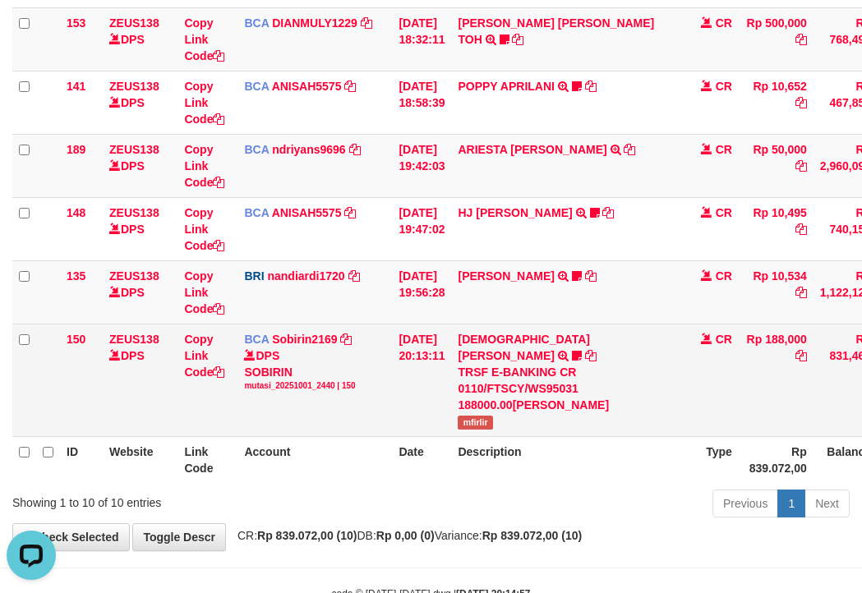
scroll to position [0, 0]
drag, startPoint x: 479, startPoint y: 405, endPoint x: 510, endPoint y: 405, distance: 31.2
click at [510, 405] on td "MUHAMMAD FIRLI RIZ TRSF E-BANKING CR 0110/FTSCY/WS95031 188000.00MUHAMMAD FIRLI…" at bounding box center [566, 380] width 230 height 113
click at [478, 416] on span "mfirlir" at bounding box center [475, 423] width 35 height 14
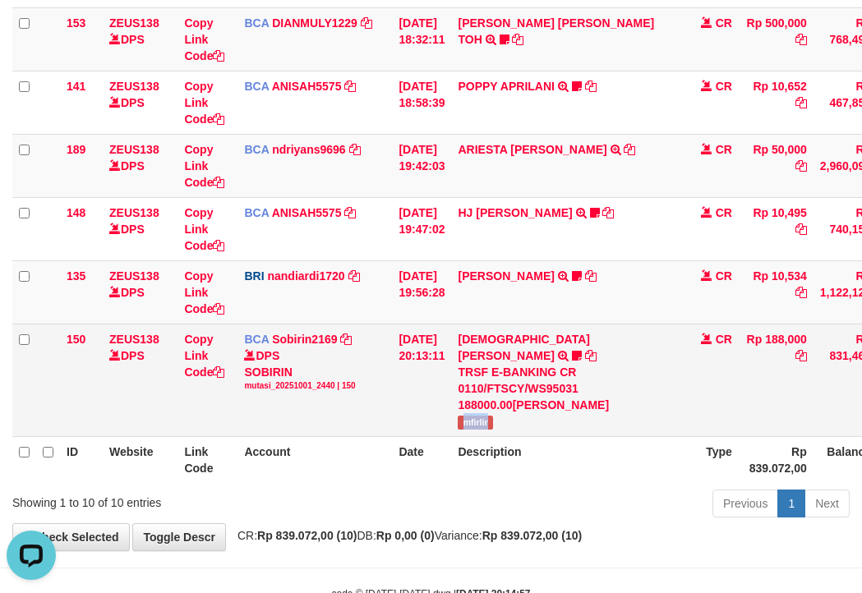
drag, startPoint x: 475, startPoint y: 411, endPoint x: 554, endPoint y: 413, distance: 78.9
click at [561, 413] on td "MUHAMMAD FIRLI RIZ TRSF E-BANKING CR 0110/FTSCY/WS95031 188000.00MUHAMMAD FIRLI…" at bounding box center [566, 380] width 230 height 113
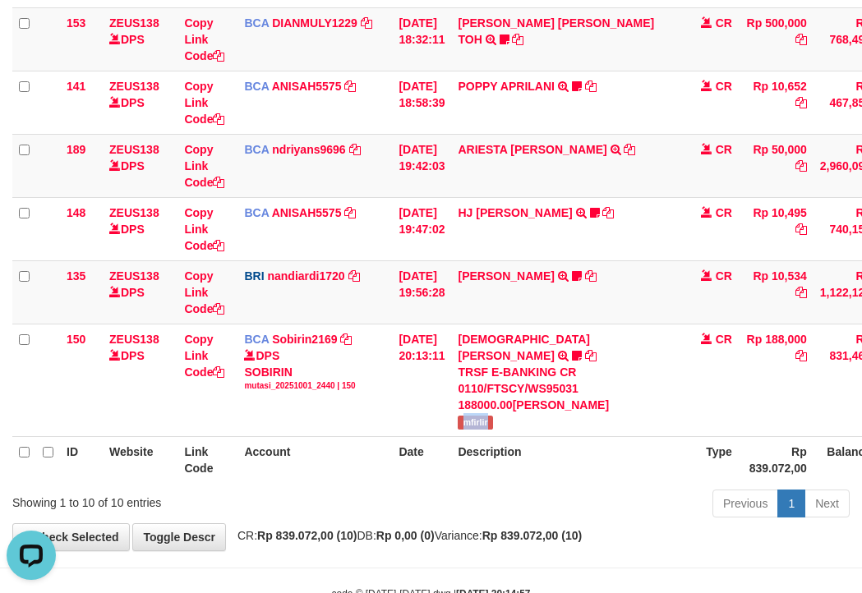
copy span "mfirlir"
drag, startPoint x: 532, startPoint y: 272, endPoint x: 524, endPoint y: 306, distance: 34.7
click at [532, 272] on link "KELVIN PRAYOGA" at bounding box center [506, 276] width 96 height 13
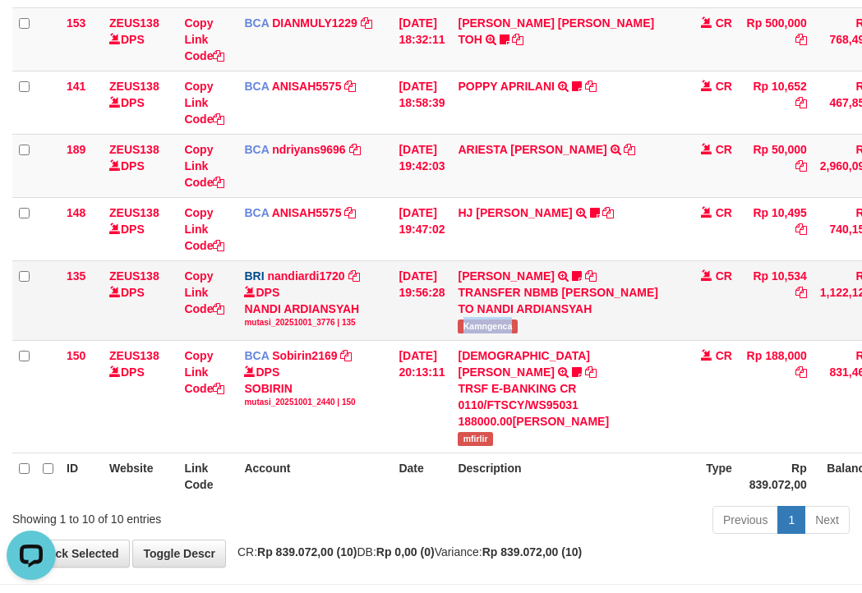
drag, startPoint x: 555, startPoint y: 328, endPoint x: 472, endPoint y: 330, distance: 83.0
click at [559, 327] on td "KELVIN PRAYOGA TRANSFER NBMB KELVIN PRAYOGA TO NANDI ARDIANSYAH Kamngenca" at bounding box center [566, 301] width 230 height 80
copy span "Kamngenca"
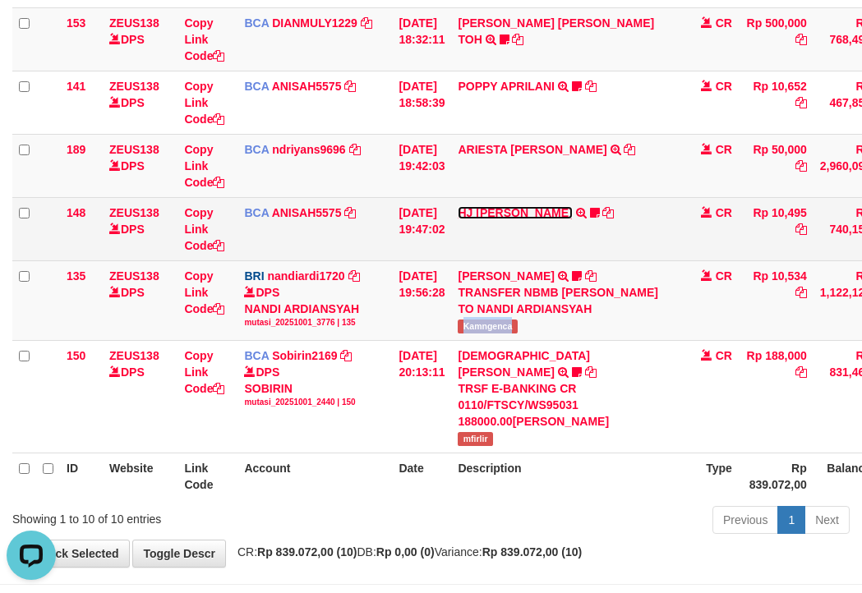
click at [496, 215] on link "HJ [PERSON_NAME]" at bounding box center [515, 212] width 114 height 13
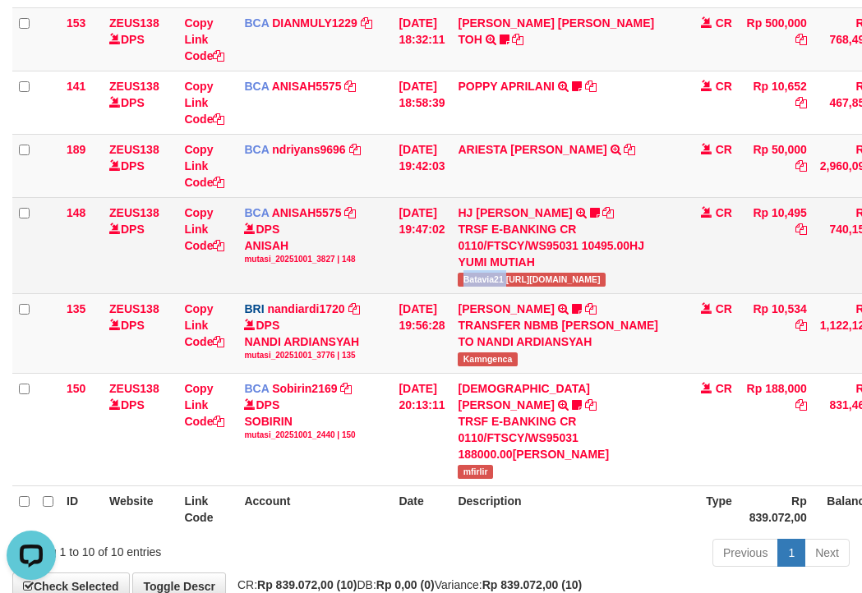
drag, startPoint x: 486, startPoint y: 284, endPoint x: 519, endPoint y: 282, distance: 33.7
click at [519, 282] on td "HJ YUMI MUTIAH TRSF E-BANKING CR 0110/FTSCY/WS95031 10495.00HJ YUMI MUTIAH Bata…" at bounding box center [566, 245] width 230 height 96
drag, startPoint x: 358, startPoint y: 224, endPoint x: 344, endPoint y: 222, distance: 14.9
click at [358, 224] on div "DPS ANISAH mutasi_20251001_3827 | 148" at bounding box center [314, 243] width 141 height 44
drag, startPoint x: 362, startPoint y: 280, endPoint x: 350, endPoint y: 284, distance: 12.8
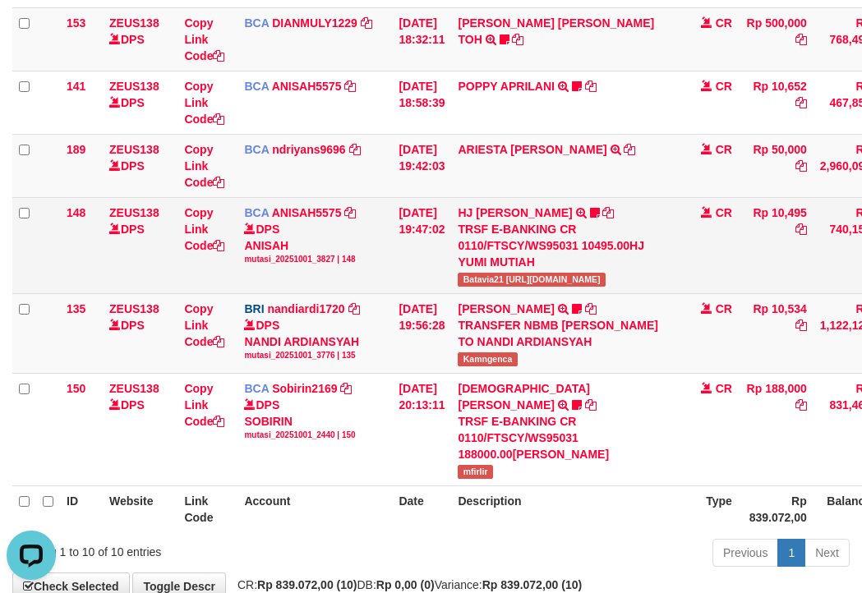
click at [358, 283] on td "BCA ANISAH5575 DPS ANISAH mutasi_20251001_3827 | 148 mutasi_20251001_3827 | 148" at bounding box center [315, 245] width 155 height 96
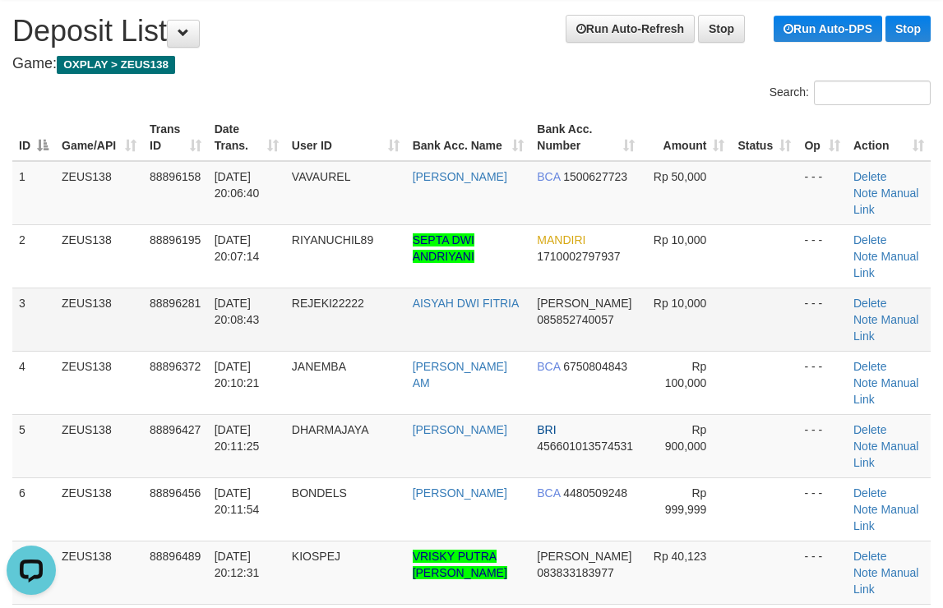
click at [568, 302] on td "[PERSON_NAME] 085852740057" at bounding box center [585, 319] width 111 height 63
click at [685, 294] on tr "3 ZEUS138 88896281 [DATE] 20:08:43 REJEKI22222 AISYAH DWI FITRIA [PERSON_NAME] …" at bounding box center [471, 319] width 918 height 63
click at [699, 445] on tr "5 ZEUS138 88896427 [DATE] 20:11:25 [GEOGRAPHIC_DATA] [PERSON_NAME] BRI 45660101…" at bounding box center [471, 445] width 918 height 63
drag, startPoint x: 584, startPoint y: 265, endPoint x: 950, endPoint y: 196, distance: 373.1
click at [584, 265] on td "MANDIRI 1710002797937" at bounding box center [585, 255] width 111 height 63
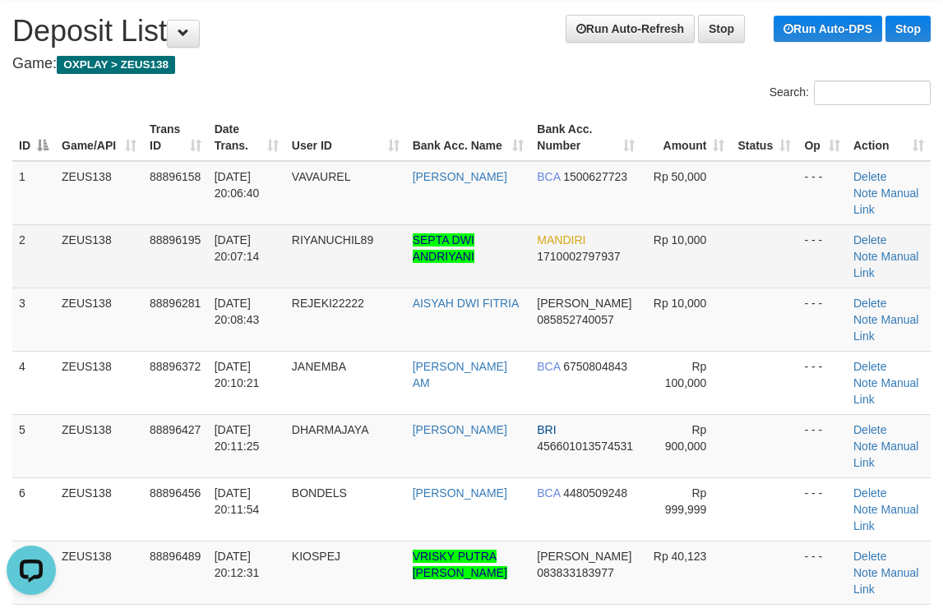
click at [704, 255] on td "Rp 10,000" at bounding box center [686, 255] width 90 height 63
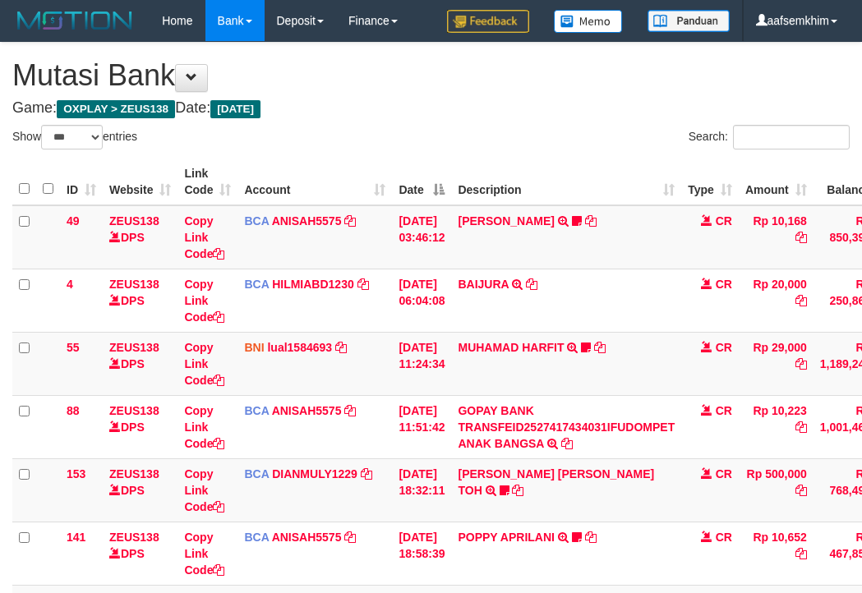
select select "***"
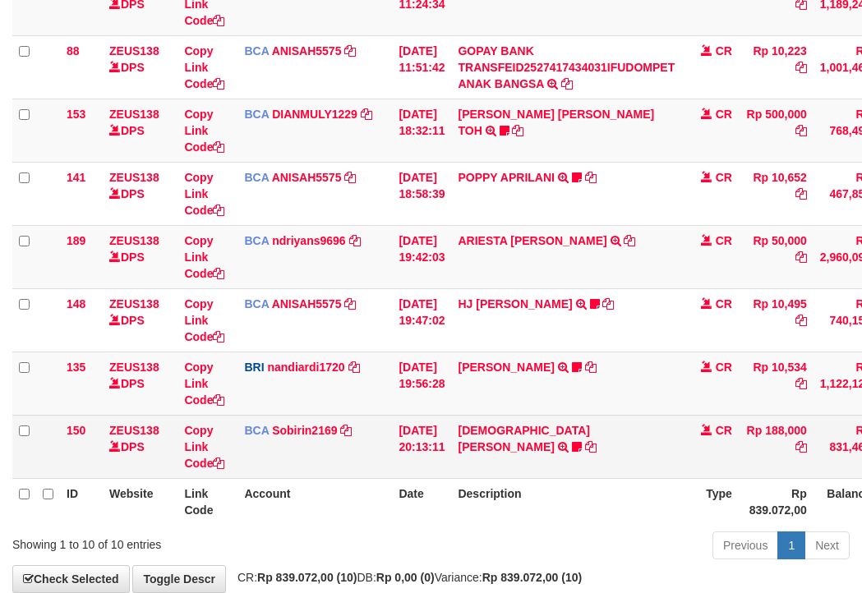
scroll to position [451, 0]
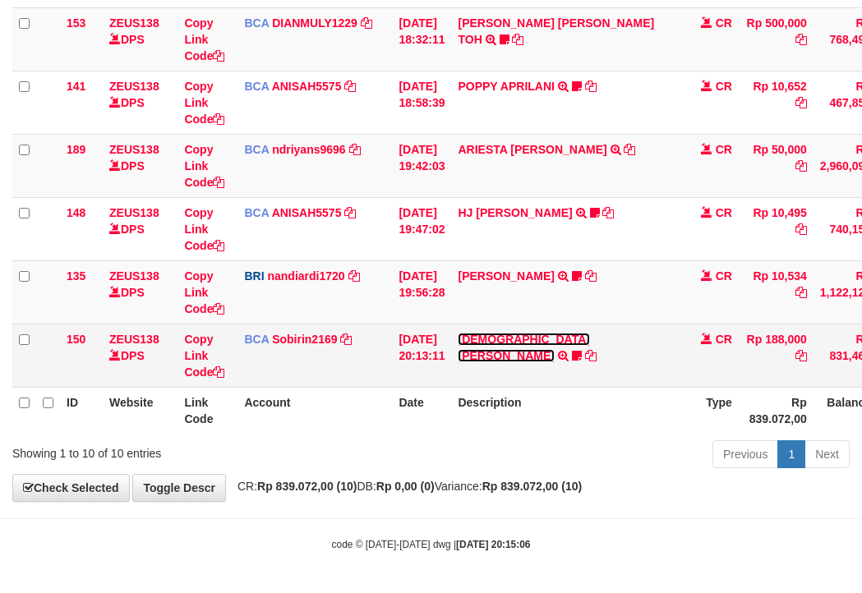
click at [557, 339] on link "[DEMOGRAPHIC_DATA][PERSON_NAME]" at bounding box center [523, 348] width 131 height 30
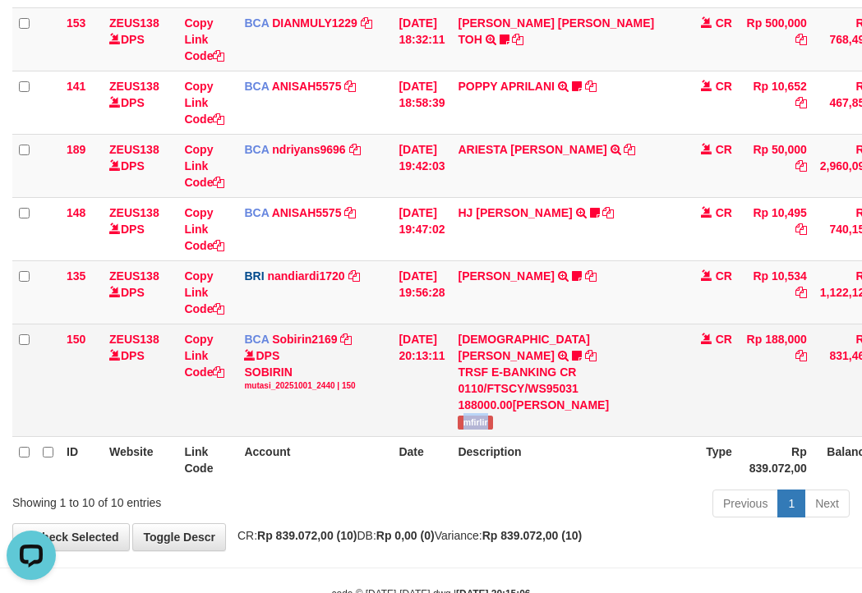
drag, startPoint x: 473, startPoint y: 407, endPoint x: 539, endPoint y: 410, distance: 65.8
click at [539, 410] on td "[PERSON_NAME] TRSF E-BANKING CR 0110/FTSCY/WS95031 188000.00[PERSON_NAME] mfirl…" at bounding box center [566, 380] width 230 height 113
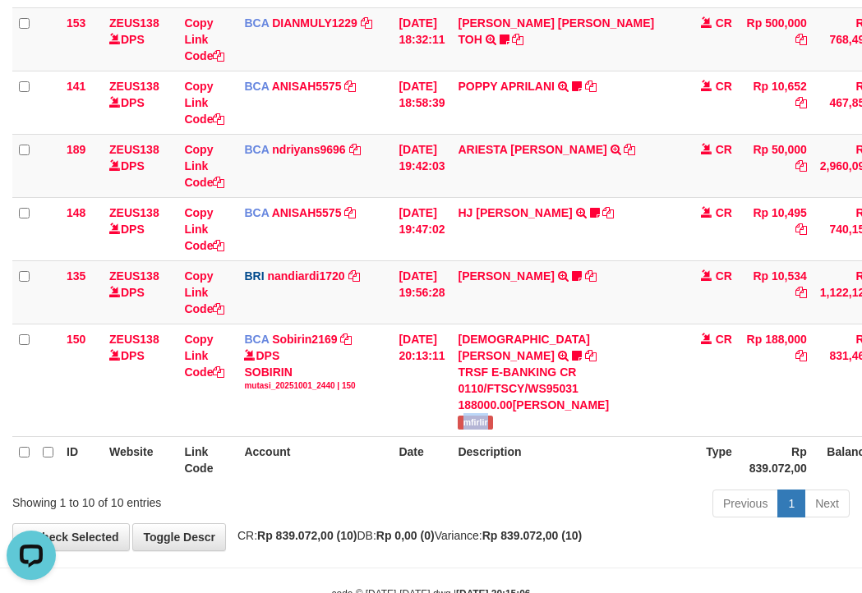
copy span "mfirlir"
click at [283, 291] on td "BRI nandiardi1720 DPS NANDI ARDIANSYAH mutasi_20251001_3776 | 135 mutasi_202510…" at bounding box center [315, 292] width 155 height 63
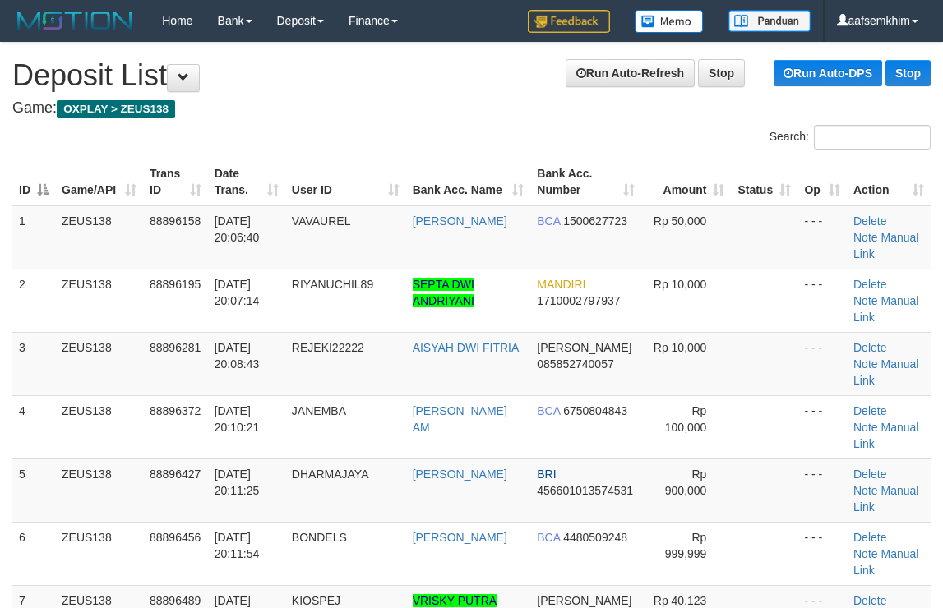
scroll to position [44, 0]
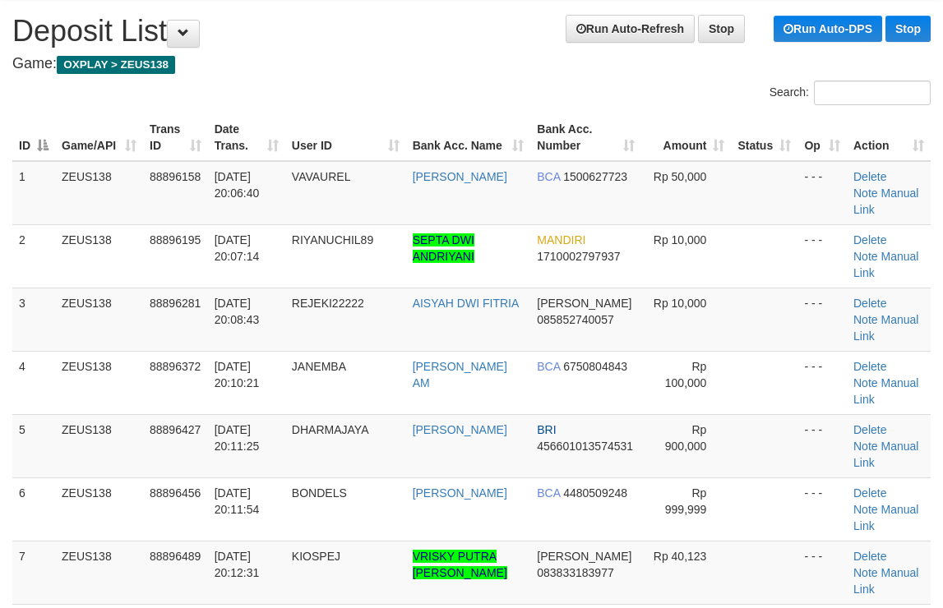
drag, startPoint x: 639, startPoint y: 136, endPoint x: 954, endPoint y: 187, distance: 319.7
click at [690, 136] on th "Amount" at bounding box center [686, 137] width 90 height 47
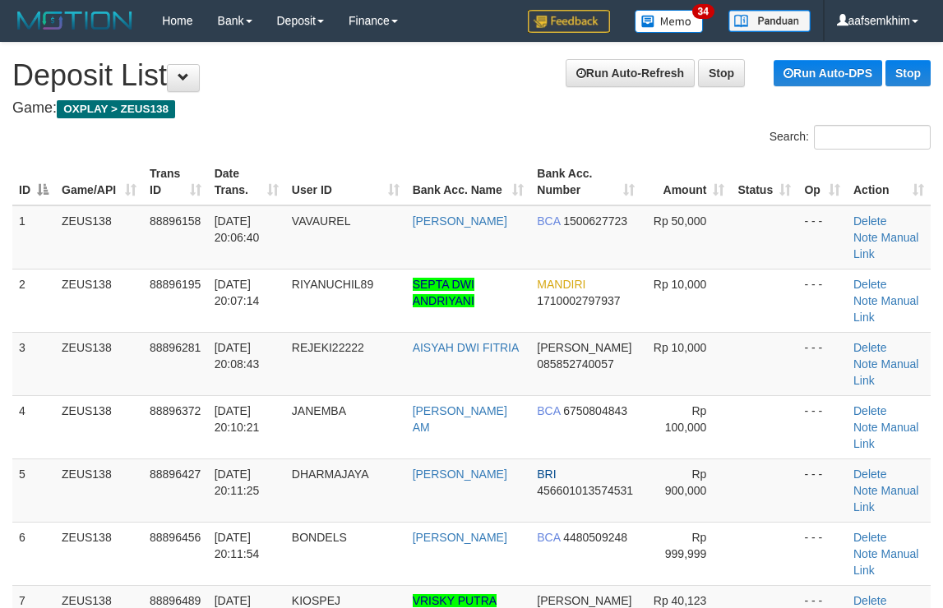
scroll to position [44, 0]
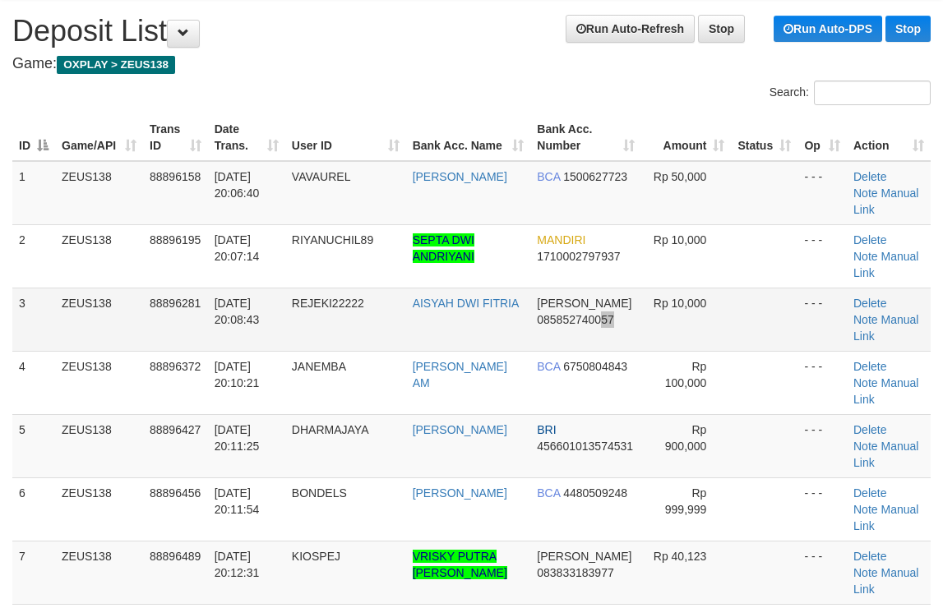
click at [600, 324] on span "085852740057" at bounding box center [575, 319] width 76 height 13
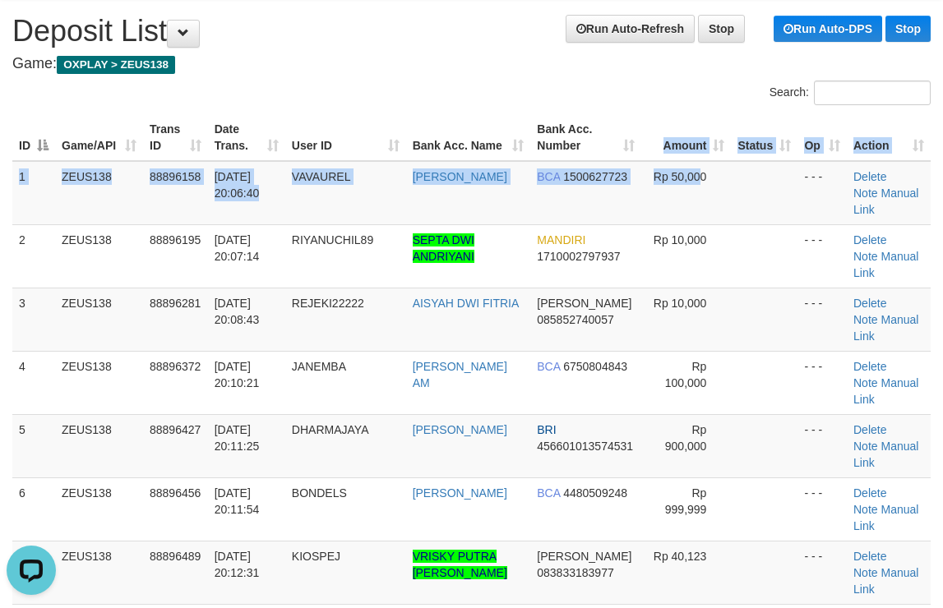
drag, startPoint x: 671, startPoint y: 161, endPoint x: 950, endPoint y: 204, distance: 282.7
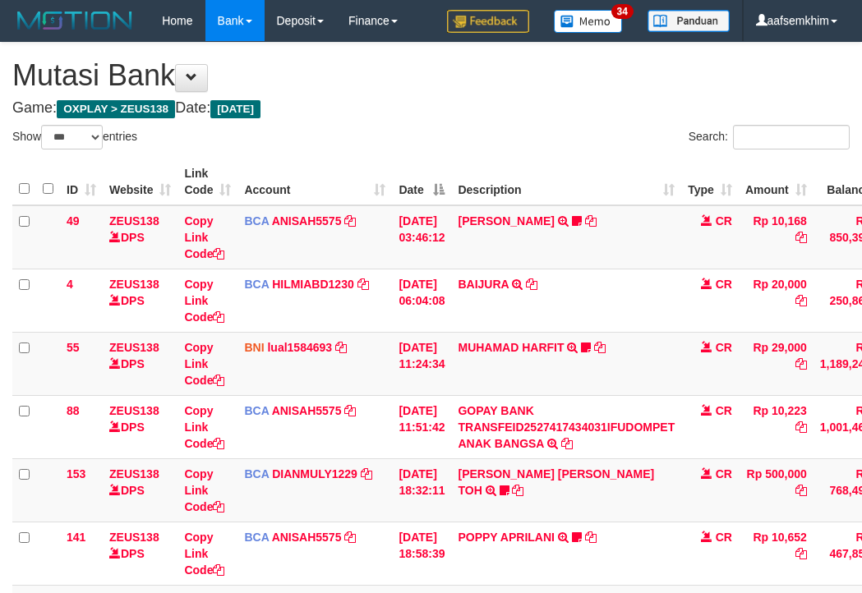
select select "***"
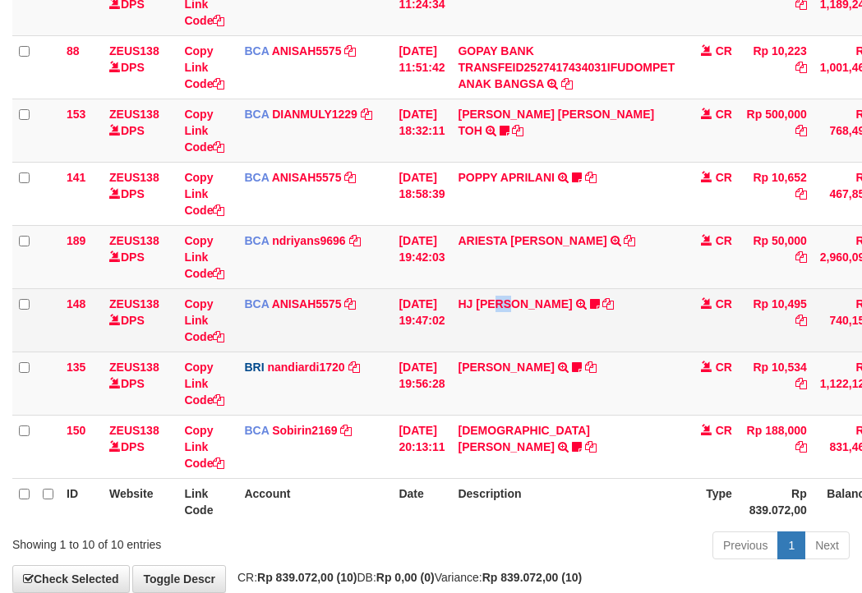
click at [510, 324] on td "HJ YUMI MUTIAH TRSF E-BANKING CR 0110/FTSCY/WS95031 10495.00HJ YUMI MUTIAH Bata…" at bounding box center [566, 319] width 230 height 63
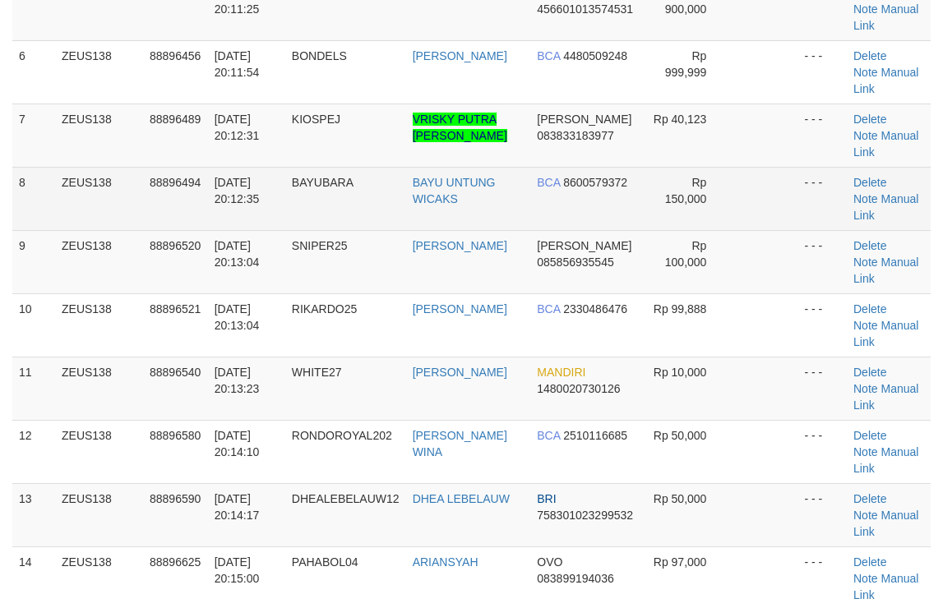
scroll to position [620, 0]
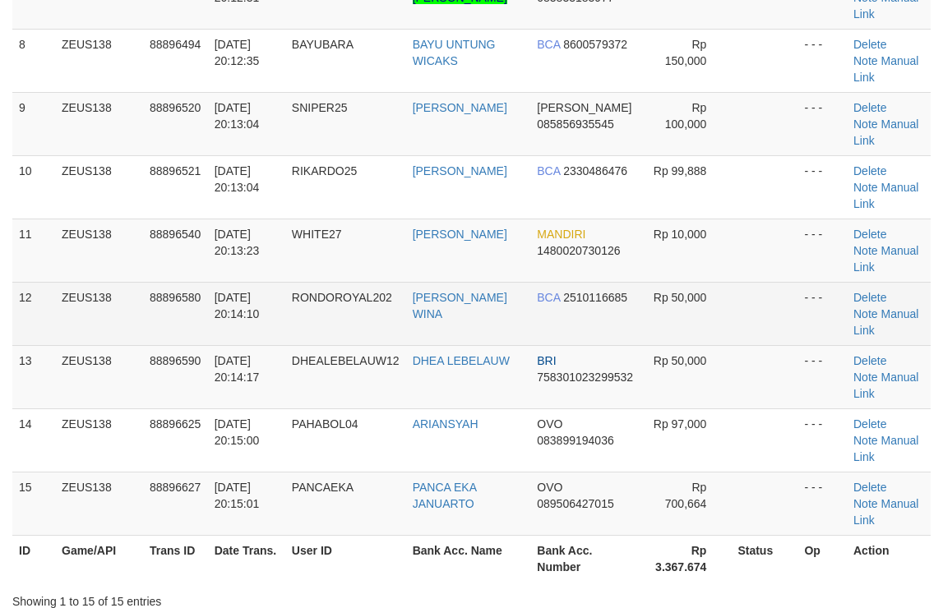
click at [731, 313] on td at bounding box center [764, 313] width 67 height 63
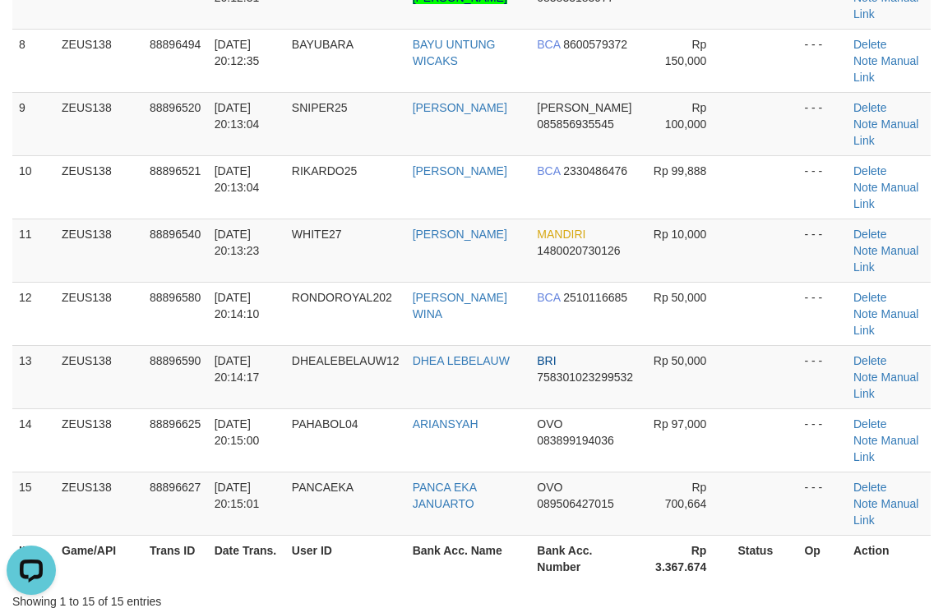
scroll to position [0, 0]
drag, startPoint x: 720, startPoint y: 253, endPoint x: 753, endPoint y: 245, distance: 33.9
click at [745, 247] on tr "11 ZEUS138 88896540 [DATE] 20:13:23 WHITE27 [PERSON_NAME] MANDIRI 1480020730126…" at bounding box center [471, 250] width 918 height 63
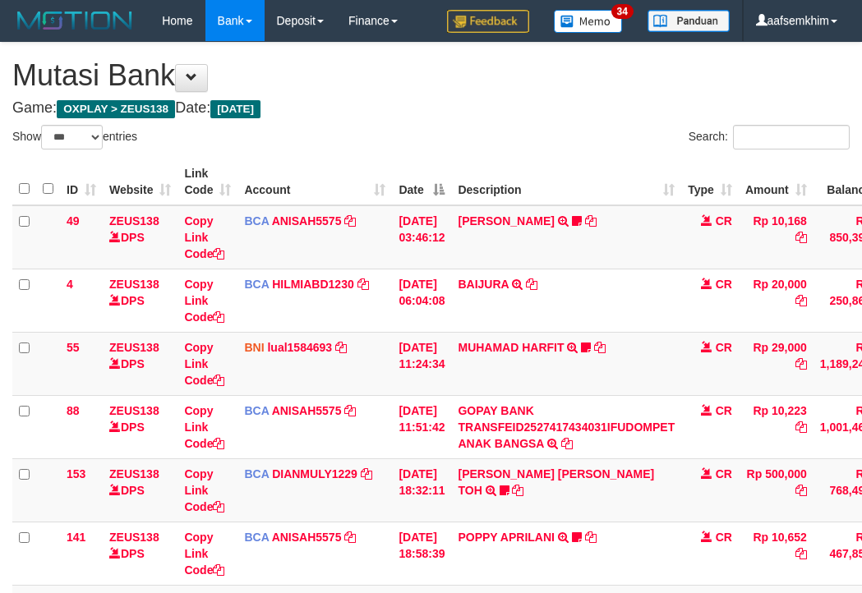
select select "***"
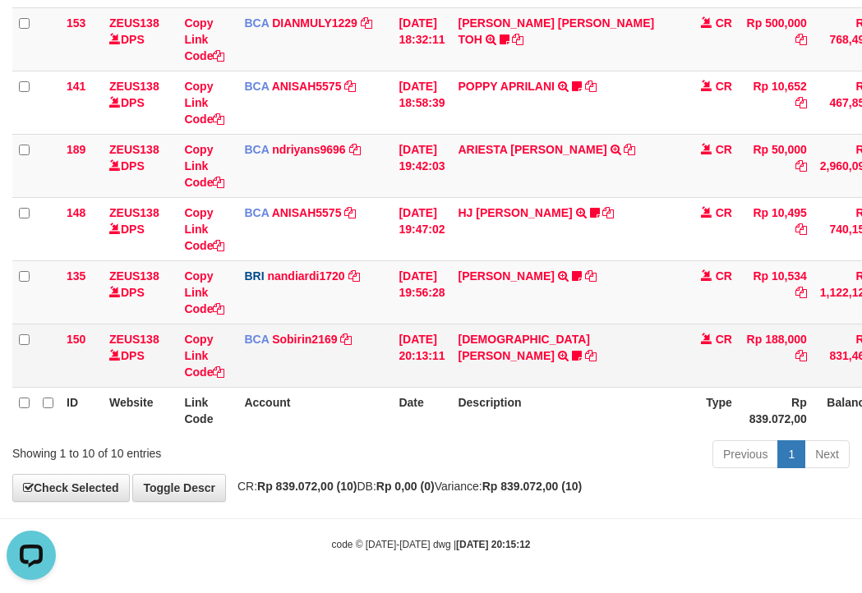
drag, startPoint x: 286, startPoint y: 355, endPoint x: 277, endPoint y: 353, distance: 9.4
click at [284, 355] on td "BCA Sobirin2169 DPS SOBIRIN mutasi_20251001_2440 | 150 mutasi_20251001_2440 | 1…" at bounding box center [315, 355] width 155 height 63
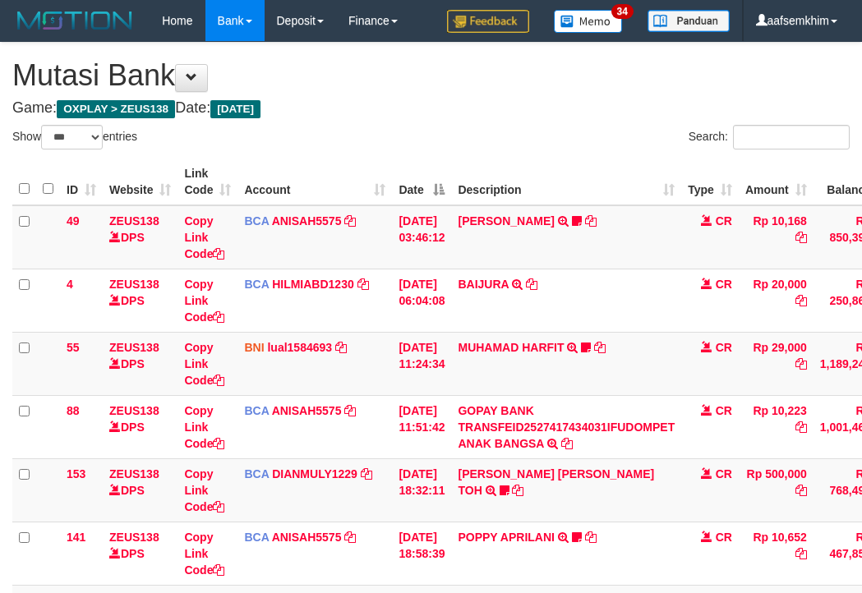
select select "***"
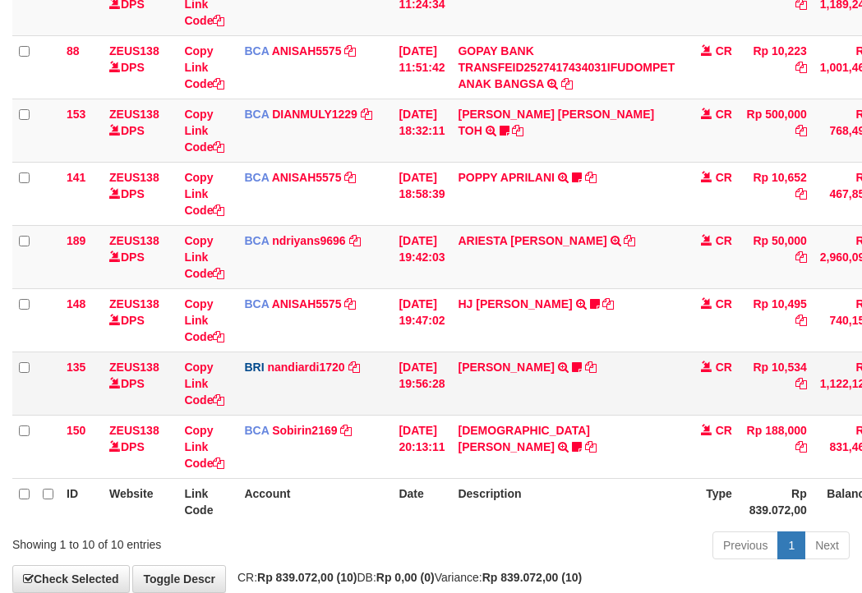
scroll to position [451, 0]
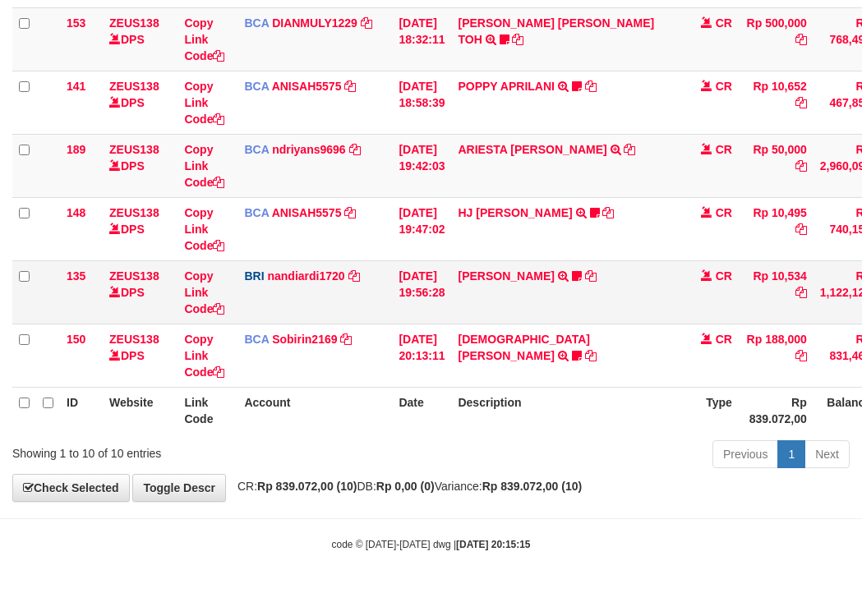
drag, startPoint x: 260, startPoint y: 303, endPoint x: 215, endPoint y: 300, distance: 45.3
click at [258, 304] on tbody "49 ZEUS138 DPS Copy Link Code BCA ANISAH5575 DPS [PERSON_NAME] mutasi_20251001_…" at bounding box center [502, 71] width 980 height 634
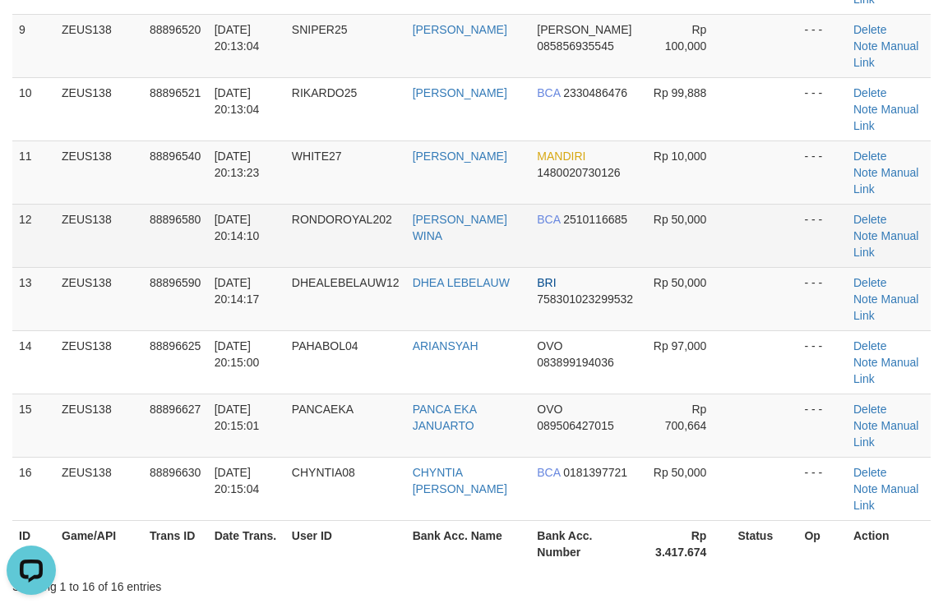
click at [753, 213] on td at bounding box center [764, 235] width 67 height 63
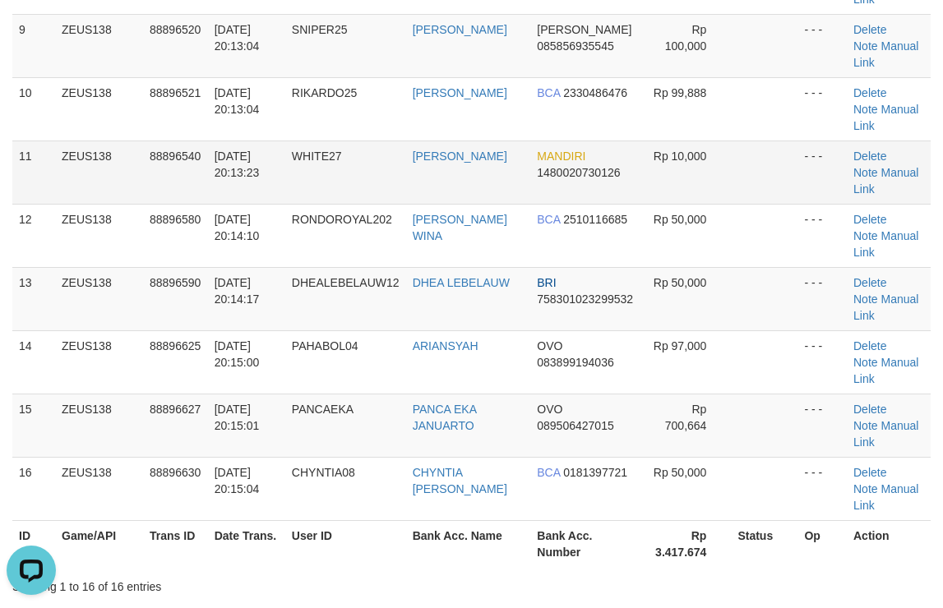
click at [622, 191] on td "MANDIRI 1480020730126" at bounding box center [585, 172] width 111 height 63
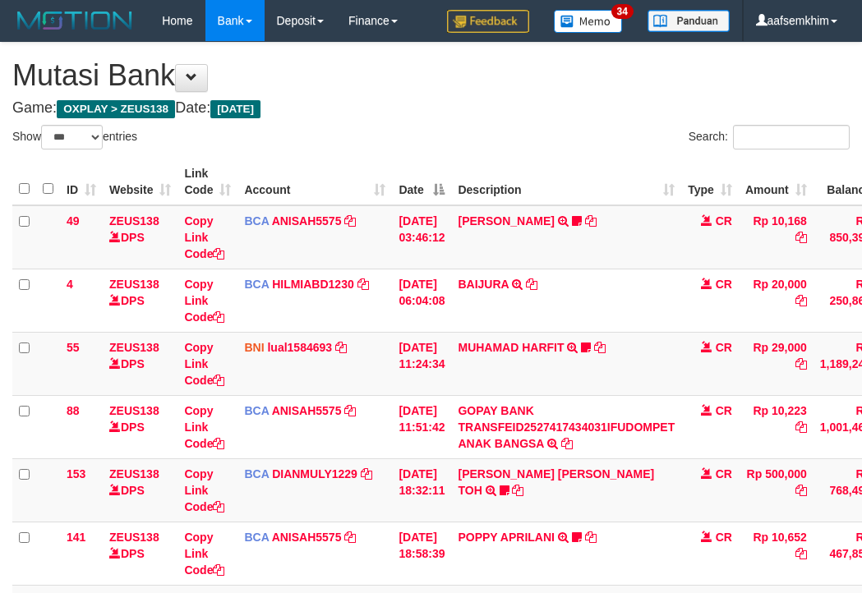
select select "***"
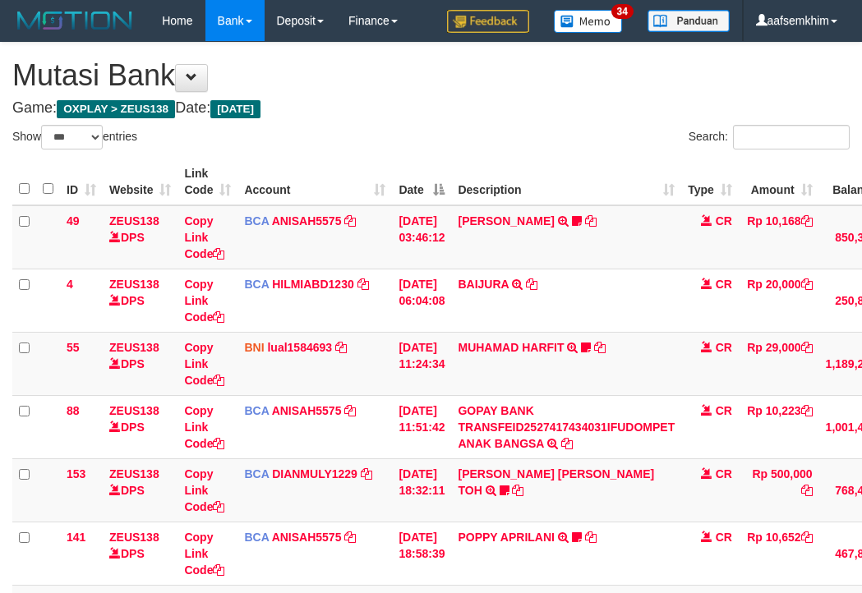
select select "***"
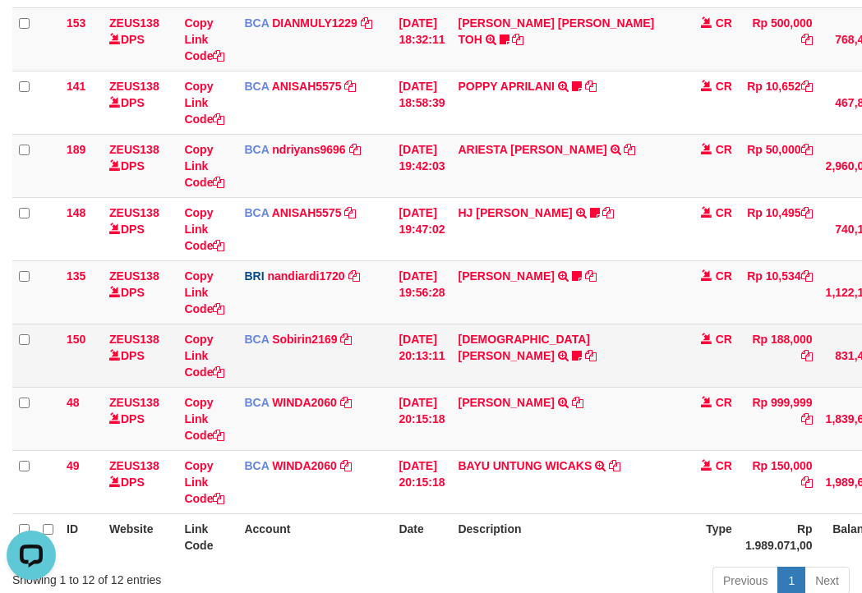
drag, startPoint x: 469, startPoint y: 388, endPoint x: 440, endPoint y: 377, distance: 31.5
click at [465, 387] on td "MUHAMAD FADHIL HUT TRSF E-BANKING CR 0110/FTSCY/WS95031 999999.00MUHAMAD FADHIL…" at bounding box center [566, 418] width 230 height 63
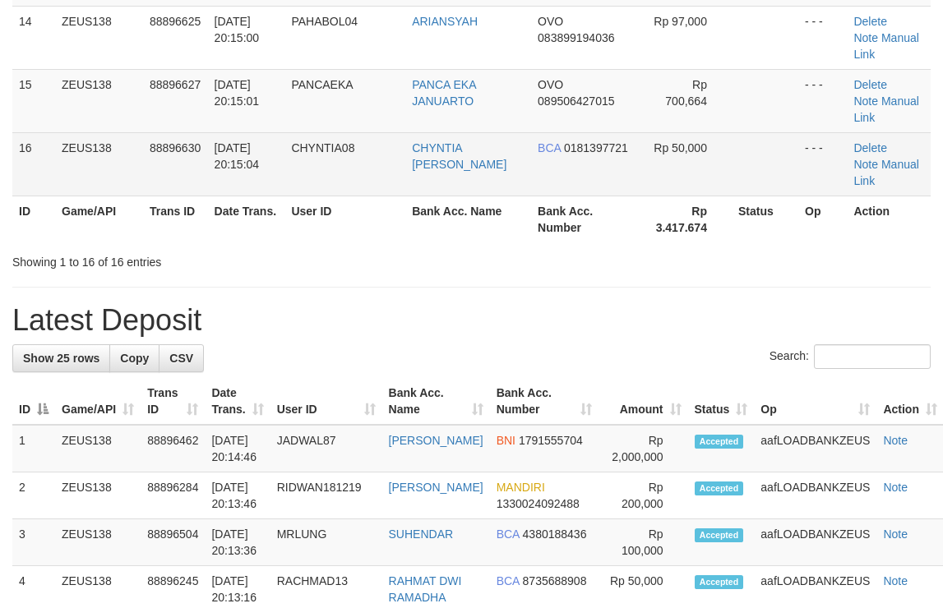
drag, startPoint x: 652, startPoint y: 150, endPoint x: 953, endPoint y: 230, distance: 311.4
click at [634, 145] on tr "16 ZEUS138 88896630 [DATE] 20:15:04 CHYNTIA08 [PERSON_NAME] BCA 0181397721 Rp 5…" at bounding box center [471, 163] width 918 height 63
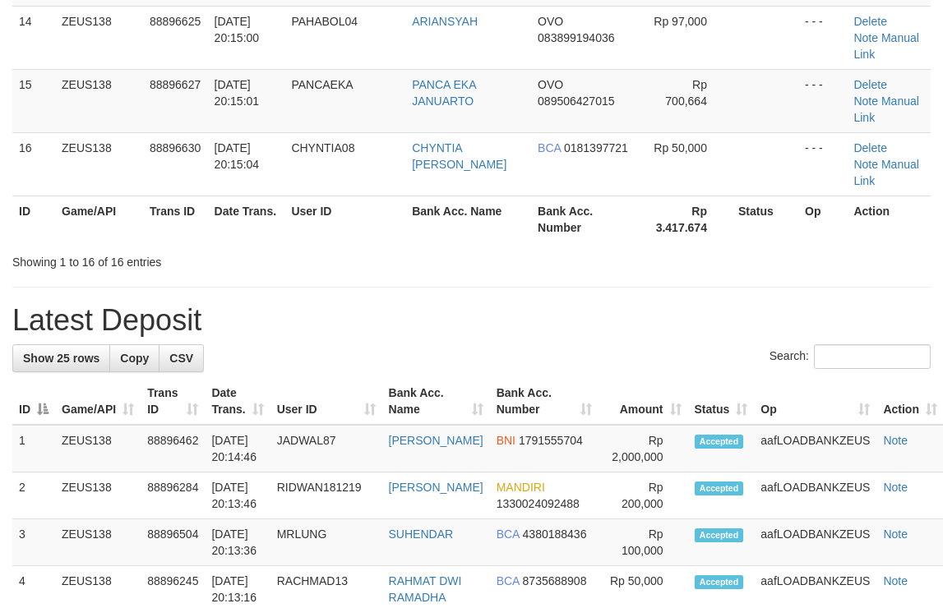
scroll to position [698, 0]
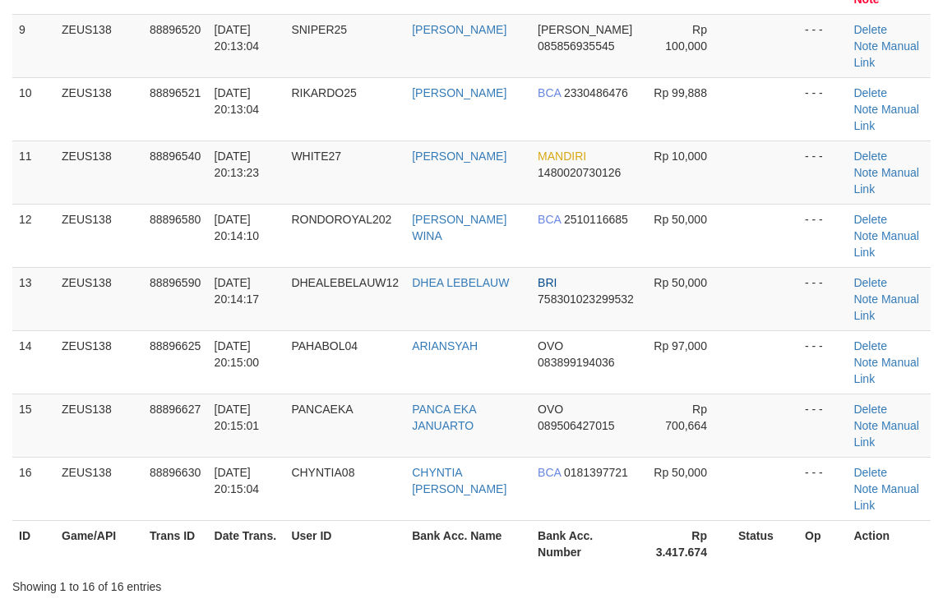
drag, startPoint x: 600, startPoint y: 131, endPoint x: 950, endPoint y: 214, distance: 359.8
click at [640, 136] on tr "10 ZEUS138 88896521 [DATE] 20:13:04 RIKARDO25 [PERSON_NAME] BCA 2330486476 Rp 9…" at bounding box center [471, 108] width 918 height 63
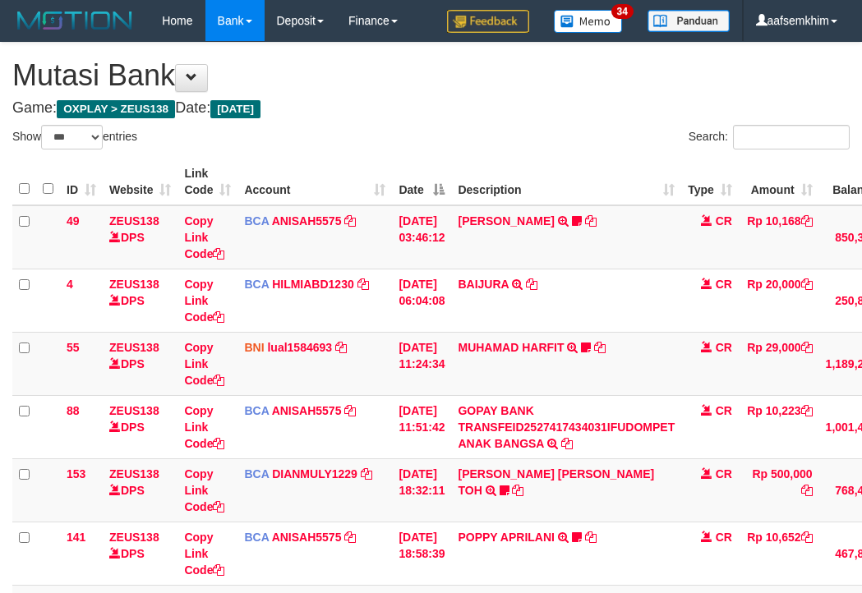
select select "***"
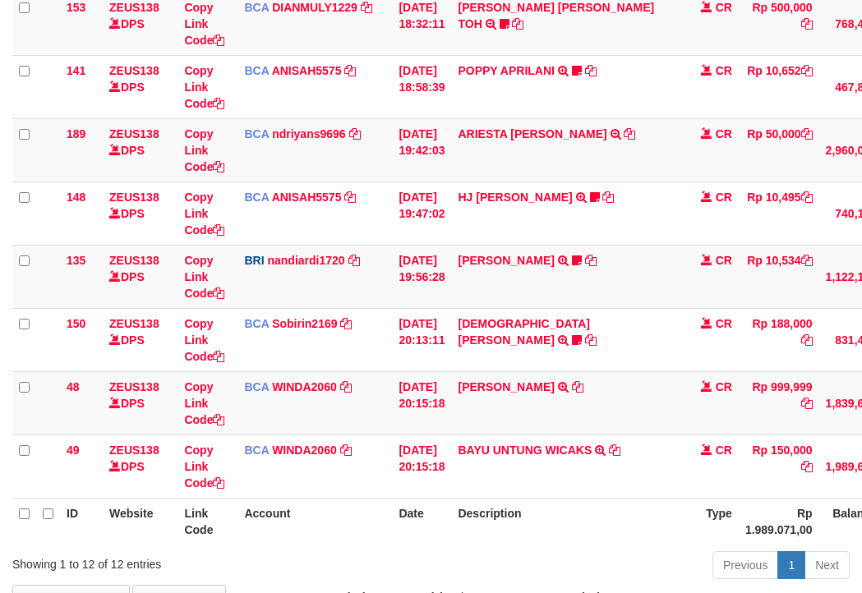
scroll to position [263, 0]
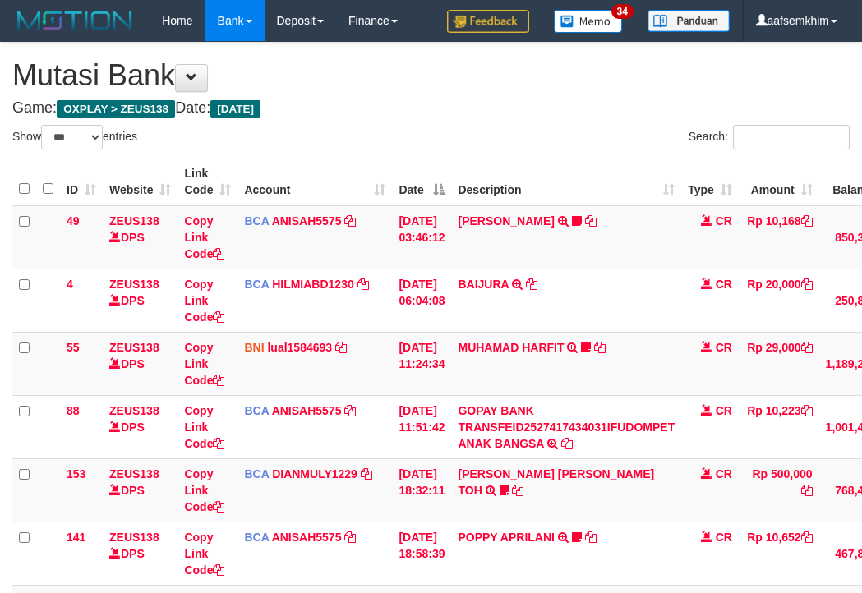
select select "***"
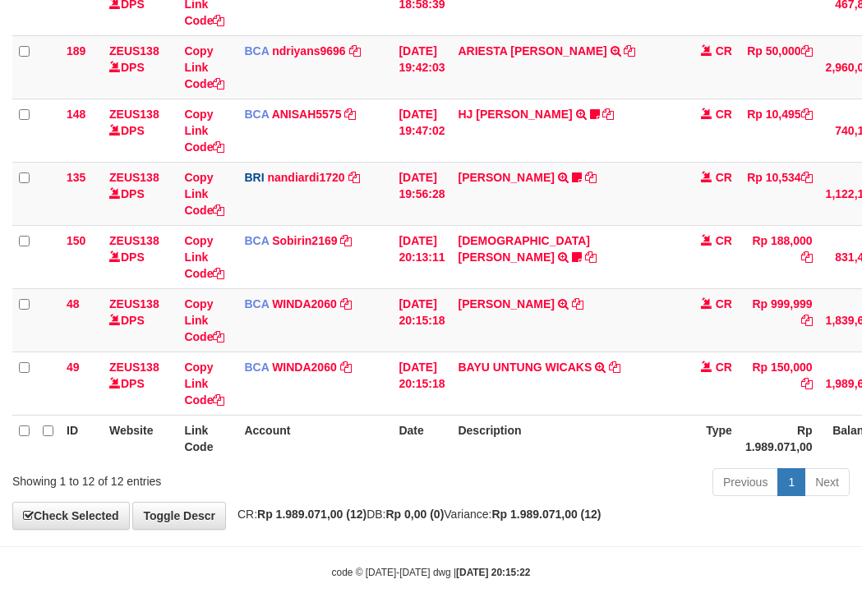
scroll to position [578, 0]
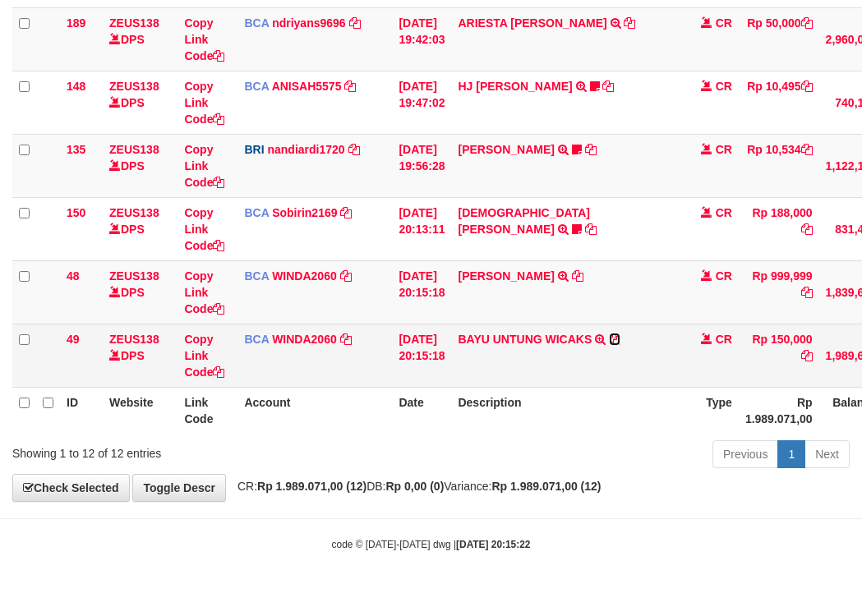
click at [621, 337] on icon at bounding box center [615, 340] width 12 height 12
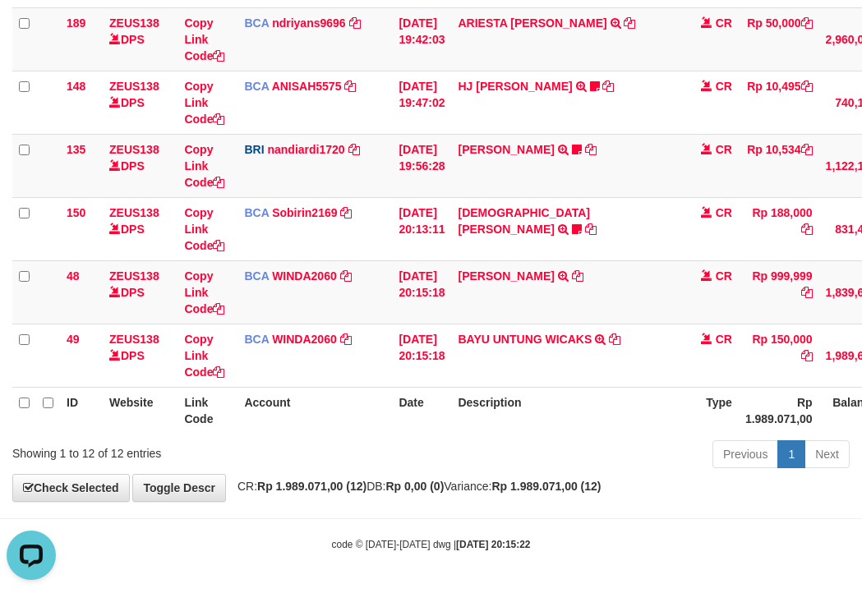
scroll to position [0, 0]
drag, startPoint x: 464, startPoint y: 400, endPoint x: 214, endPoint y: 316, distance: 264.3
click at [444, 392] on tr "ID Website Link Code Account Date Description Type Rp 1.989.071,00 Balance Stat…" at bounding box center [505, 410] width 986 height 47
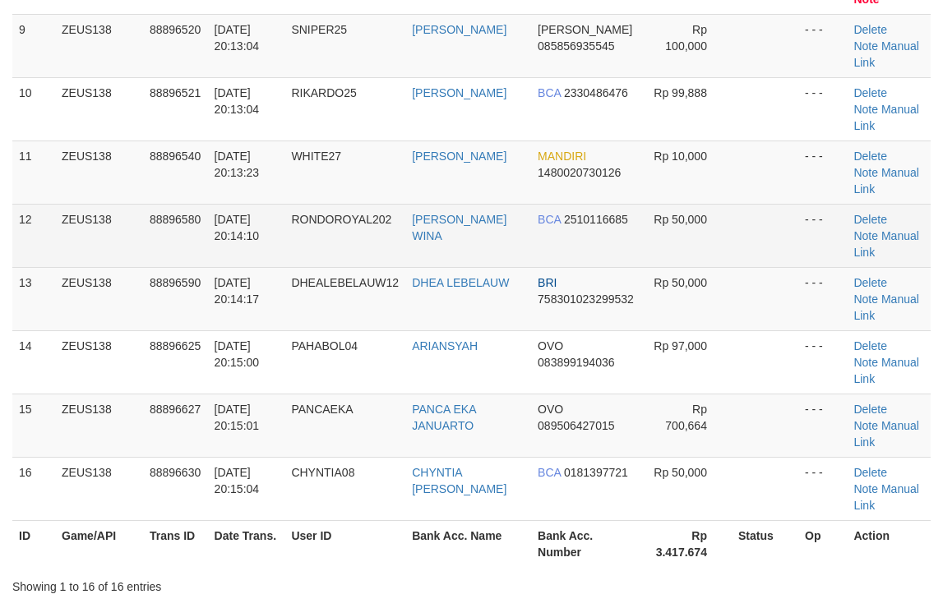
drag, startPoint x: 699, startPoint y: 234, endPoint x: 711, endPoint y: 237, distance: 12.6
click at [711, 237] on tr "12 ZEUS138 88896580 01/10/2025 20:14:10 RONDOROYAL202 MUHAMAD PANDU WINA BCA 25…" at bounding box center [471, 235] width 918 height 63
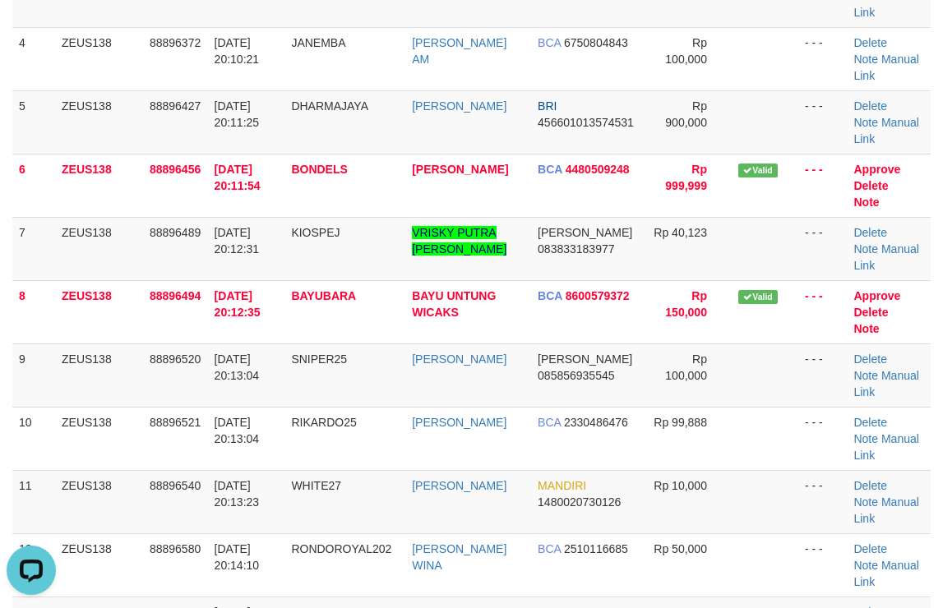
drag, startPoint x: 667, startPoint y: 238, endPoint x: 948, endPoint y: 283, distance: 284.7
click at [734, 241] on tr "7 ZEUS138 88896489 01/10/2025 20:12:31 KIOSPEJ VRISKY PUTRA NOPANDA DANA 083833…" at bounding box center [471, 248] width 918 height 63
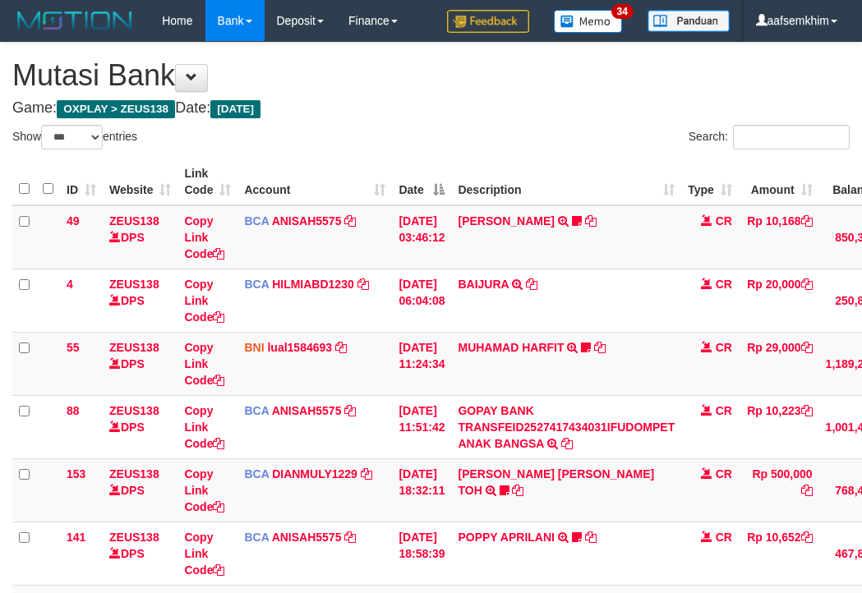
select select "***"
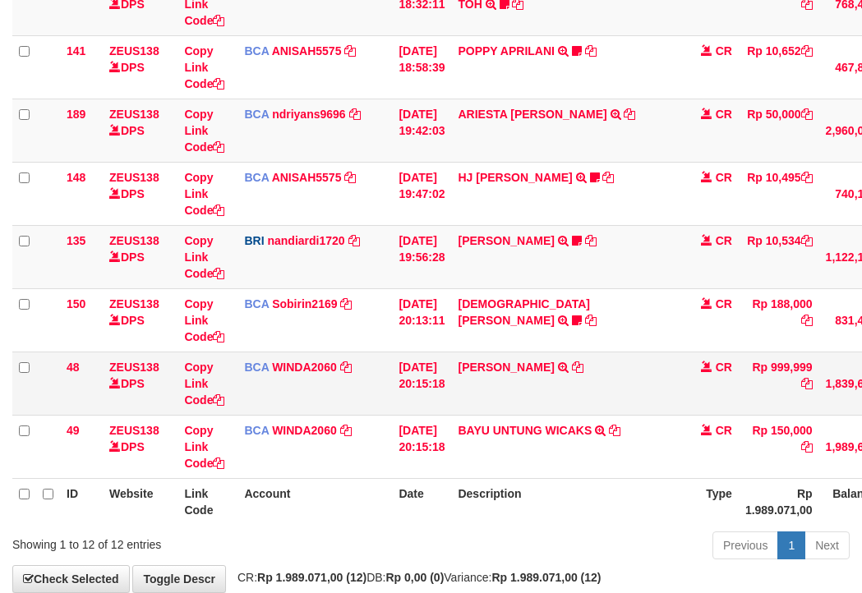
drag, startPoint x: 395, startPoint y: 371, endPoint x: 435, endPoint y: 379, distance: 40.3
click at [413, 374] on td "[DATE] 20:15:18" at bounding box center [421, 383] width 59 height 63
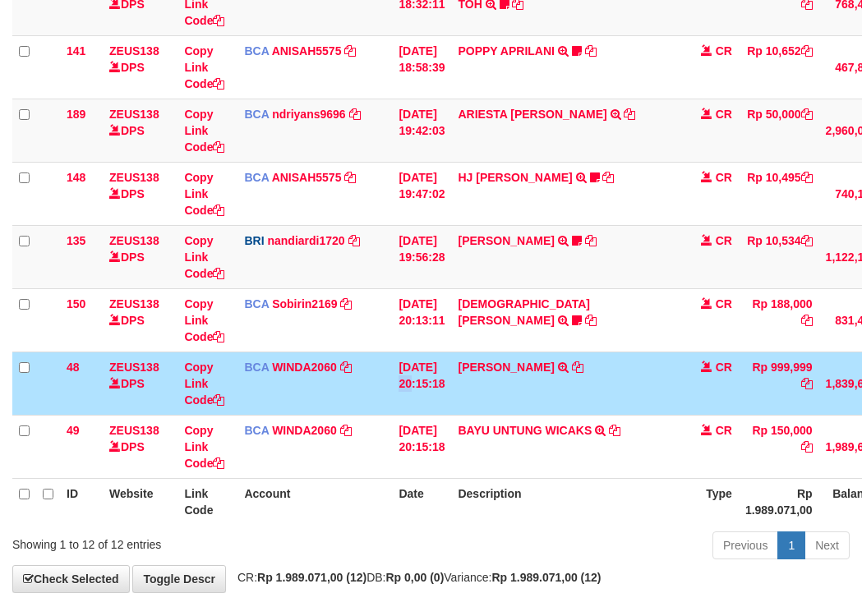
scroll to position [578, 0]
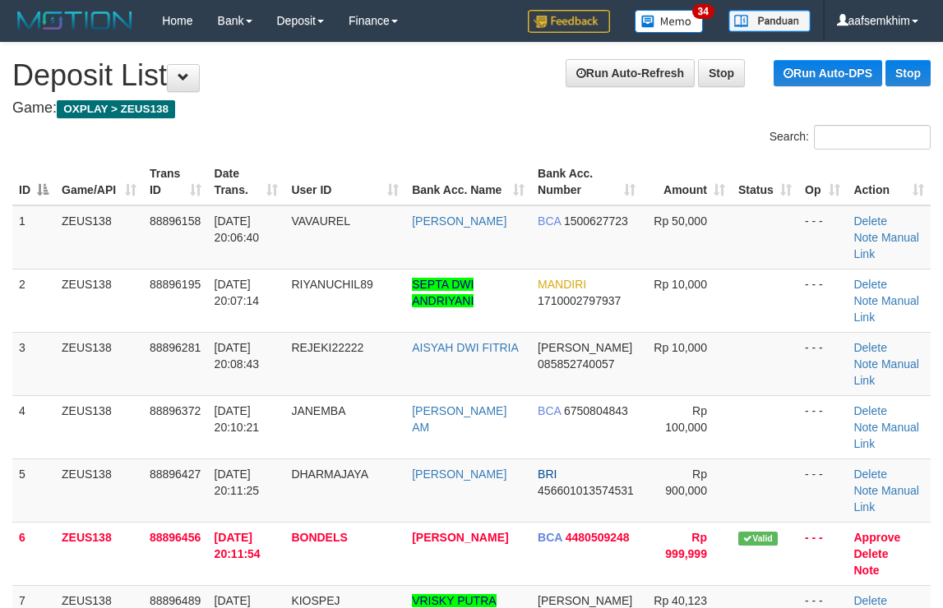
scroll to position [369, 0]
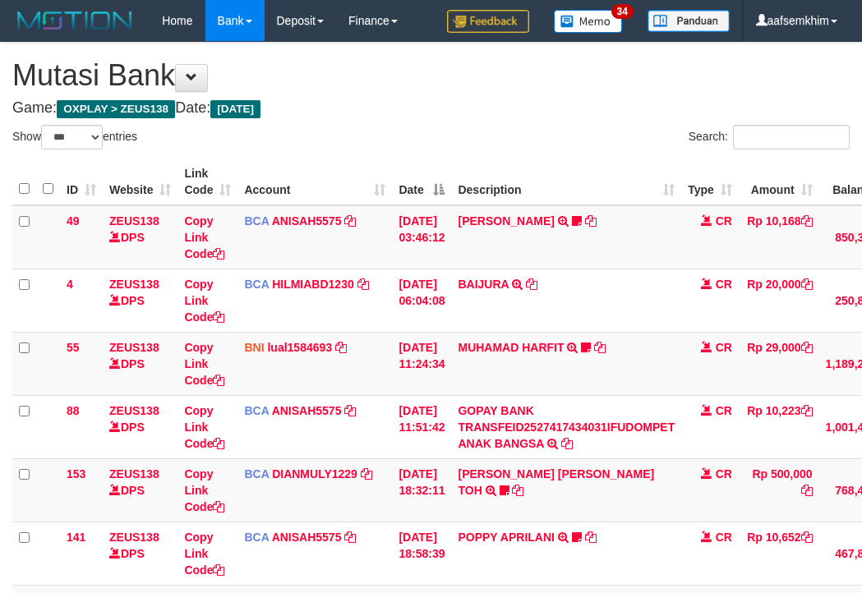
select select "***"
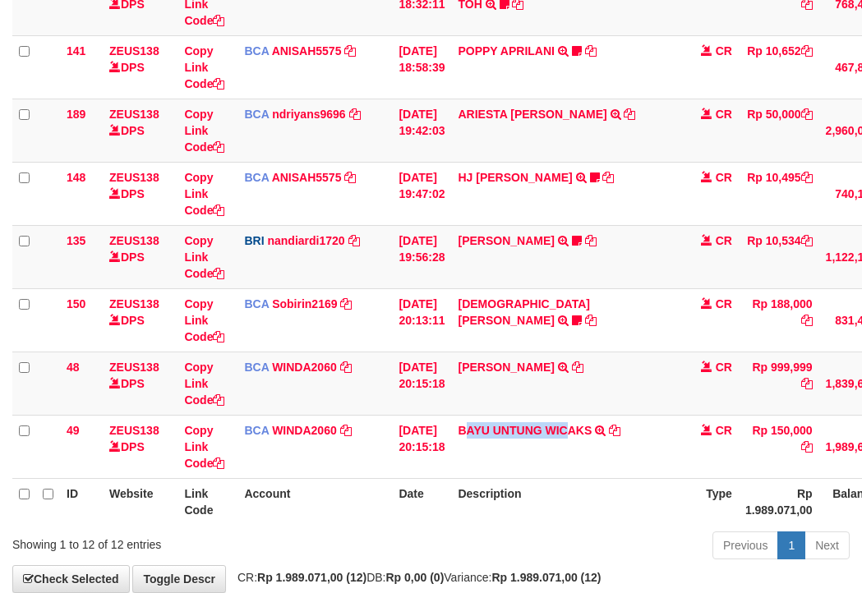
scroll to position [578, 0]
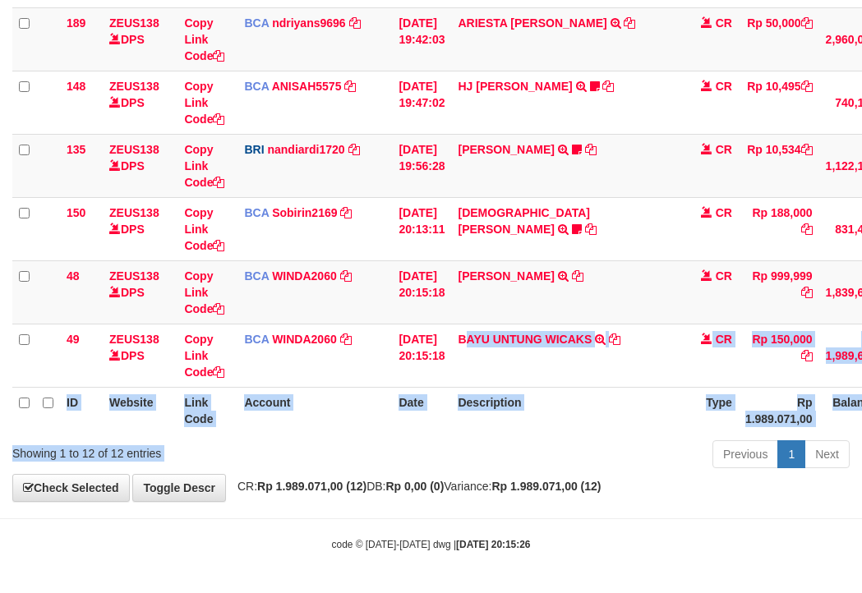
drag, startPoint x: 482, startPoint y: 442, endPoint x: 556, endPoint y: 440, distance: 74.8
click at [579, 445] on div "Show ** ** ** *** entries Search: ID Website Link Code Account Date Description…" at bounding box center [430, 10] width 837 height 927
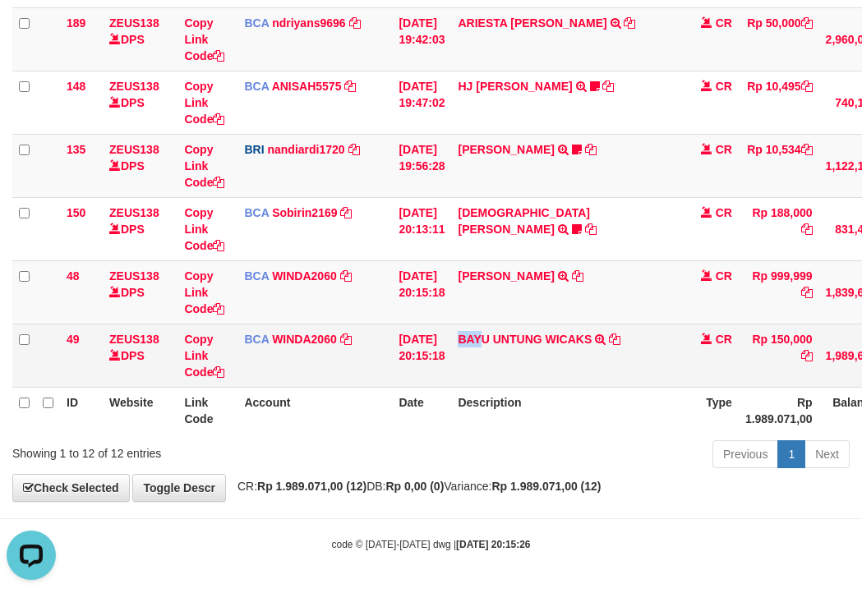
scroll to position [0, 0]
drag, startPoint x: 516, startPoint y: 371, endPoint x: 419, endPoint y: 354, distance: 98.5
click at [552, 374] on td "BAYU UNTUNG WICAKS TRSF E-BANKING CR 10/01 ZKH11 BAYU UNTUNG WICAKS" at bounding box center [566, 355] width 230 height 63
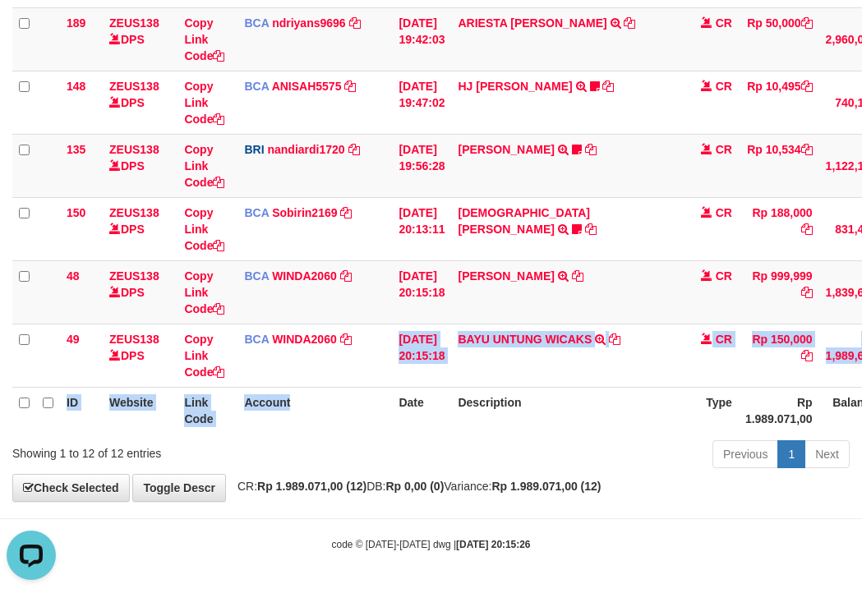
drag, startPoint x: 351, startPoint y: 386, endPoint x: 3, endPoint y: 289, distance: 360.9
click at [323, 386] on td "BCA WINDA2060 DPS WINDA mutasi_20251001_4644 | 49 mutasi_20251001_4644 | 49" at bounding box center [315, 355] width 155 height 63
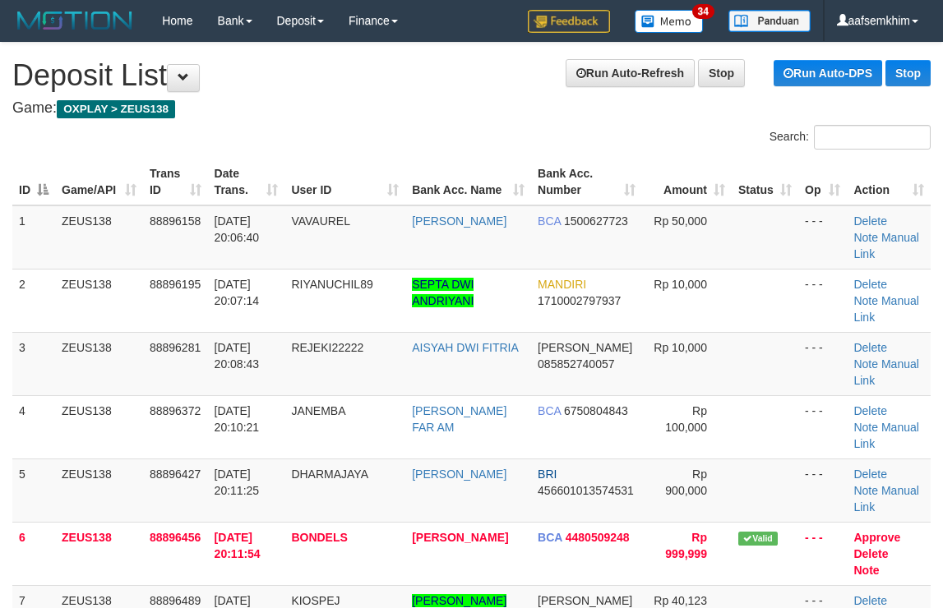
scroll to position [368, 0]
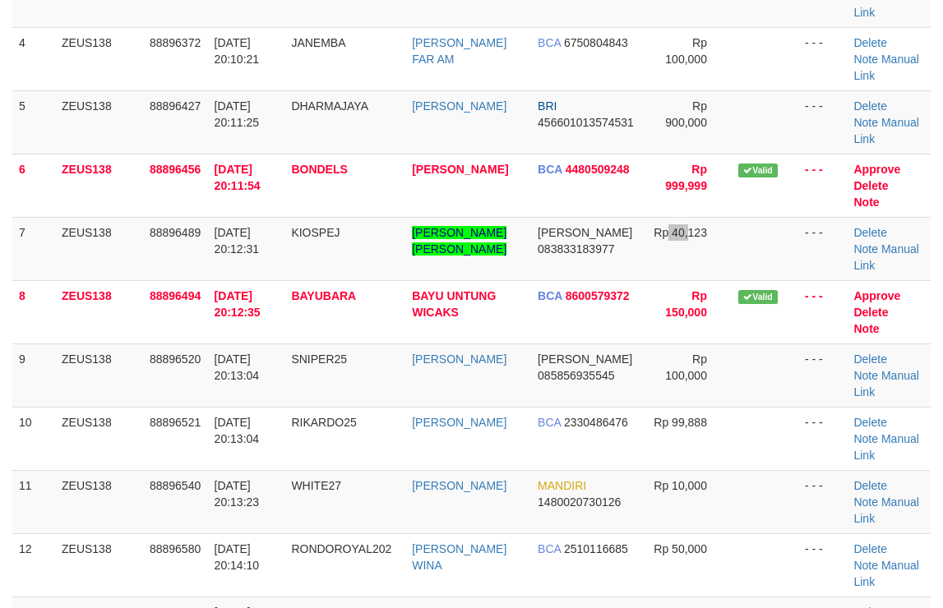
drag, startPoint x: 667, startPoint y: 258, endPoint x: 949, endPoint y: 277, distance: 283.4
click at [716, 260] on td "Rp 40,123" at bounding box center [687, 248] width 90 height 63
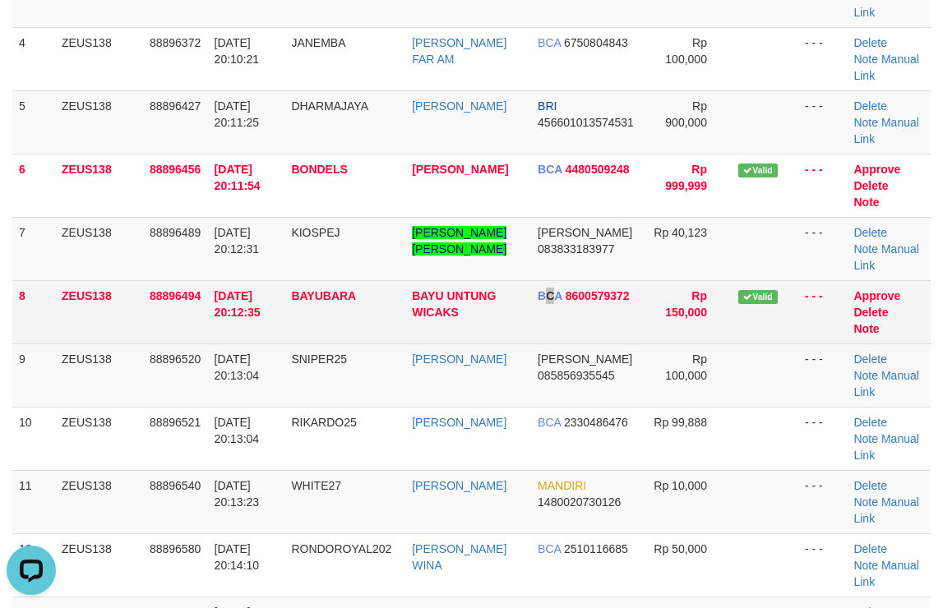
drag, startPoint x: 547, startPoint y: 295, endPoint x: 556, endPoint y: 294, distance: 9.1
click at [551, 295] on span "BCA" at bounding box center [549, 295] width 25 height 13
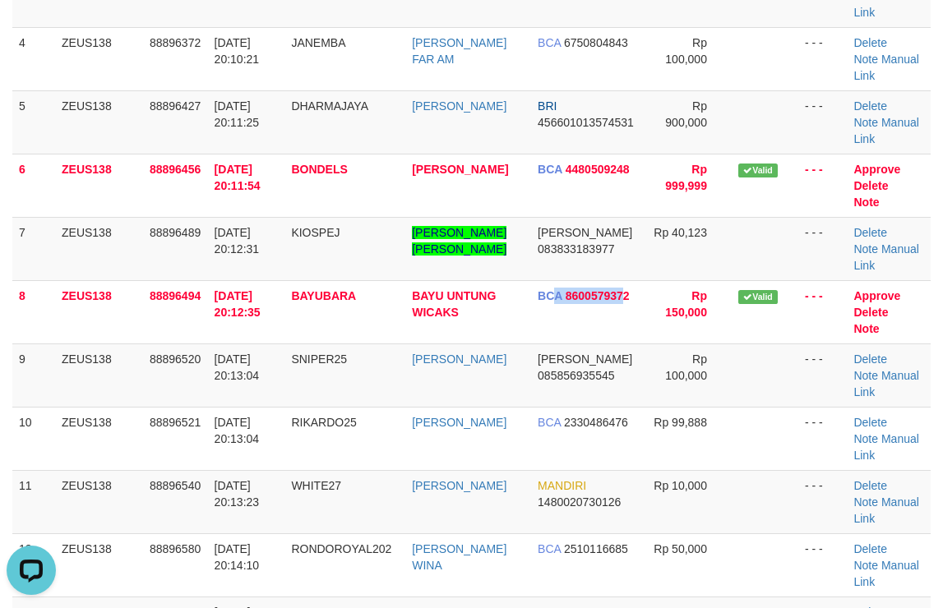
drag, startPoint x: 570, startPoint y: 292, endPoint x: 954, endPoint y: 313, distance: 385.2
click at [674, 291] on tr "8 ZEUS138 88896494 01/10/2025 20:12:35 BAYUBARA BAYU UNTUNG WICAKS BCA 86005793…" at bounding box center [471, 311] width 918 height 63
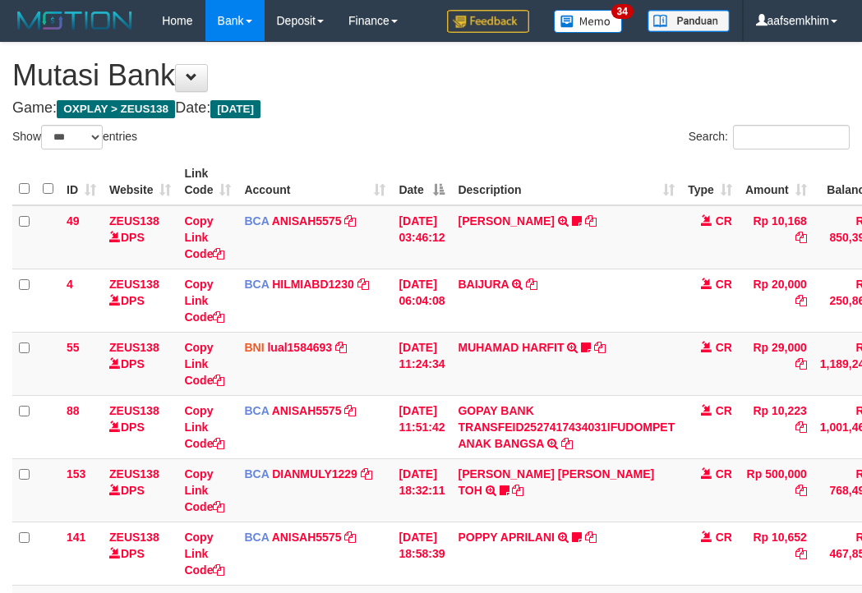
select select "***"
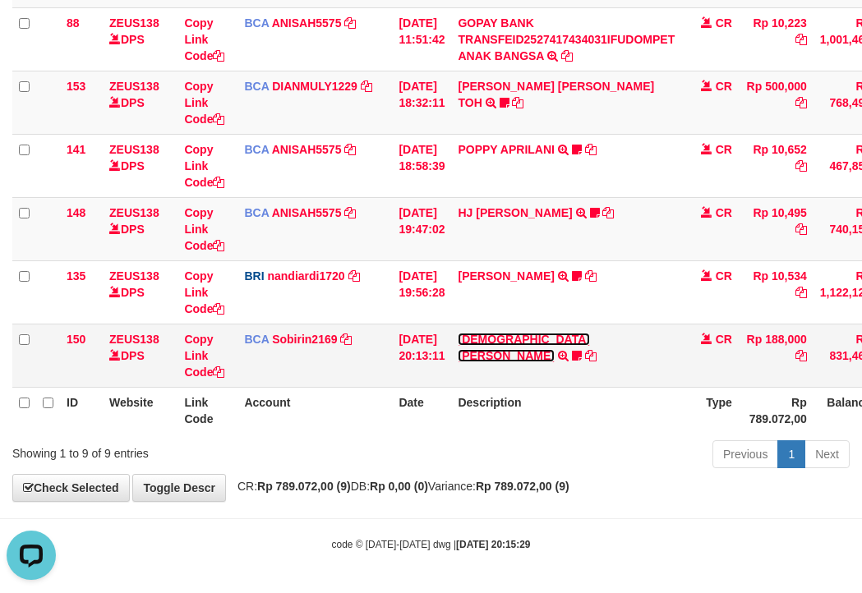
drag, startPoint x: 534, startPoint y: 334, endPoint x: 535, endPoint y: 325, distance: 8.3
click at [534, 334] on link "[DEMOGRAPHIC_DATA][PERSON_NAME]" at bounding box center [523, 348] width 131 height 30
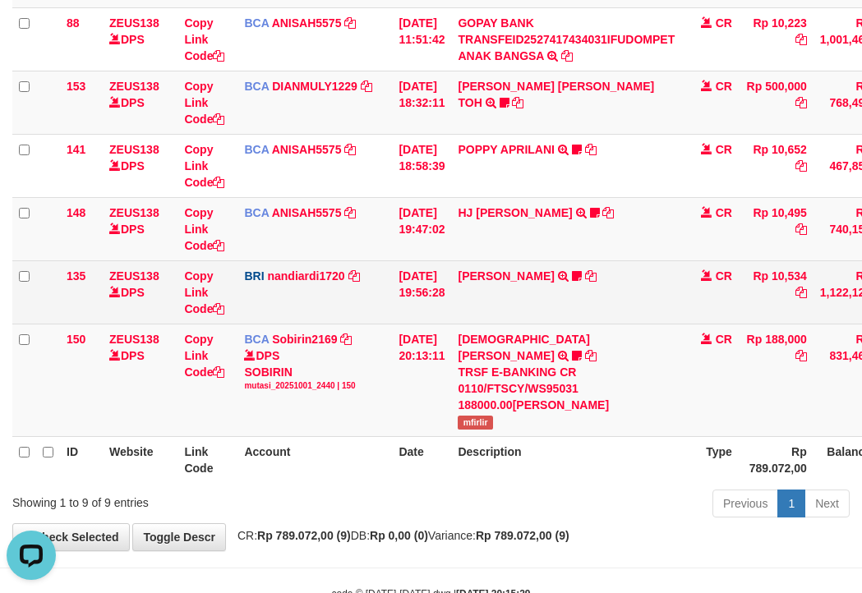
click at [532, 283] on td "[PERSON_NAME] TRANSFER NBMB [PERSON_NAME] PRAYOGA TO NANDI ARDIANSYAH Kamngenca" at bounding box center [566, 292] width 230 height 63
click at [525, 279] on link "[PERSON_NAME]" at bounding box center [506, 276] width 96 height 13
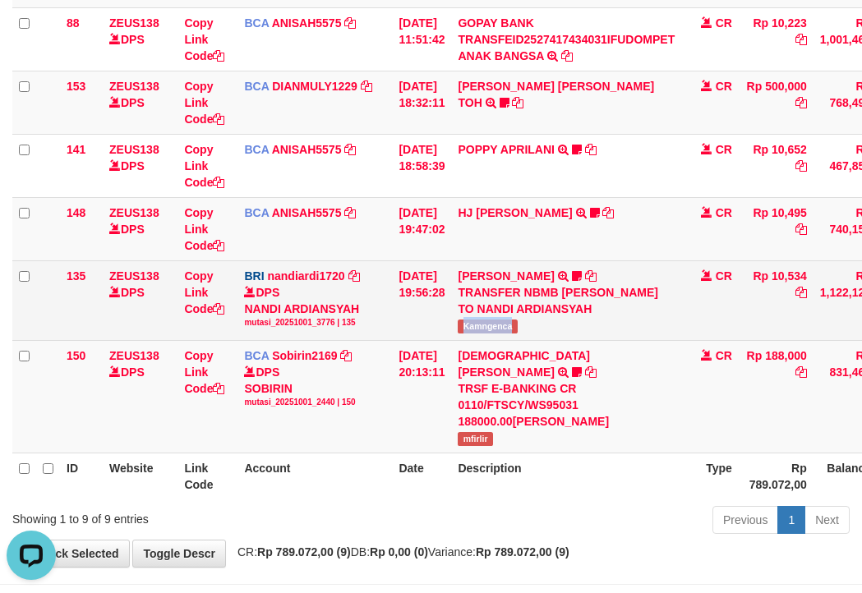
drag, startPoint x: 527, startPoint y: 333, endPoint x: 552, endPoint y: 334, distance: 25.5
click at [559, 334] on td "[PERSON_NAME] TRANSFER NBMB [PERSON_NAME] PRAYOGA TO NANDI ARDIANSYAH Kamngenca" at bounding box center [566, 301] width 230 height 80
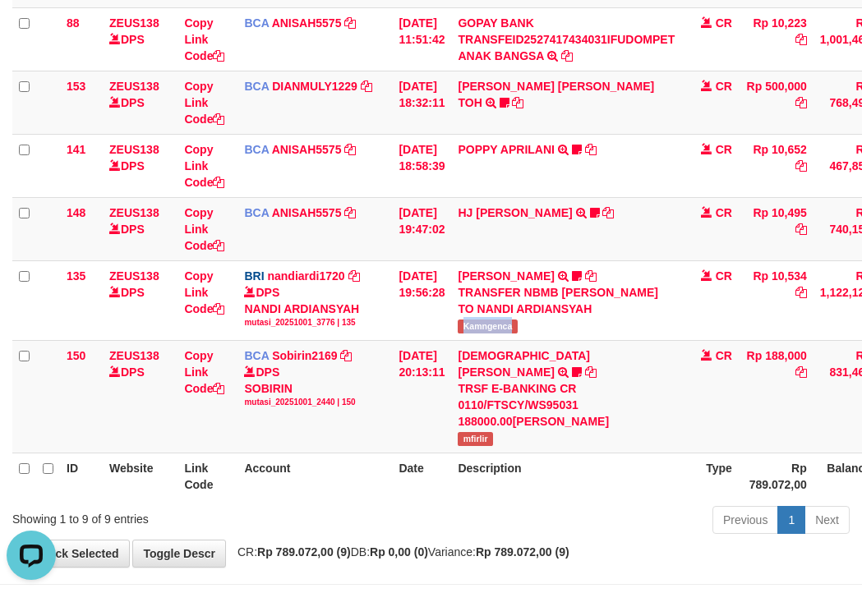
copy span "Kamngenca"
click at [556, 210] on link "HJ [PERSON_NAME]" at bounding box center [515, 212] width 114 height 13
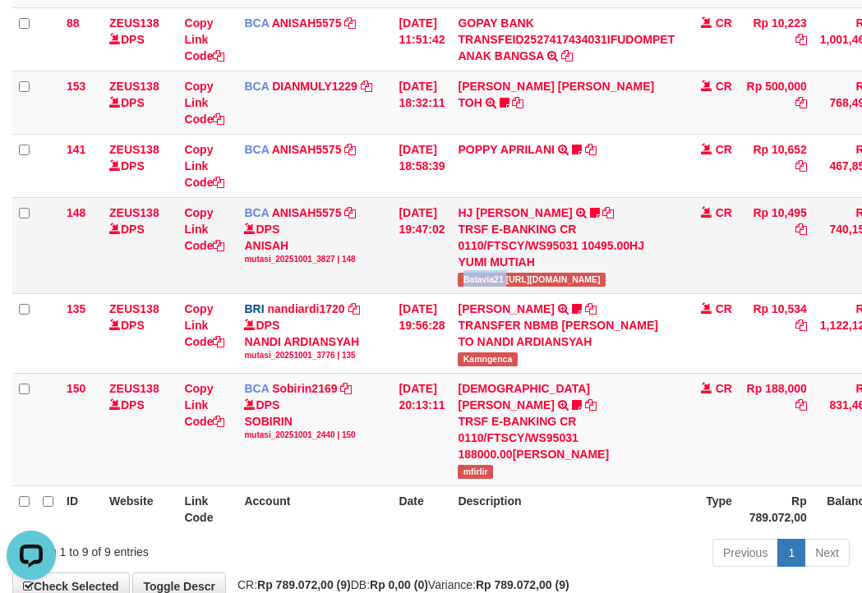
drag, startPoint x: 472, startPoint y: 275, endPoint x: 519, endPoint y: 278, distance: 47.8
click at [519, 278] on span "Batavia21 [URL][DOMAIN_NAME]" at bounding box center [531, 280] width 147 height 14
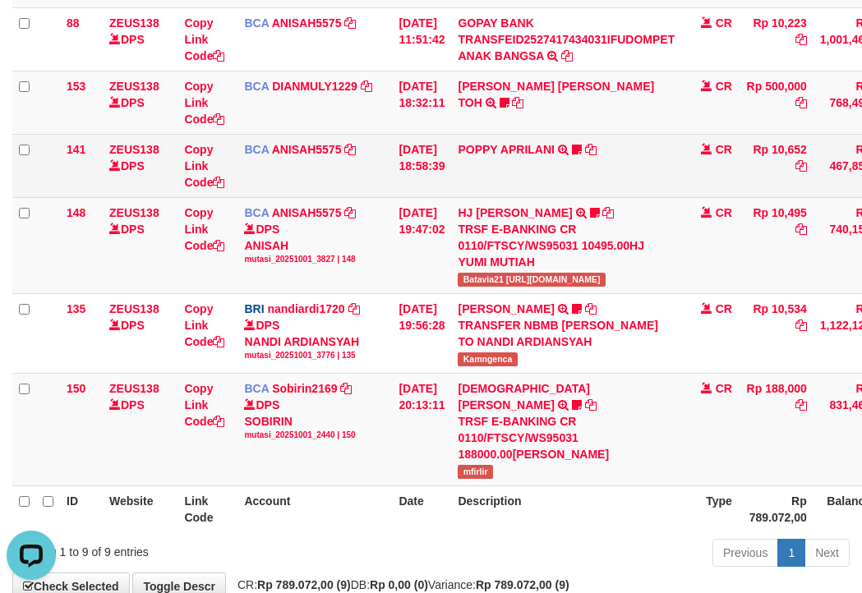
drag, startPoint x: 579, startPoint y: 179, endPoint x: 522, endPoint y: 179, distance: 56.7
click at [573, 180] on td "POPPY APRILANI TRSF E-BANKING CR 0110/FTSCY/WS95271 10652.00POPPY APRILANI Taro…" at bounding box center [566, 165] width 230 height 63
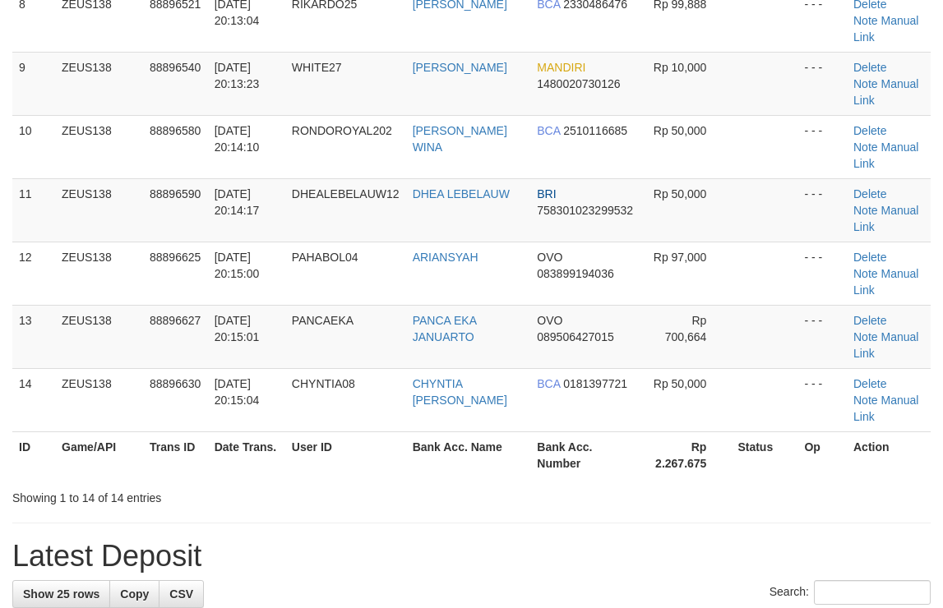
scroll to position [368, 0]
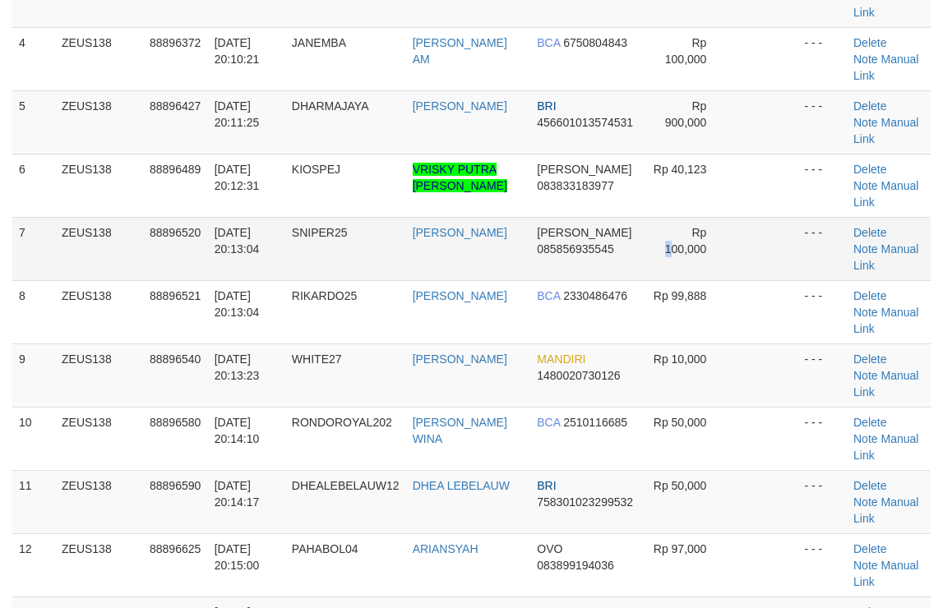
click at [738, 222] on tr "7 ZEUS138 88896520 01/10/2025 20:13:04 SNIPER25 MUHAMMAD ALI DANA 085856935545 …" at bounding box center [471, 248] width 918 height 63
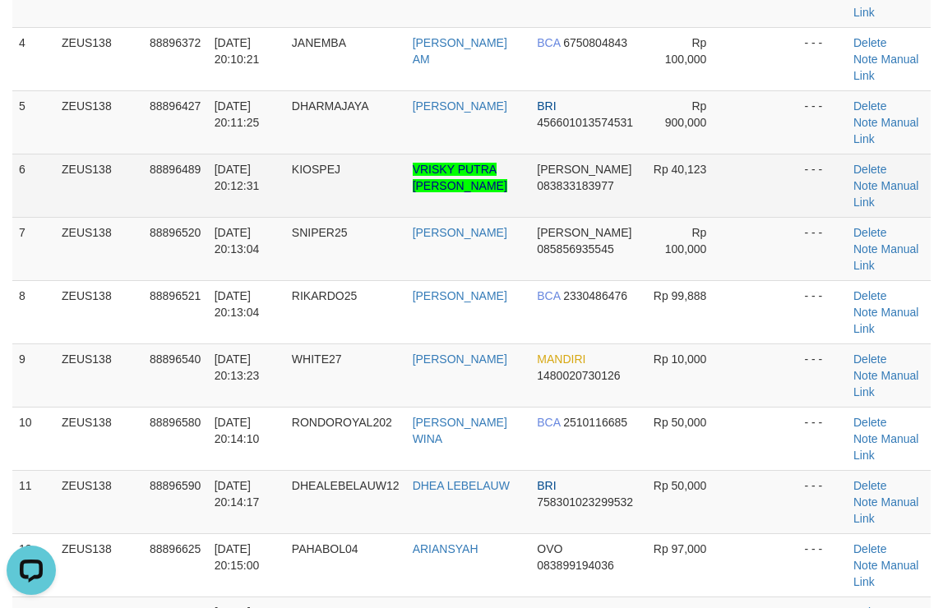
drag, startPoint x: 754, startPoint y: 177, endPoint x: 899, endPoint y: 164, distance: 145.2
click at [814, 174] on tr "6 ZEUS138 88896489 01/10/2025 20:12:31 KIOSPEJ VRISKY PUTRA NOPANDA DANA 083833…" at bounding box center [471, 185] width 918 height 63
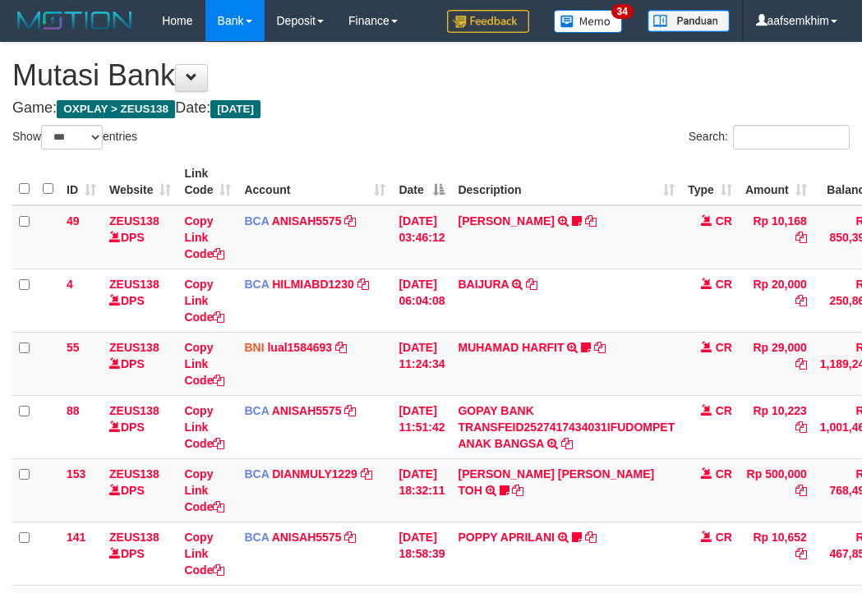
select select "***"
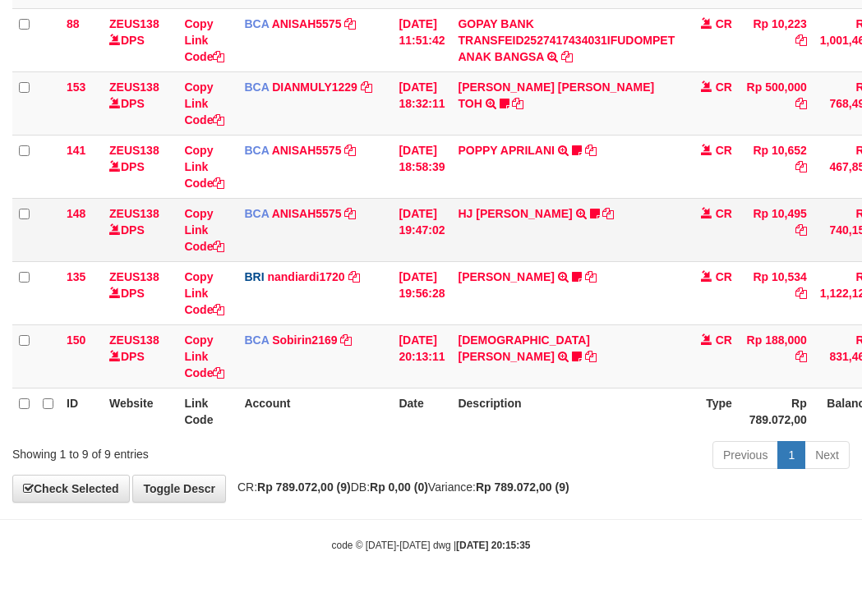
scroll to position [388, 0]
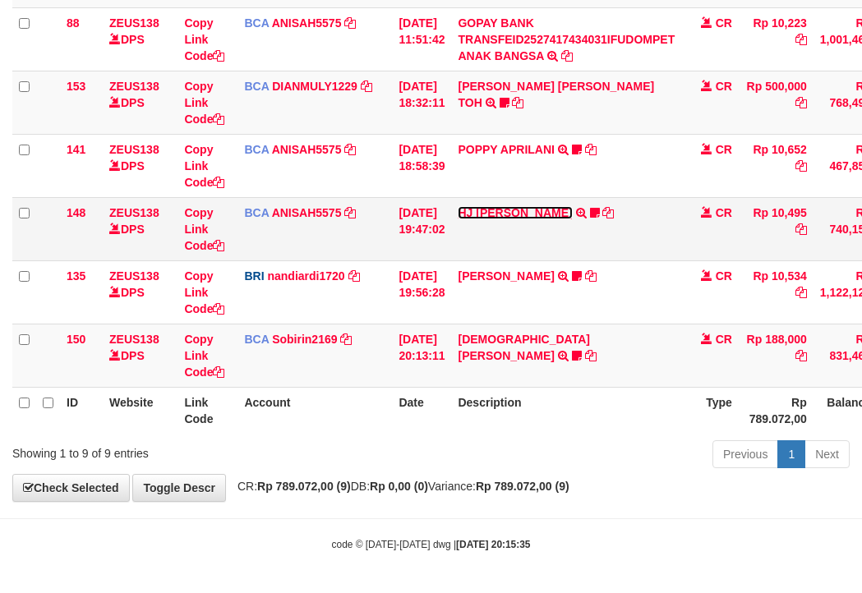
click at [547, 210] on link "HJ [PERSON_NAME]" at bounding box center [515, 212] width 114 height 13
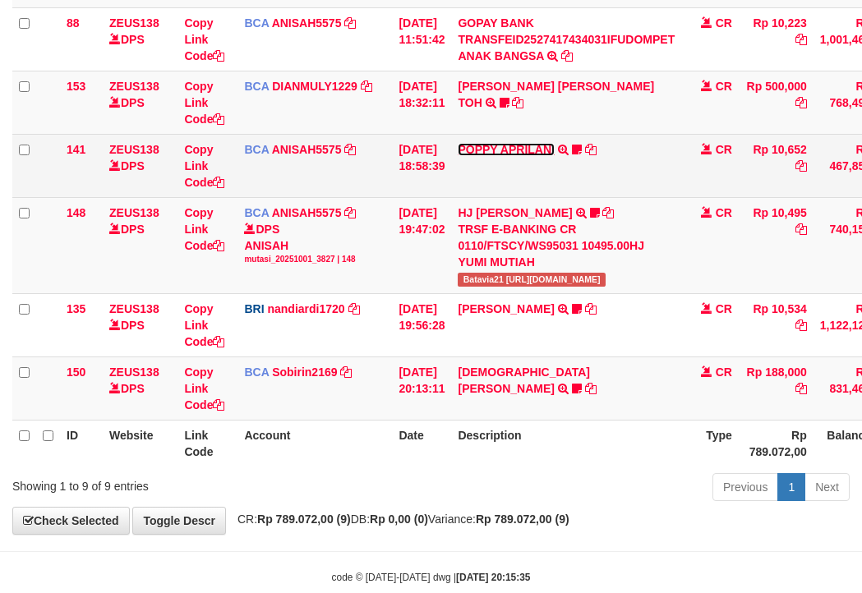
click at [524, 149] on link "POPPY APRILANI" at bounding box center [506, 149] width 96 height 13
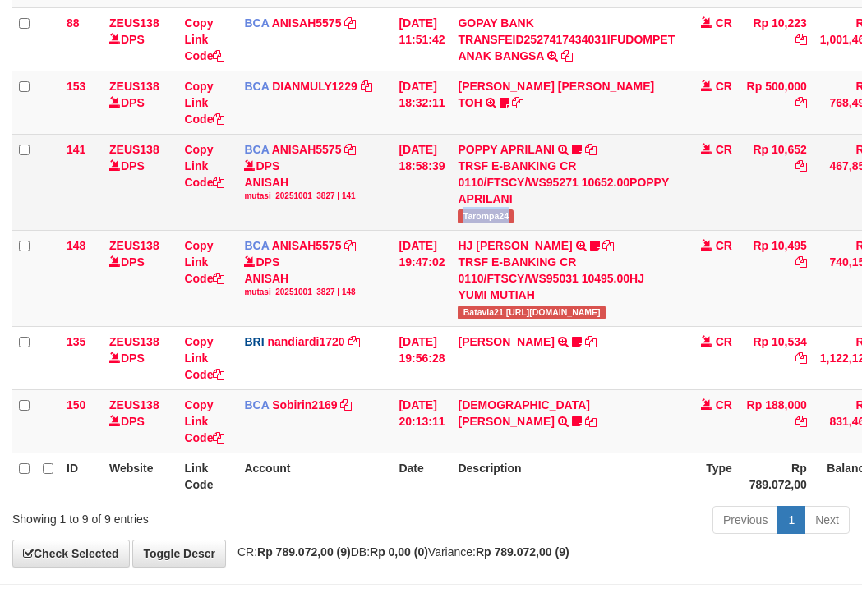
drag, startPoint x: 531, startPoint y: 219, endPoint x: 522, endPoint y: 219, distance: 9.0
click at [528, 219] on td "POPPY APRILANI TRSF E-BANKING CR 0110/FTSCY/WS95271 10652.00POPPY APRILANI Taro…" at bounding box center [566, 182] width 230 height 96
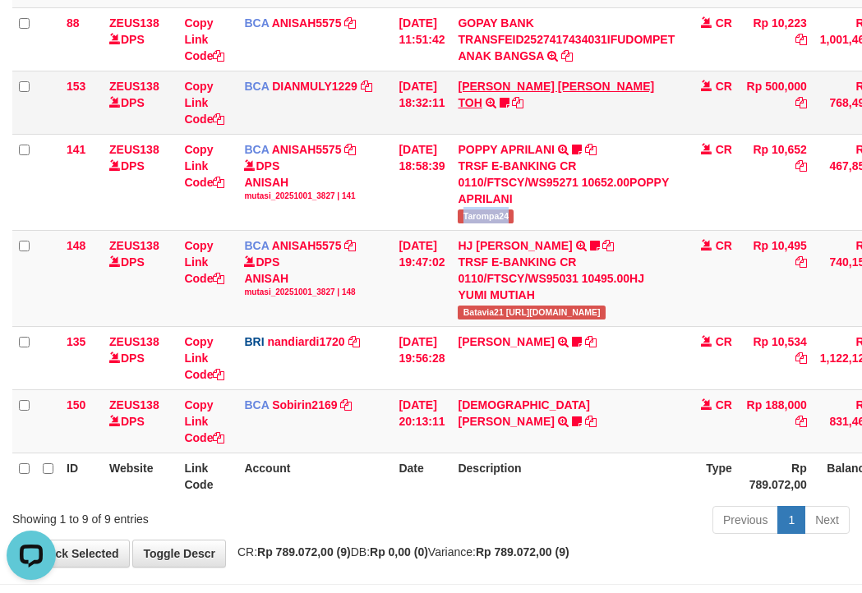
scroll to position [0, 0]
click at [507, 83] on link "CARINA OCTAVIA TOH" at bounding box center [556, 95] width 196 height 30
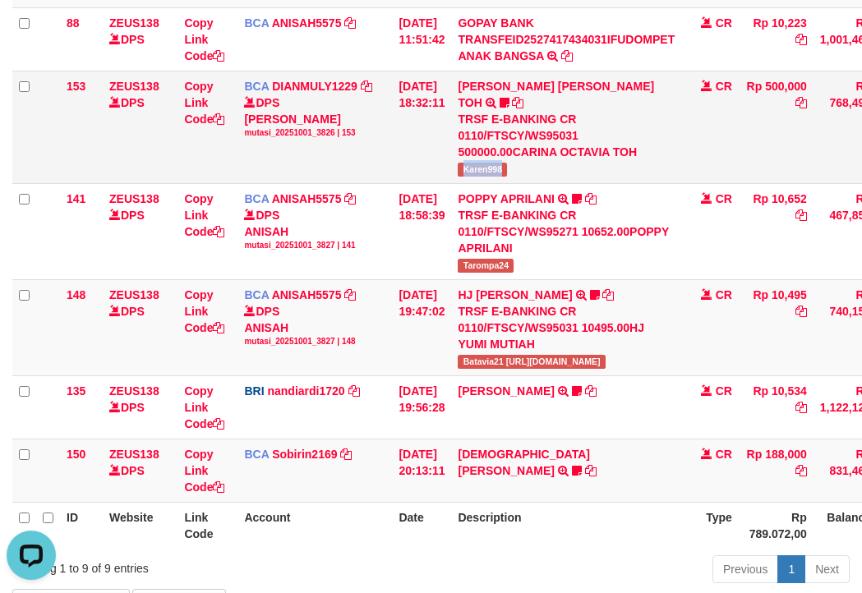
click at [519, 155] on td "CARINA OCTAVIA TOH TRSF E-BANKING CR 0110/FTSCY/WS95031 500000.00CARINA OCTAVIA…" at bounding box center [566, 127] width 230 height 113
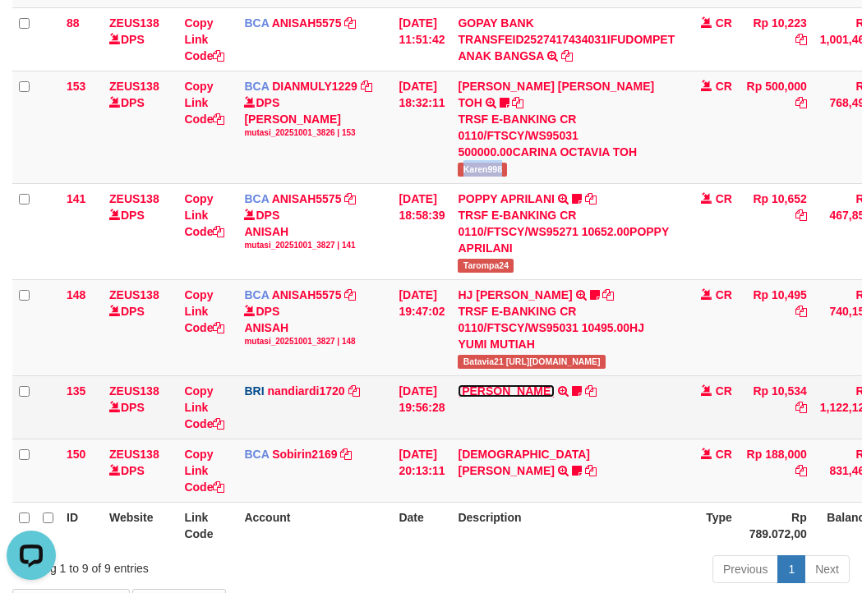
click at [554, 385] on link "KELVIN PRAYOGA" at bounding box center [506, 391] width 96 height 13
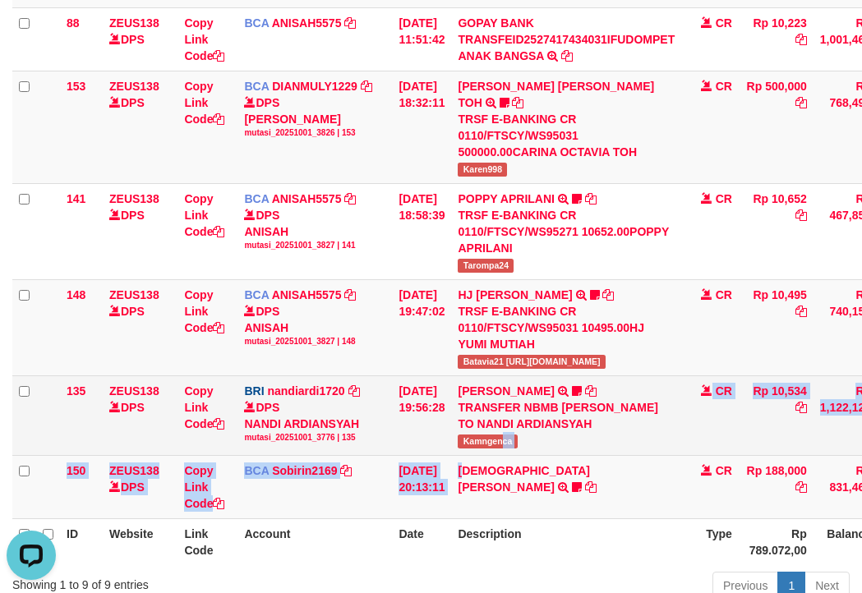
click at [512, 436] on tbody "49 ZEUS138 DPS Copy Link Code BCA ANISAH5575 DPS ANISAH mutasi_20251001_3827 | …" at bounding box center [502, 169] width 980 height 702
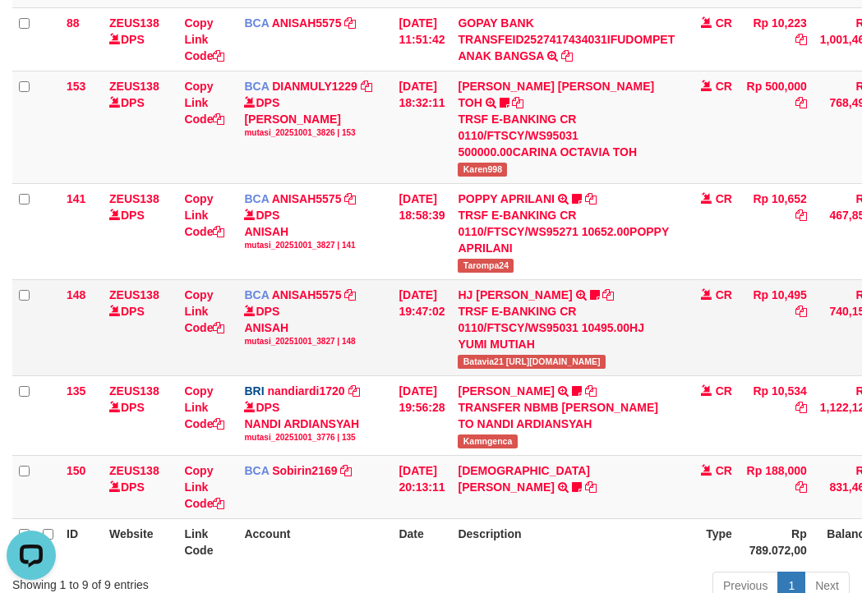
drag, startPoint x: 458, startPoint y: 387, endPoint x: 384, endPoint y: 348, distance: 83.8
click at [445, 376] on td "01/10/2025 19:56:28" at bounding box center [421, 416] width 59 height 80
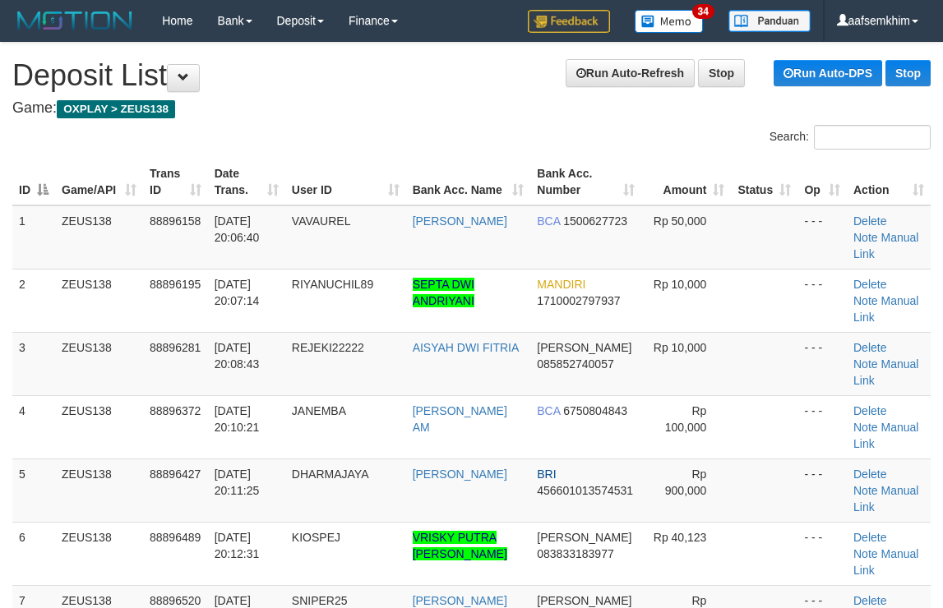
scroll to position [662, 0]
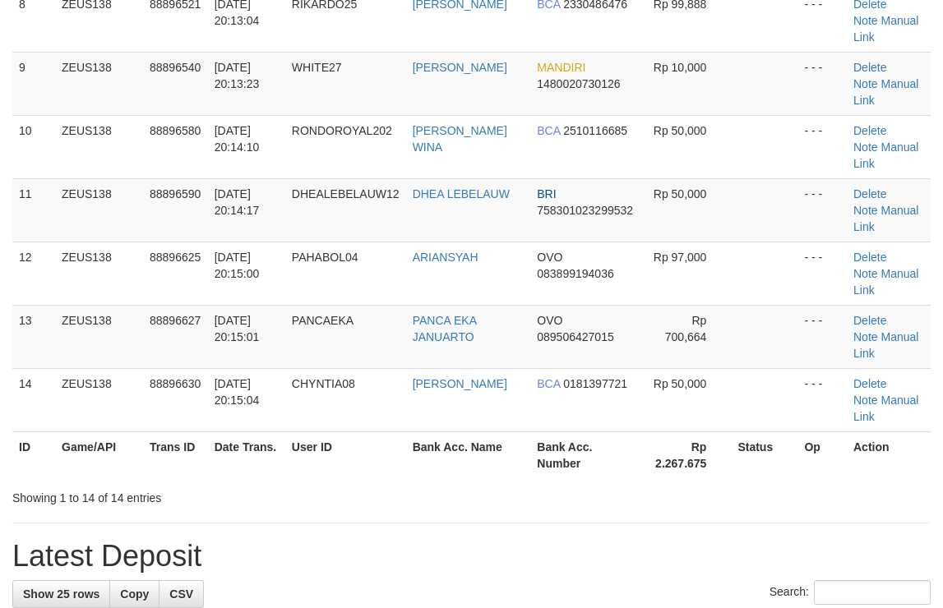
scroll to position [368, 0]
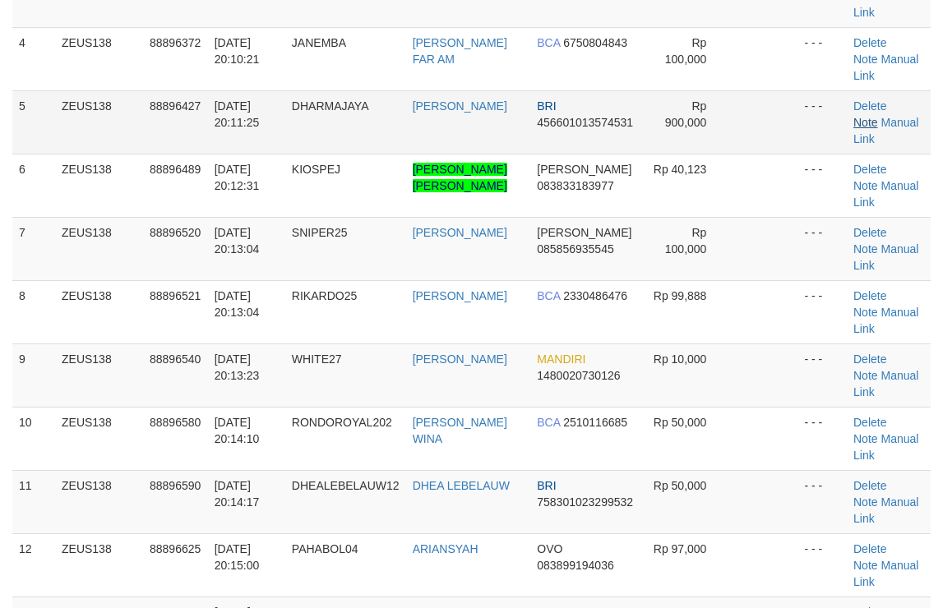
click at [787, 146] on tbody "1 ZEUS138 88896158 01/10/2025 20:06:40 VAVAUREL RIKI RIKANA BCA 1500627723 Rp 5…" at bounding box center [471, 280] width 918 height 887
drag, startPoint x: 741, startPoint y: 128, endPoint x: 954, endPoint y: 134, distance: 212.9
click at [778, 130] on td at bounding box center [764, 121] width 67 height 63
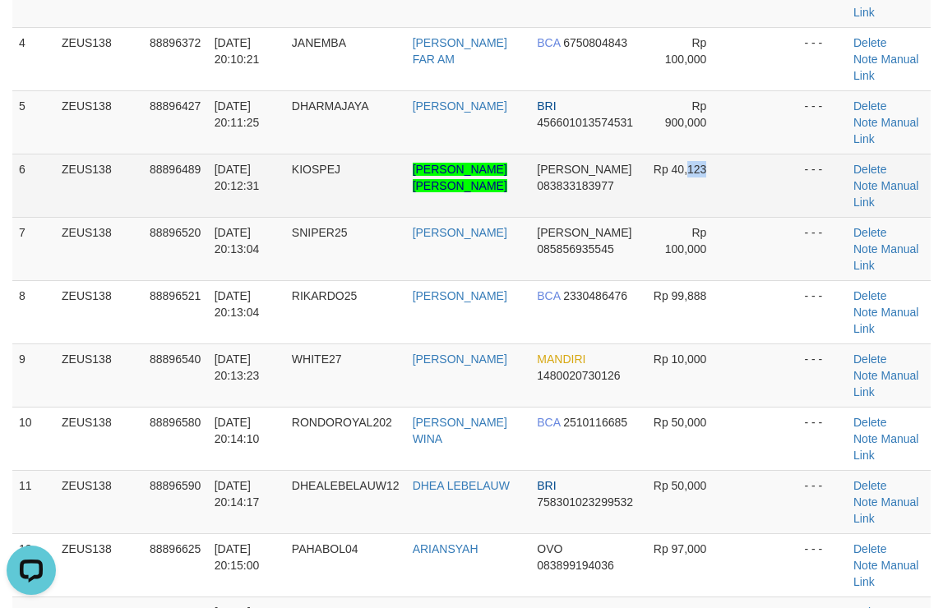
drag, startPoint x: 696, startPoint y: 191, endPoint x: 787, endPoint y: 187, distance: 91.3
click at [754, 187] on tr "6 ZEUS138 88896489 01/10/2025 20:12:31 KIOSPEJ VRISKY PUTRA NOPANDA DANA 083833…" at bounding box center [471, 185] width 918 height 63
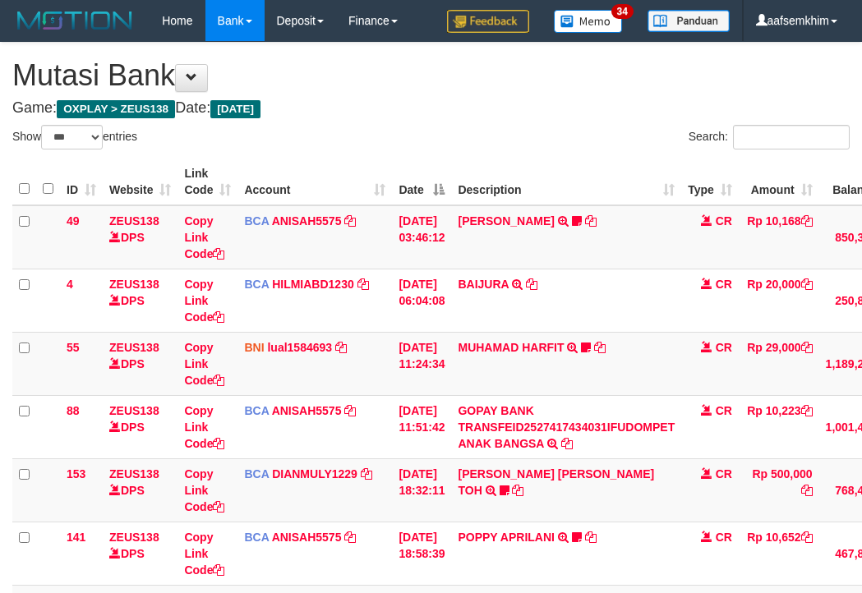
select select "***"
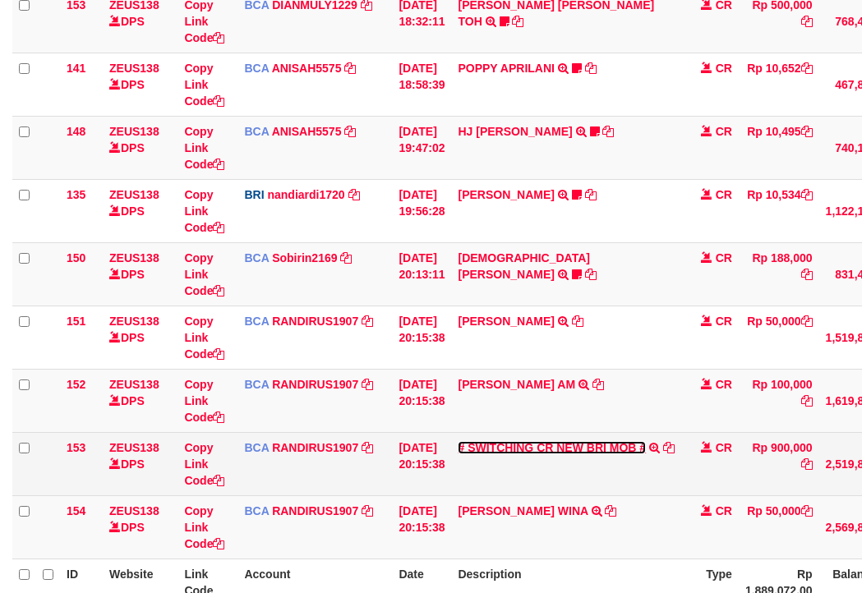
click at [585, 445] on link "# SWITCHING CR NEW BRI MOB #" at bounding box center [552, 447] width 188 height 13
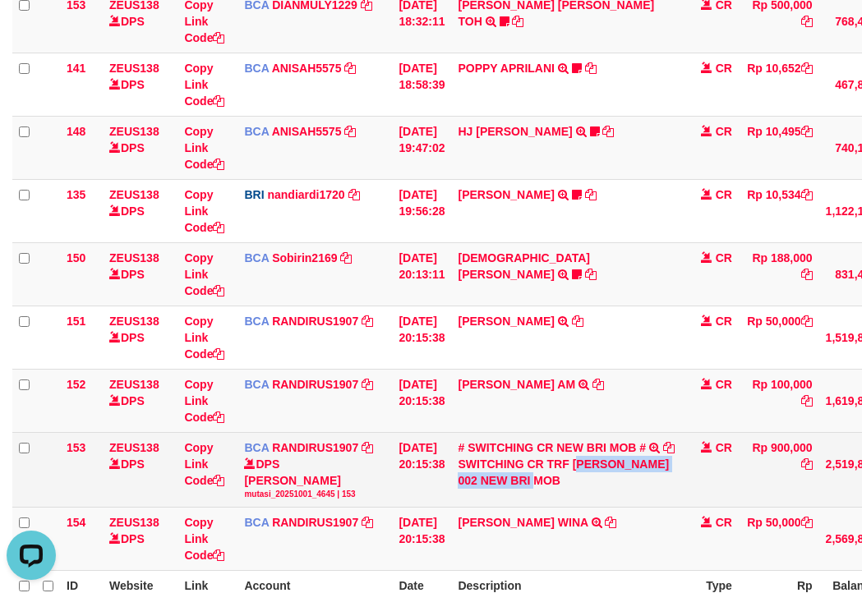
scroll to position [0, 0]
drag, startPoint x: 589, startPoint y: 469, endPoint x: 459, endPoint y: 460, distance: 131.0
click at [513, 480] on div "SWITCHING CR TRF [PERSON_NAME] 002 NEW BRI MOB" at bounding box center [566, 472] width 217 height 33
copy div "[PERSON_NAME]"
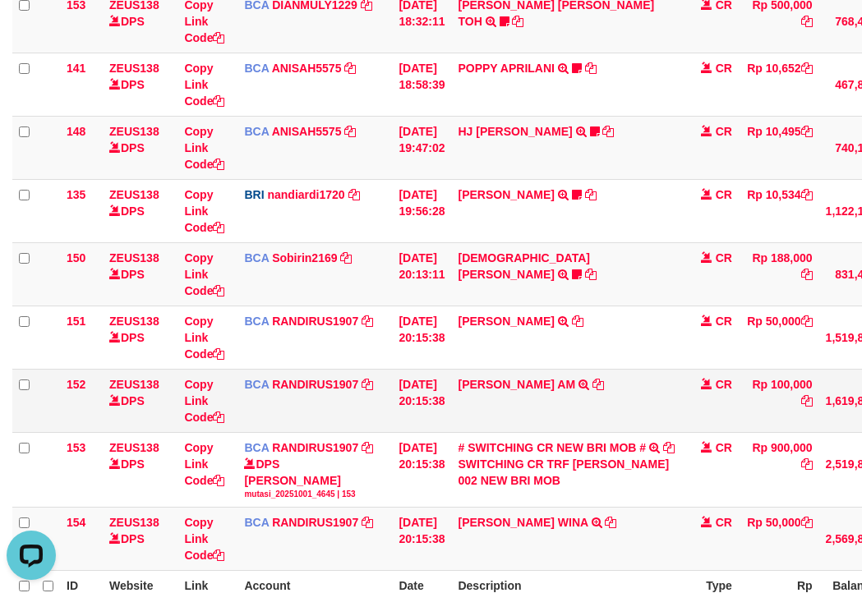
drag, startPoint x: 411, startPoint y: 391, endPoint x: 393, endPoint y: 394, distance: 18.4
click at [401, 392] on tr "152 ZEUS138 DPS Copy Link Code BCA RANDIRUS1907 DPS [PERSON_NAME] mutasi_202510…" at bounding box center [505, 400] width 986 height 63
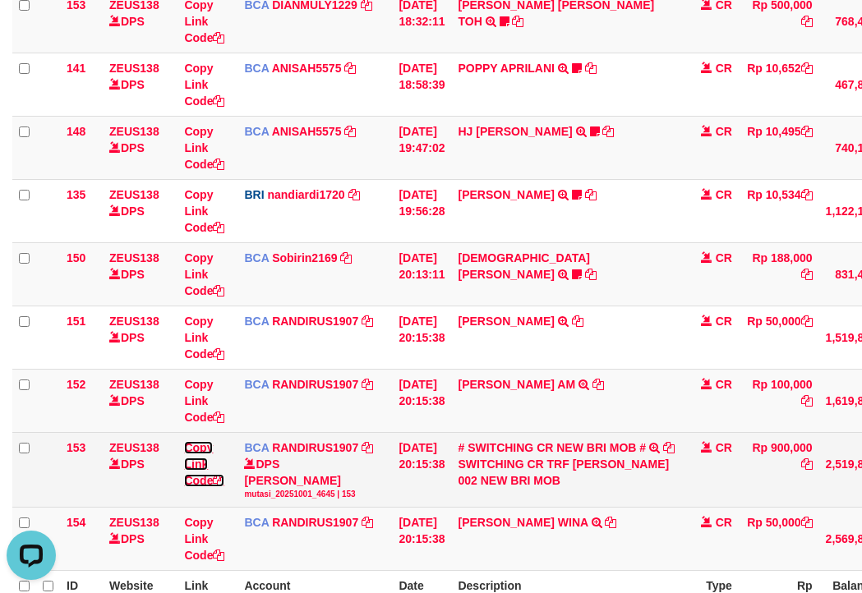
click at [196, 443] on link "Copy Link Code" at bounding box center [204, 464] width 40 height 46
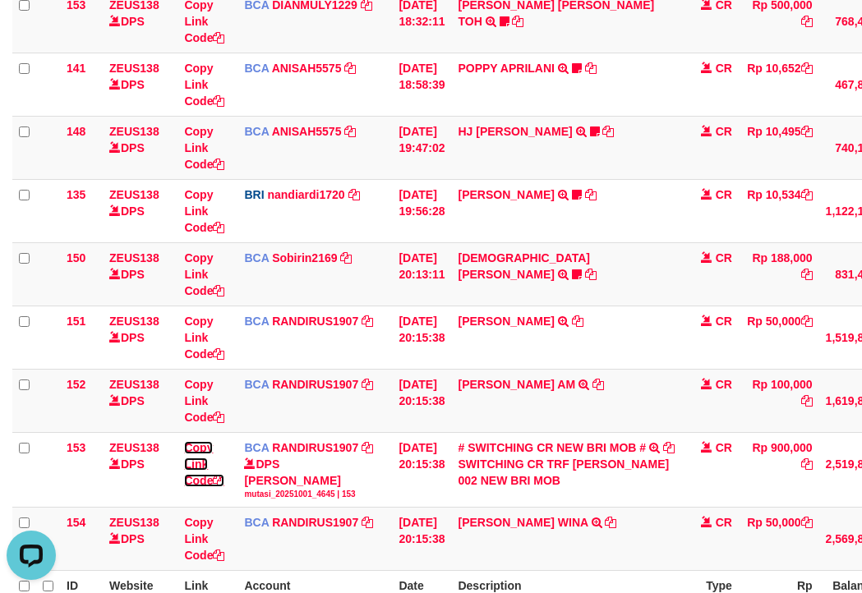
drag, startPoint x: 196, startPoint y: 443, endPoint x: 1, endPoint y: 391, distance: 201.5
click at [190, 442] on link "Copy Link Code" at bounding box center [204, 464] width 40 height 46
drag, startPoint x: 456, startPoint y: 297, endPoint x: 5, endPoint y: 279, distance: 451.5
click at [440, 299] on td "01/10/2025 20:13:11" at bounding box center [421, 273] width 59 height 63
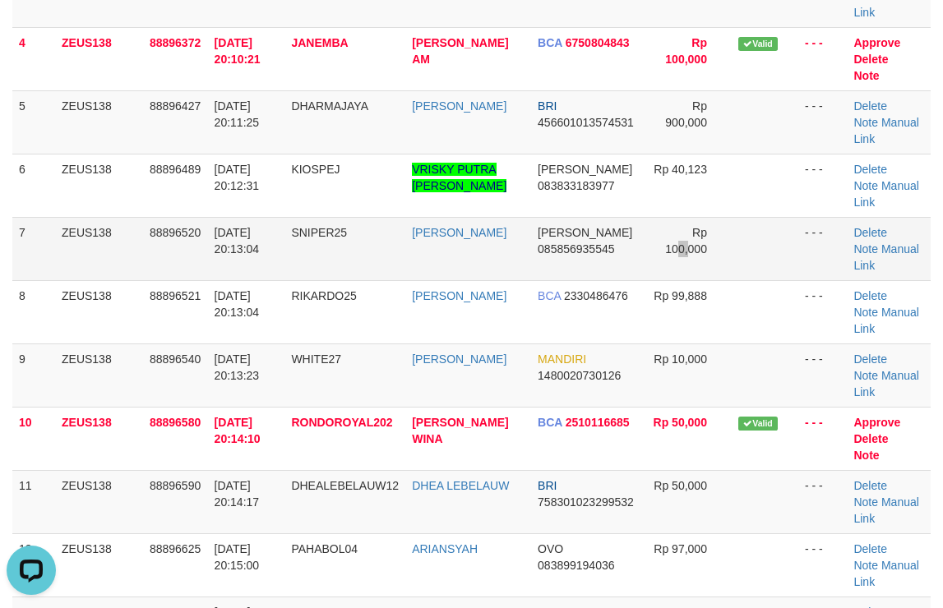
click at [673, 262] on td "Rp 100,000" at bounding box center [687, 248] width 90 height 63
click at [884, 127] on link "Manual Link" at bounding box center [885, 131] width 65 height 30
click at [894, 116] on link "Manual Link" at bounding box center [885, 131] width 65 height 30
click at [853, 116] on link "Manual Link" at bounding box center [885, 131] width 65 height 30
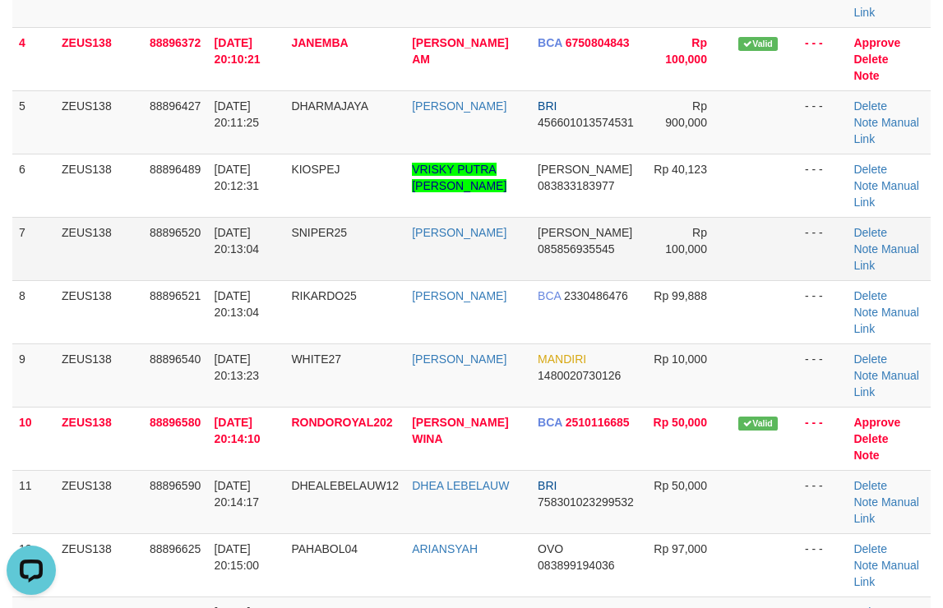
click at [377, 234] on td "SNIPER25" at bounding box center [344, 248] width 121 height 63
click at [416, 231] on tr "7 ZEUS138 88896520 01/10/2025 20:13:04 SNIPER25 MUHAMMAD ALI DANA 085856935545 …" at bounding box center [471, 248] width 918 height 63
click at [893, 118] on link "Manual Link" at bounding box center [885, 131] width 65 height 30
click at [853, 116] on link "Manual Link" at bounding box center [885, 131] width 65 height 30
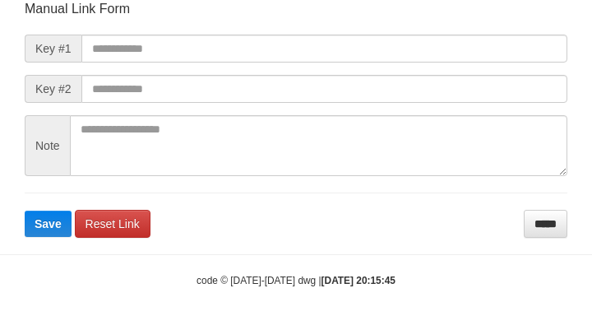
scroll to position [191, 0]
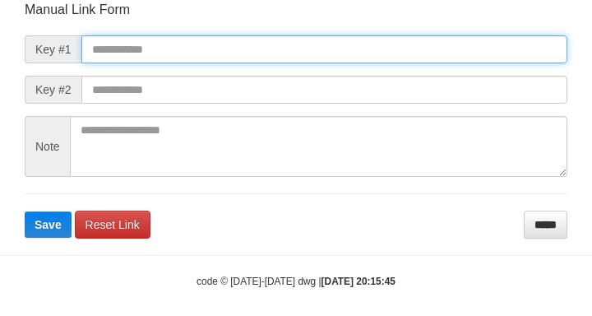
paste input "**********"
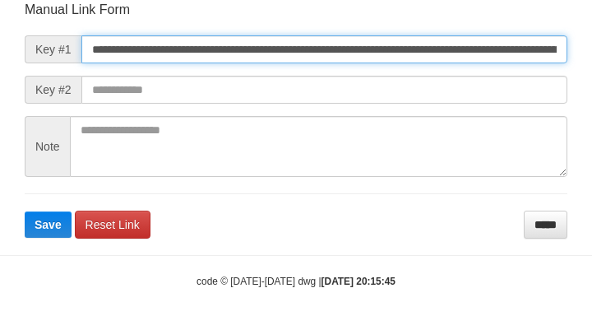
click at [489, 52] on input "**********" at bounding box center [324, 49] width 486 height 28
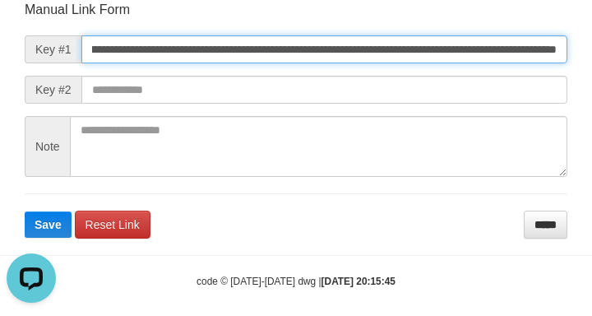
scroll to position [0, 0]
type input "**********"
click at [25, 211] on button "Save" at bounding box center [48, 224] width 47 height 26
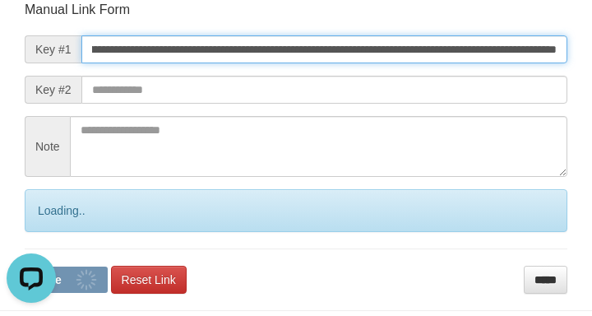
click at [25, 266] on button "Save" at bounding box center [66, 279] width 83 height 26
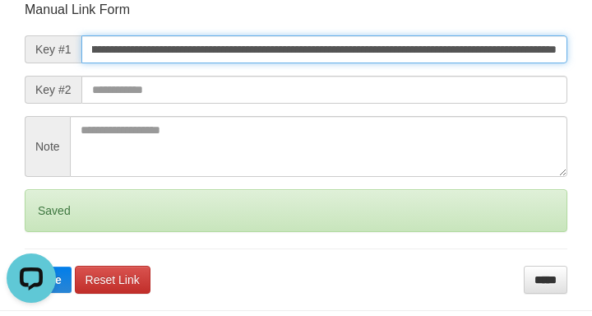
click at [25, 266] on button "Save" at bounding box center [48, 279] width 47 height 26
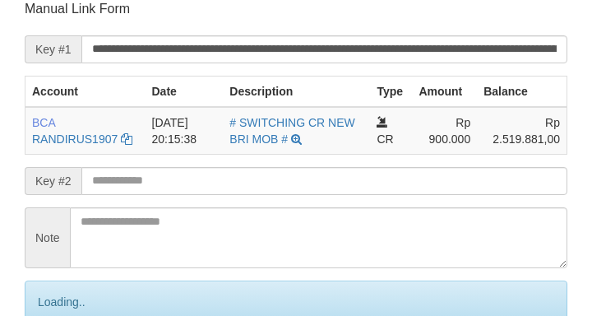
click at [496, 48] on input "**********" at bounding box center [324, 49] width 486 height 28
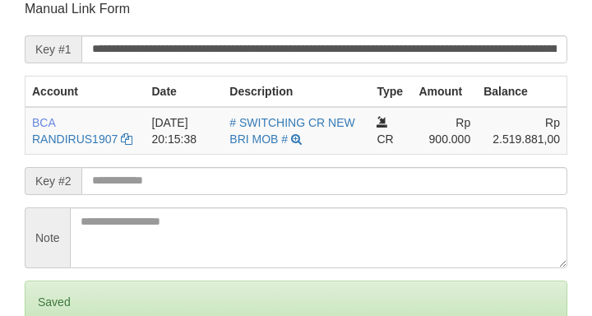
click at [496, 48] on input "**********" at bounding box center [324, 49] width 486 height 28
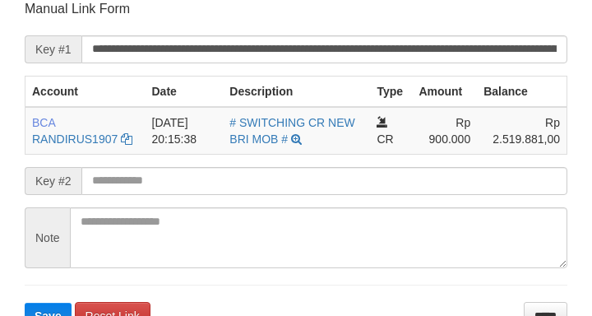
click at [496, 48] on input "**********" at bounding box center [324, 49] width 486 height 28
click at [25, 302] on button "Save" at bounding box center [48, 315] width 47 height 26
click at [496, 48] on input "**********" at bounding box center [324, 49] width 486 height 28
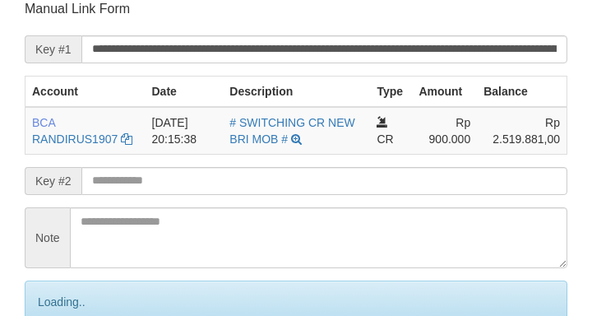
click at [535, 53] on input "**********" at bounding box center [324, 49] width 486 height 28
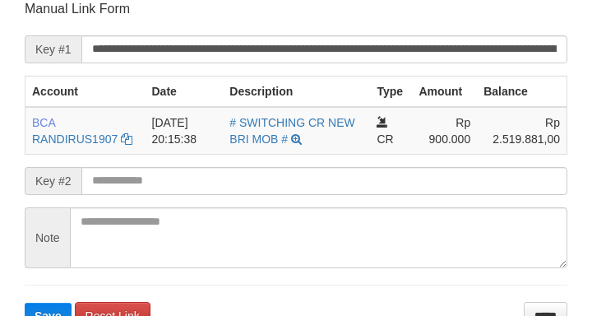
click at [527, 66] on form "**********" at bounding box center [296, 164] width 542 height 329
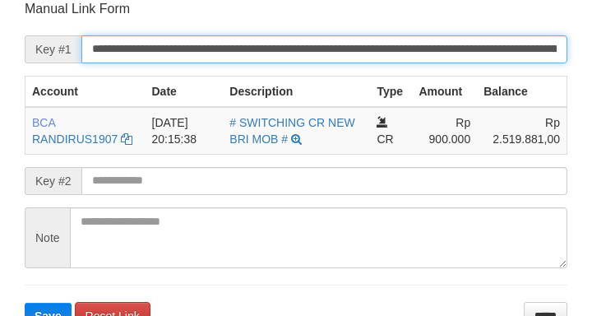
click at [25, 302] on button "Save" at bounding box center [48, 315] width 47 height 26
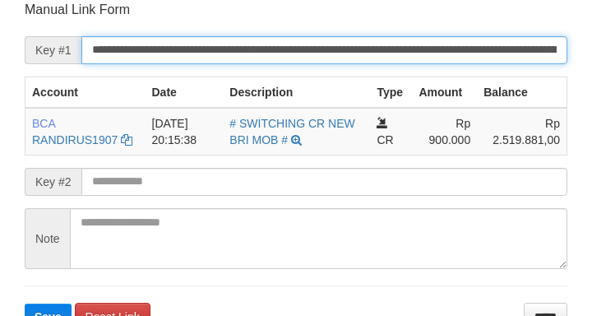
click at [534, 58] on input "**********" at bounding box center [324, 50] width 486 height 28
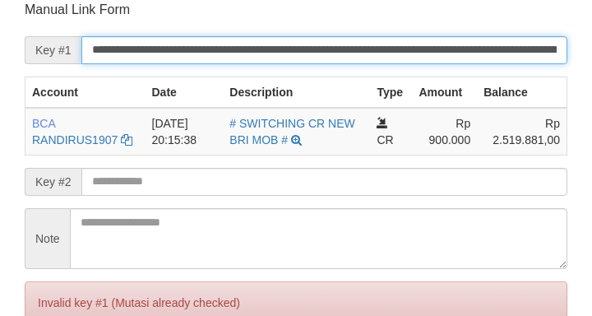
click at [534, 55] on input "**********" at bounding box center [324, 50] width 486 height 28
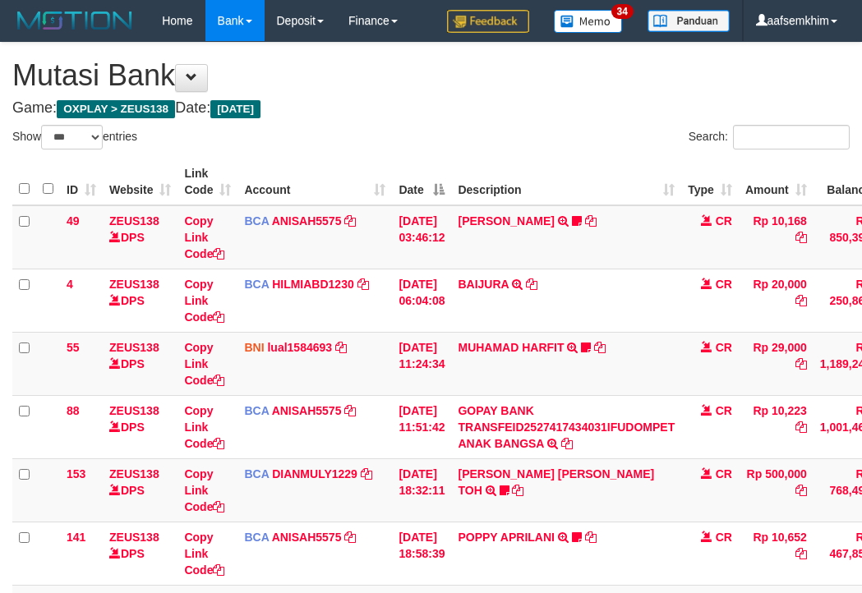
select select "***"
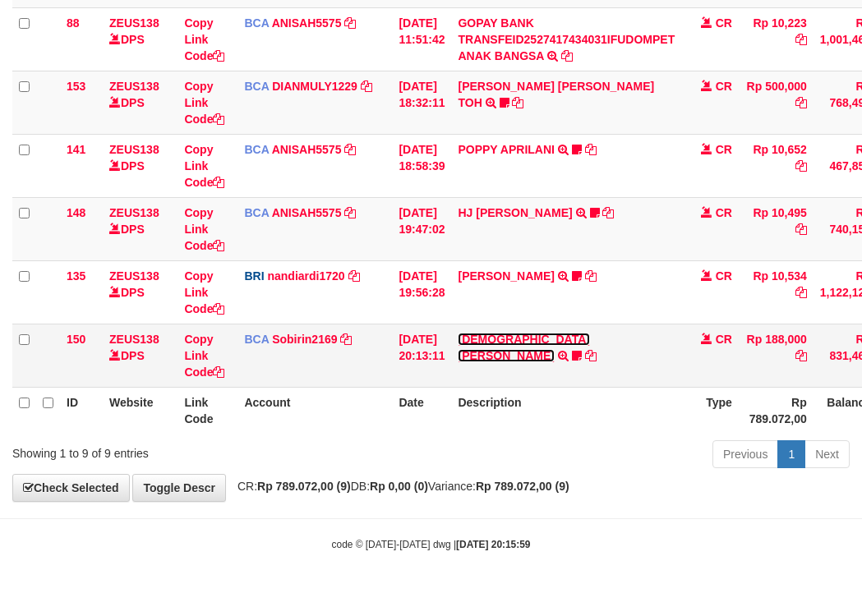
drag, startPoint x: 481, startPoint y: 337, endPoint x: 486, endPoint y: 354, distance: 17.9
click at [482, 337] on link "[DEMOGRAPHIC_DATA][PERSON_NAME]" at bounding box center [523, 348] width 131 height 30
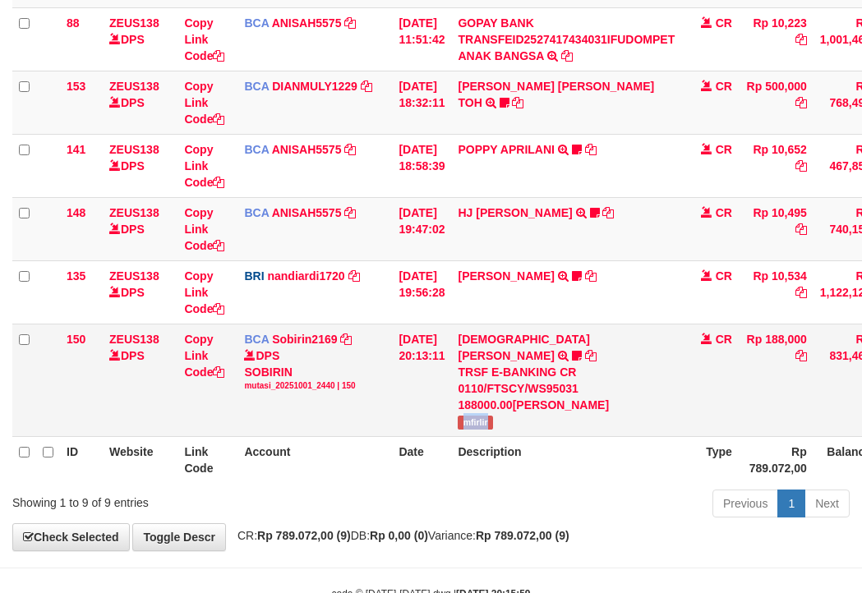
drag, startPoint x: 468, startPoint y: 403, endPoint x: 514, endPoint y: 404, distance: 46.0
click at [514, 404] on td "[PERSON_NAME] TRSF E-BANKING CR 0110/FTSCY/WS95031 188000.00[PERSON_NAME] mfirl…" at bounding box center [566, 380] width 230 height 113
copy span "mfirlir"
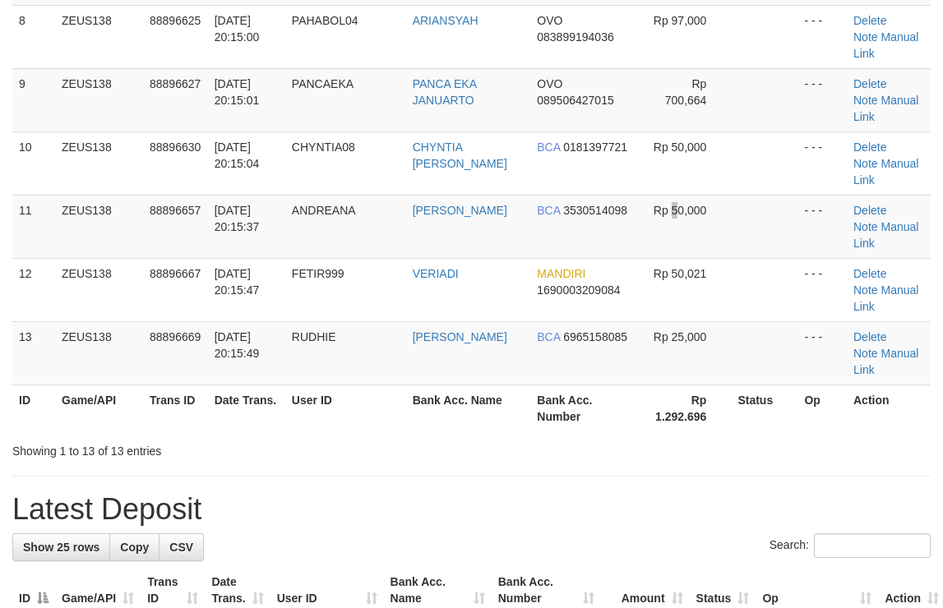
scroll to position [368, 0]
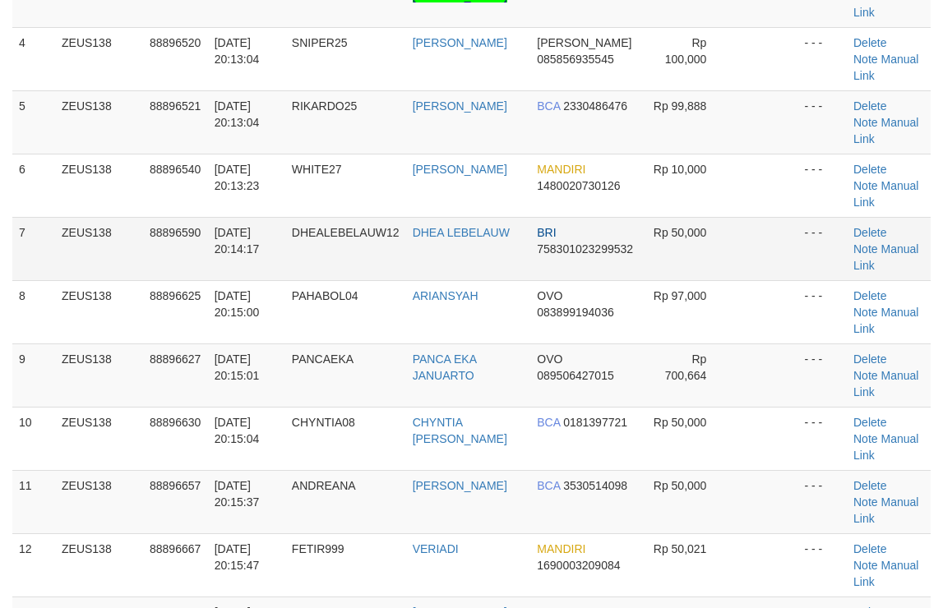
drag, startPoint x: 559, startPoint y: 228, endPoint x: 565, endPoint y: 220, distance: 10.0
click at [560, 226] on td "BRI 758301023299532" at bounding box center [585, 248] width 111 height 63
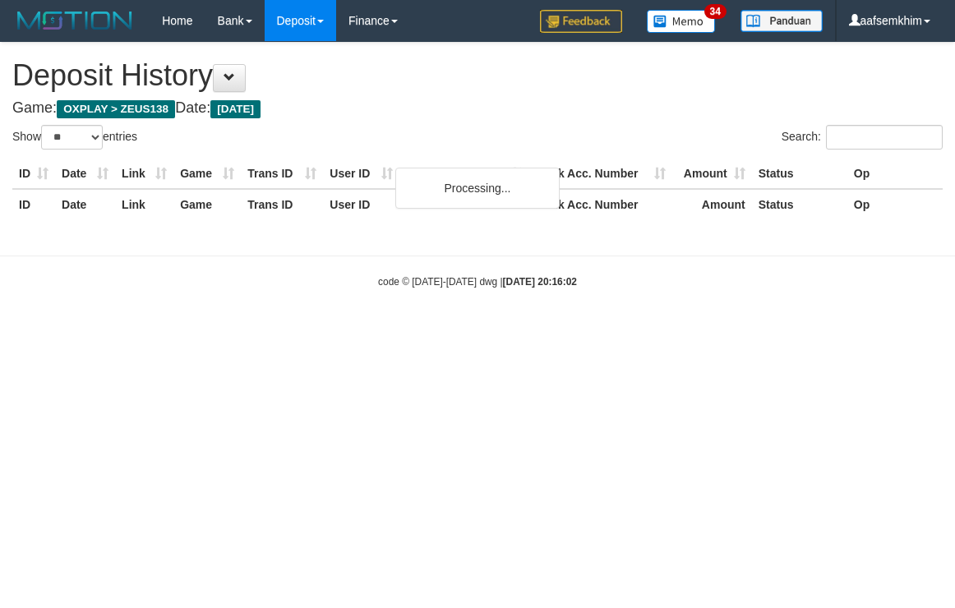
select select "**"
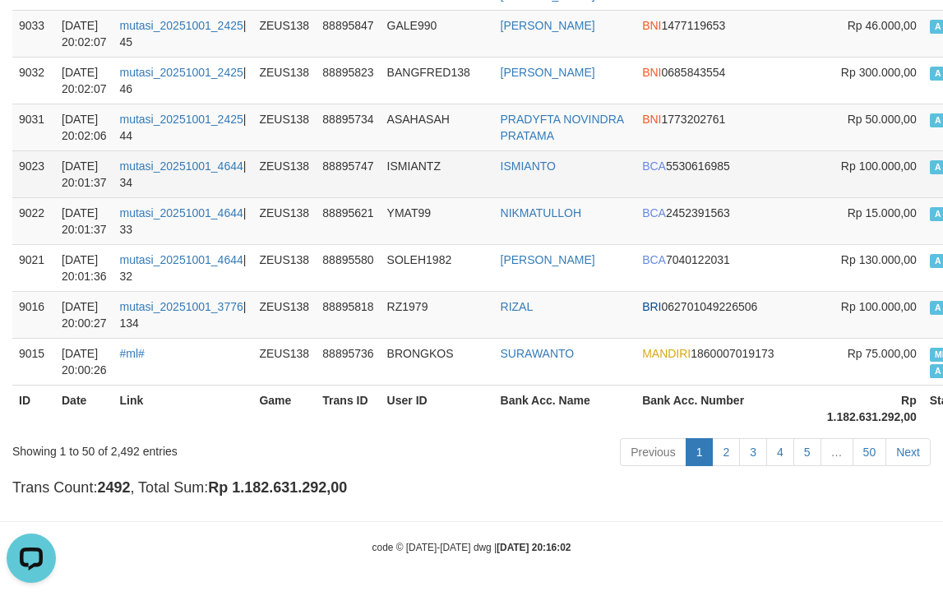
click at [602, 173] on td "ISMIANTO" at bounding box center [565, 173] width 142 height 47
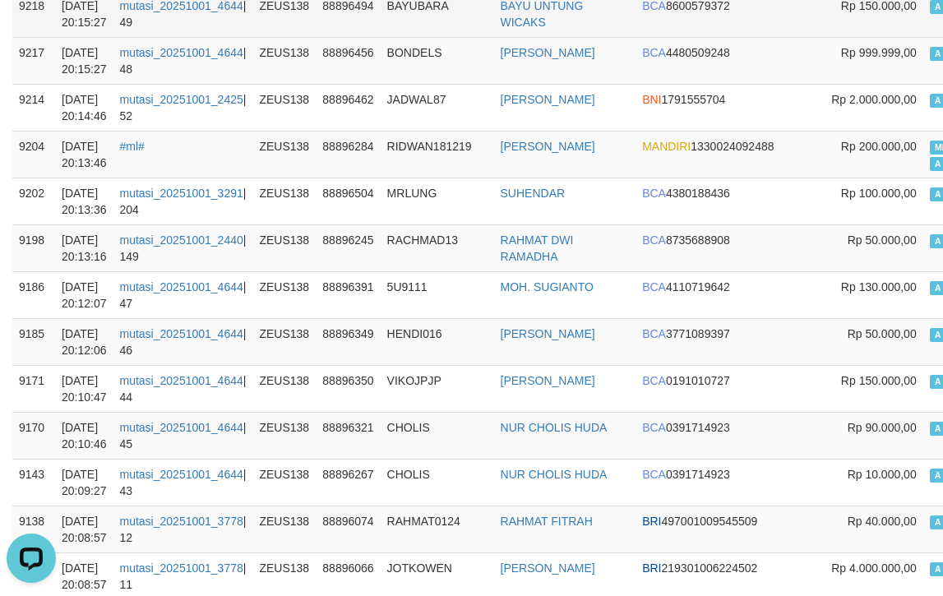
scroll to position [493, 0]
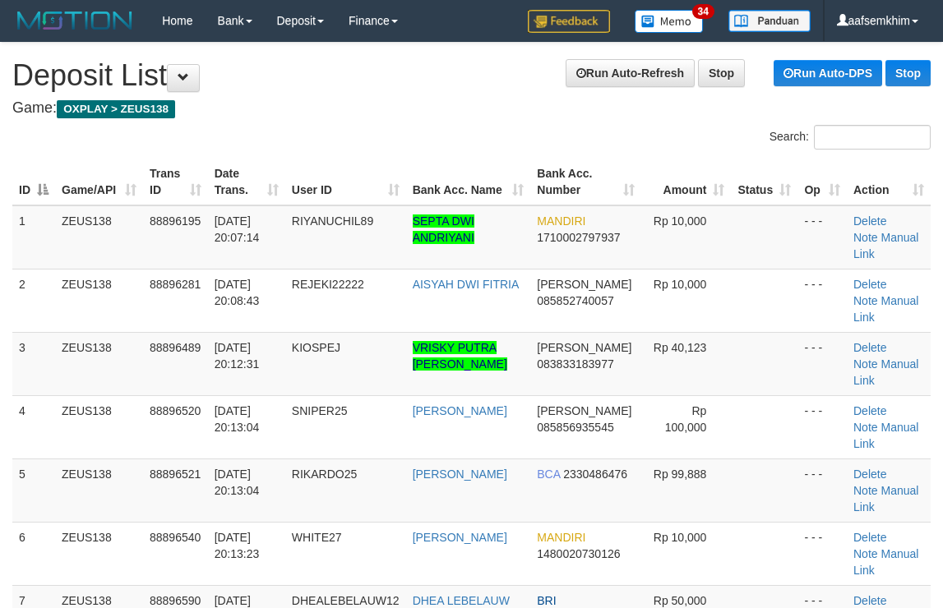
scroll to position [644, 0]
click at [634, 261] on tbody "1 ZEUS138 88896195 01/10/2025 20:07:14 RIYANUCHIL89 SEPTA DWI ANDRIYANI MANDIRI…" at bounding box center [471, 617] width 918 height 824
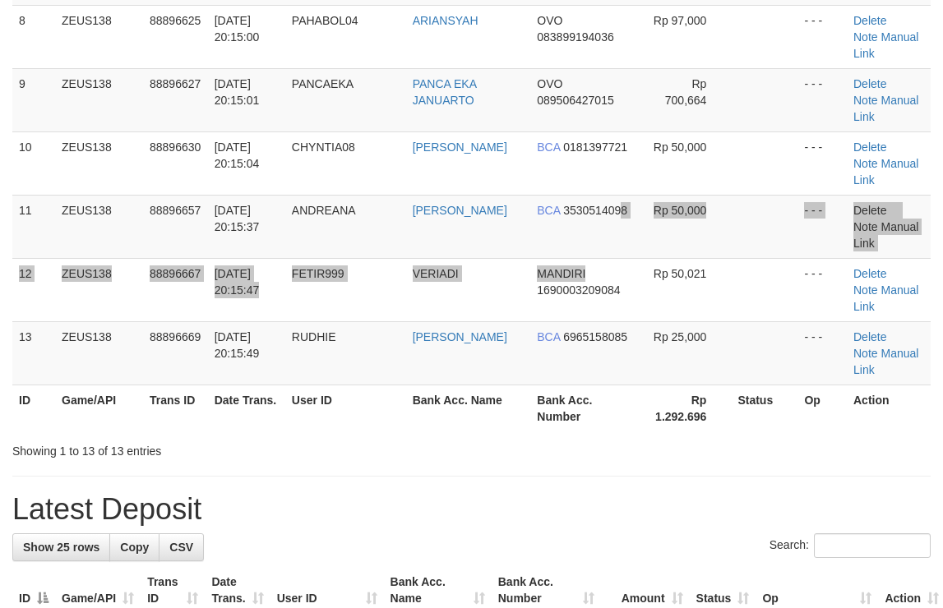
scroll to position [368, 0]
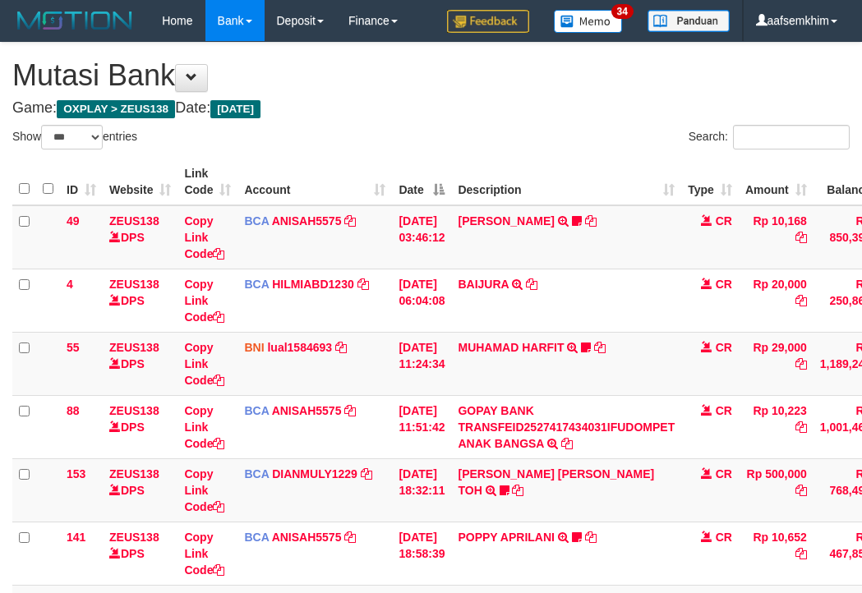
select select "***"
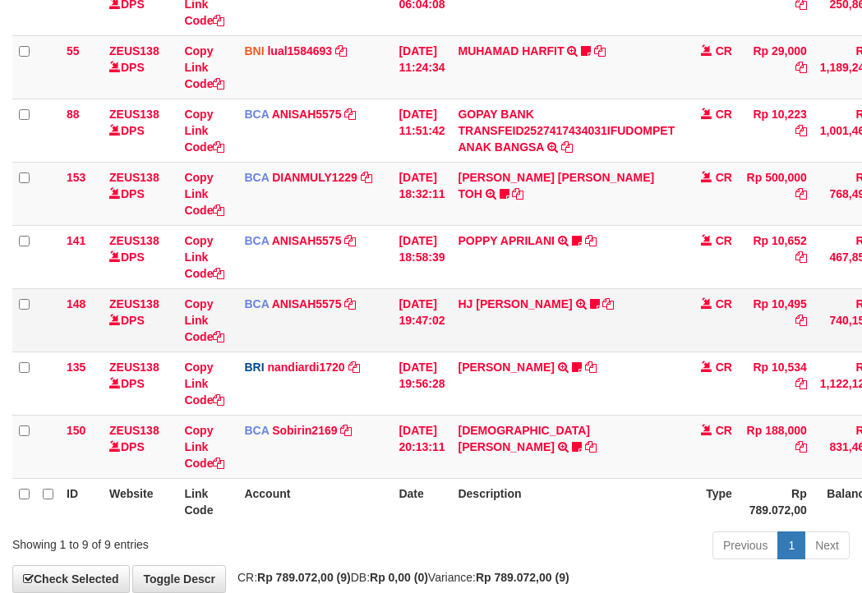
click at [636, 327] on td "HJ YUMI MUTIAH TRSF E-BANKING CR 0110/FTSCY/WS95031 10495.00HJ YUMI MUTIAH Bata…" at bounding box center [566, 319] width 230 height 63
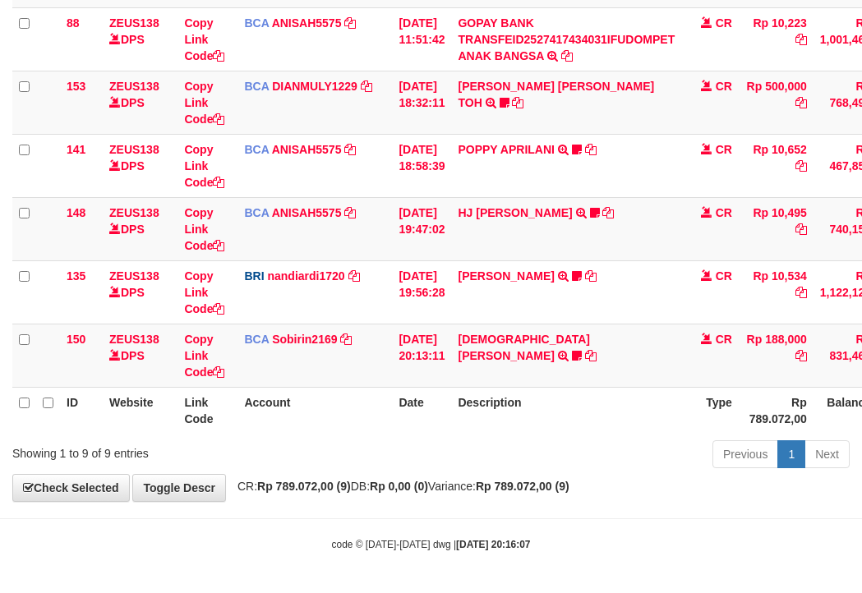
click at [537, 397] on th "Description" at bounding box center [566, 410] width 230 height 47
click at [550, 347] on td "[PERSON_NAME] TRSF E-BANKING CR 0110/FTSCY/WS95031 188000.00[PERSON_NAME] mfirl…" at bounding box center [566, 355] width 230 height 63
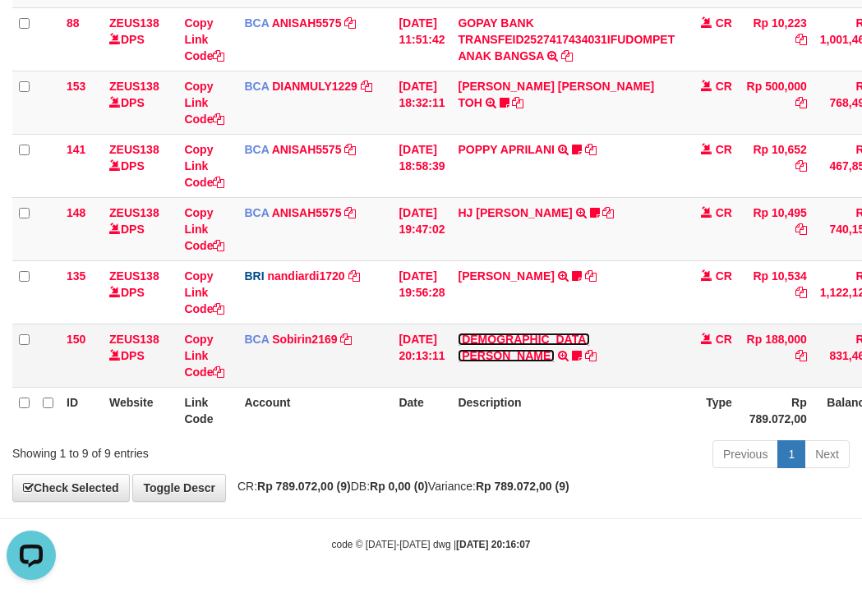
click at [537, 338] on link "MUHAMMAD FIRLI RIZ" at bounding box center [523, 348] width 131 height 30
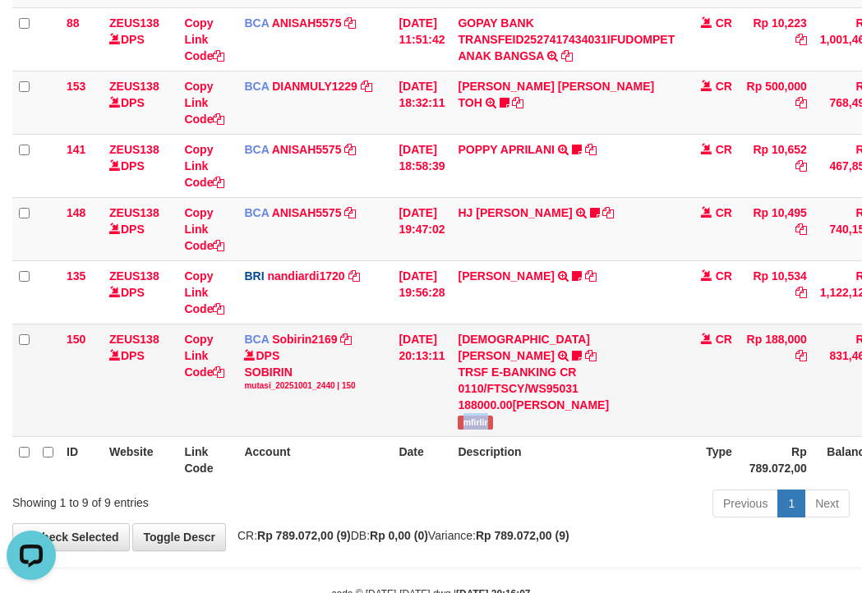
click at [535, 399] on td "MUHAMMAD FIRLI RIZ TRSF E-BANKING CR 0110/FTSCY/WS95031 188000.00MUHAMMAD FIRLI…" at bounding box center [566, 380] width 230 height 113
copy span "mfirlir"
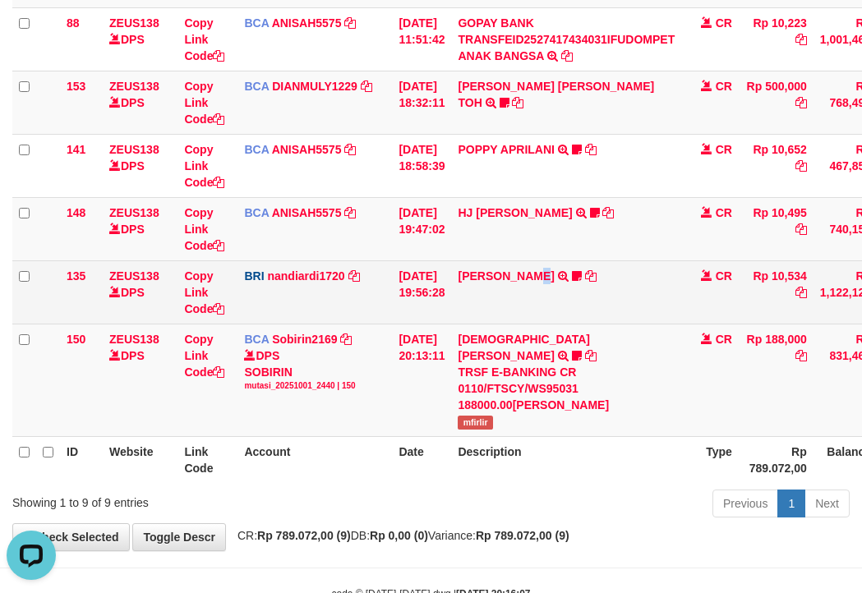
click at [547, 317] on td "KELVIN PRAYOGA TRANSFER NBMB KELVIN PRAYOGA TO NANDI ARDIANSYAH Kamngenca" at bounding box center [566, 292] width 230 height 63
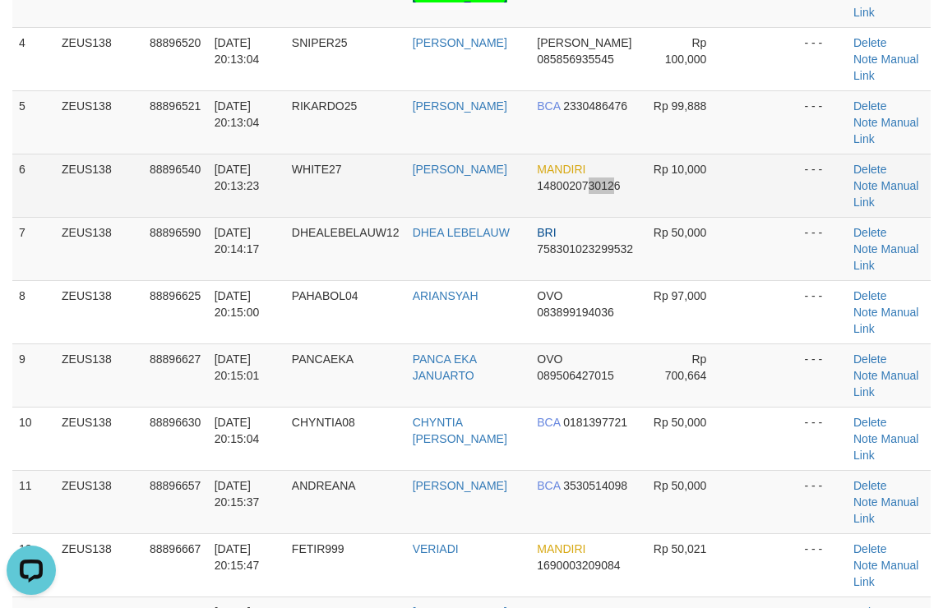
click at [584, 196] on td "MANDIRI 1480020730126" at bounding box center [585, 185] width 111 height 63
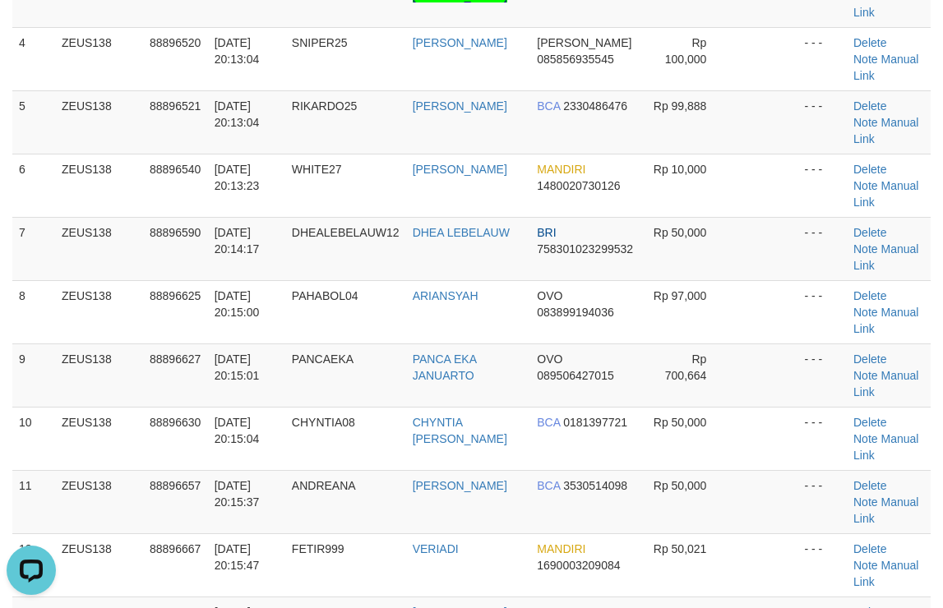
drag, startPoint x: 590, startPoint y: 188, endPoint x: 952, endPoint y: 231, distance: 364.1
click at [655, 201] on tr "6 ZEUS138 88896540 01/10/2025 20:13:23 WHITE27 MUHAMMAD FIRDAUS MANDIRI 1480020…" at bounding box center [471, 185] width 918 height 63
drag, startPoint x: 767, startPoint y: 234, endPoint x: 953, endPoint y: 221, distance: 186.2
click at [778, 233] on td at bounding box center [764, 248] width 67 height 63
drag, startPoint x: 634, startPoint y: 175, endPoint x: 951, endPoint y: 162, distance: 316.7
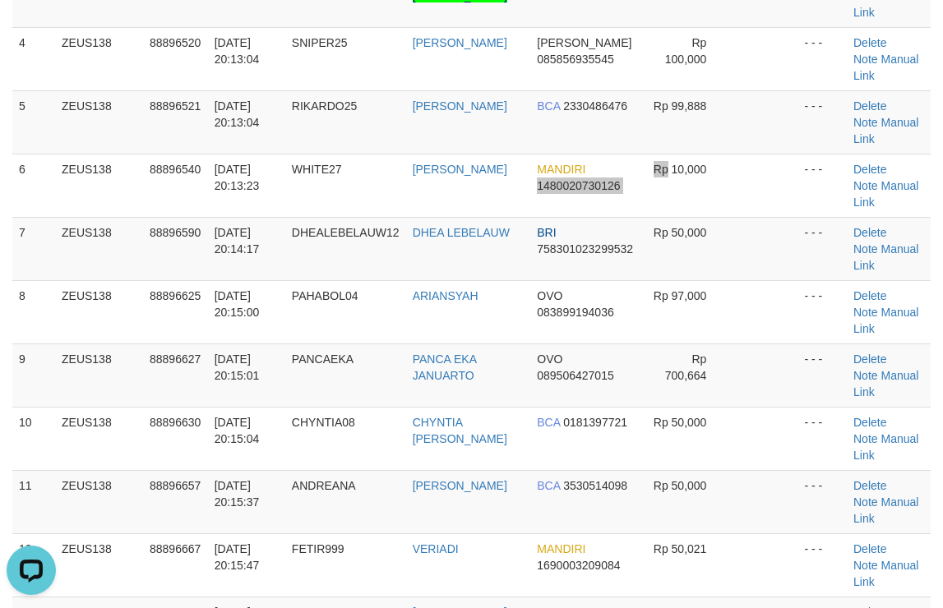
click at [653, 171] on span "Rp 10,000" at bounding box center [679, 169] width 53 height 13
drag, startPoint x: 562, startPoint y: 147, endPoint x: 636, endPoint y: 139, distance: 74.4
click at [602, 145] on td "BCA 2330486476" at bounding box center [585, 121] width 111 height 63
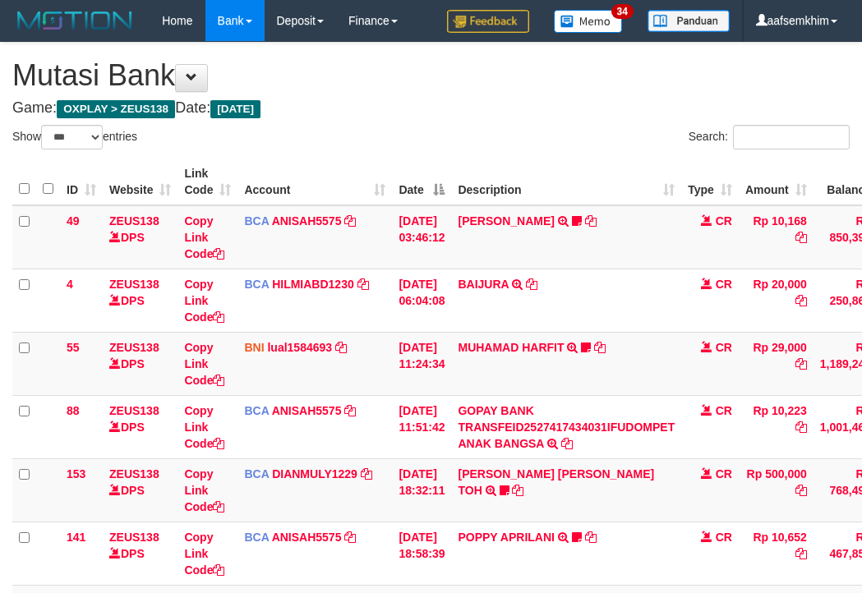
select select "***"
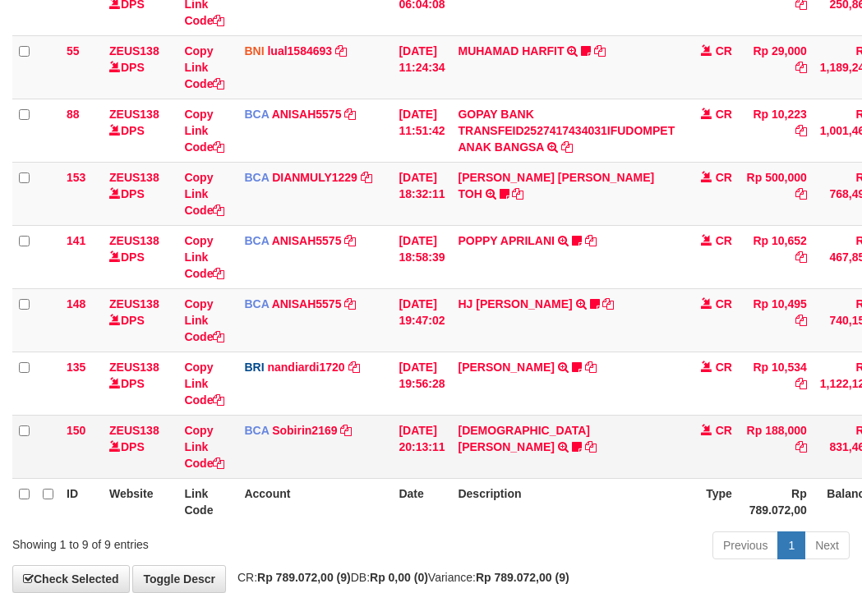
scroll to position [388, 0]
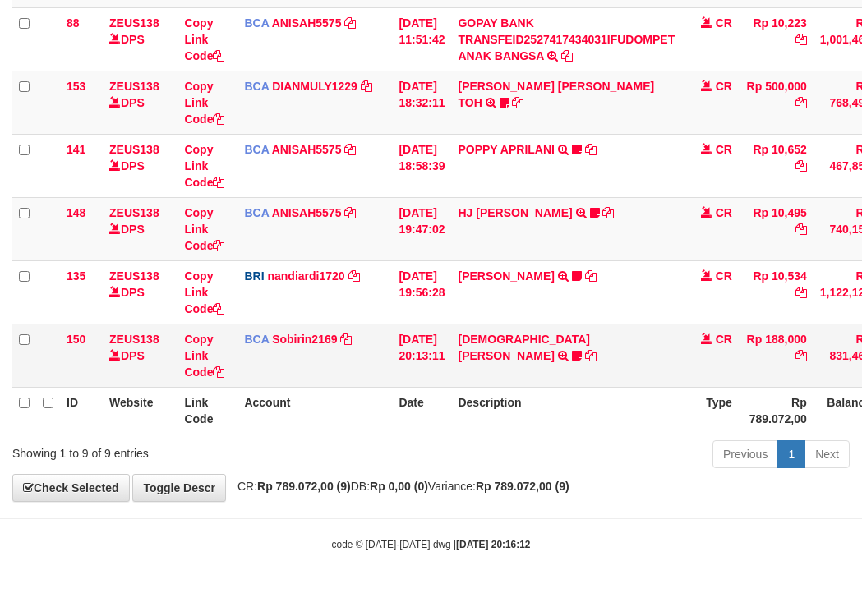
click at [526, 350] on td "MUHAMMAD FIRLI RIZ TRSF E-BANKING CR 0110/FTSCY/WS95031 188000.00MUHAMMAD FIRLI…" at bounding box center [566, 355] width 230 height 63
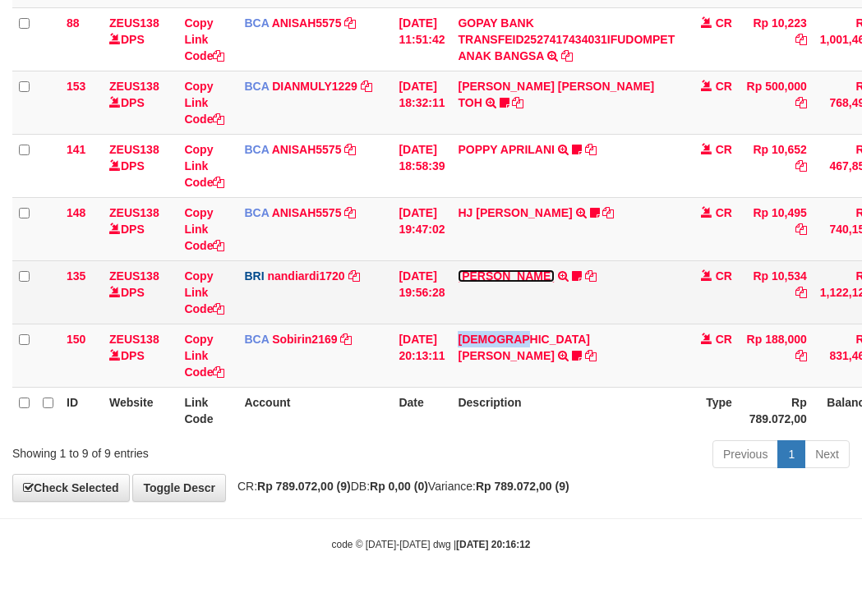
click at [528, 273] on link "KELVIN PRAYOGA" at bounding box center [506, 276] width 96 height 13
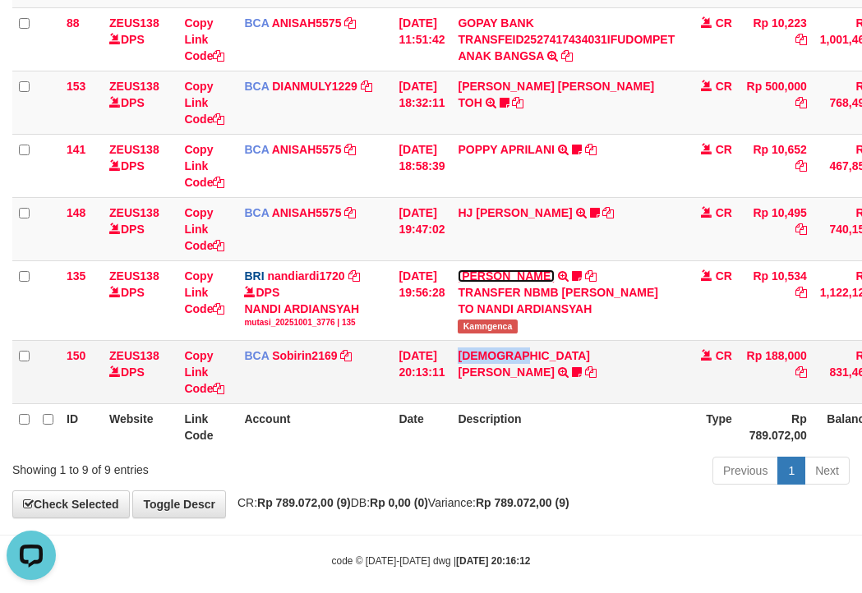
scroll to position [0, 0]
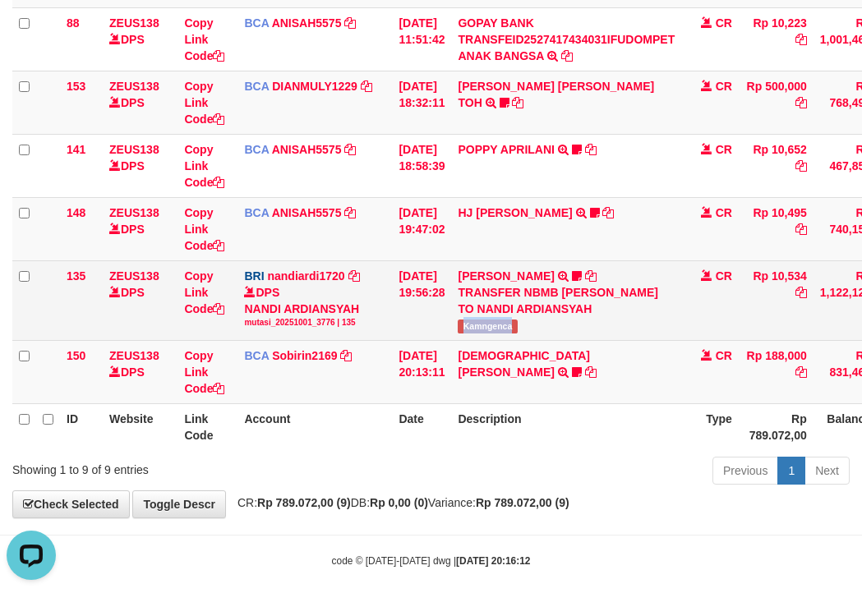
drag, startPoint x: 521, startPoint y: 338, endPoint x: 529, endPoint y: 331, distance: 10.5
click at [589, 339] on td "KELVIN PRAYOGA TRANSFER NBMB KELVIN PRAYOGA TO NANDI ARDIANSYAH Kamngenca" at bounding box center [566, 301] width 230 height 80
copy span "Kamngenca"
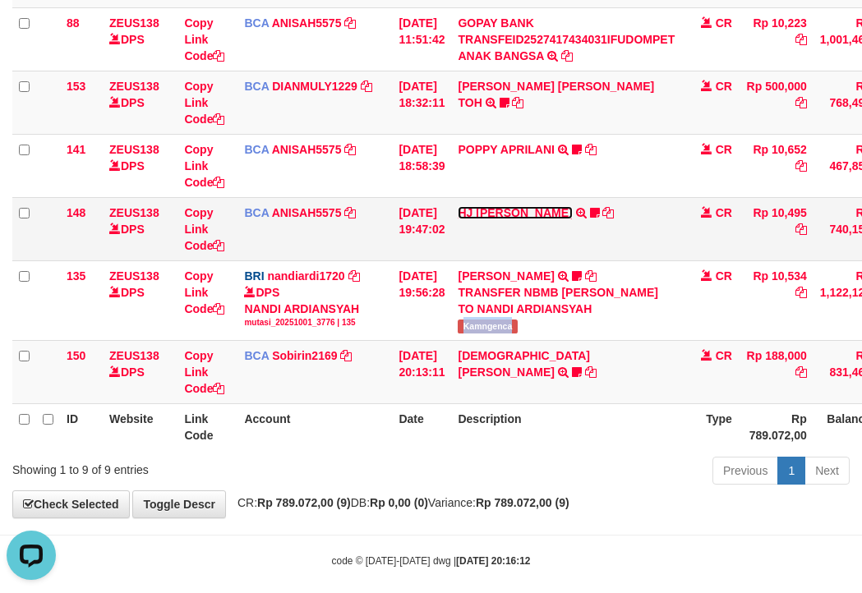
click at [524, 213] on link "HJ YUMI MUTIAH" at bounding box center [515, 212] width 114 height 13
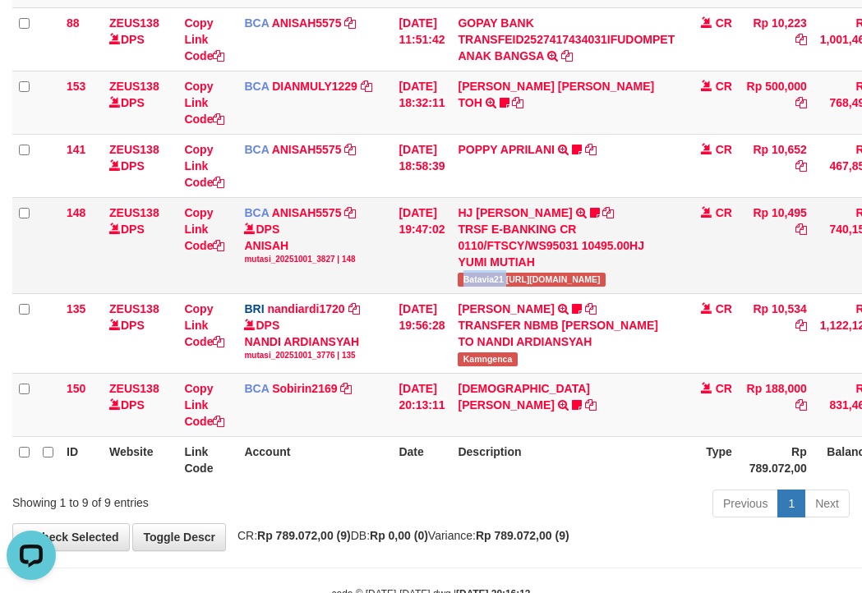
copy span "Batavia21"
drag, startPoint x: 487, startPoint y: 281, endPoint x: 0, endPoint y: 211, distance: 492.3
click at [518, 280] on span "Batavia21 https://prnt.sc/FQN_MkHym9JM" at bounding box center [531, 280] width 147 height 14
click at [349, 219] on td "BCA ANISAH5575 DPS ANISAH mutasi_20251001_3827 | 148 mutasi_20251001_3827 | 148" at bounding box center [315, 245] width 155 height 96
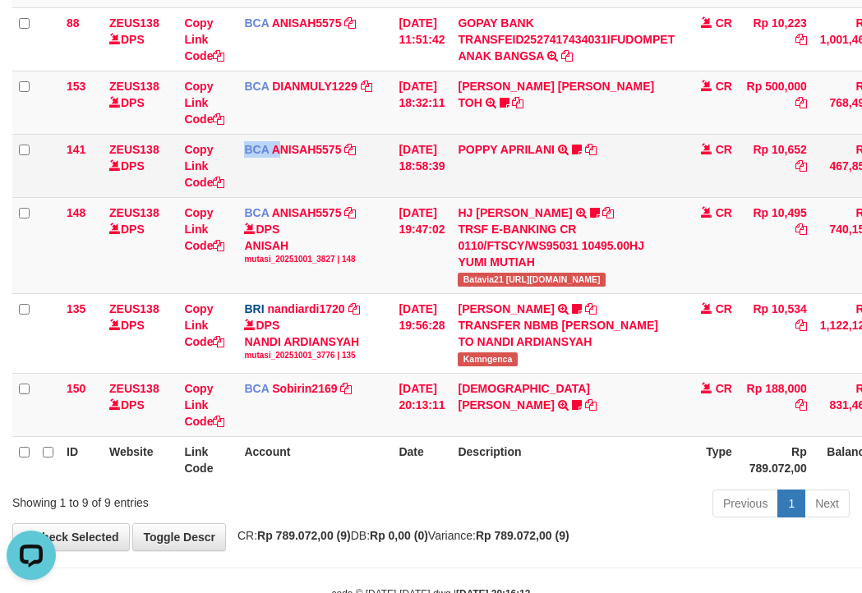
click at [228, 179] on tr "141 ZEUS138 DPS Copy Link Code BCA ANISAH5575 DPS ANISAH mutasi_20251001_3827 |…" at bounding box center [502, 165] width 980 height 63
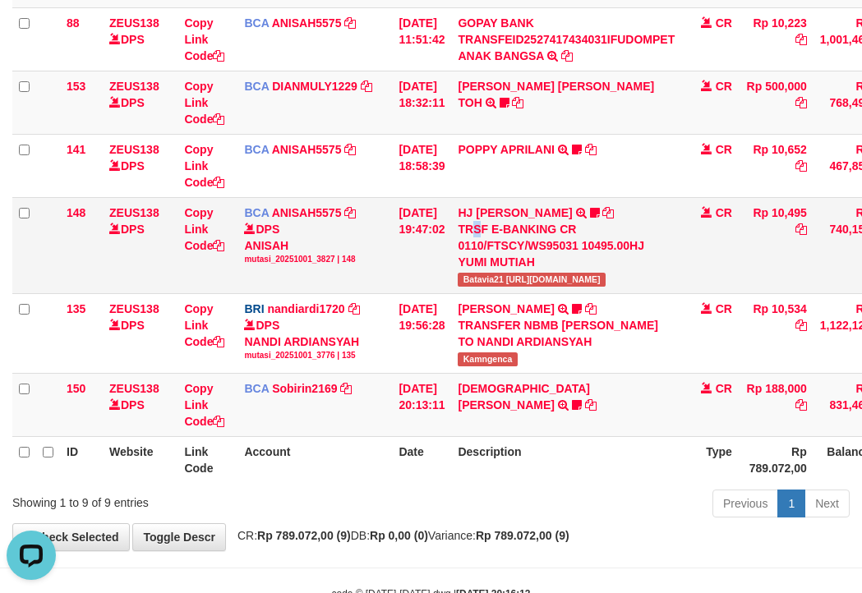
click at [494, 237] on div "TRSF E-BANKING CR 0110/FTSCY/WS95031 10495.00HJ YUMI MUTIAH" at bounding box center [566, 245] width 217 height 49
click at [427, 213] on td "[DATE] 19:47:02" at bounding box center [421, 245] width 59 height 96
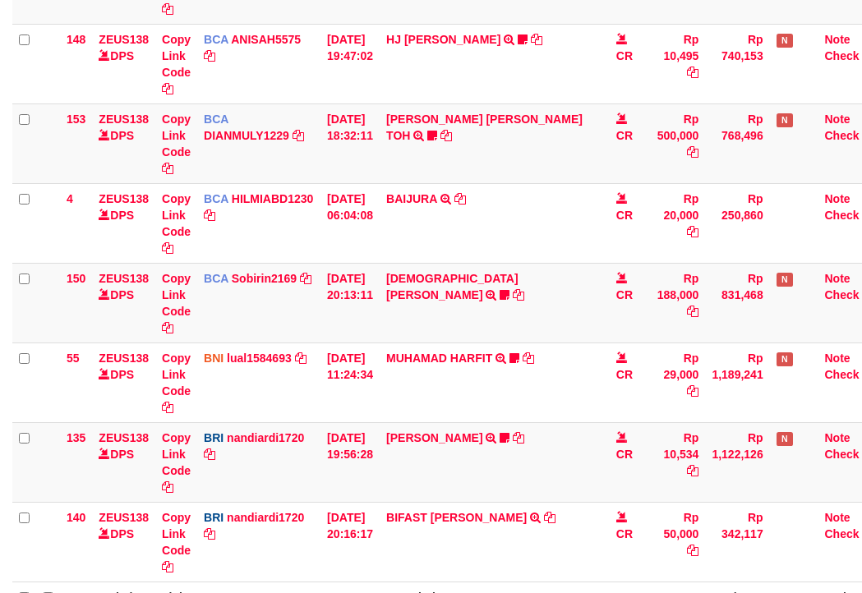
select select "***"
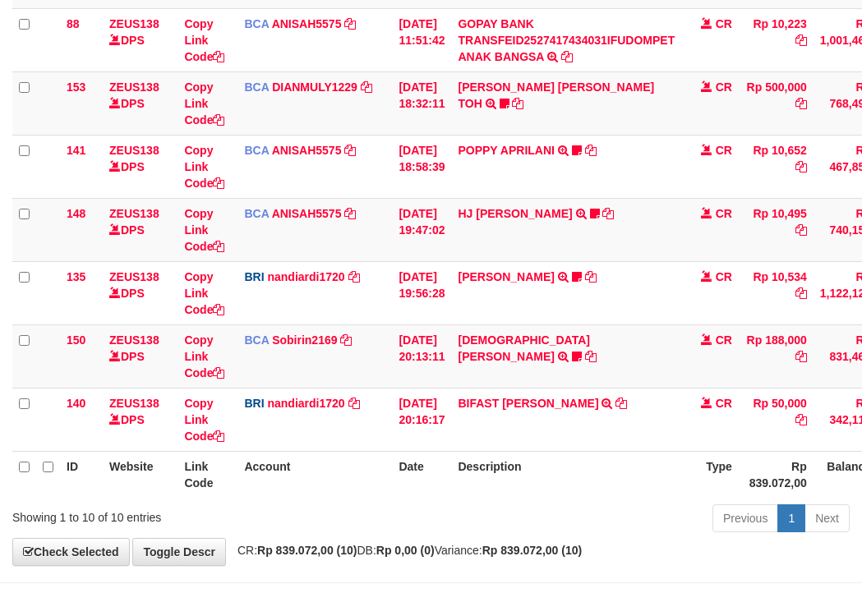
scroll to position [388, 0]
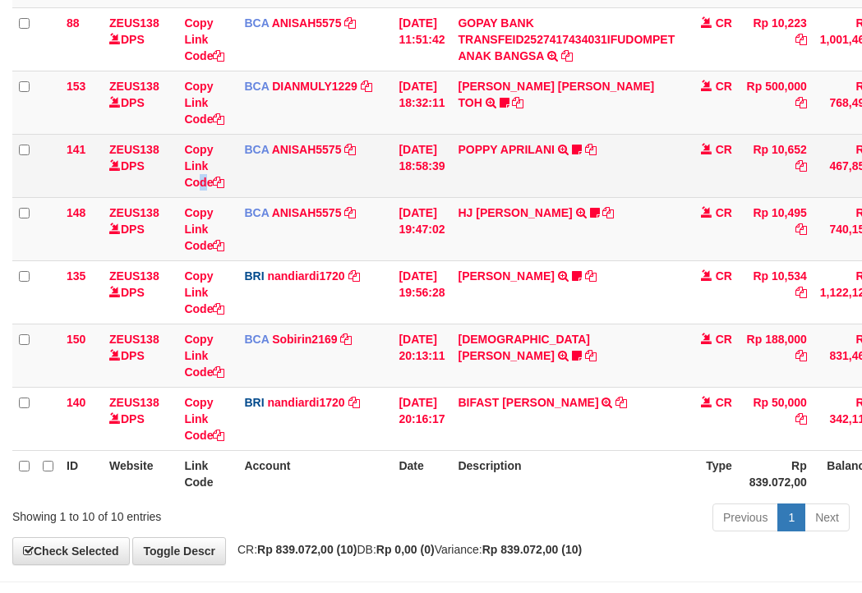
drag, startPoint x: 203, startPoint y: 193, endPoint x: 143, endPoint y: 168, distance: 65.2
click at [198, 190] on td "Copy Link Code" at bounding box center [208, 165] width 60 height 63
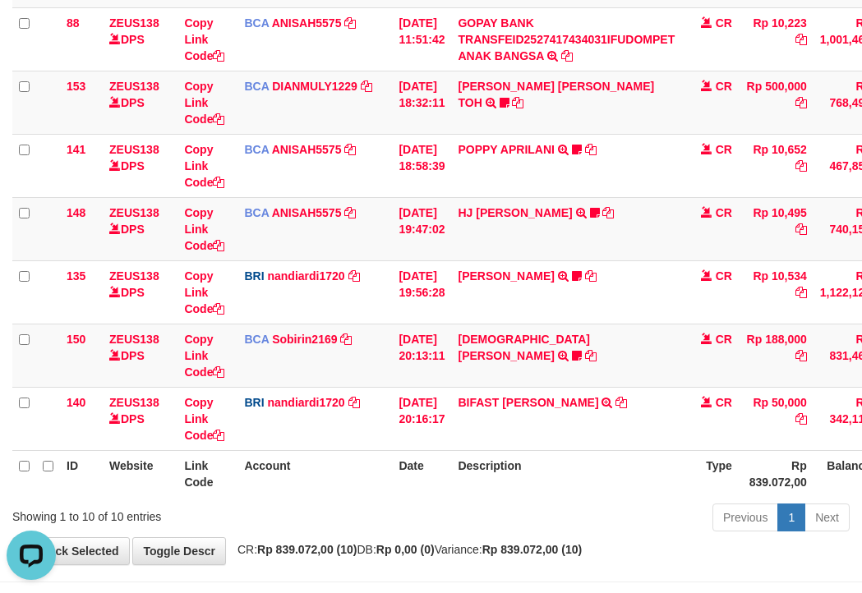
scroll to position [0, 0]
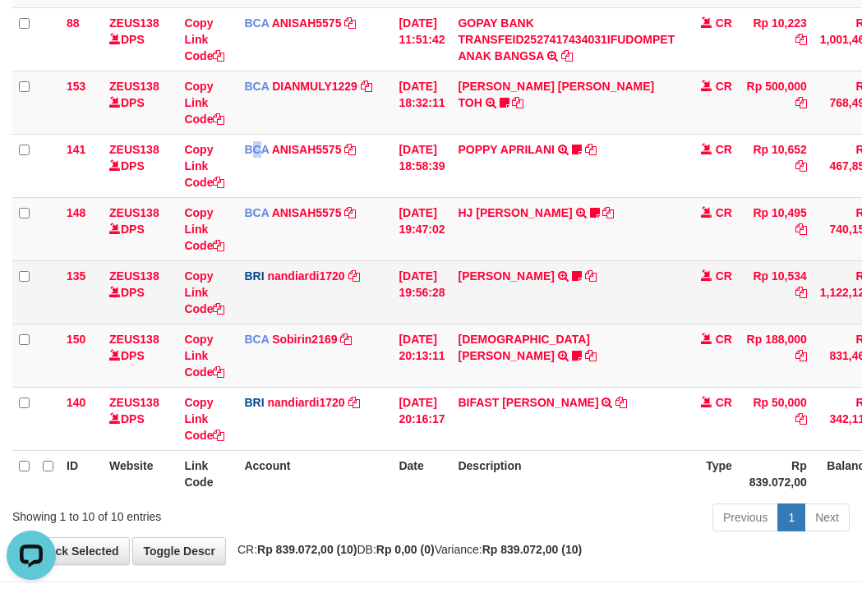
drag, startPoint x: 252, startPoint y: 191, endPoint x: 430, endPoint y: 263, distance: 191.4
click at [287, 201] on tbody "49 ZEUS138 DPS Copy Link Code BCA ANISAH5575 DPS [PERSON_NAME] mutasi_20251001_…" at bounding box center [502, 135] width 980 height 634
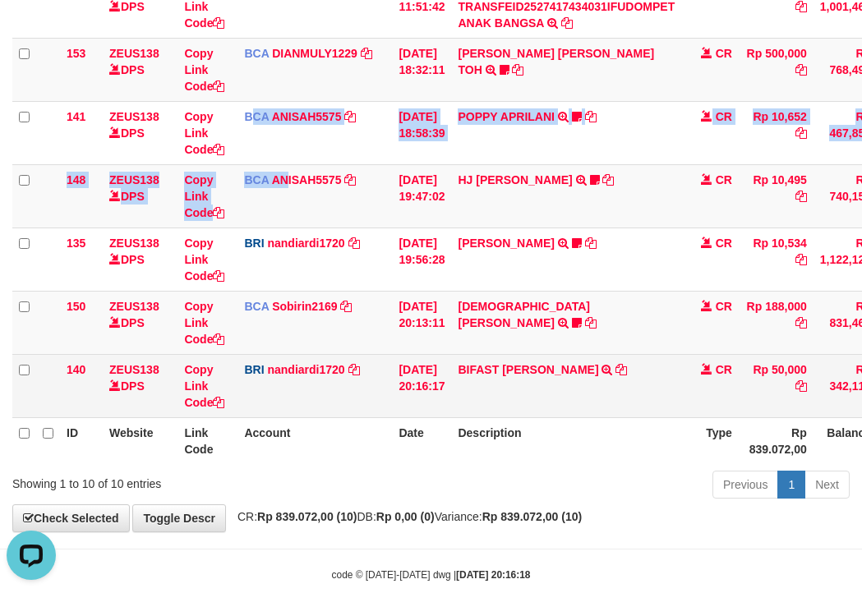
scroll to position [451, 0]
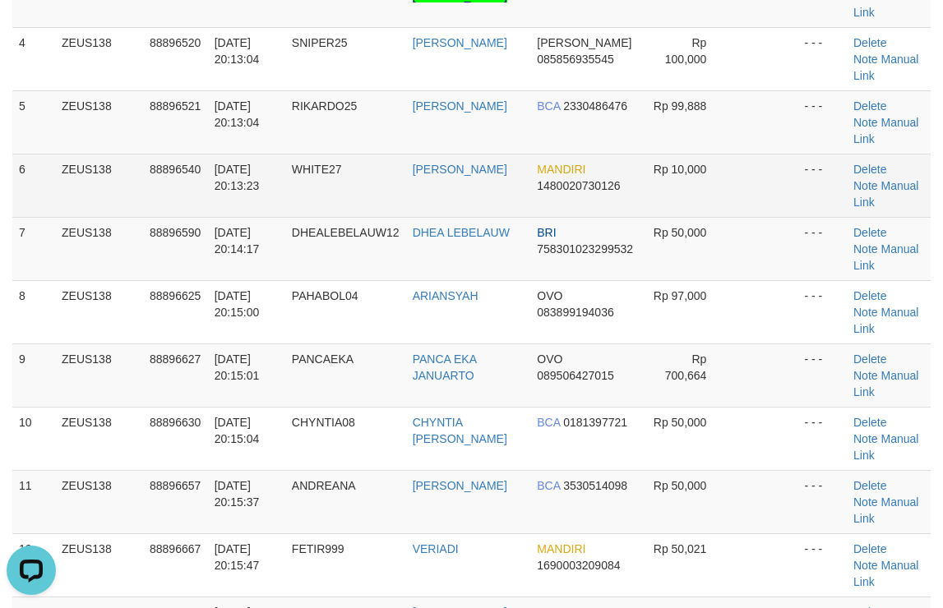
click at [736, 198] on tr "6 ZEUS138 88896540 [DATE] 20:13:23 WHITE27 [PERSON_NAME] MANDIRI 1480020730126 …" at bounding box center [471, 185] width 918 height 63
click at [907, 197] on td "Delete Note Manual Link" at bounding box center [889, 185] width 84 height 63
click at [910, 185] on link "Manual Link" at bounding box center [885, 194] width 65 height 30
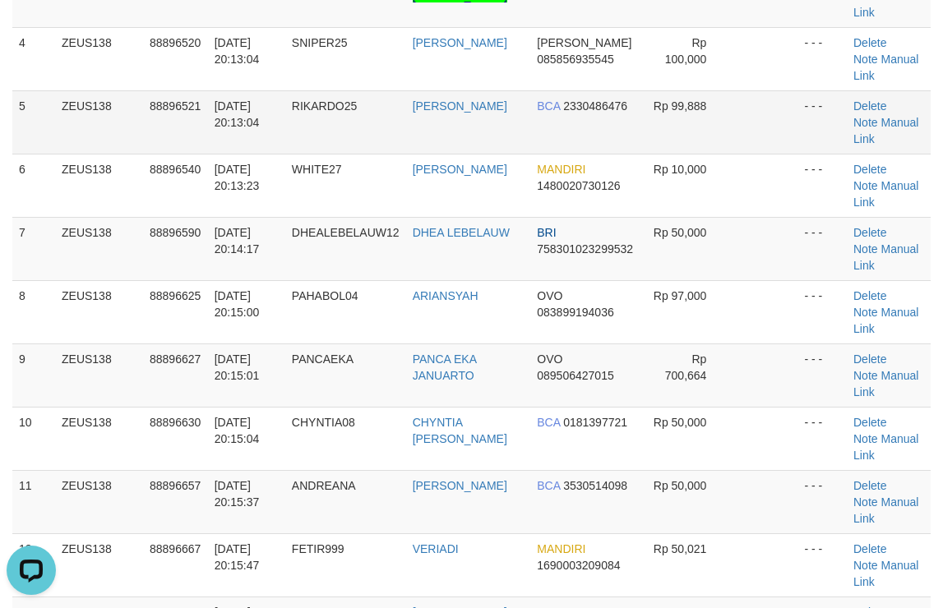
click at [467, 137] on td "[PERSON_NAME]" at bounding box center [468, 121] width 125 height 63
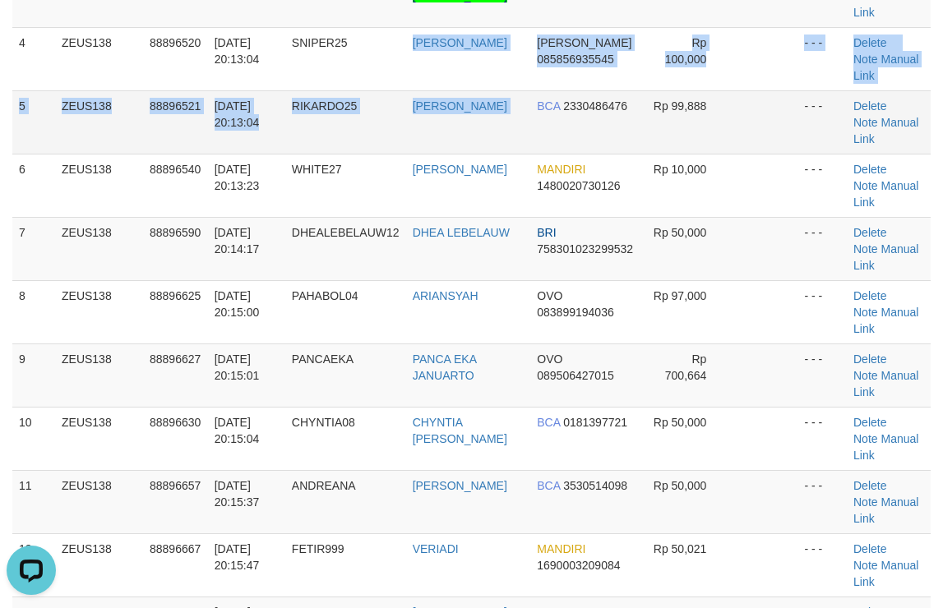
drag, startPoint x: 397, startPoint y: 76, endPoint x: 843, endPoint y: 145, distance: 451.6
click at [456, 78] on tbody "1 ZEUS138 88896195 01/10/2025 20:07:14 RIYANUCHIL89 SEPTA DWI ANDRIYANI MANDIRI…" at bounding box center [471, 249] width 918 height 824
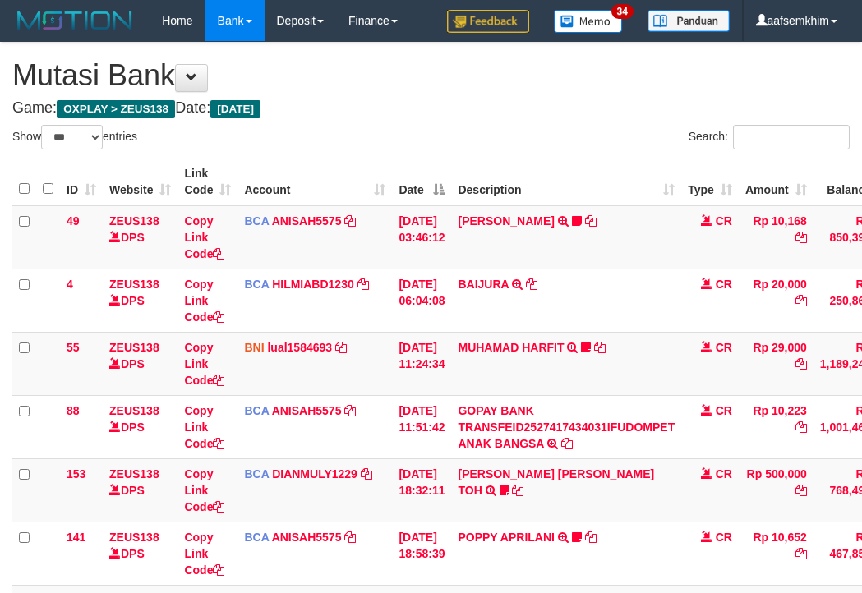
select select "***"
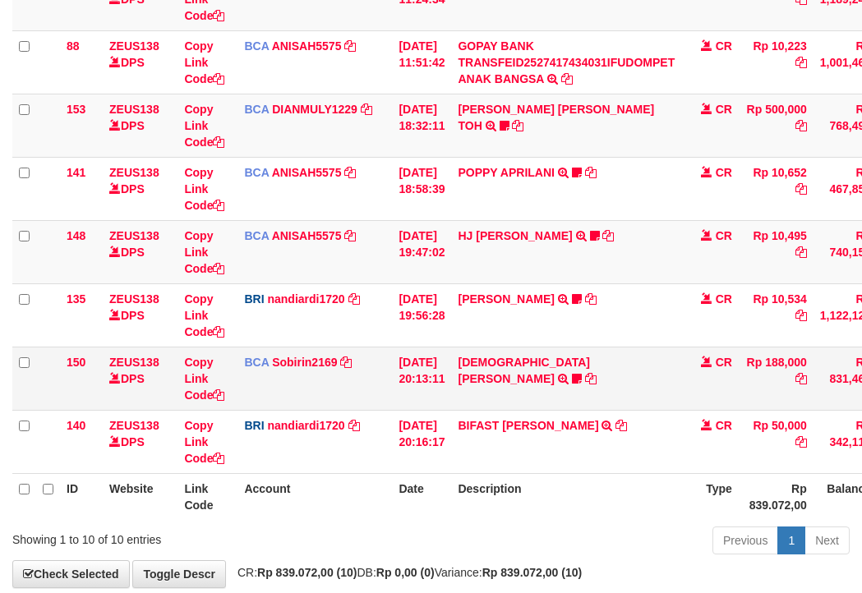
scroll to position [442, 0]
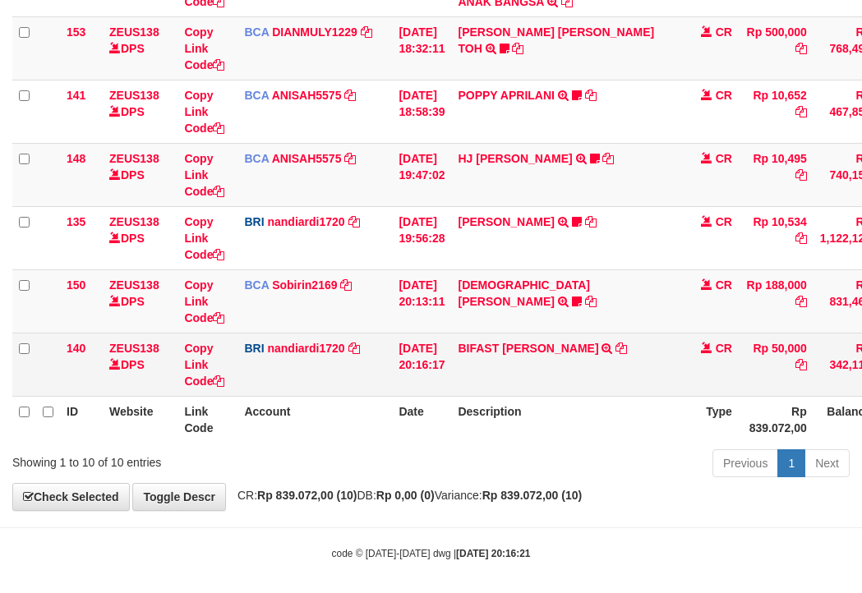
click at [593, 358] on td "BIFAST [PERSON_NAME] FIR TRANSFER NBMB BIFAST [PERSON_NAME] FIR TO NANDI ARDIAN…" at bounding box center [566, 364] width 230 height 63
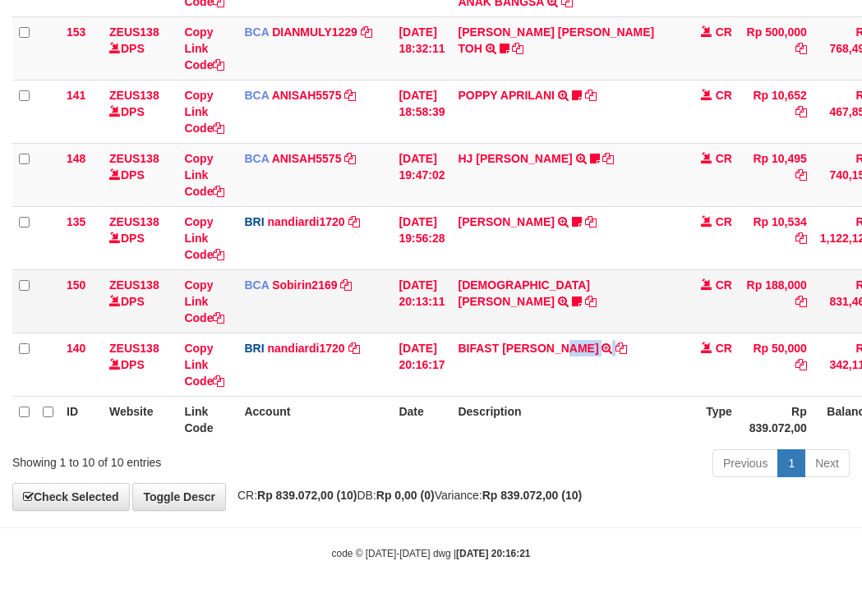
copy td "FIR"
click at [580, 351] on td "BIFAST [PERSON_NAME] FIR TRANSFER NBMB BIFAST [PERSON_NAME] FIR TO NANDI ARDIAN…" at bounding box center [566, 364] width 230 height 63
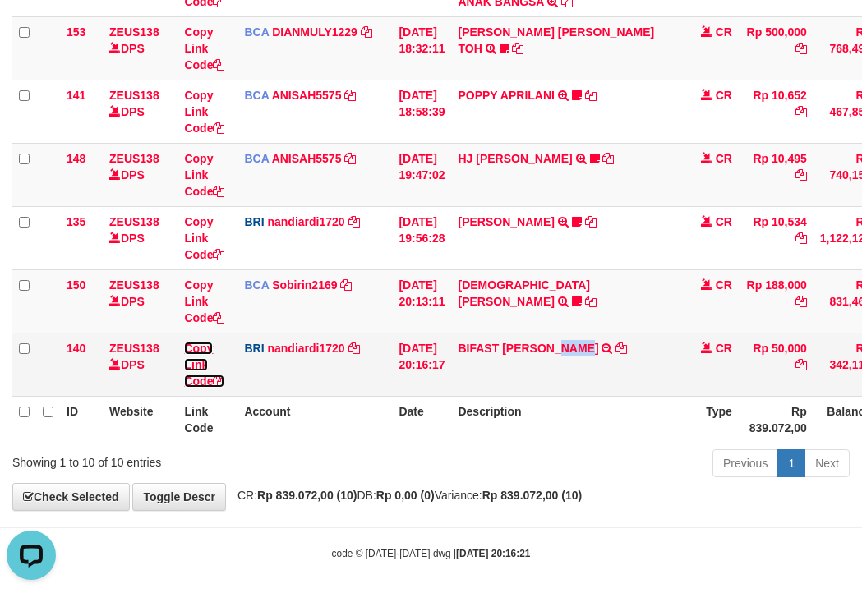
click at [195, 345] on link "Copy Link Code" at bounding box center [204, 365] width 40 height 46
copy link "FIR"
click at [195, 345] on link "Copy Link Code" at bounding box center [204, 365] width 40 height 46
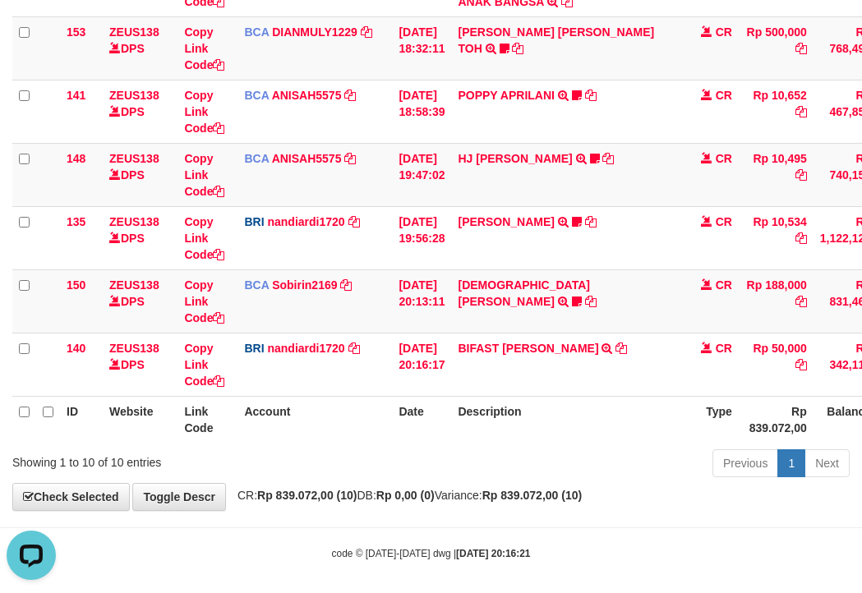
scroll to position [244, 0]
drag, startPoint x: 326, startPoint y: 266, endPoint x: 2, endPoint y: 191, distance: 332.3
click at [304, 256] on td "BRI nandiardi1720 DPS NANDI ARDIANSYAH mutasi_20251001_3776 | 135 mutasi_202510…" at bounding box center [315, 237] width 155 height 63
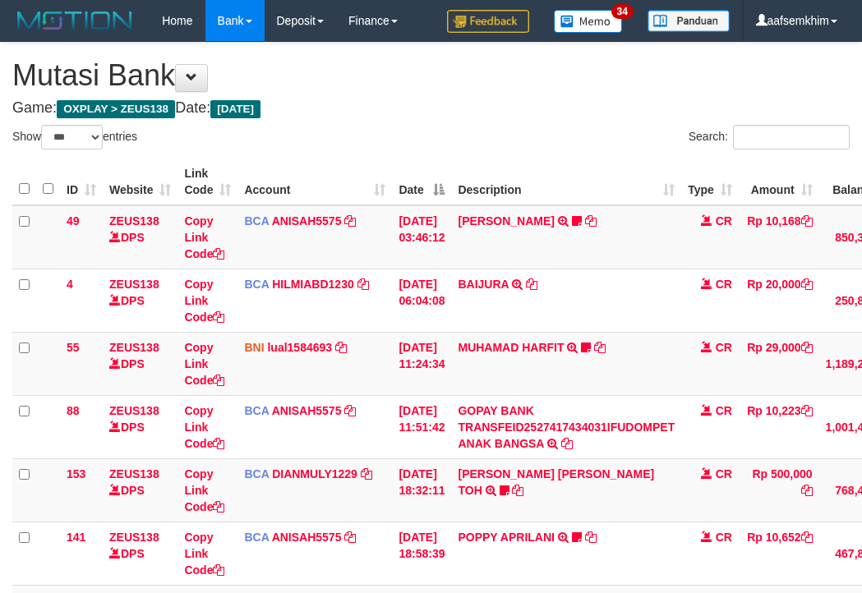
select select "***"
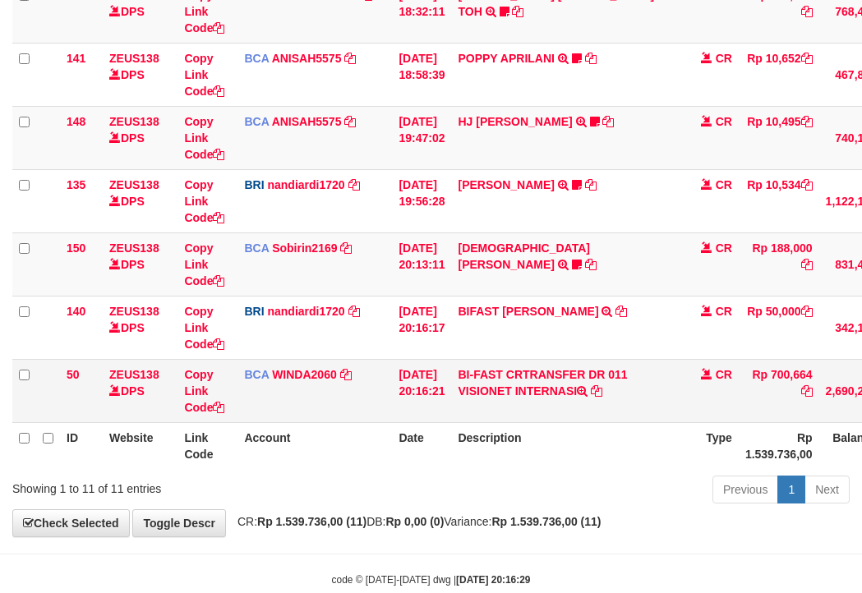
scroll to position [514, 0]
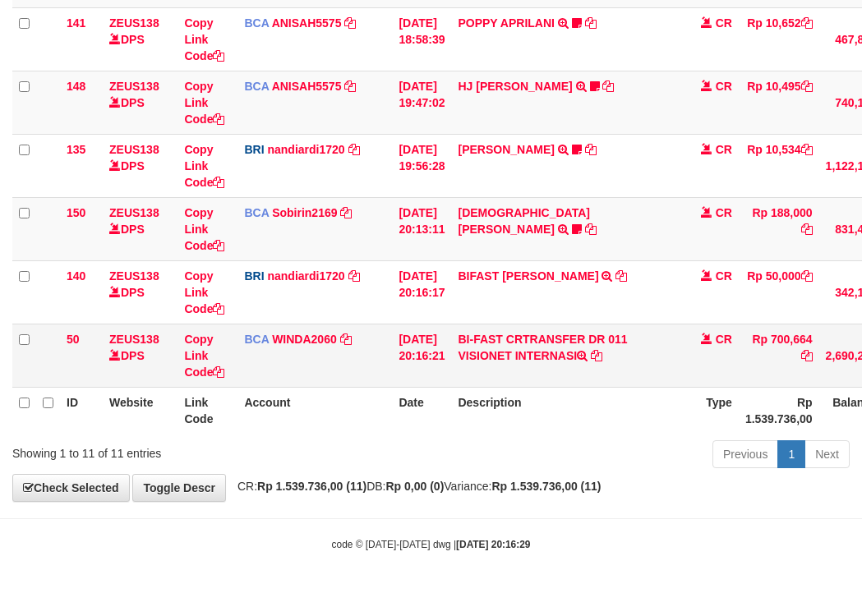
copy td "SIONET INTE"
drag, startPoint x: 481, startPoint y: 375, endPoint x: 546, endPoint y: 371, distance: 65.1
click at [549, 371] on td "BI-FAST CRTRANSFER DR 011 VISIONET INTERNASI" at bounding box center [566, 355] width 230 height 63
click at [800, 336] on td "Rp 700,664" at bounding box center [779, 355] width 81 height 63
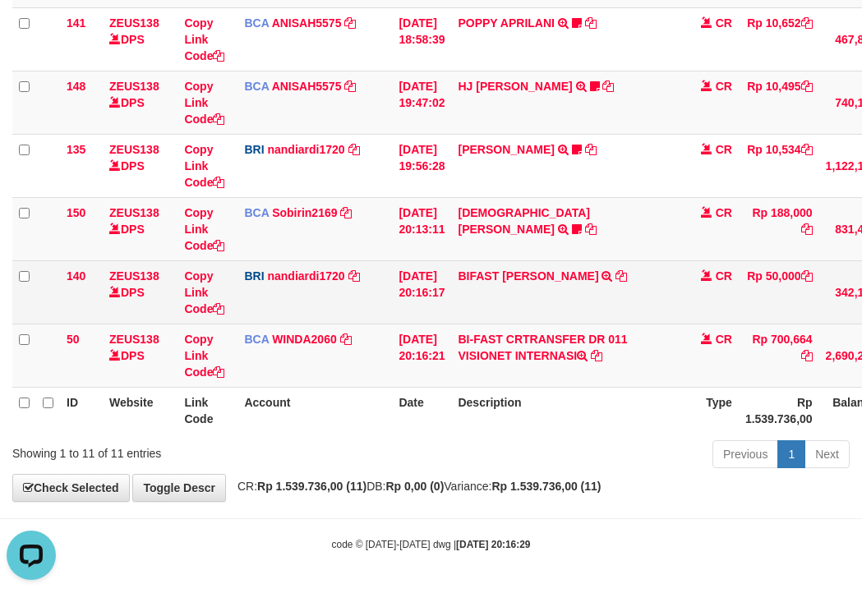
drag, startPoint x: 800, startPoint y: 336, endPoint x: 649, endPoint y: 305, distance: 154.4
click at [800, 336] on td "Rp 700,664" at bounding box center [779, 355] width 81 height 63
copy td "700,664"
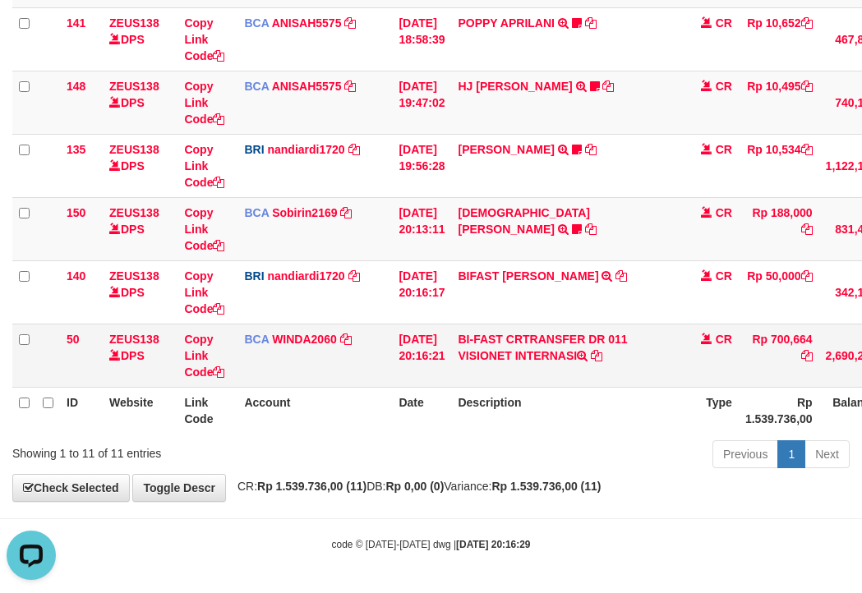
click at [801, 337] on td "Rp 700,664" at bounding box center [779, 355] width 81 height 63
drag, startPoint x: 801, startPoint y: 337, endPoint x: 874, endPoint y: 335, distance: 72.3
click at [803, 336] on td "Rp 700,664" at bounding box center [779, 355] width 81 height 63
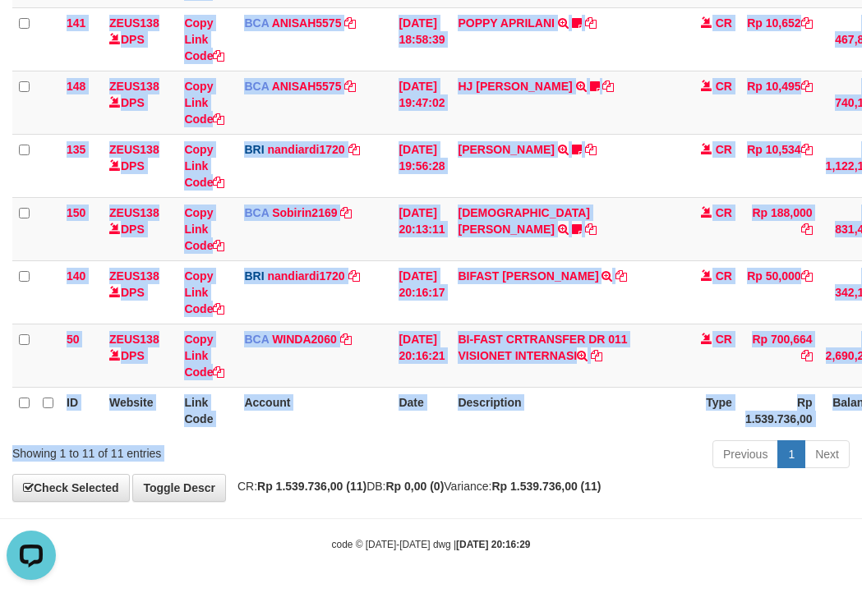
click at [596, 435] on div "Show ** ** ** *** entries Search: ID Website Link Code Account Date Description…" at bounding box center [430, 42] width 837 height 864
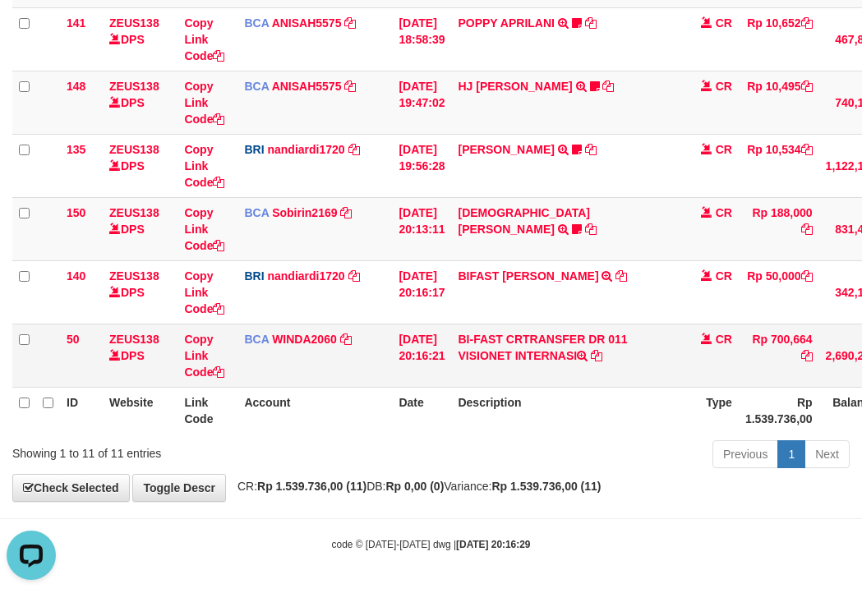
click at [800, 334] on td "Rp 700,664" at bounding box center [779, 355] width 81 height 63
drag, startPoint x: 800, startPoint y: 334, endPoint x: 856, endPoint y: 361, distance: 62.5
click at [805, 335] on td "Rp 700,664" at bounding box center [779, 355] width 81 height 63
copy td "700,664"
click at [287, 329] on td "BCA WINDA2060 DPS WINDA mutasi_20251001_4644 | 50 mutasi_20251001_4644 | 50" at bounding box center [315, 355] width 155 height 63
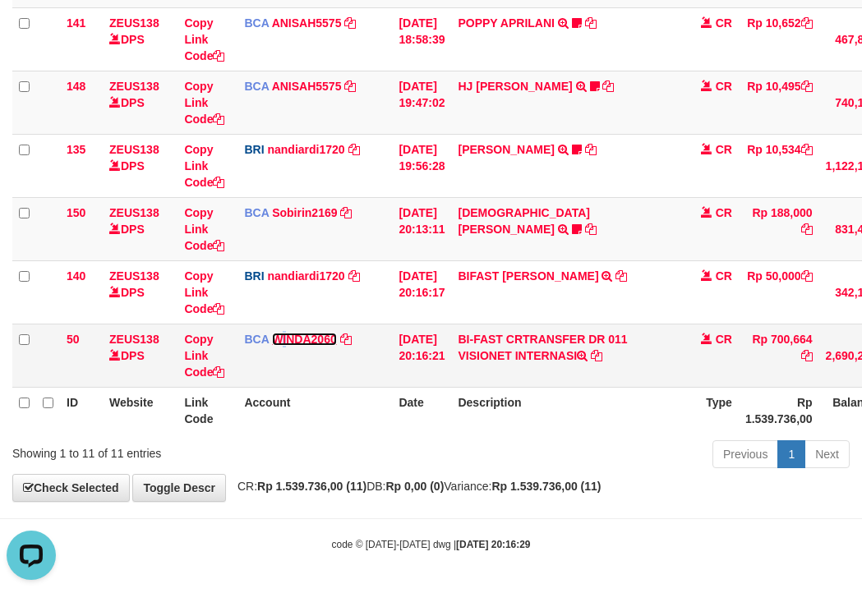
click at [297, 334] on link "WINDA2060" at bounding box center [304, 339] width 65 height 13
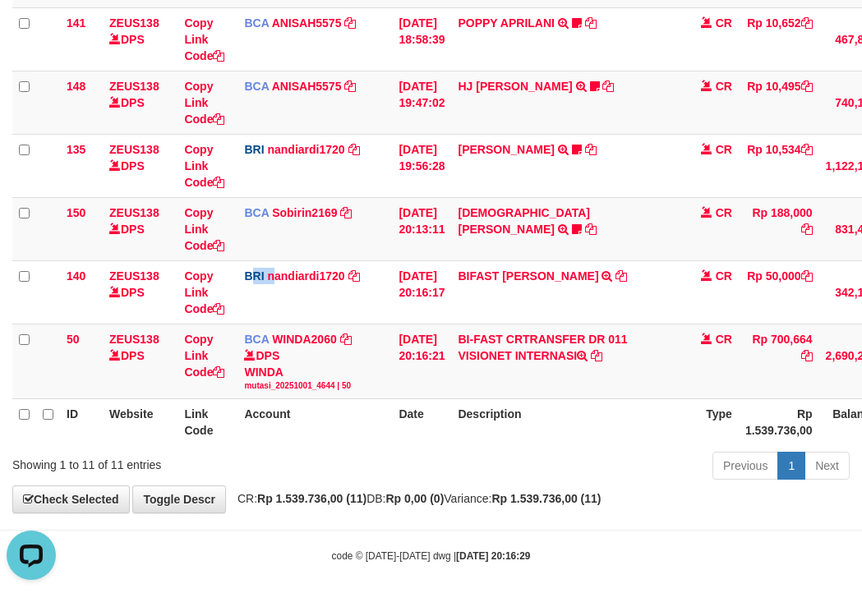
drag, startPoint x: 273, startPoint y: 321, endPoint x: 5, endPoint y: 247, distance: 278.2
click at [251, 319] on td "BRI nandiardi1720 DPS NANDI ARDIANSYAH mutasi_20251001_3776 | 140 mutasi_202510…" at bounding box center [315, 292] width 155 height 63
